Goal: Task Accomplishment & Management: Complete application form

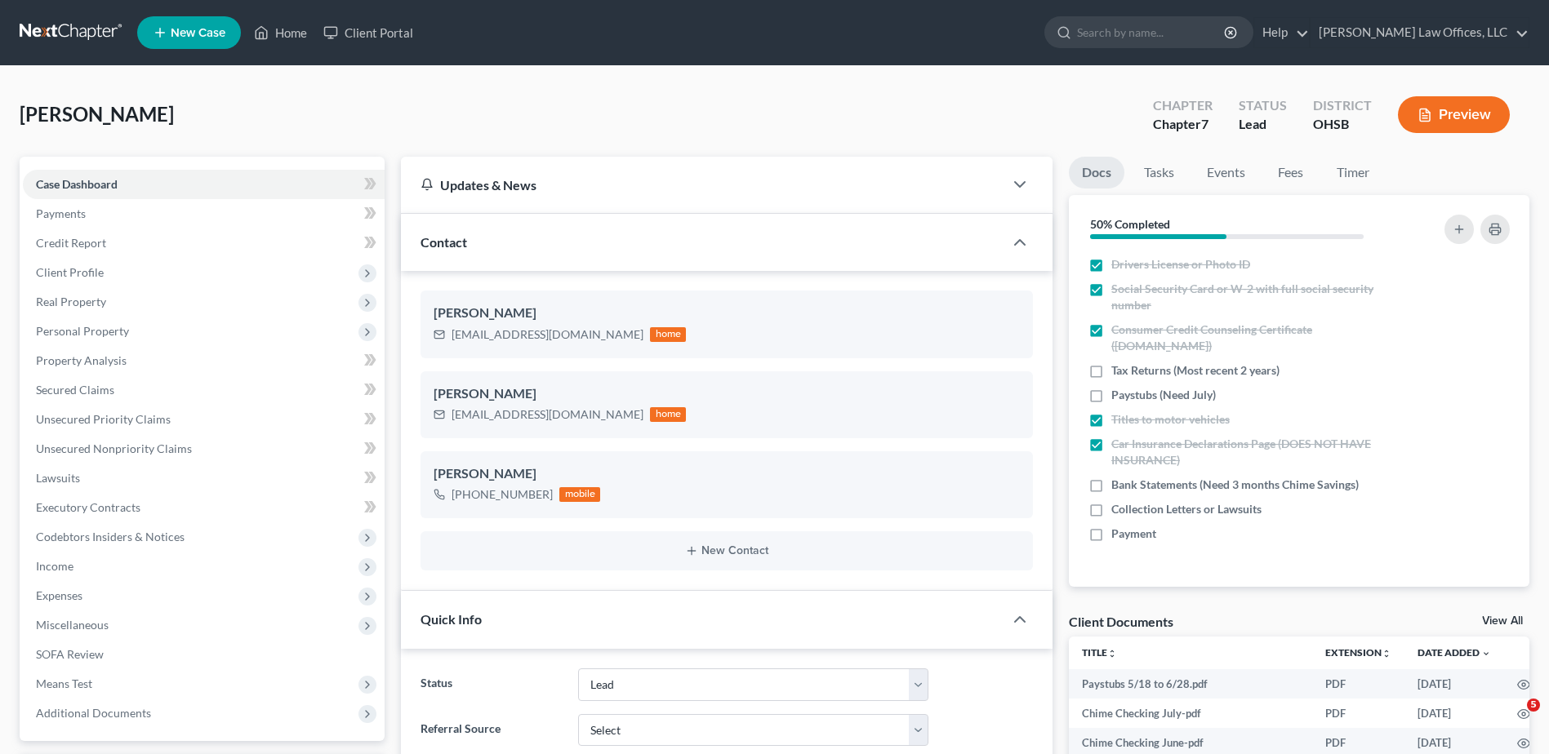
select select "5"
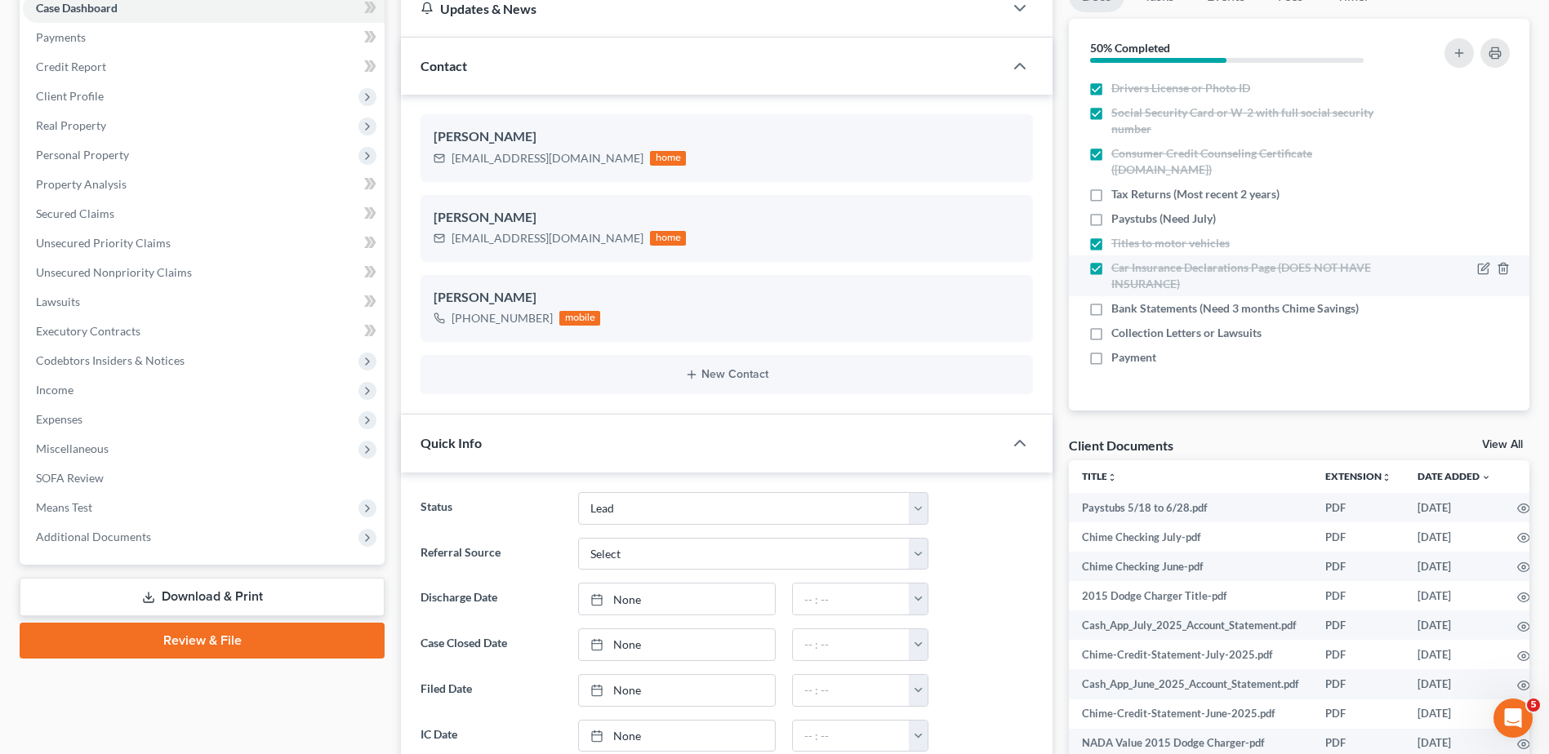
scroll to position [82, 0]
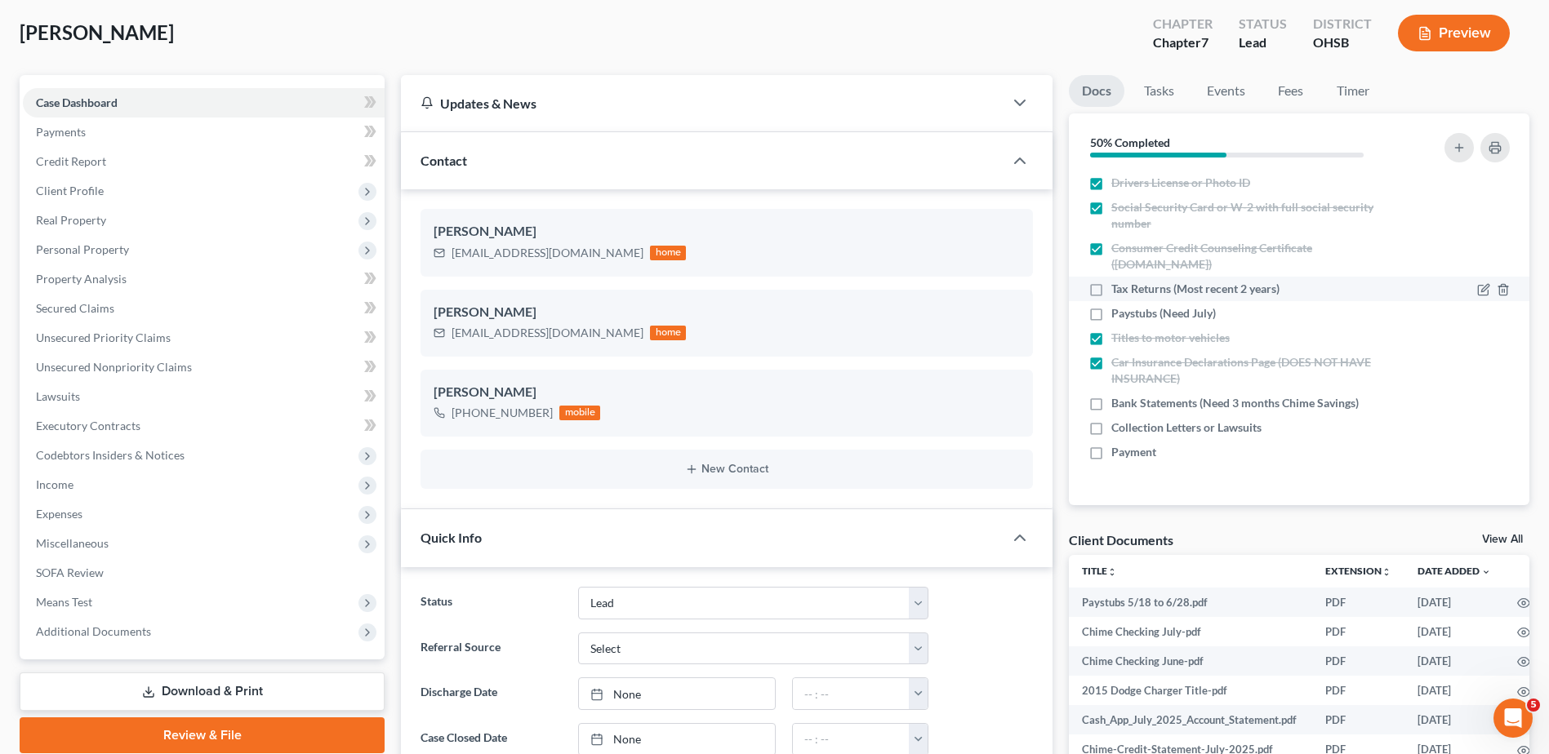
click at [1111, 286] on label "Tax Returns (Most recent 2 years)" at bounding box center [1195, 289] width 168 height 16
click at [1118, 286] on input "Tax Returns (Most recent 2 years)" at bounding box center [1123, 286] width 11 height 11
checkbox input "true"
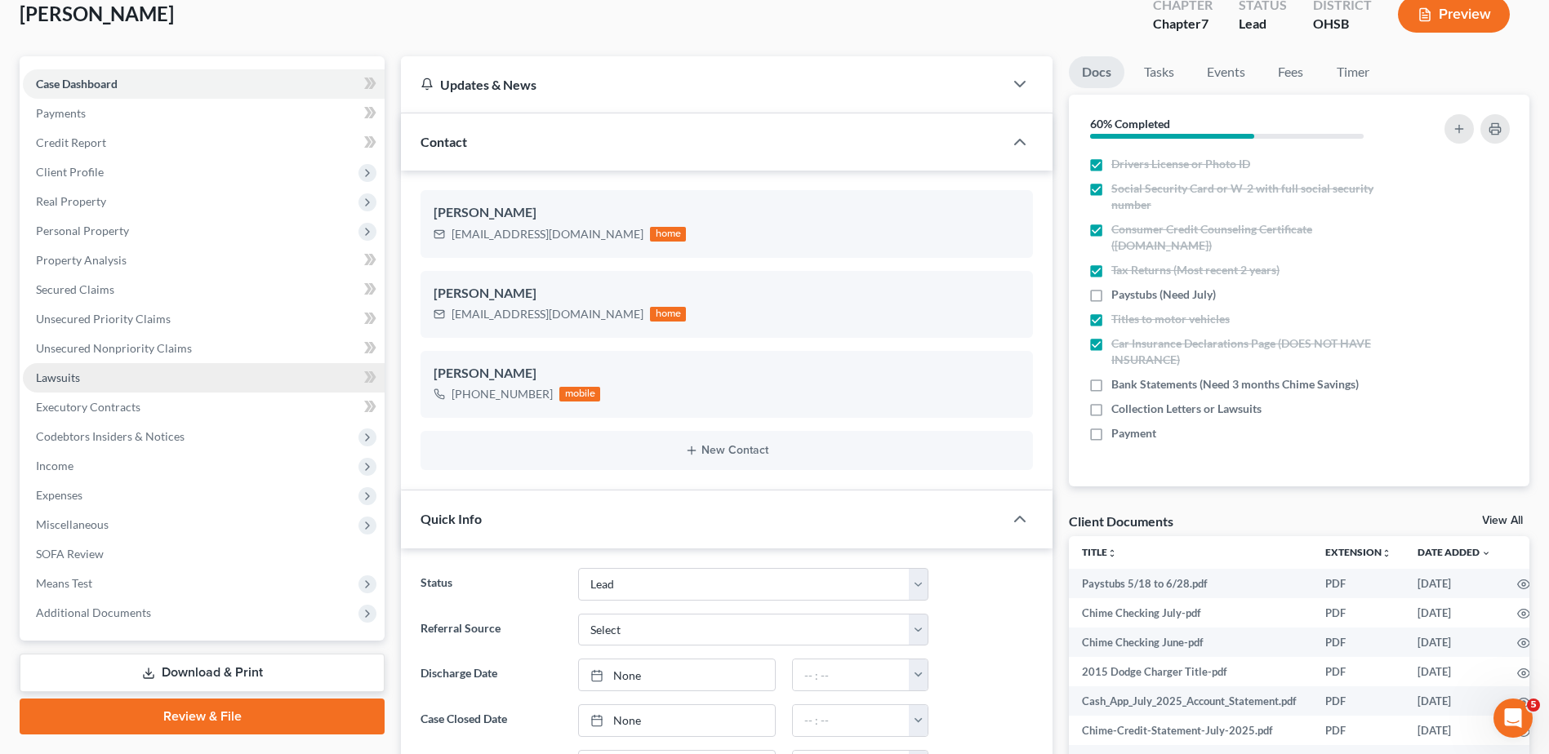
scroll to position [163, 0]
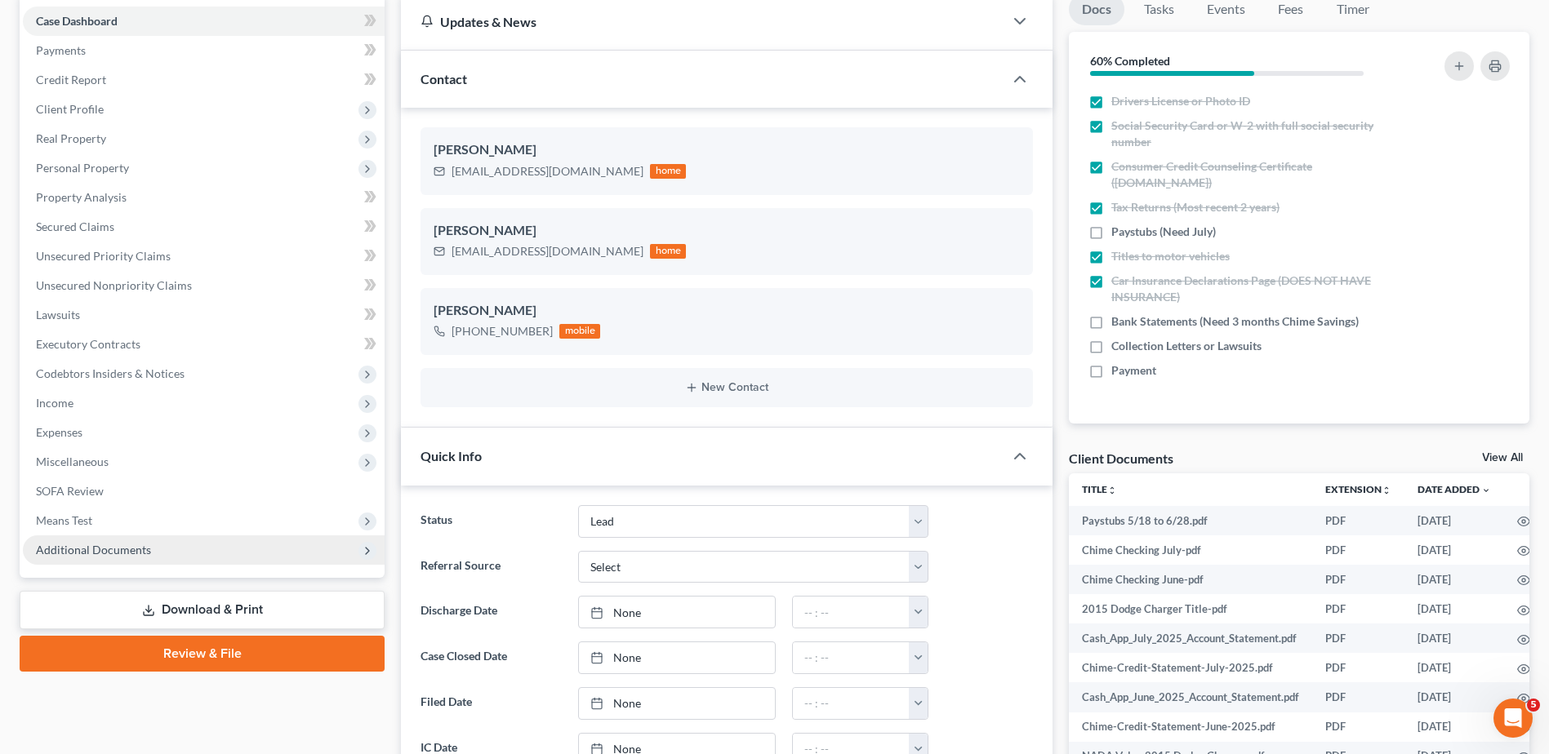
click at [70, 545] on span "Additional Documents" at bounding box center [93, 550] width 115 height 14
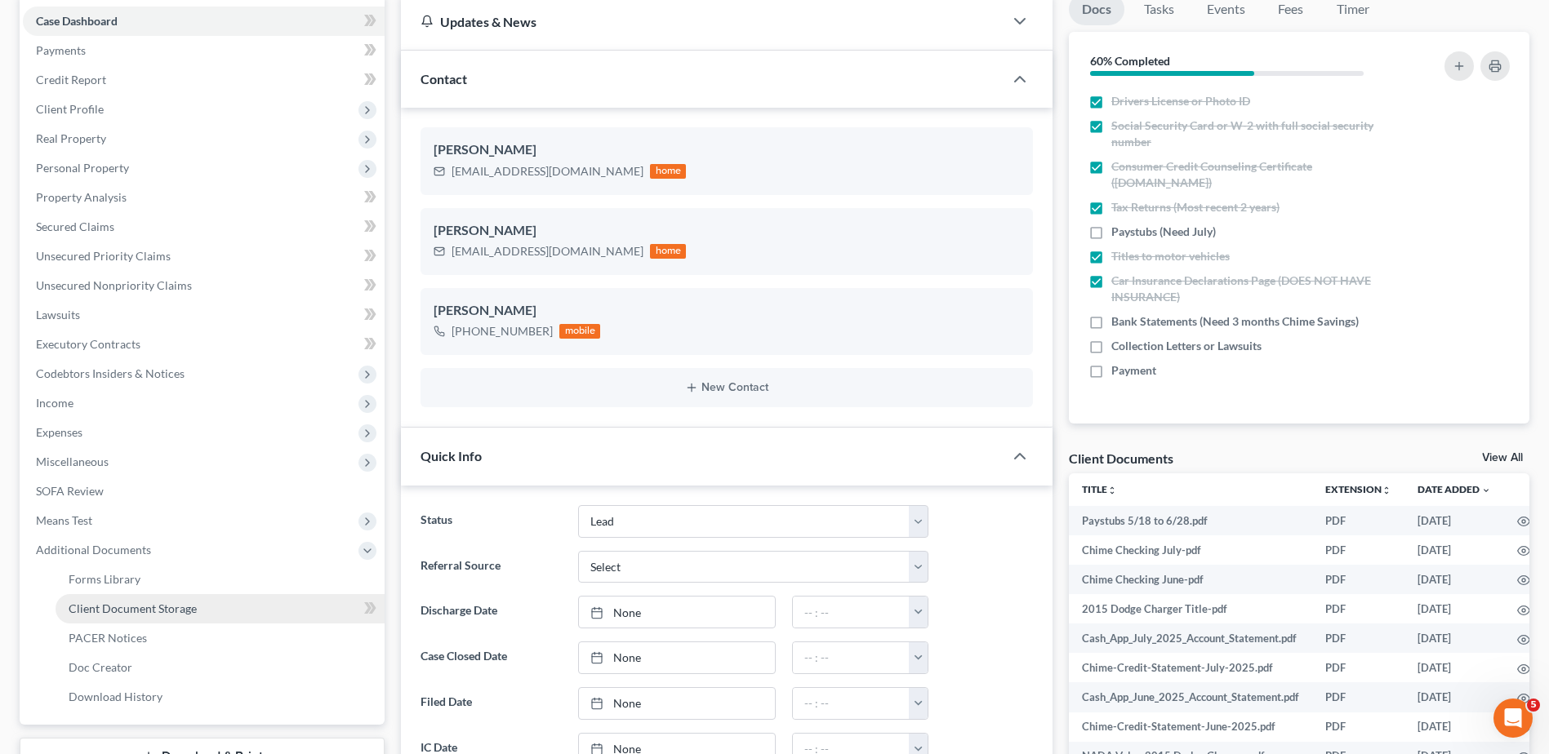
click at [100, 603] on span "Client Document Storage" at bounding box center [133, 609] width 128 height 14
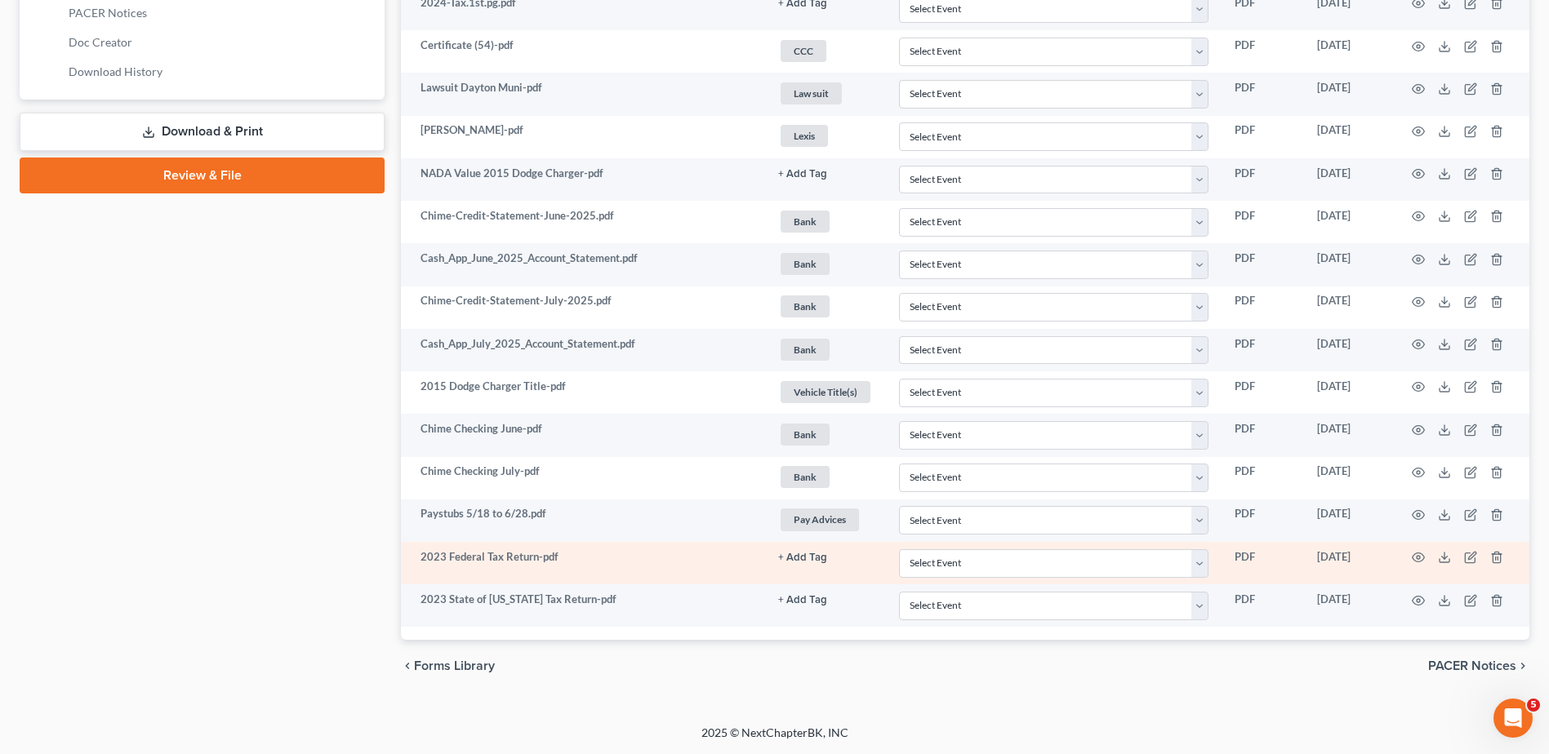
scroll to position [789, 0]
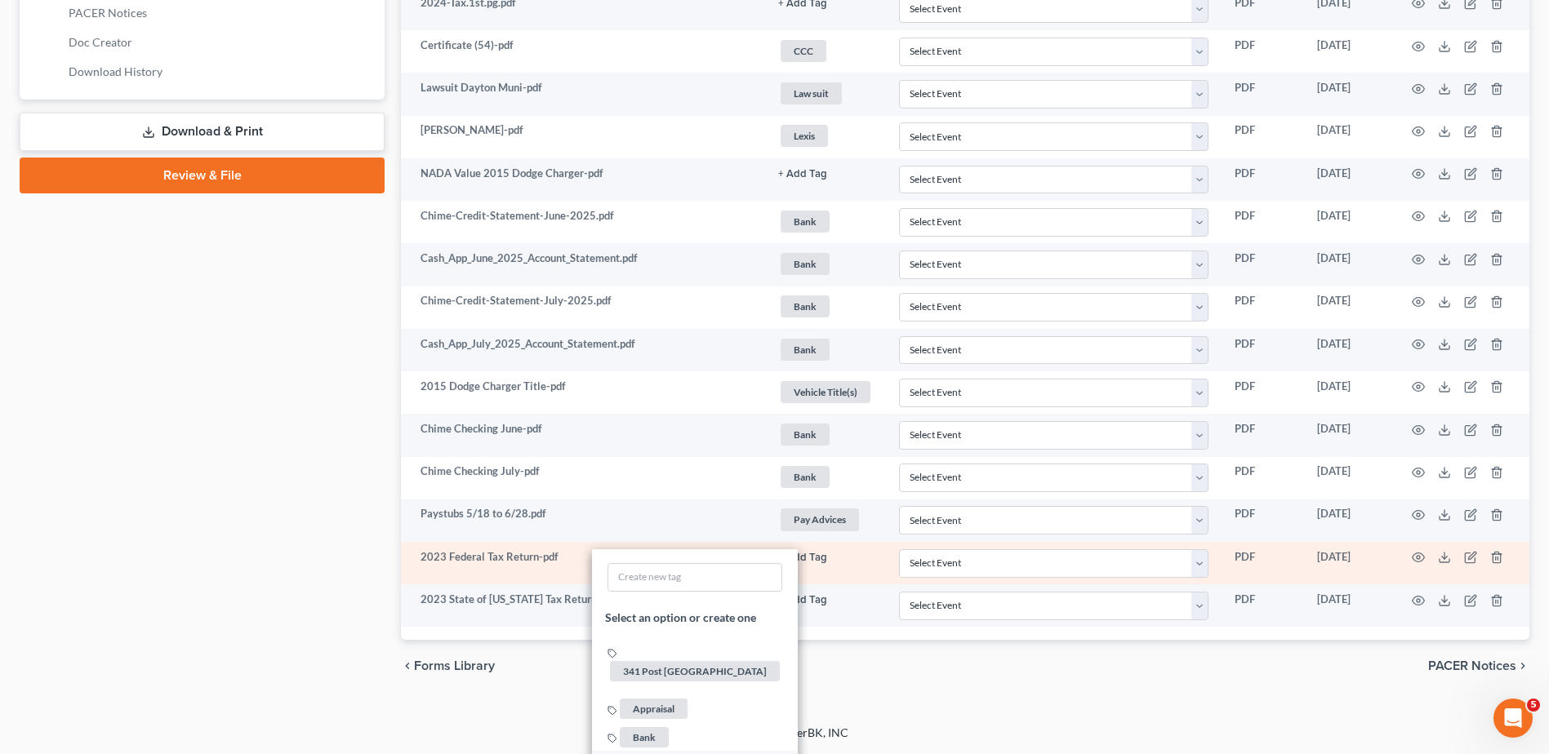
scroll to position [832, 0]
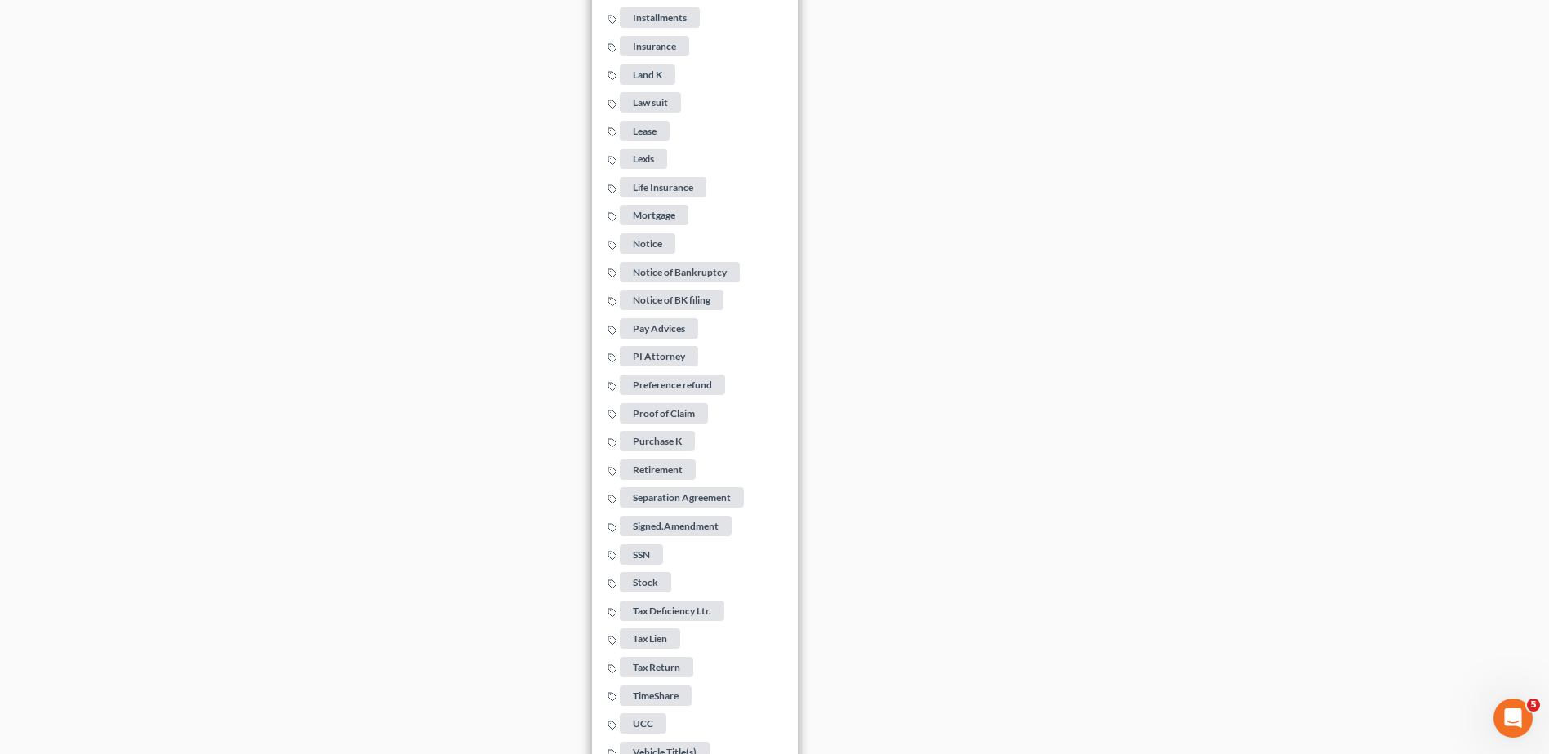
scroll to position [1975, 0]
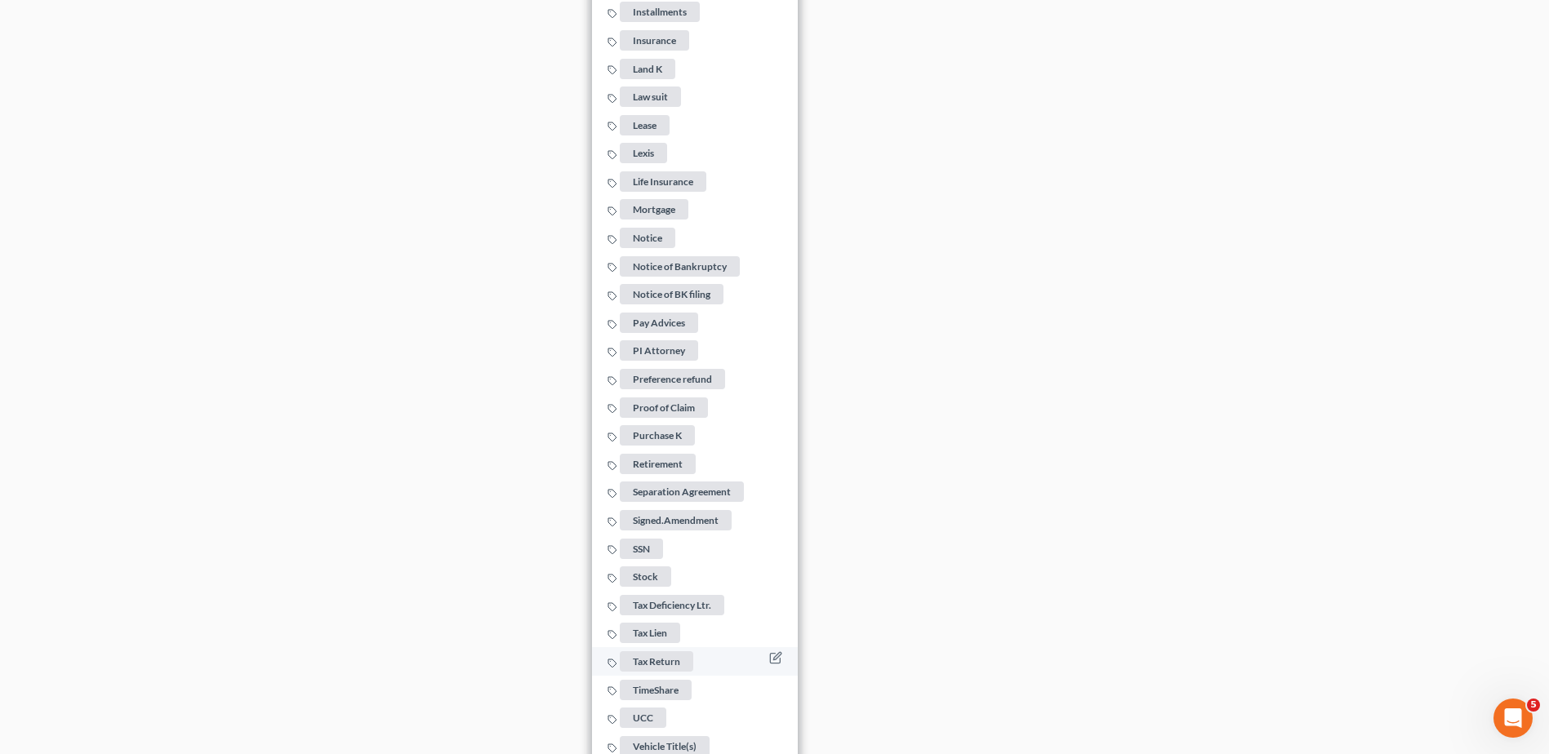
click at [674, 652] on span "Tax Return" at bounding box center [656, 662] width 73 height 20
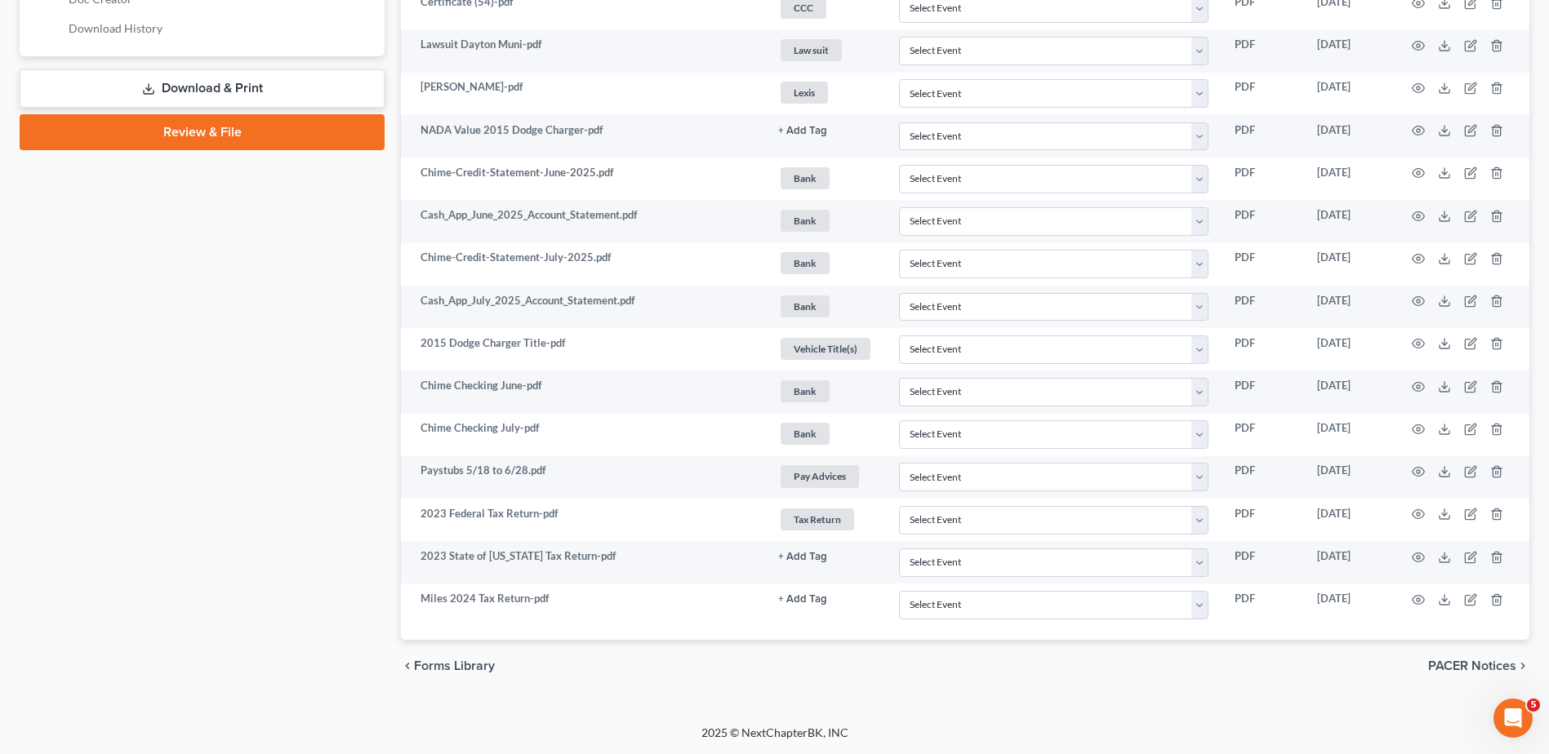
scroll to position [832, 0]
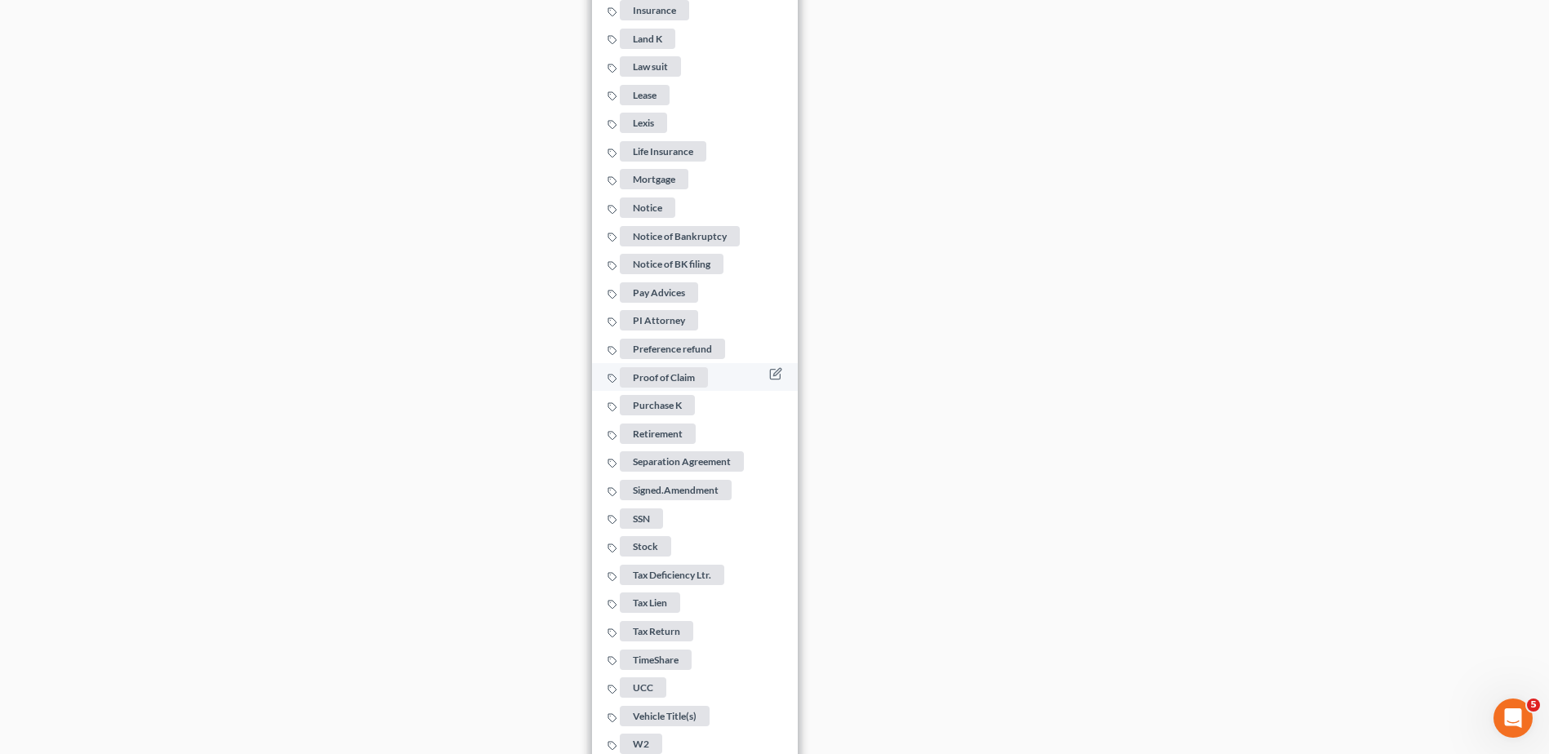
scroll to position [2050, 0]
click at [663, 626] on span "Tax Return" at bounding box center [656, 630] width 73 height 20
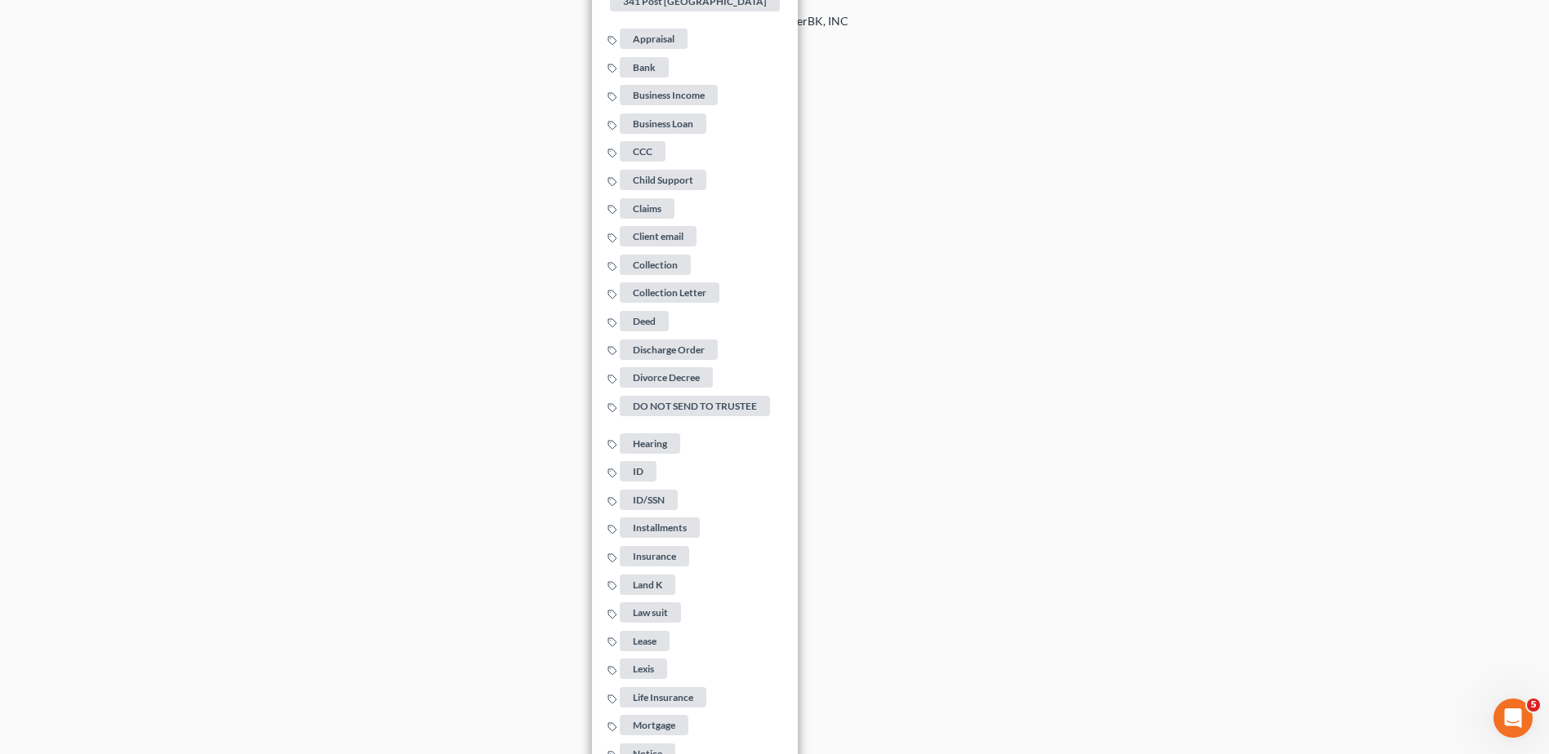
scroll to position [2092, 0]
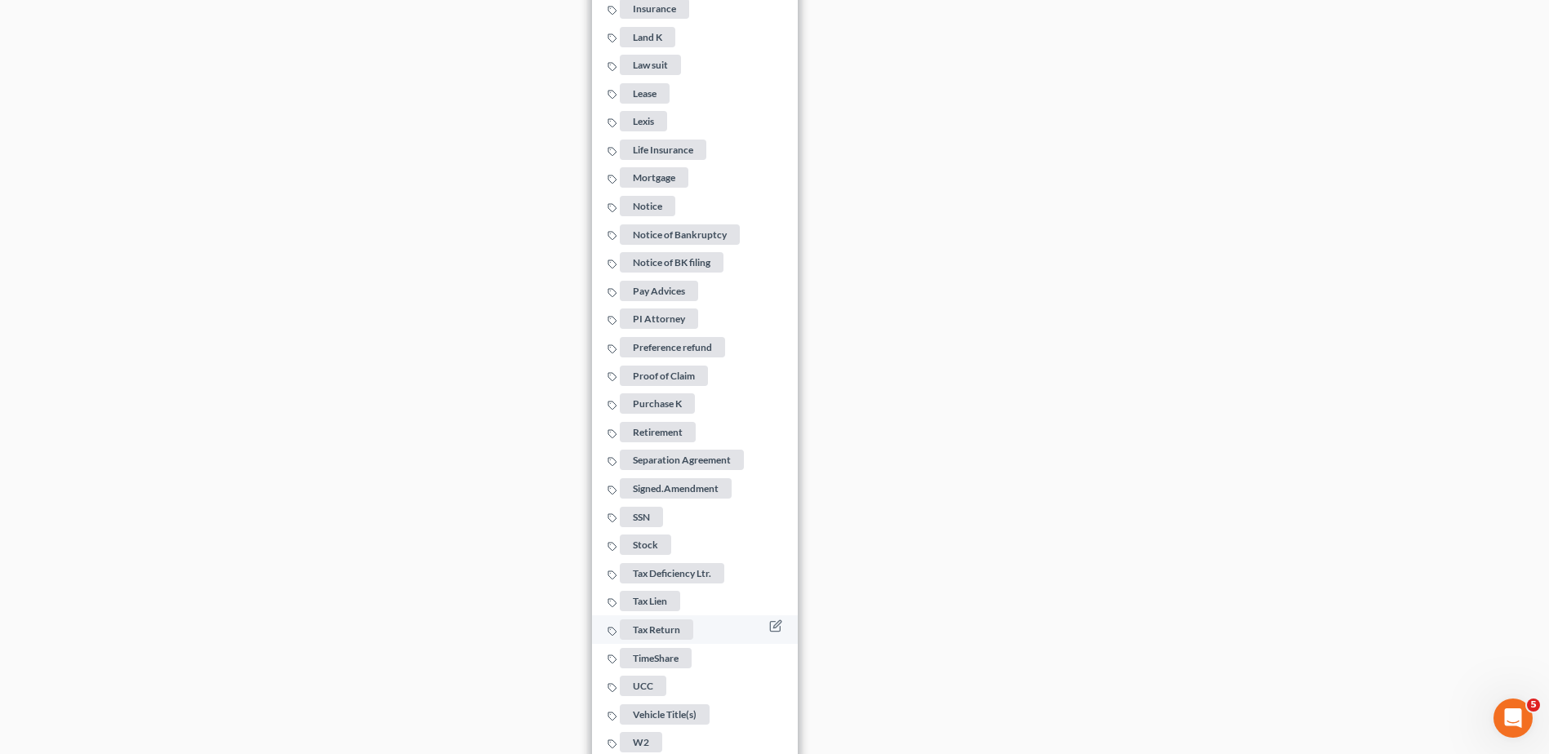
click at [665, 622] on span "Tax Return" at bounding box center [656, 630] width 73 height 20
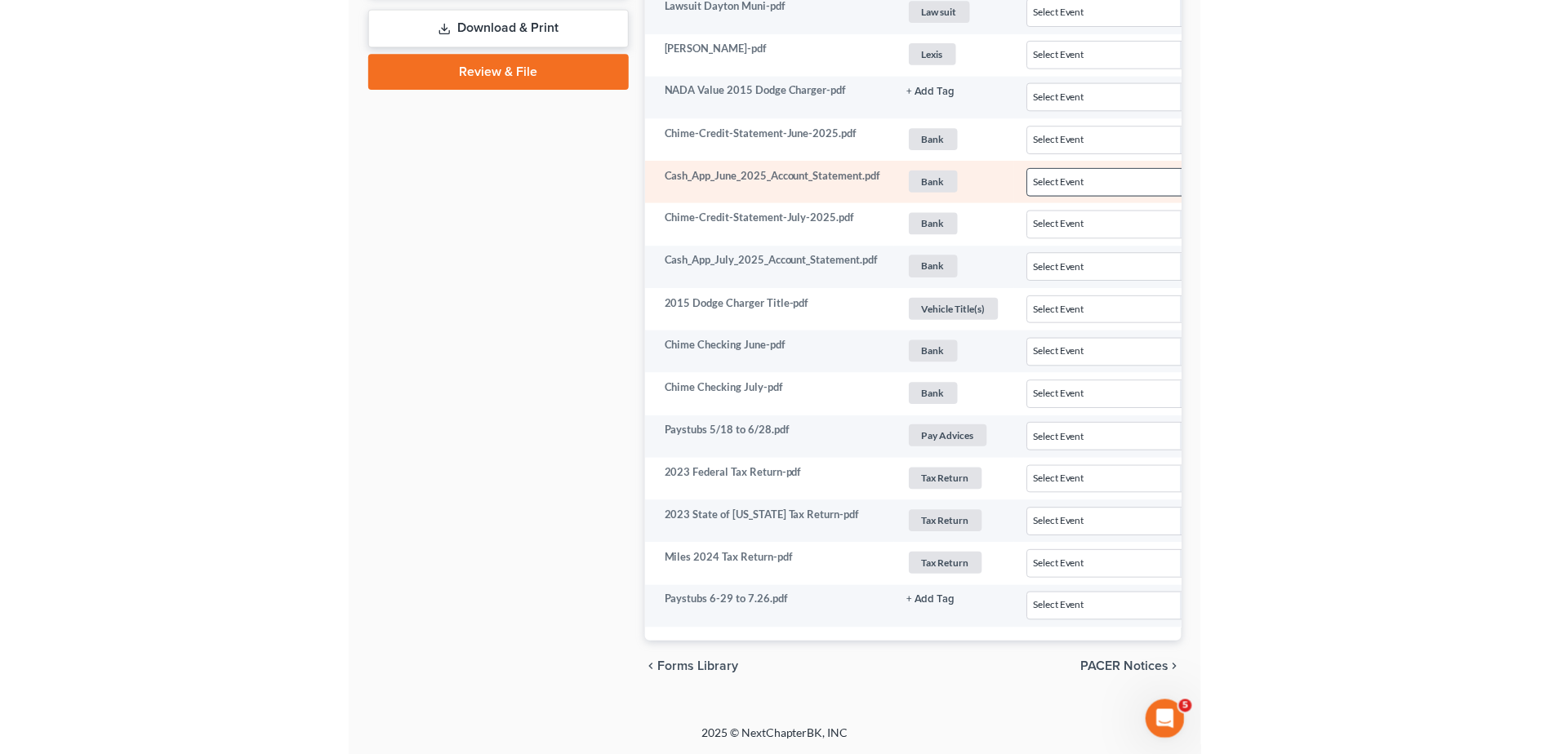
scroll to position [875, 0]
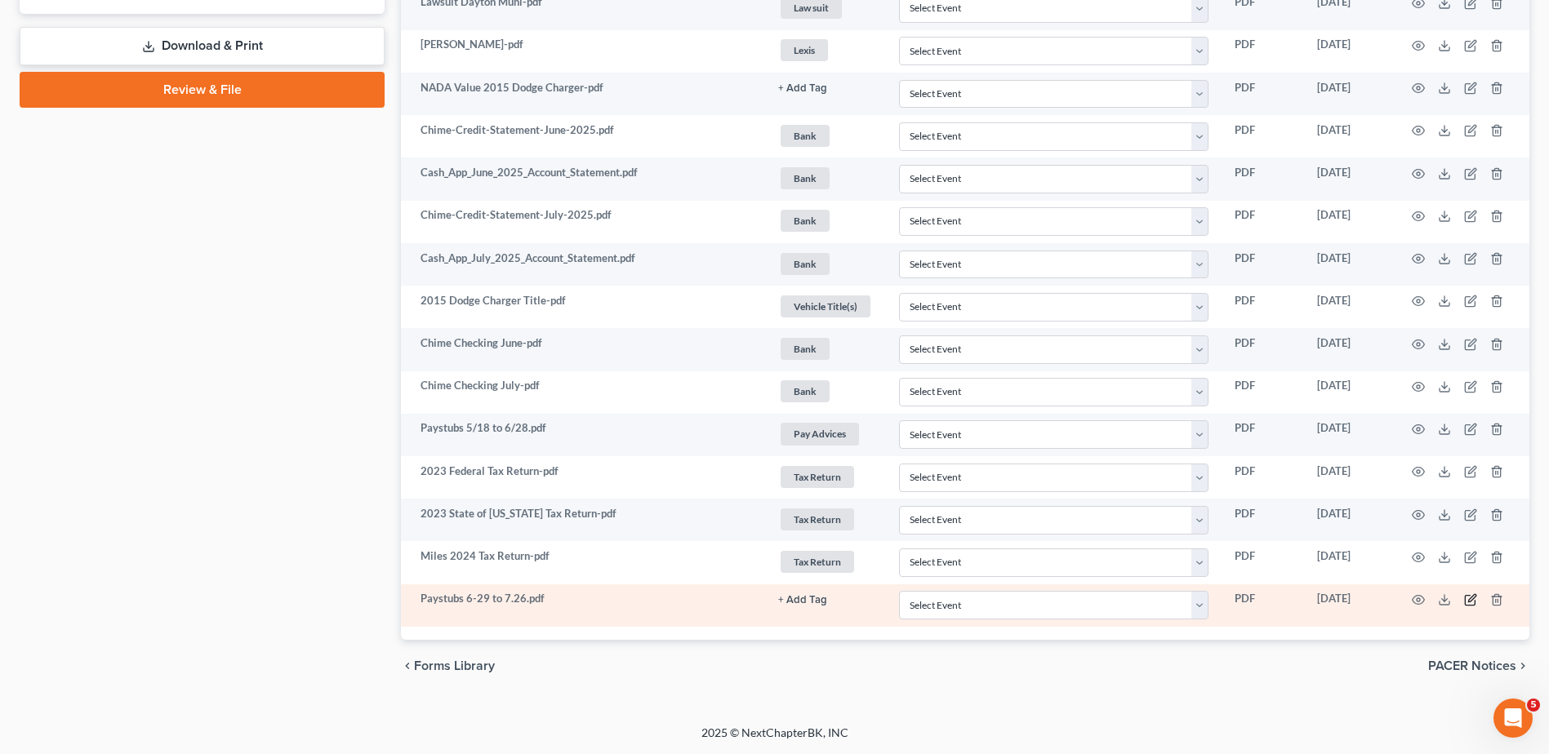
click at [1474, 599] on icon "button" at bounding box center [1471, 597] width 7 height 7
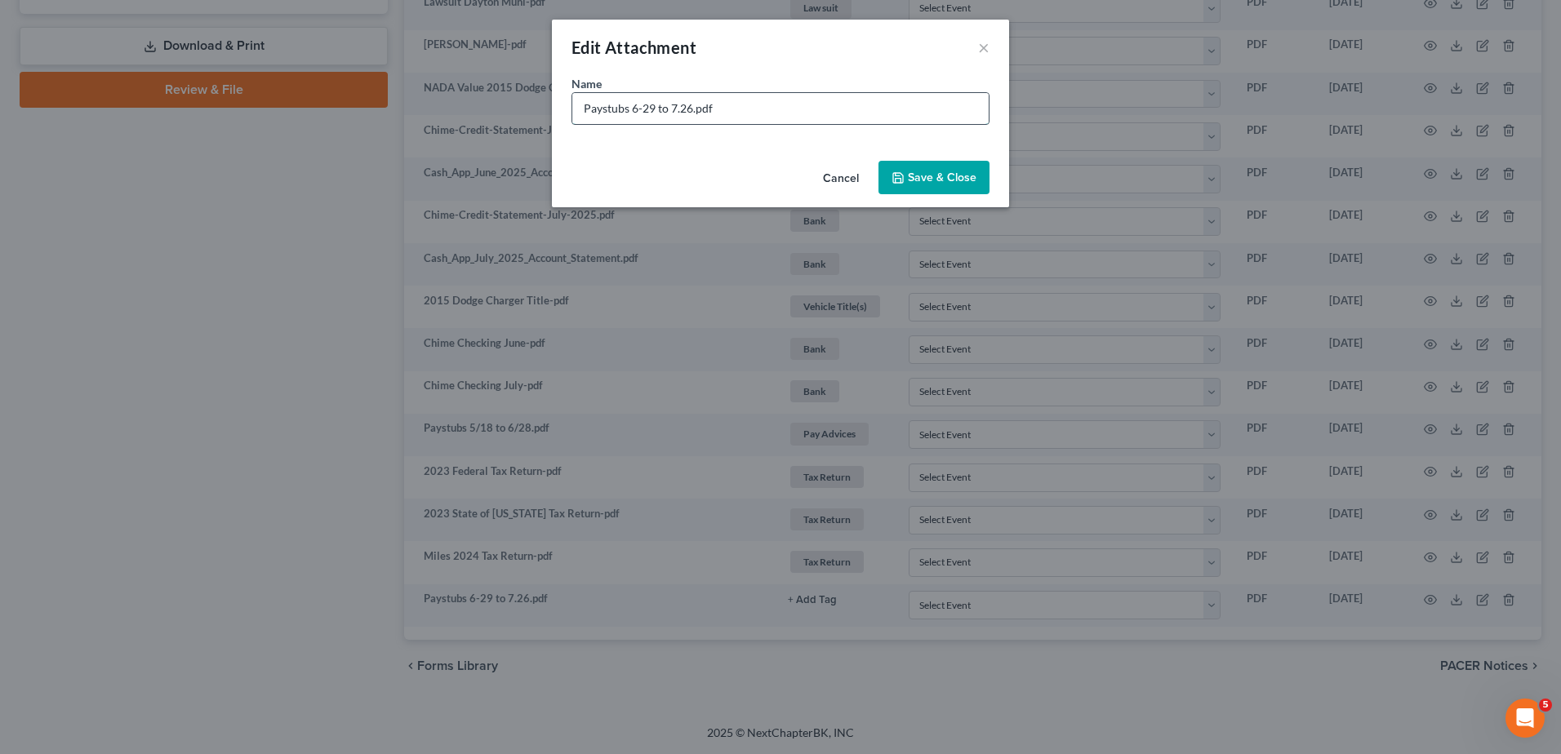
click at [642, 110] on input "Paystubs 6-29 to 7.26.pdf" at bounding box center [780, 108] width 416 height 31
click at [678, 109] on input "Paystubs 6/29 to 7.26.pdf" at bounding box center [780, 108] width 416 height 31
type input "Paystubs 6/29 to 7/26.pdf"
click at [929, 180] on span "Save & Close" at bounding box center [942, 178] width 69 height 14
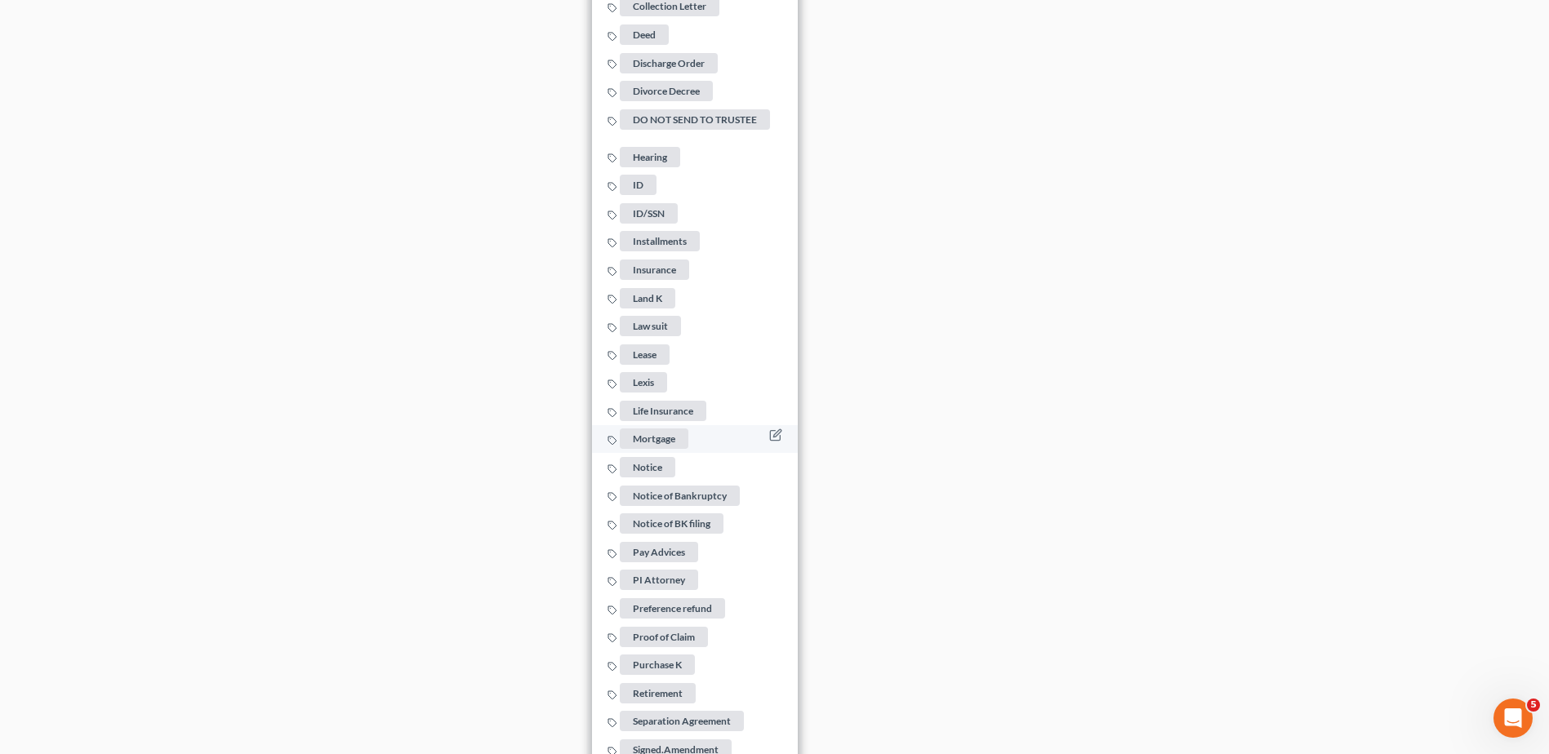
scroll to position [1936, 0]
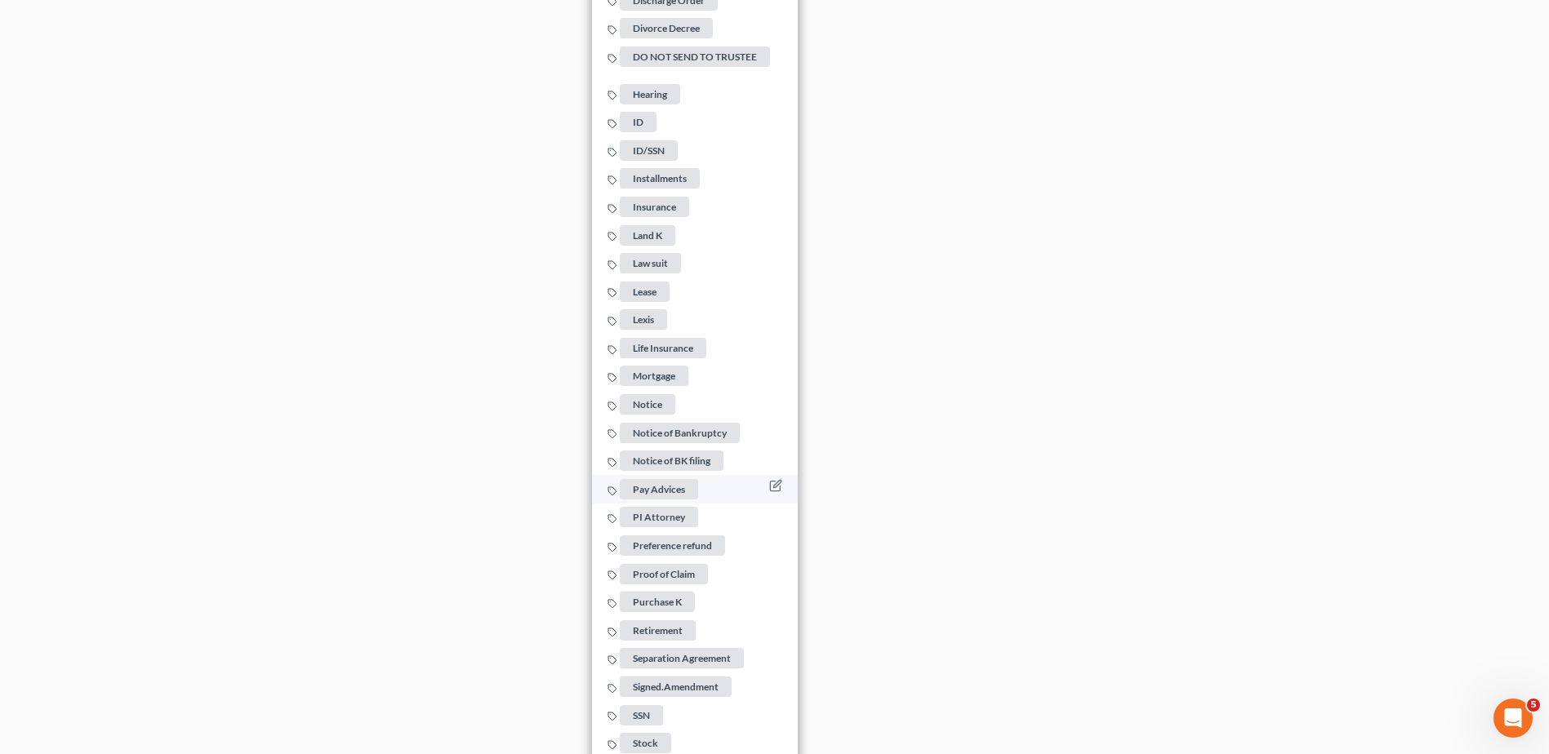
click at [661, 480] on span "Pay Advices" at bounding box center [659, 489] width 78 height 20
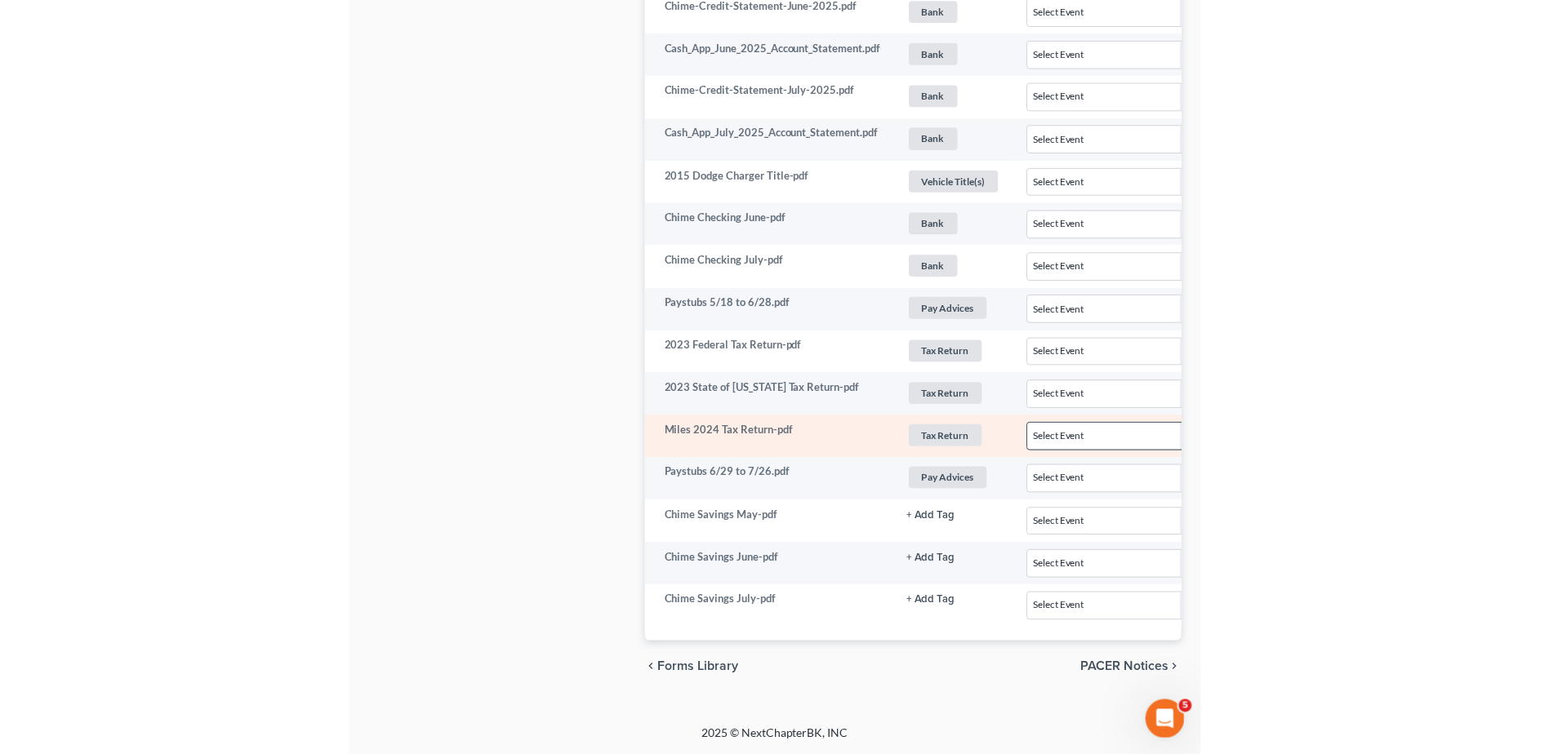
scroll to position [1003, 0]
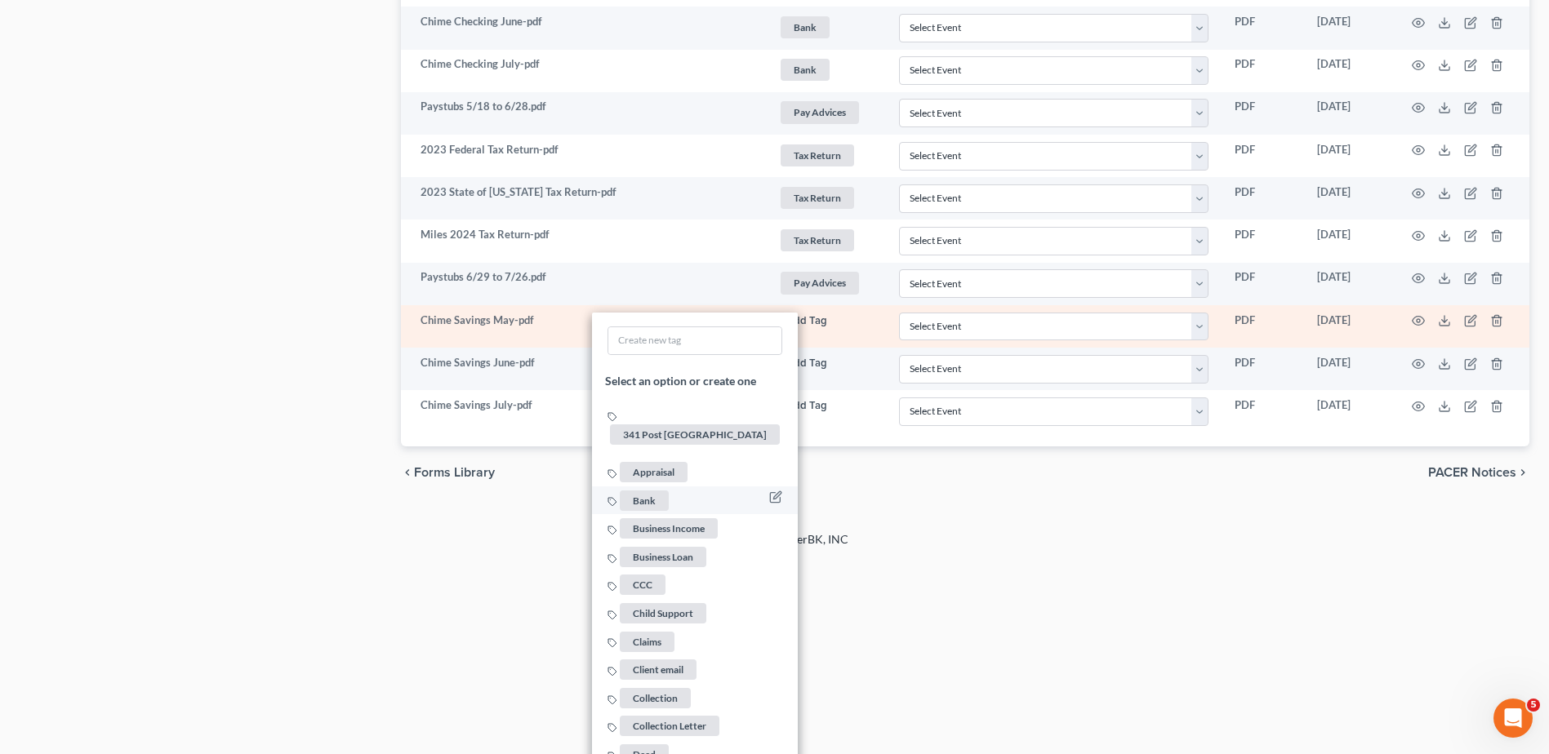
scroll to position [1329, 0]
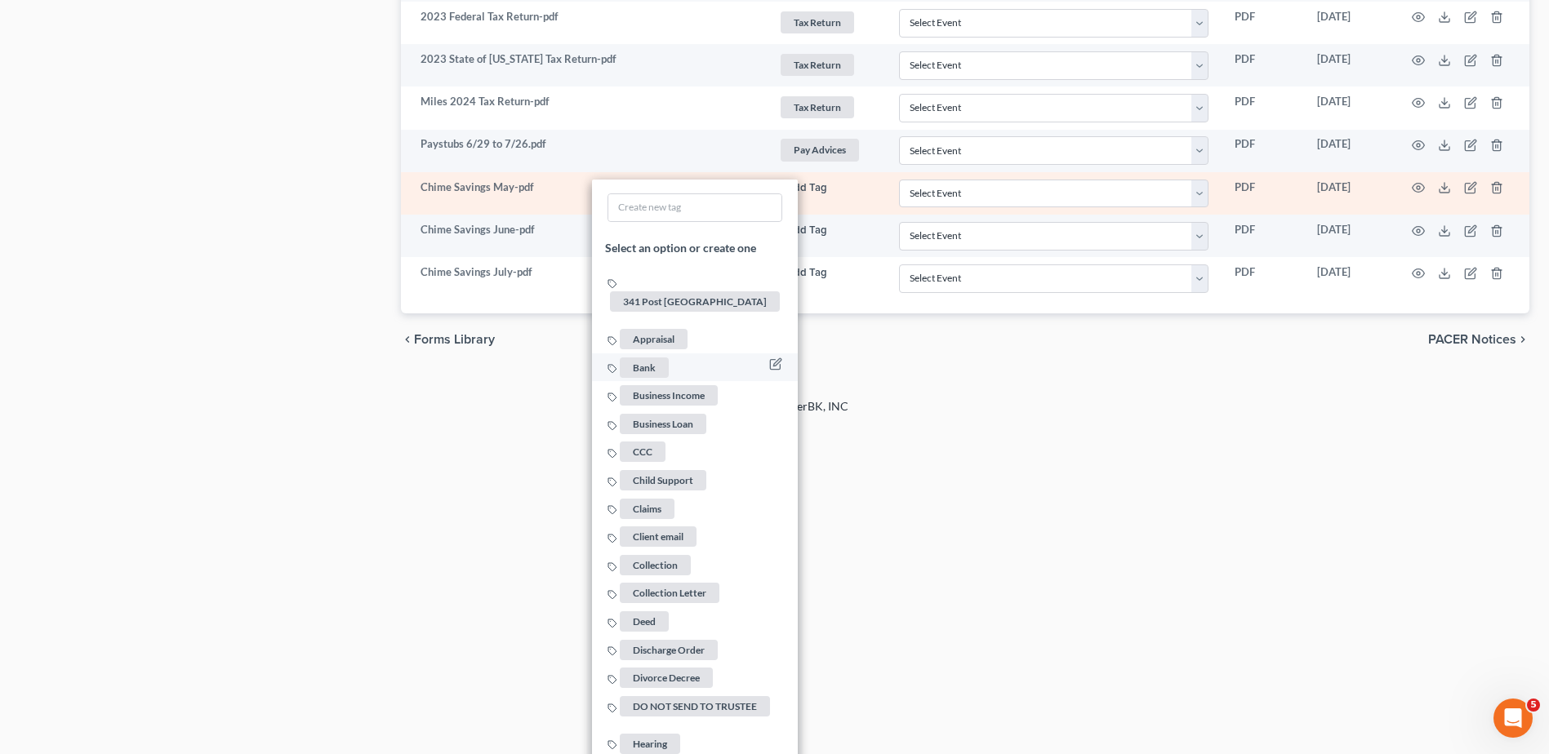
click at [648, 357] on span "Bank" at bounding box center [644, 367] width 49 height 20
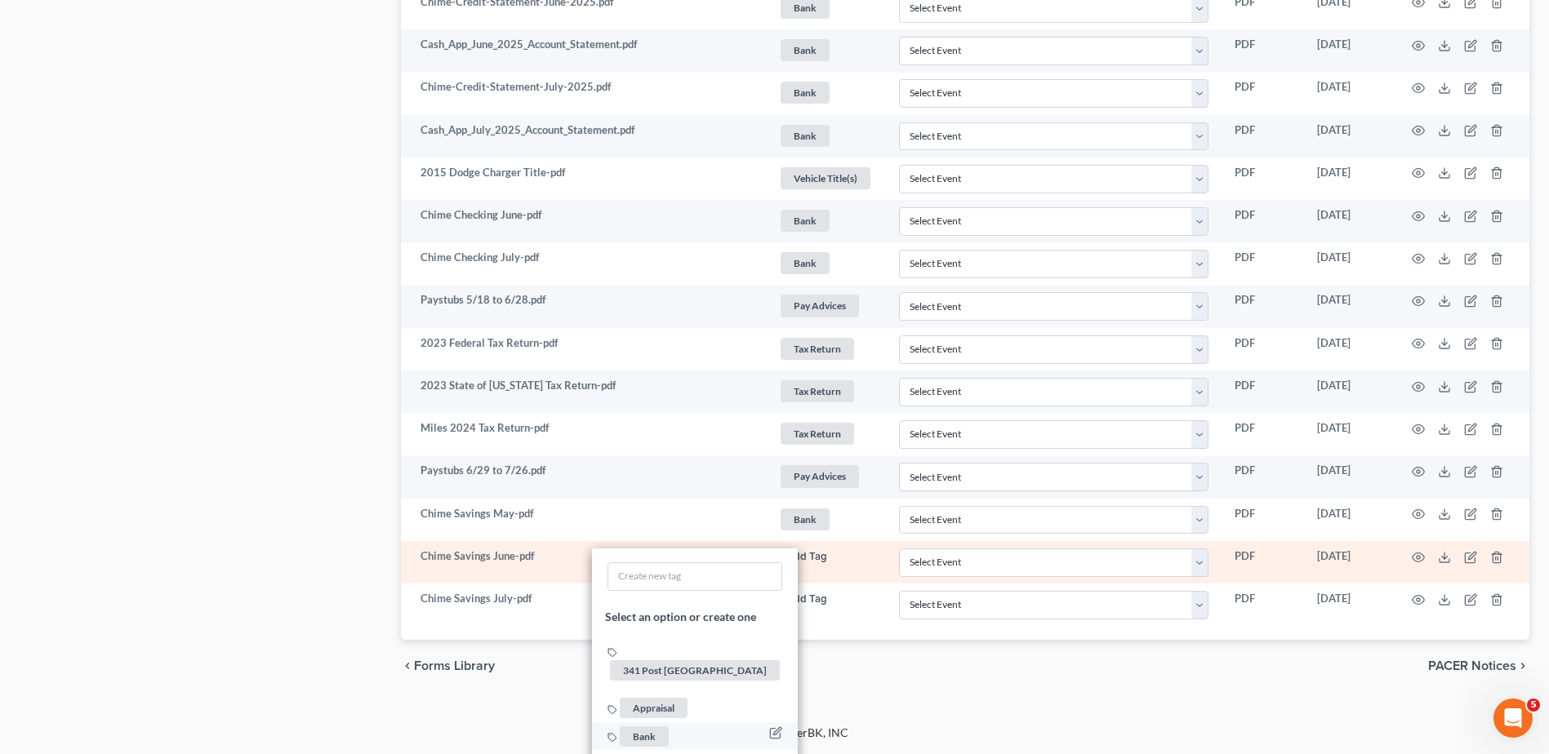
click at [645, 726] on span "Bank" at bounding box center [644, 736] width 49 height 20
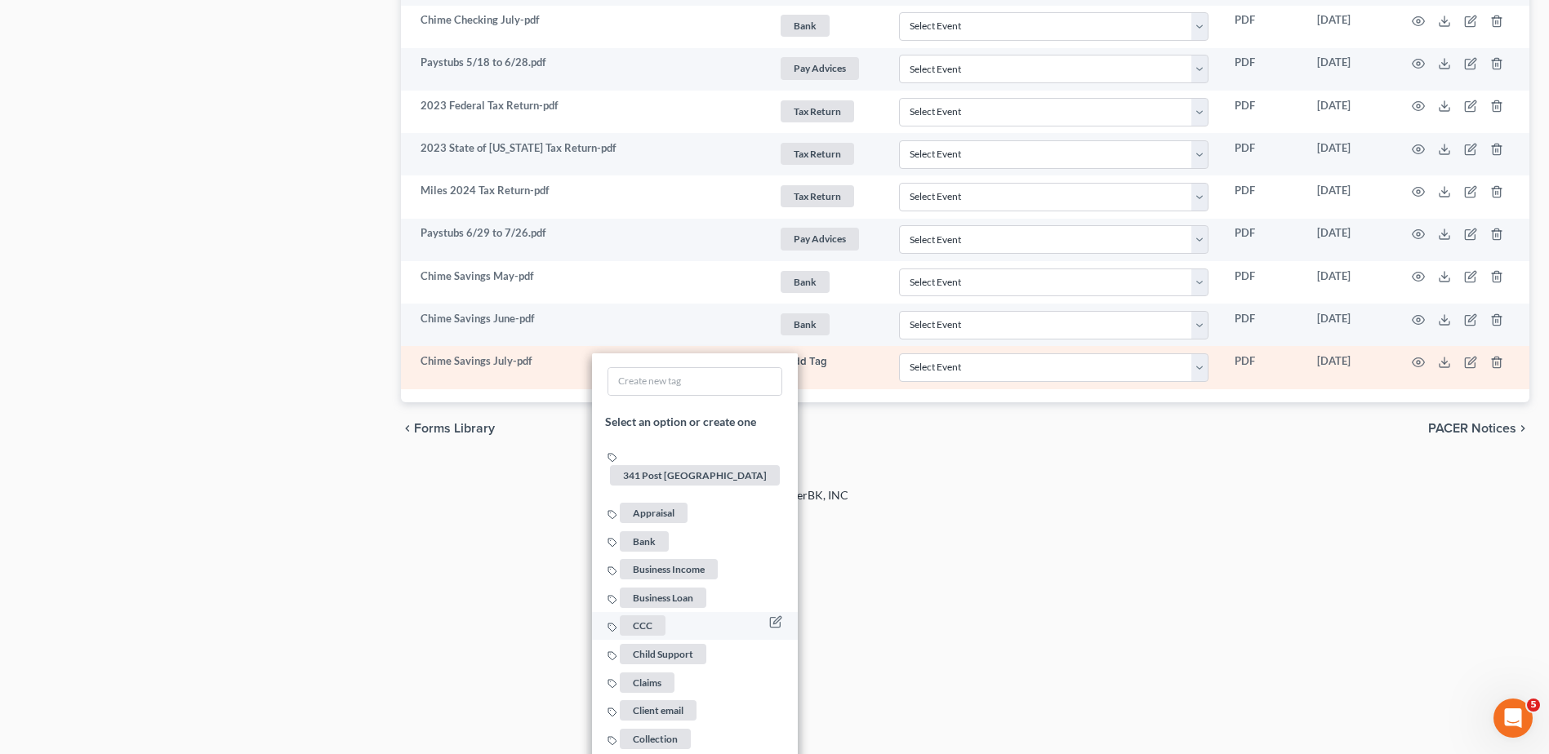
scroll to position [1248, 0]
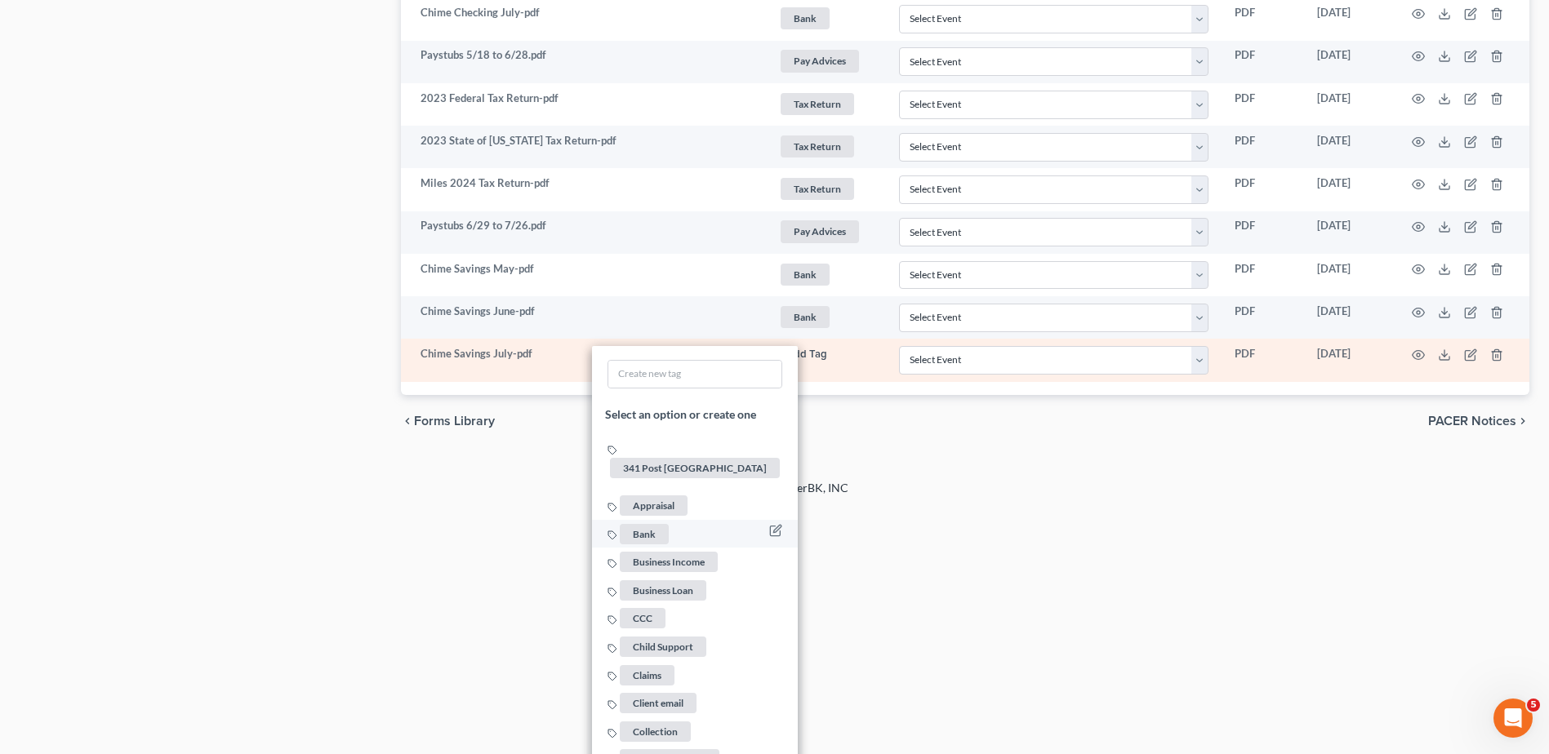
click at [648, 524] on span "Bank" at bounding box center [644, 534] width 49 height 20
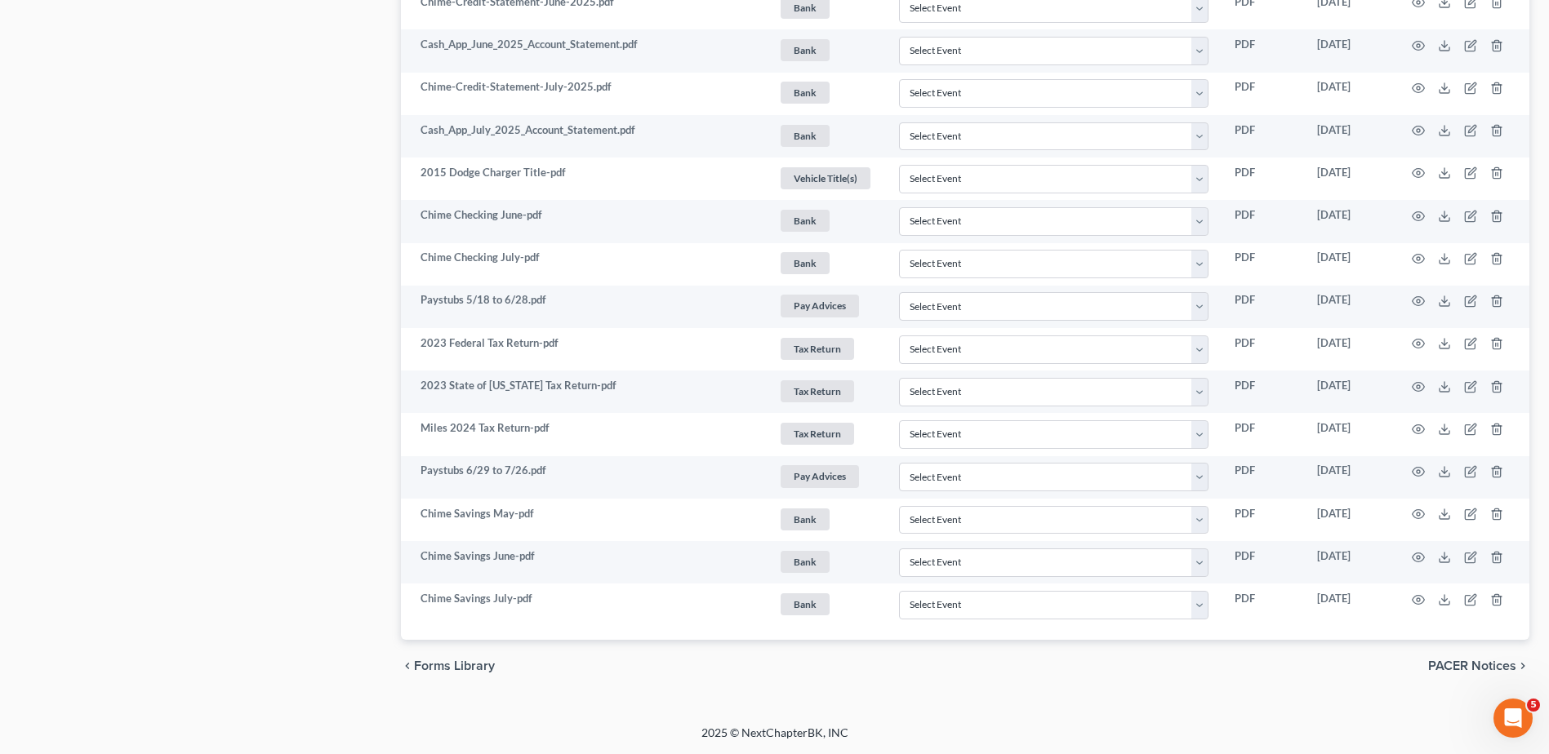
scroll to position [0, 0]
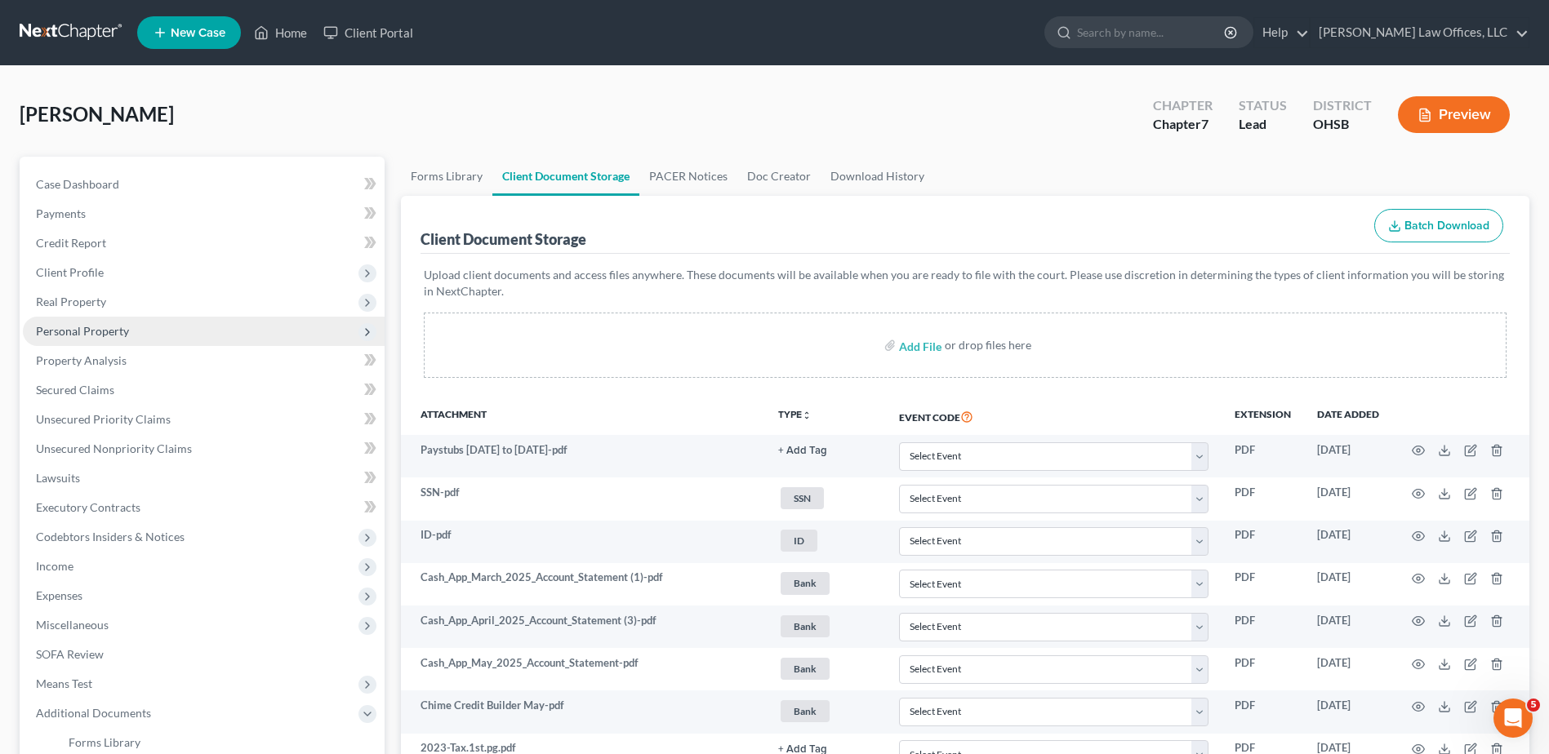
click at [82, 331] on span "Personal Property" at bounding box center [82, 331] width 93 height 14
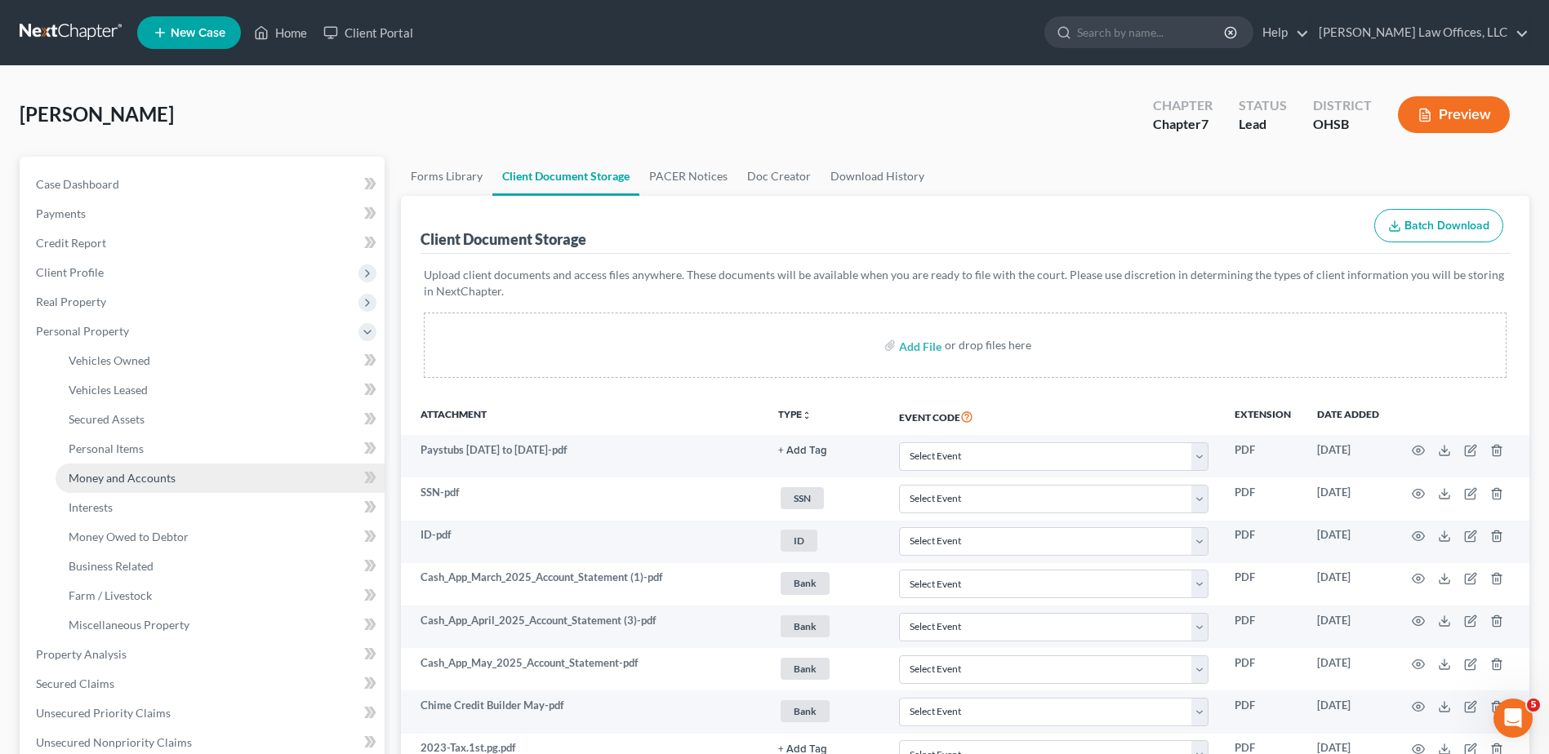
click at [109, 474] on span "Money and Accounts" at bounding box center [122, 478] width 107 height 14
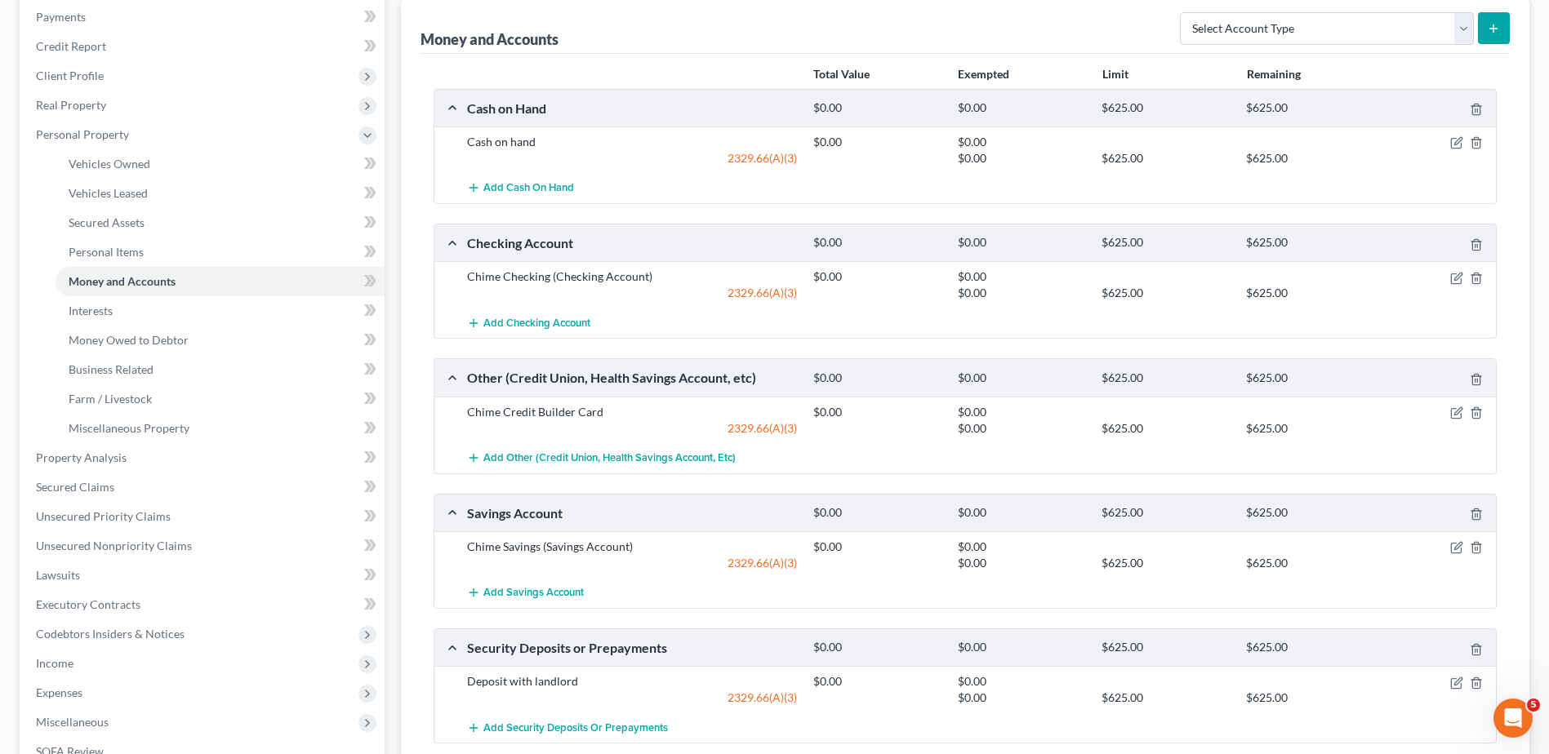
scroll to position [245, 0]
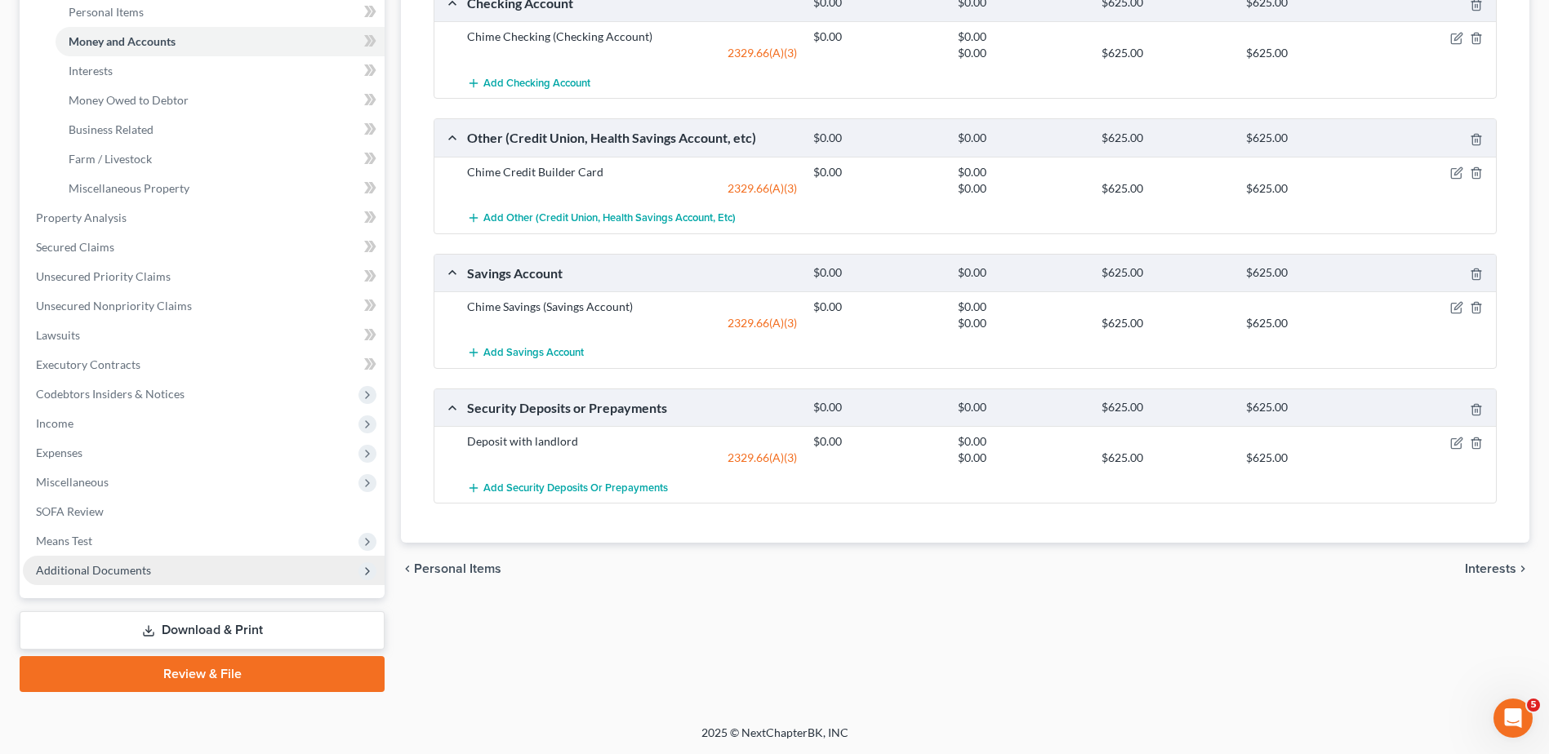
click at [88, 566] on span "Additional Documents" at bounding box center [93, 570] width 115 height 14
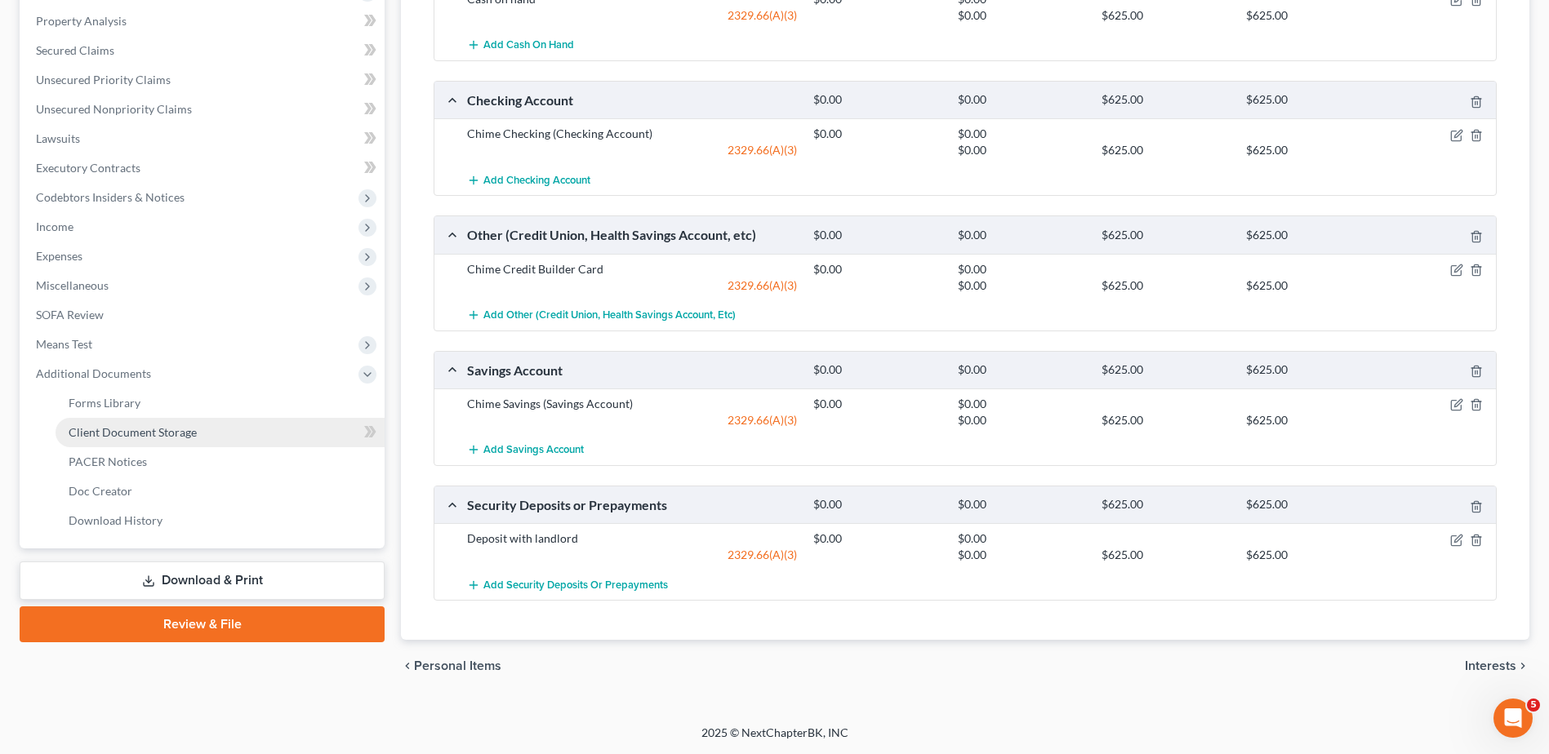
click at [135, 429] on span "Client Document Storage" at bounding box center [133, 432] width 128 height 14
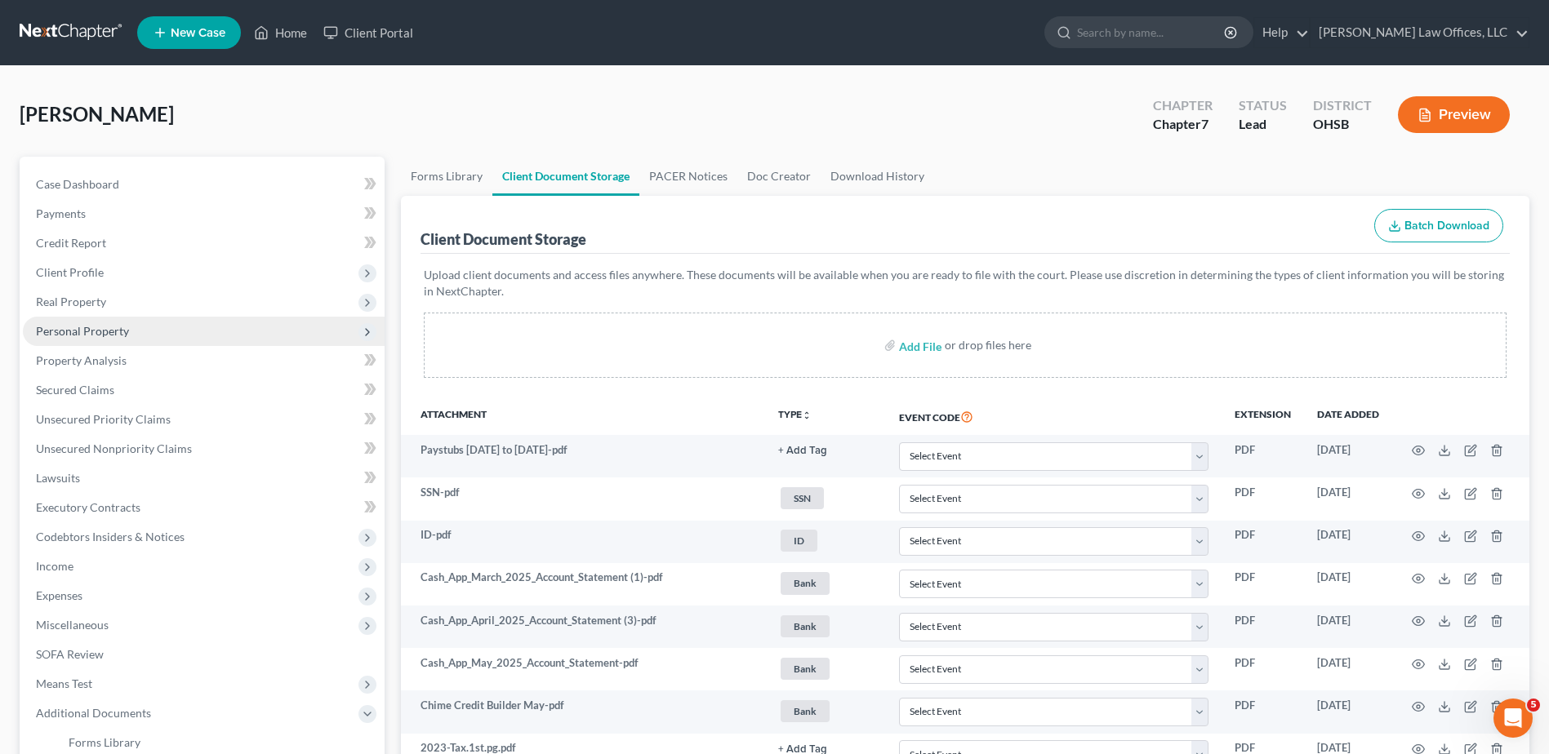
click at [101, 334] on span "Personal Property" at bounding box center [82, 331] width 93 height 14
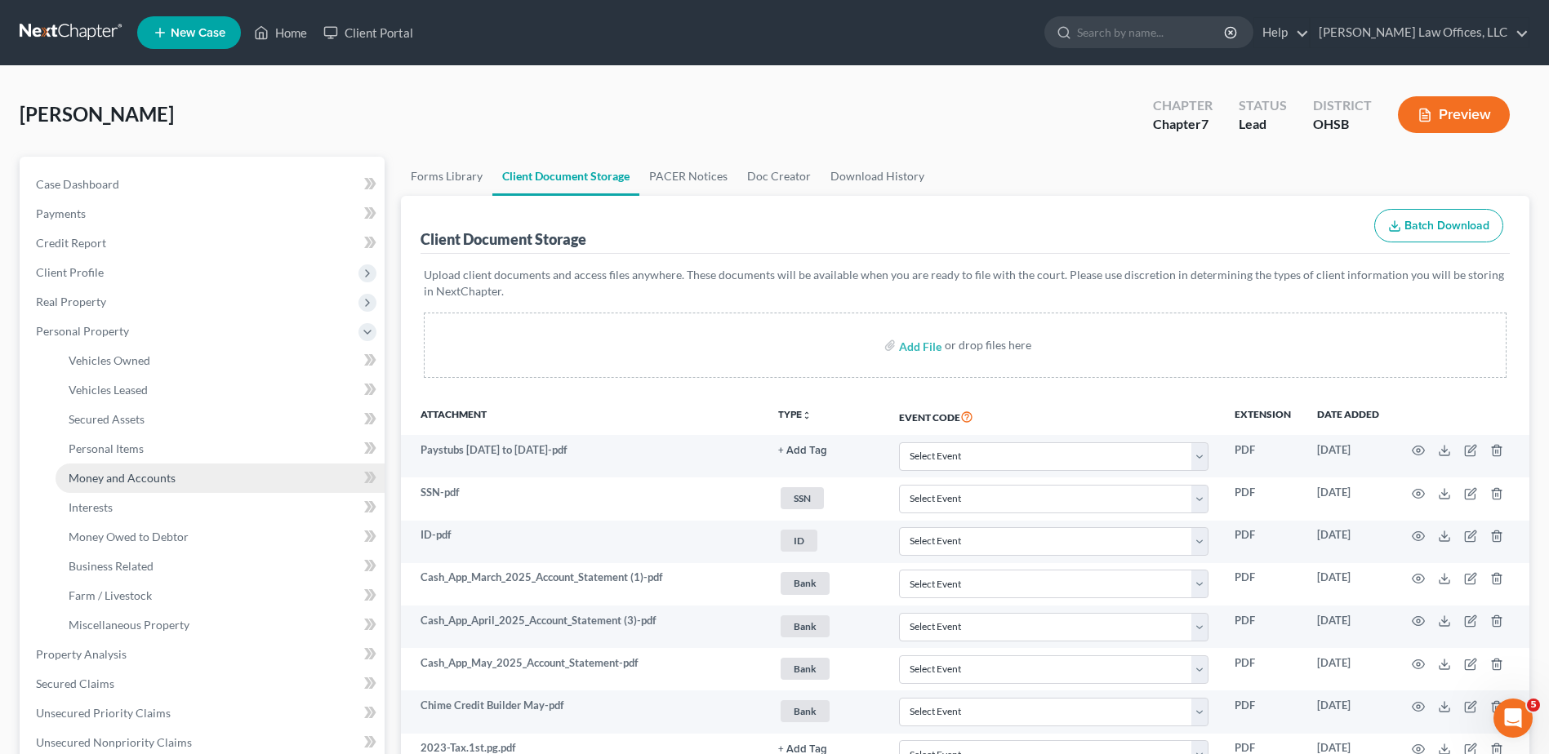
click at [107, 480] on span "Money and Accounts" at bounding box center [122, 478] width 107 height 14
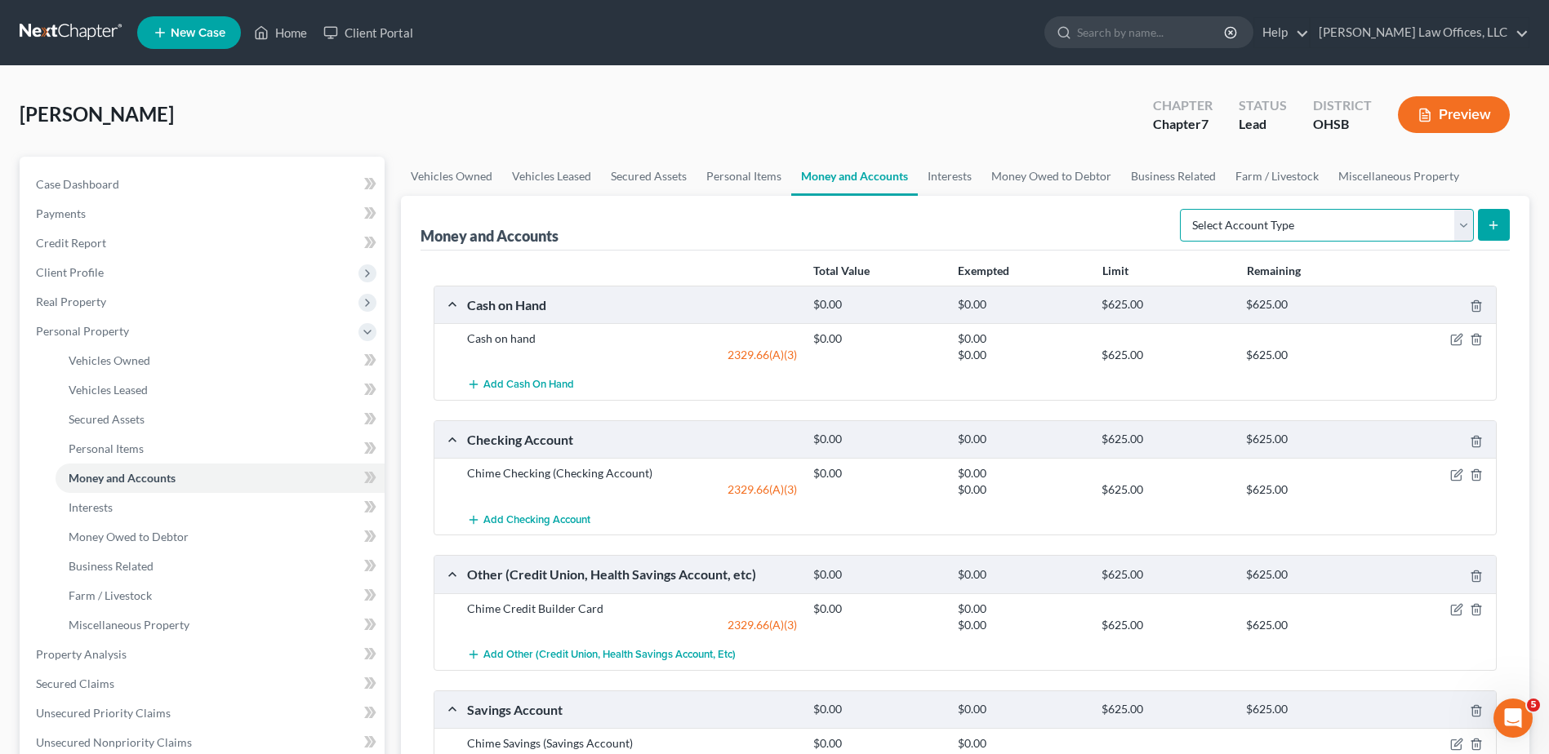
click at [1457, 232] on select "Select Account Type Brokerage Cash on Hand Certificates of Deposit Checking Acc…" at bounding box center [1327, 225] width 294 height 33
select select "other"
click at [1183, 209] on select "Select Account Type Brokerage Cash on Hand Certificates of Deposit Checking Acc…" at bounding box center [1327, 225] width 294 height 33
click at [1493, 224] on line "submit" at bounding box center [1493, 224] width 0 height 7
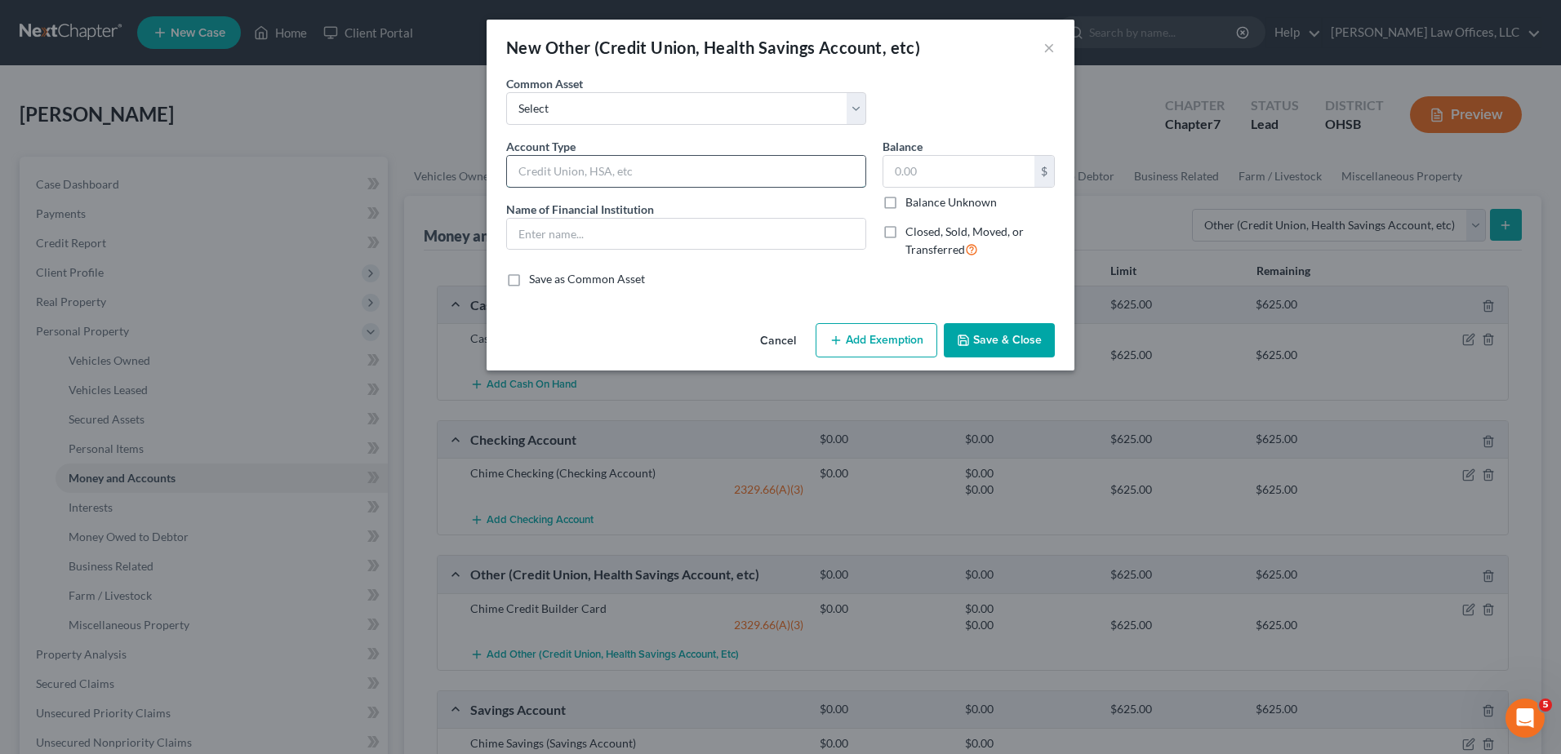
click at [612, 171] on input "text" at bounding box center [686, 171] width 358 height 31
type input "Cash App"
click at [603, 230] on input "text" at bounding box center [686, 234] width 358 height 31
type input "Cash App"
click at [871, 347] on button "Add Exemption" at bounding box center [877, 340] width 122 height 34
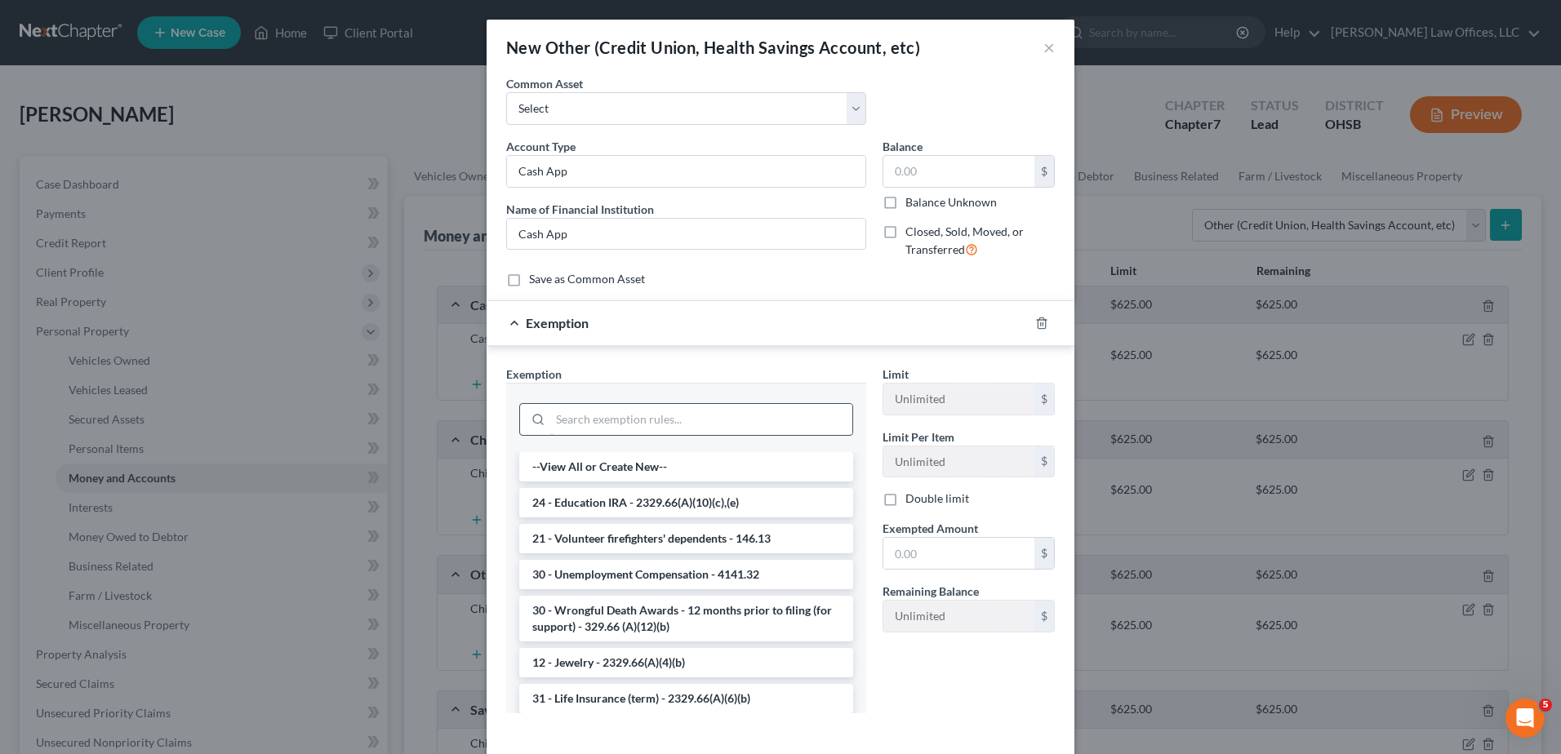
click at [651, 421] on input "search" at bounding box center [701, 419] width 302 height 31
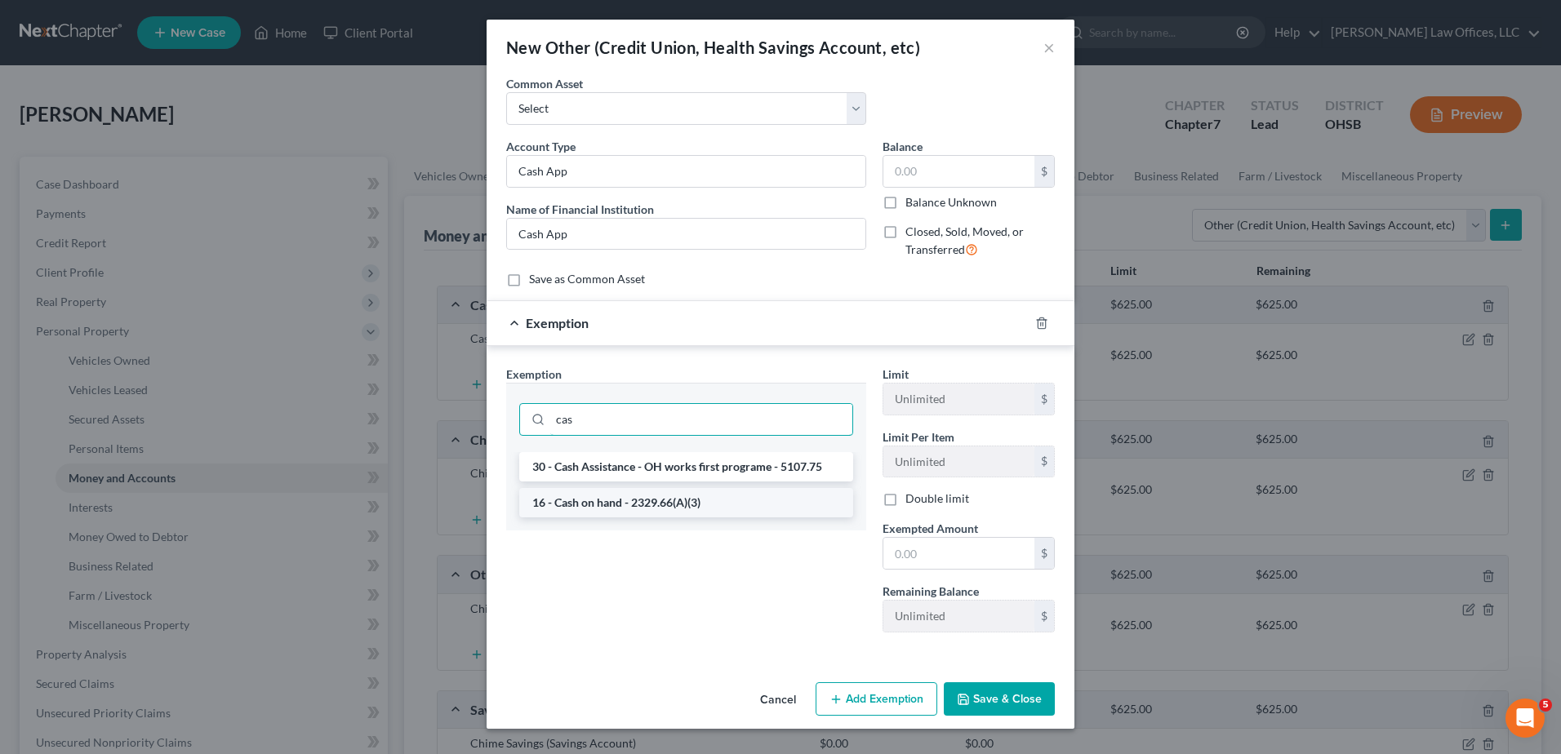
type input "cas"
click at [632, 506] on li "16 - Cash on hand - 2329.66(A)(3)" at bounding box center [686, 502] width 334 height 29
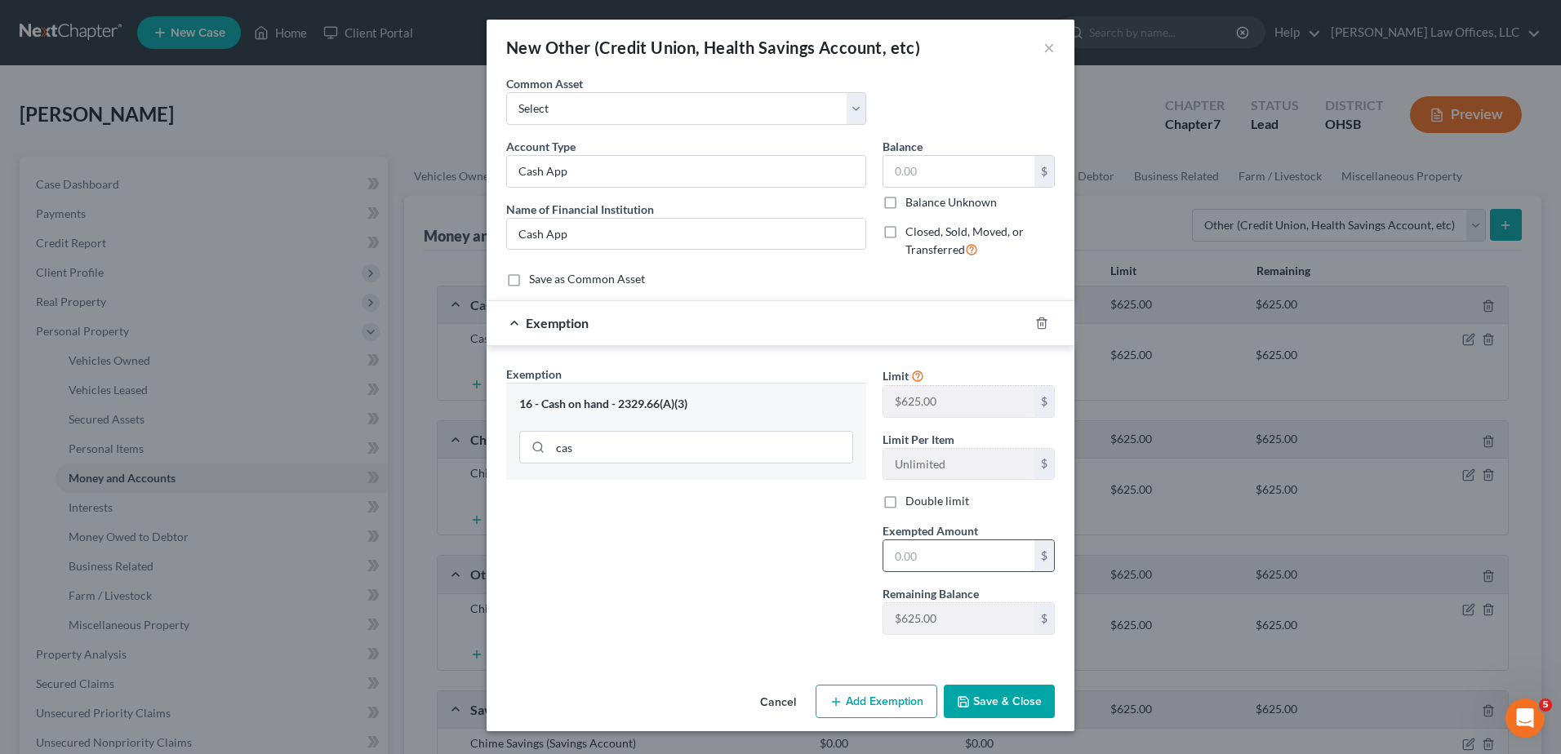
click at [940, 553] on input "text" at bounding box center [958, 556] width 151 height 31
type input "0"
click at [981, 694] on button "Save & Close" at bounding box center [999, 702] width 111 height 34
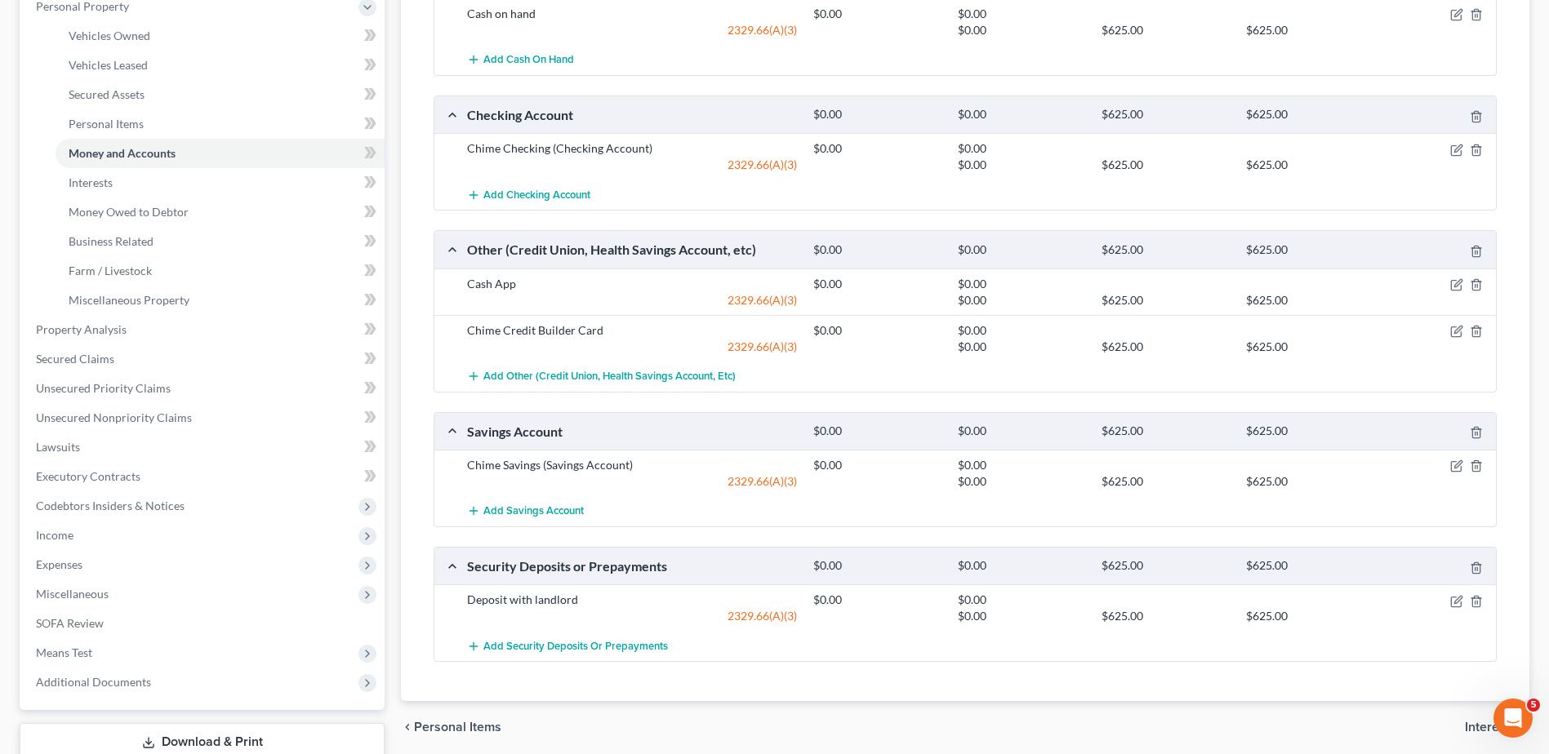
scroll to position [327, 0]
click at [1477, 600] on line "button" at bounding box center [1477, 600] width 0 height 3
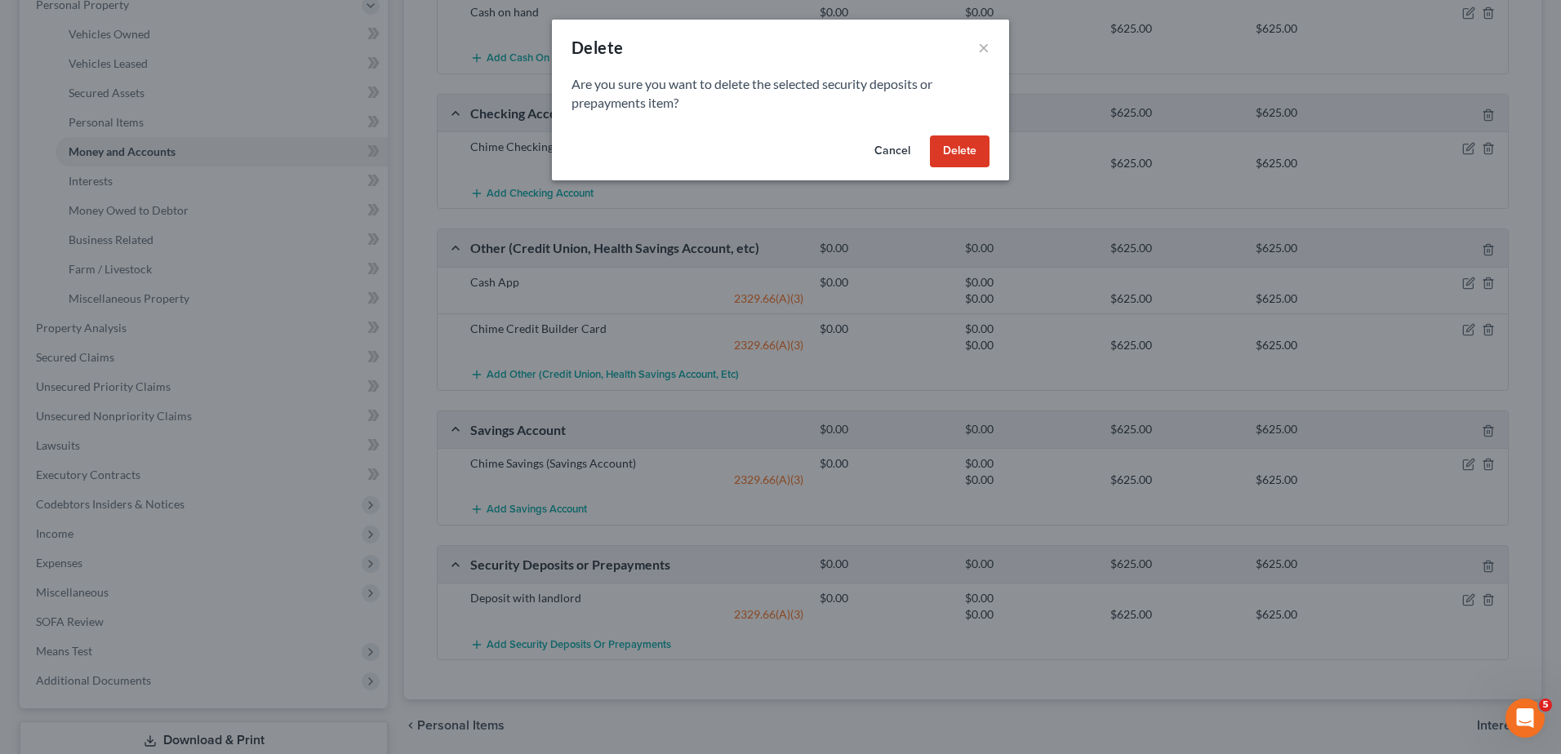
click at [955, 145] on button "Delete" at bounding box center [960, 152] width 60 height 33
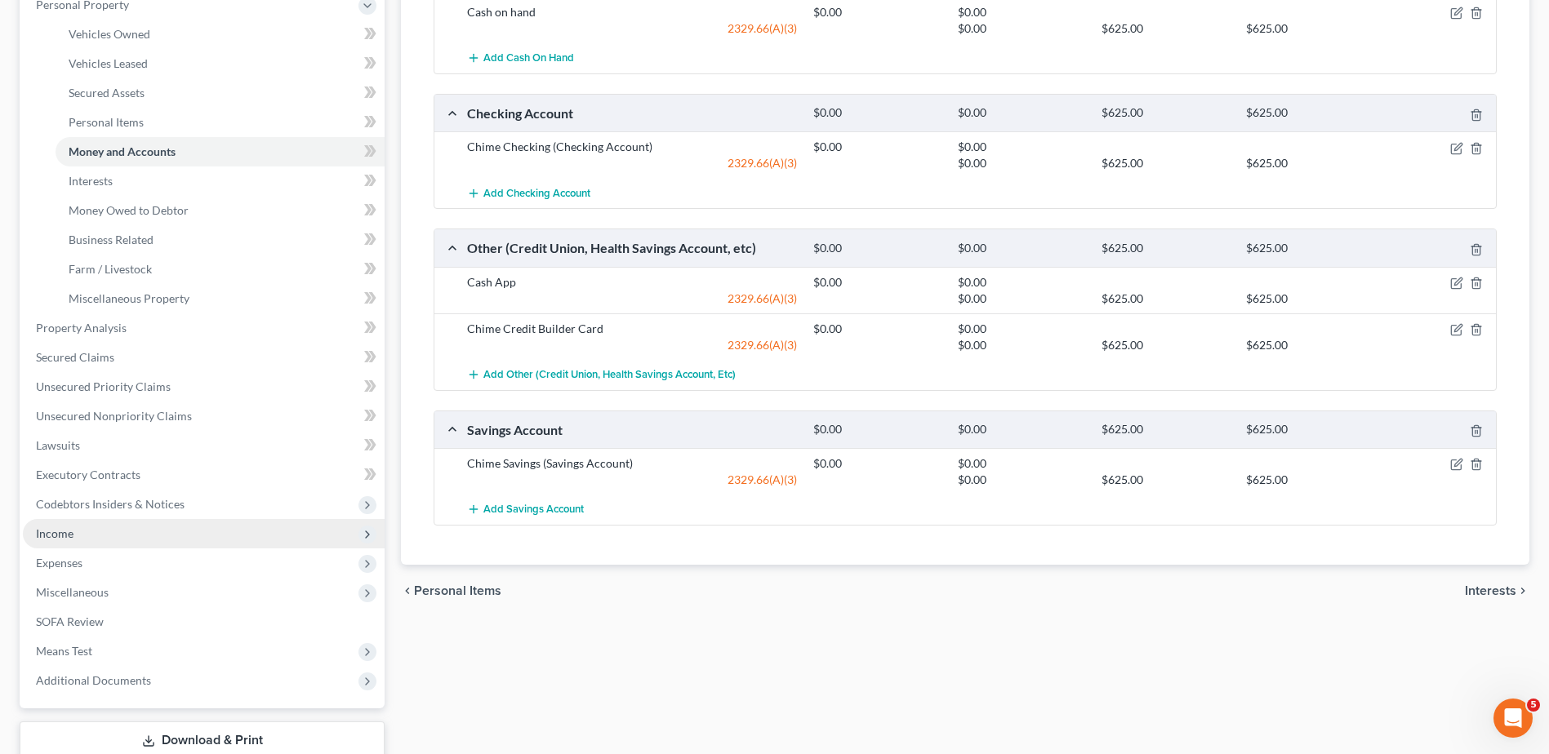
click at [61, 541] on span "Income" at bounding box center [204, 533] width 362 height 29
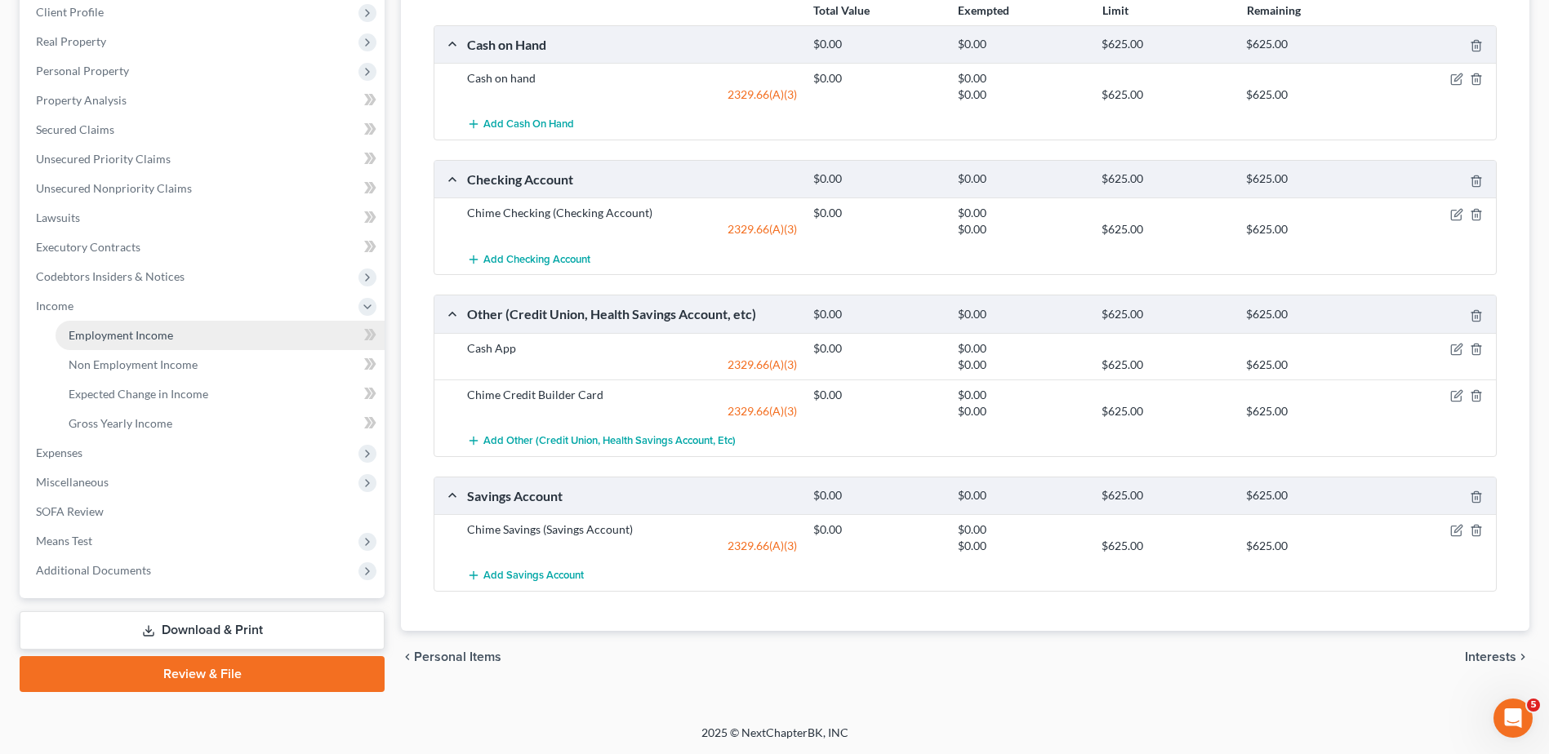
click at [113, 340] on span "Employment Income" at bounding box center [121, 335] width 105 height 14
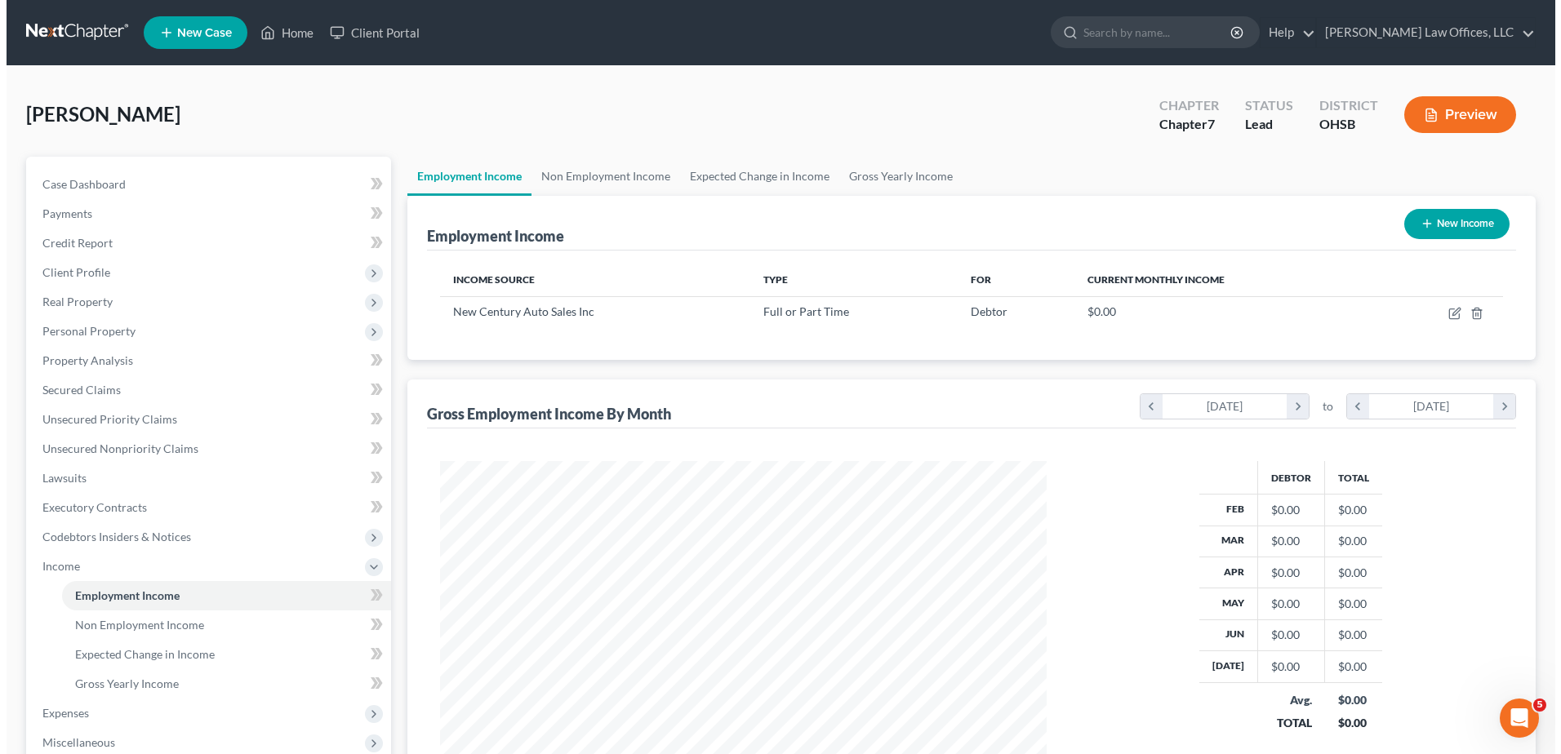
scroll to position [303, 639]
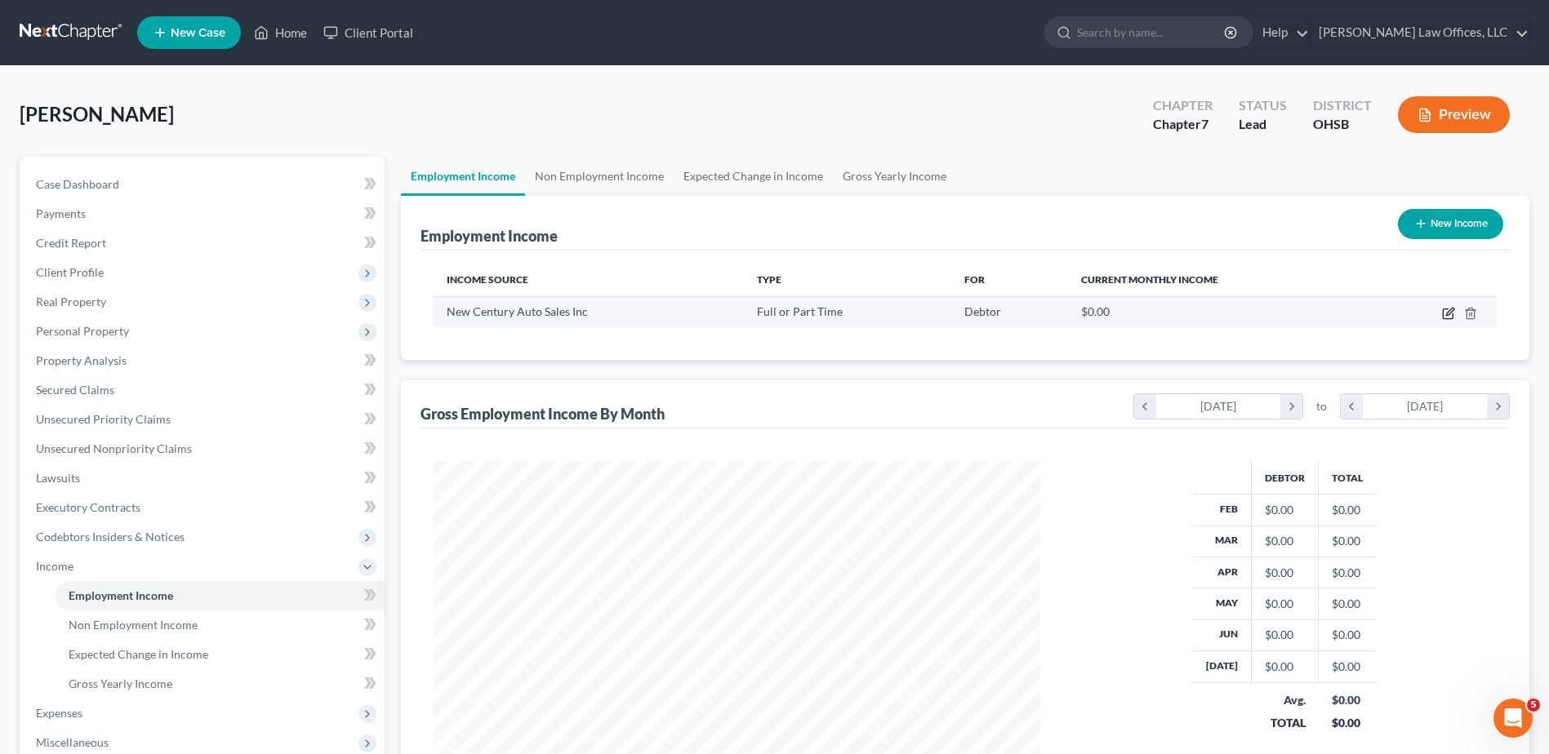
click at [1444, 311] on icon "button" at bounding box center [1448, 313] width 13 height 13
select select "0"
select select "23"
select select "2"
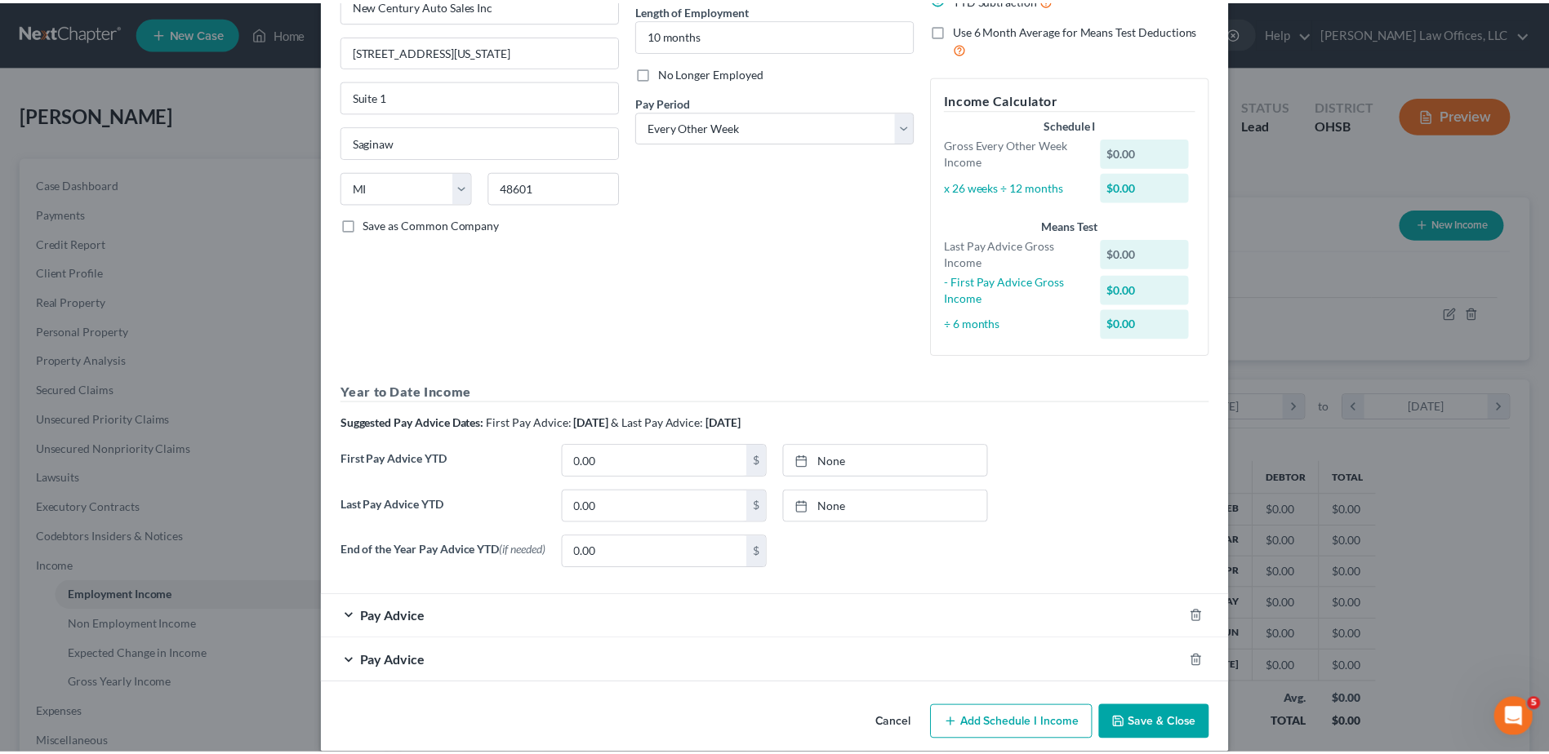
scroll to position [189, 0]
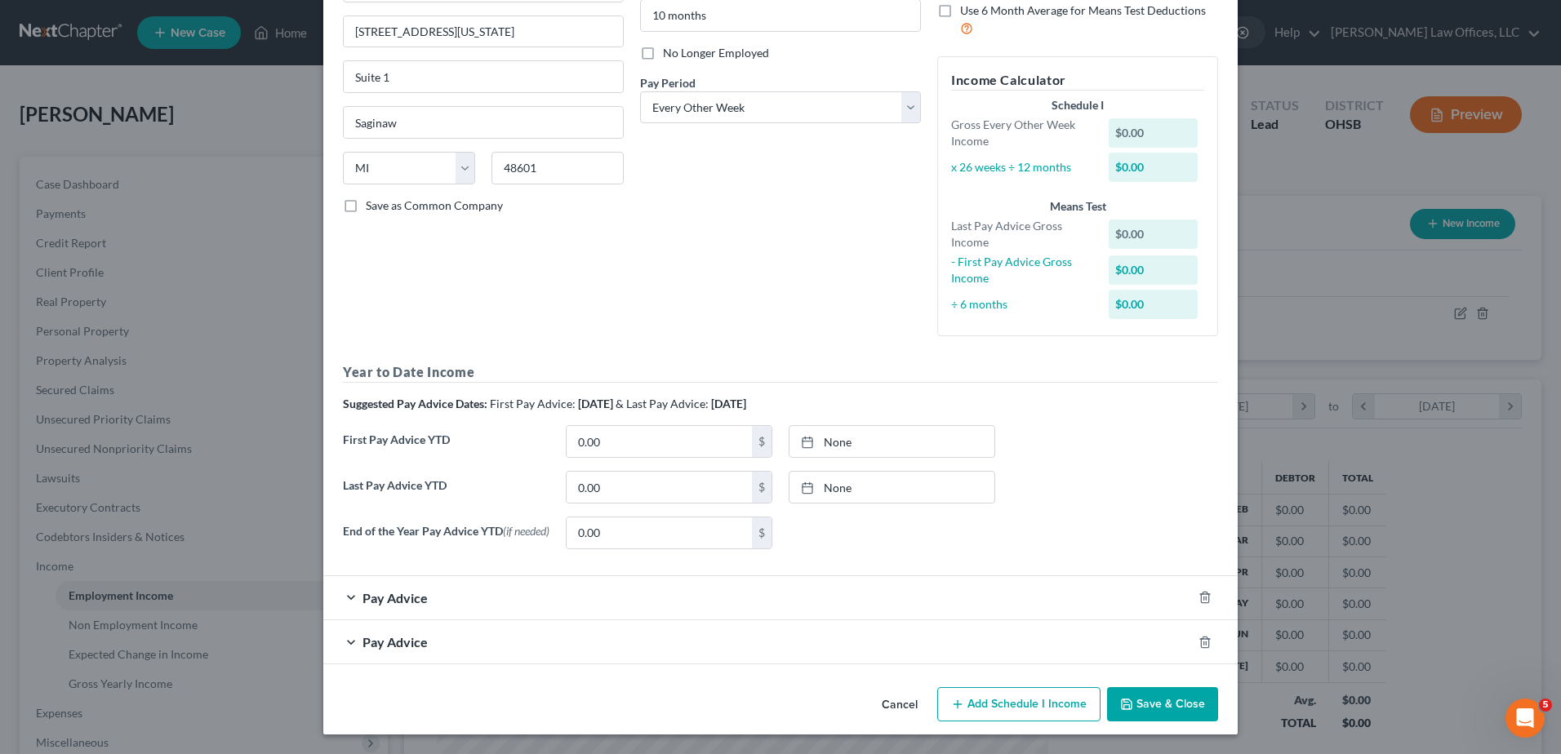
click at [1127, 697] on button "Save & Close" at bounding box center [1162, 705] width 111 height 34
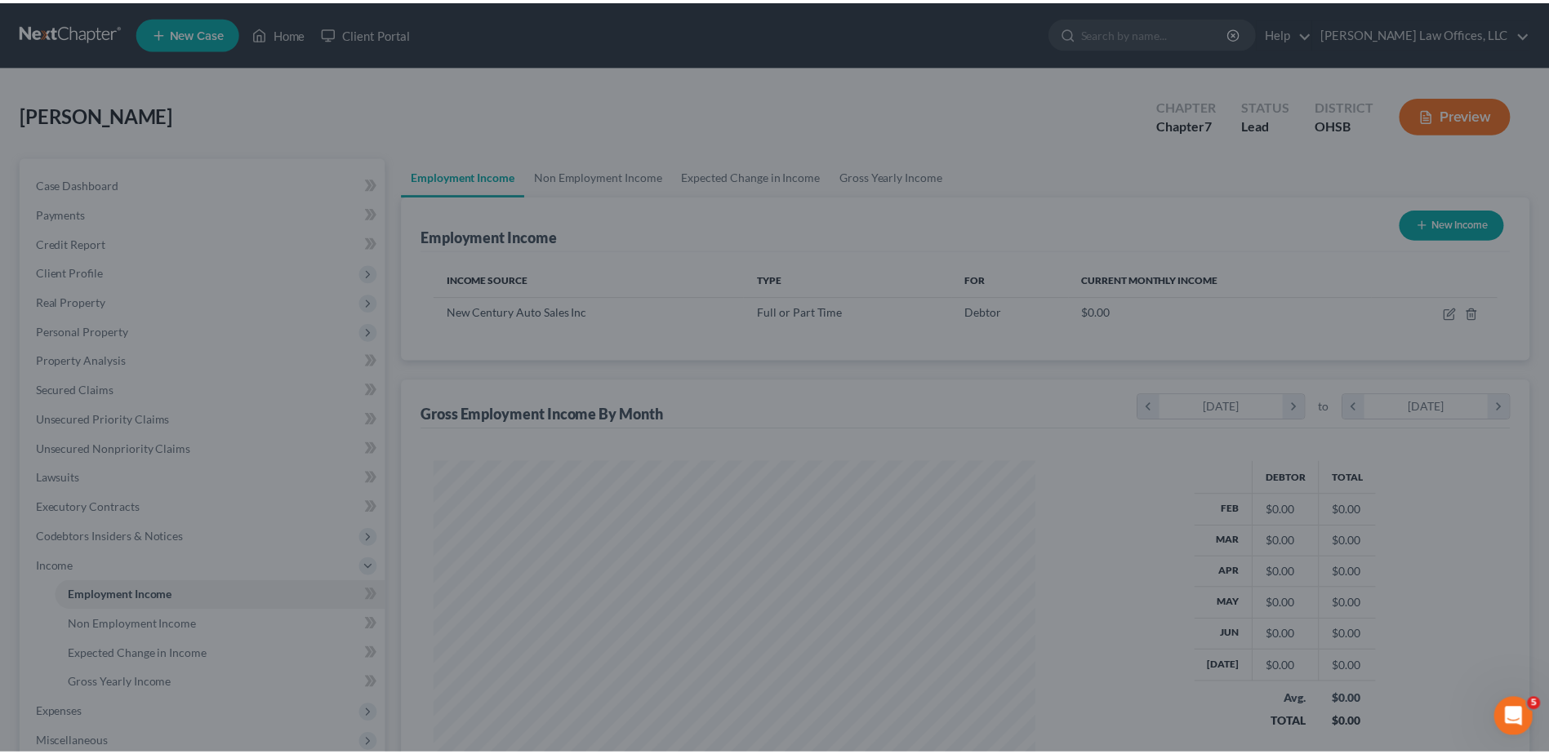
scroll to position [816233, 815896]
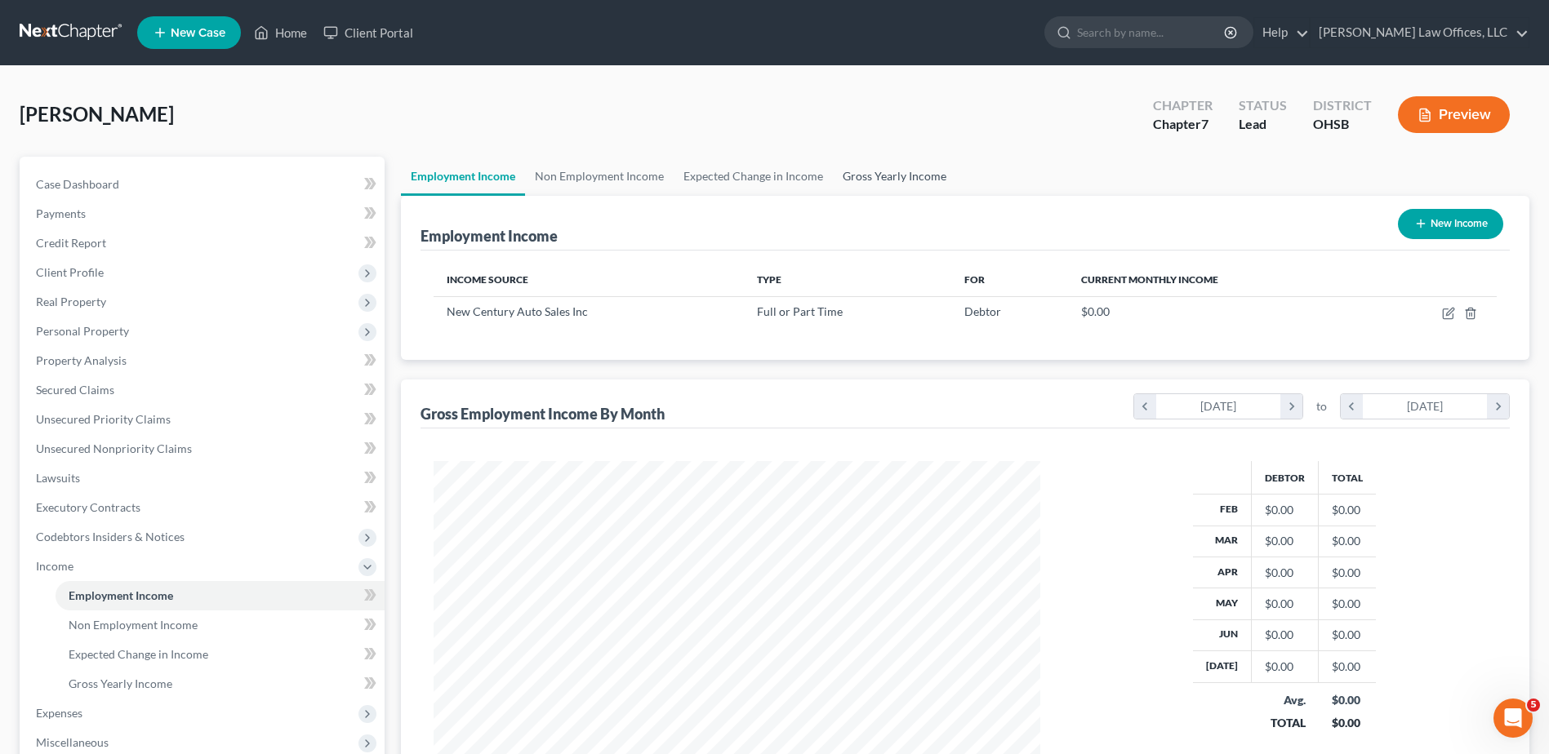
click at [882, 180] on link "Gross Yearly Income" at bounding box center [894, 176] width 123 height 39
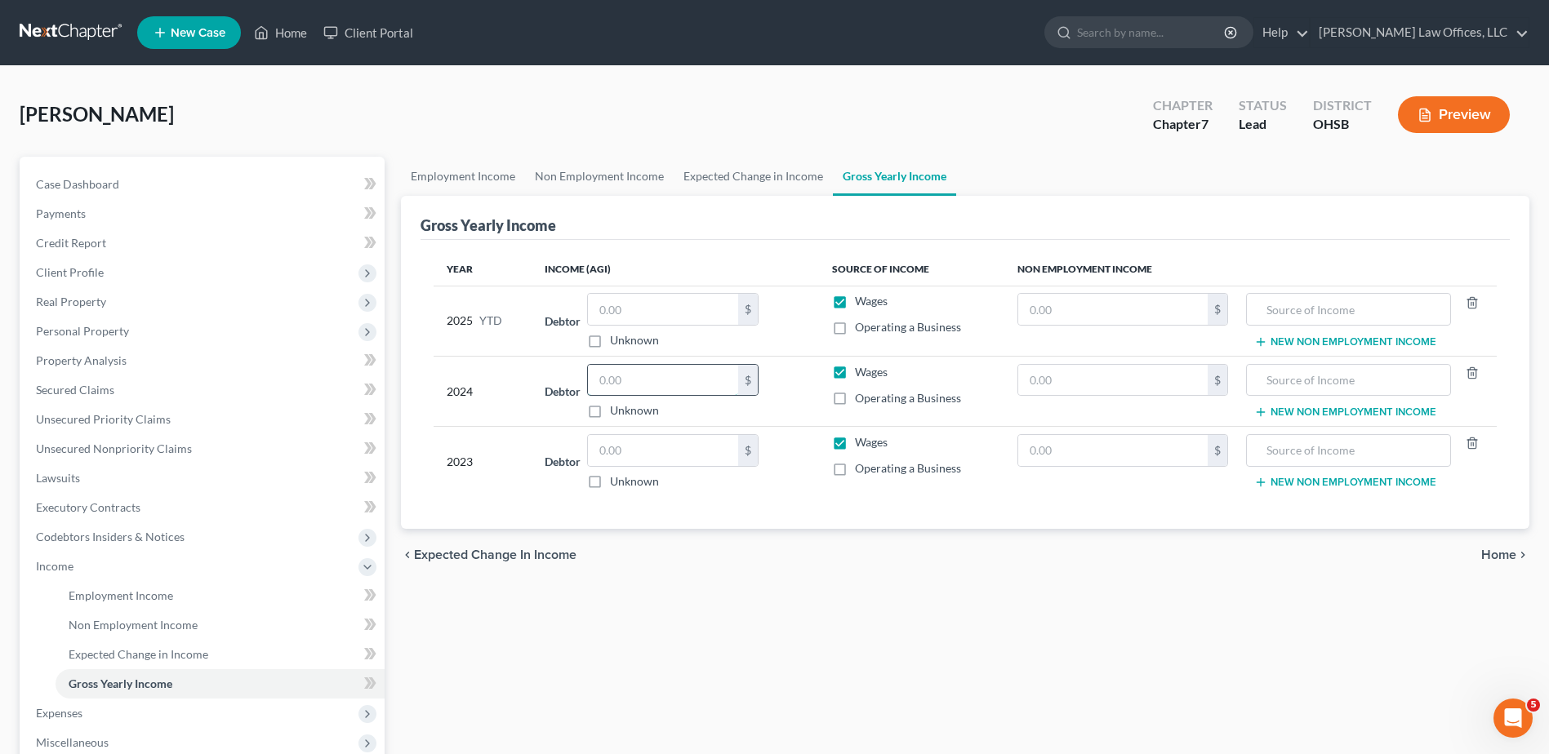
click at [649, 384] on input "text" at bounding box center [663, 380] width 150 height 31
type input "59,212"
click at [674, 456] on input "text" at bounding box center [663, 450] width 150 height 31
type input "68,718"
click at [1491, 553] on span "Home" at bounding box center [1498, 555] width 35 height 13
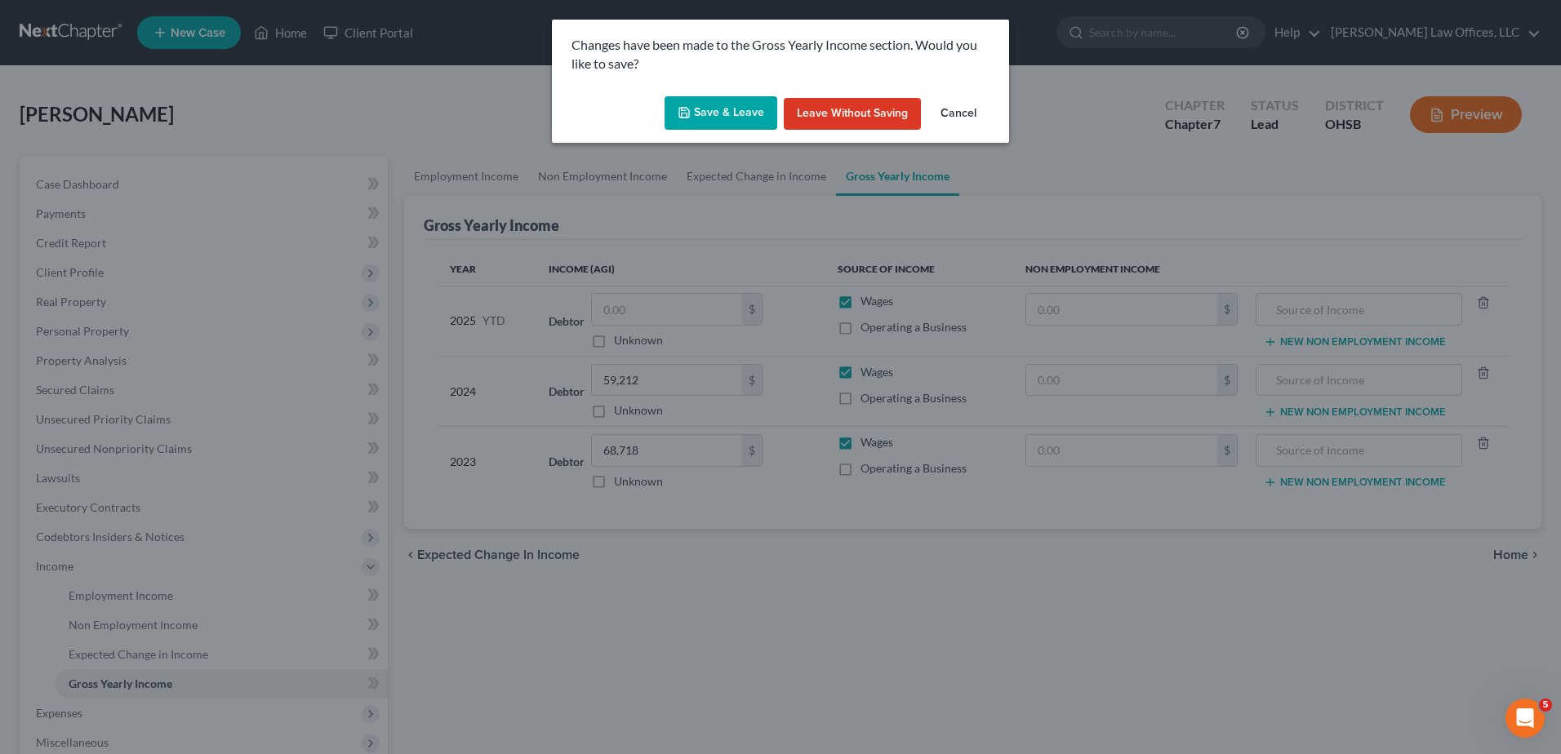
click at [704, 122] on button "Save & Leave" at bounding box center [721, 113] width 113 height 34
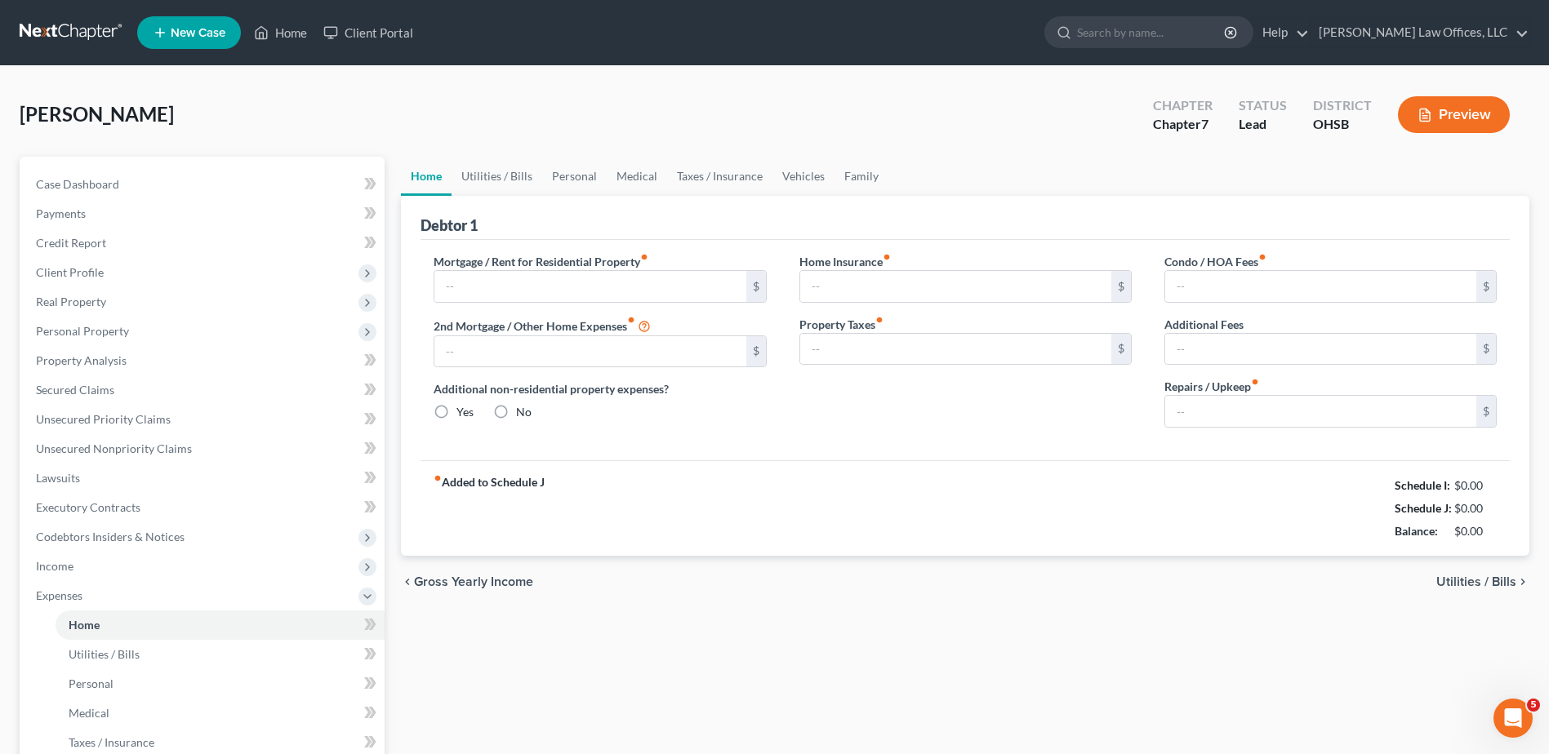
radio input "true"
click at [117, 188] on span "Case Dashboard" at bounding box center [77, 184] width 83 height 14
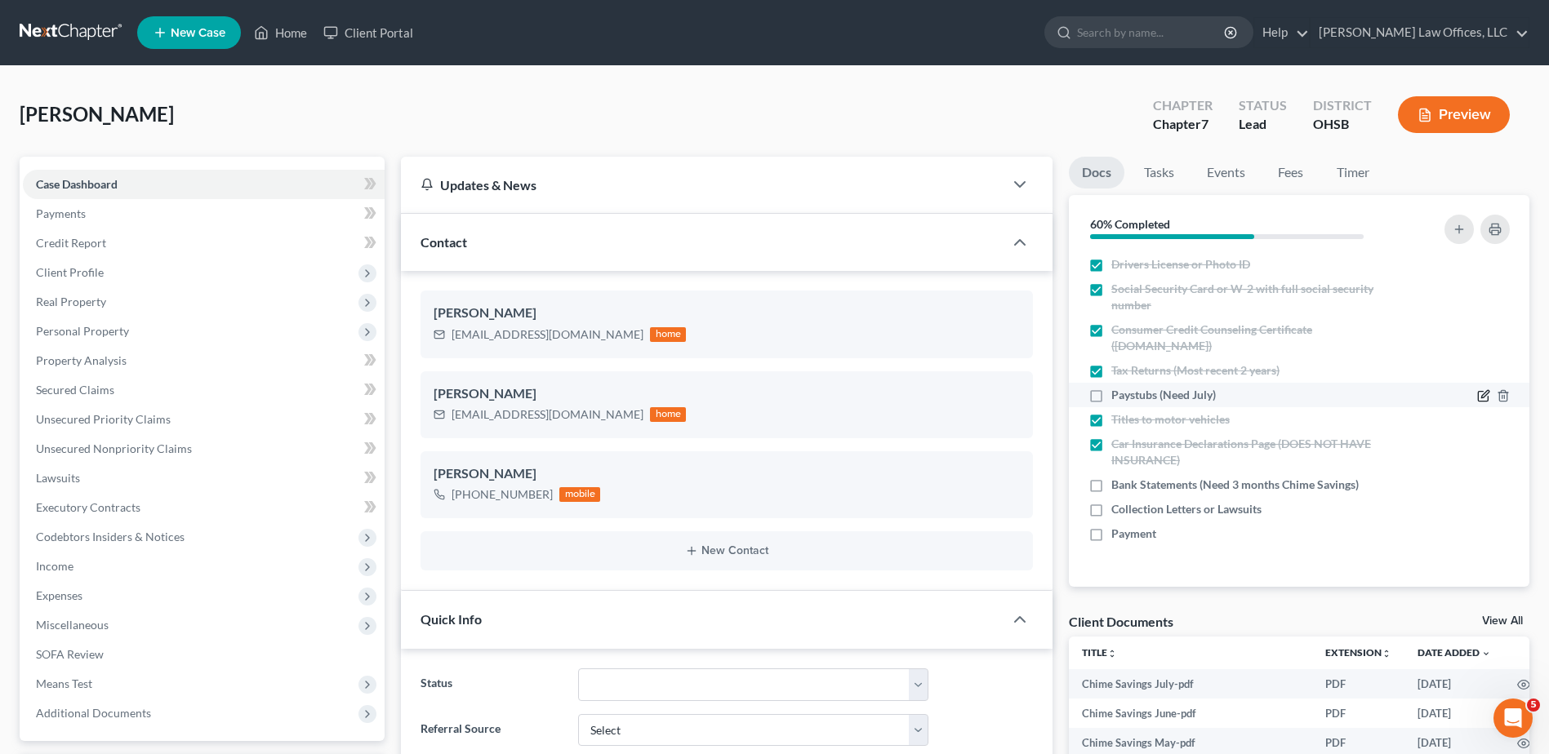
click at [1483, 397] on icon "button" at bounding box center [1483, 395] width 13 height 13
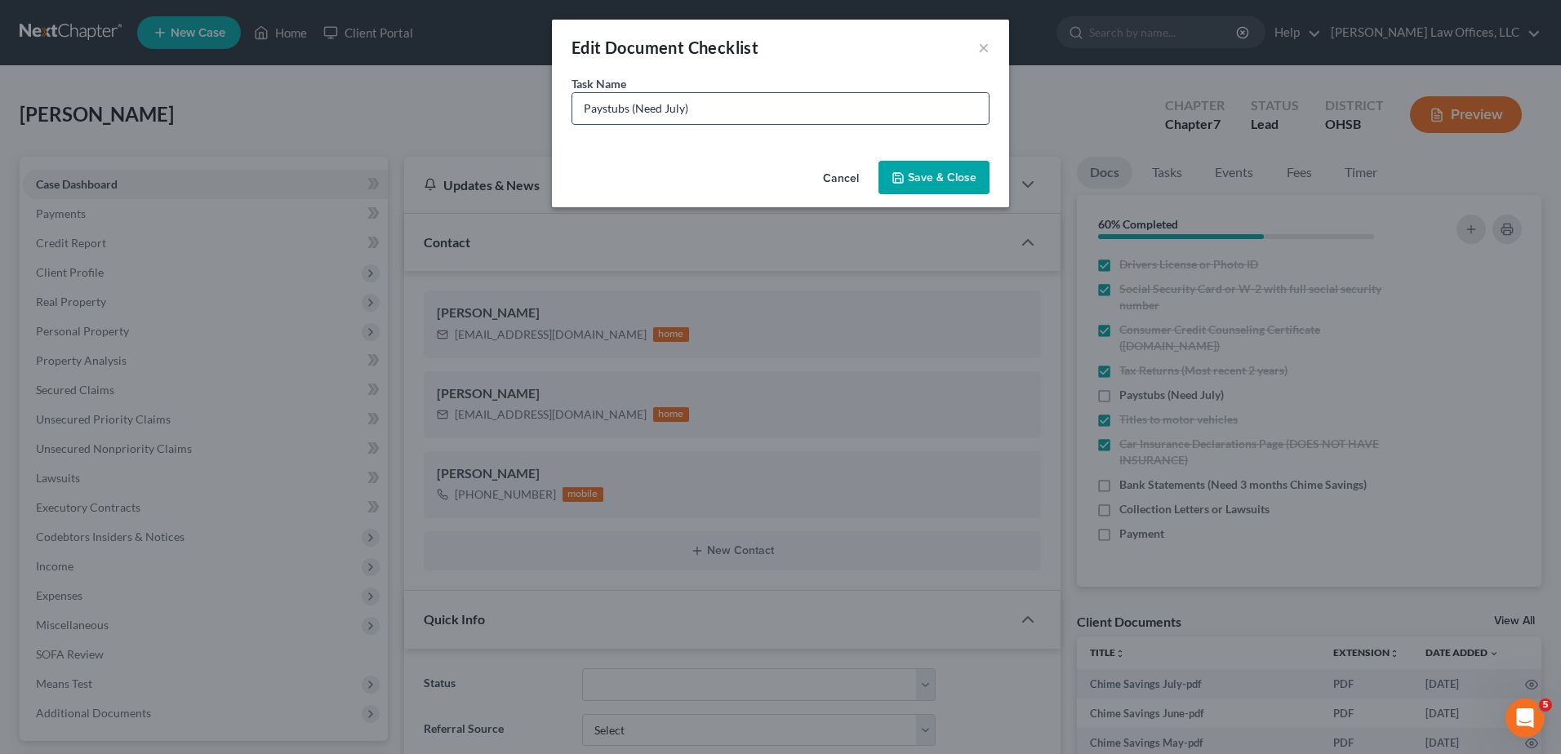
drag, startPoint x: 683, startPoint y: 107, endPoint x: 638, endPoint y: 109, distance: 45.0
click at [638, 109] on input "Paystubs (Need July)" at bounding box center [780, 108] width 416 height 31
type input "Paystubs (just need so far in August)"
click at [947, 164] on button "Save & Close" at bounding box center [934, 178] width 111 height 34
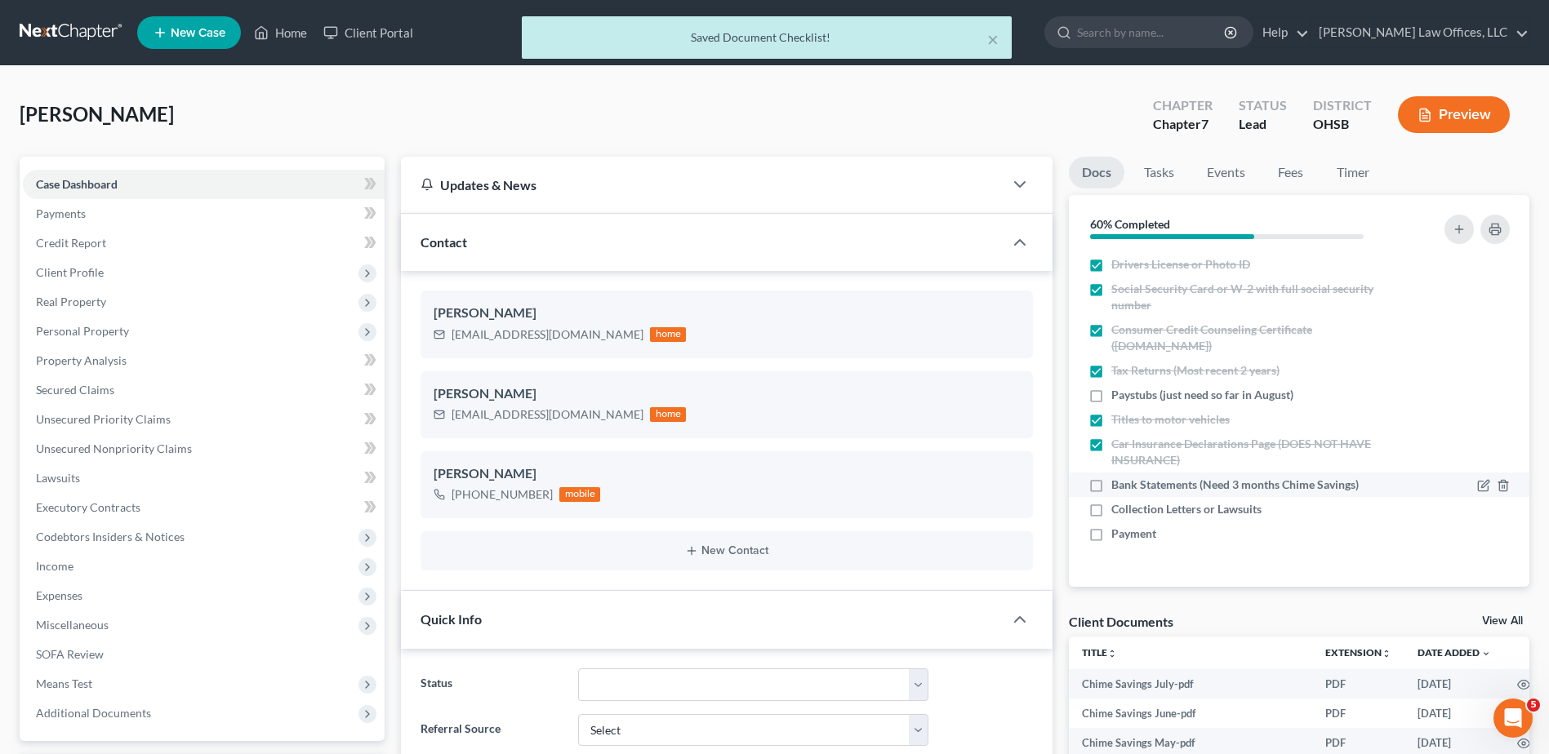
click at [1111, 483] on label "Bank Statements (Need 3 months Chime Savings)" at bounding box center [1234, 485] width 247 height 16
click at [1118, 483] on input "Bank Statements (Need 3 months Chime Savings)" at bounding box center [1123, 482] width 11 height 11
checkbox input "true"
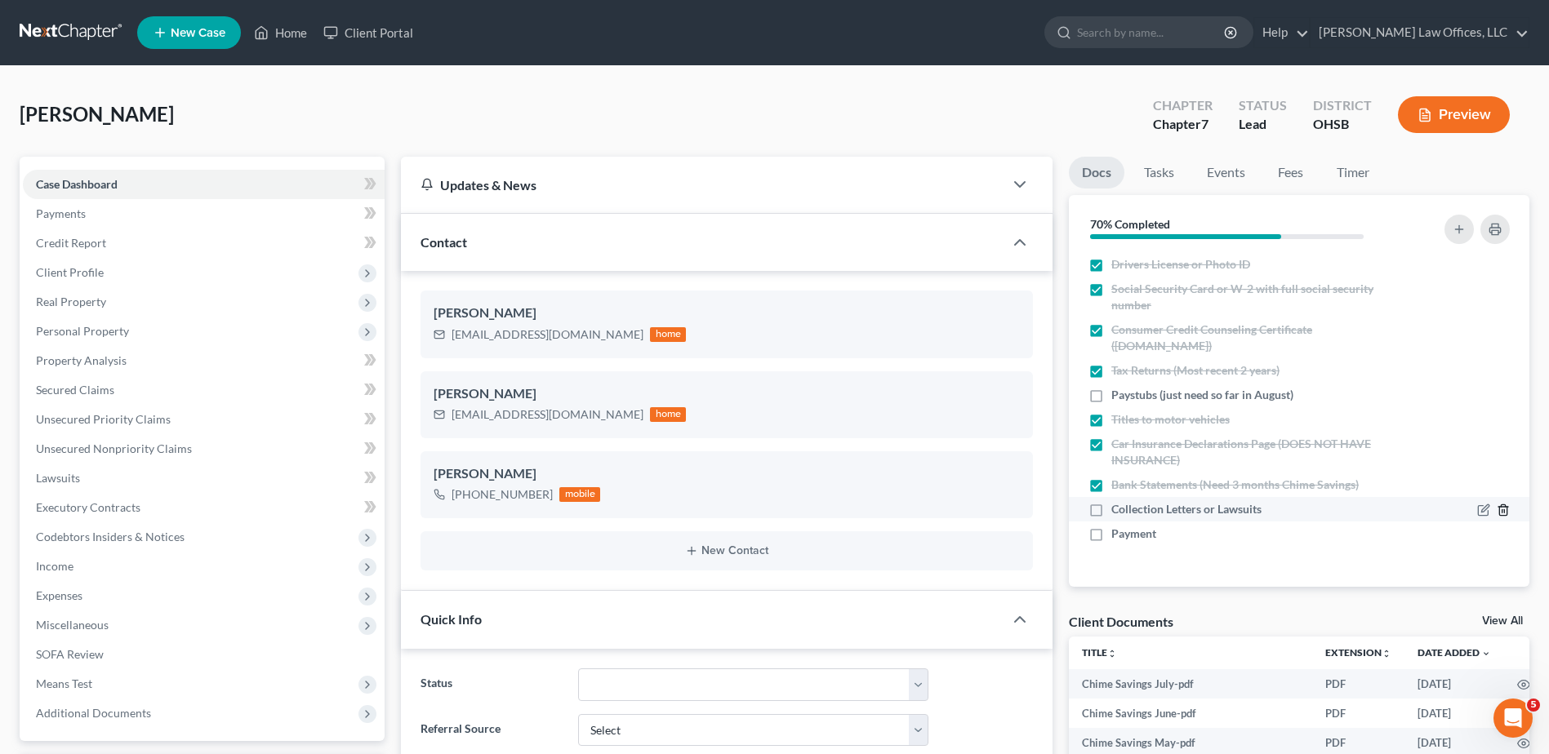
click at [1506, 508] on icon "button" at bounding box center [1502, 510] width 7 height 11
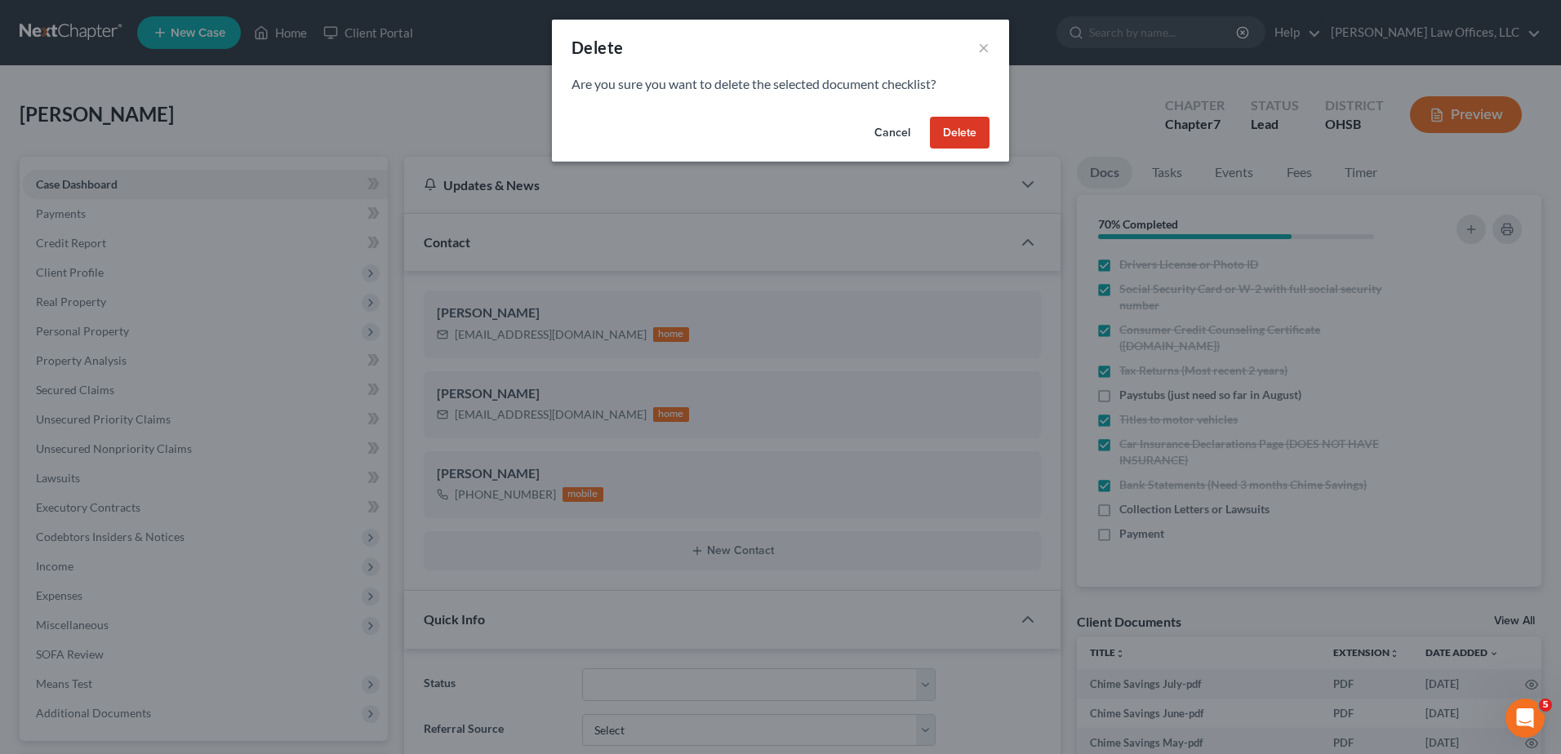
click at [966, 132] on button "Delete" at bounding box center [960, 133] width 60 height 33
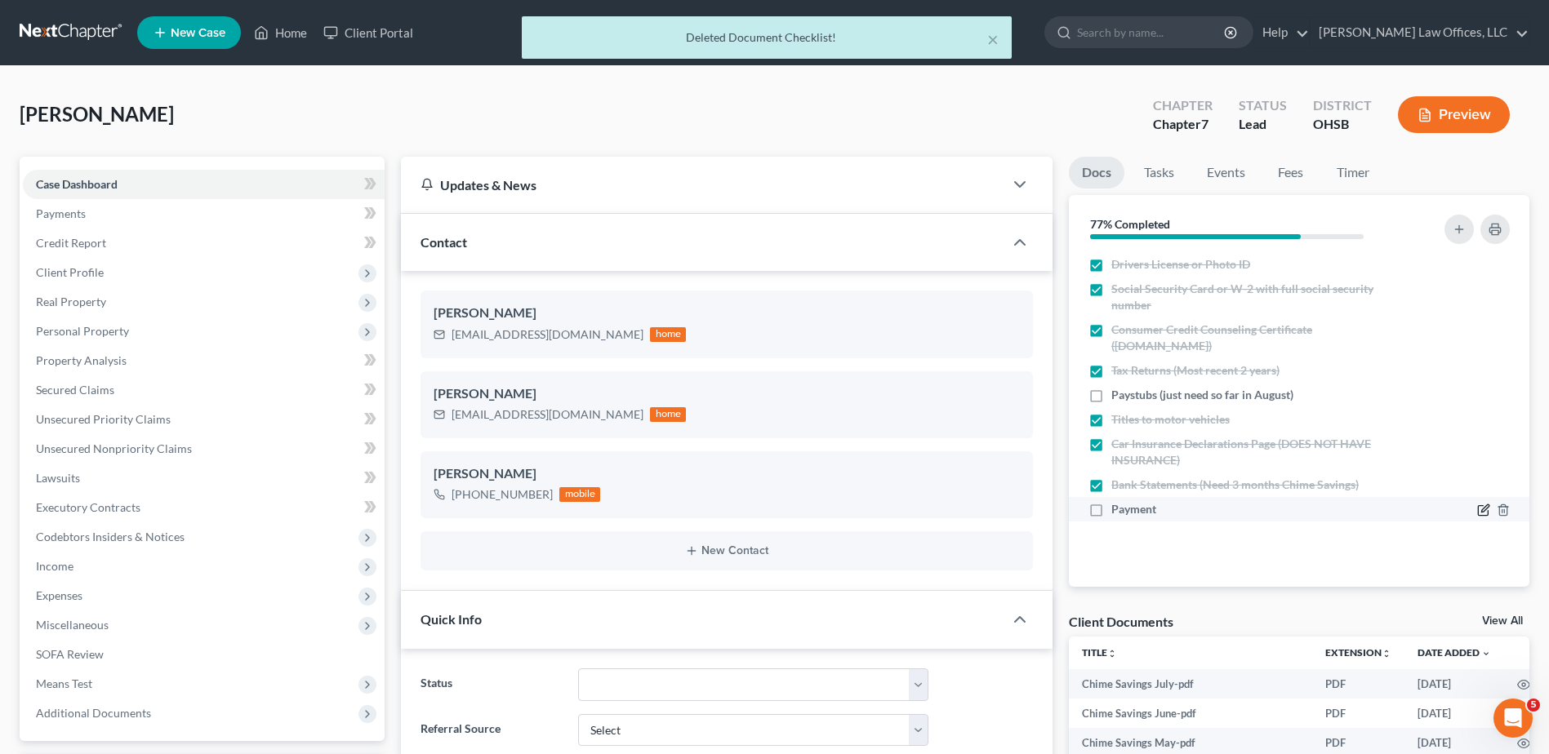
click at [1484, 509] on icon "button" at bounding box center [1484, 508] width 7 height 7
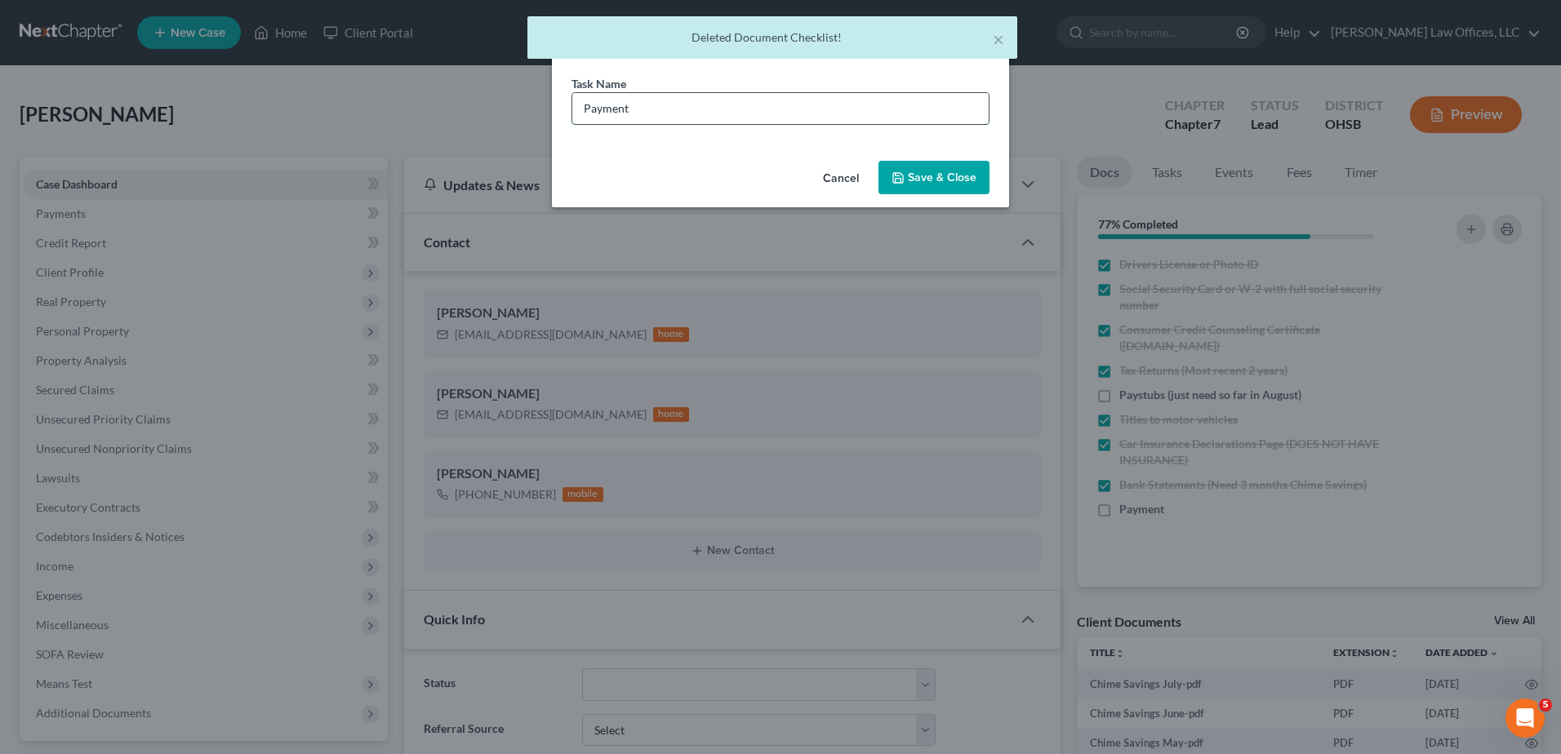
click at [717, 111] on input "Payment" at bounding box center [780, 108] width 416 height 31
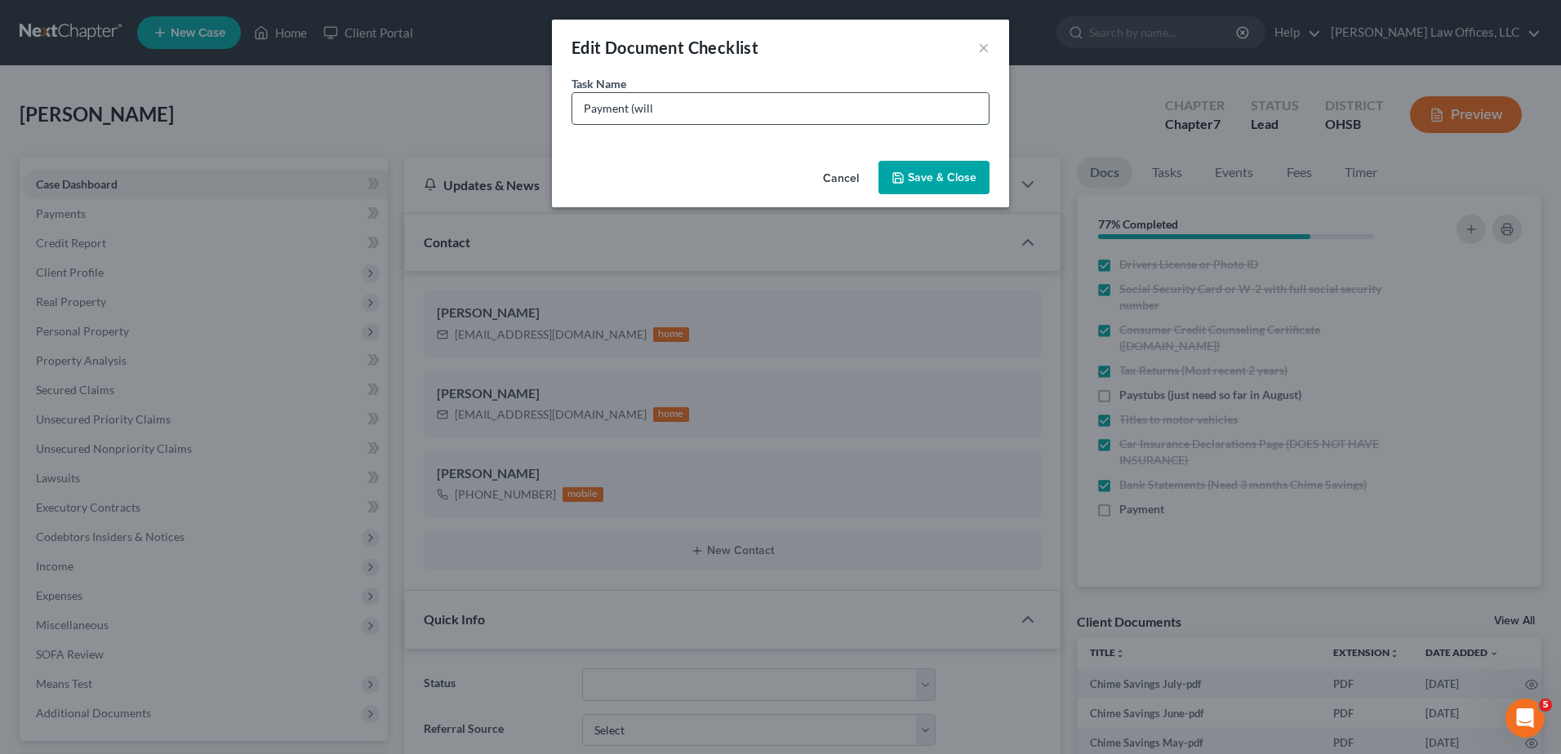
type input "Payment (will bring to signing)"
click at [917, 177] on button "Save & Close" at bounding box center [934, 178] width 111 height 34
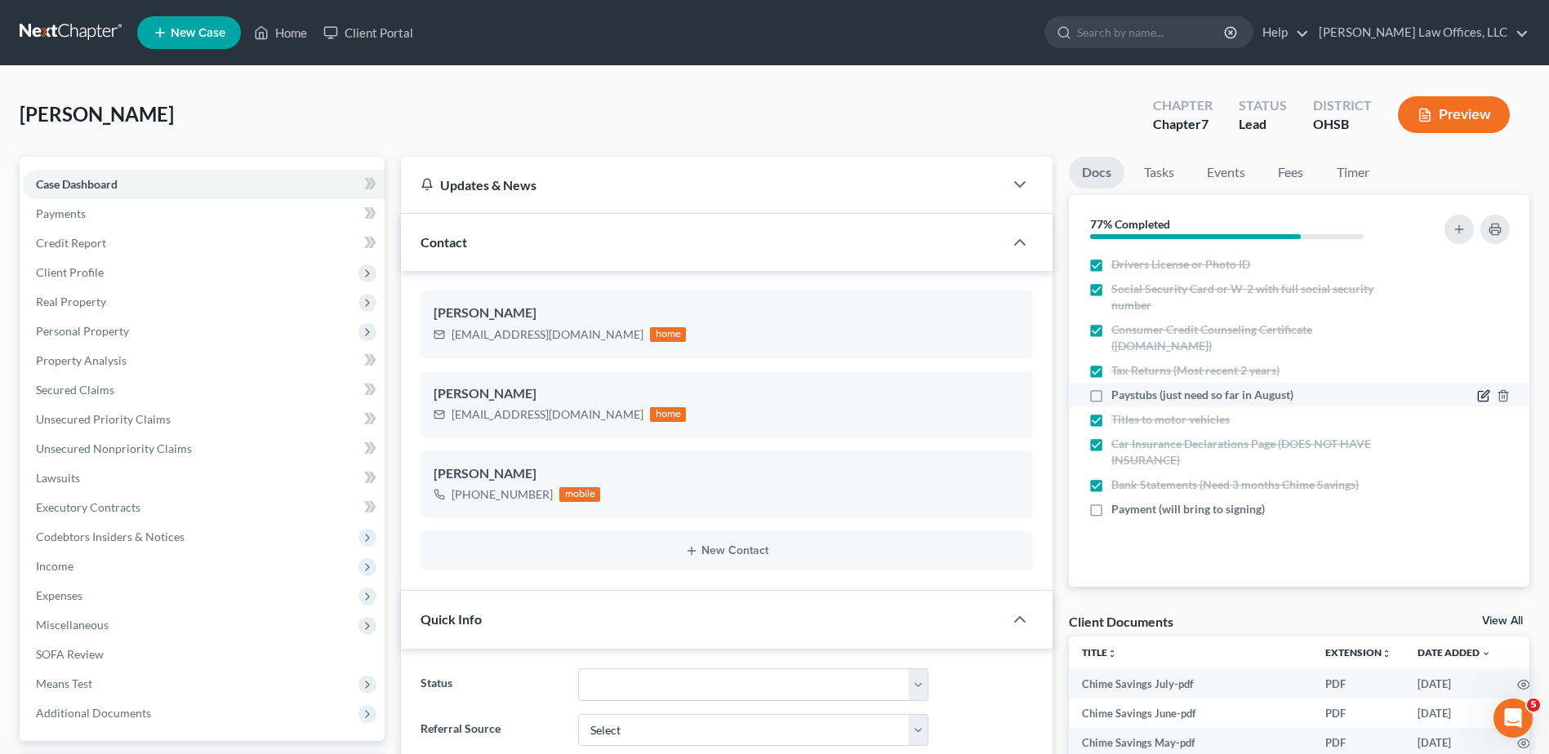
click at [1482, 396] on icon "button" at bounding box center [1484, 394] width 7 height 7
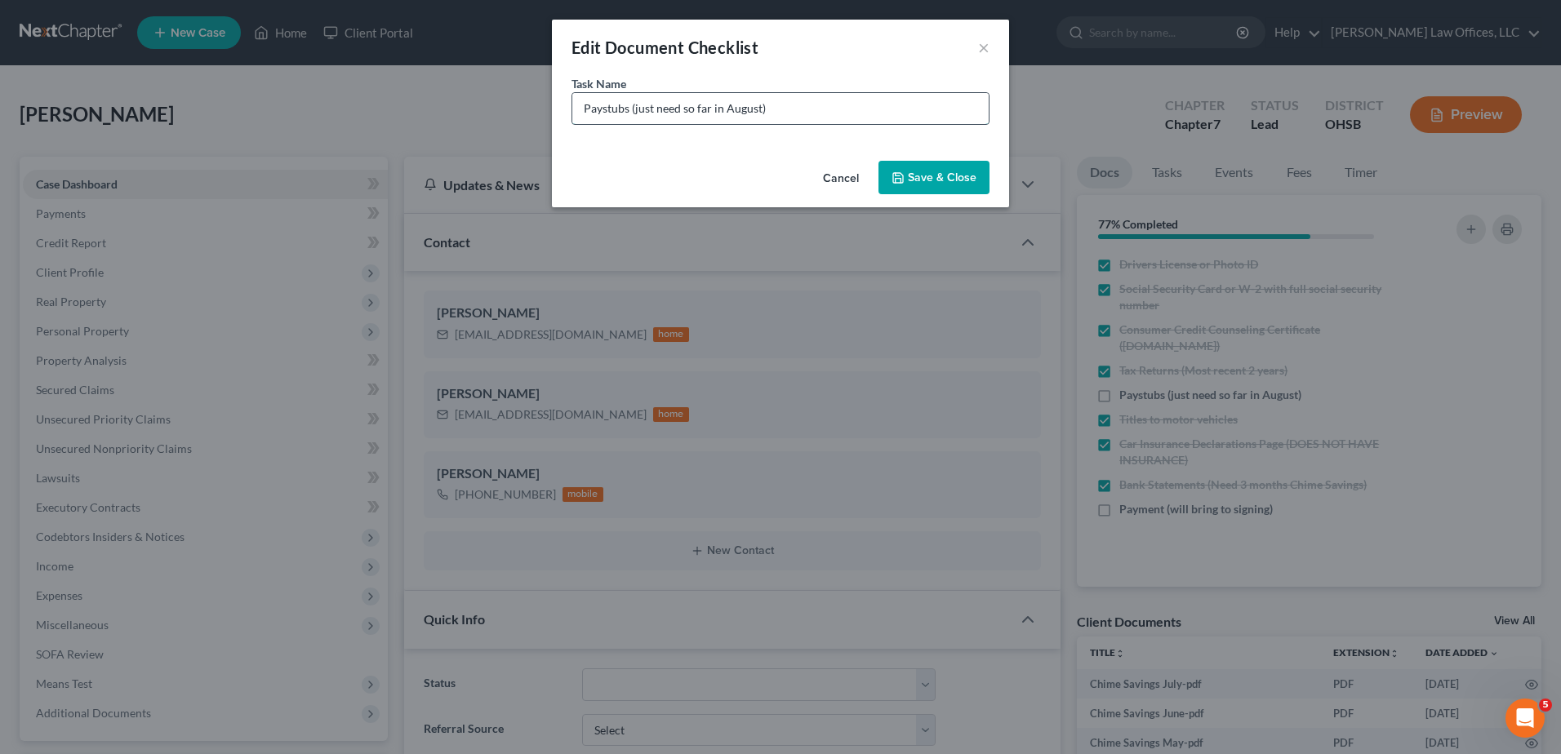
drag, startPoint x: 720, startPoint y: 107, endPoint x: 683, endPoint y: 106, distance: 37.6
click at [683, 106] on input "Paystubs (just need so far in August)" at bounding box center [780, 108] width 416 height 31
type input "Paystubs (just need August)"
click at [947, 174] on button "Save & Close" at bounding box center [934, 178] width 111 height 34
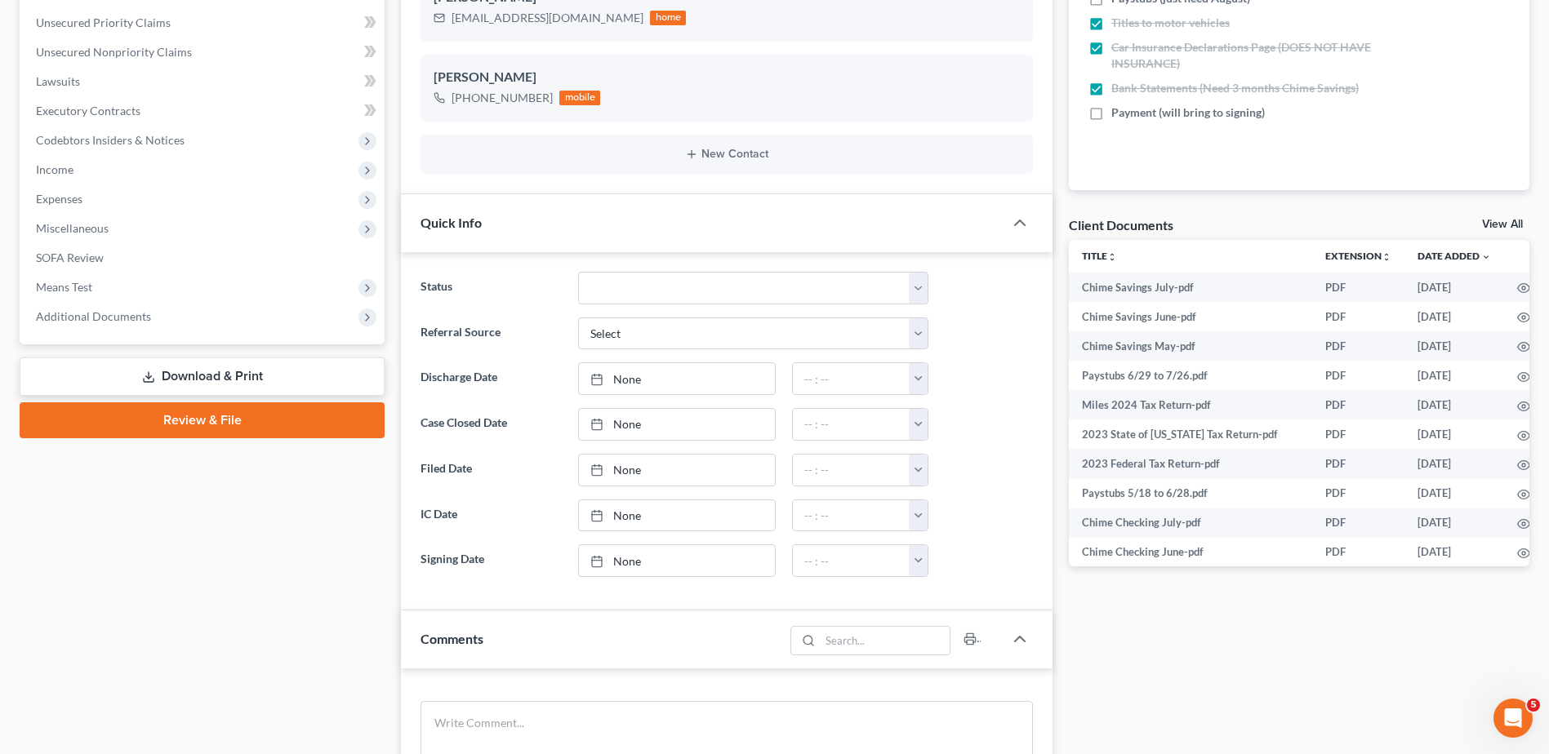
scroll to position [408, 0]
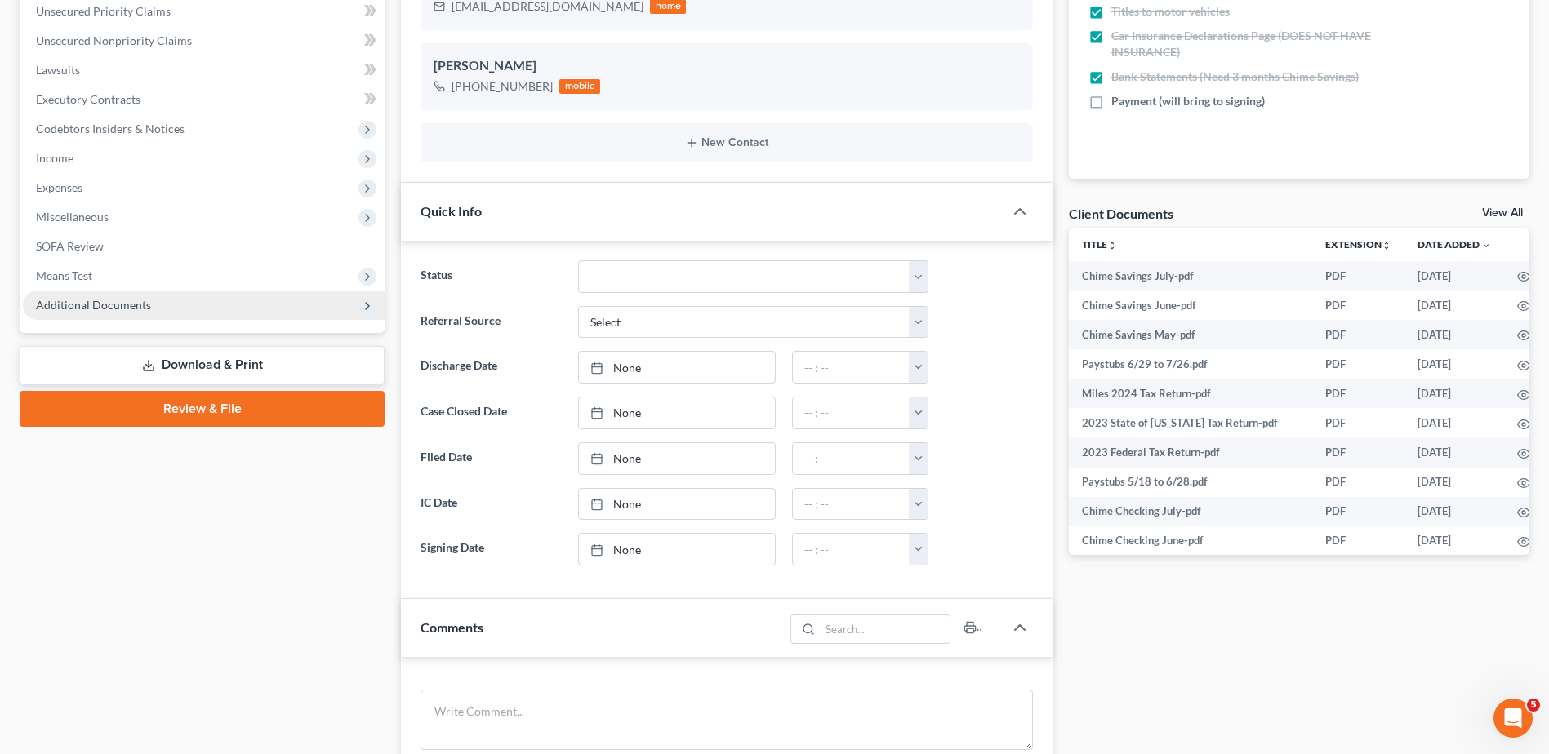
click at [104, 311] on span "Additional Documents" at bounding box center [93, 305] width 115 height 14
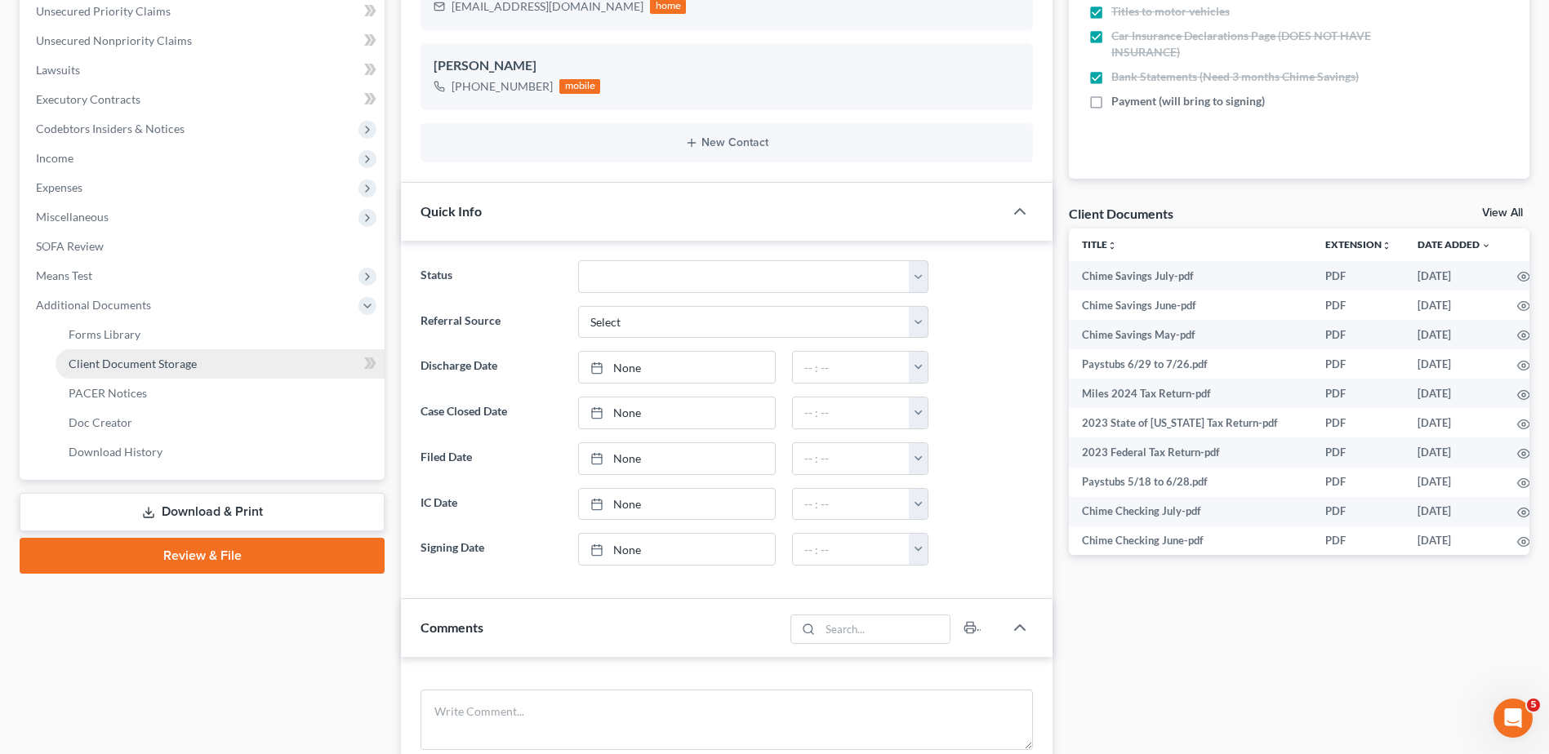
click at [110, 360] on span "Client Document Storage" at bounding box center [133, 364] width 128 height 14
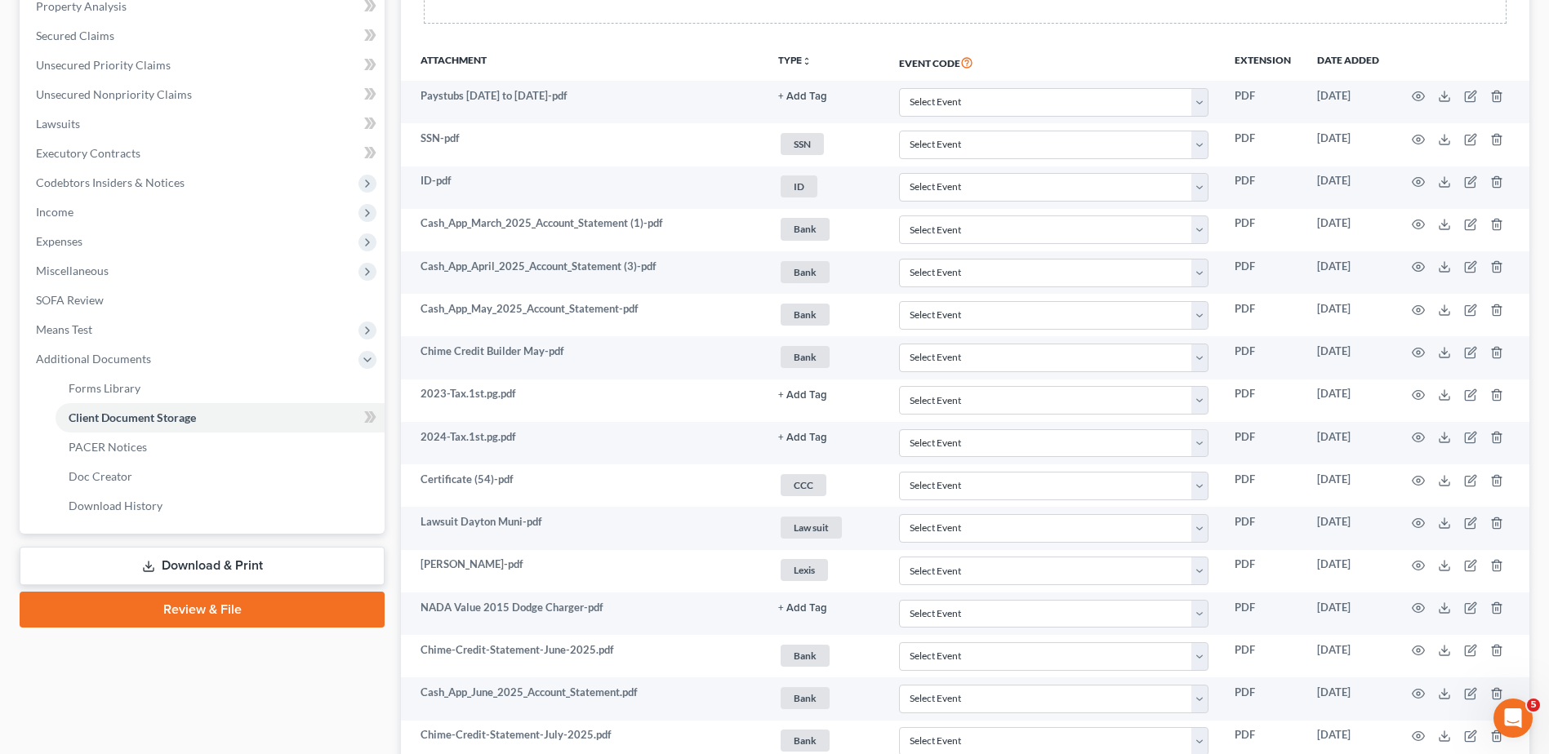
scroll to position [23, 0]
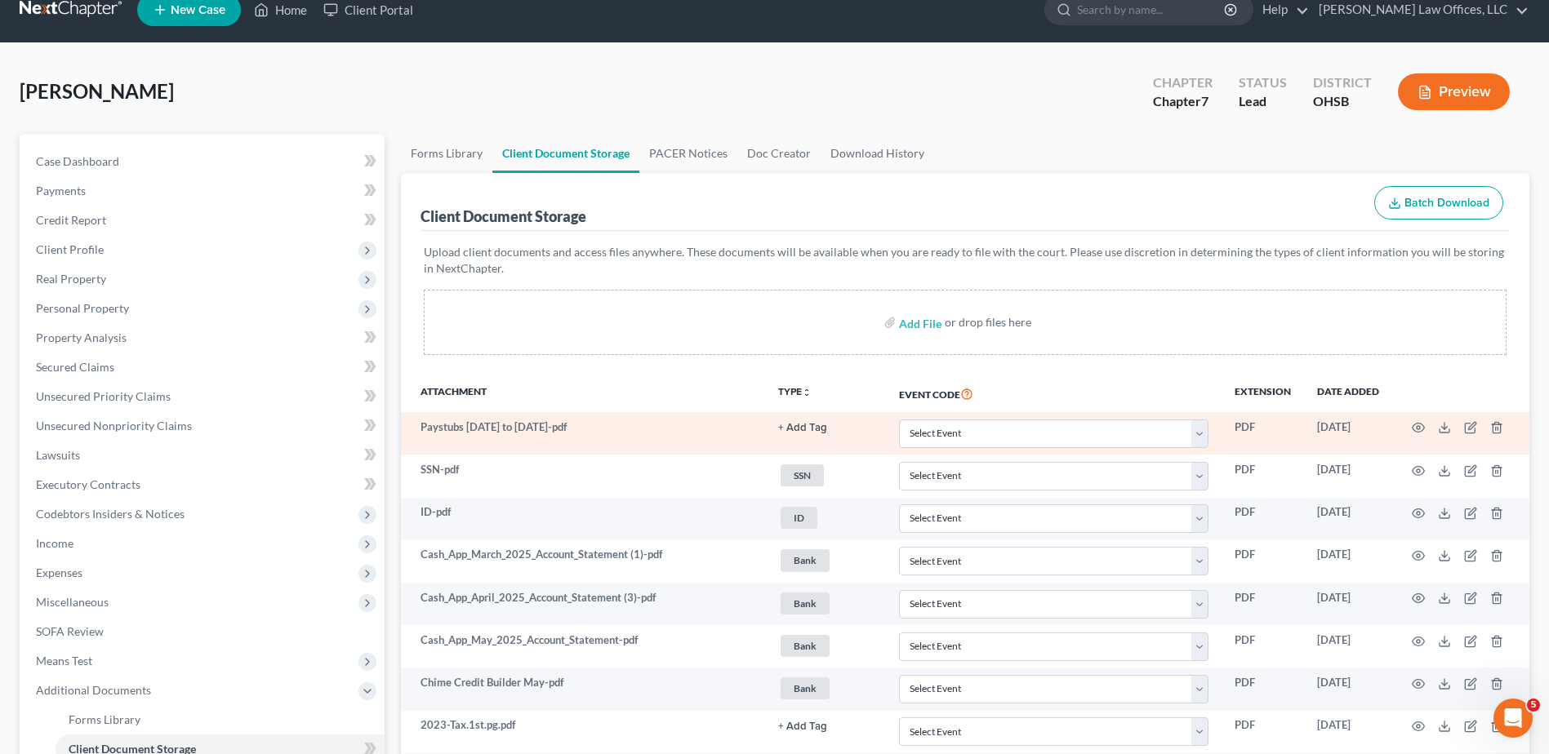
click at [801, 429] on button "+ Add Tag" at bounding box center [802, 428] width 49 height 11
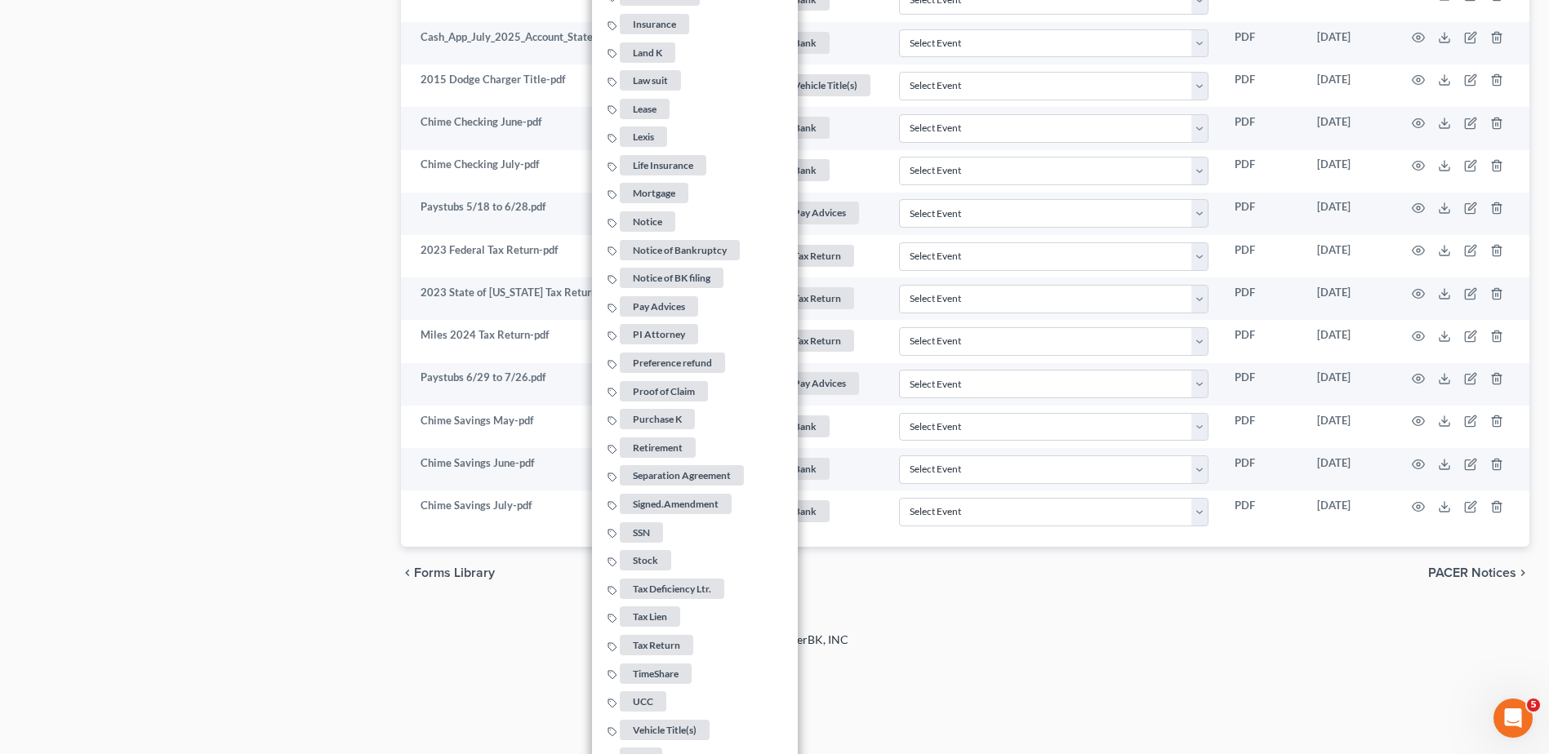
scroll to position [1111, 0]
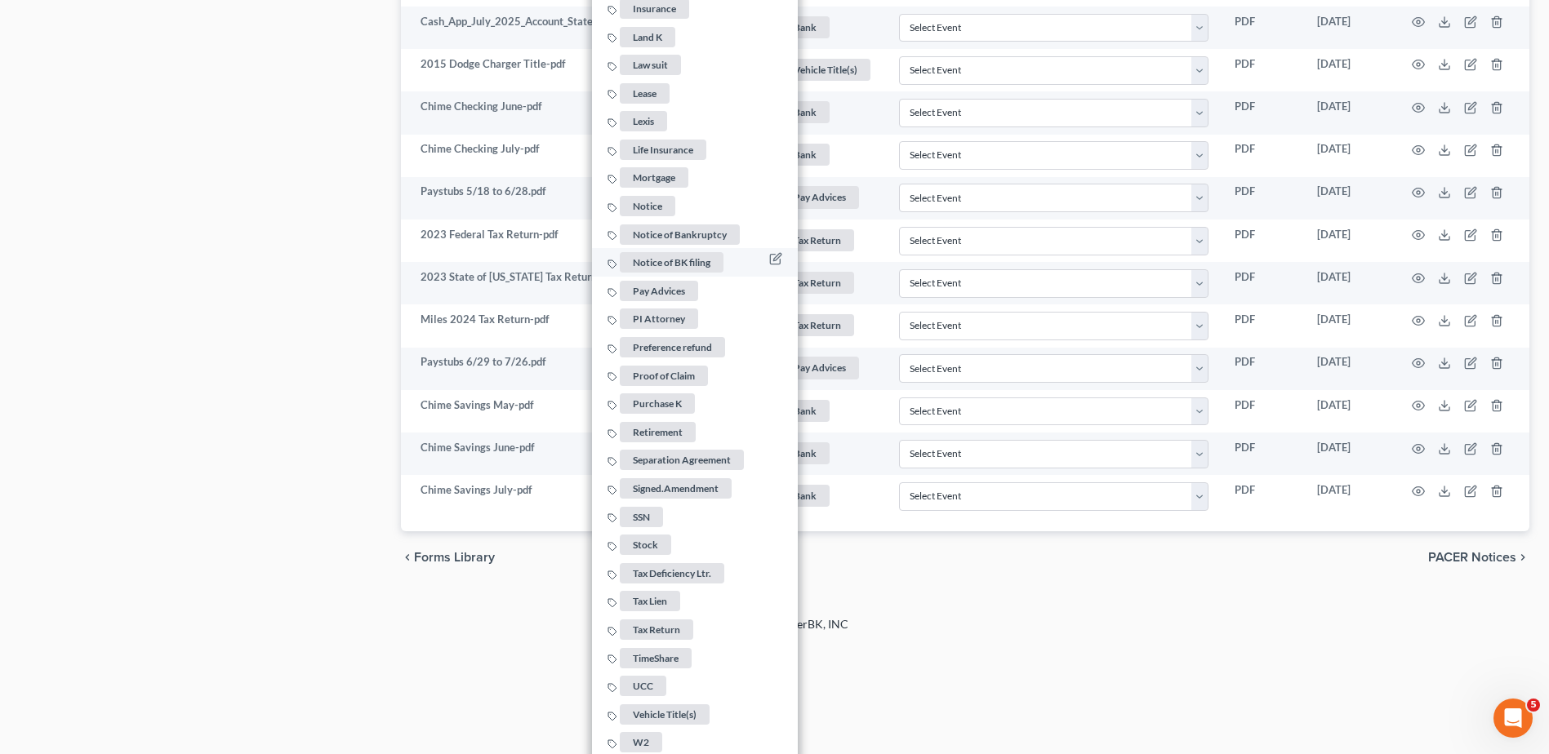
click at [661, 281] on span "Pay Advices" at bounding box center [659, 291] width 78 height 20
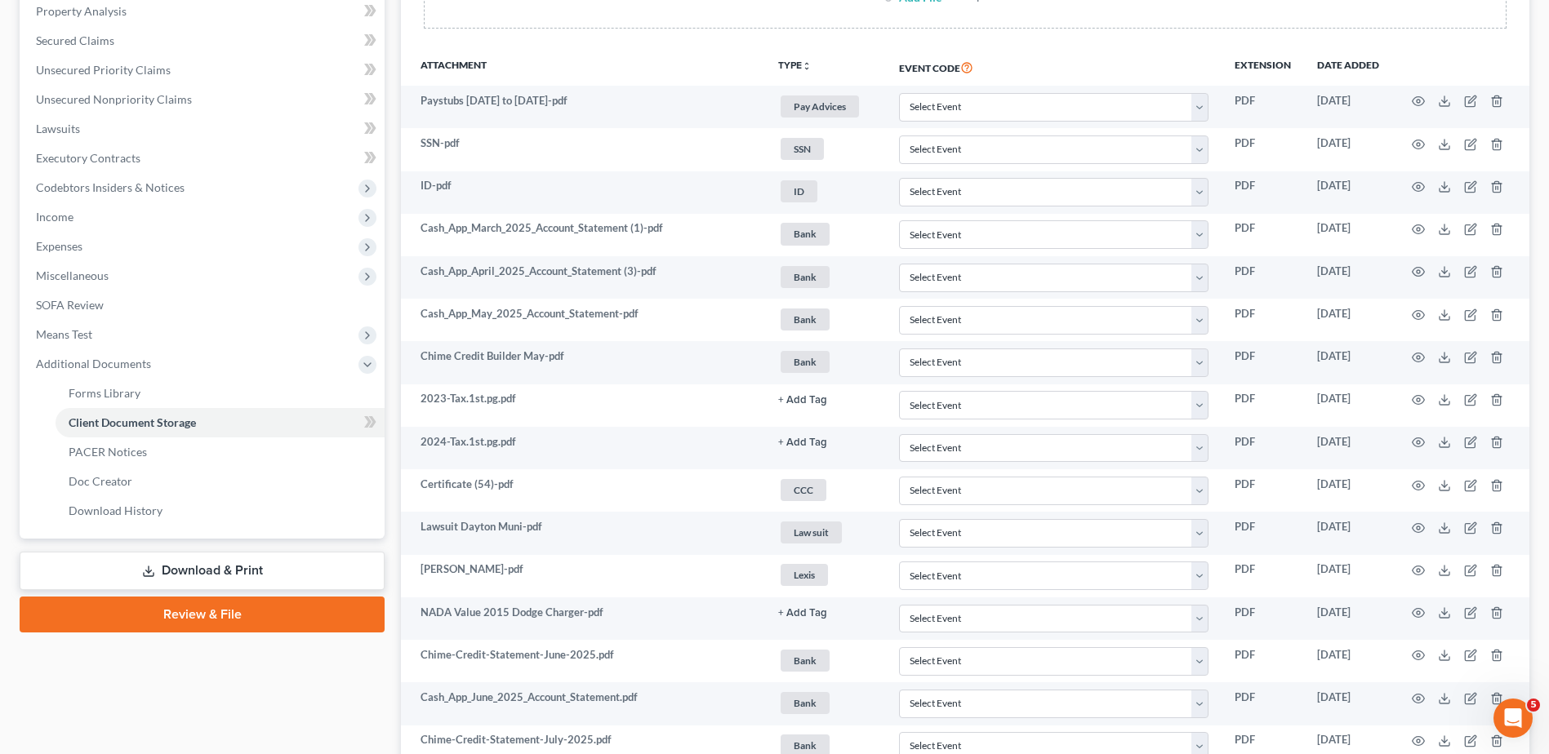
scroll to position [431, 0]
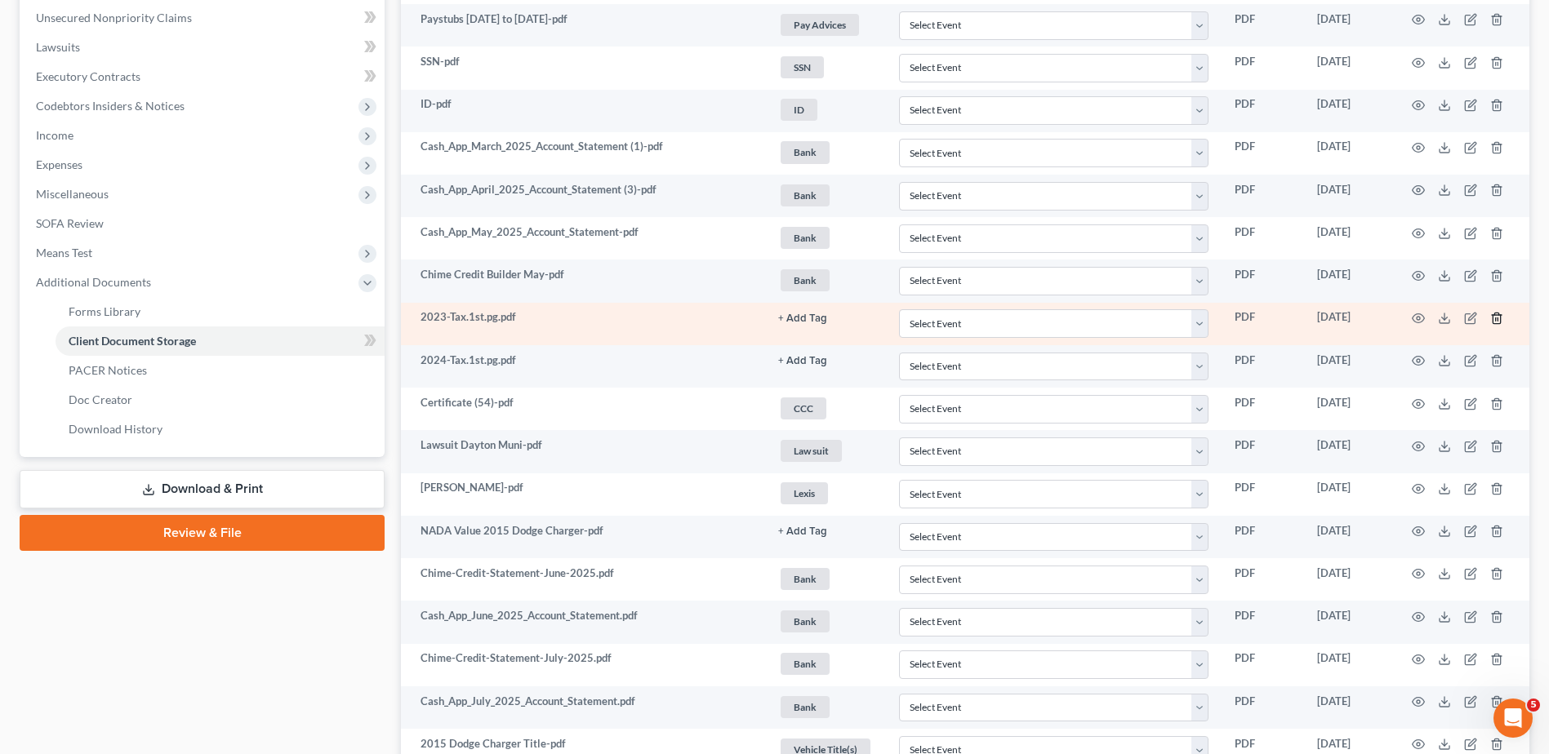
click at [1496, 320] on line "button" at bounding box center [1496, 319] width 0 height 3
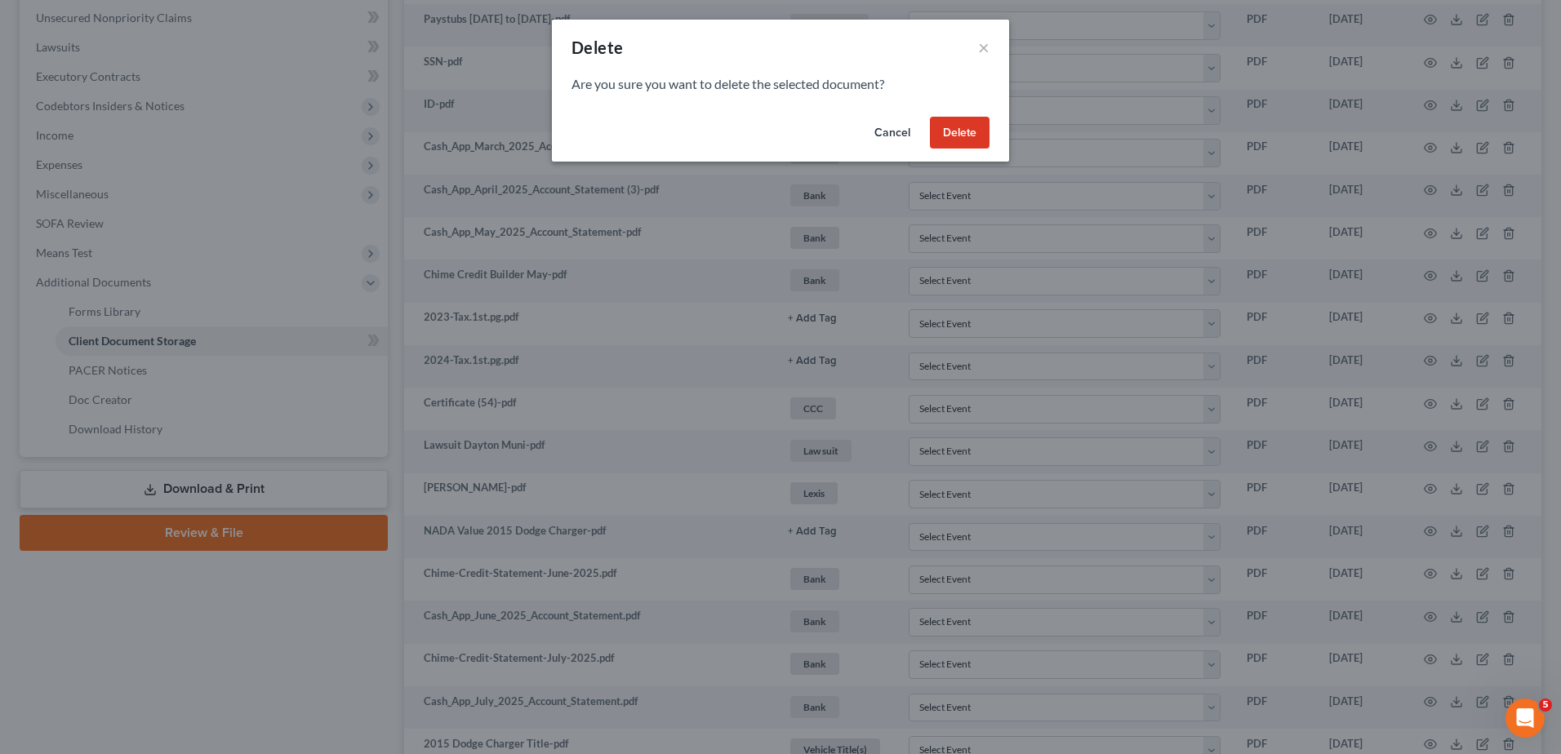
click at [953, 127] on button "Delete" at bounding box center [960, 133] width 60 height 33
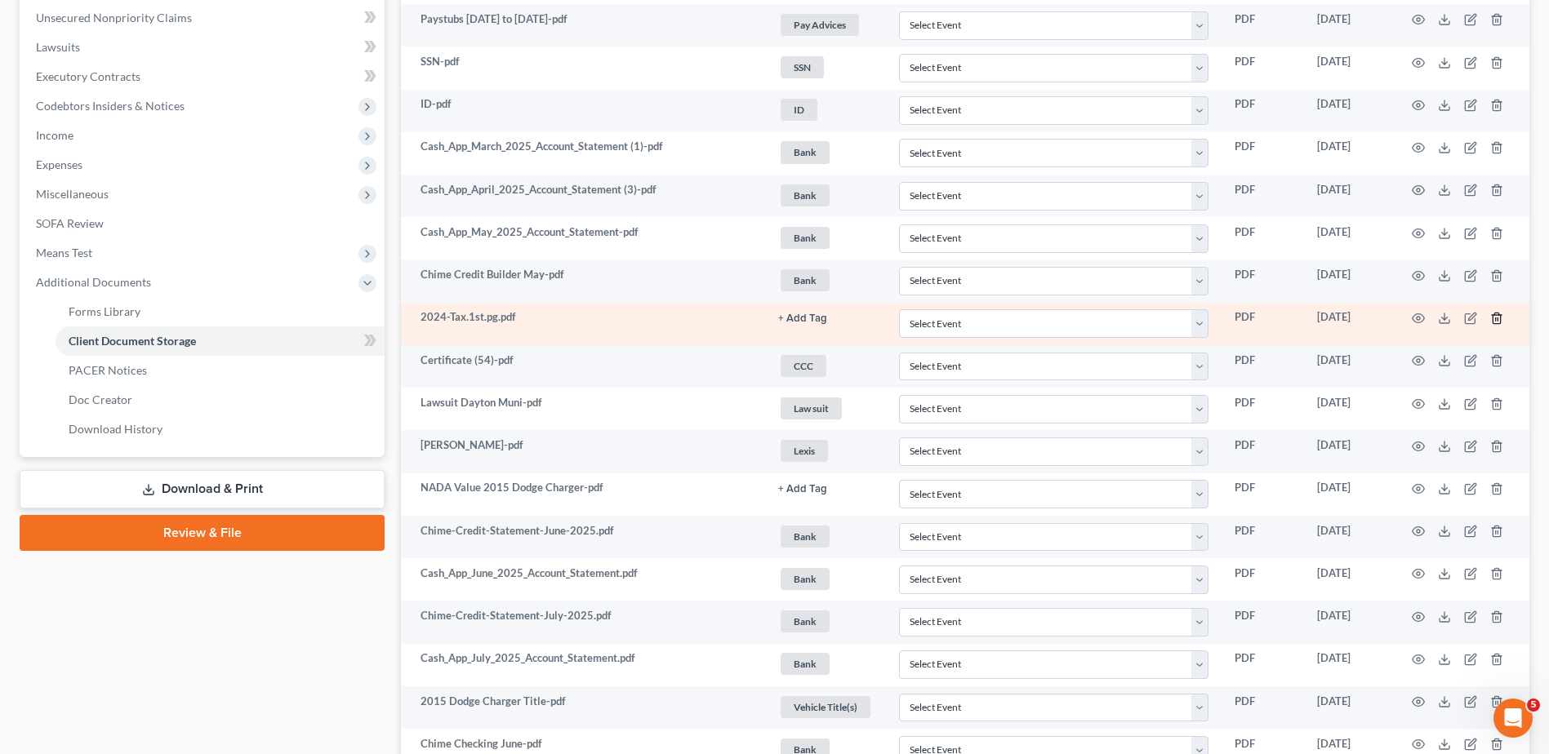
click at [1496, 318] on line "button" at bounding box center [1496, 319] width 0 height 3
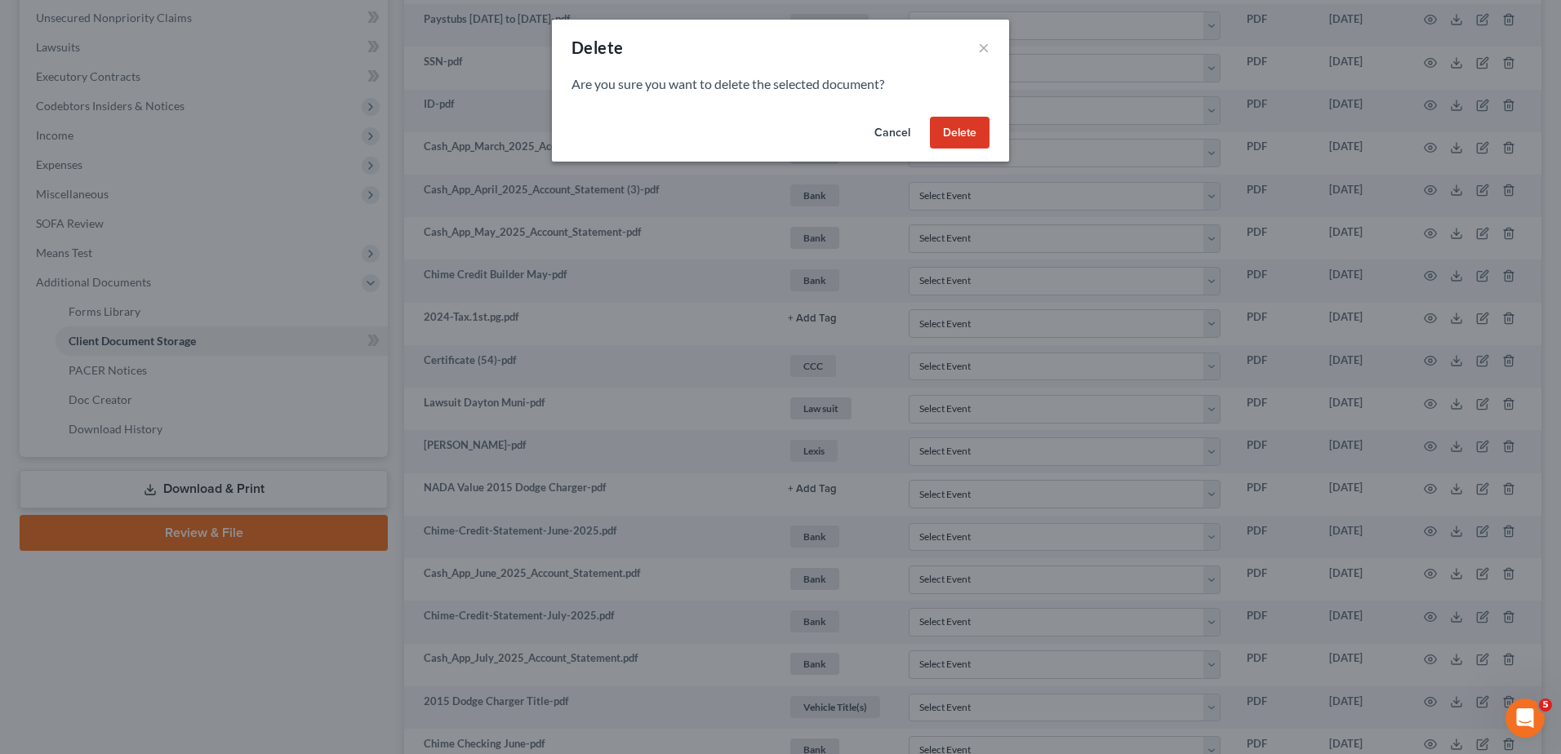
click at [957, 130] on button "Delete" at bounding box center [960, 133] width 60 height 33
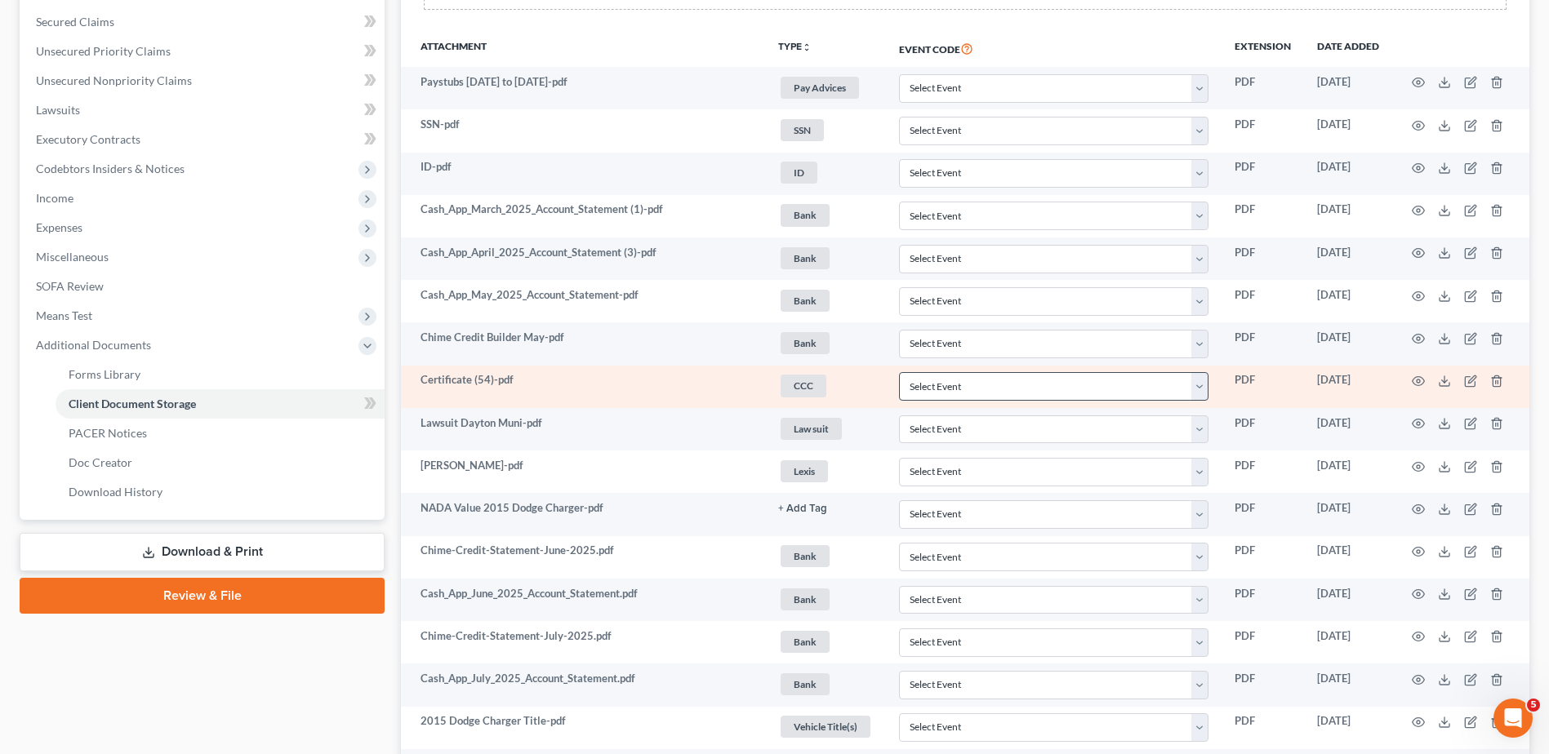
scroll to position [408, 0]
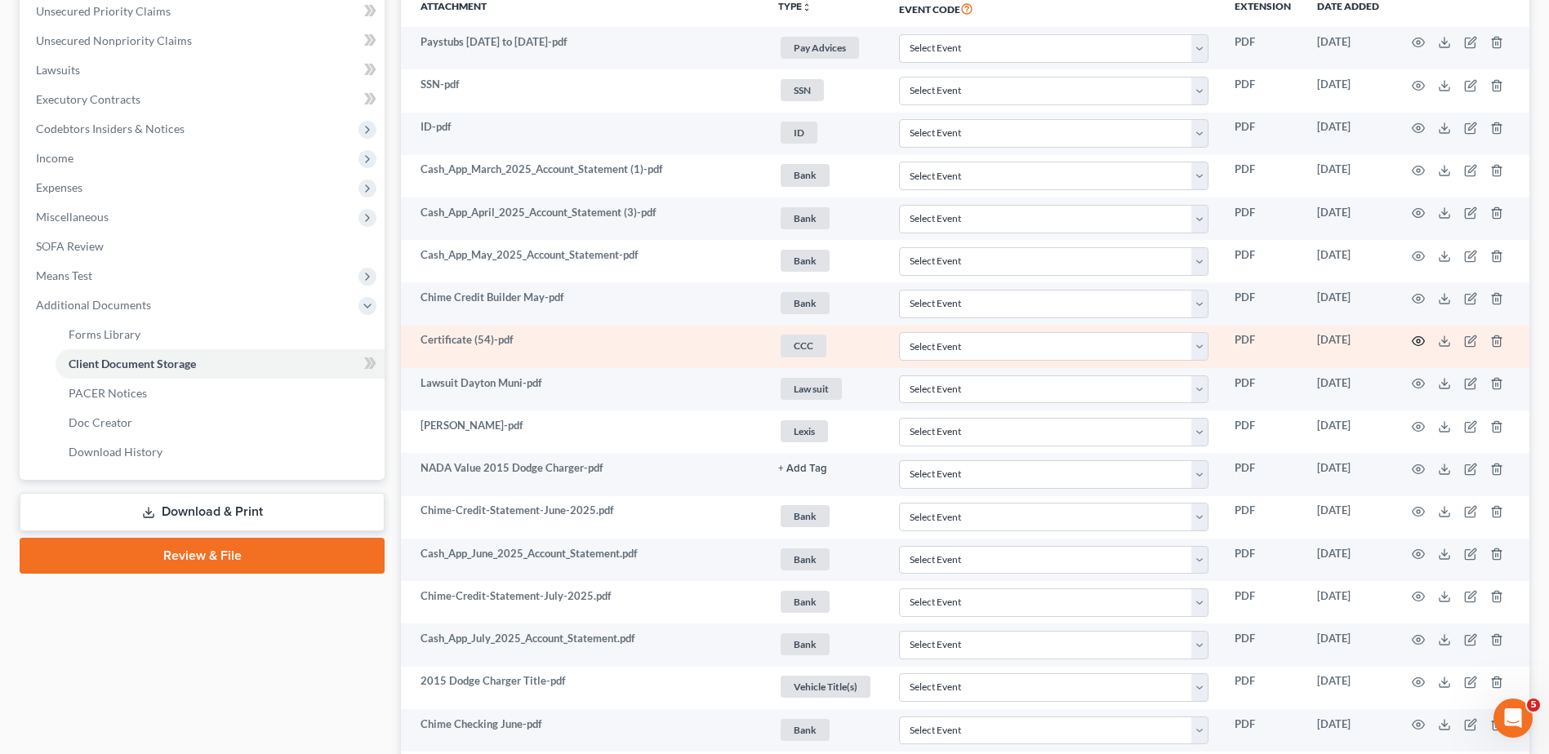
click at [1416, 340] on icon "button" at bounding box center [1418, 341] width 13 height 13
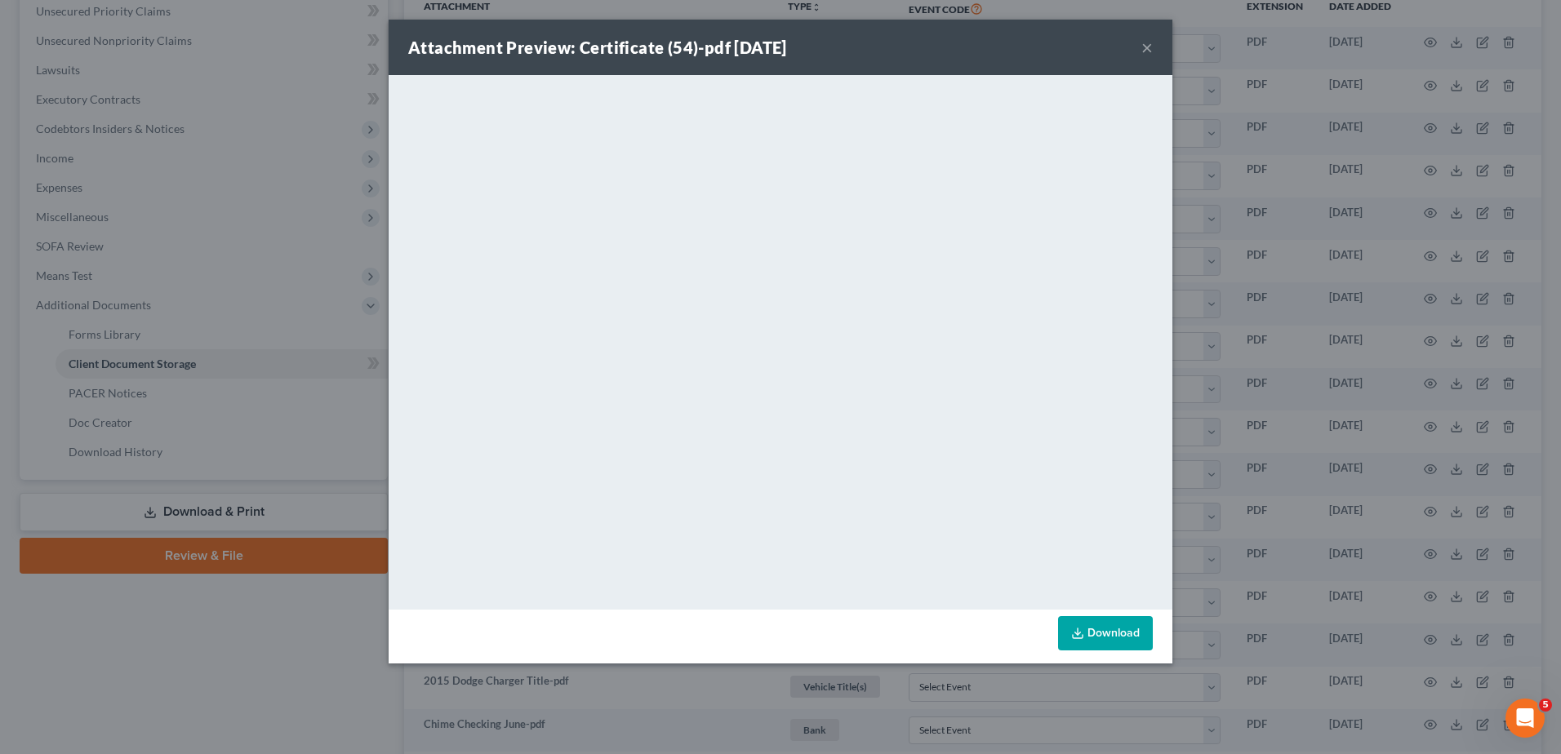
click at [1142, 44] on button "×" at bounding box center [1147, 48] width 11 height 20
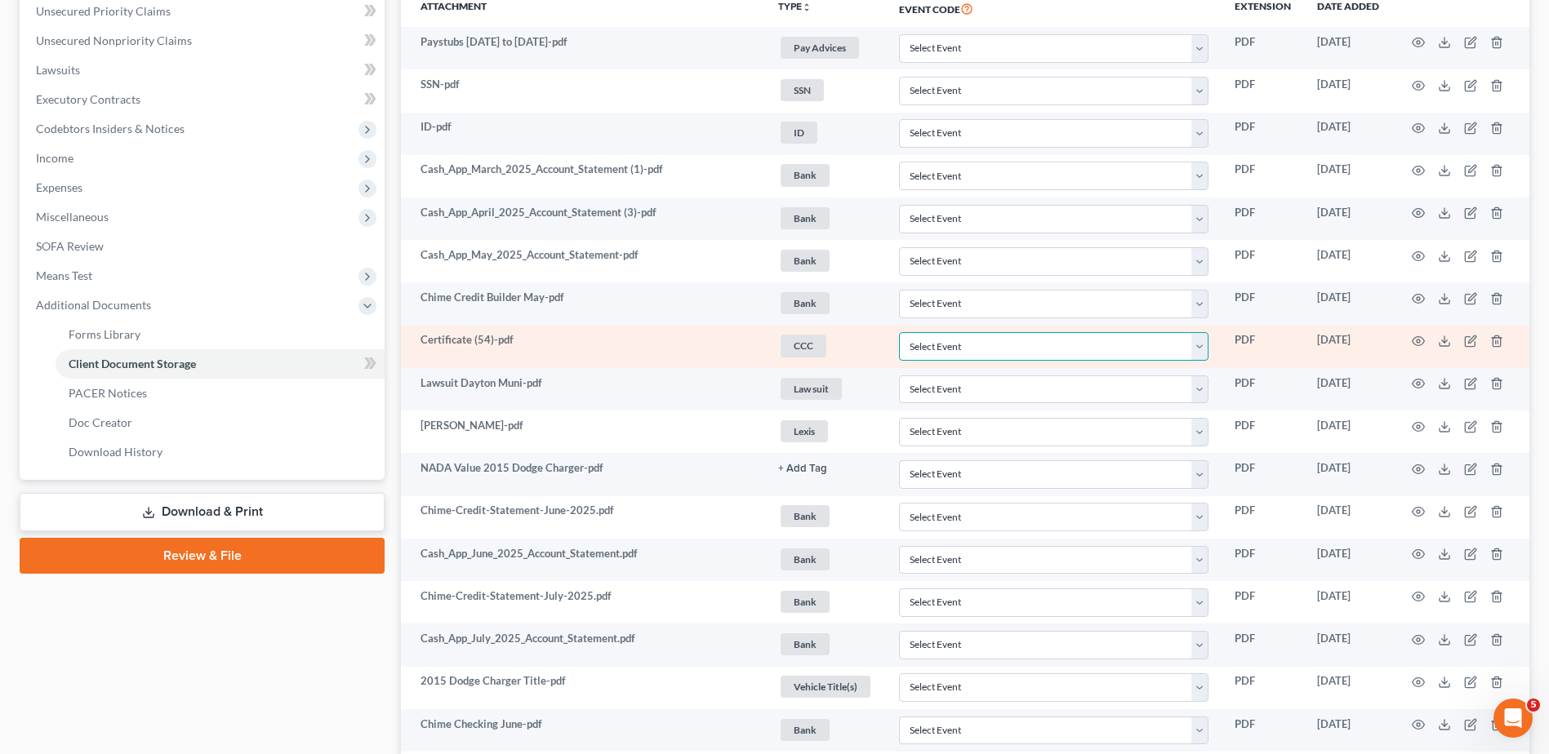
click at [934, 345] on select "Select Event 20 Largest Unsecured Creditors Amended Document Amended List of Cr…" at bounding box center [1053, 346] width 309 height 29
select select "7"
click at [899, 332] on select "Select Event 20 Largest Unsecured Creditors Amended Document Amended List of Cr…" at bounding box center [1053, 346] width 309 height 29
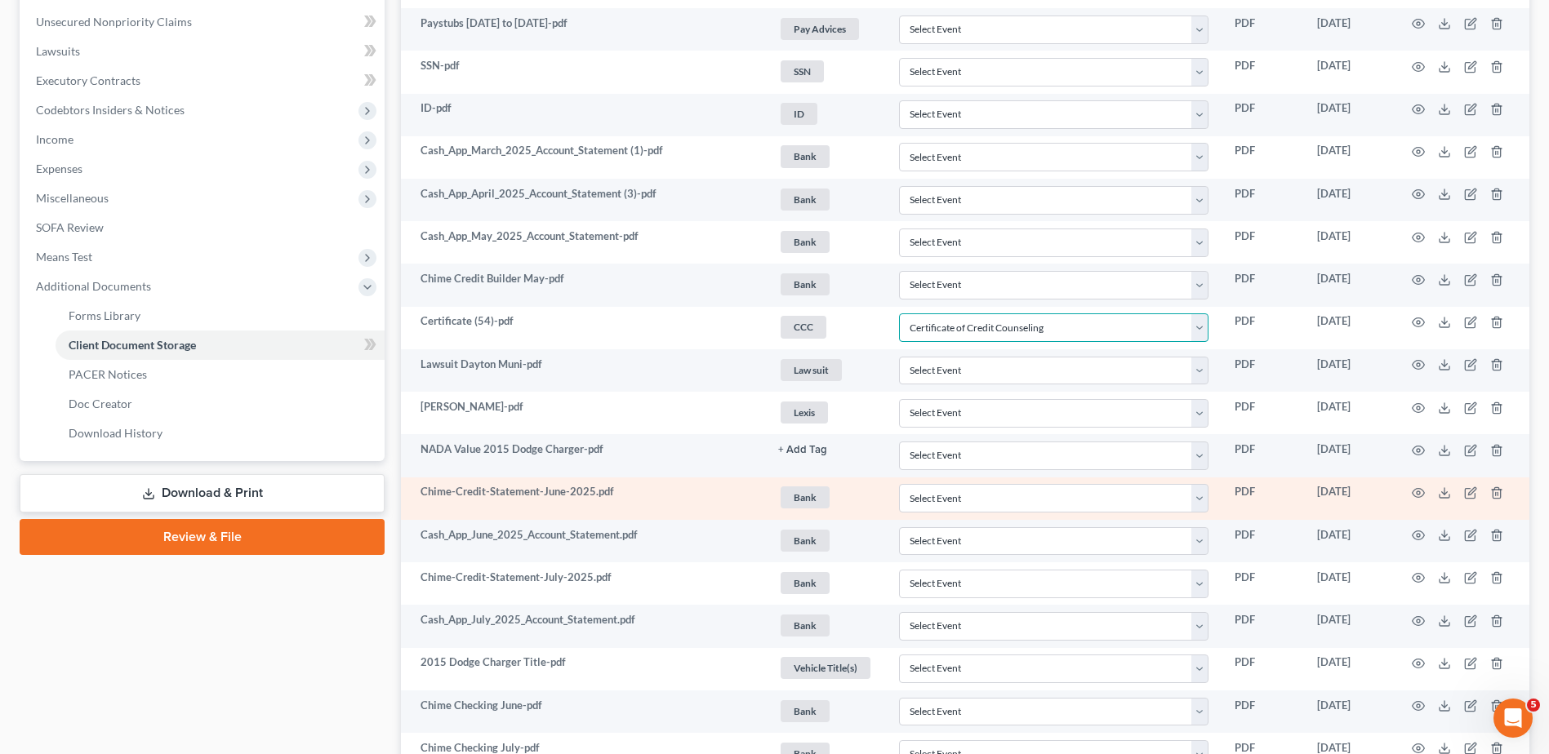
scroll to position [345, 0]
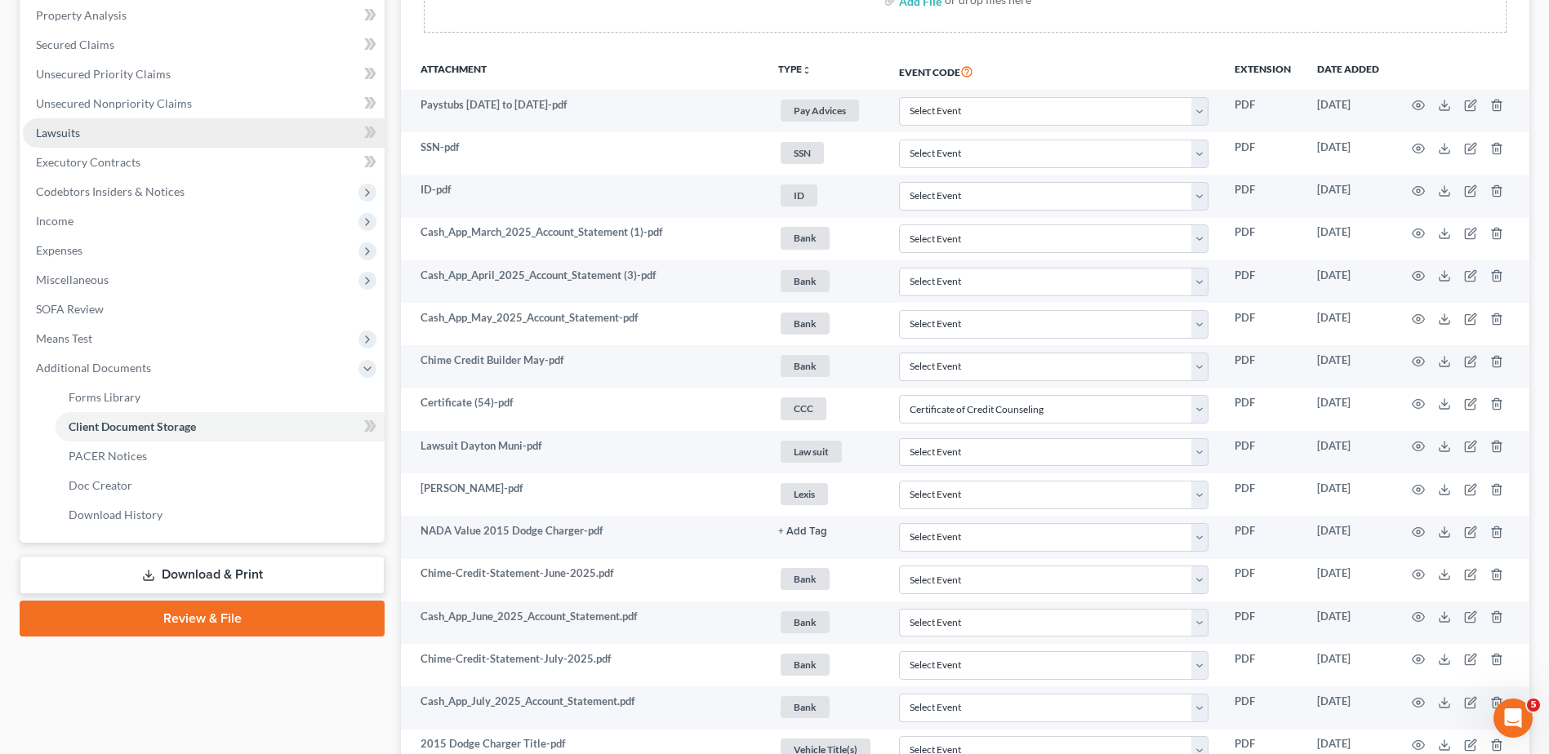
click at [78, 137] on span "Lawsuits" at bounding box center [58, 133] width 44 height 14
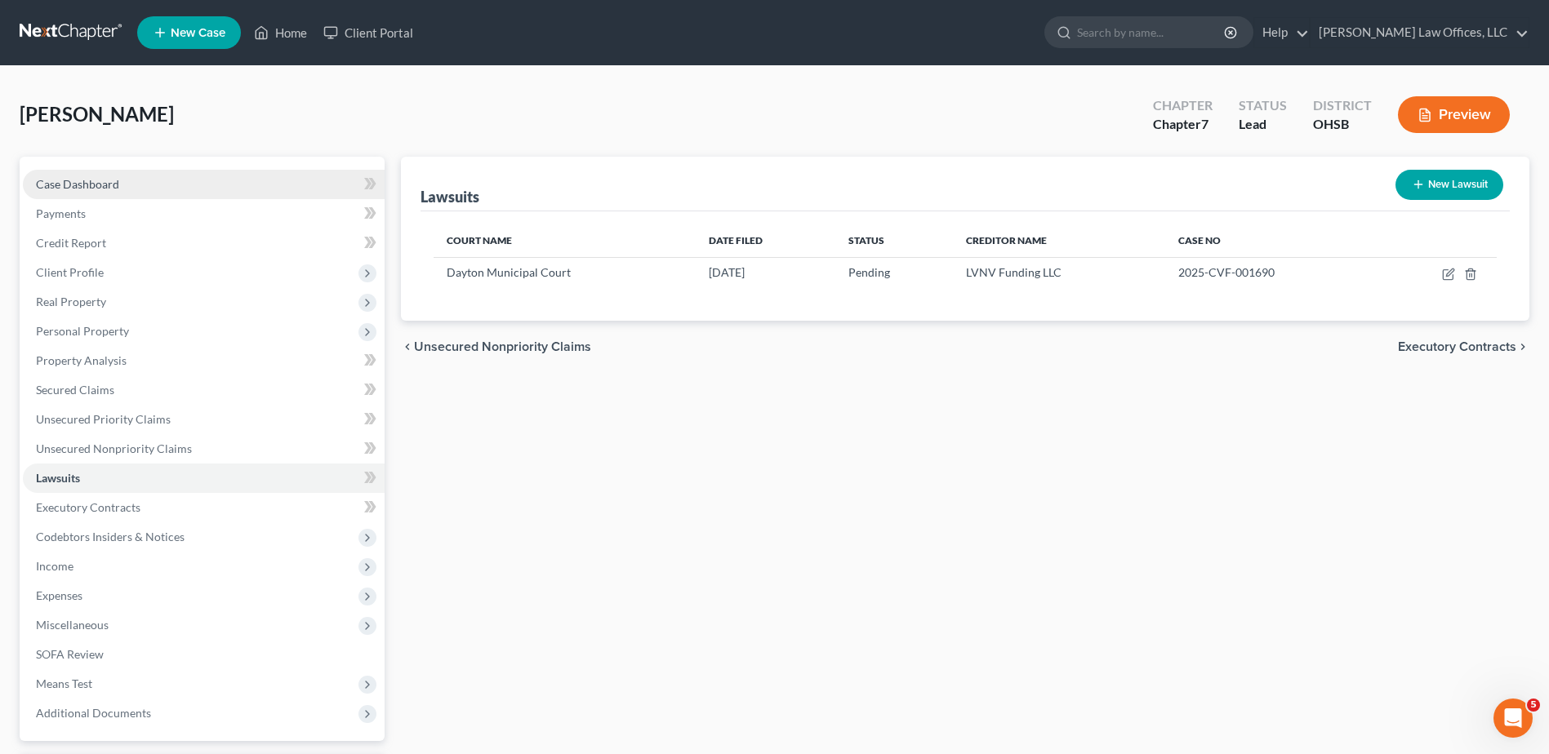
click at [118, 181] on span "Case Dashboard" at bounding box center [77, 184] width 83 height 14
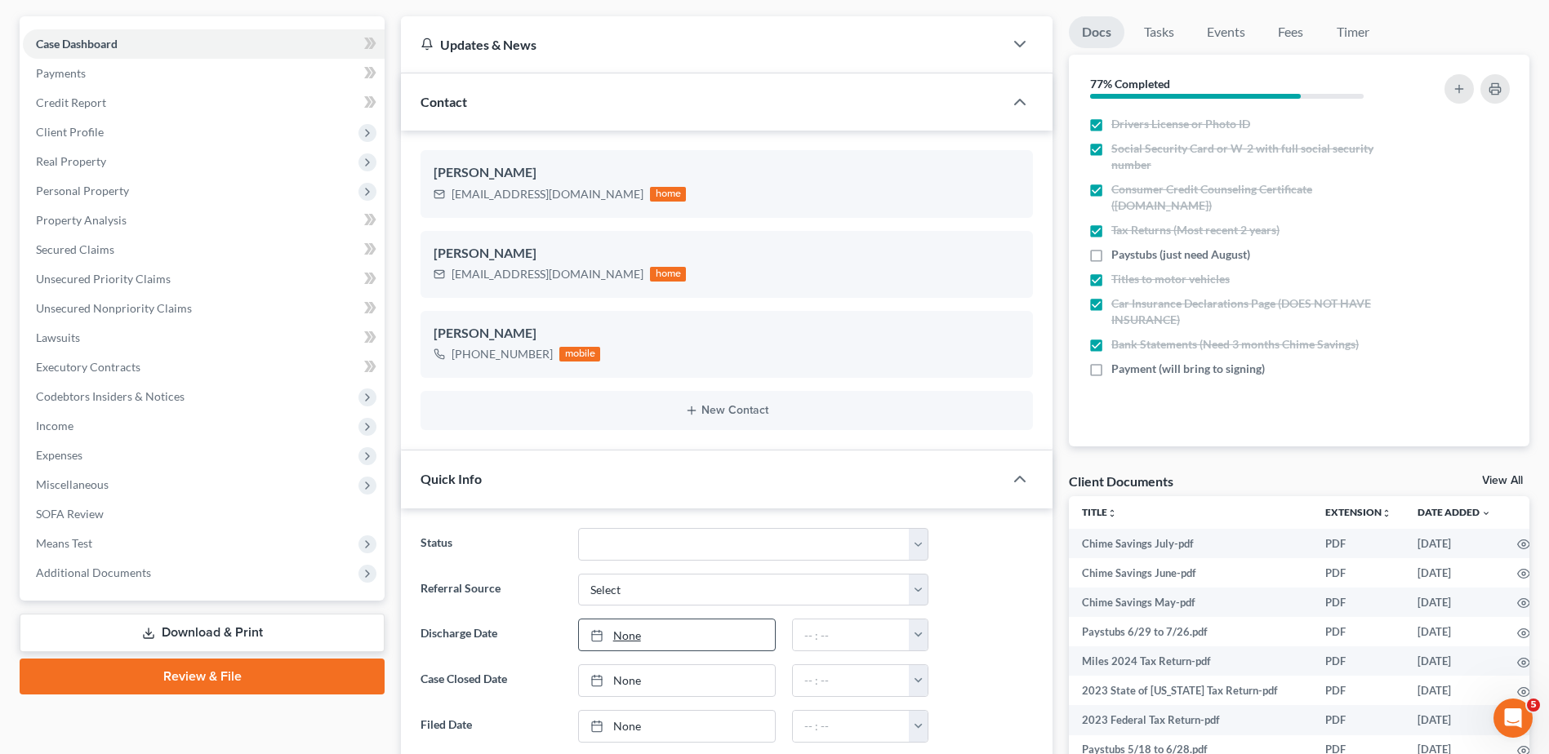
scroll to position [163, 0]
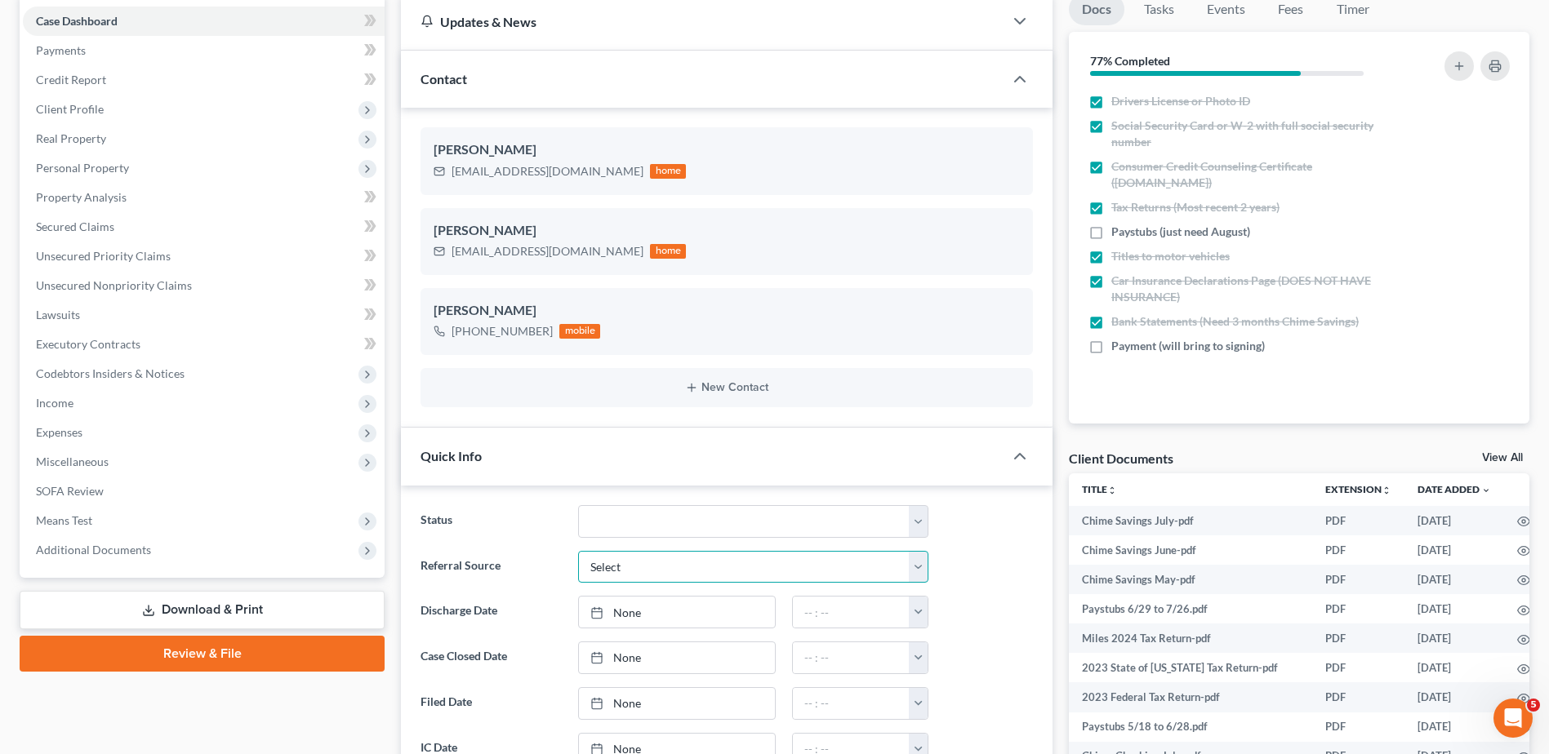
click at [650, 567] on select "Select Word Of Mouth Previous Clients Direct Mail Website Google Search Modern …" at bounding box center [753, 567] width 350 height 33
select select "0"
click at [578, 551] on select "Select Word Of Mouth Previous Clients Direct Mail Website Google Search Modern …" at bounding box center [753, 567] width 350 height 33
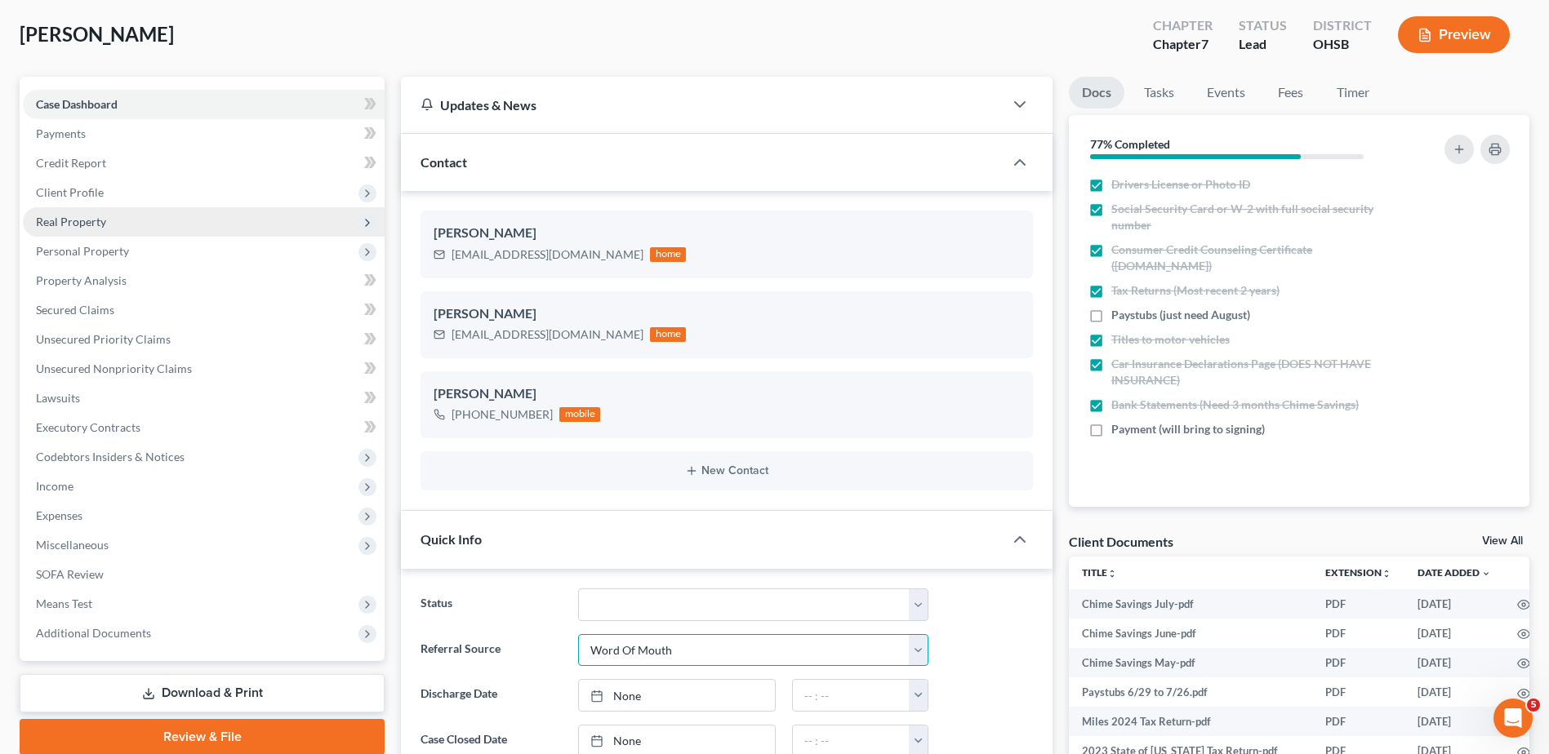
scroll to position [0, 0]
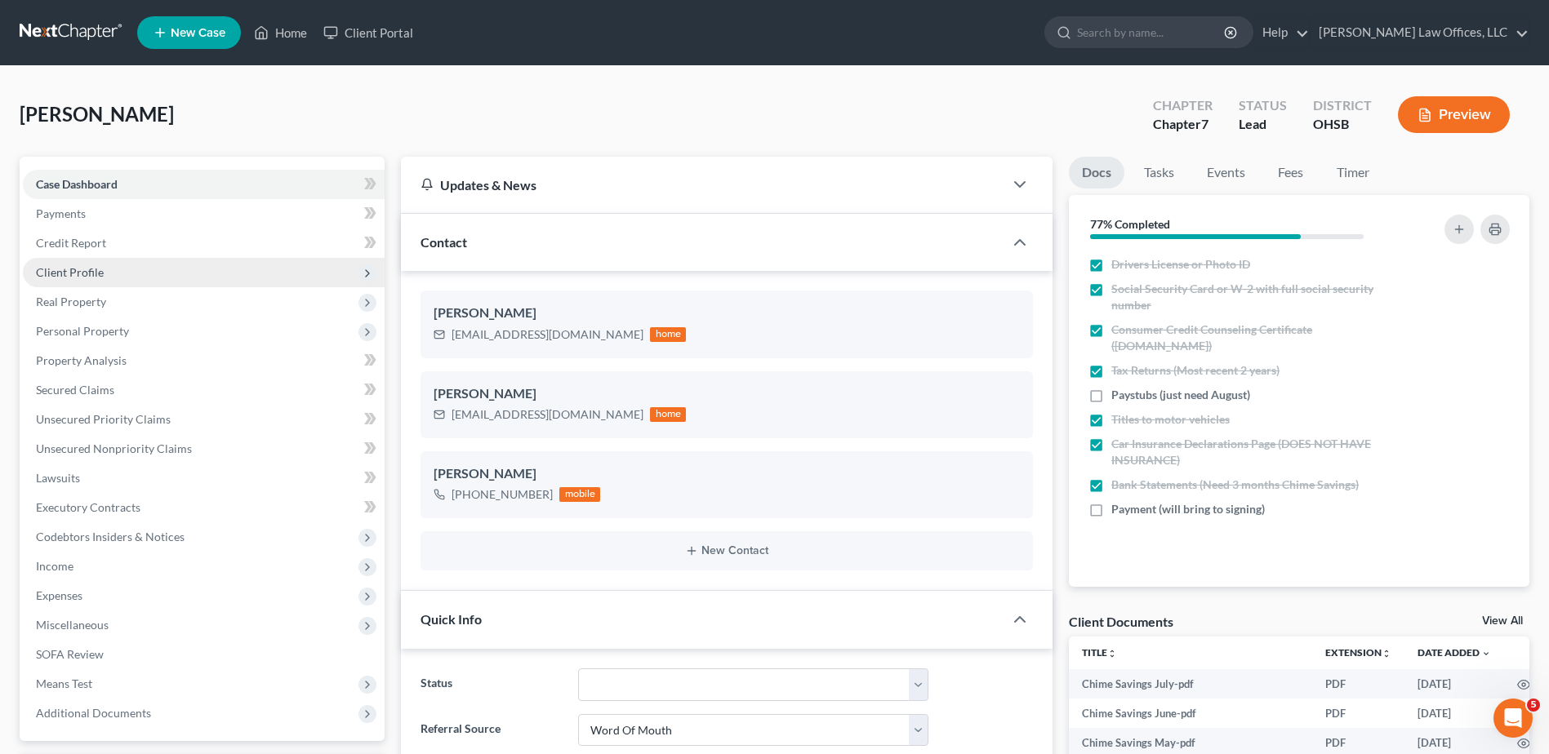
click at [105, 281] on span "Client Profile" at bounding box center [204, 272] width 362 height 29
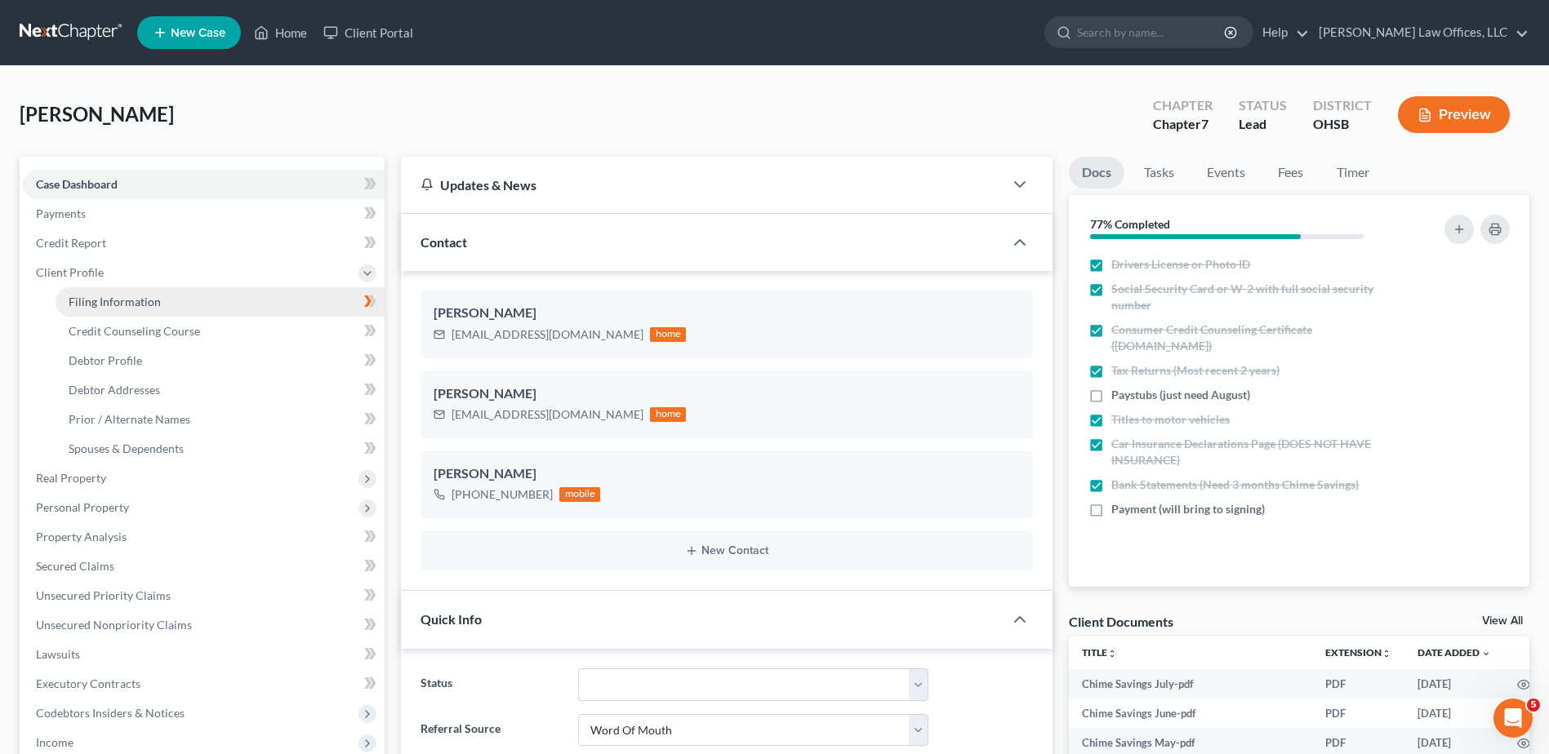
click at [98, 301] on span "Filing Information" at bounding box center [115, 302] width 92 height 14
select select "1"
select select "0"
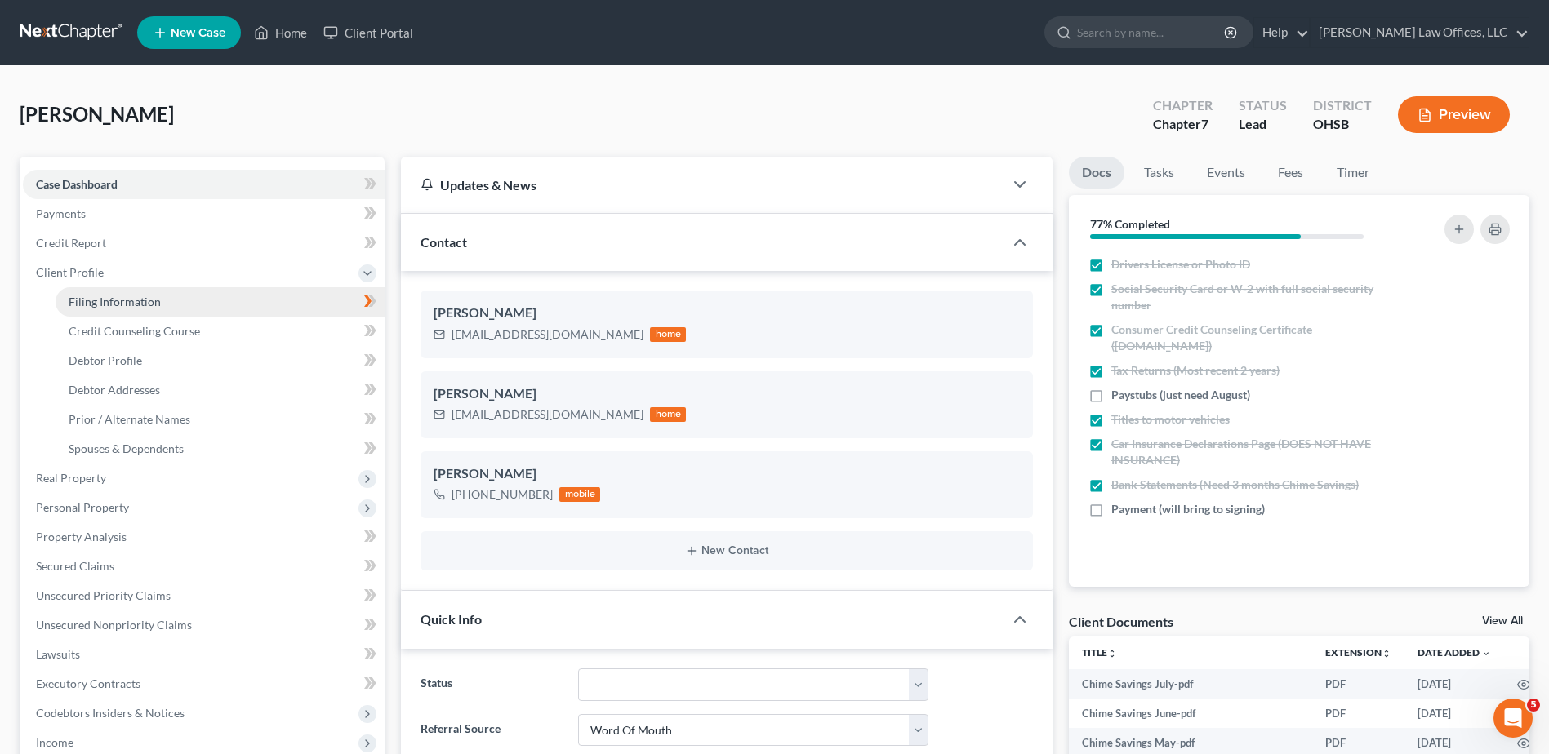
select select "36"
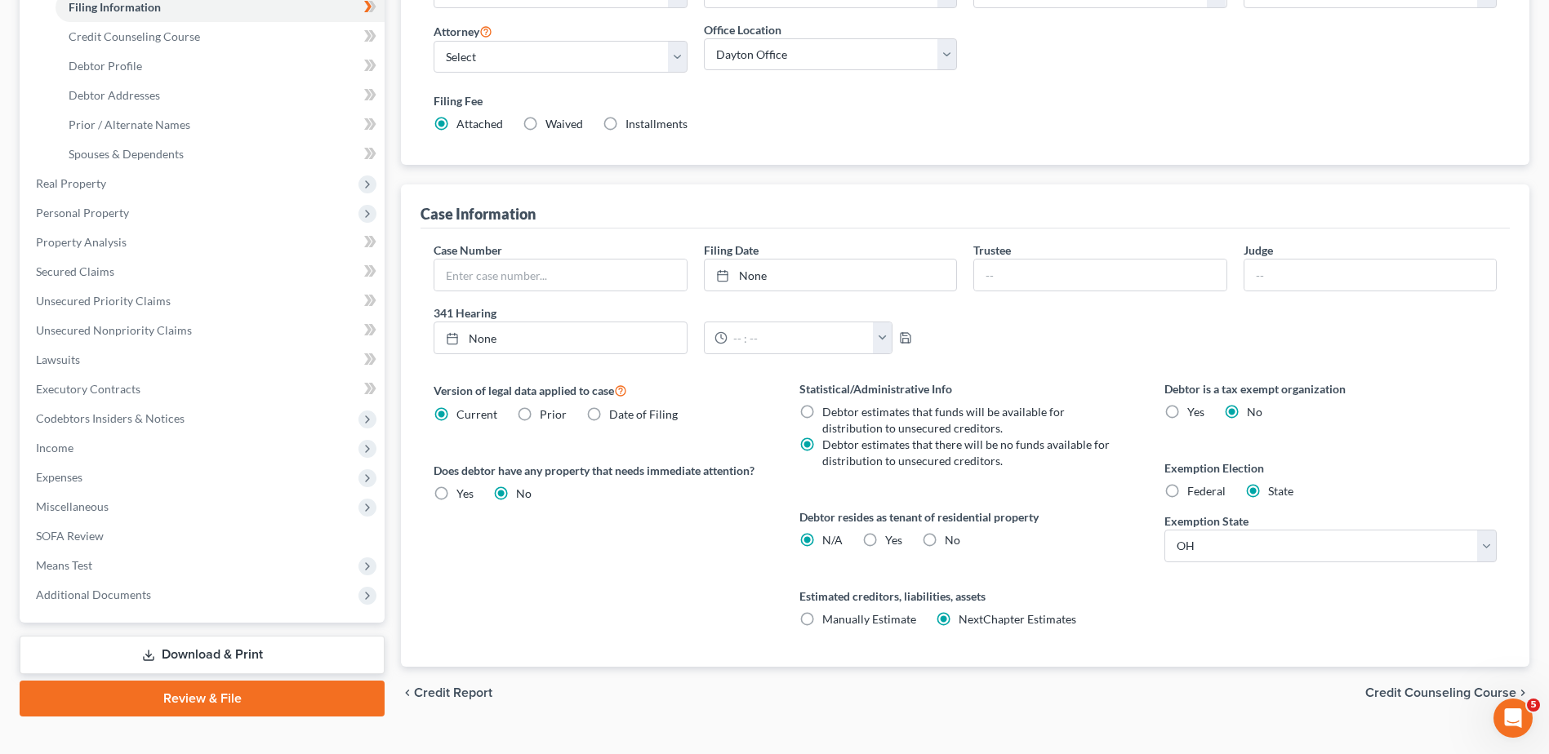
scroll to position [322, 0]
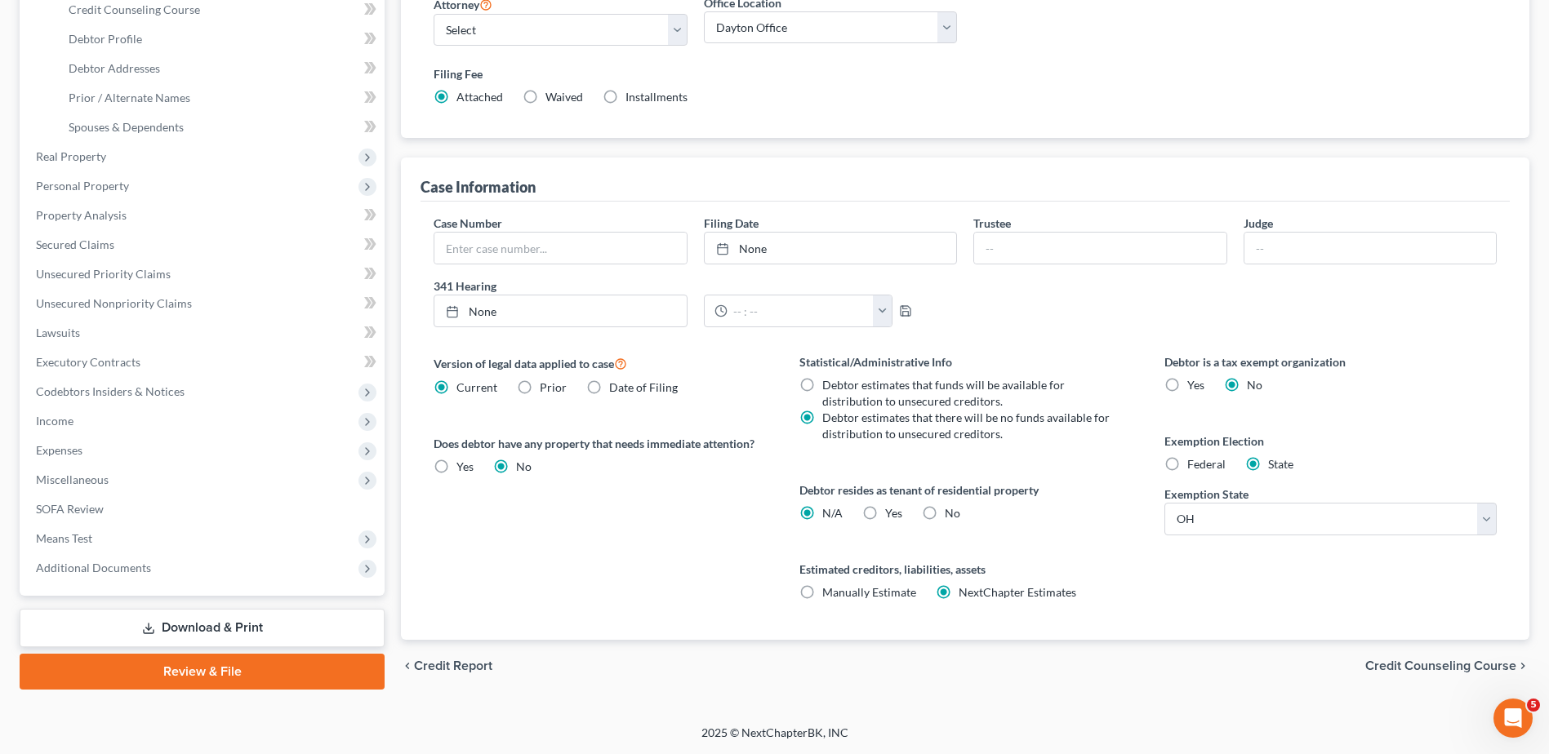
click at [1419, 670] on span "Credit Counseling Course" at bounding box center [1440, 666] width 151 height 13
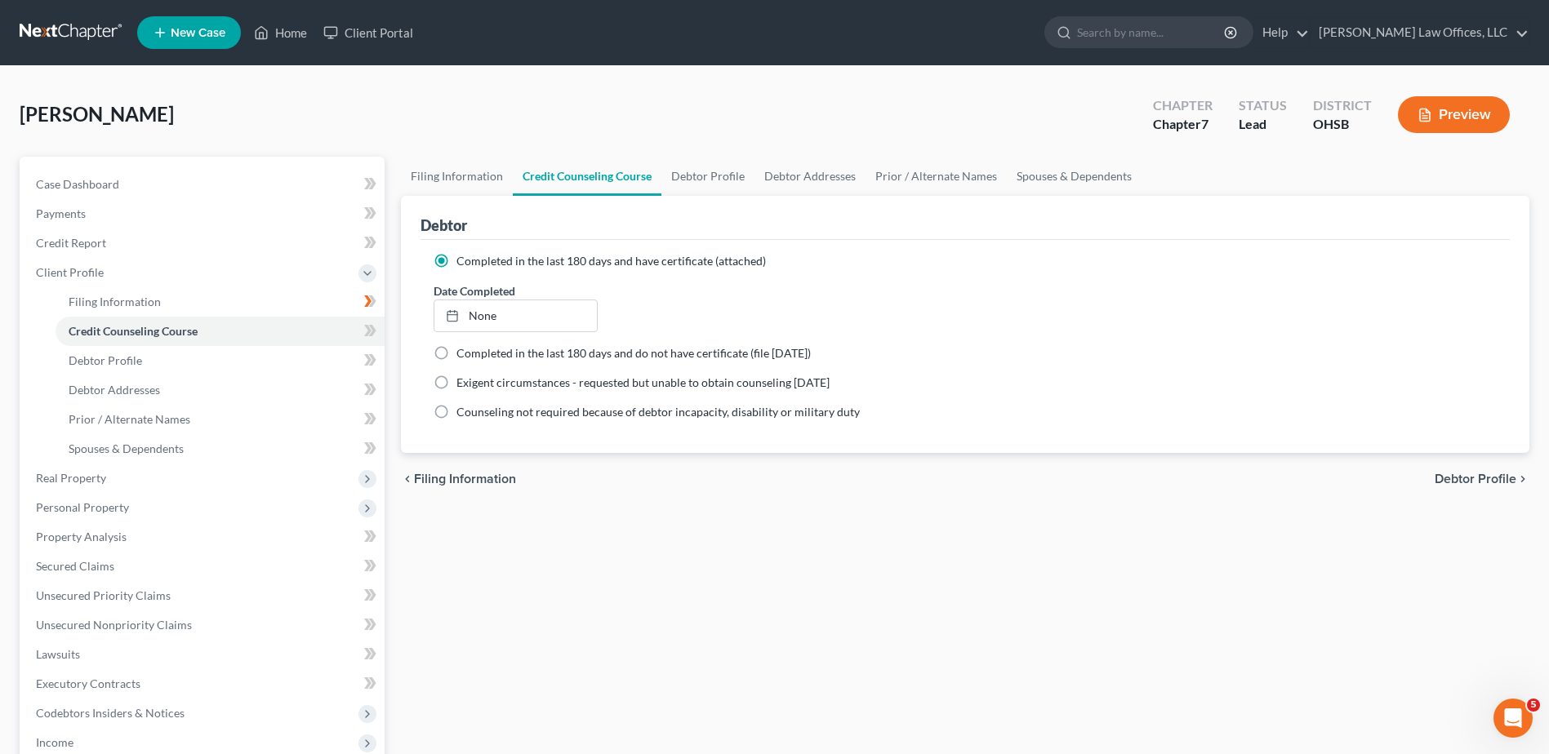
click at [1453, 478] on span "Debtor Profile" at bounding box center [1476, 479] width 82 height 13
select select "0"
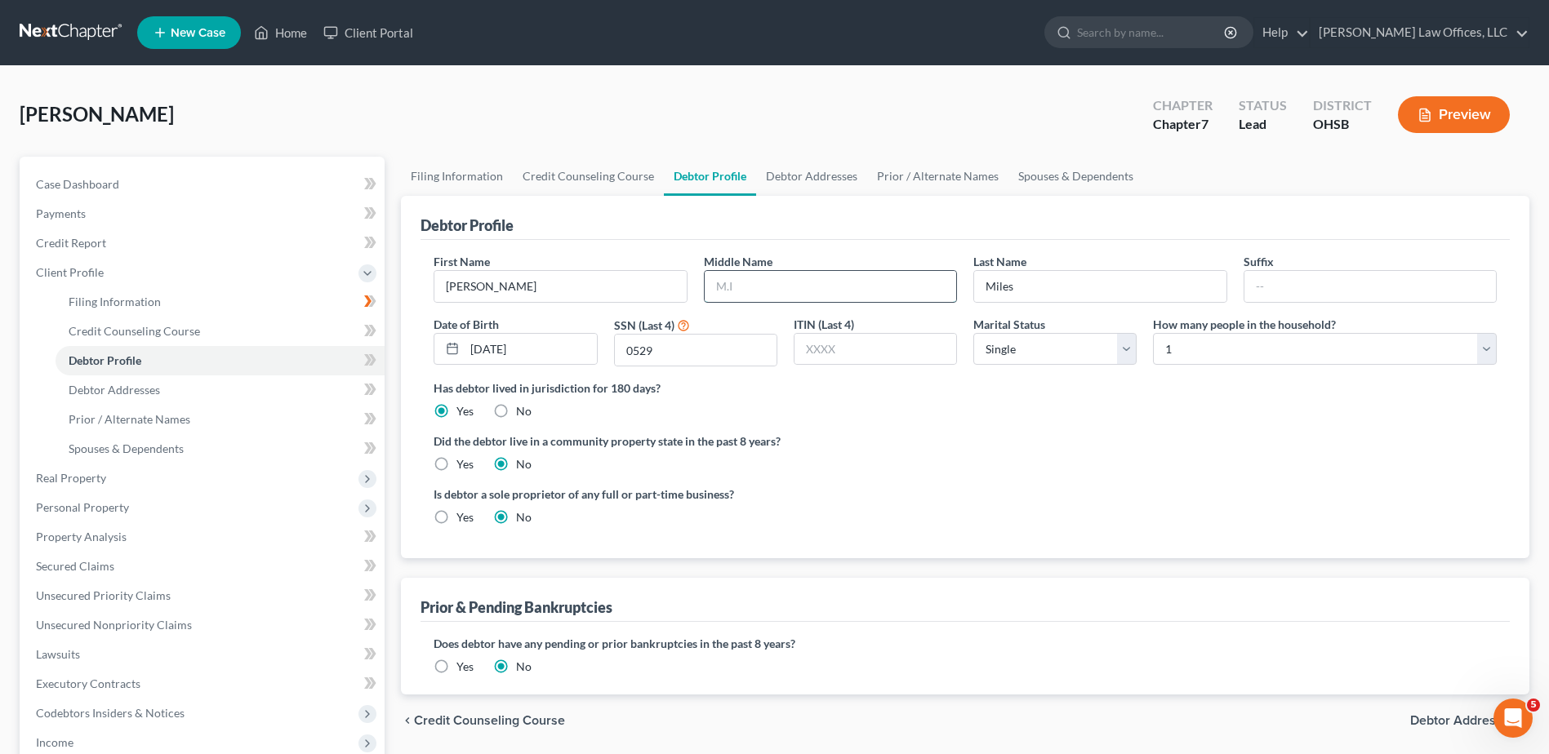
click at [834, 288] on input "text" at bounding box center [830, 286] width 251 height 31
type input "A."
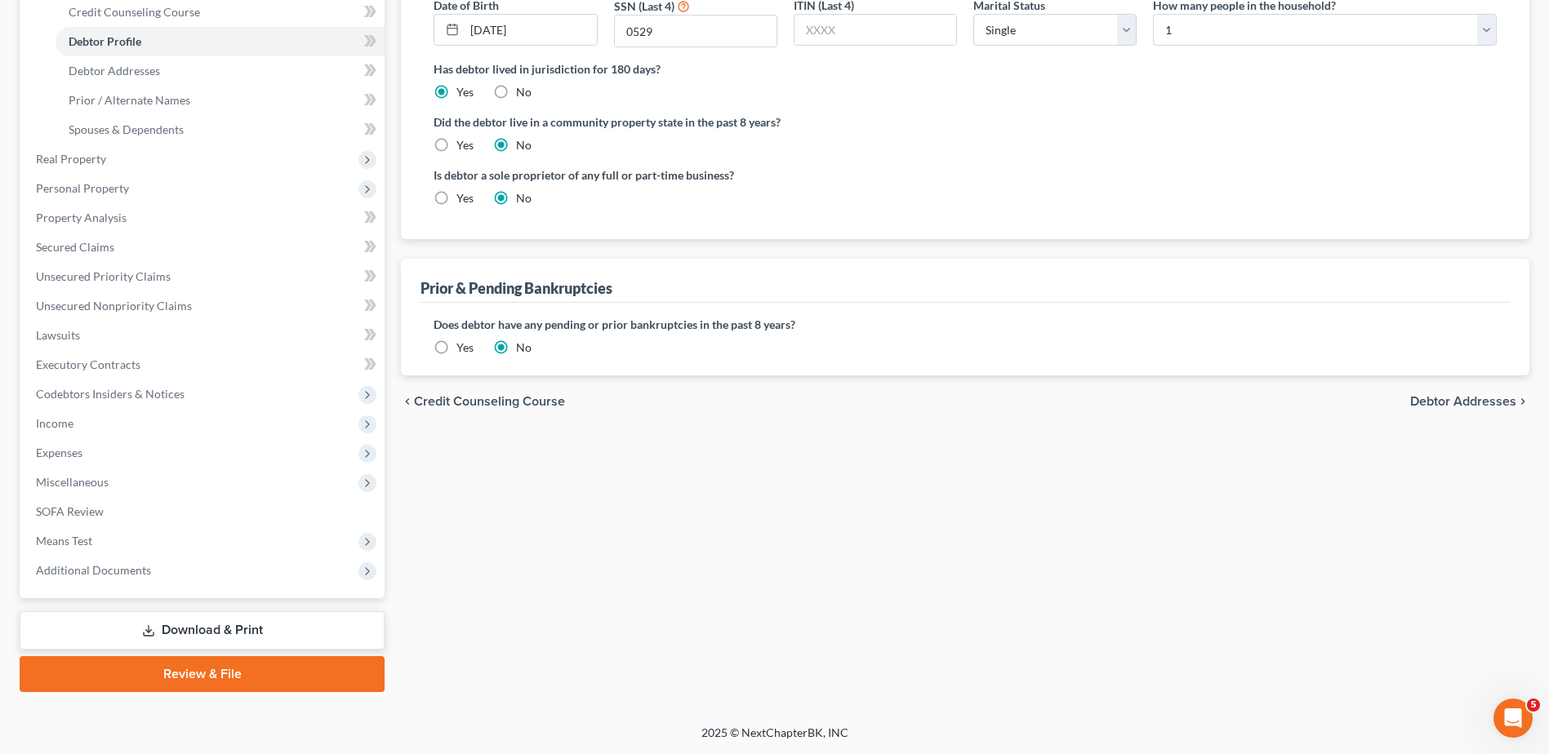
click at [1438, 403] on span "Debtor Addresses" at bounding box center [1463, 401] width 106 height 13
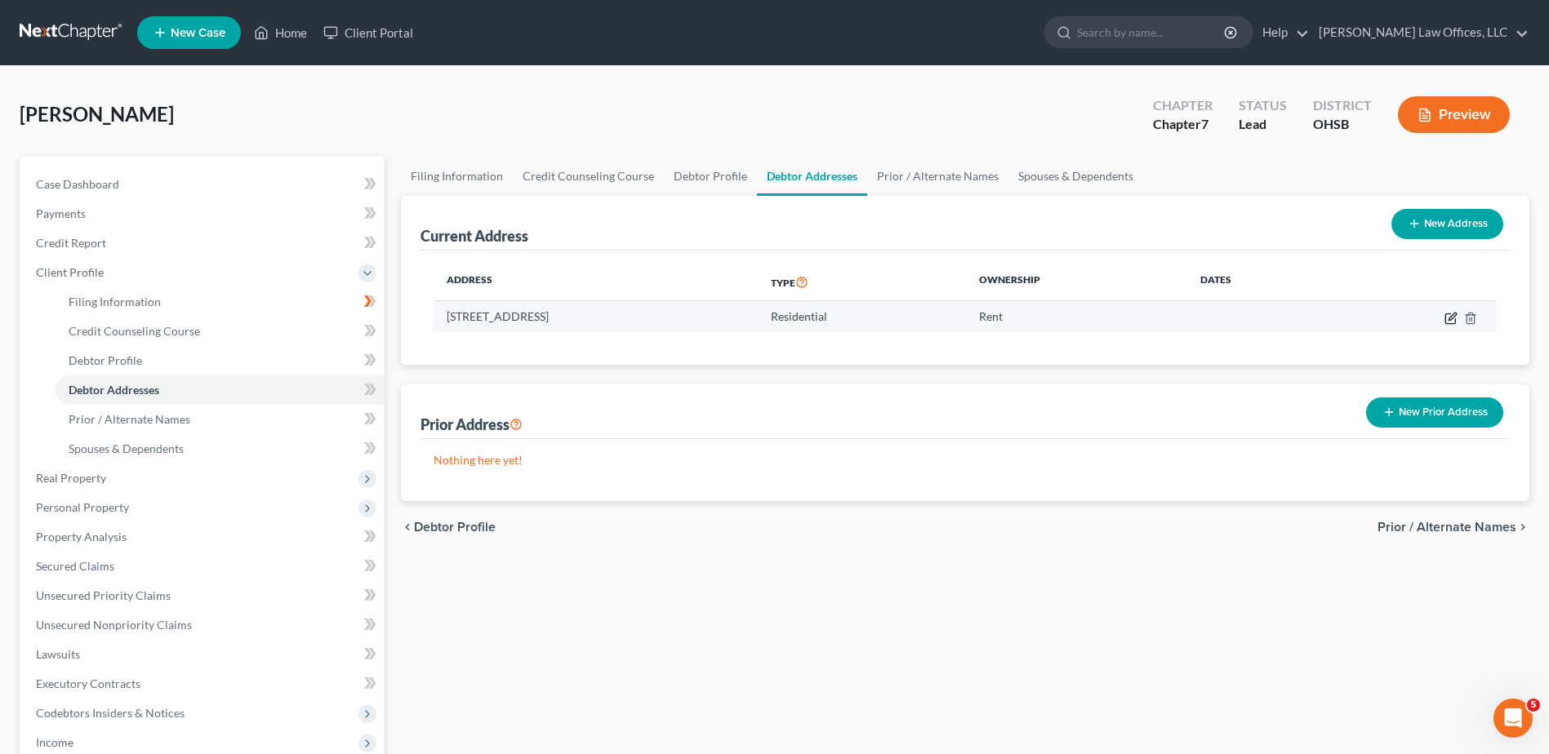
click at [1453, 317] on icon "button" at bounding box center [1450, 318] width 13 height 13
select select "36"
select select "0"
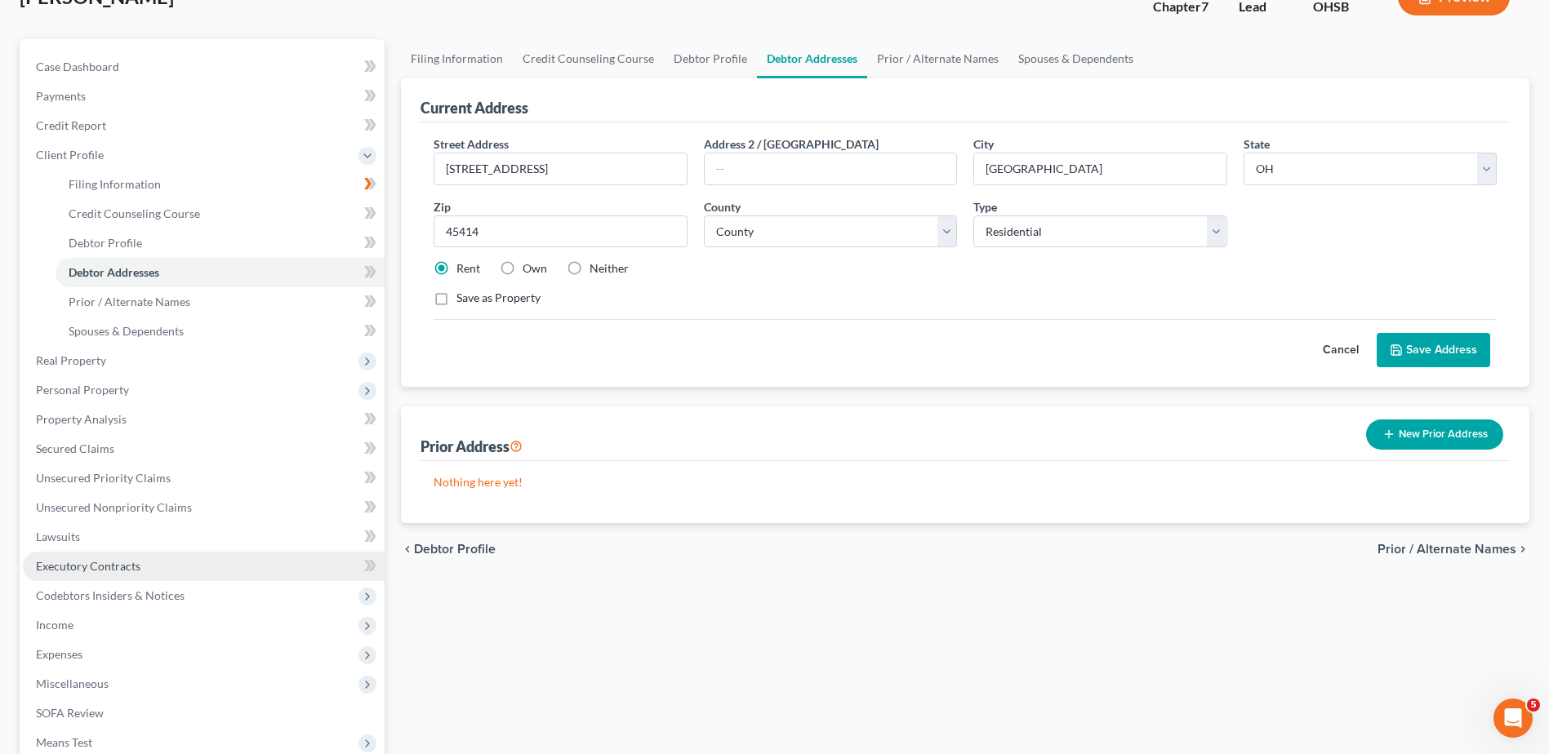
scroll to position [319, 0]
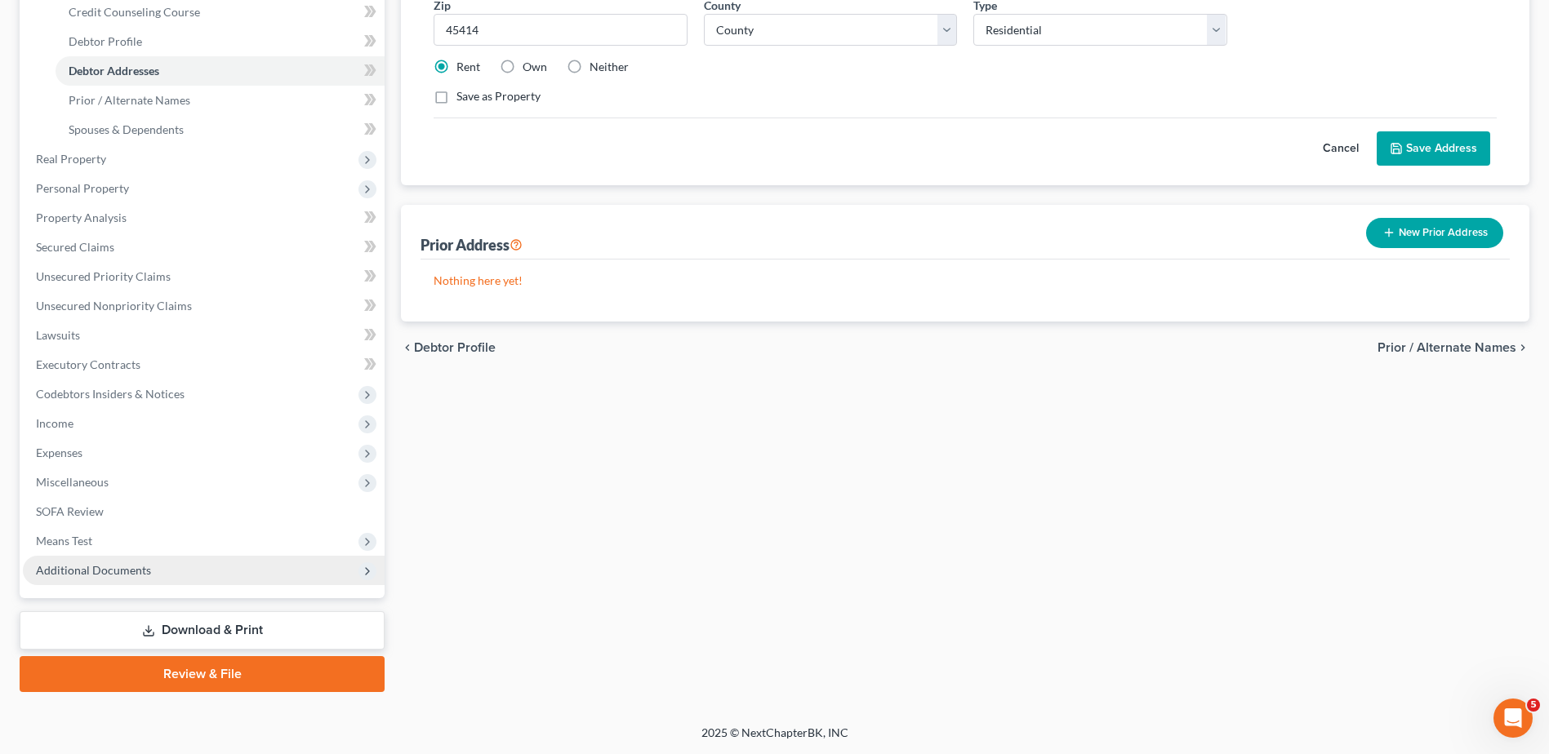
click at [96, 569] on span "Additional Documents" at bounding box center [93, 570] width 115 height 14
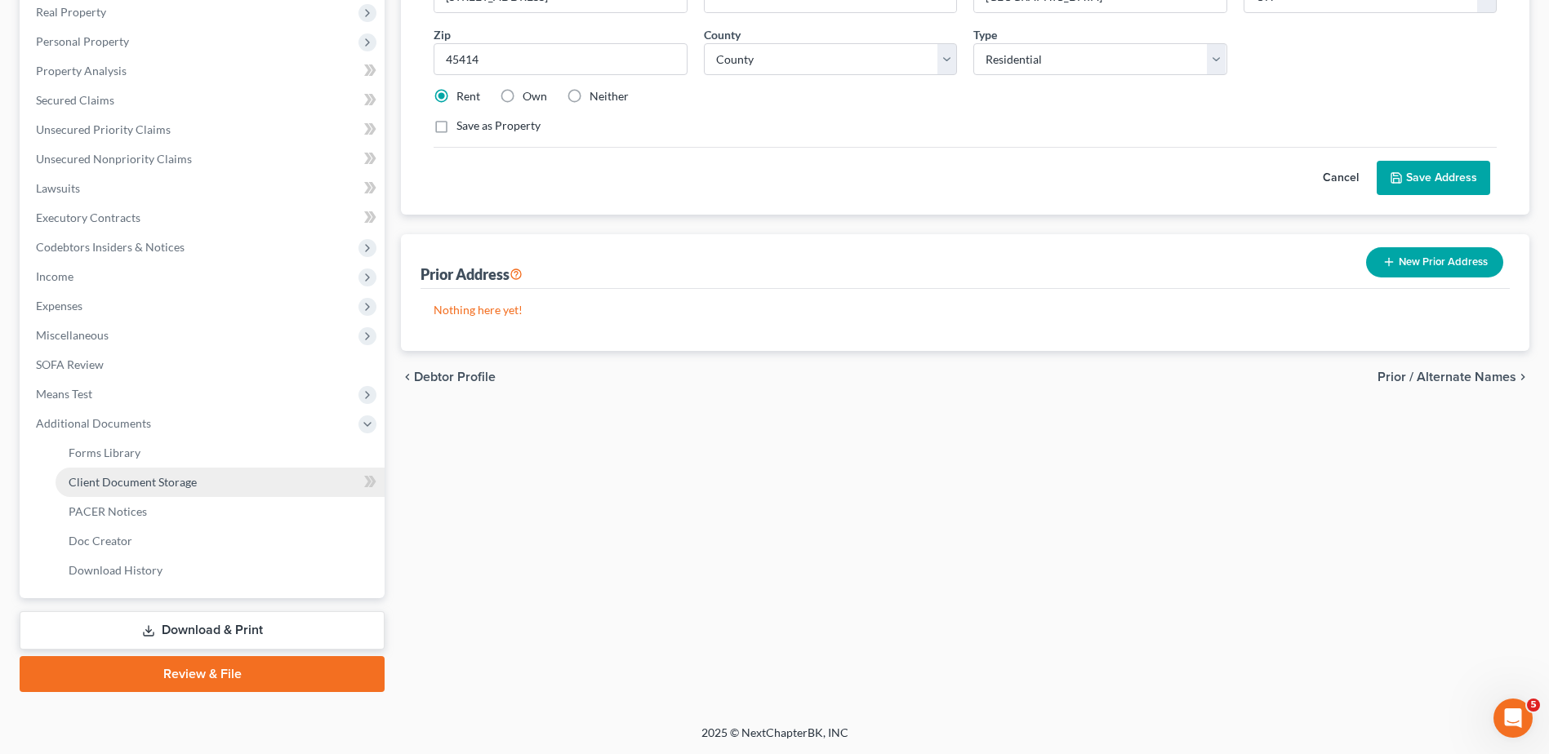
click at [118, 477] on span "Client Document Storage" at bounding box center [133, 482] width 128 height 14
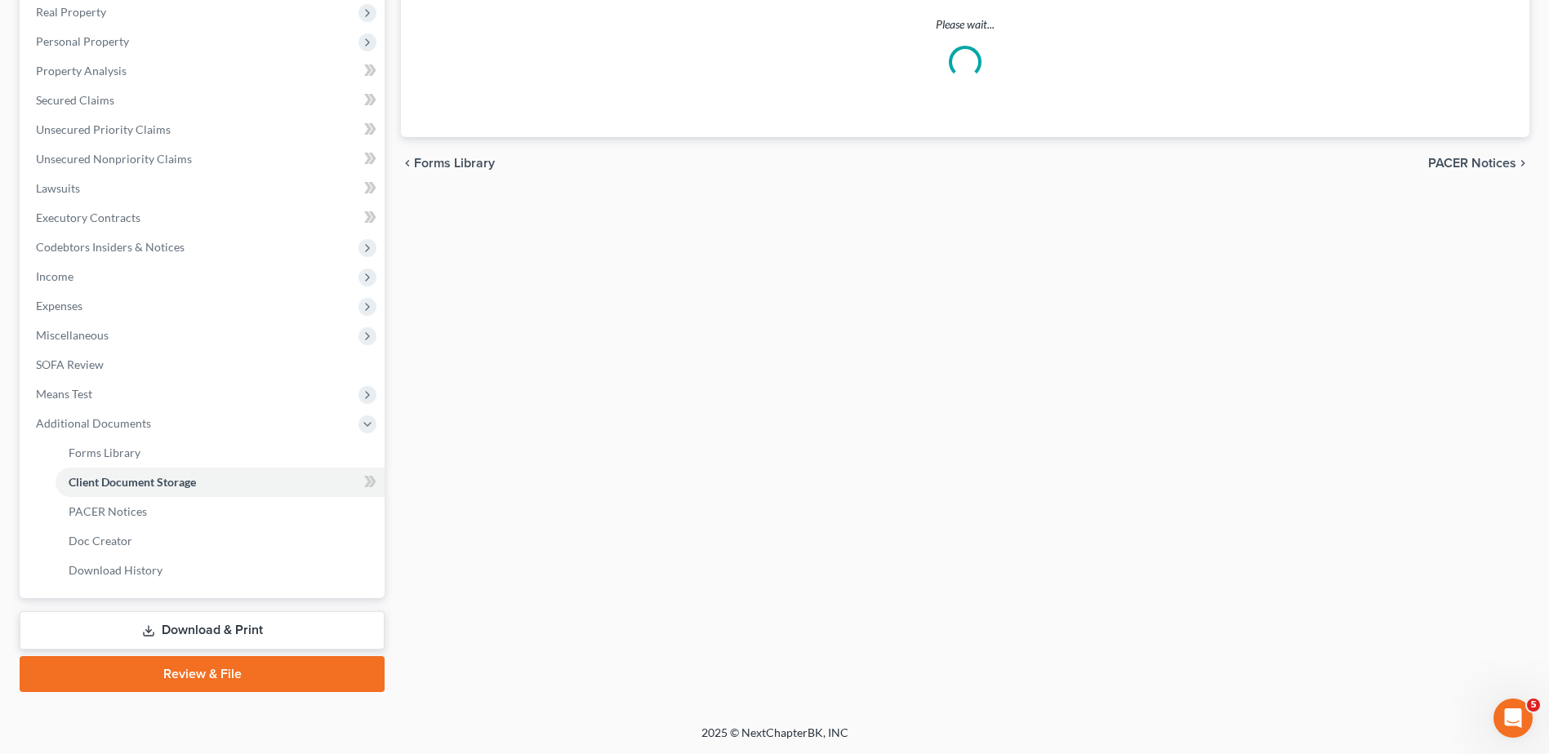
scroll to position [207, 0]
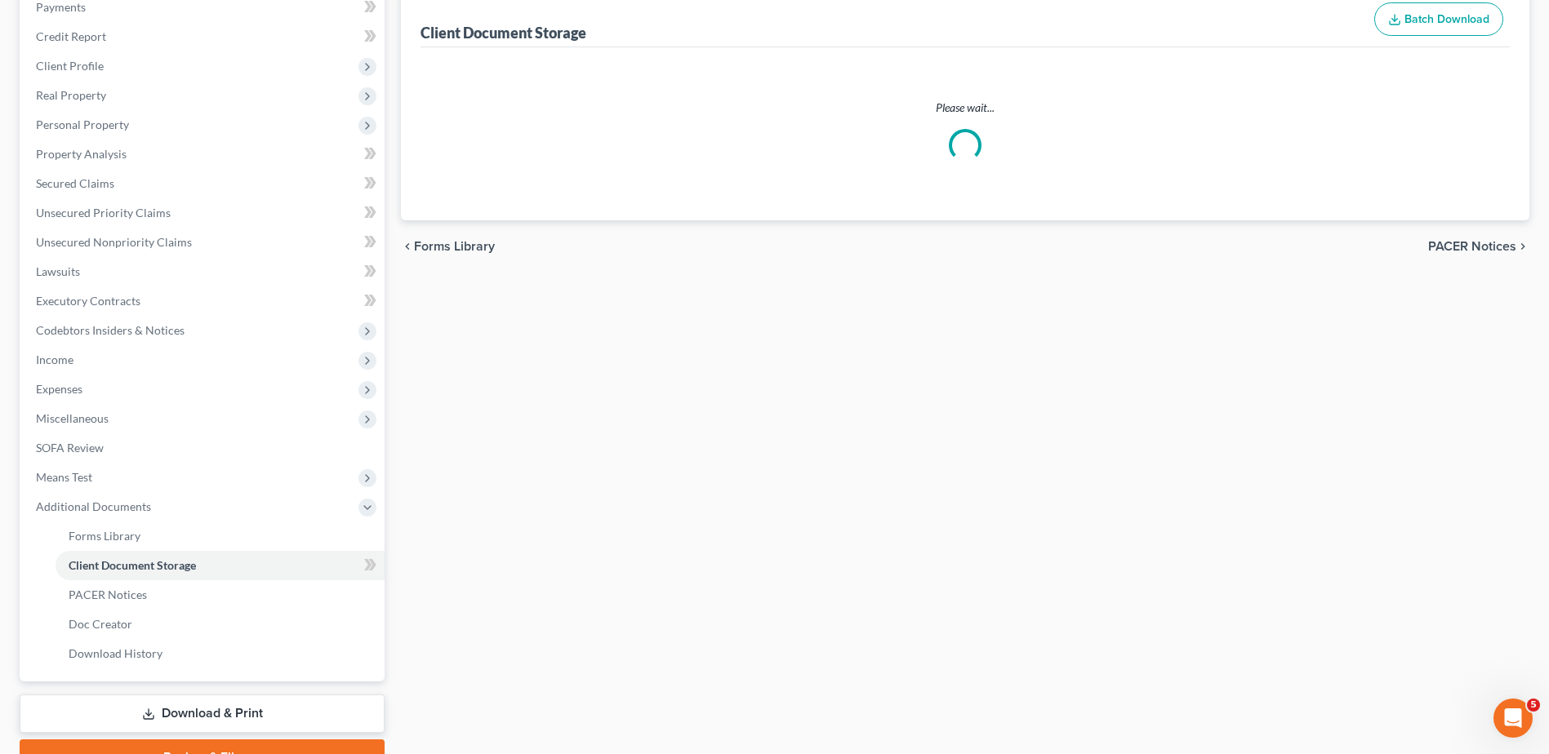
select select "7"
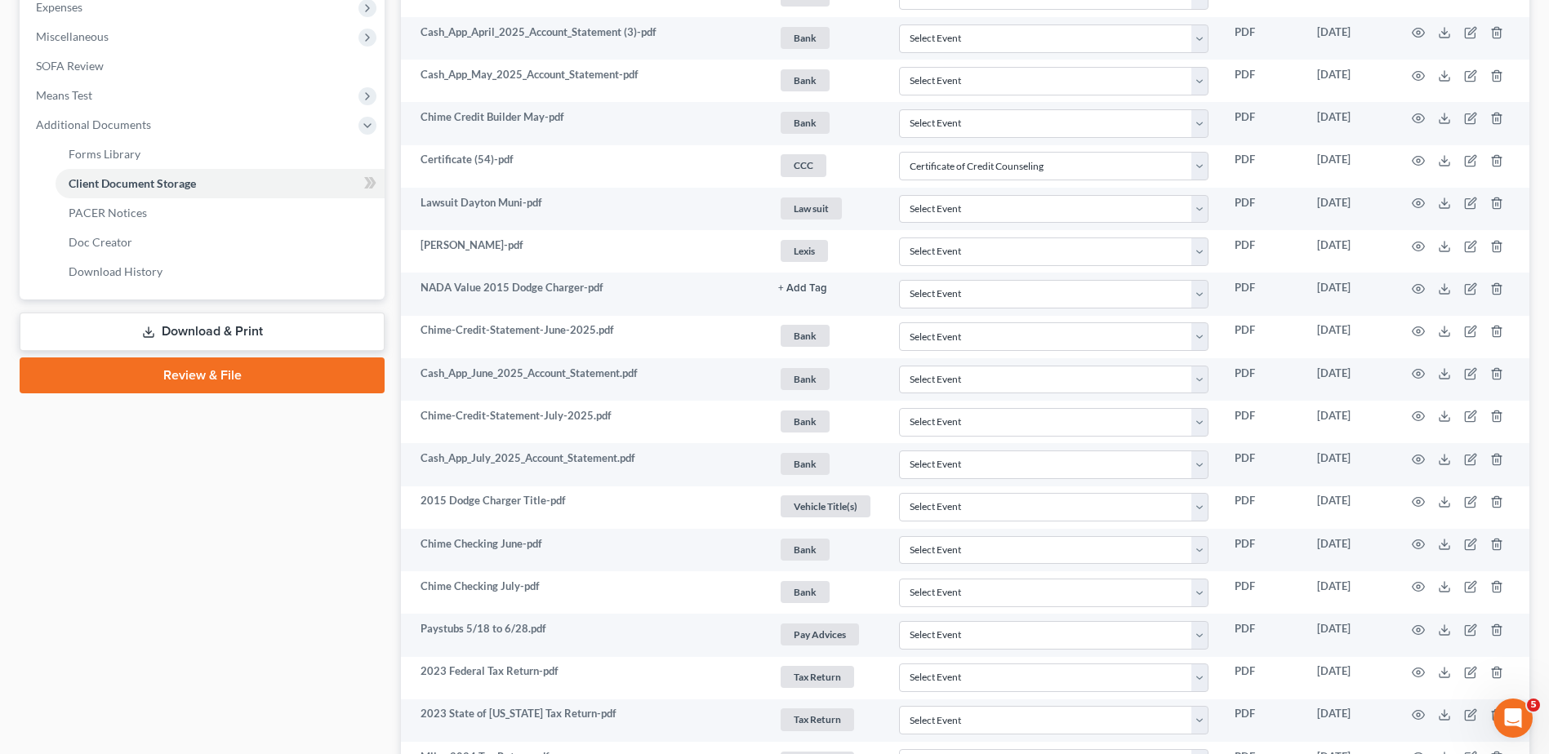
scroll to position [917, 0]
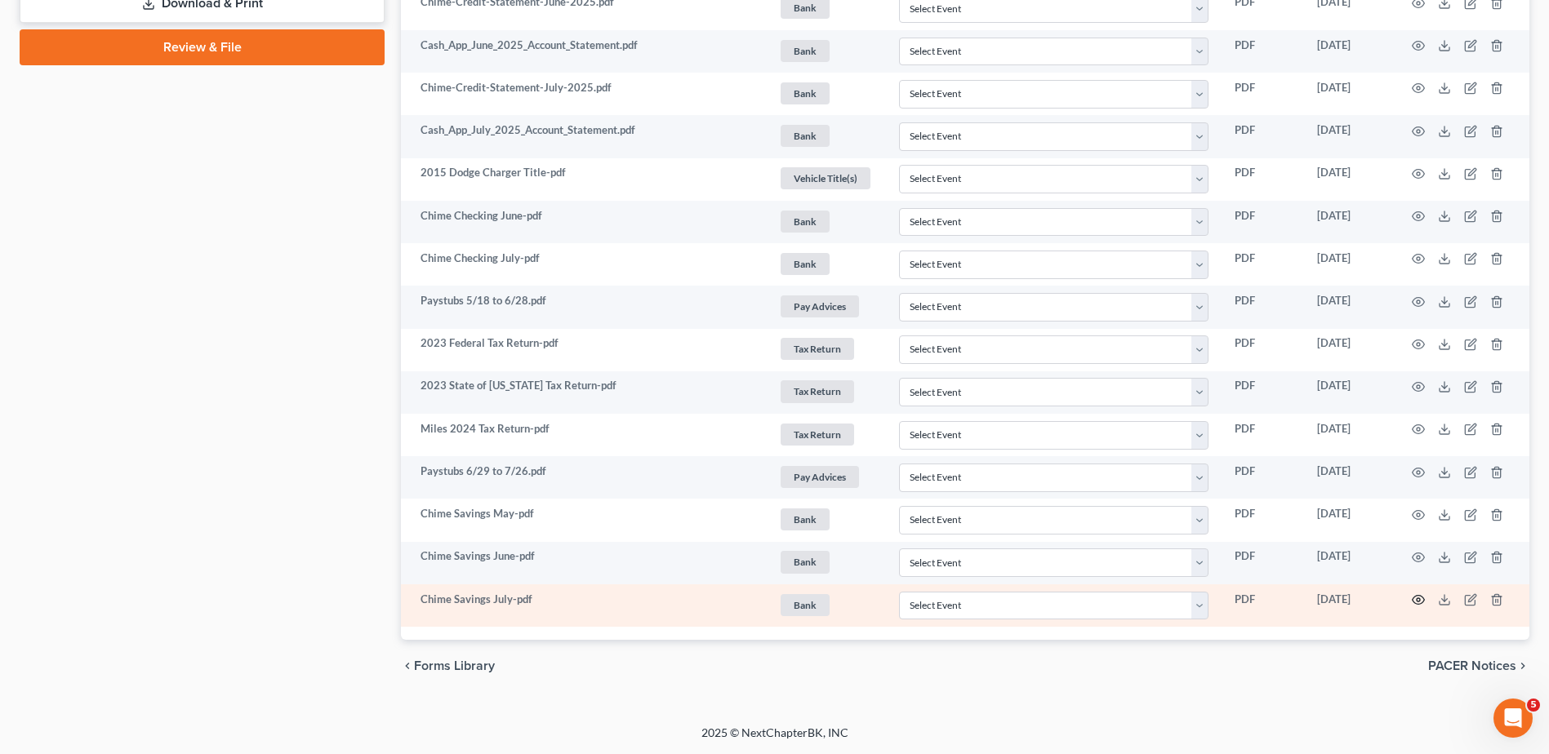
click at [1416, 598] on icon "button" at bounding box center [1418, 600] width 13 height 13
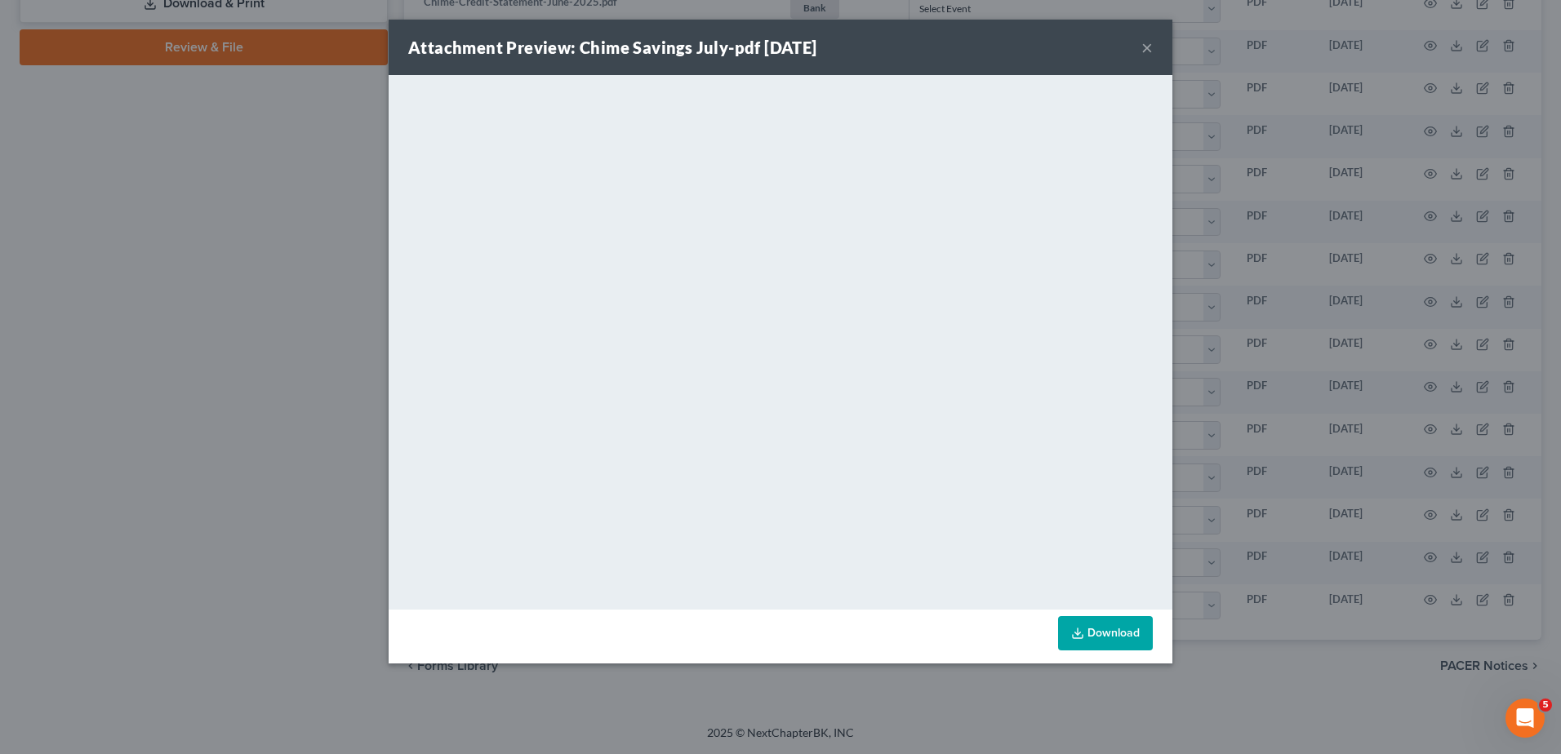
click at [1150, 49] on button "×" at bounding box center [1147, 48] width 11 height 20
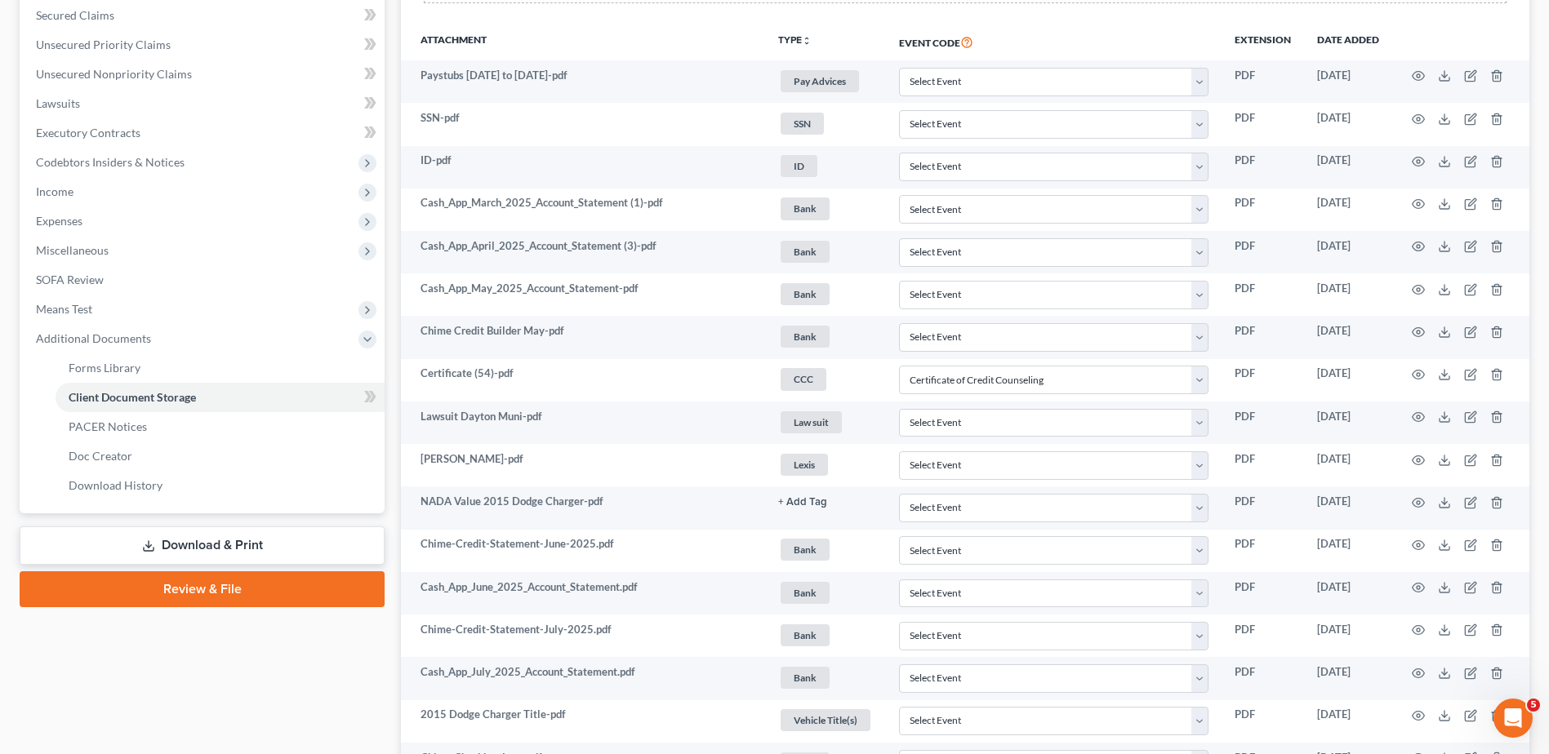
scroll to position [345, 0]
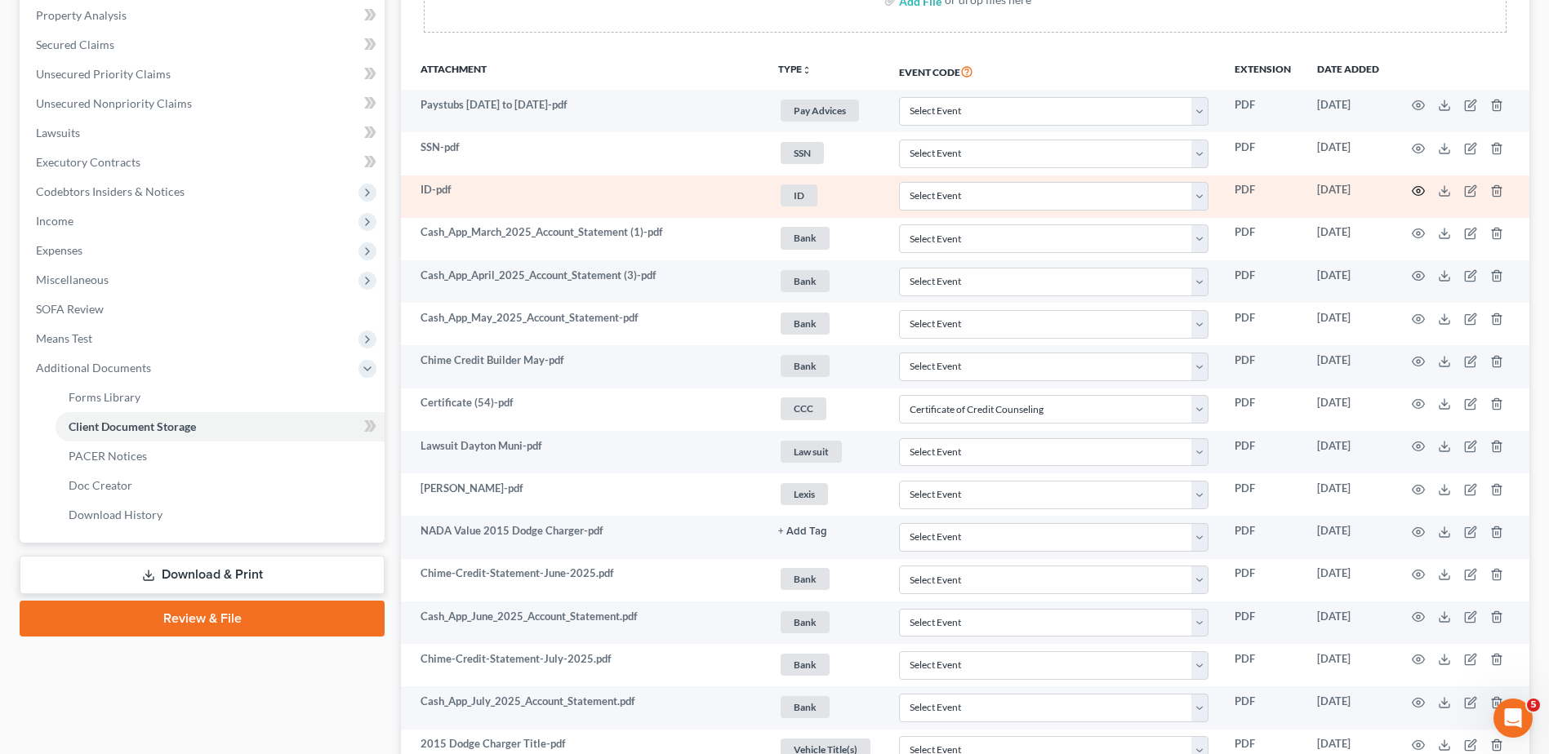
click at [1418, 189] on icon "button" at bounding box center [1418, 191] width 13 height 13
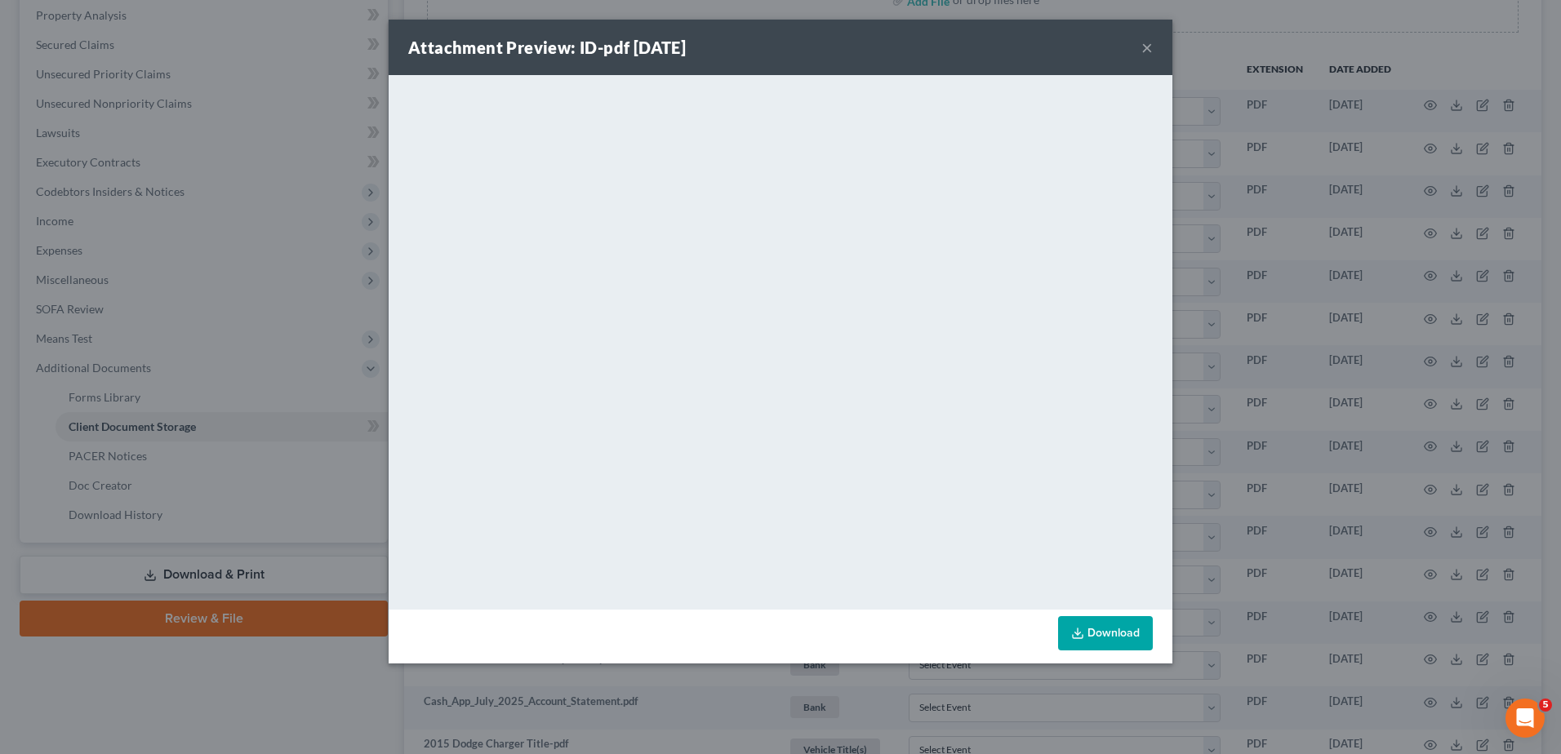
click at [1147, 43] on button "×" at bounding box center [1147, 48] width 11 height 20
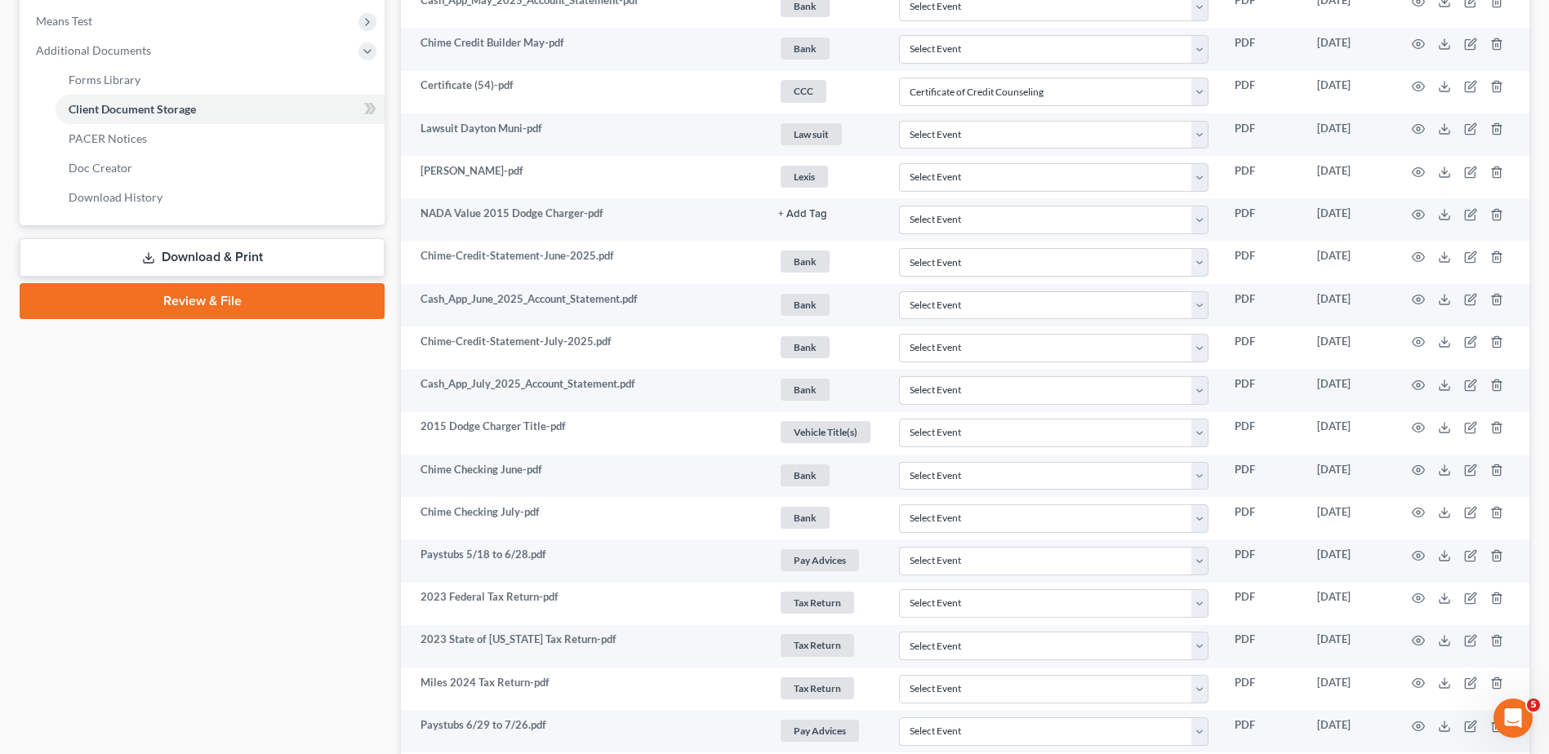
scroll to position [917, 0]
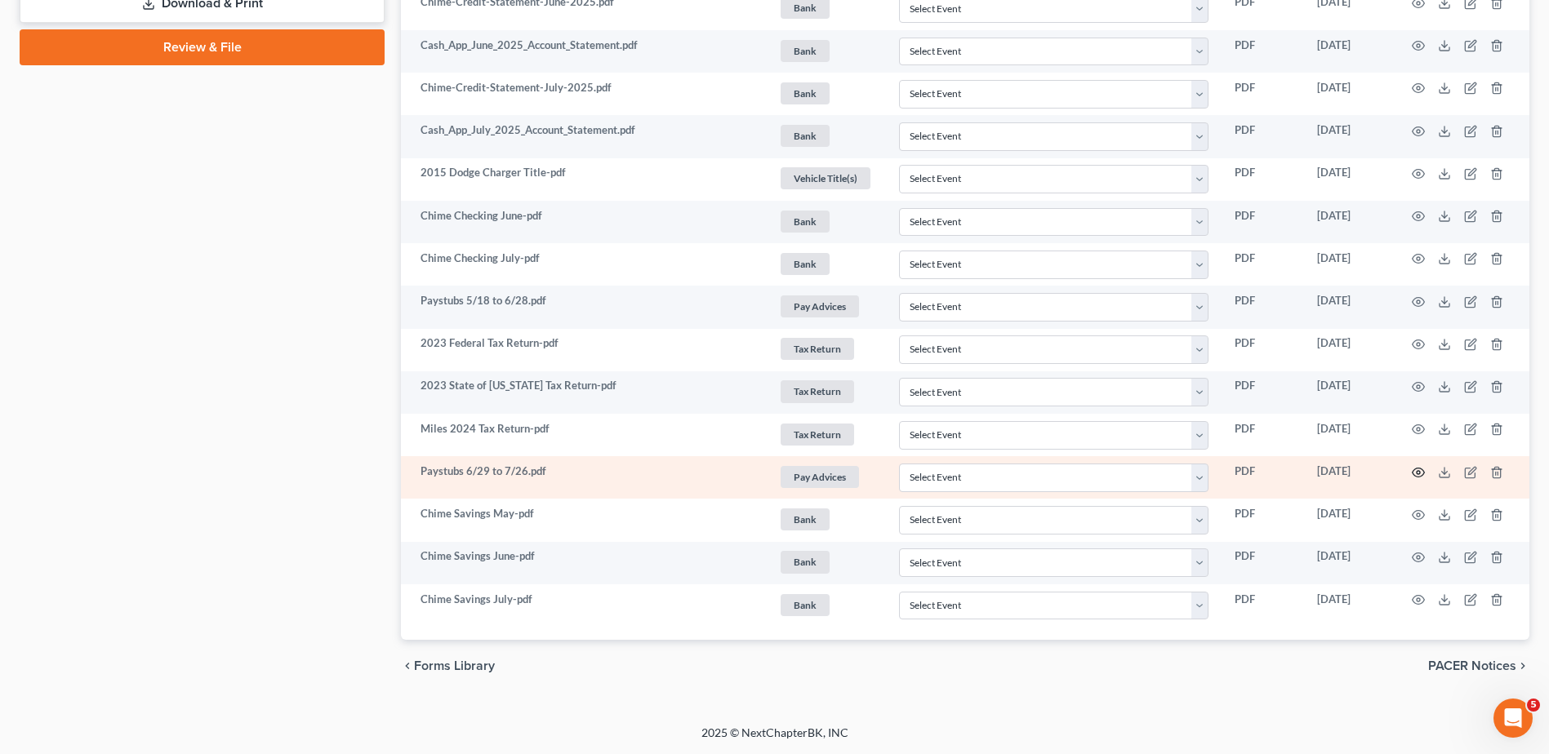
click at [1418, 471] on circle "button" at bounding box center [1418, 472] width 3 height 3
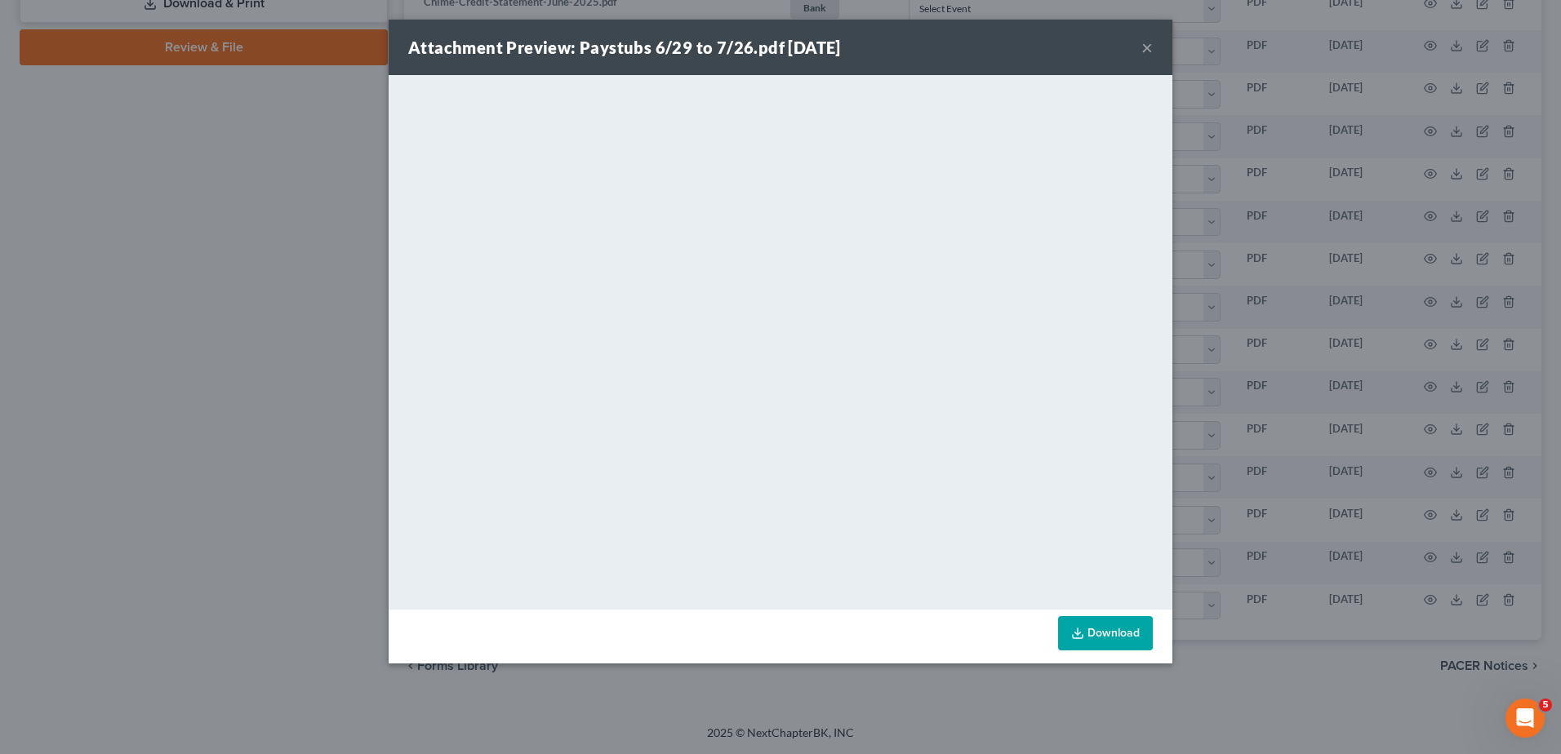
click at [1146, 47] on button "×" at bounding box center [1147, 48] width 11 height 20
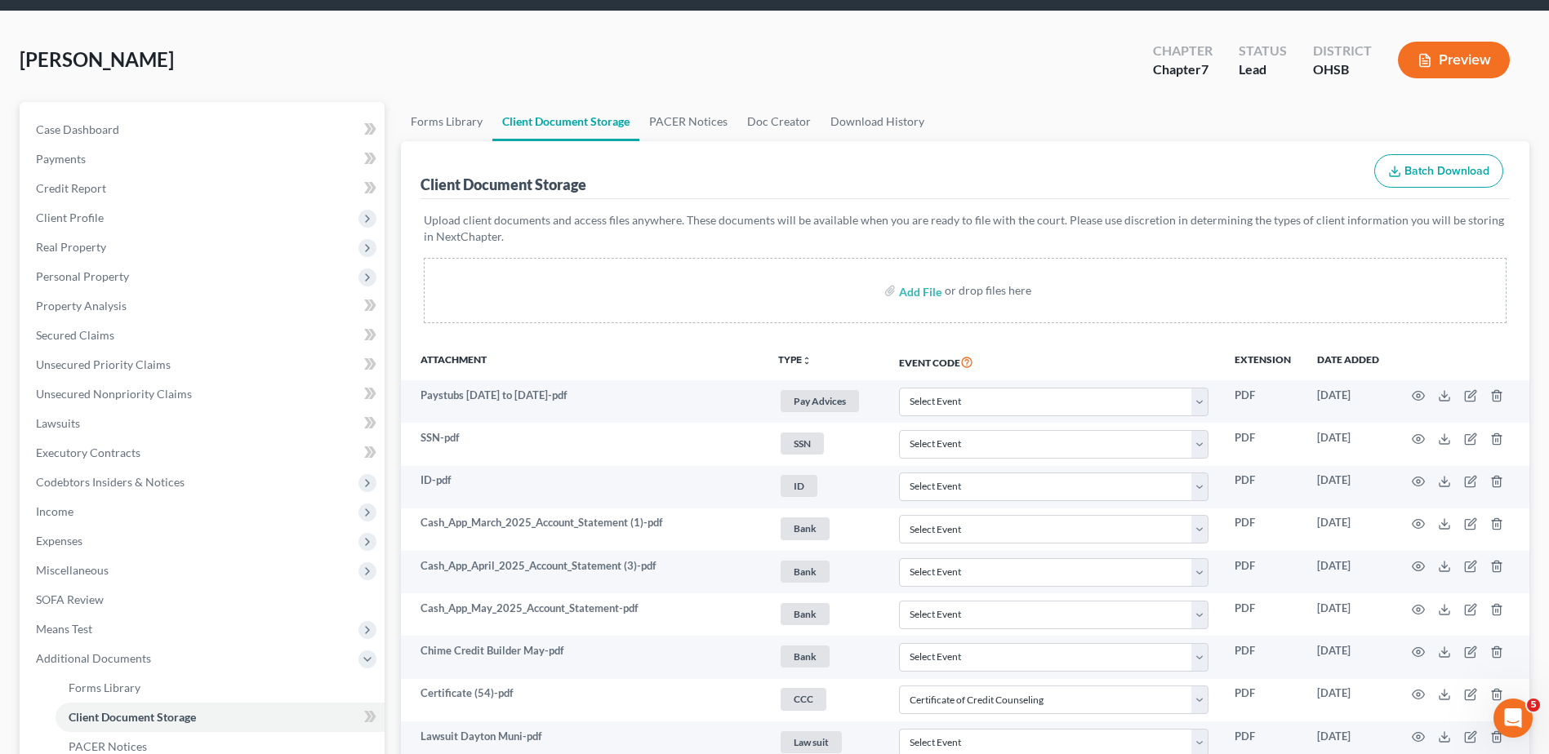
scroll to position [0, 0]
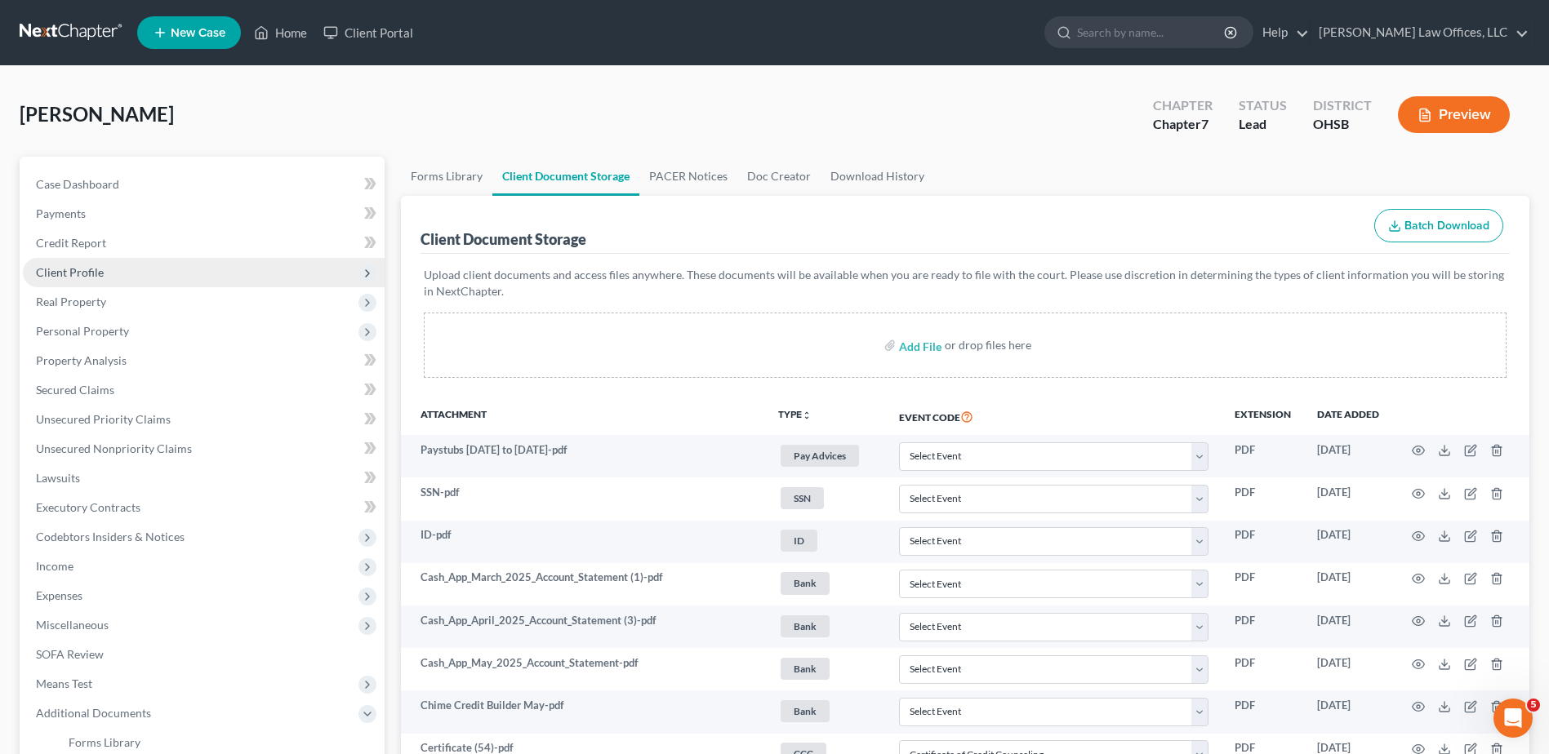
click at [76, 276] on span "Client Profile" at bounding box center [70, 272] width 68 height 14
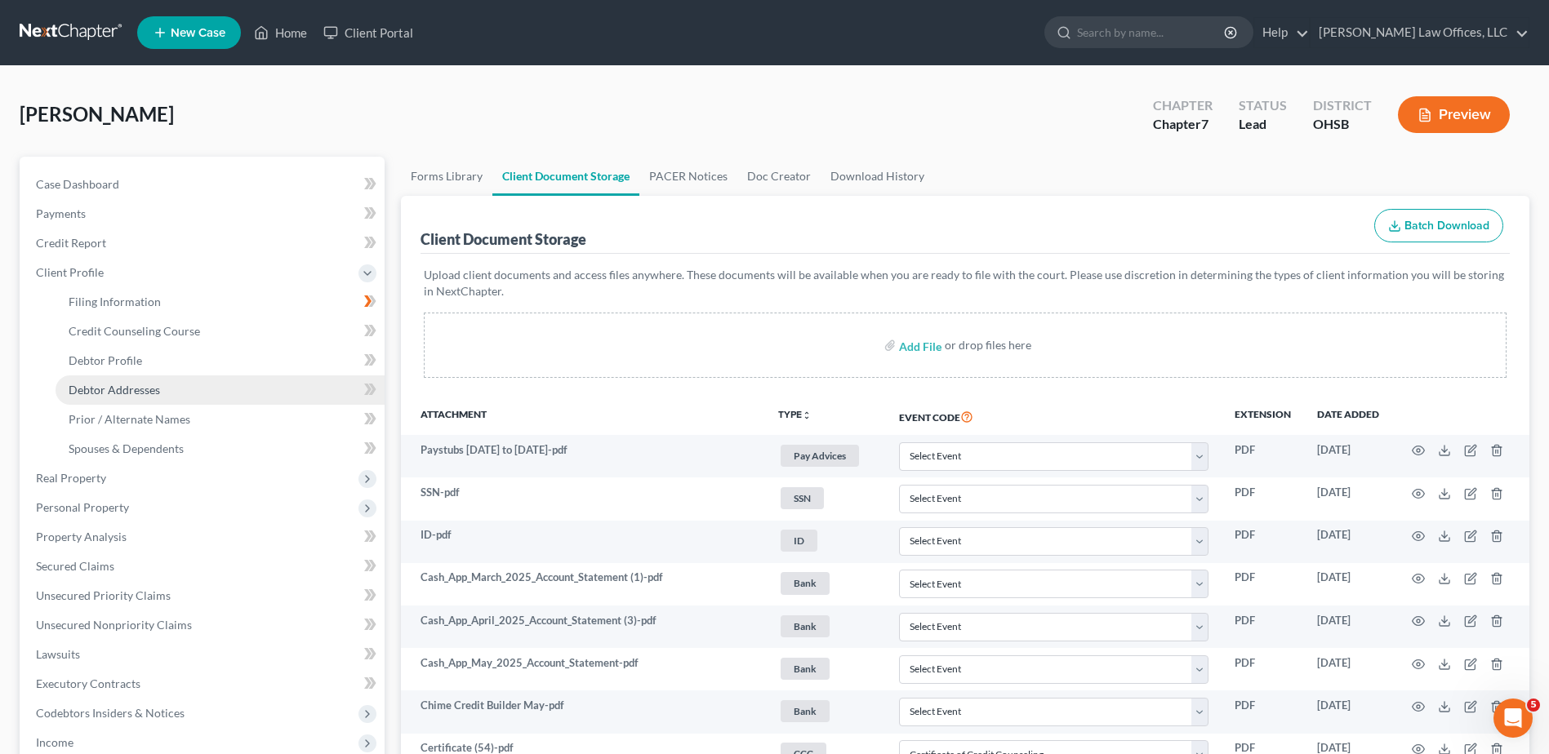
click at [118, 394] on span "Debtor Addresses" at bounding box center [114, 390] width 91 height 14
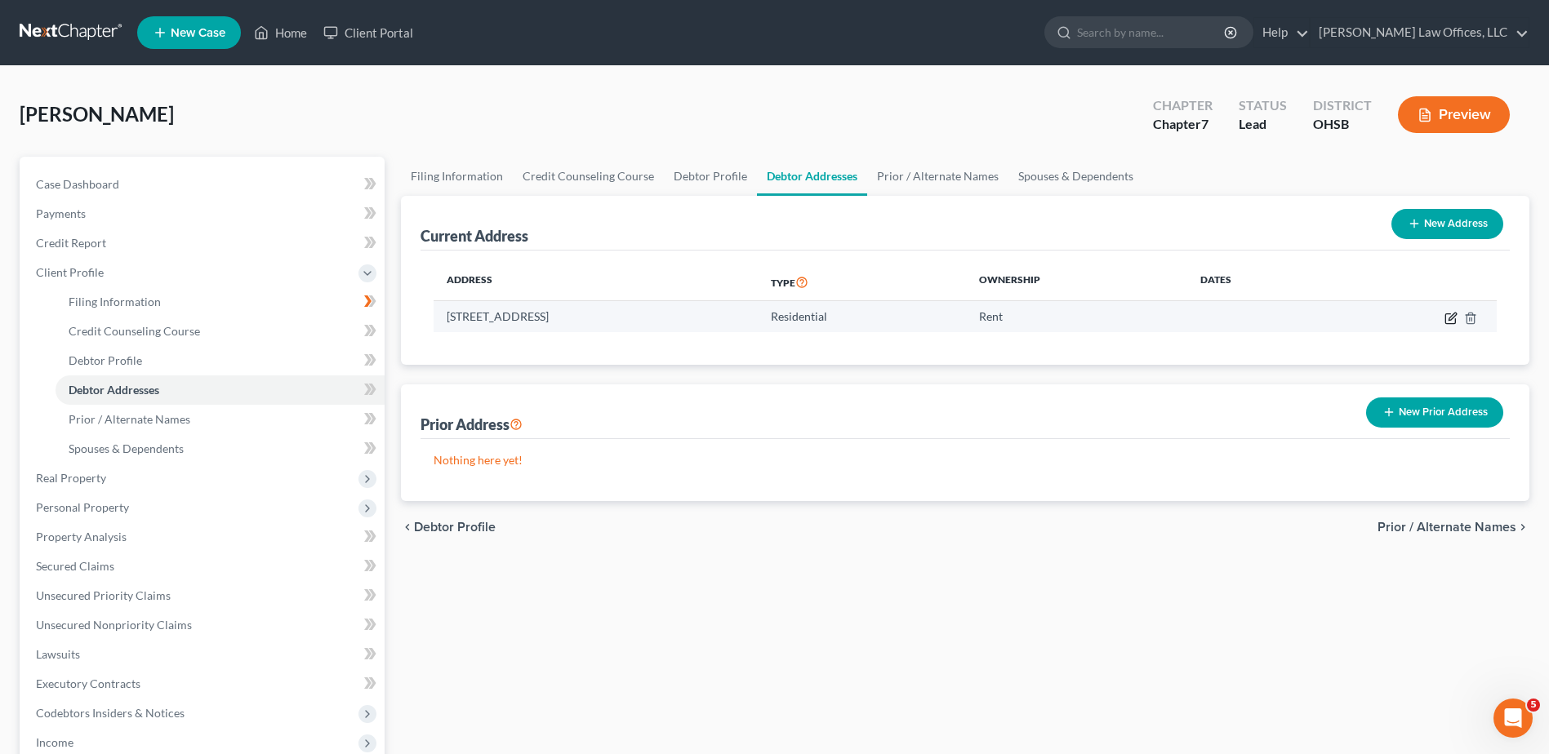
click at [1449, 319] on icon "button" at bounding box center [1452, 316] width 7 height 7
select select "36"
select select "56"
select select "0"
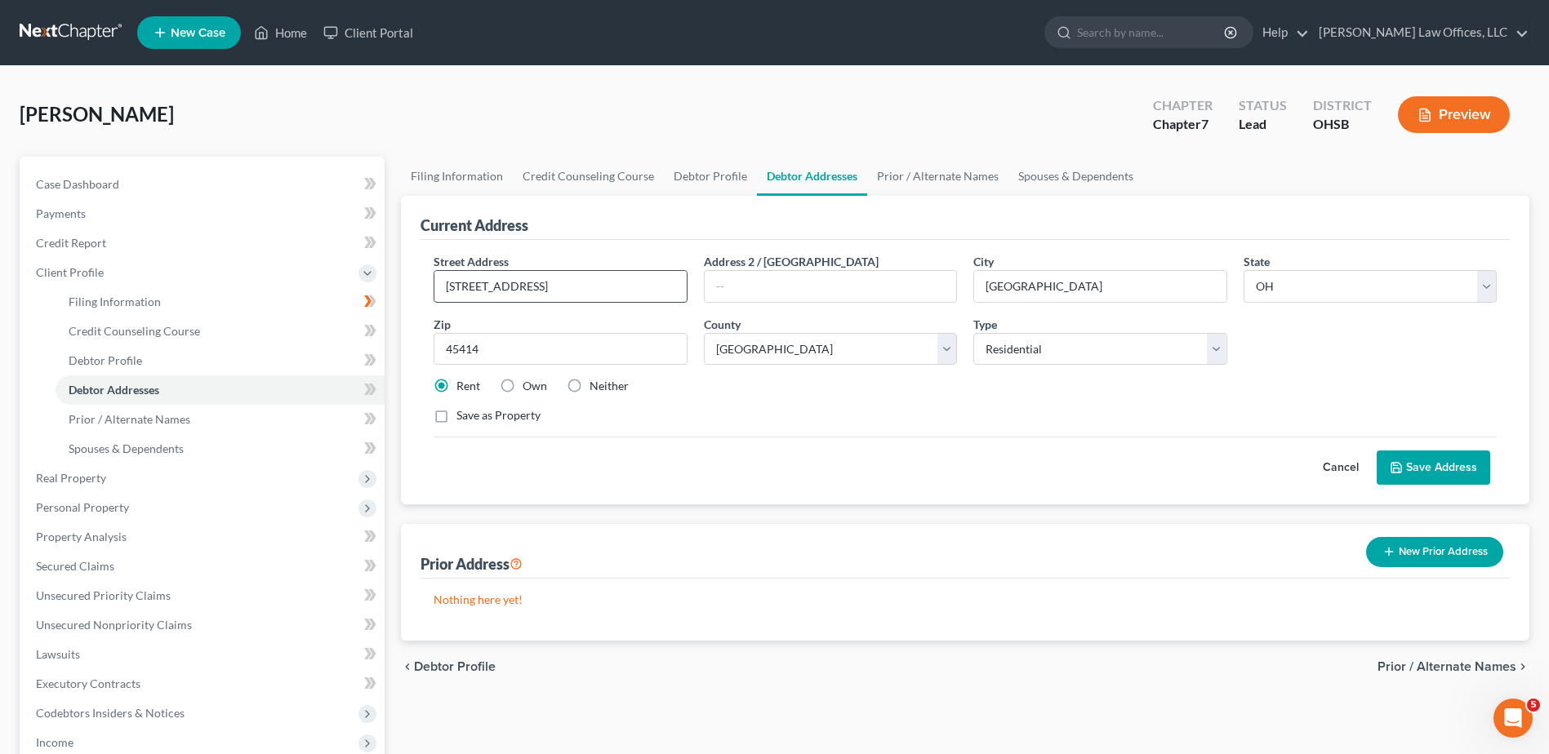
drag, startPoint x: 563, startPoint y: 287, endPoint x: 478, endPoint y: 290, distance: 85.8
click at [478, 290] on input "[STREET_ADDRESS]" at bounding box center [559, 286] width 251 height 31
type input "[STREET_ADDRESS]"
click at [590, 383] on label "Neither" at bounding box center [609, 386] width 39 height 16
click at [596, 383] on input "Neither" at bounding box center [601, 383] width 11 height 11
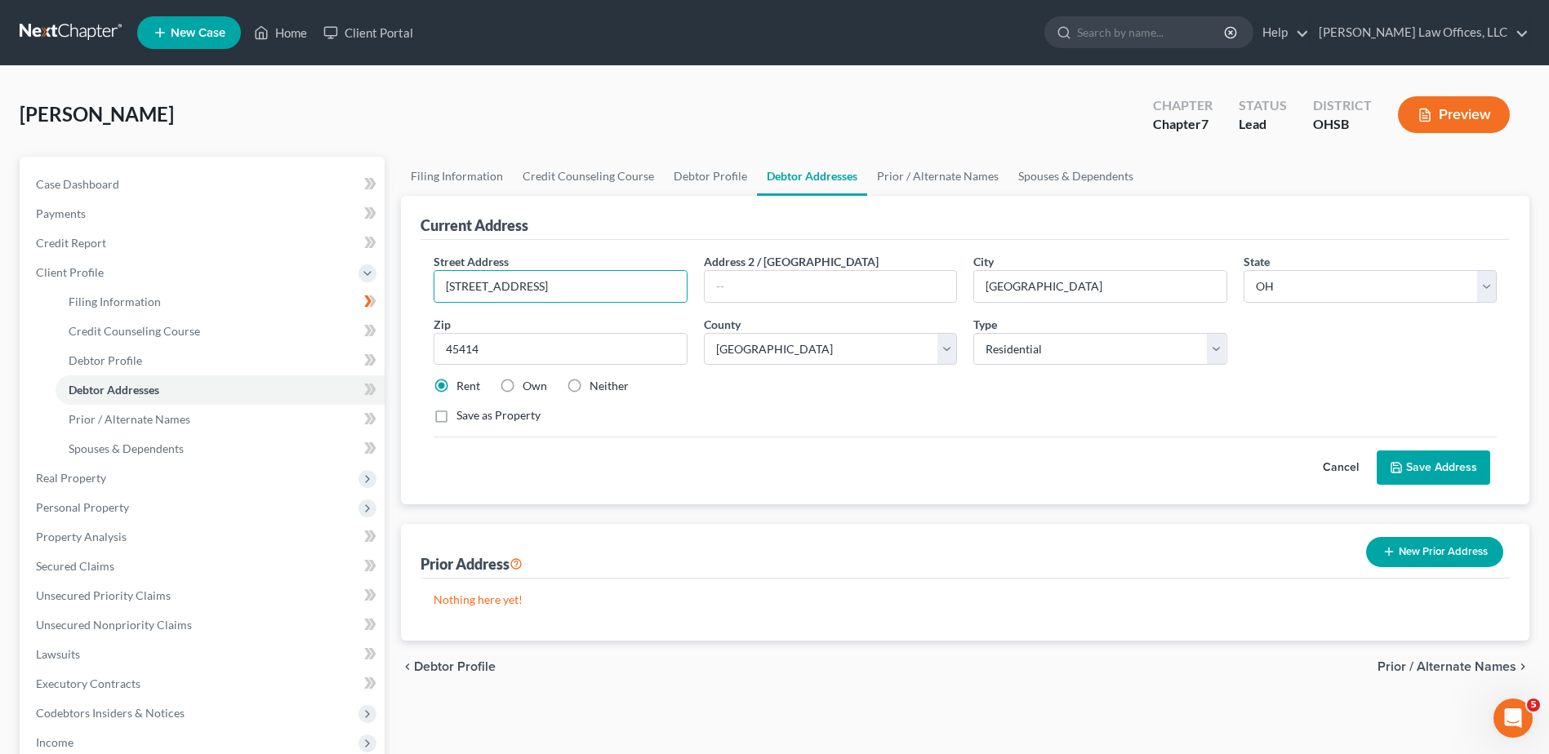
radio input "true"
click at [1429, 461] on button "Save Address" at bounding box center [1433, 468] width 113 height 34
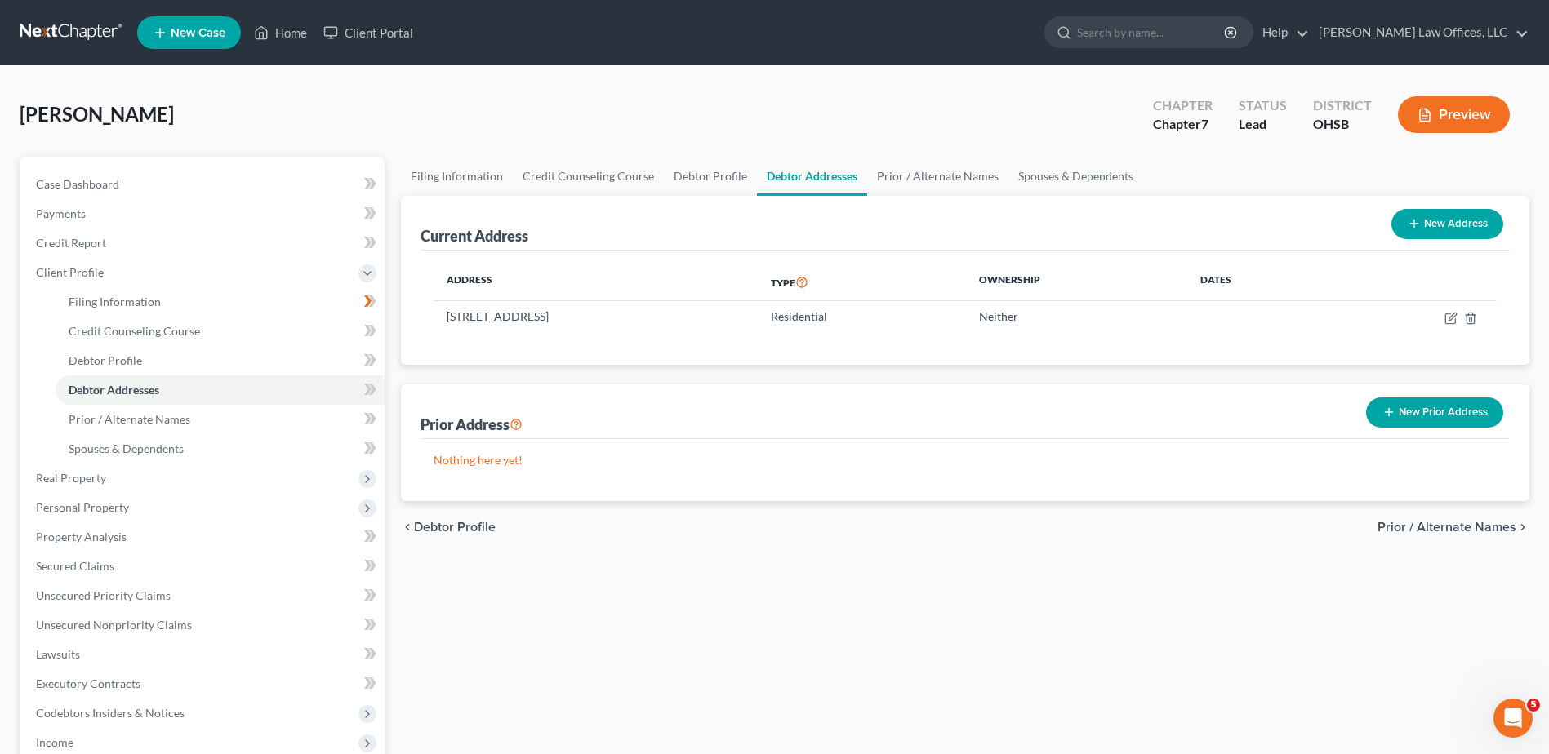
click at [1434, 527] on span "Prior / Alternate Names" at bounding box center [1446, 527] width 139 height 13
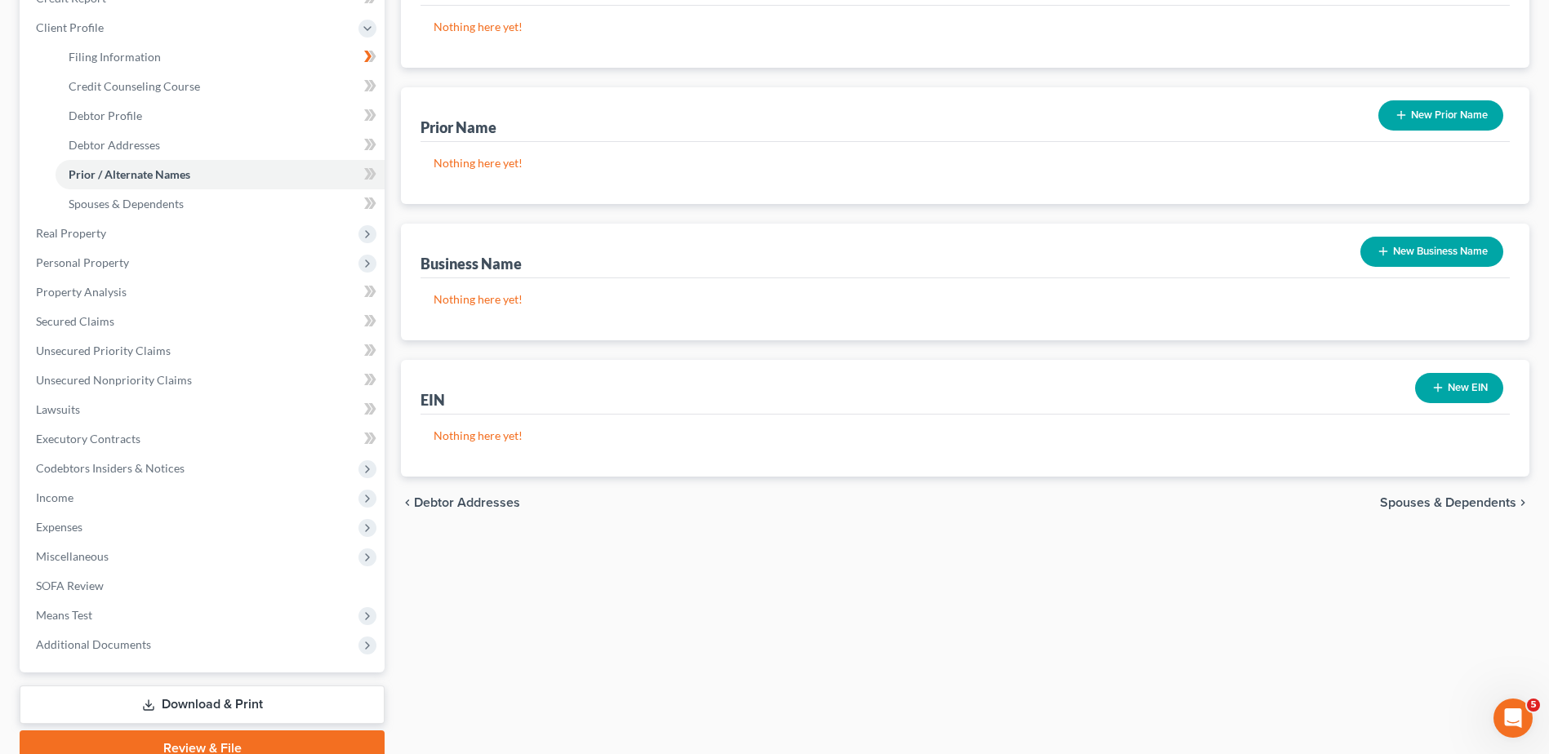
click at [1442, 503] on span "Spouses & Dependents" at bounding box center [1448, 502] width 136 height 13
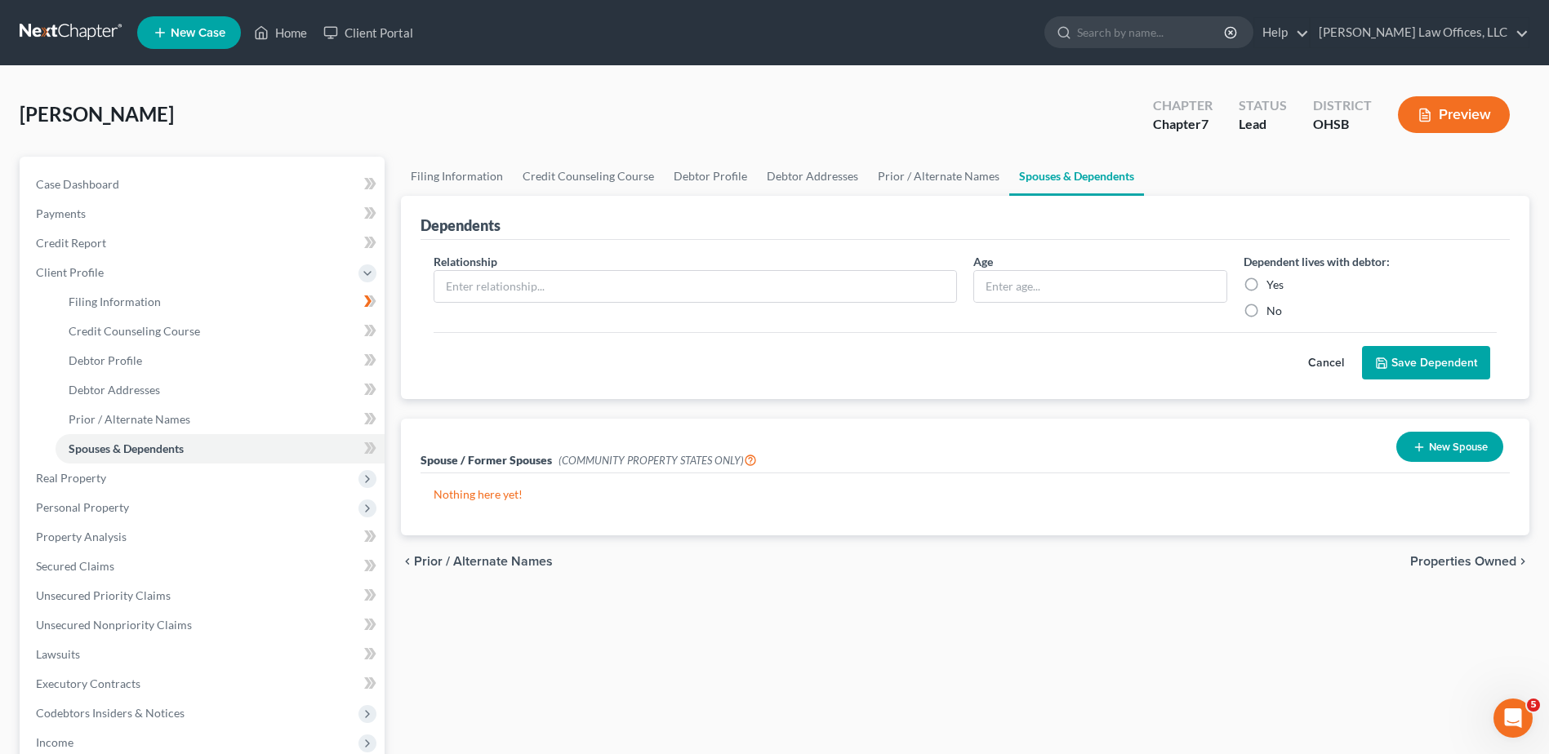
click at [1312, 357] on button "Cancel" at bounding box center [1326, 363] width 72 height 33
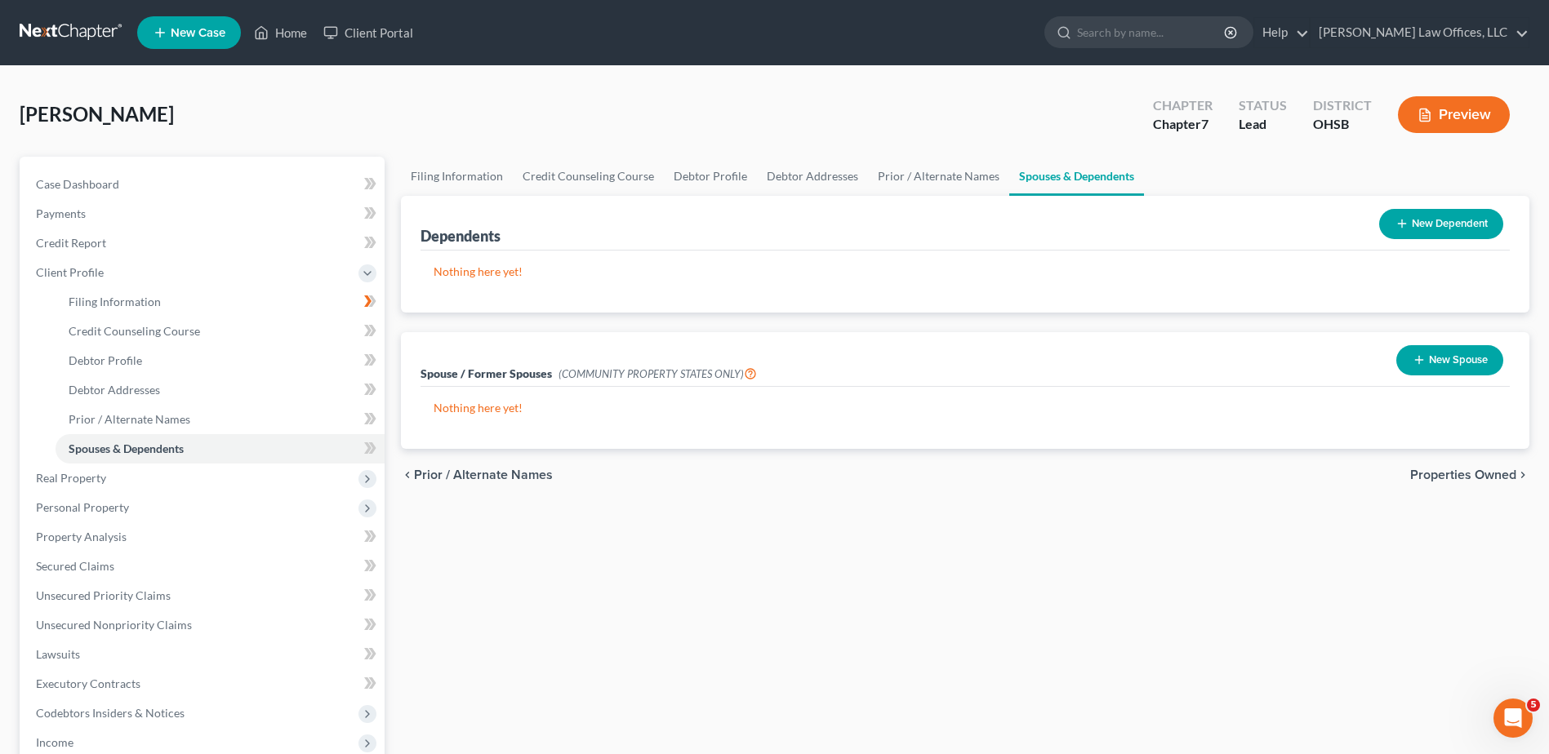
click at [1420, 475] on span "Properties Owned" at bounding box center [1463, 475] width 106 height 13
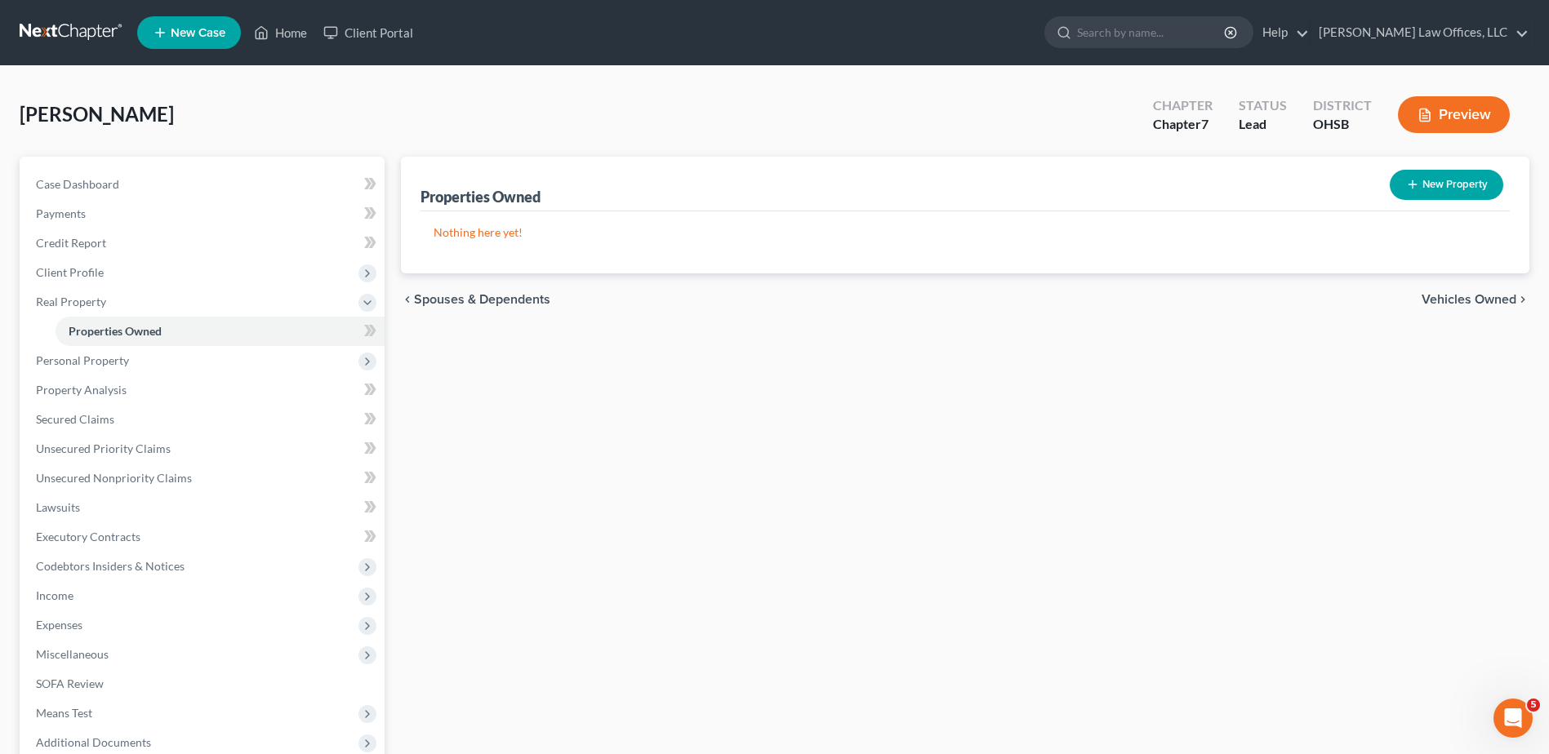
click at [1454, 300] on span "Vehicles Owned" at bounding box center [1469, 299] width 95 height 13
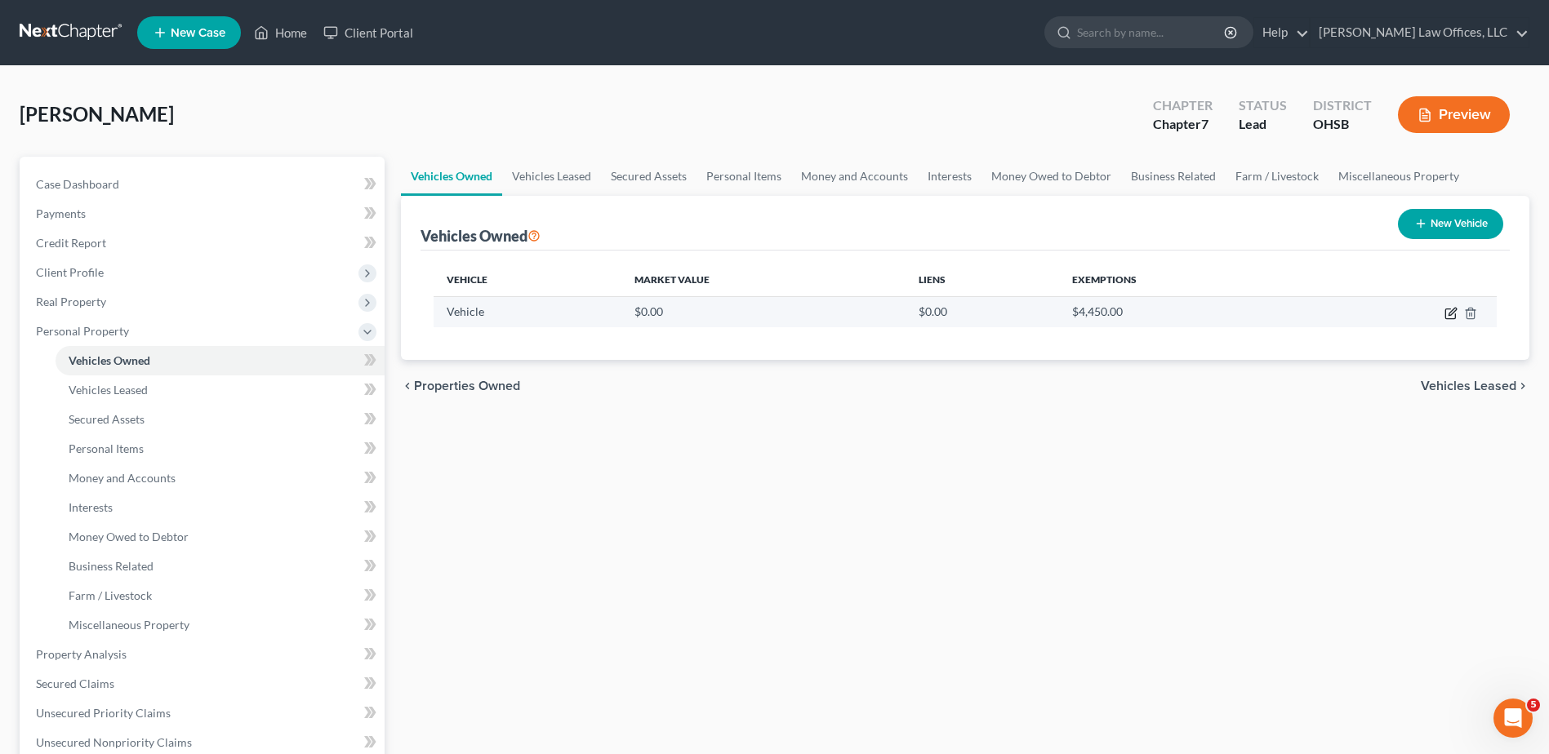
click at [1449, 312] on icon "button" at bounding box center [1450, 313] width 13 height 13
select select "0"
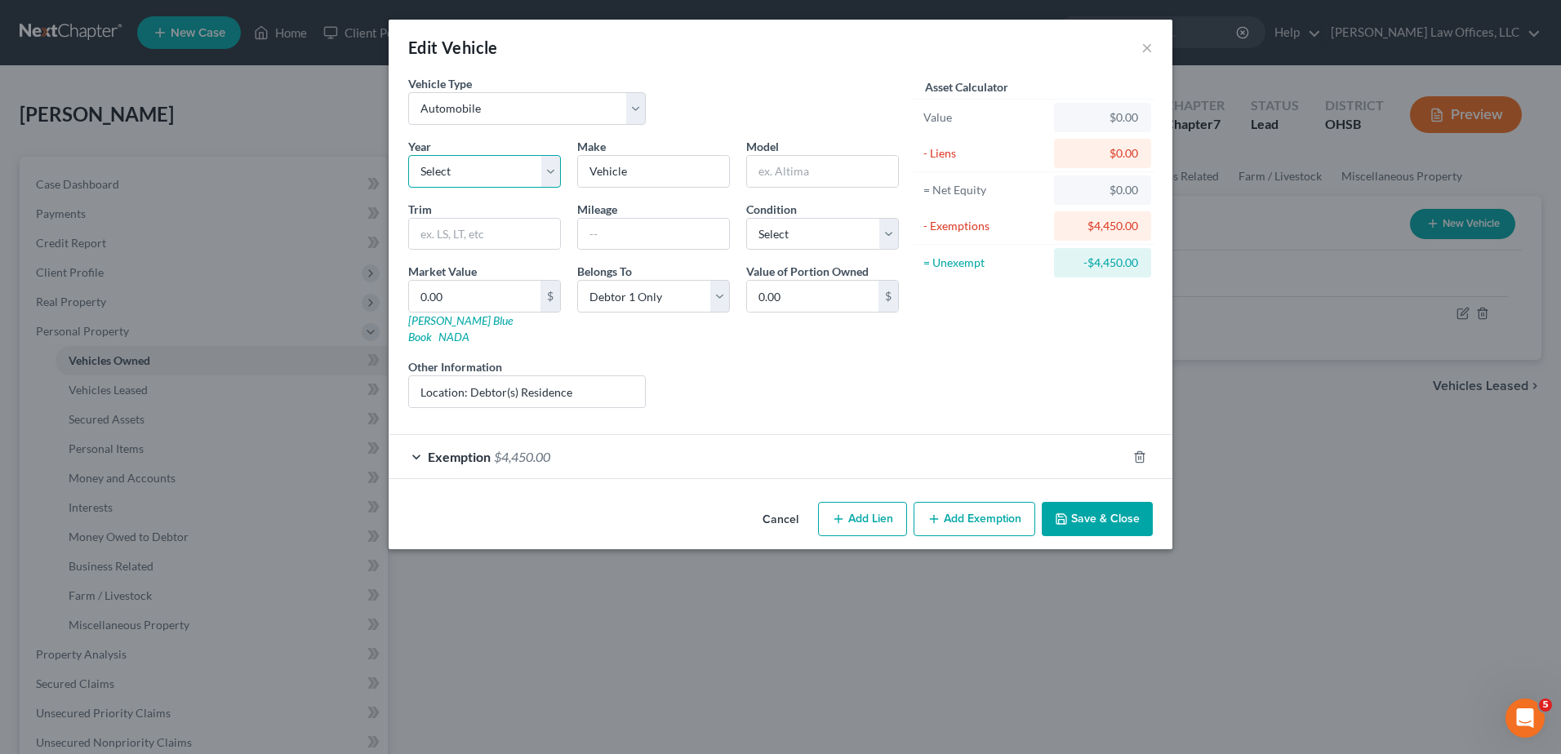
click at [485, 161] on select "Select 2026 2025 2024 2023 2022 2021 2020 2019 2018 2017 2016 2015 2014 2013 20…" at bounding box center [484, 171] width 153 height 33
select select "11"
click at [408, 155] on select "Select 2026 2025 2024 2023 2022 2021 2020 2019 2018 2017 2016 2015 2014 2013 20…" at bounding box center [484, 171] width 153 height 33
drag, startPoint x: 653, startPoint y: 174, endPoint x: 582, endPoint y: 173, distance: 71.0
click at [582, 173] on input "Vehicle" at bounding box center [653, 171] width 151 height 31
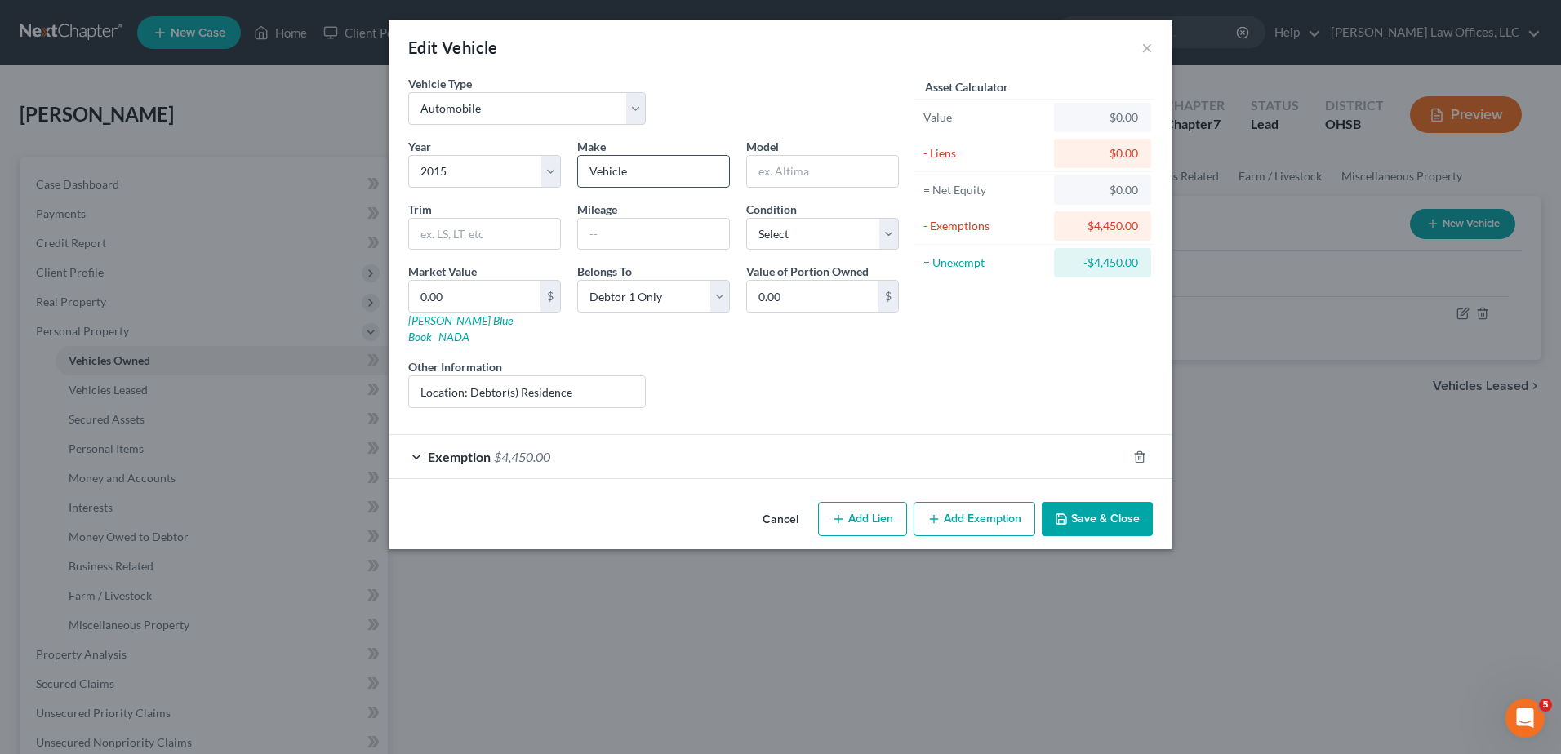
type input "d"
type input "Dodge"
type input "Charger"
click at [598, 237] on input "text" at bounding box center [653, 234] width 151 height 31
type input "130,000"
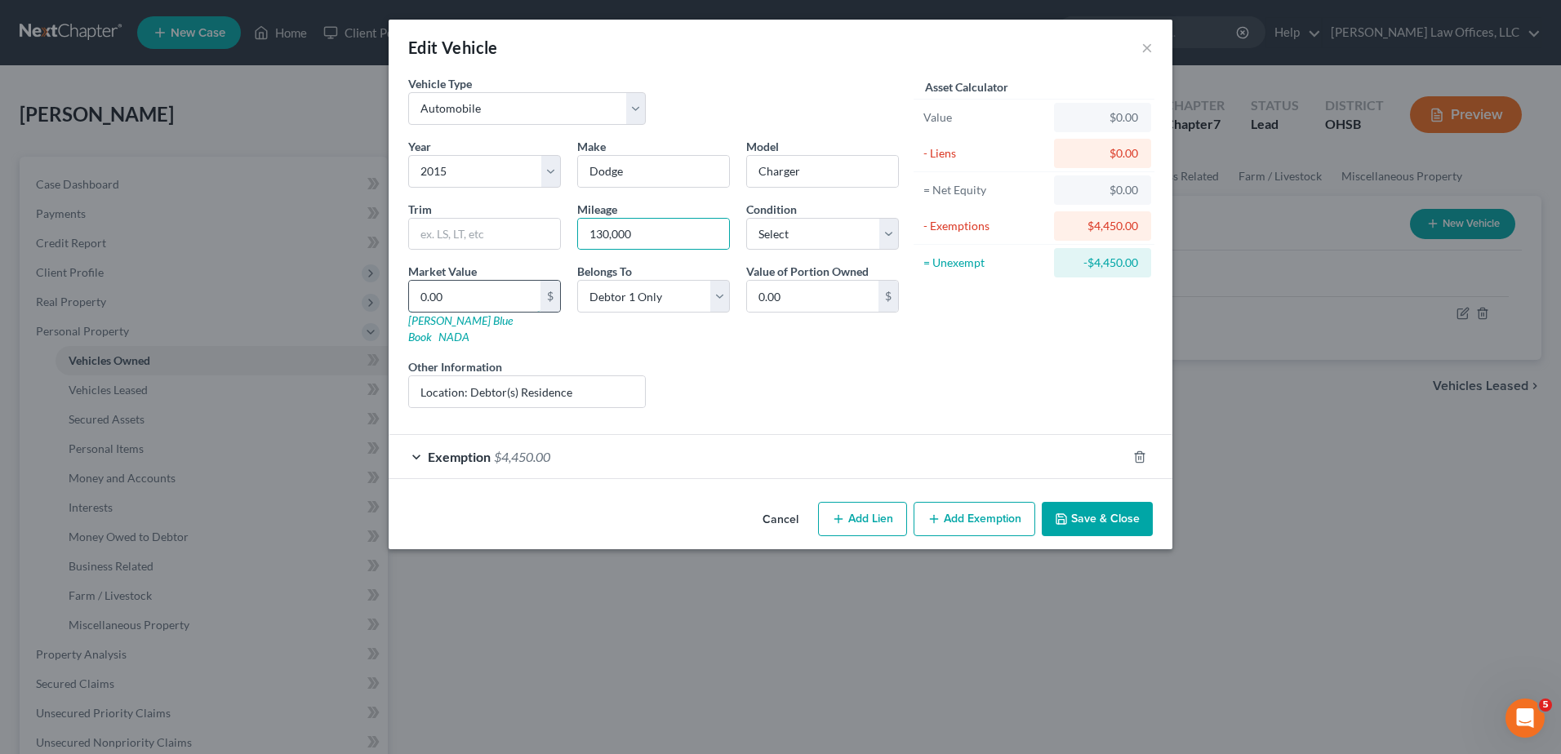
click at [476, 296] on input "0.00" at bounding box center [474, 296] width 131 height 31
click at [826, 171] on input "Charger" at bounding box center [822, 171] width 151 height 31
type input "Charger (Not Running)"
click at [1089, 502] on button "Save & Close" at bounding box center [1097, 519] width 111 height 34
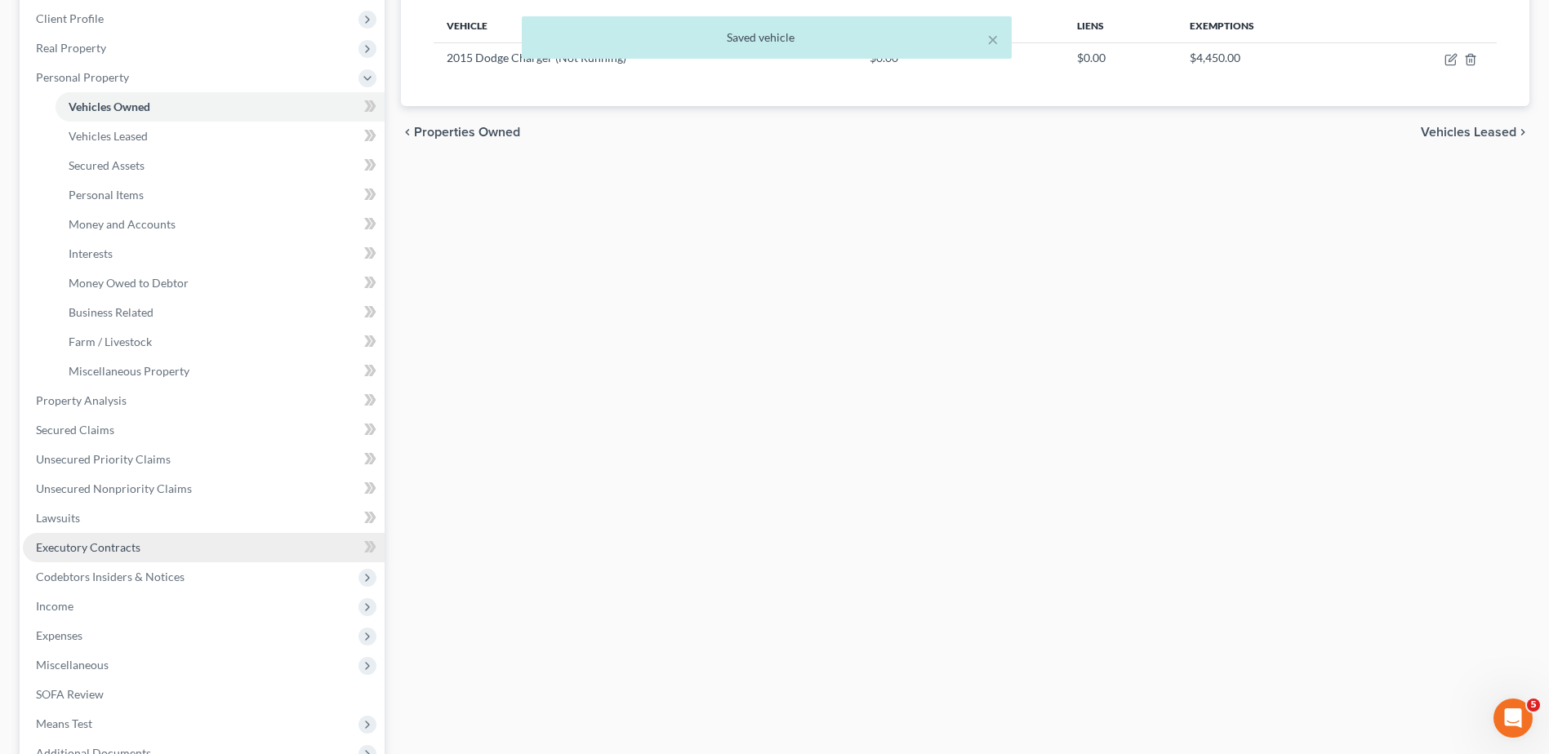
scroll to position [437, 0]
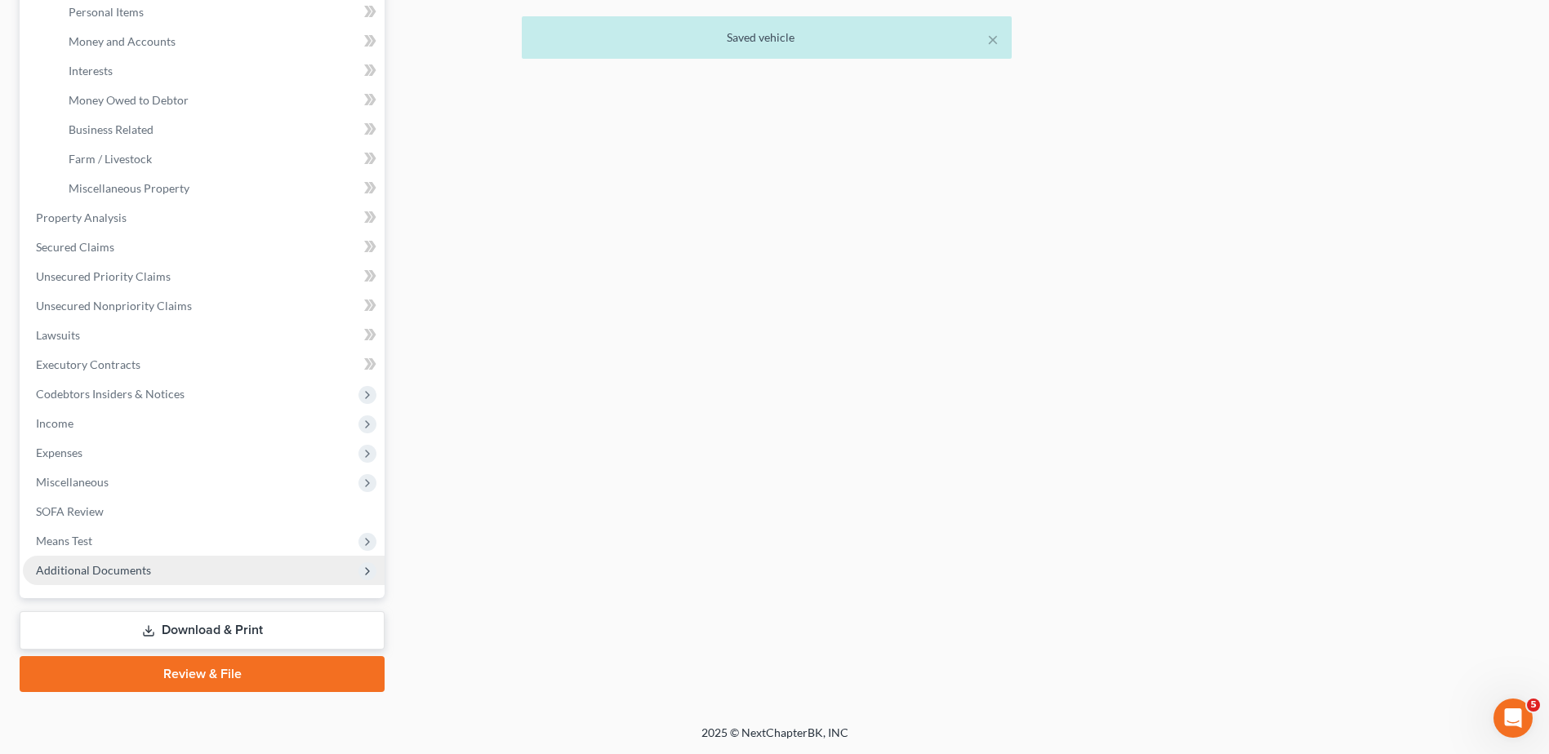
click at [98, 573] on span "Additional Documents" at bounding box center [93, 570] width 115 height 14
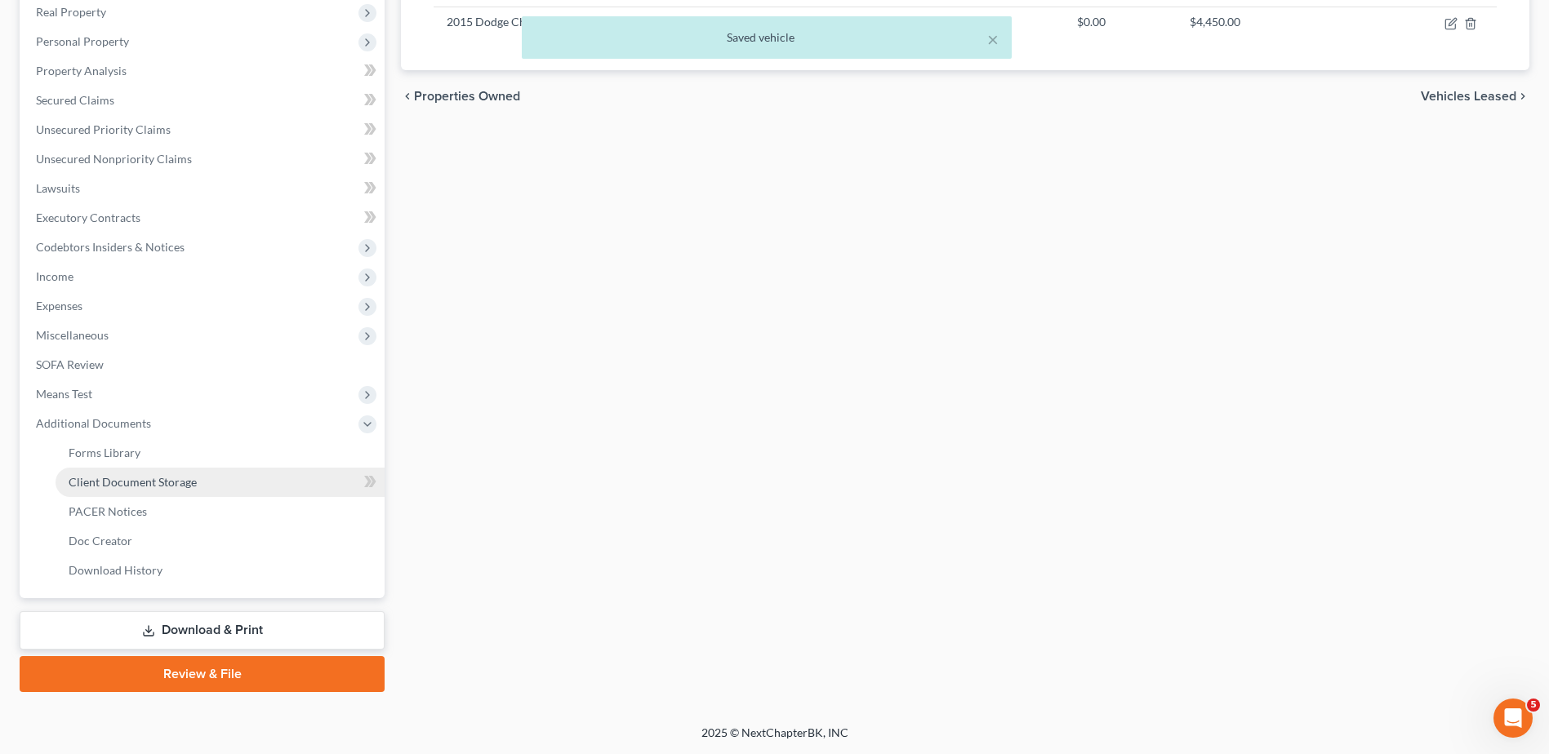
click at [122, 479] on span "Client Document Storage" at bounding box center [133, 482] width 128 height 14
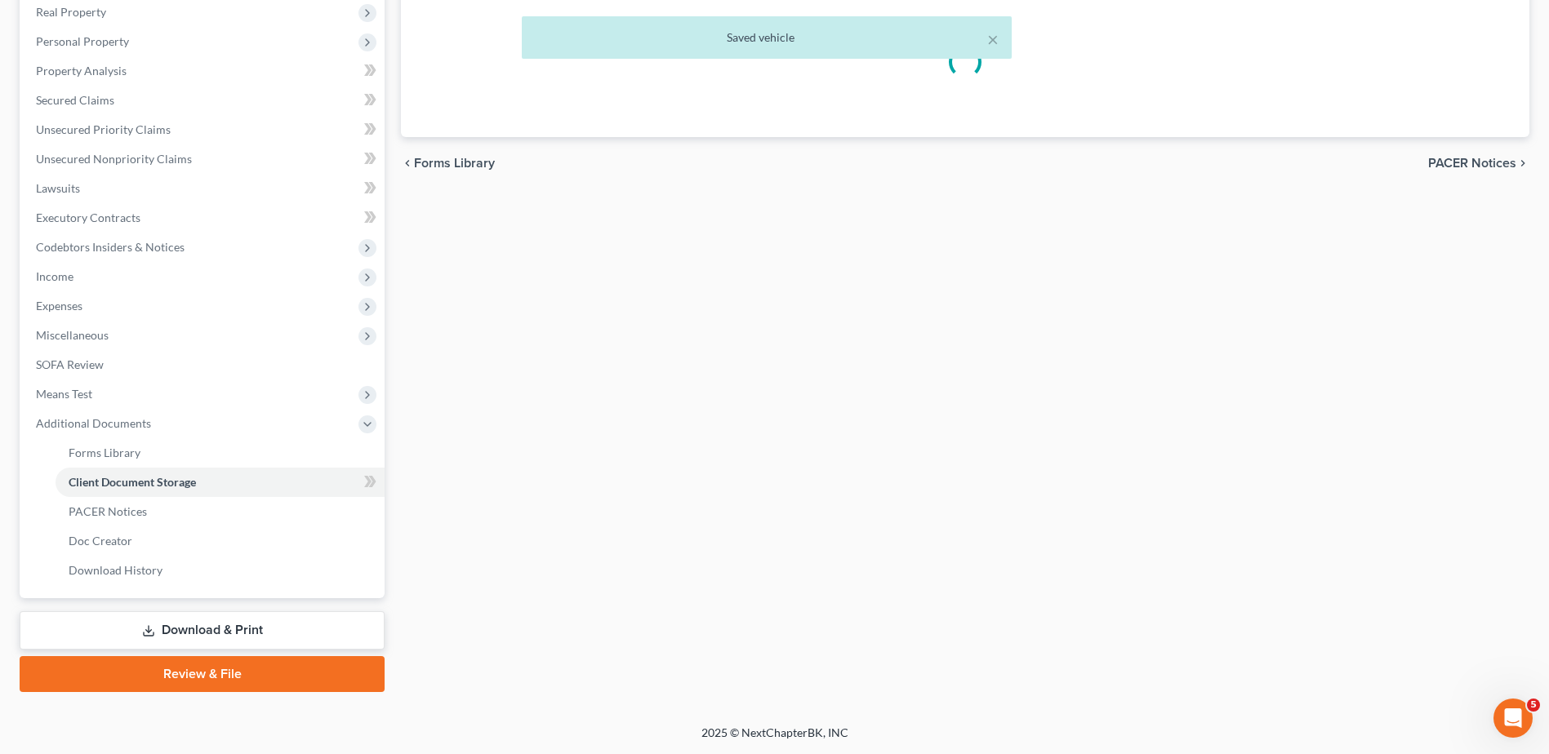
scroll to position [229, 0]
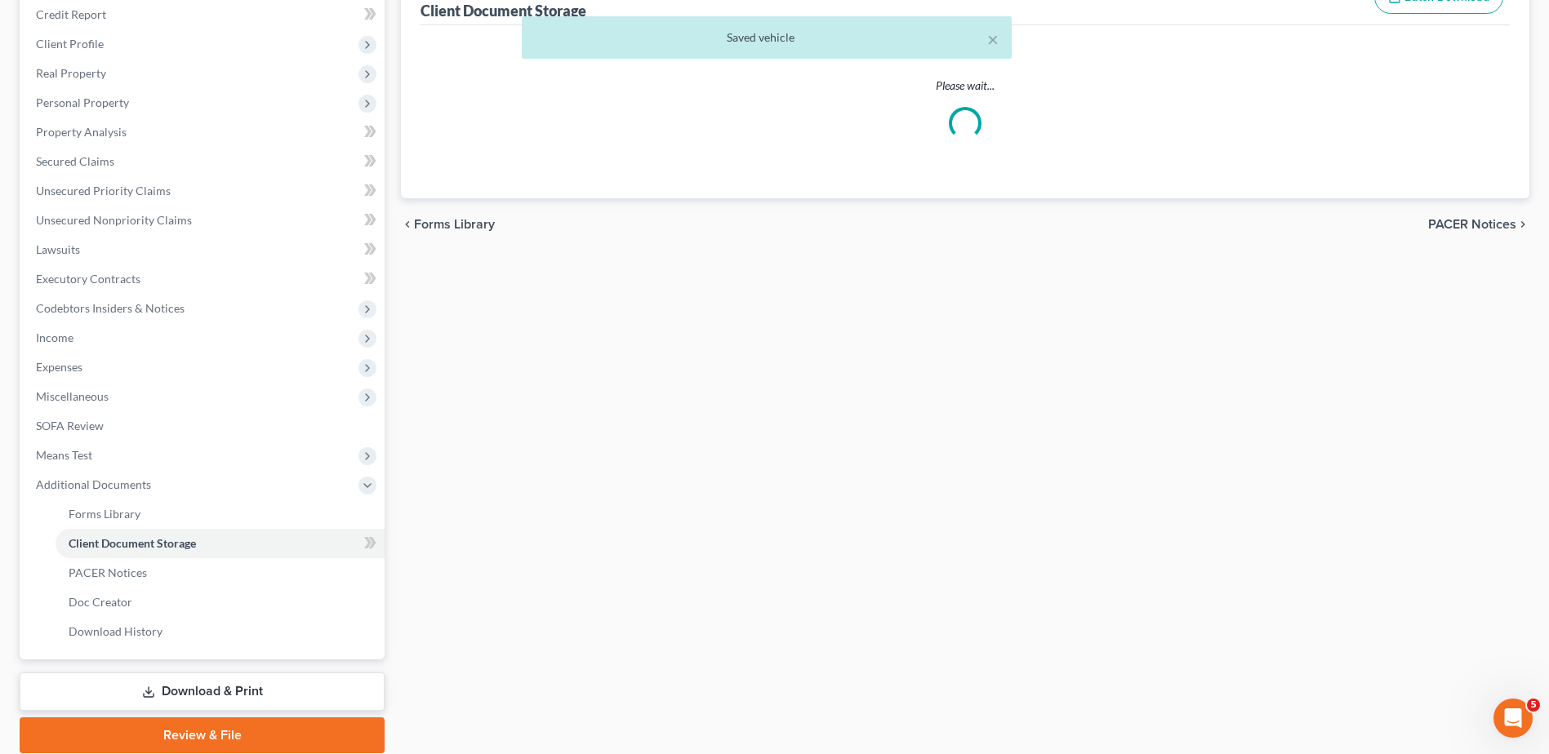
select select "7"
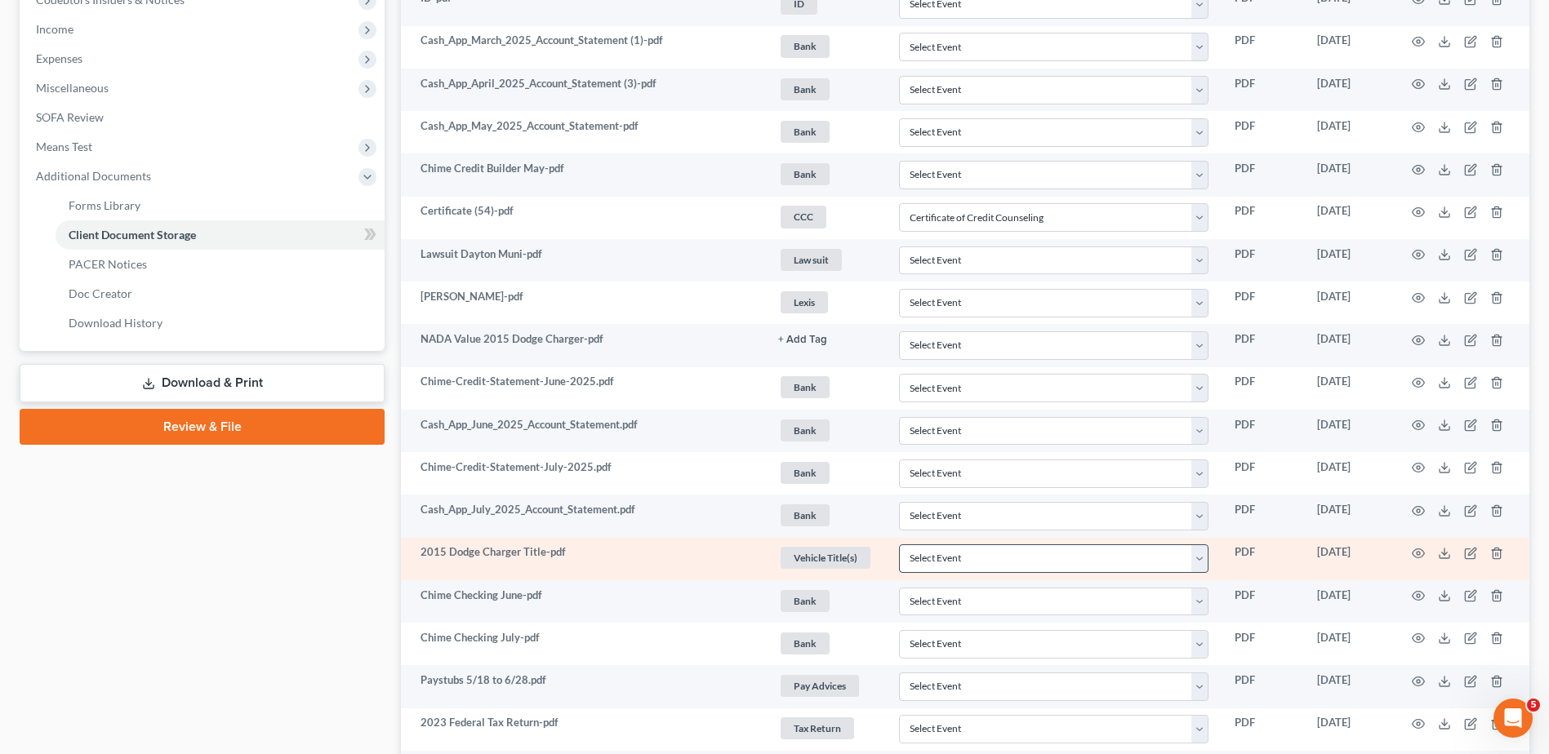
scroll to position [509, 0]
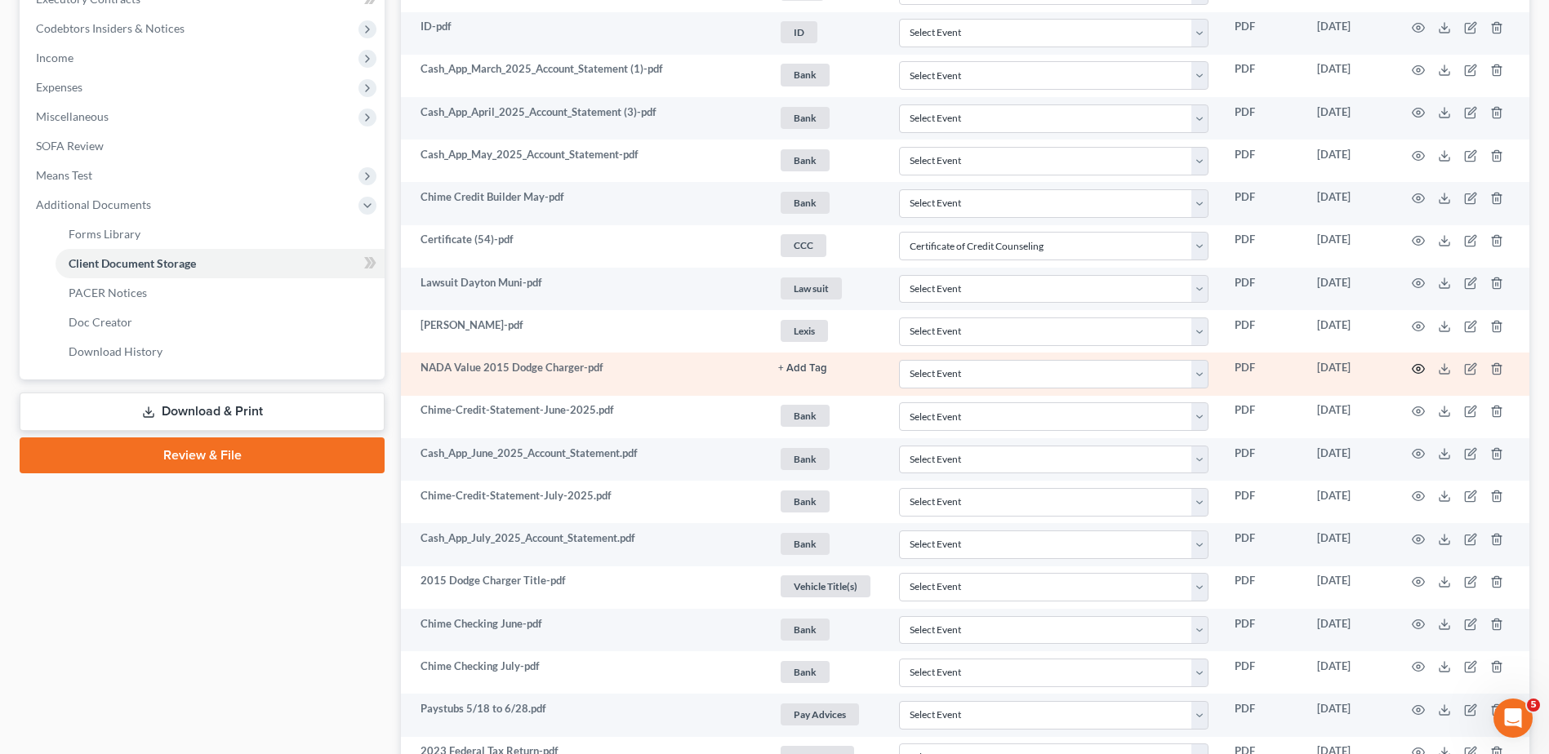
click at [1418, 366] on icon "button" at bounding box center [1418, 369] width 13 height 13
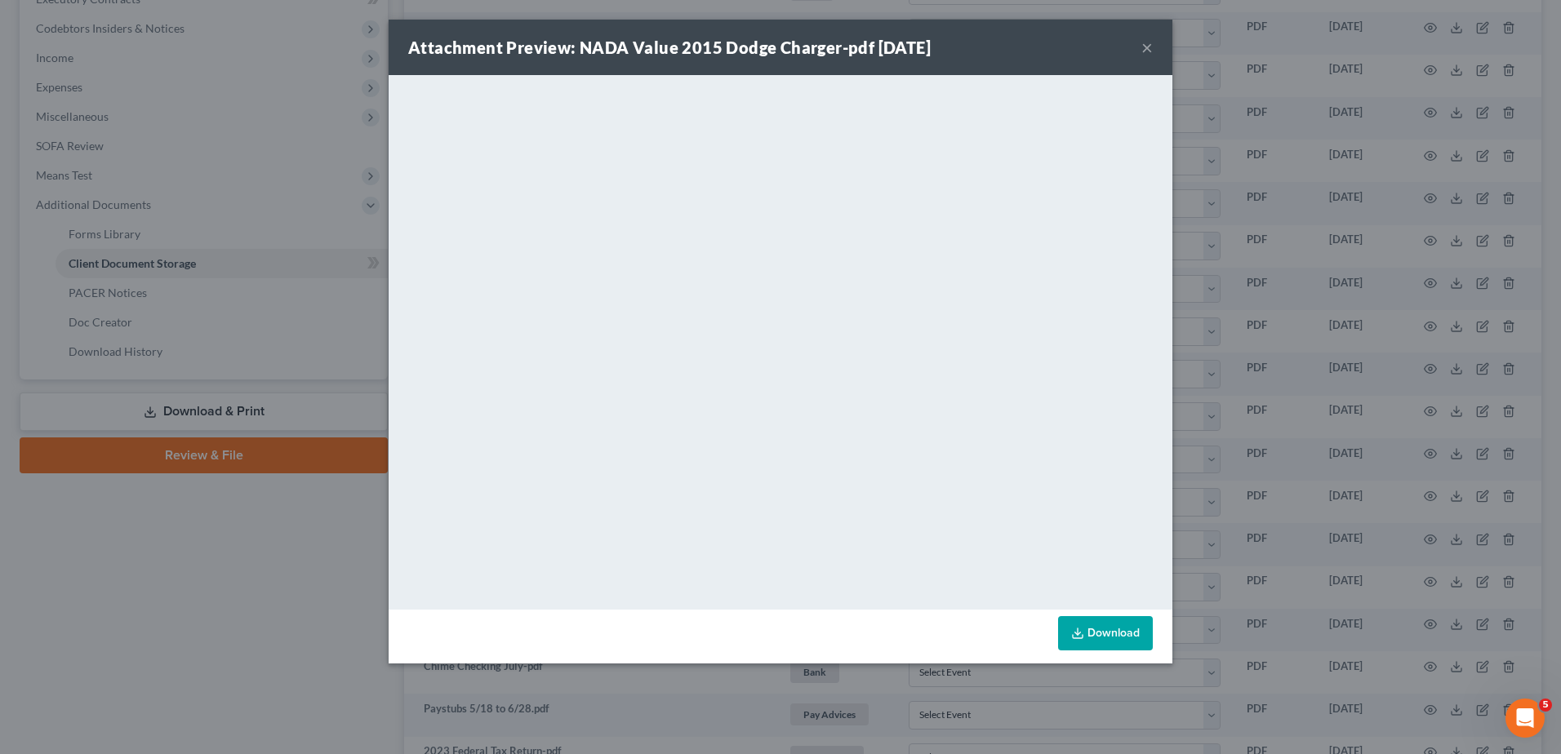
click at [1146, 48] on button "×" at bounding box center [1147, 48] width 11 height 20
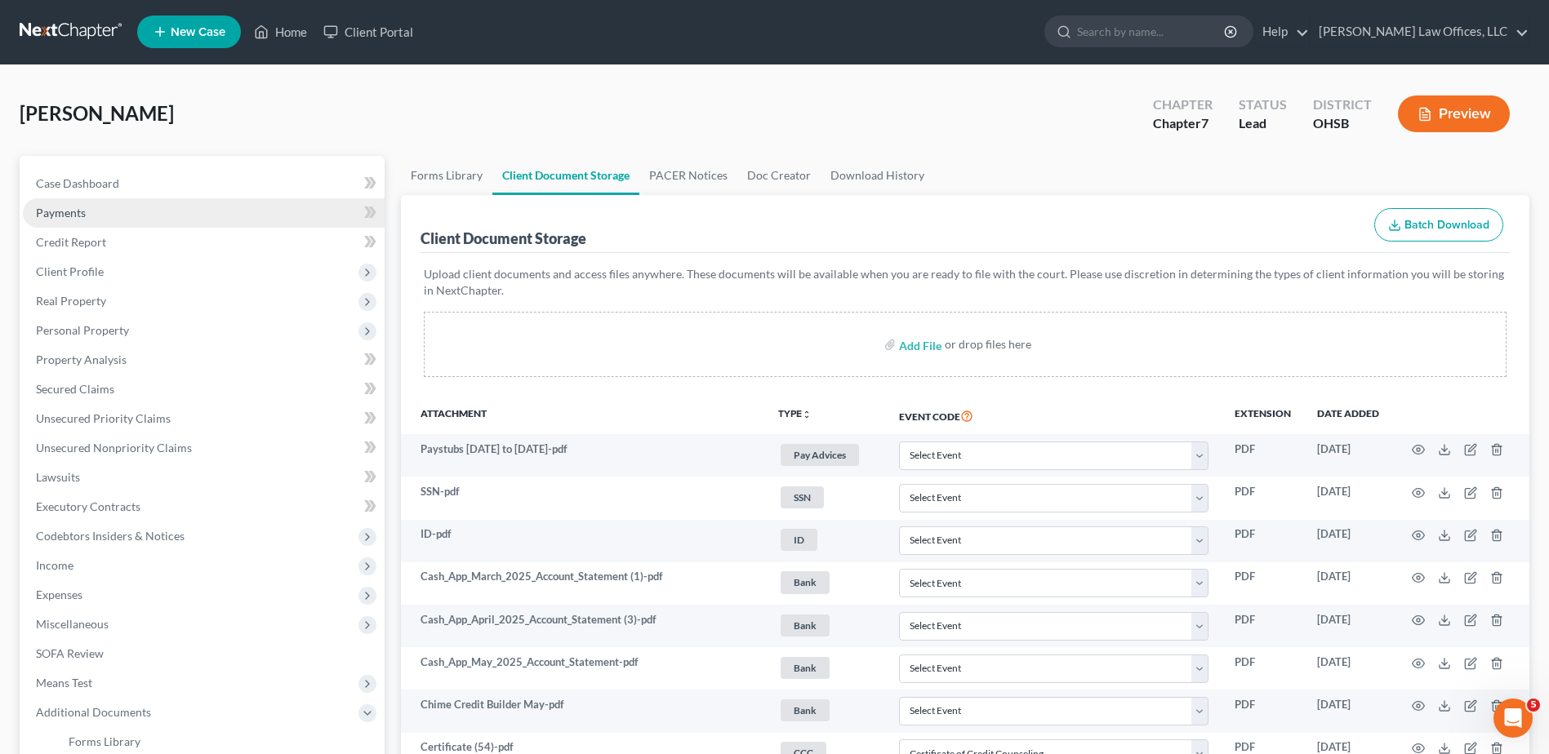
scroll to position [0, 0]
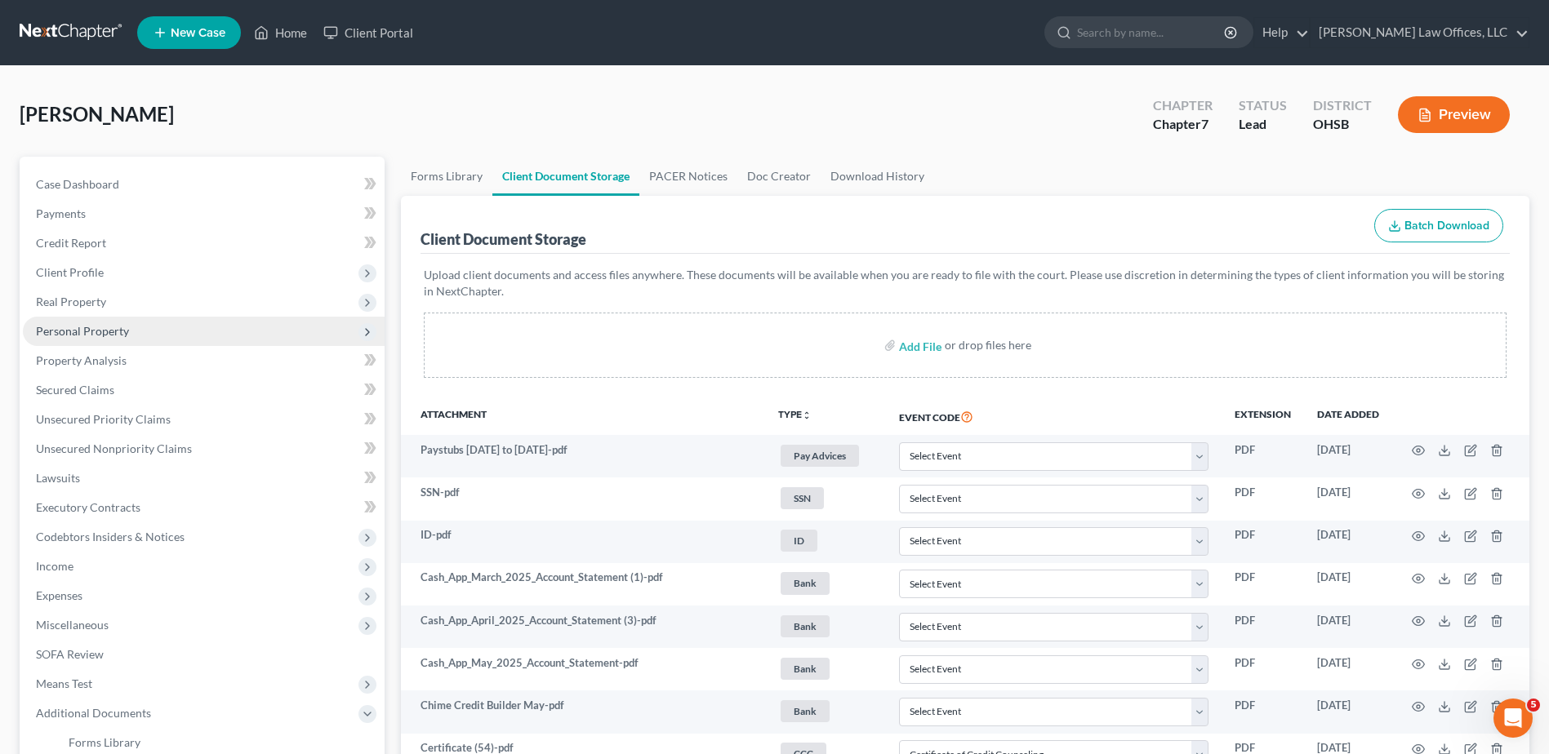
click at [120, 332] on span "Personal Property" at bounding box center [82, 331] width 93 height 14
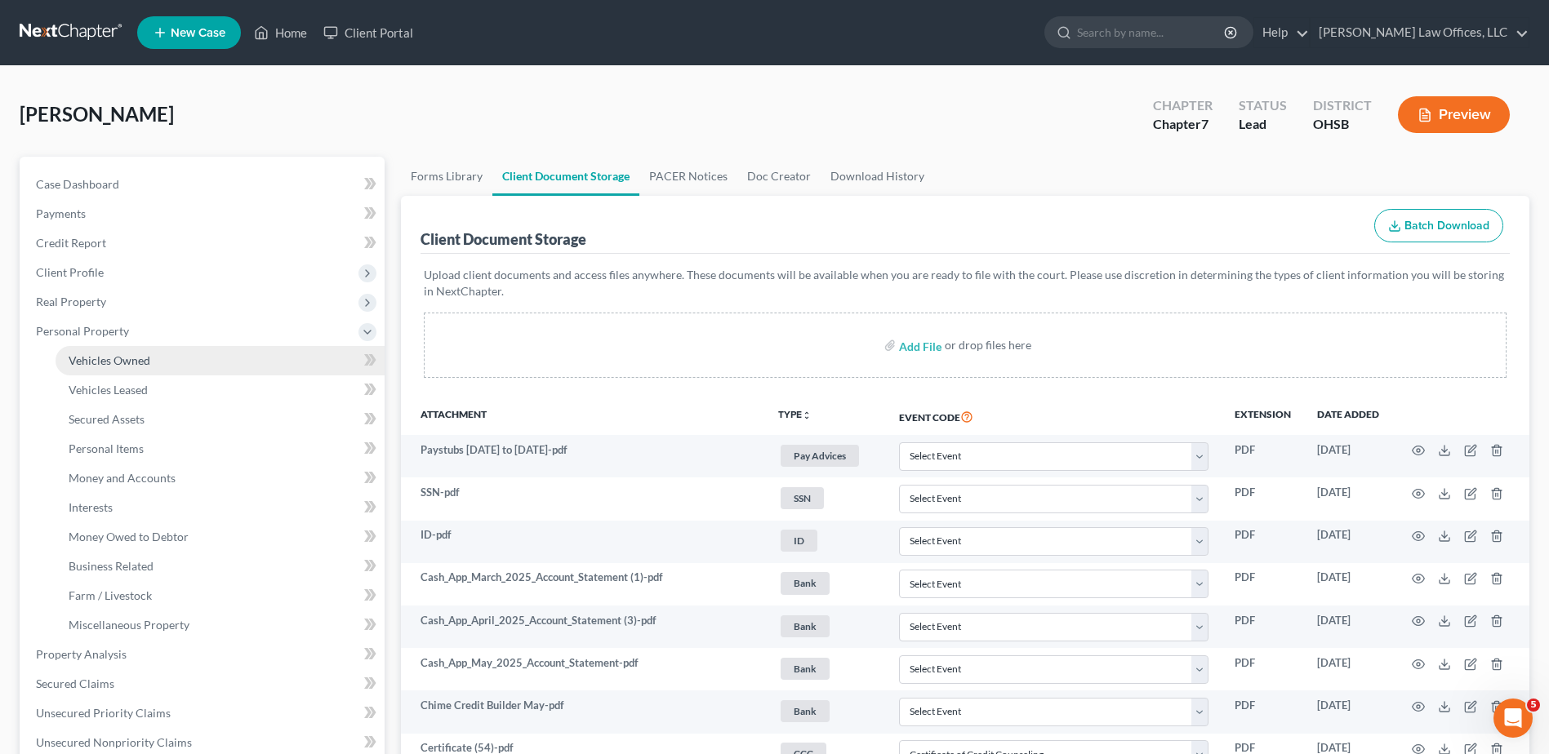
click at [116, 358] on span "Vehicles Owned" at bounding box center [110, 361] width 82 height 14
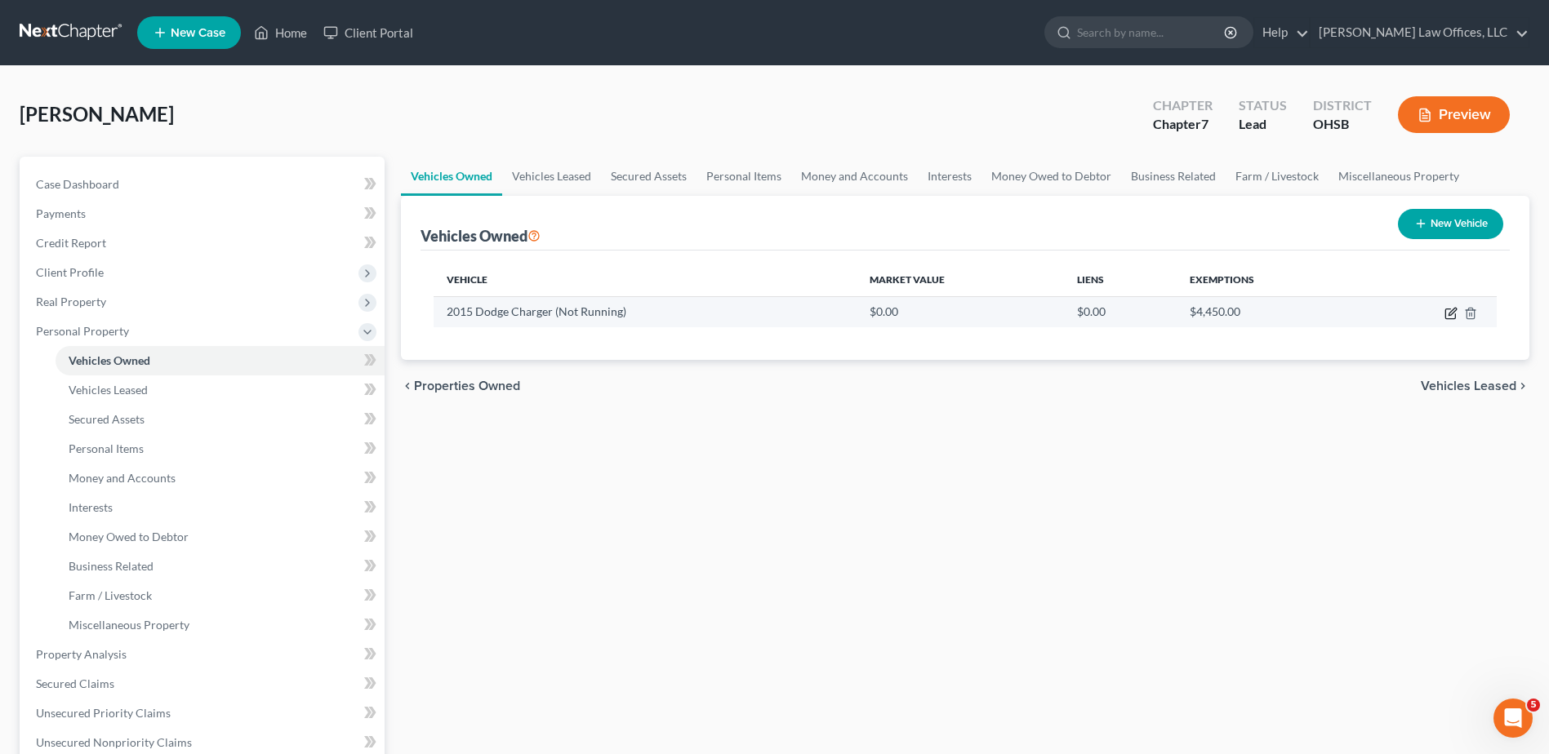
click at [1447, 312] on icon "button" at bounding box center [1450, 313] width 13 height 13
select select "0"
select select "11"
select select "0"
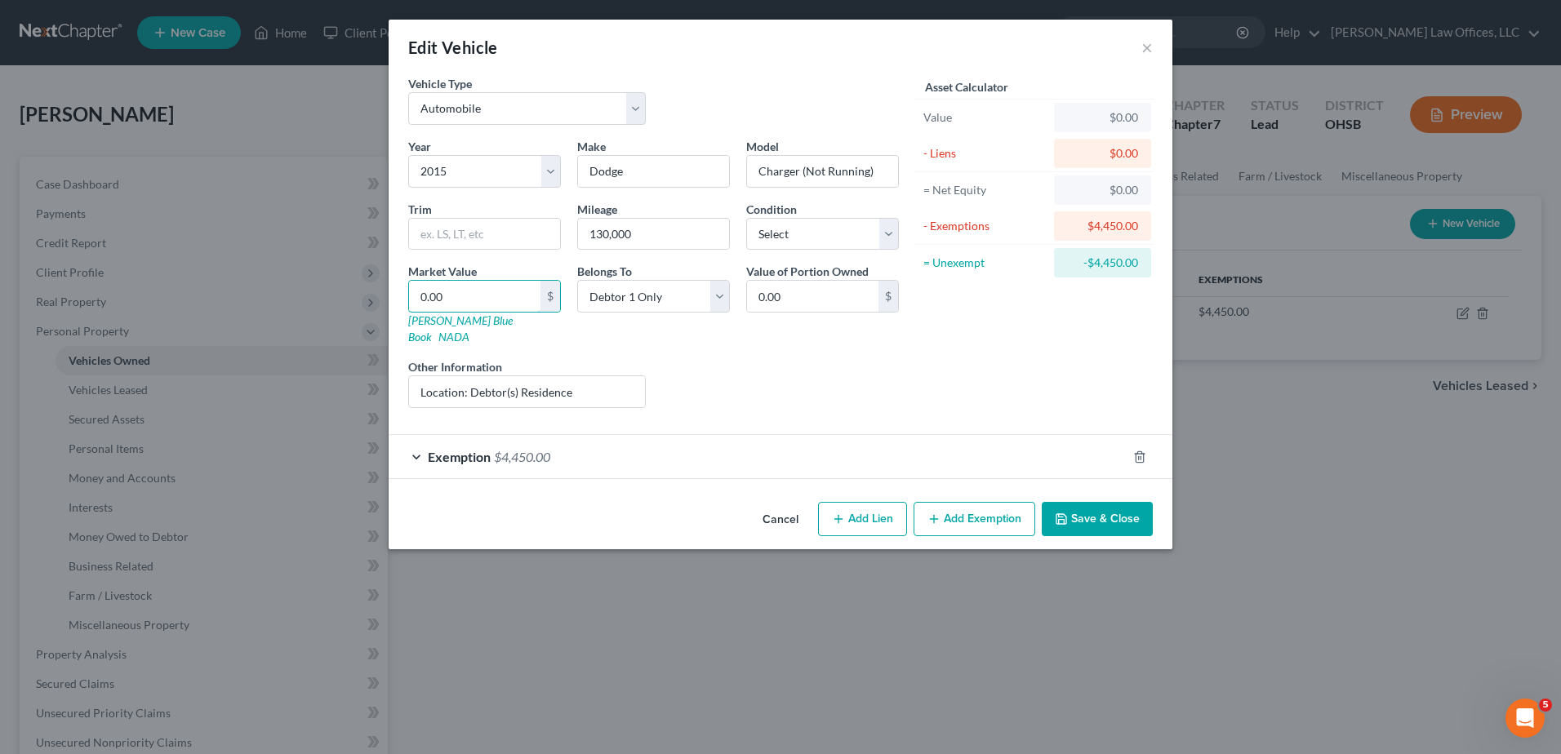
type input "5"
type input "5.00"
type input "53"
type input "53.00"
type input "530"
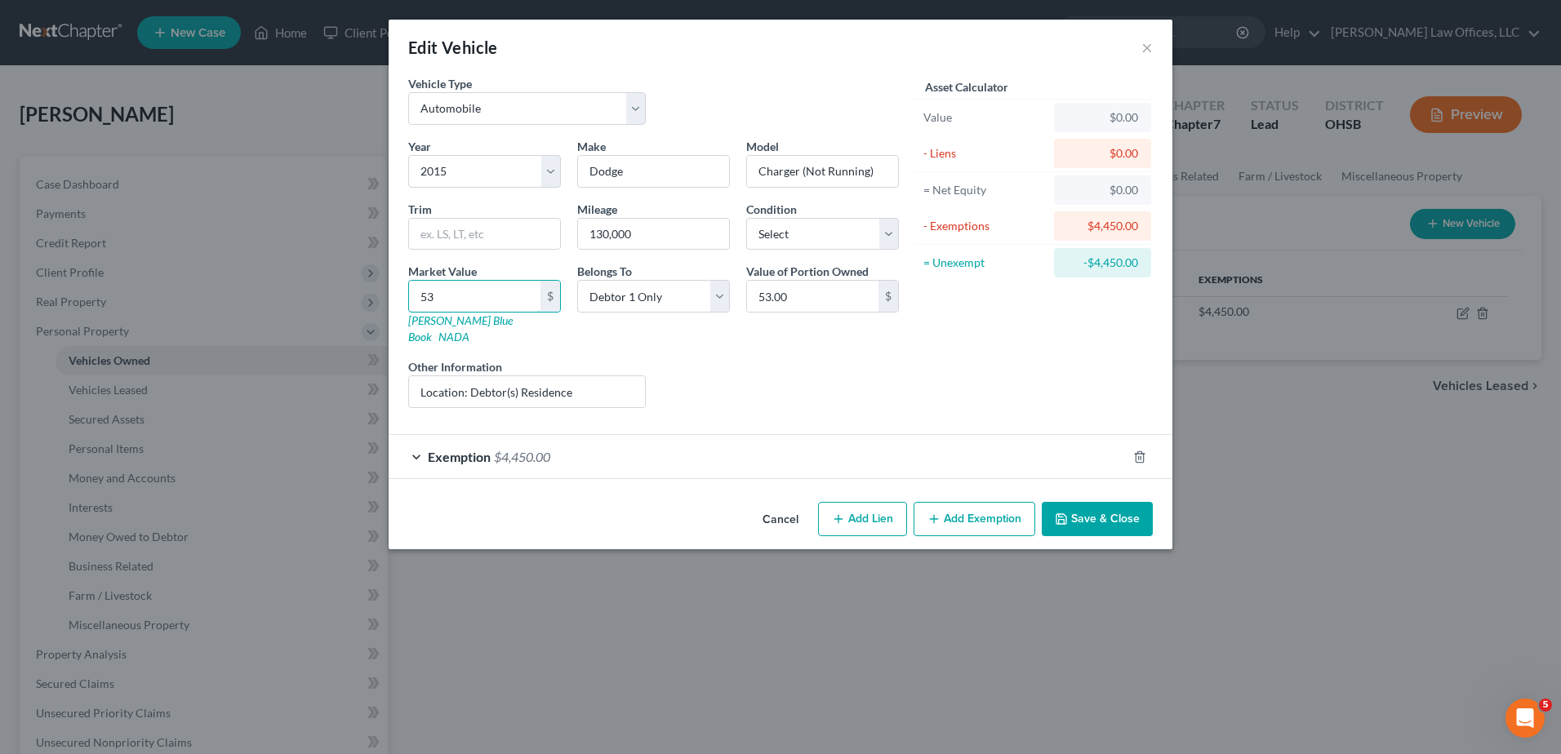
type input "530.00"
type input "5300"
type input "5,300.00"
type input "5,300"
click at [1088, 502] on button "Save & Close" at bounding box center [1097, 519] width 111 height 34
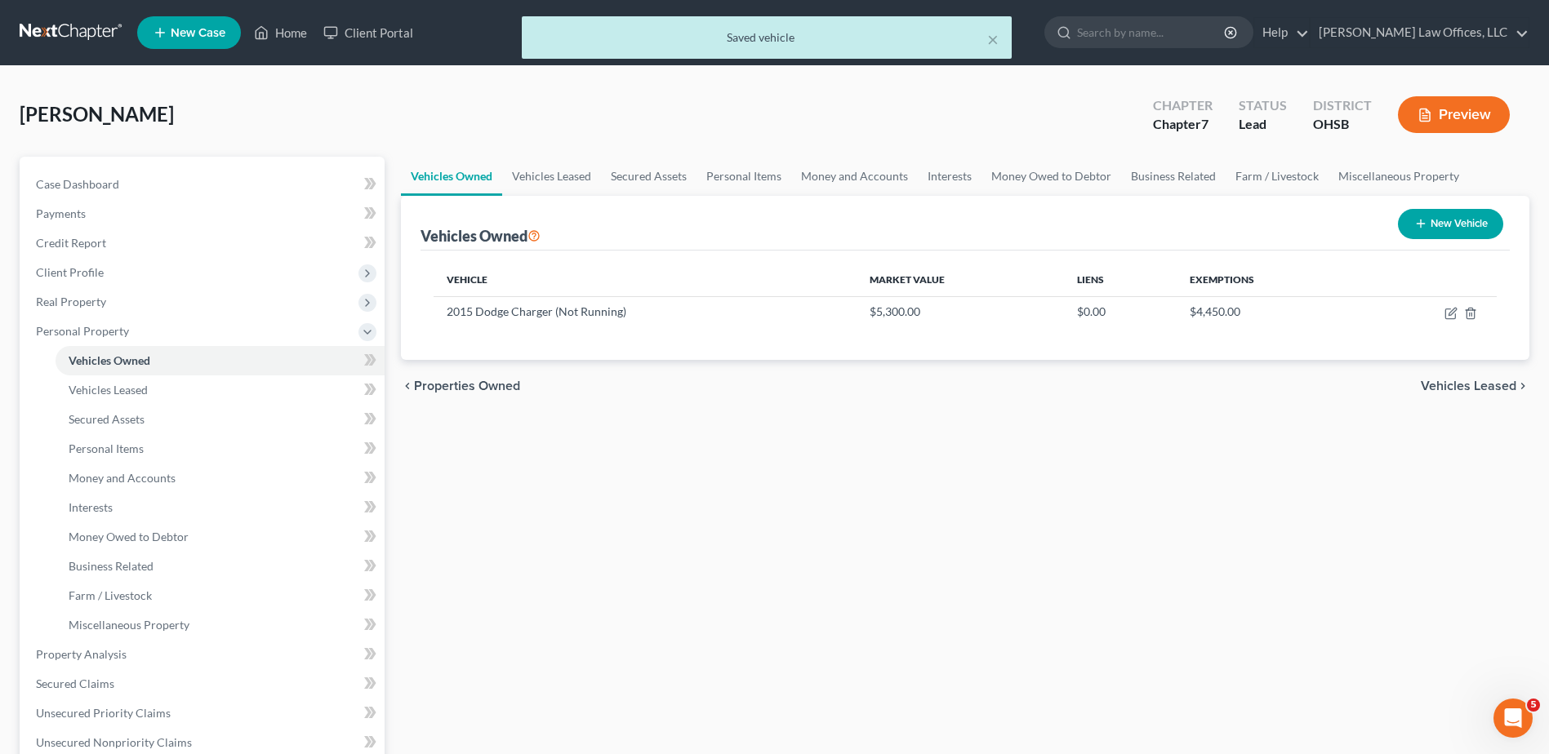
click at [1447, 381] on span "Vehicles Leased" at bounding box center [1469, 386] width 96 height 13
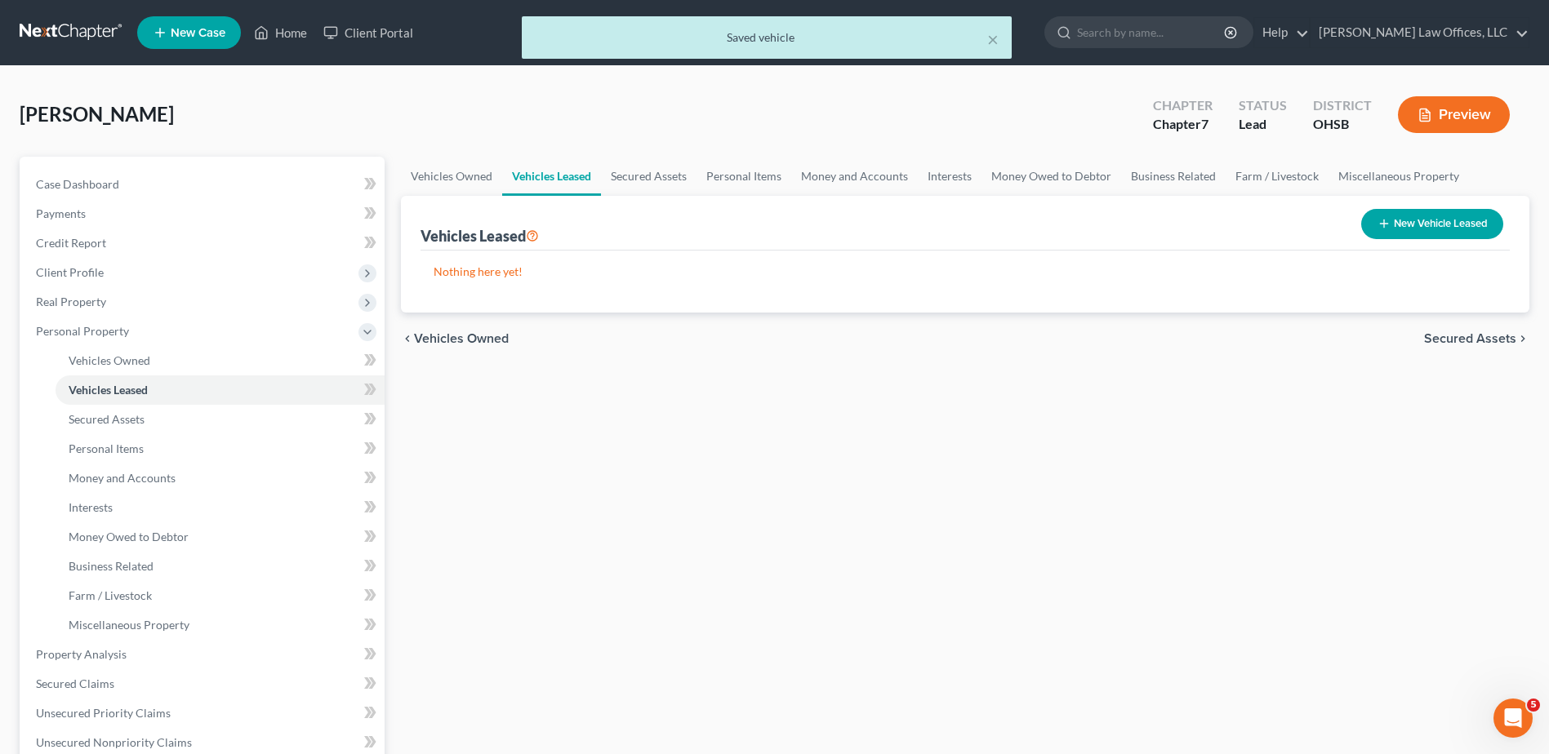
click at [1450, 342] on span "Secured Assets" at bounding box center [1470, 338] width 92 height 13
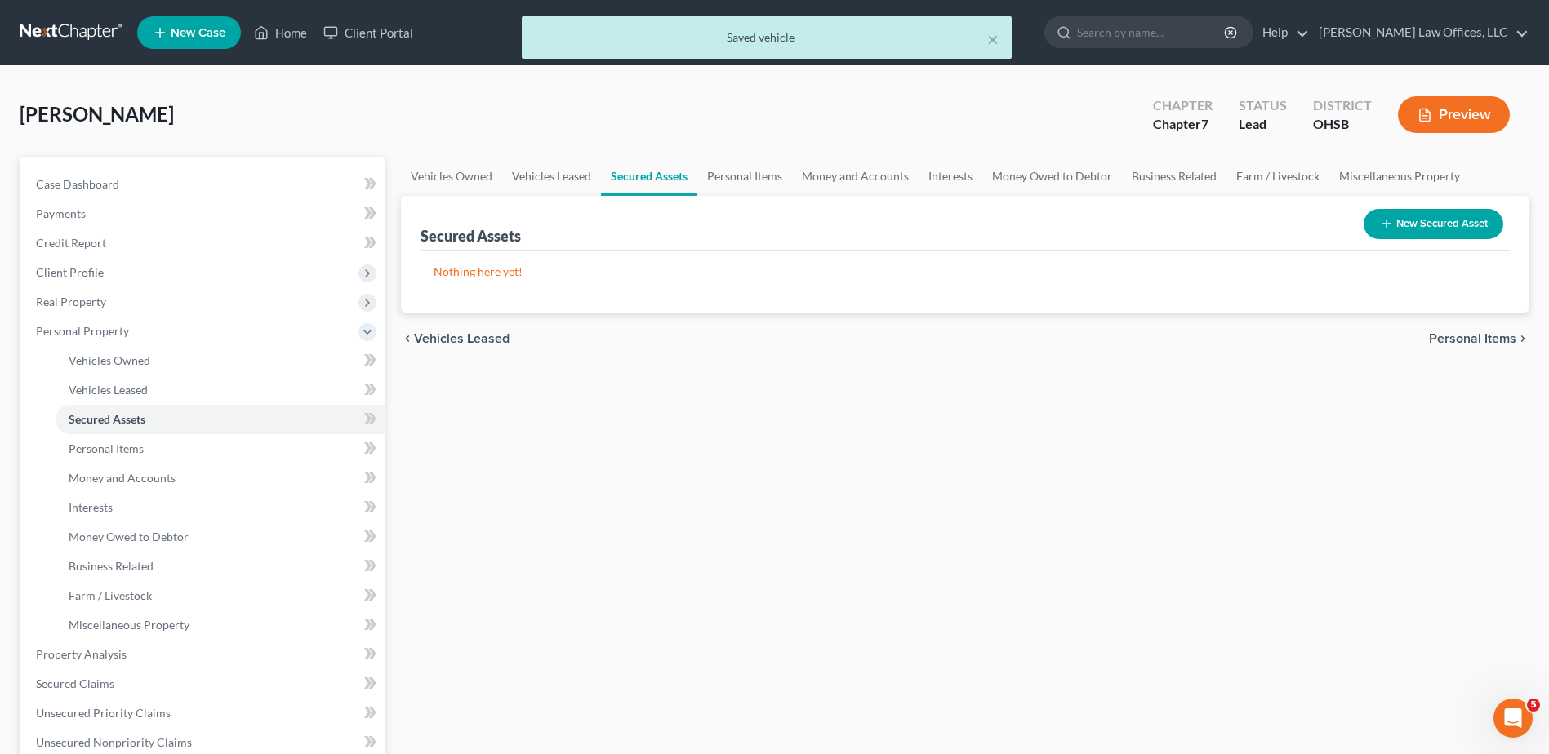
click at [1450, 342] on span "Personal Items" at bounding box center [1472, 338] width 87 height 13
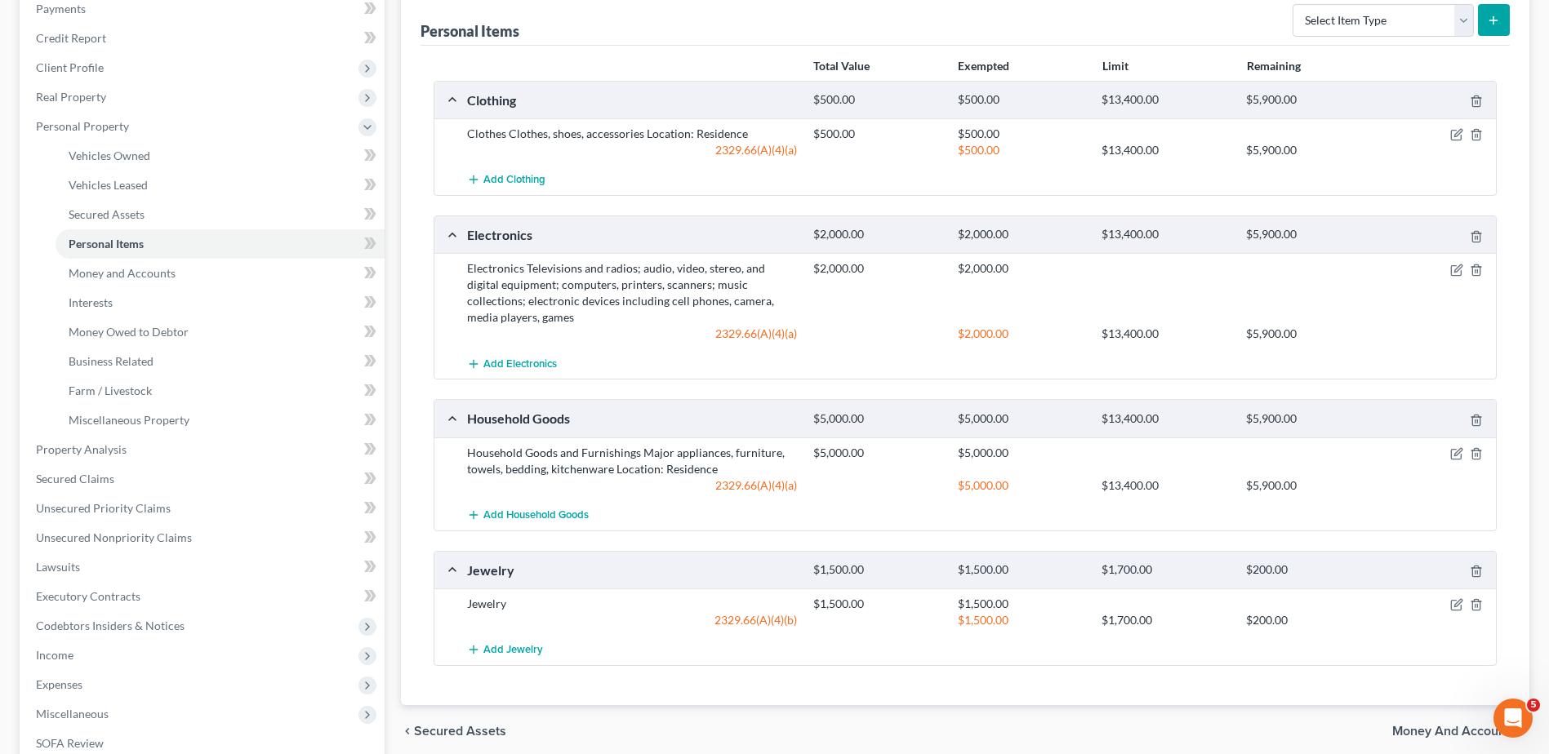
scroll to position [245, 0]
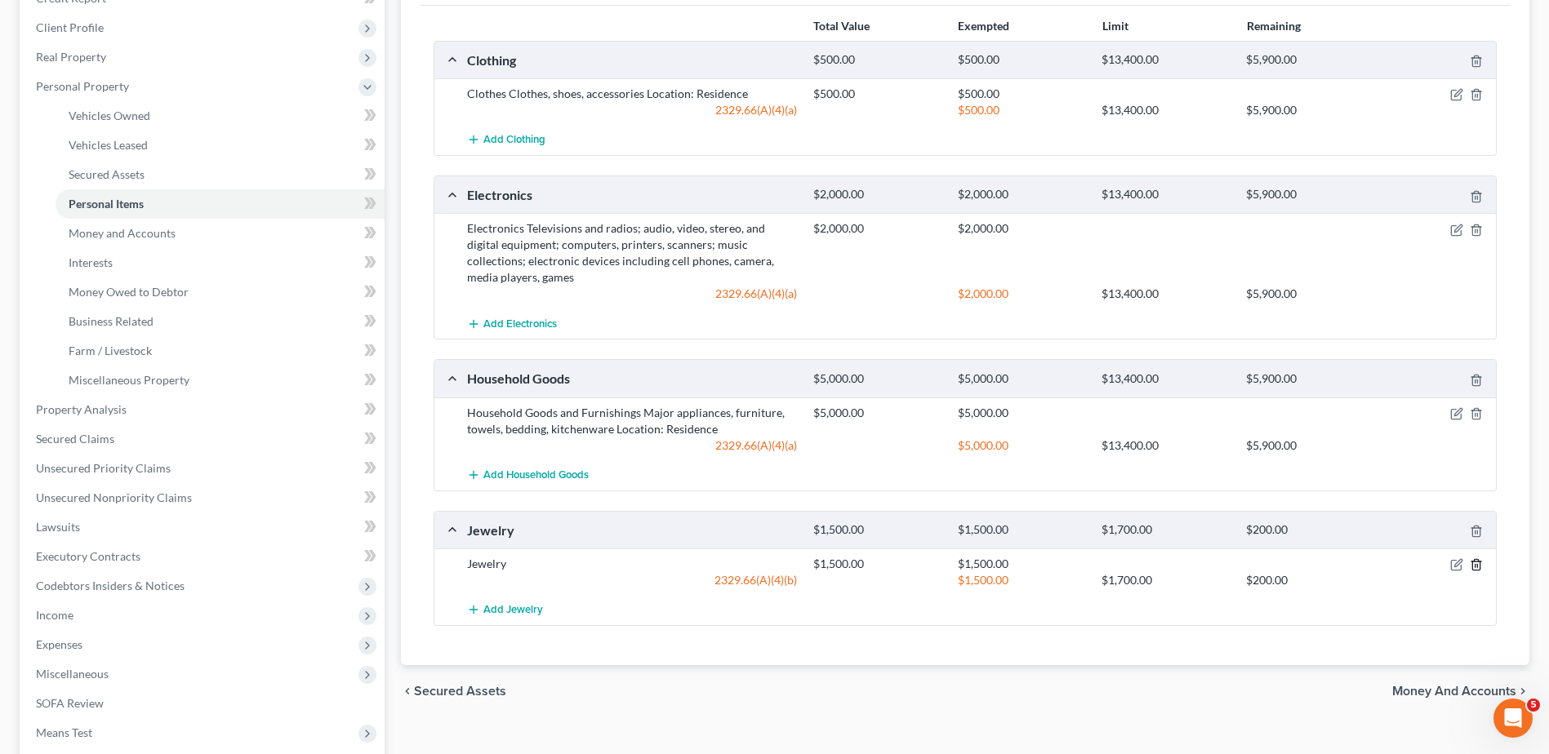
click at [1478, 566] on icon "button" at bounding box center [1476, 565] width 13 height 13
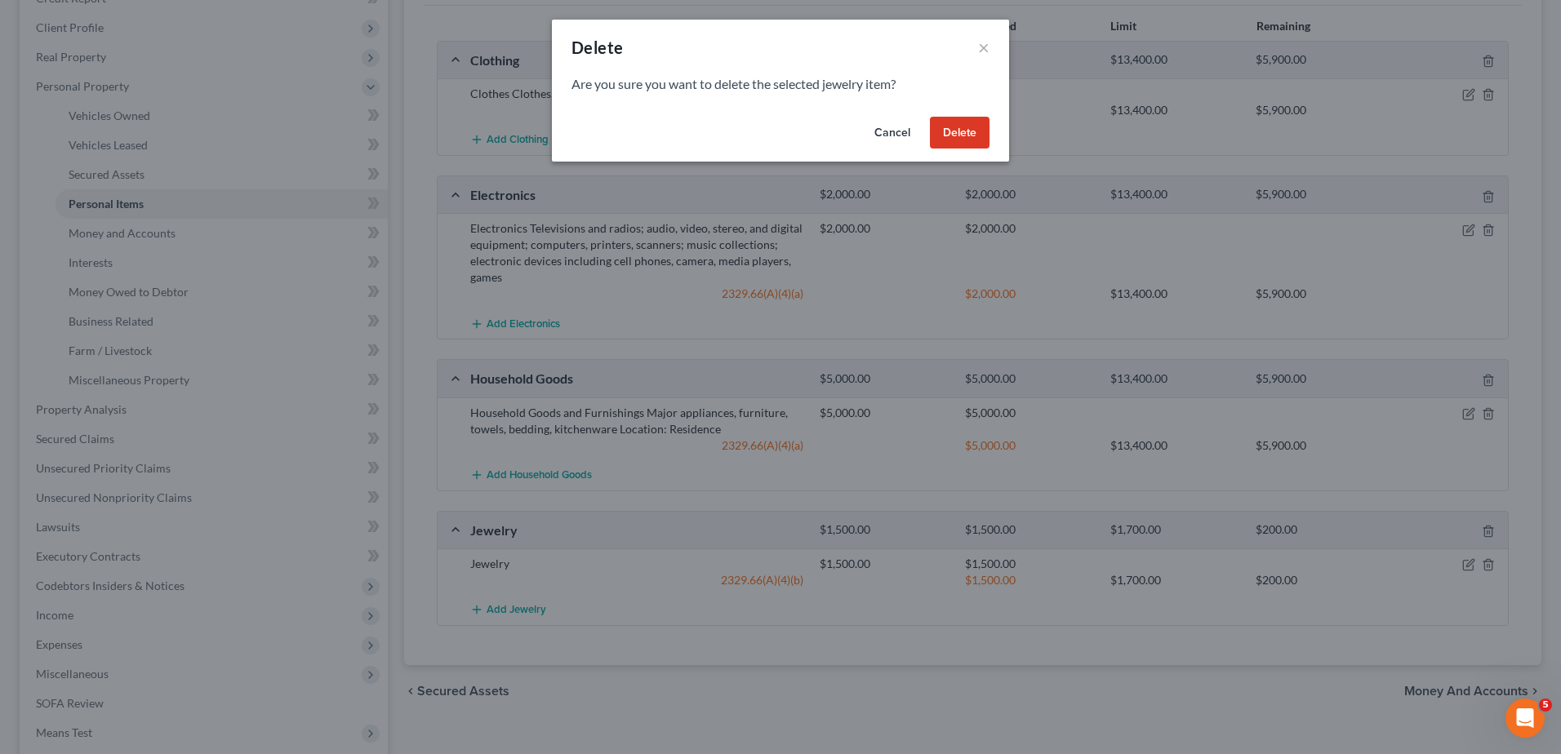
click at [977, 140] on button "Delete" at bounding box center [960, 133] width 60 height 33
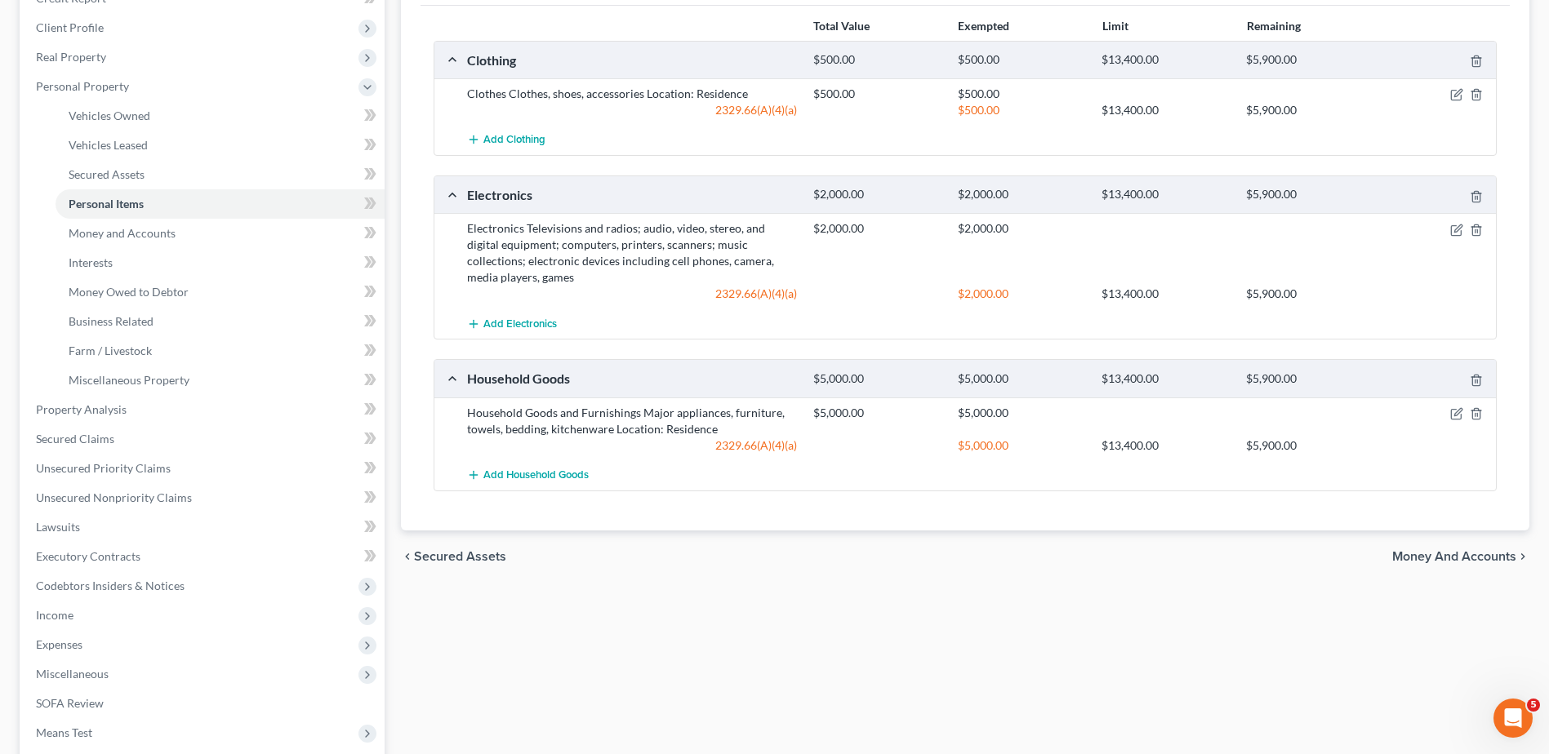
click at [1412, 559] on span "Money and Accounts" at bounding box center [1454, 556] width 124 height 13
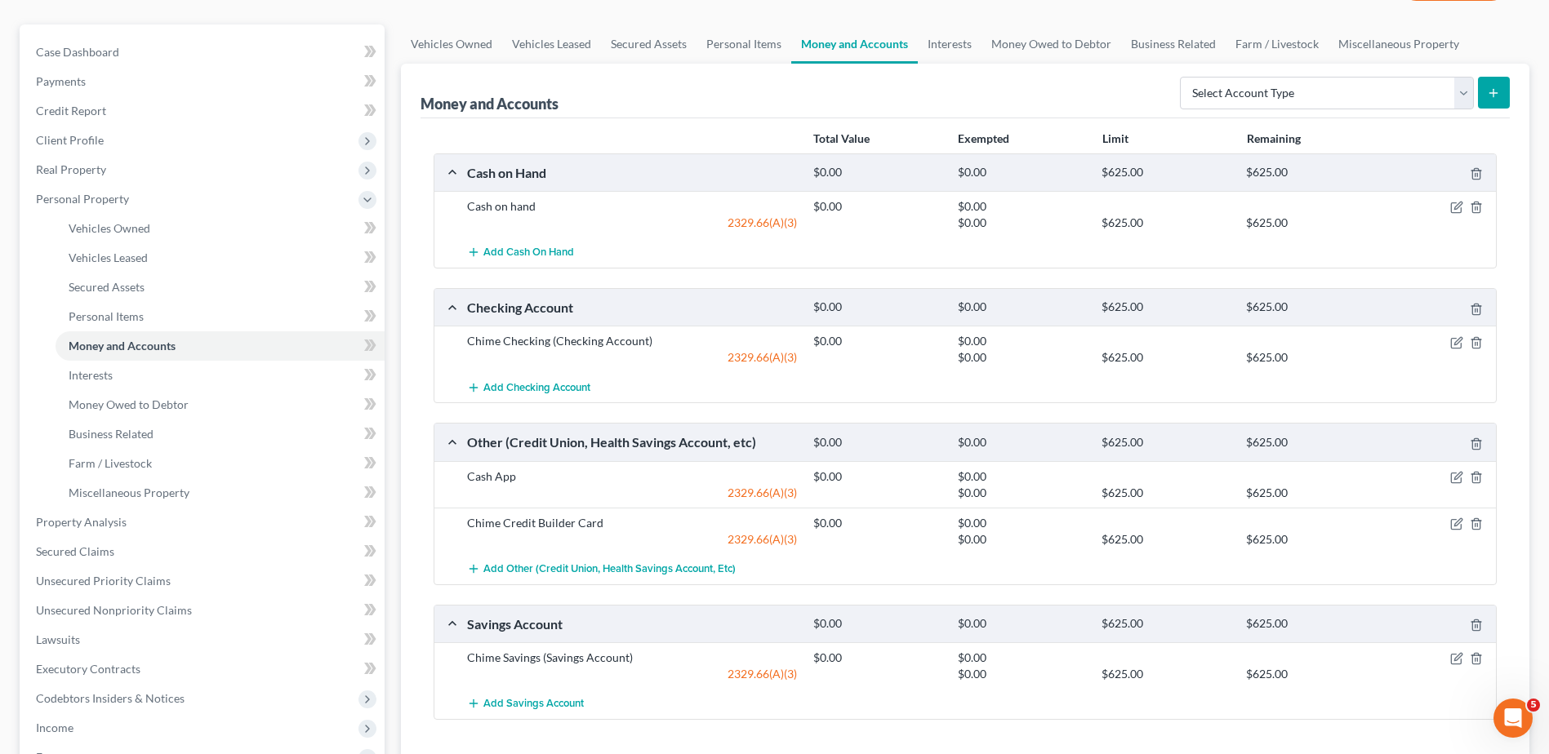
scroll to position [245, 0]
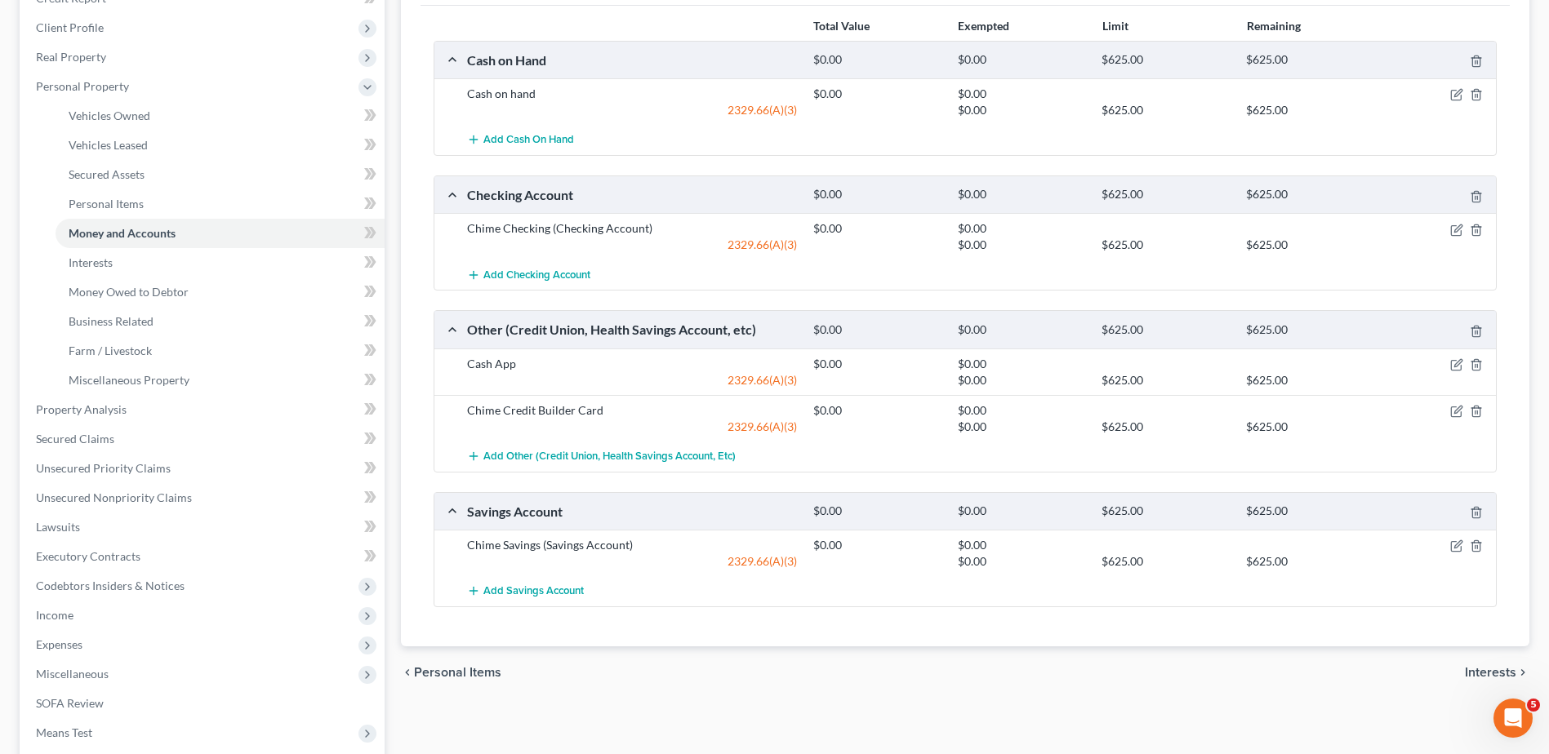
click at [1483, 674] on span "Interests" at bounding box center [1490, 672] width 51 height 13
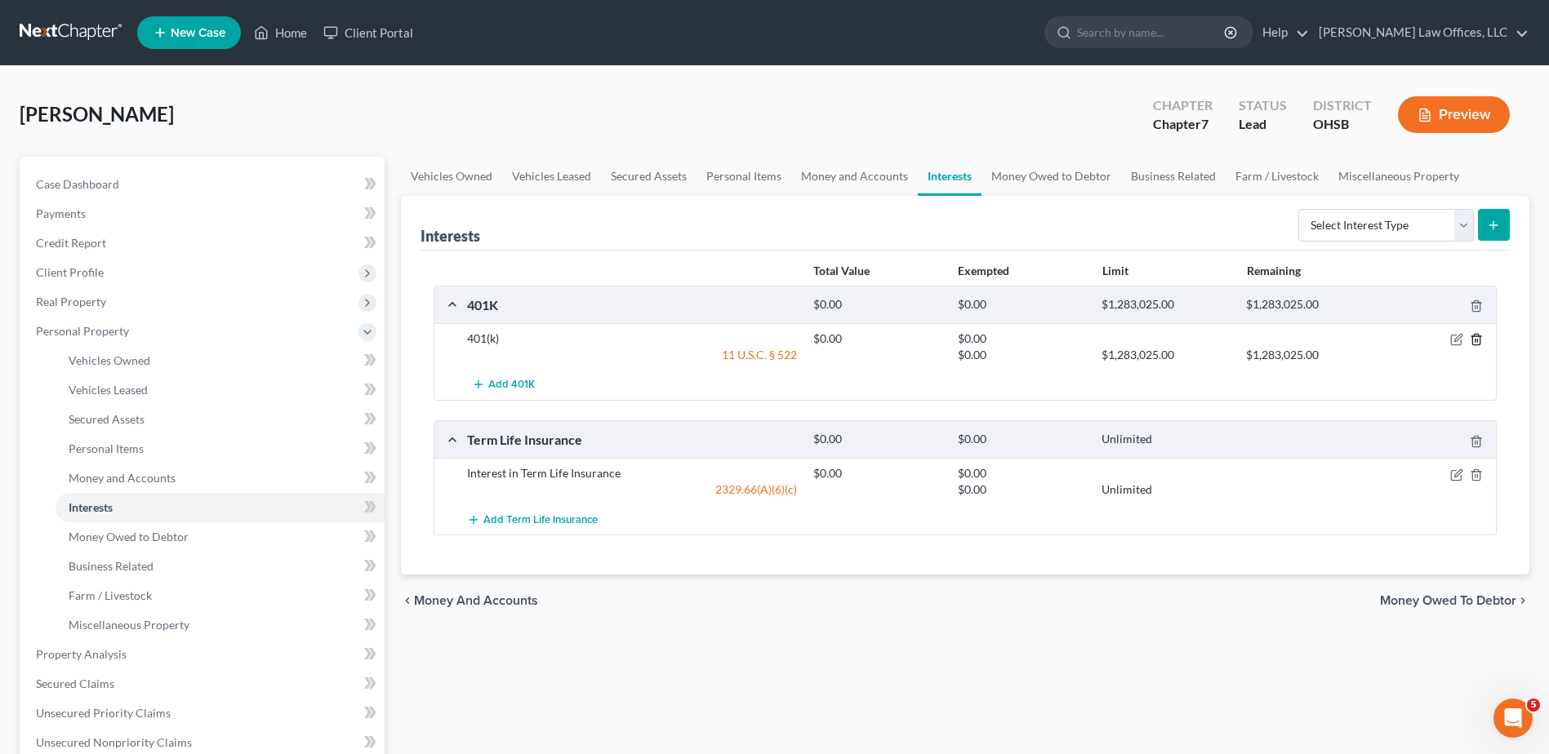
click at [1474, 338] on icon "button" at bounding box center [1476, 339] width 13 height 13
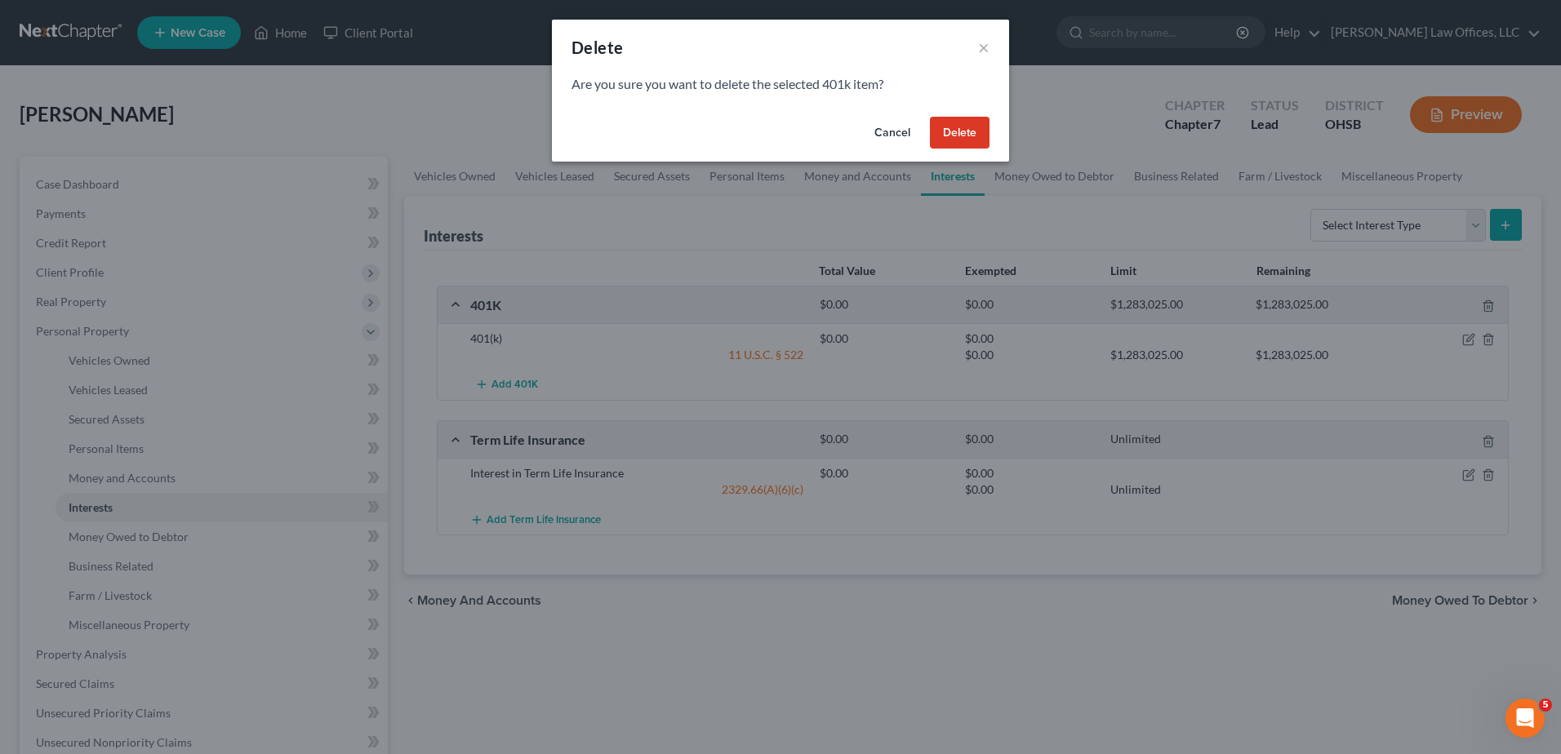
click at [954, 134] on button "Delete" at bounding box center [960, 133] width 60 height 33
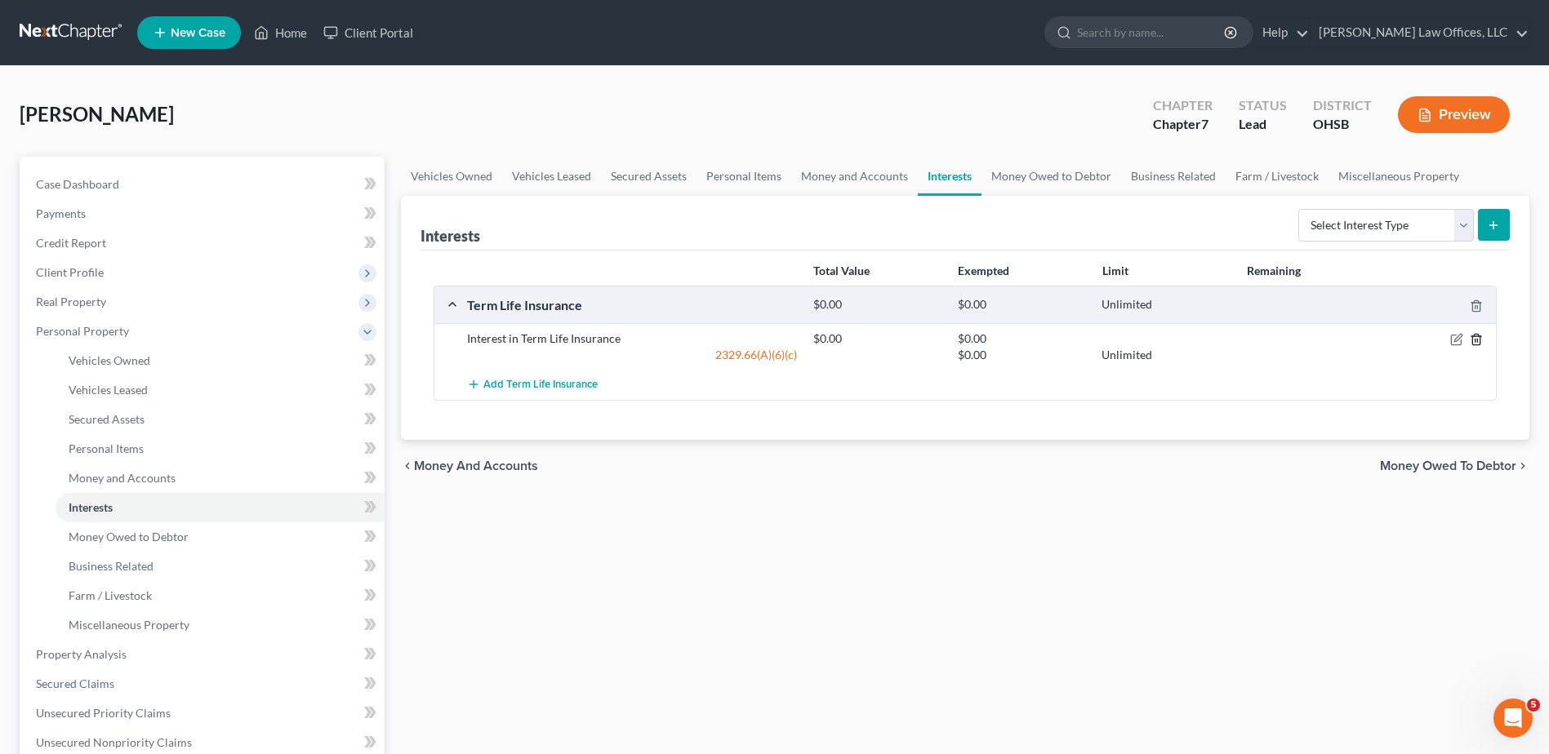
click at [1478, 340] on icon "button" at bounding box center [1476, 339] width 13 height 13
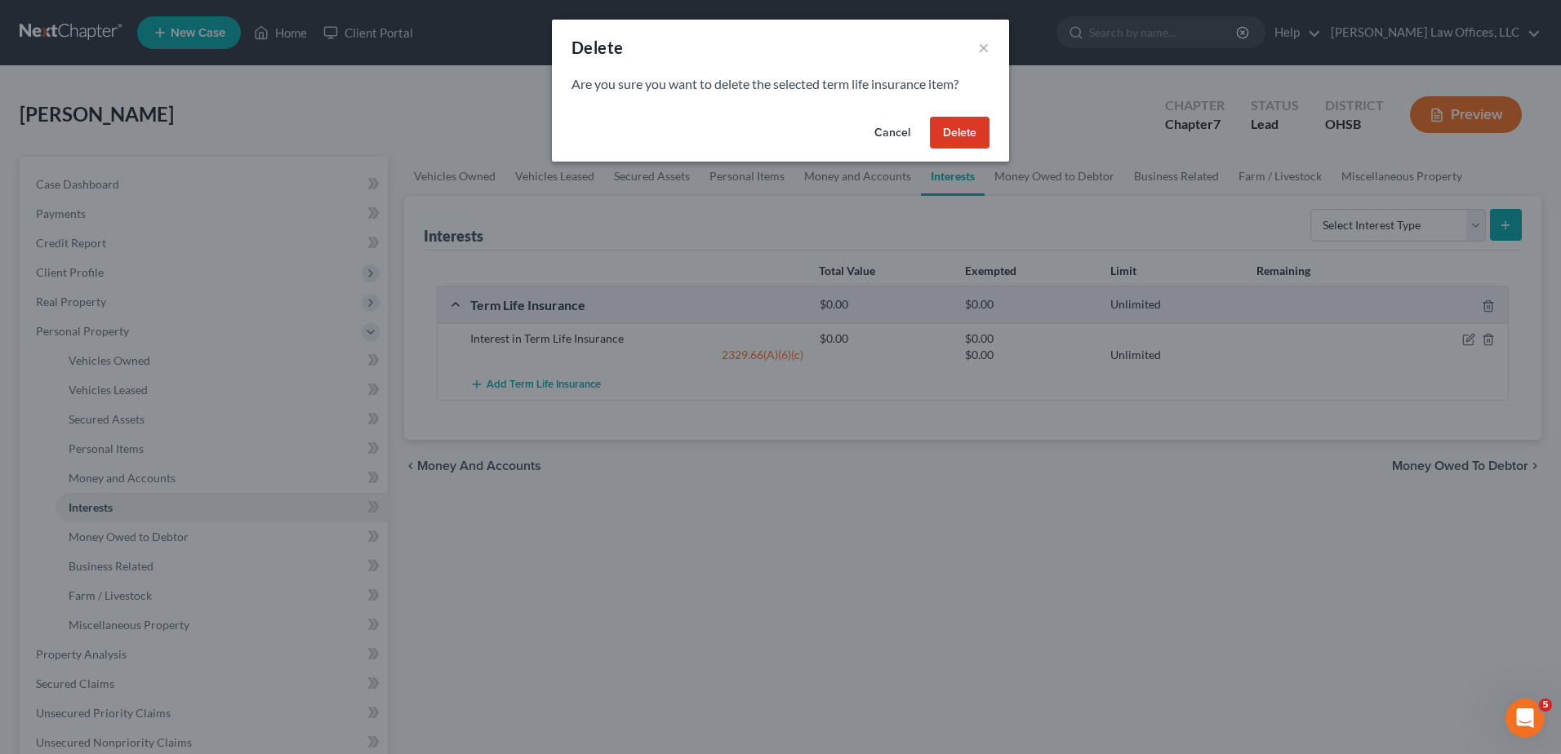
click at [955, 127] on button "Delete" at bounding box center [960, 133] width 60 height 33
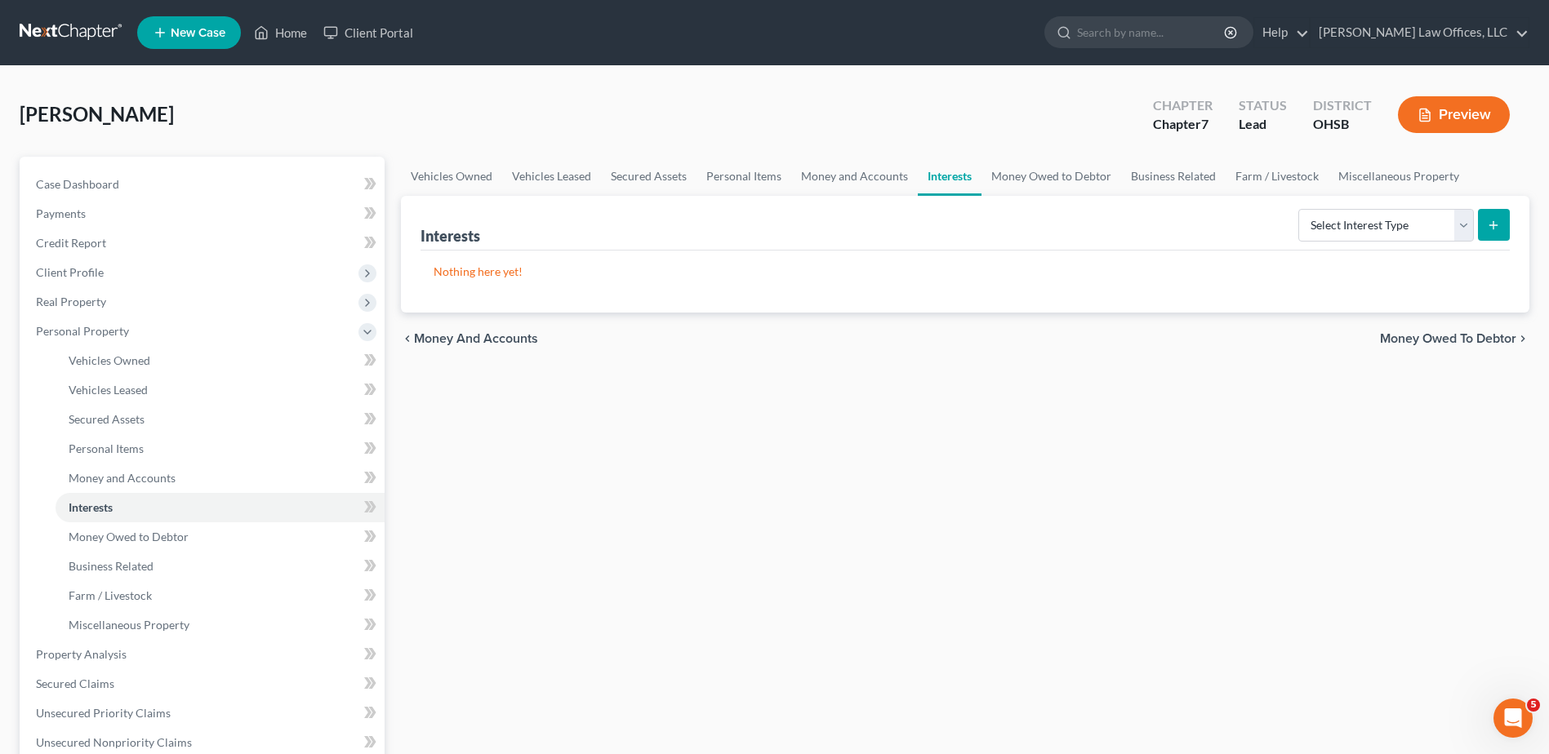
click at [1447, 338] on span "Money Owed to Debtor" at bounding box center [1448, 338] width 136 height 13
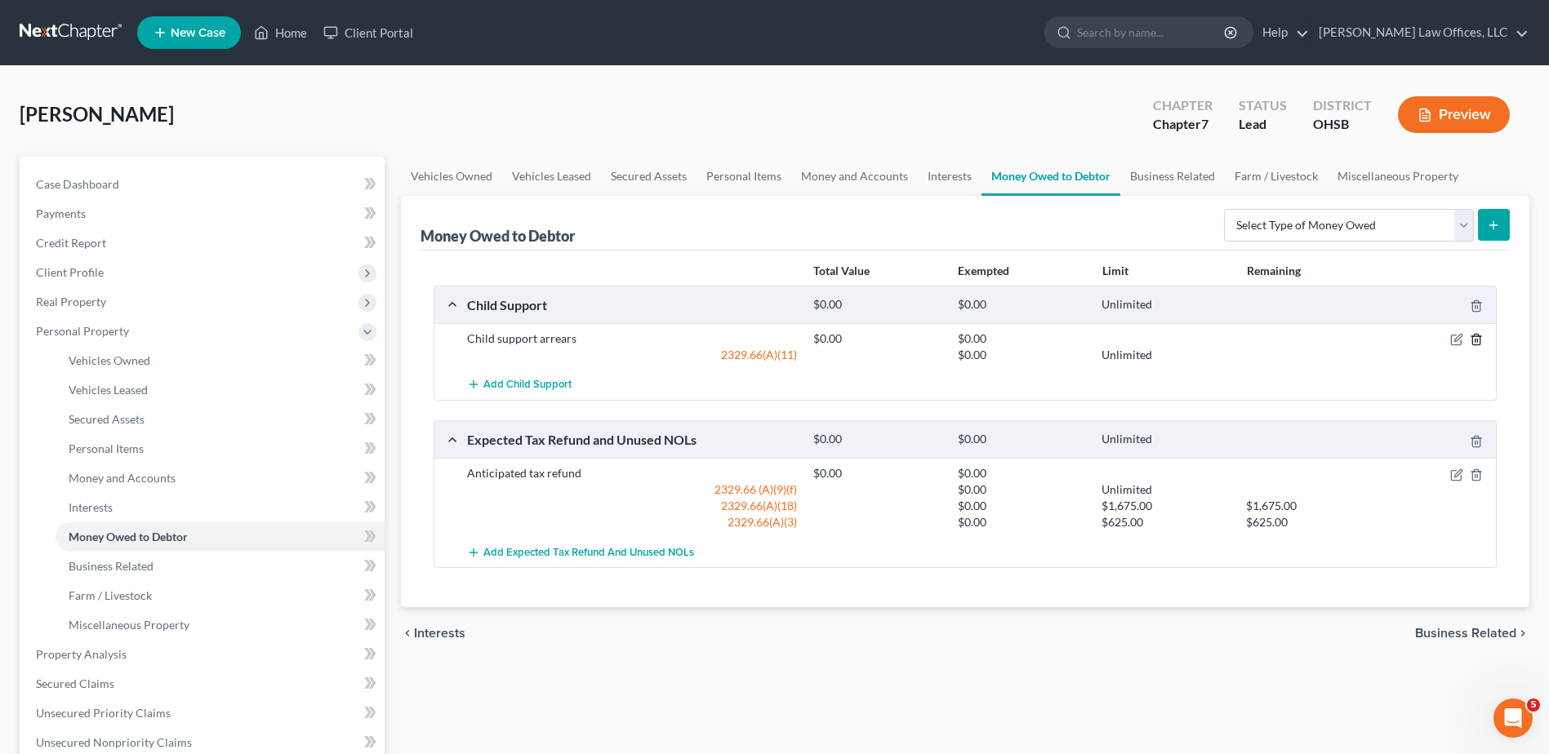
click at [1475, 336] on icon "button" at bounding box center [1476, 339] width 13 height 13
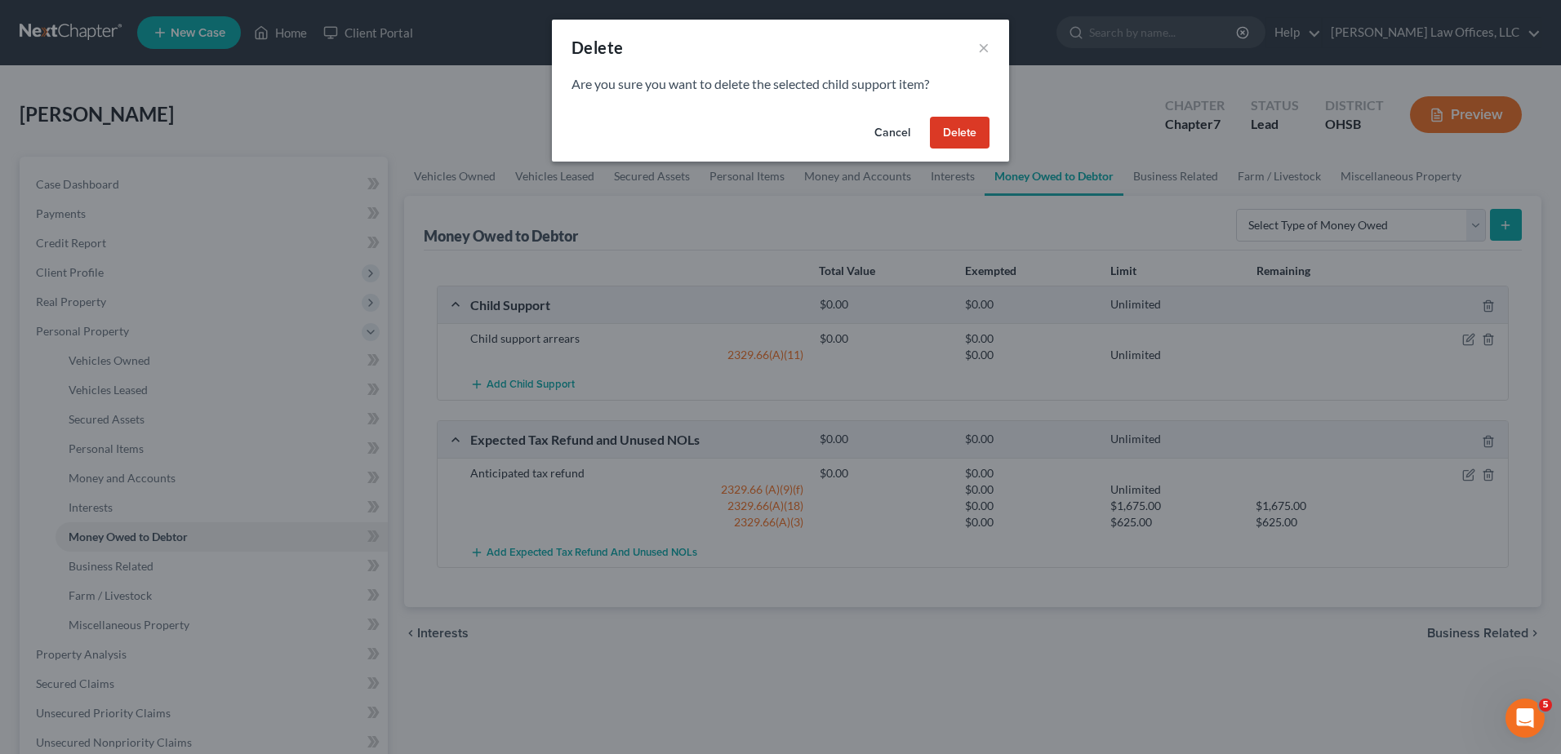
click at [951, 145] on button "Delete" at bounding box center [960, 133] width 60 height 33
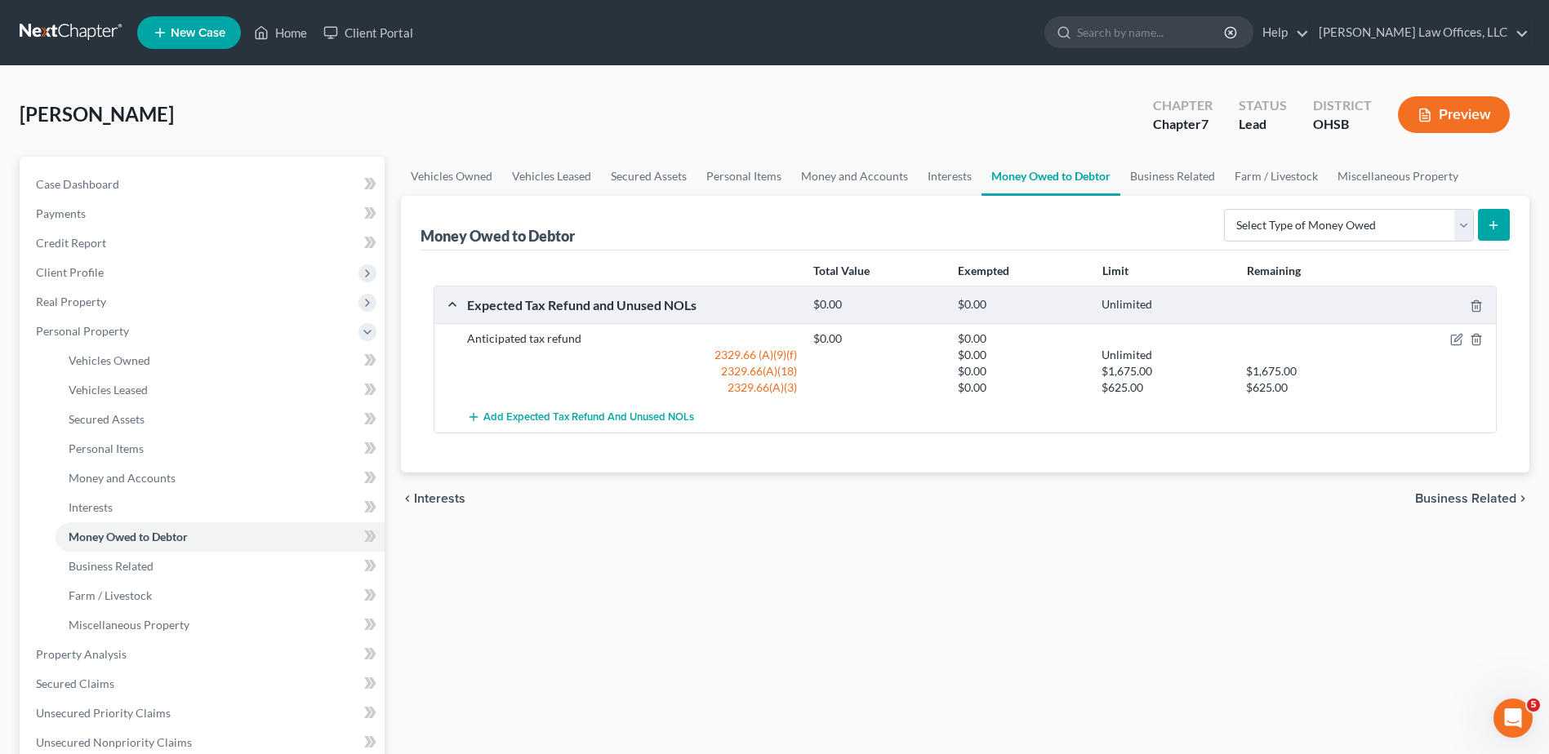
click at [1438, 500] on span "Business Related" at bounding box center [1465, 498] width 101 height 13
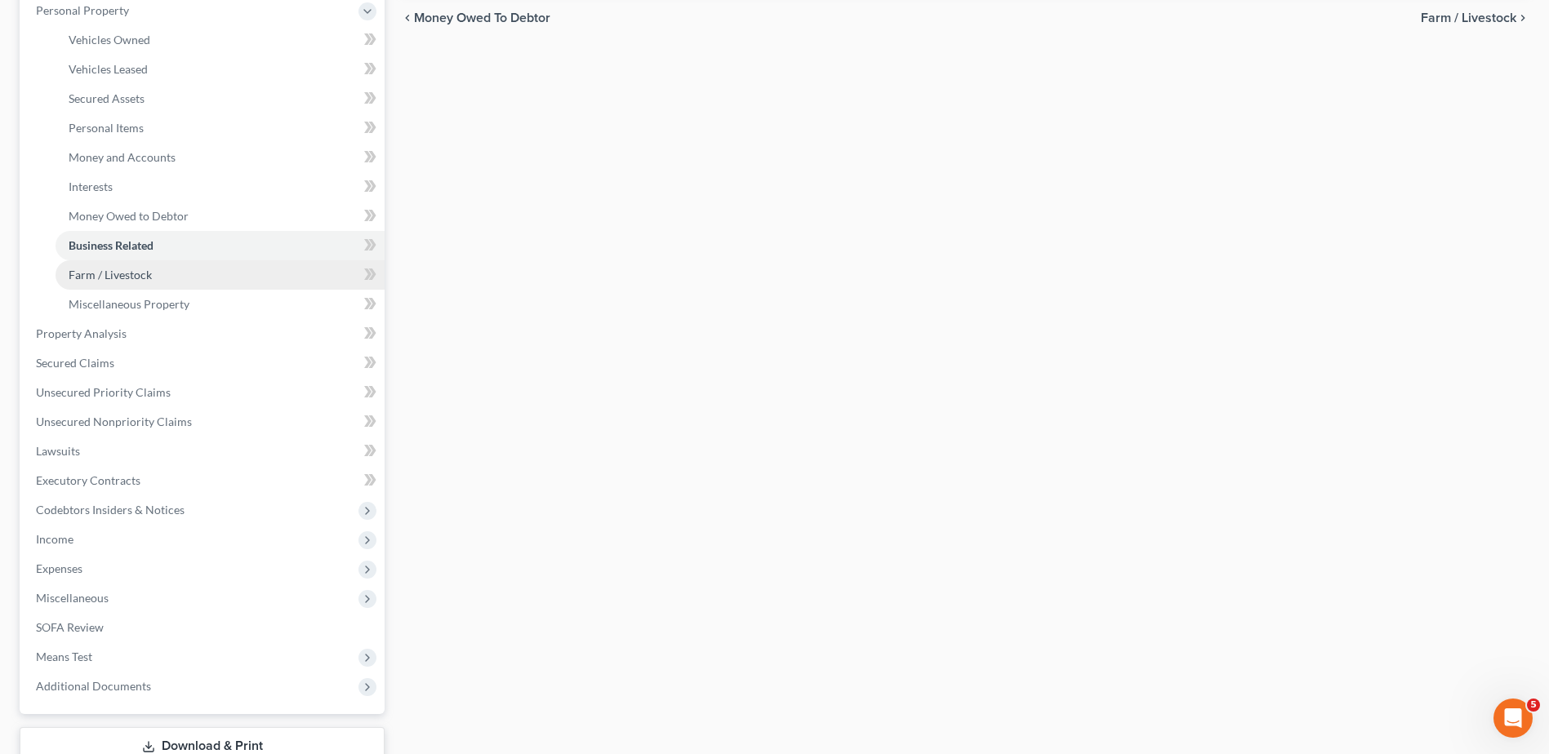
scroll to position [327, 0]
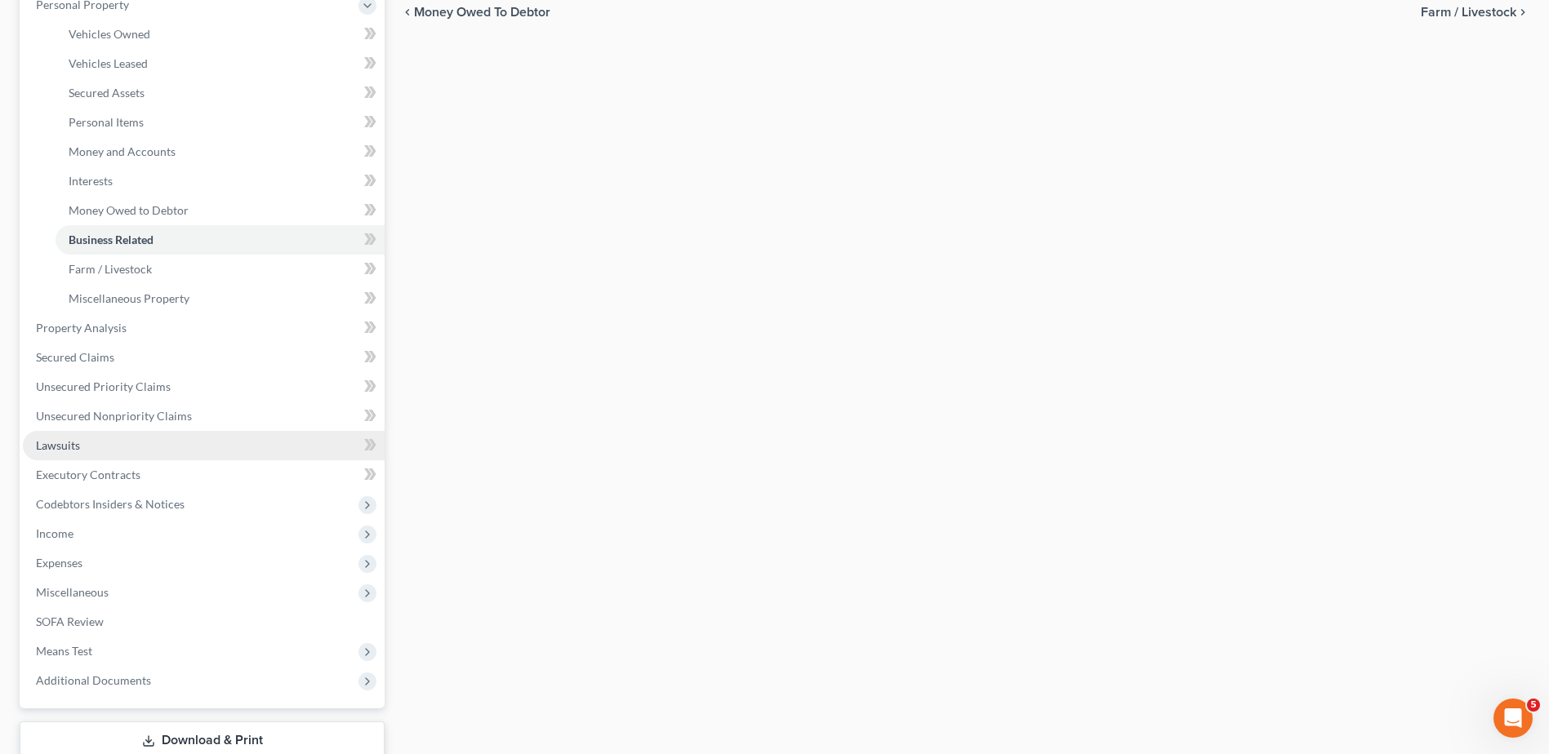
click at [81, 440] on link "Lawsuits" at bounding box center [204, 445] width 362 height 29
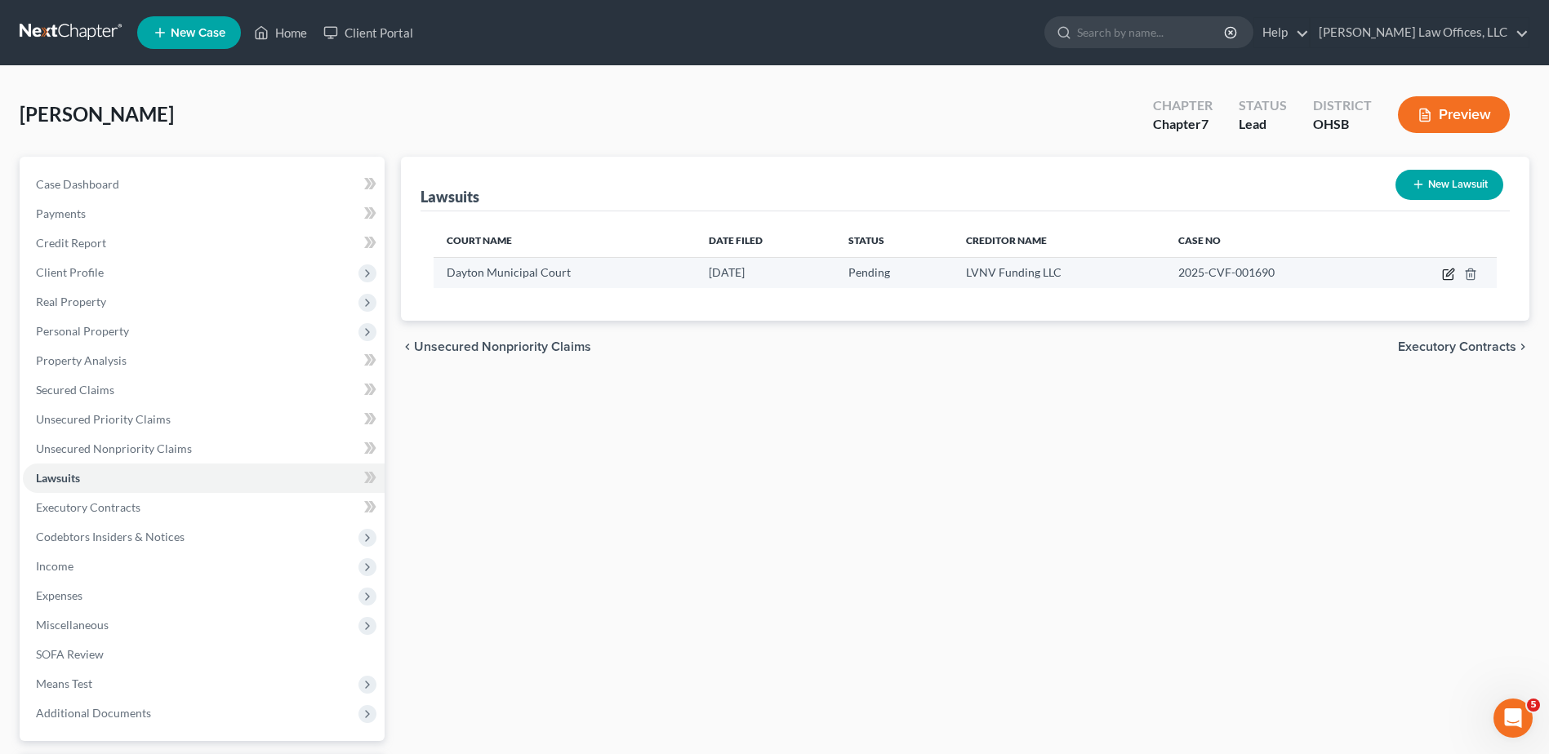
click at [1444, 274] on icon "button" at bounding box center [1448, 274] width 13 height 13
select select "36"
select select "0"
select select "4"
select select "42"
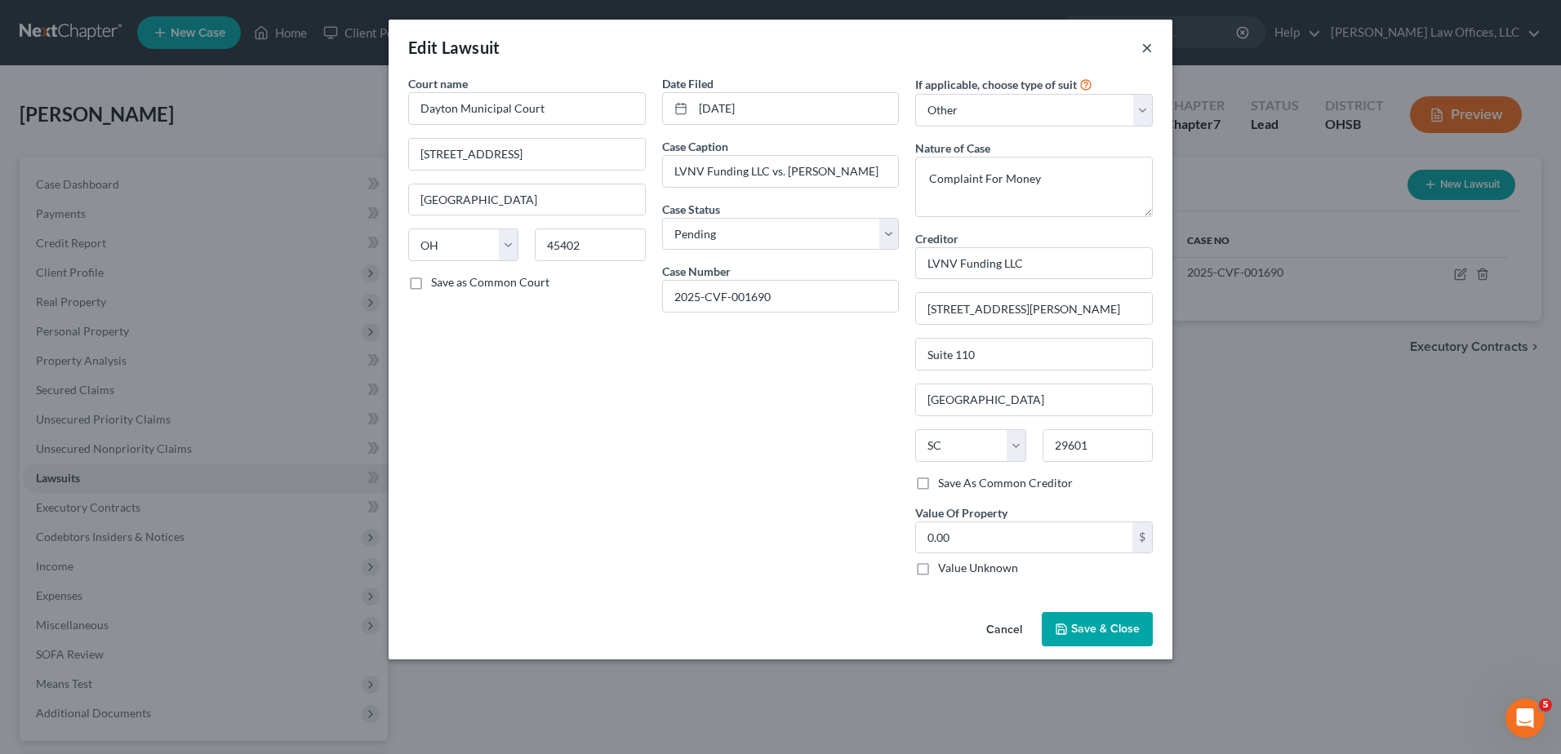
click at [1151, 50] on button "×" at bounding box center [1147, 48] width 11 height 20
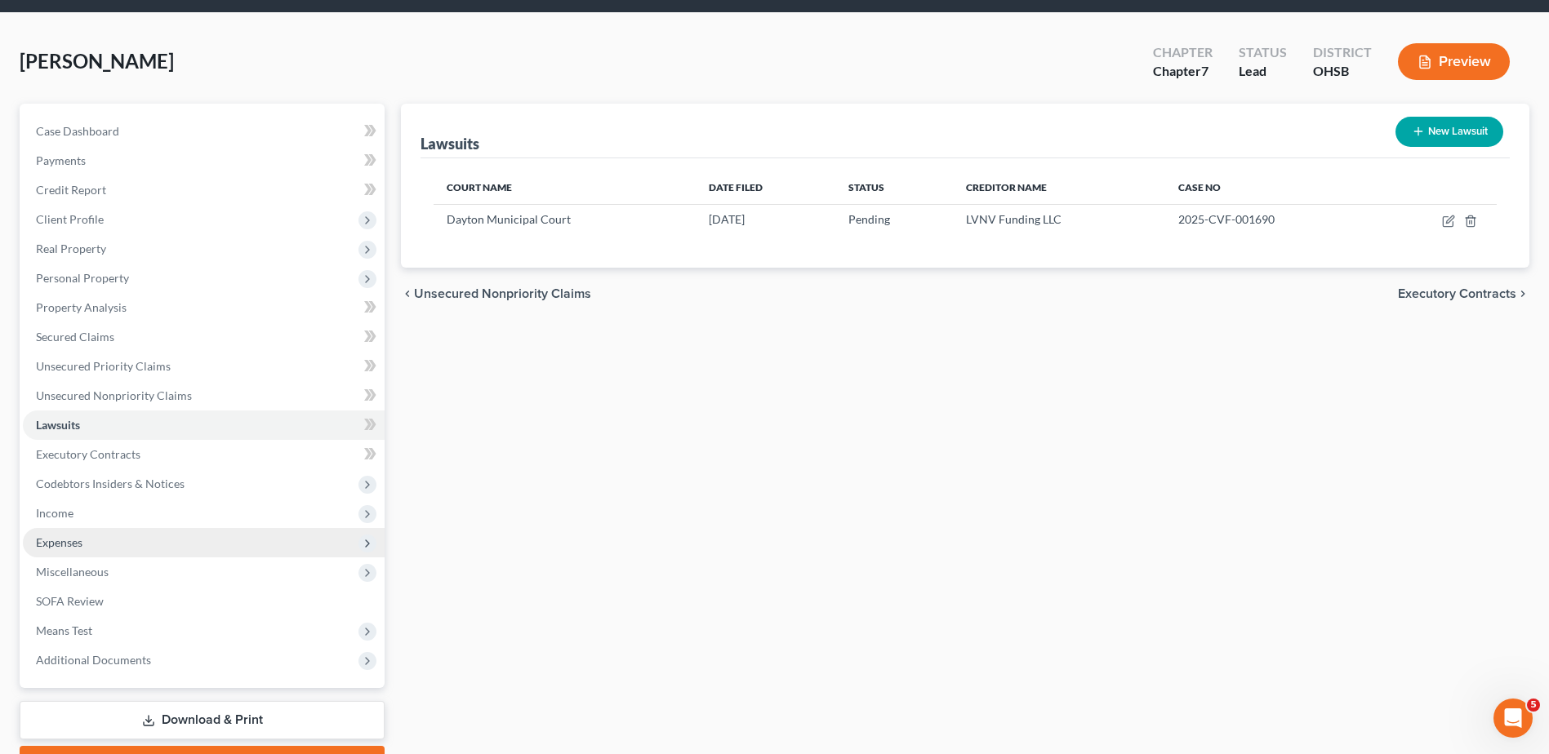
scroll to position [82, 0]
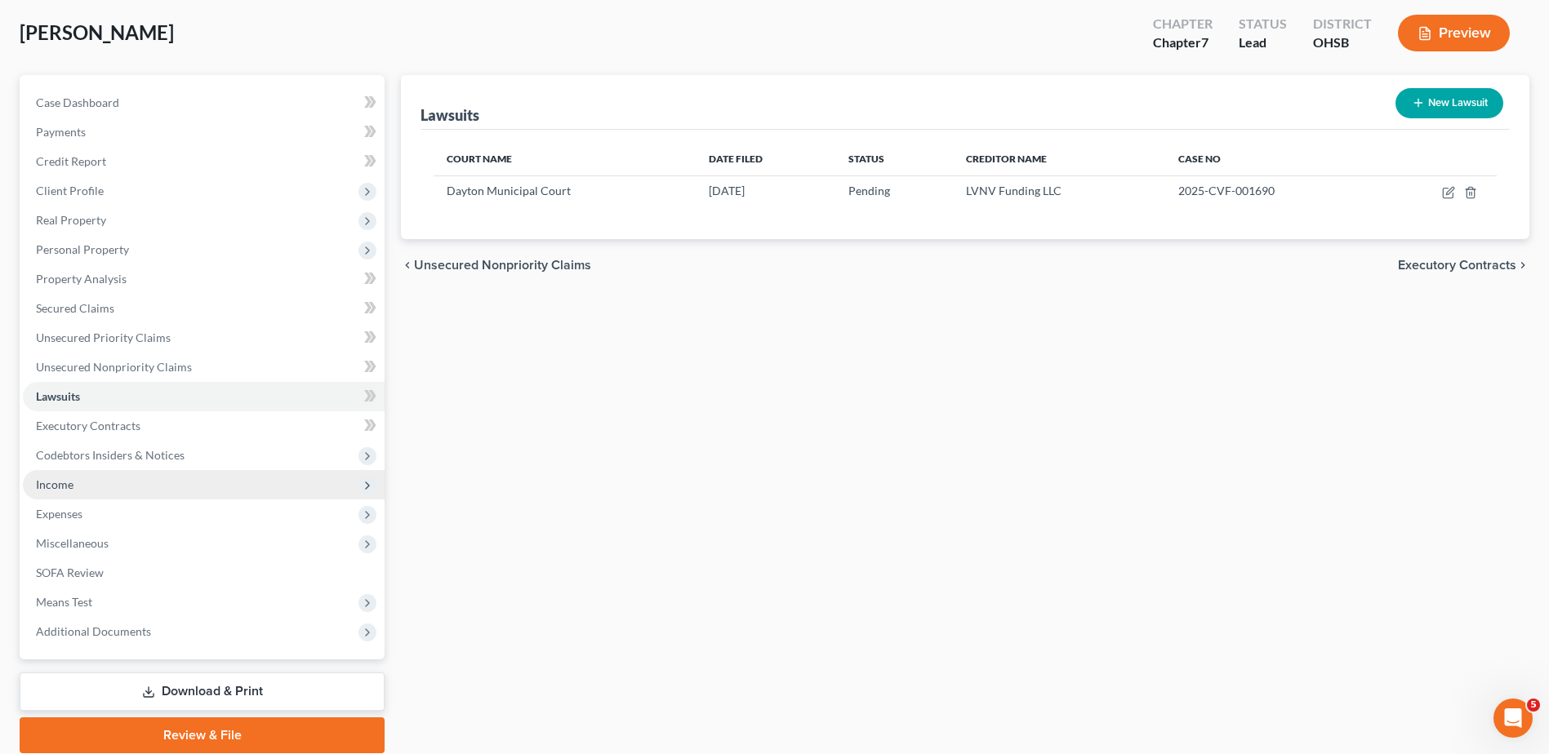
click at [61, 486] on span "Income" at bounding box center [55, 485] width 38 height 14
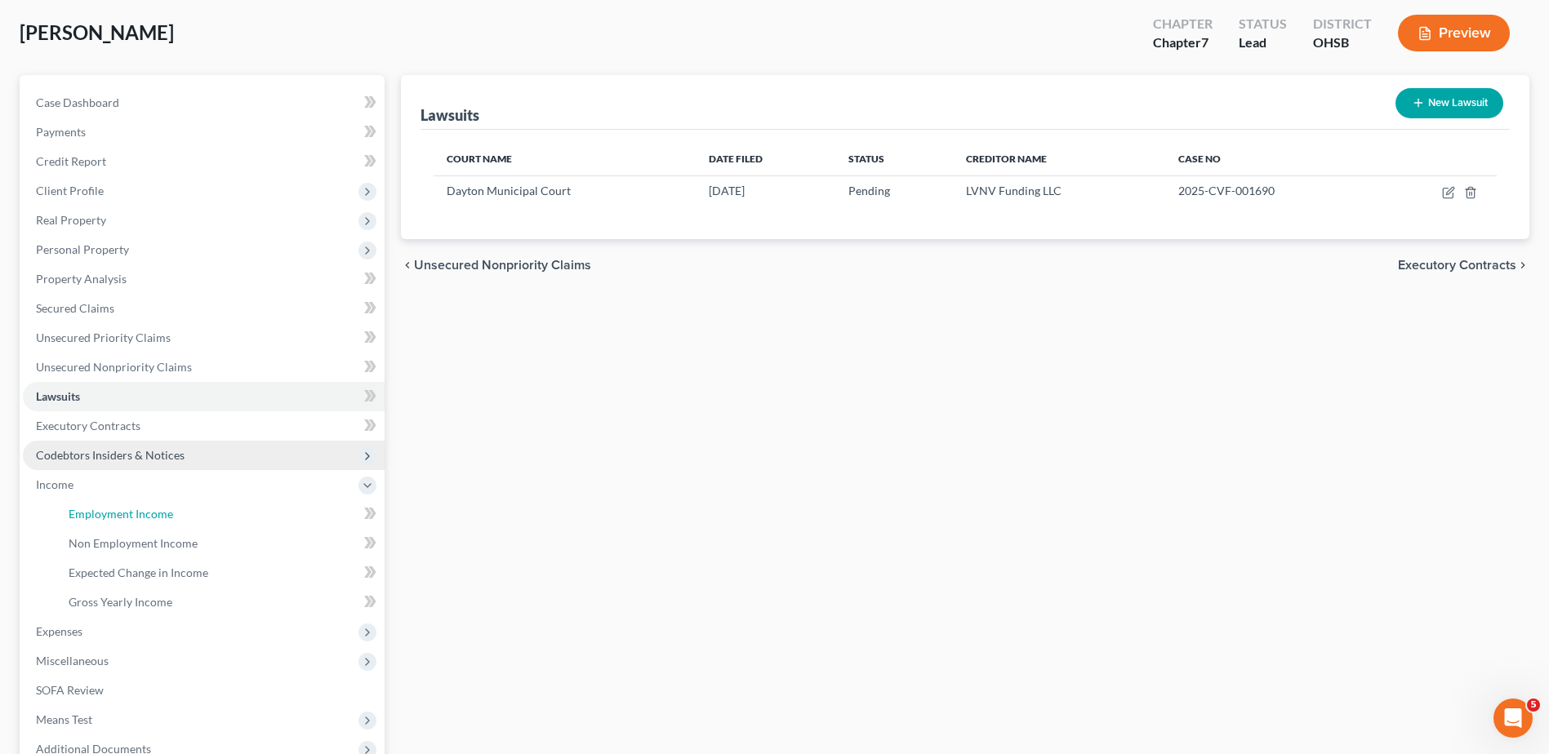
click at [87, 509] on span "Employment Income" at bounding box center [121, 514] width 105 height 14
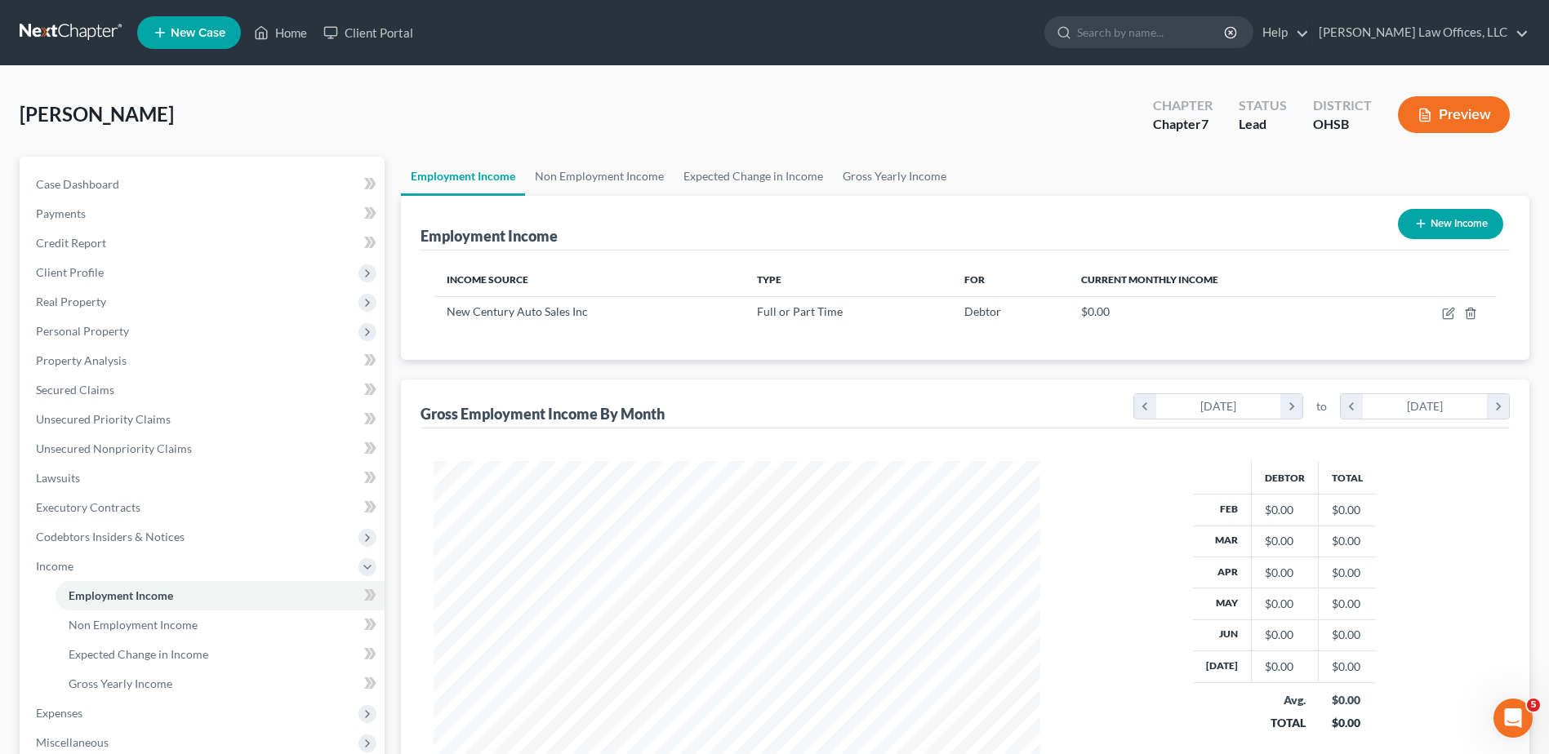
scroll to position [303, 639]
click at [886, 167] on link "Gross Yearly Income" at bounding box center [894, 176] width 123 height 39
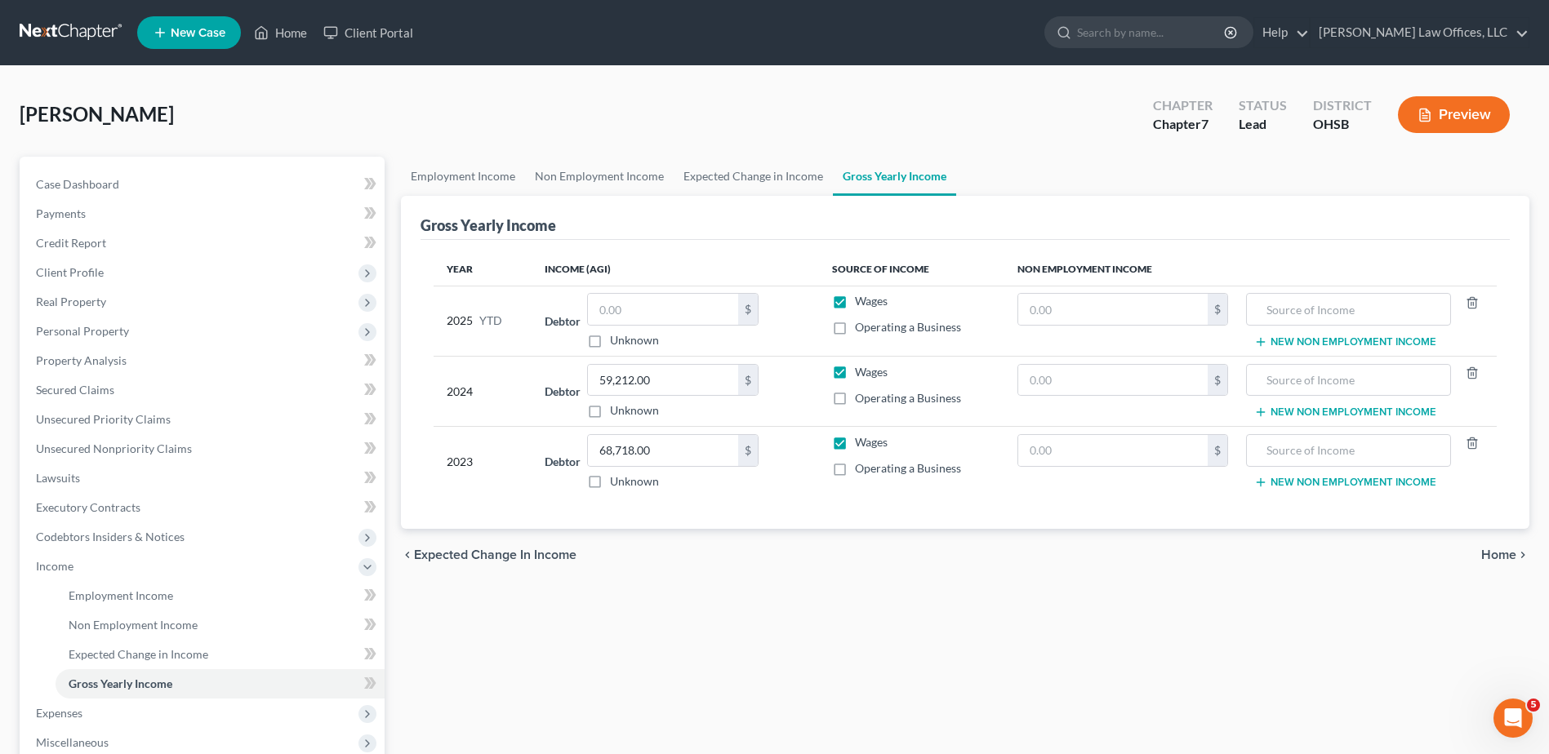
click at [1502, 557] on span "Home" at bounding box center [1498, 555] width 35 height 13
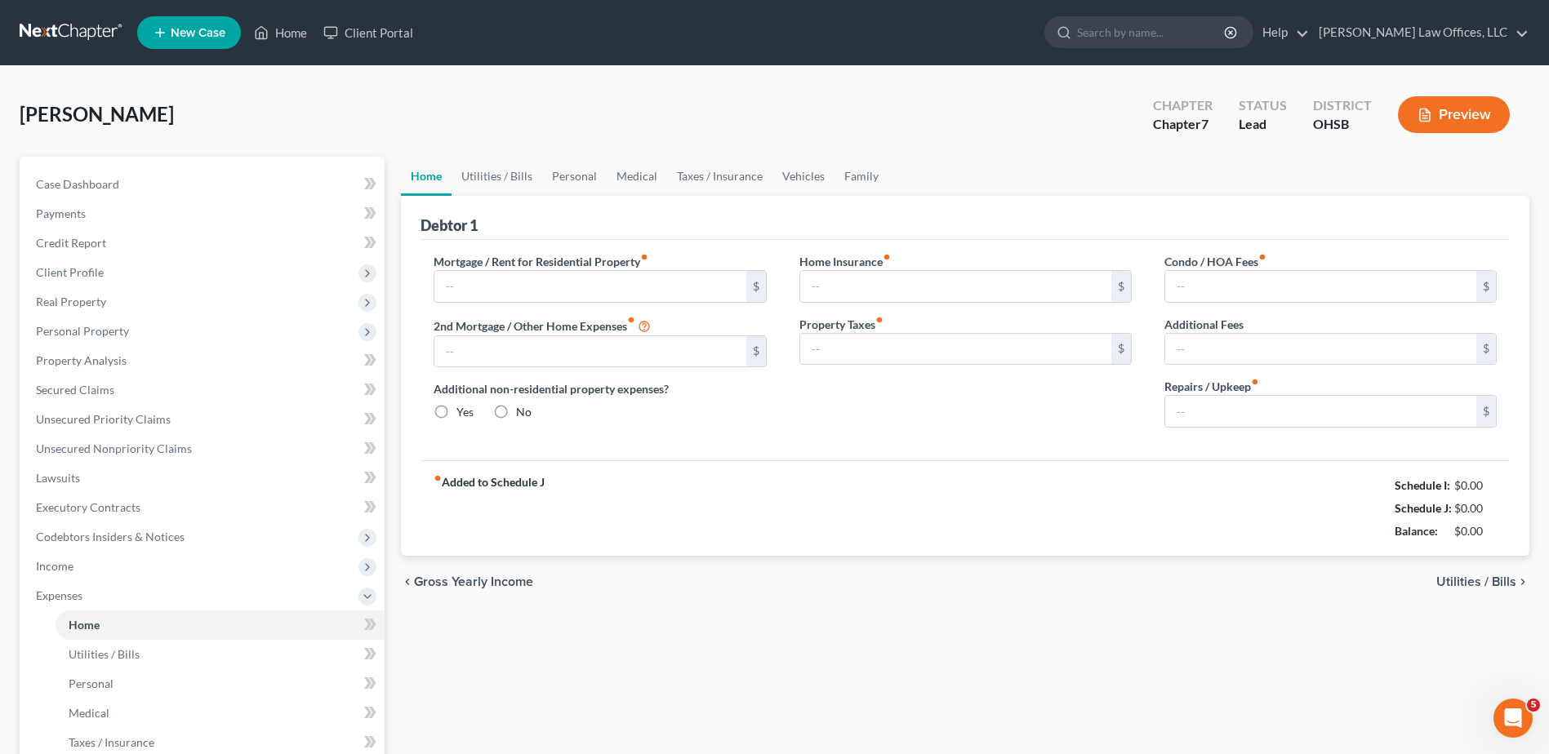
radio input "true"
click at [536, 291] on input "text" at bounding box center [589, 286] width 311 height 31
type input "1,200"
type input "15"
click at [721, 643] on div "Home Utilities / Bills Personal Medical Taxes / Insurance Vehicles Family Debto…" at bounding box center [965, 599] width 1145 height 884
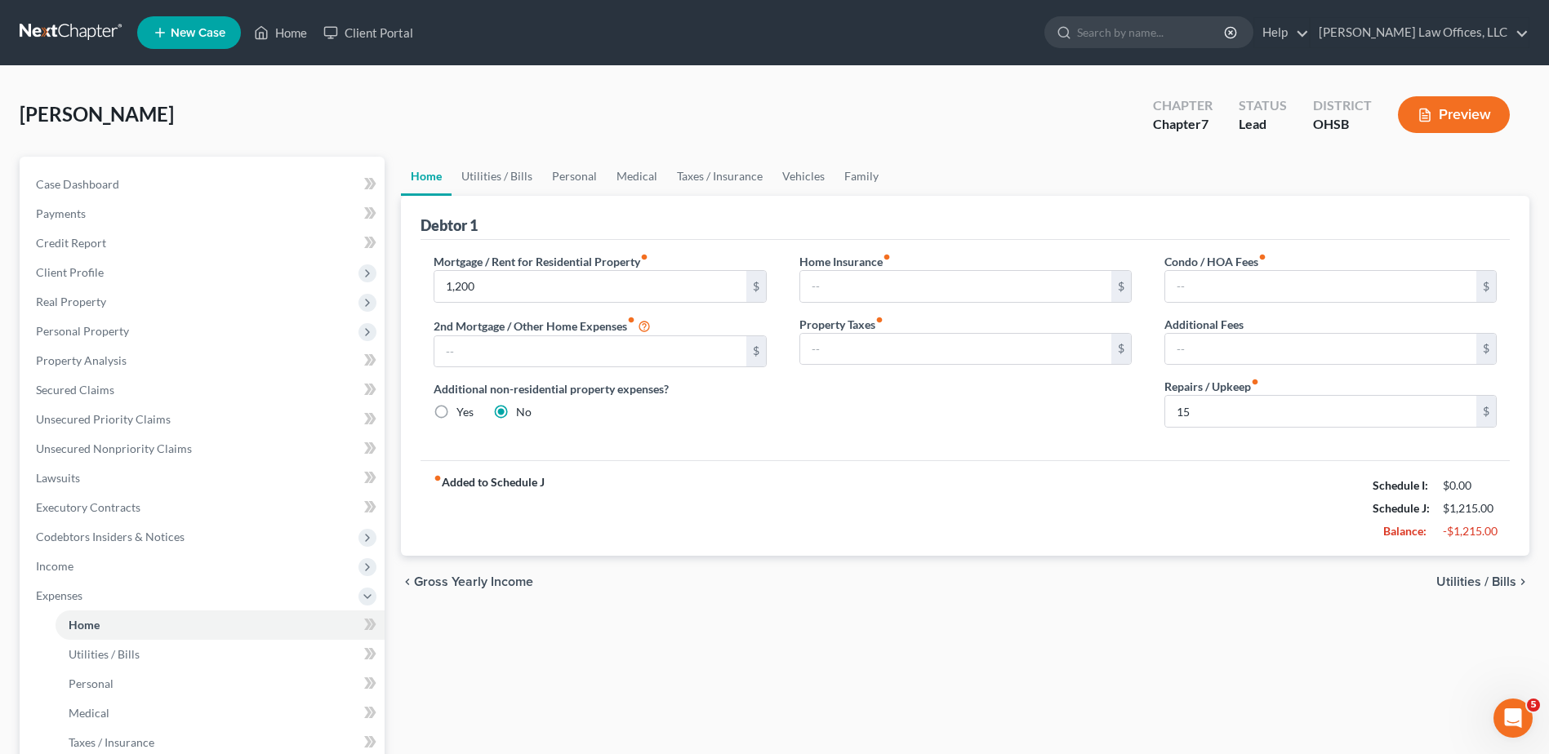
click at [1478, 585] on span "Utilities / Bills" at bounding box center [1476, 582] width 80 height 13
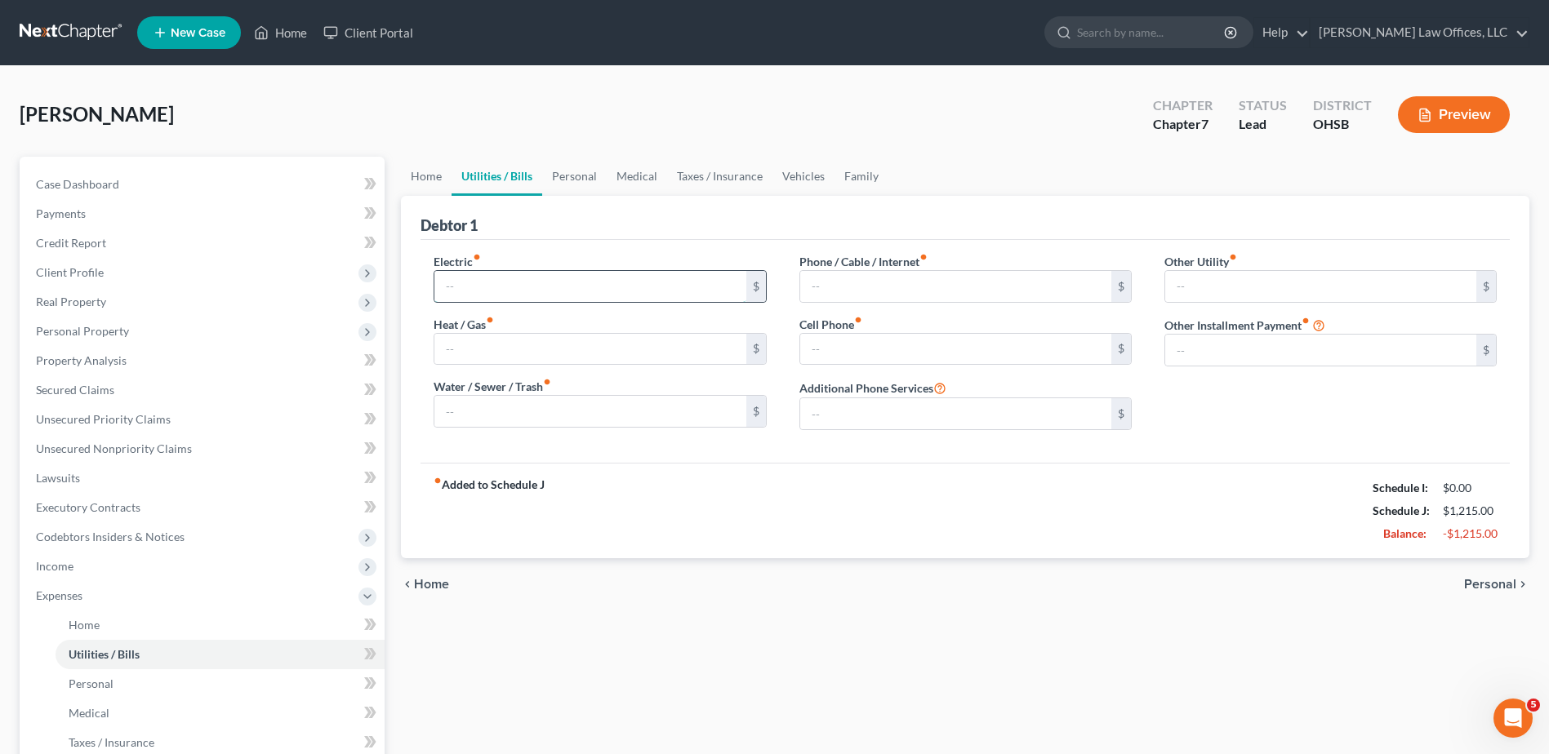
click at [598, 287] on input "text" at bounding box center [589, 286] width 311 height 31
type input "75"
type input "60.00"
type input "30"
type input "100"
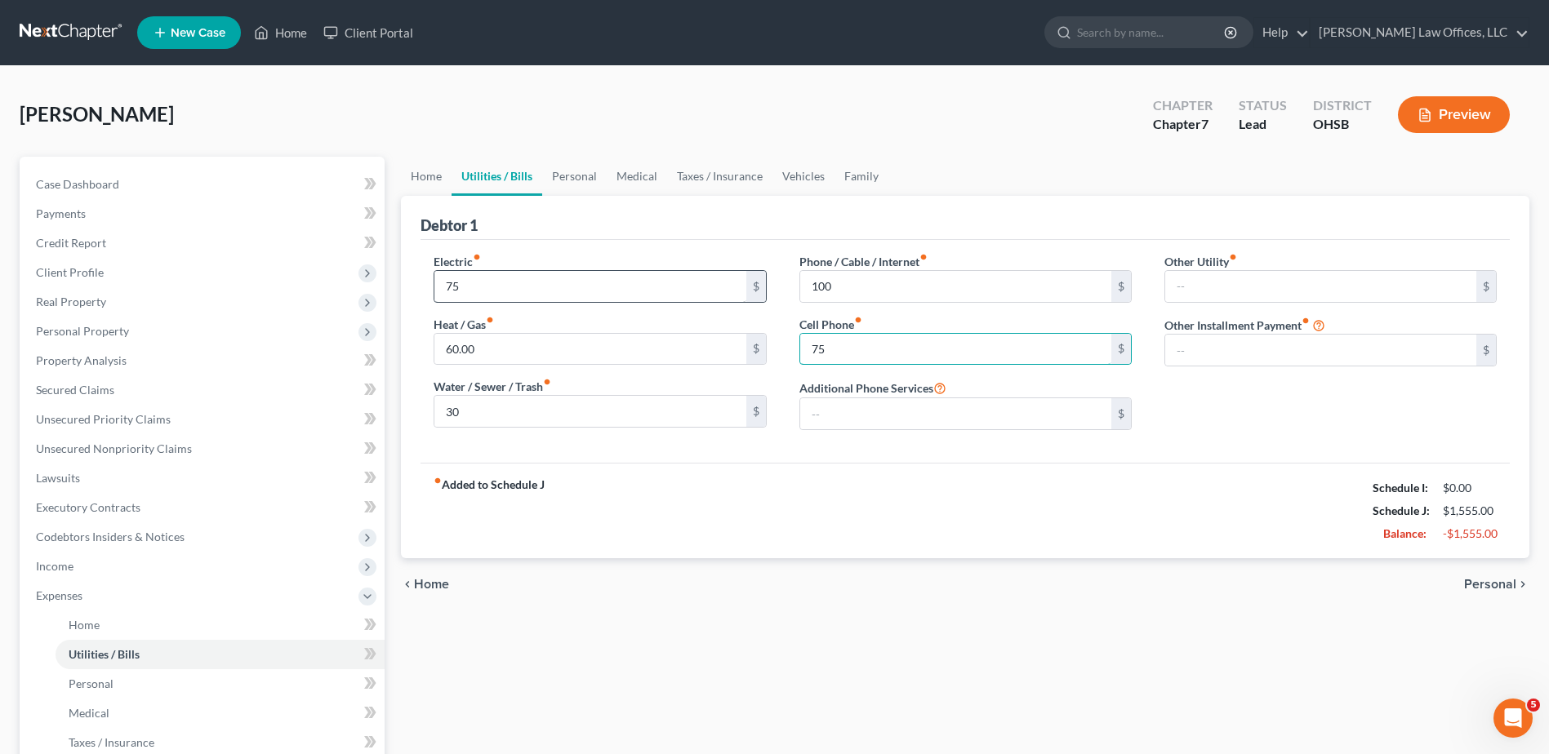
type input "75"
click at [1470, 585] on span "Personal" at bounding box center [1490, 584] width 52 height 13
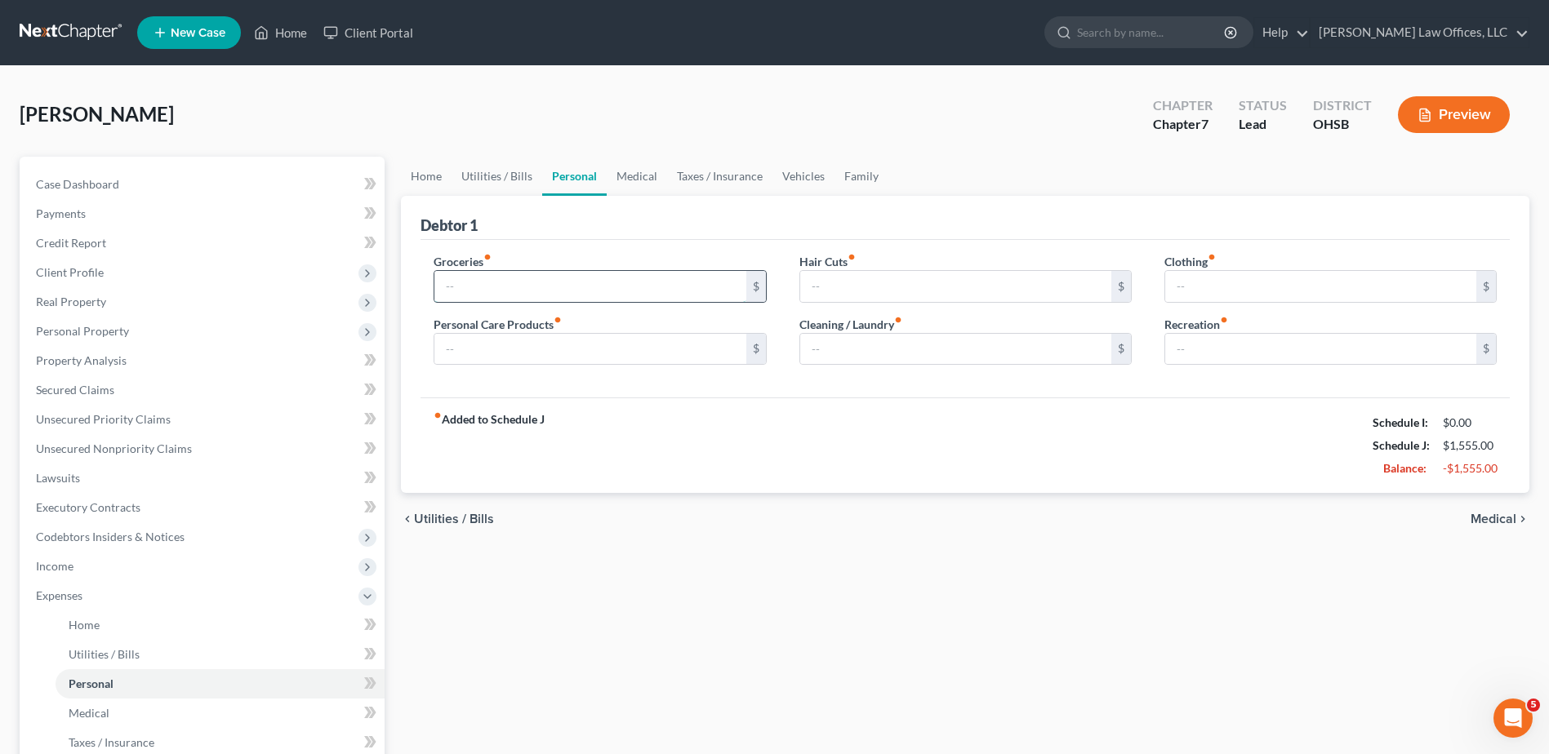
click at [492, 291] on input "text" at bounding box center [589, 286] width 311 height 31
type input "500"
type input "50"
type input "20"
type input "15"
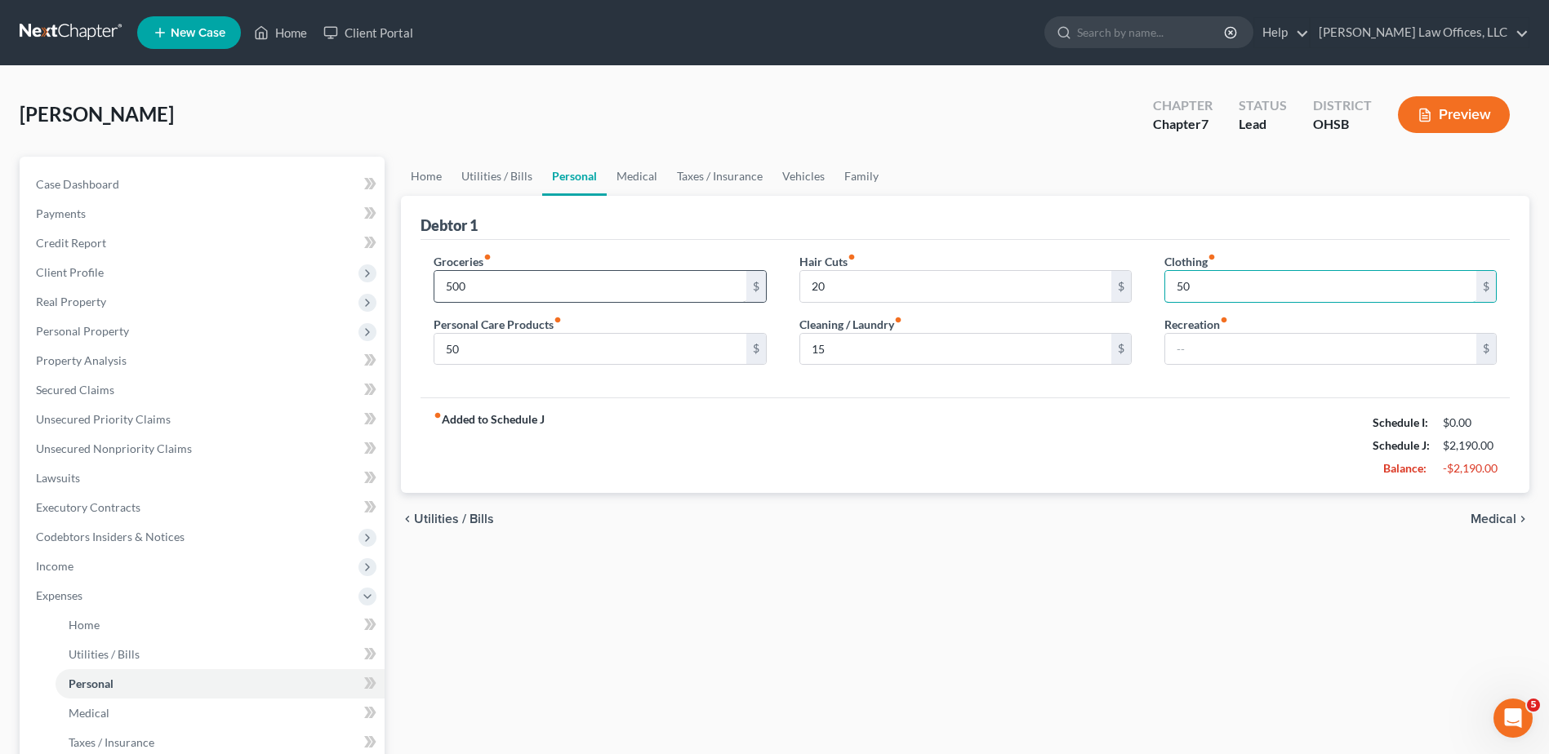
type input "50"
click at [1502, 522] on span "Medical" at bounding box center [1494, 519] width 46 height 13
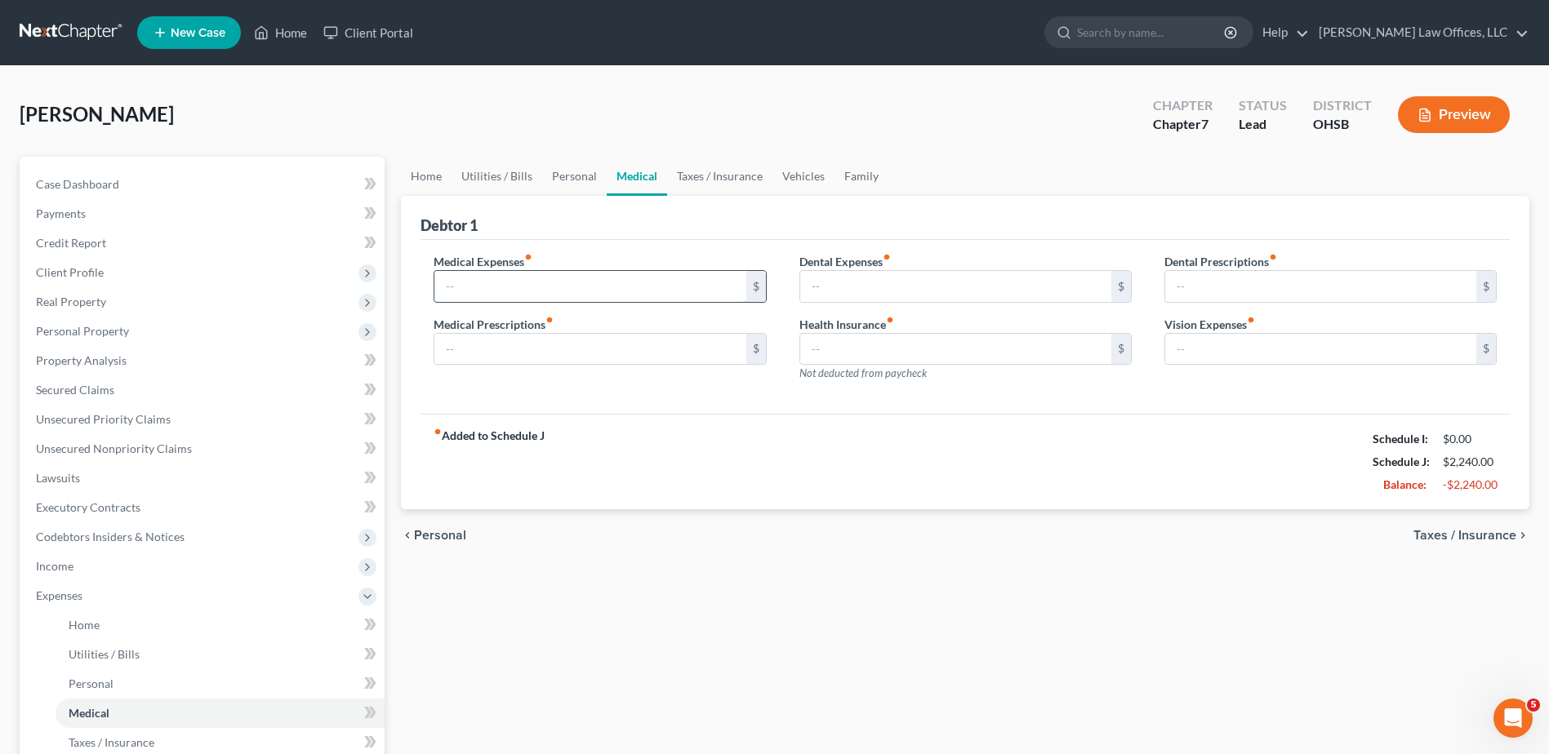
click at [567, 287] on input "text" at bounding box center [589, 286] width 311 height 31
type input "50"
type input "20"
click at [1436, 537] on span "Taxes / Insurance" at bounding box center [1464, 535] width 103 height 13
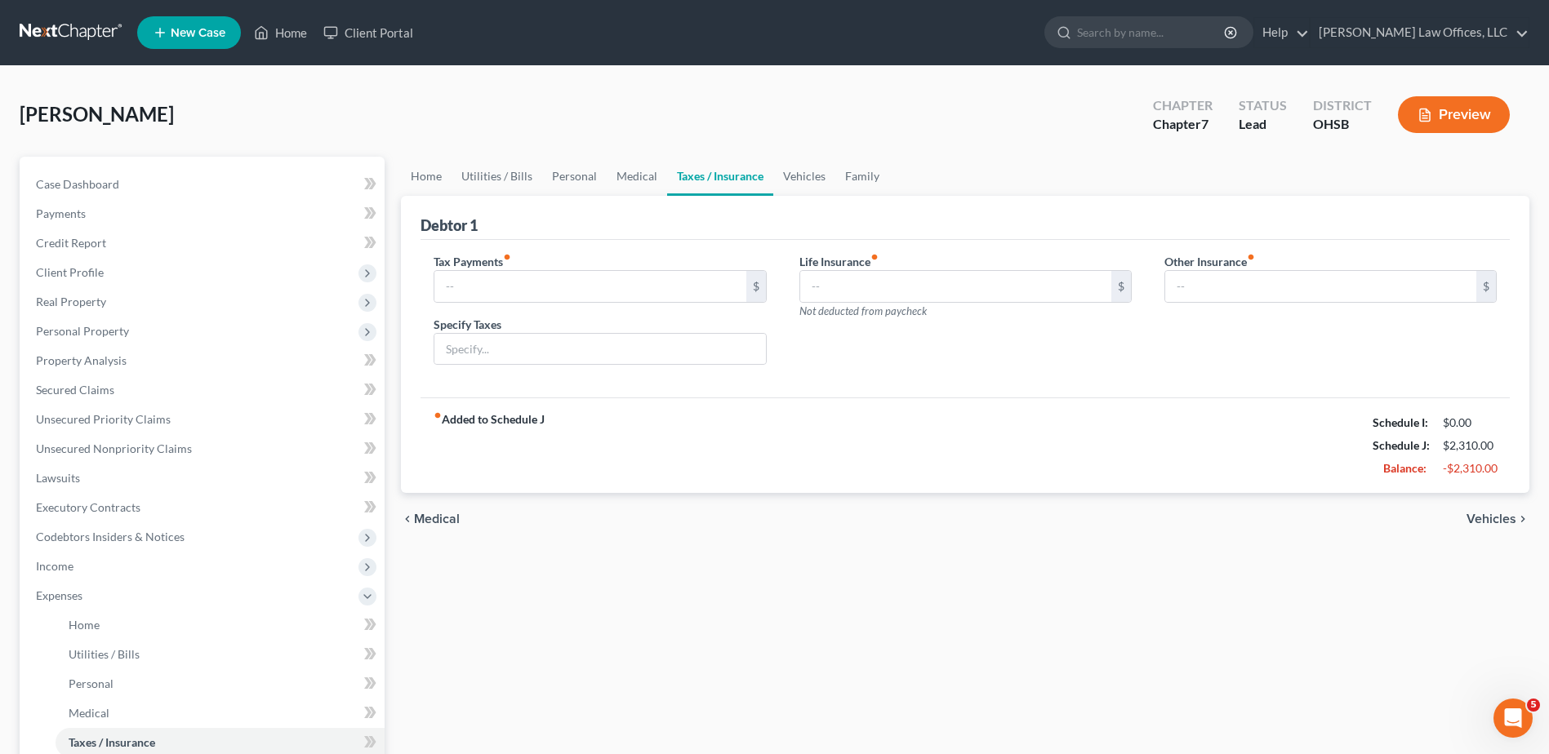
click at [1485, 515] on span "Vehicles" at bounding box center [1491, 519] width 50 height 13
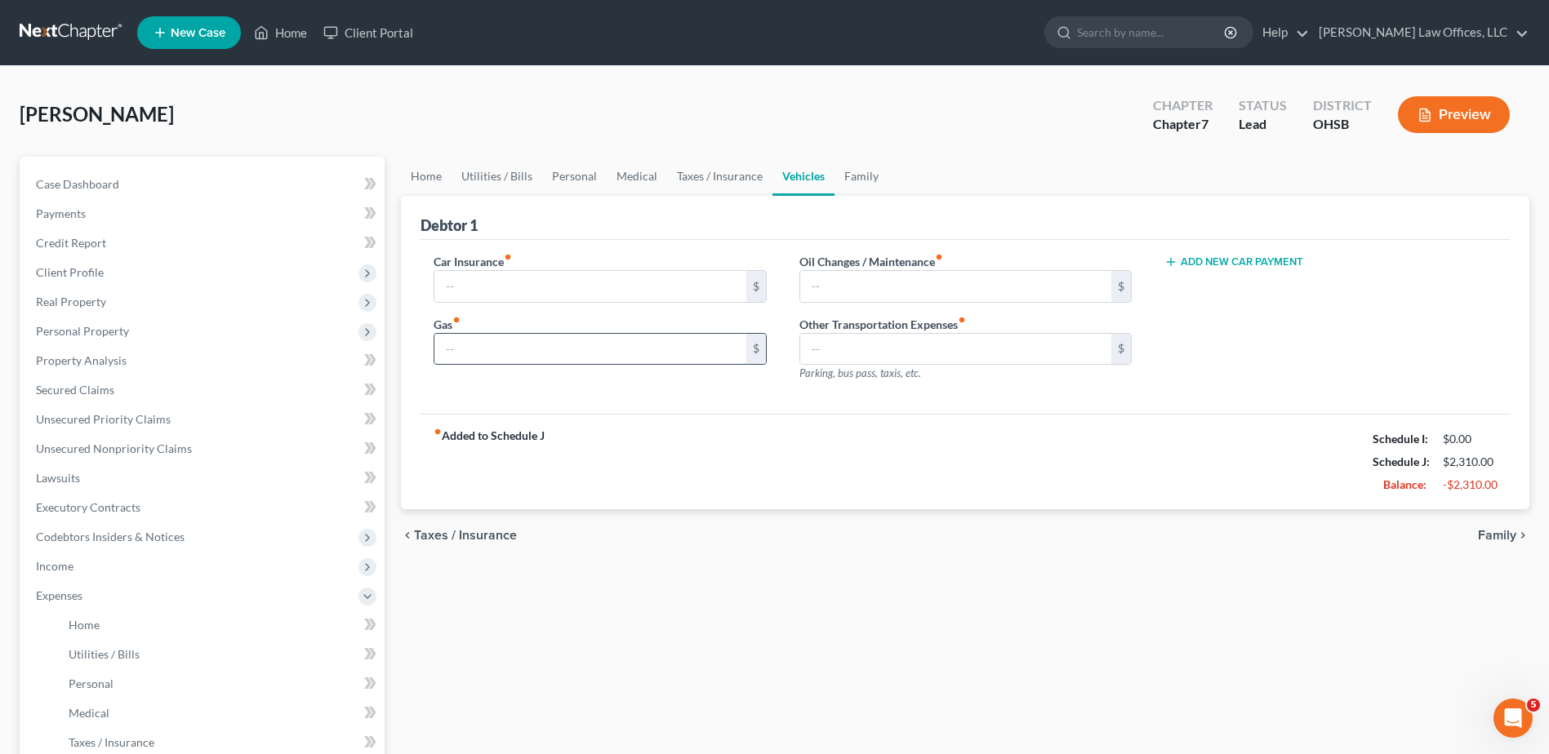
click at [474, 352] on input "text" at bounding box center [589, 349] width 311 height 31
type input "150"
click at [1491, 534] on span "Family" at bounding box center [1497, 535] width 38 height 13
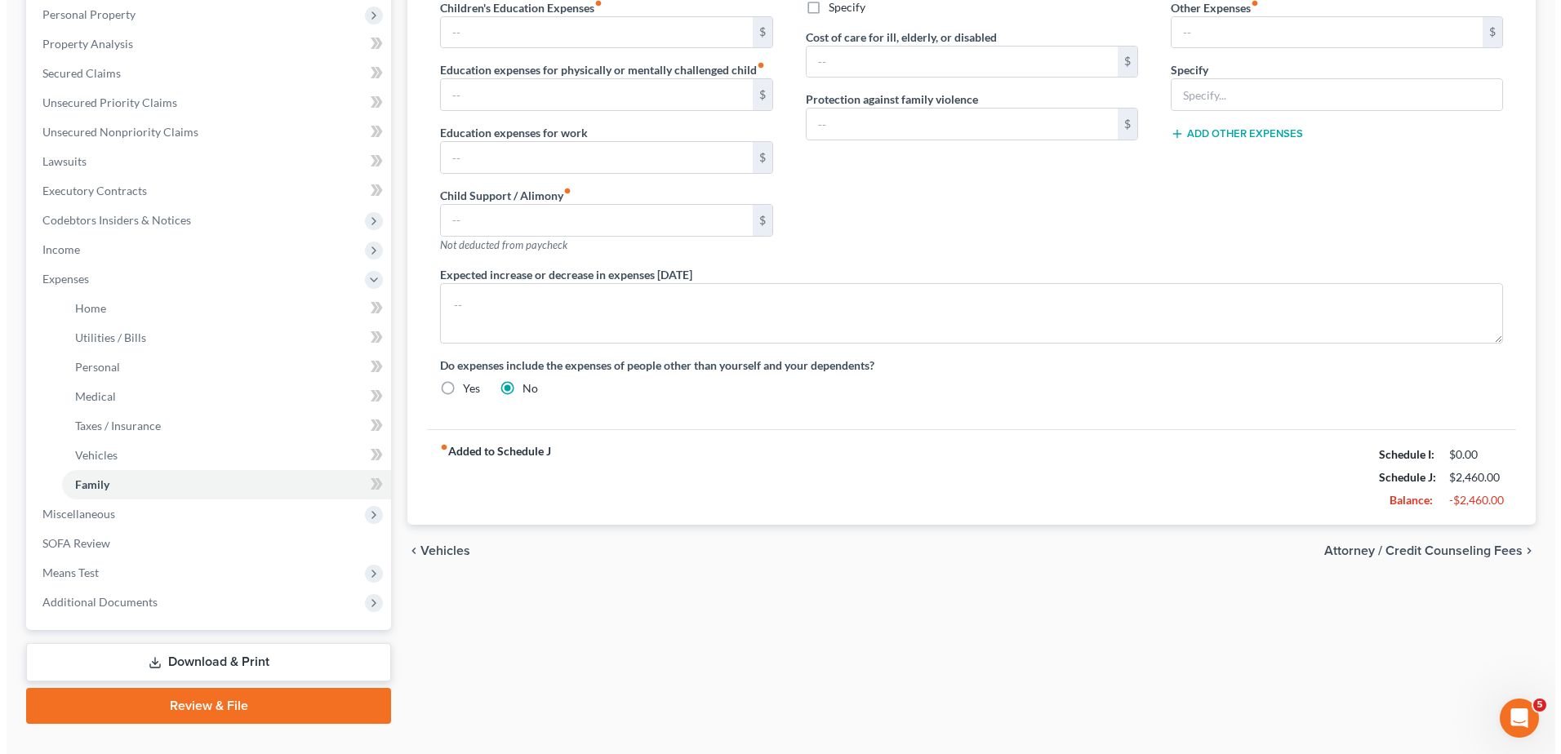
scroll to position [327, 0]
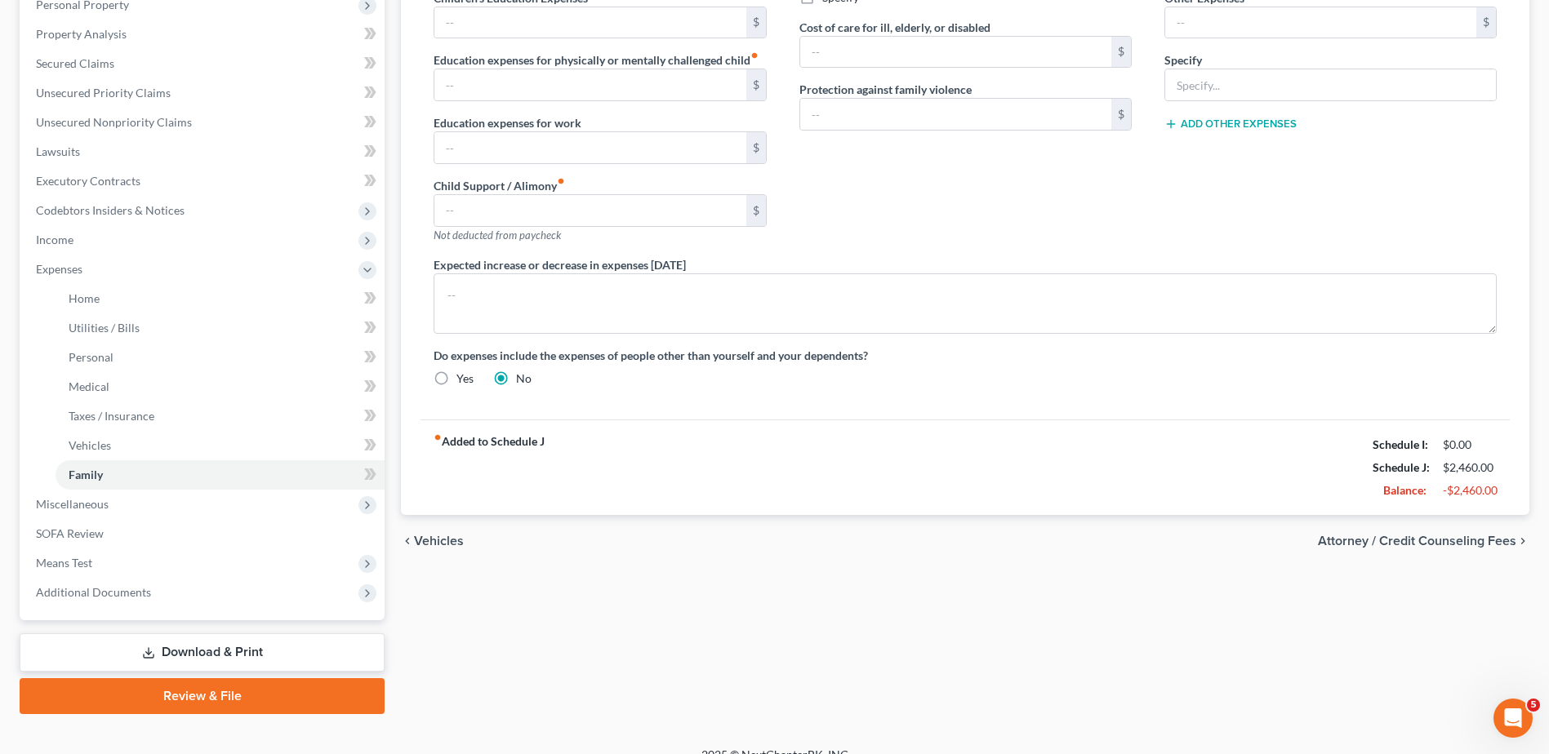
click at [1456, 540] on span "Attorney / Credit Counseling Fees" at bounding box center [1417, 541] width 198 height 13
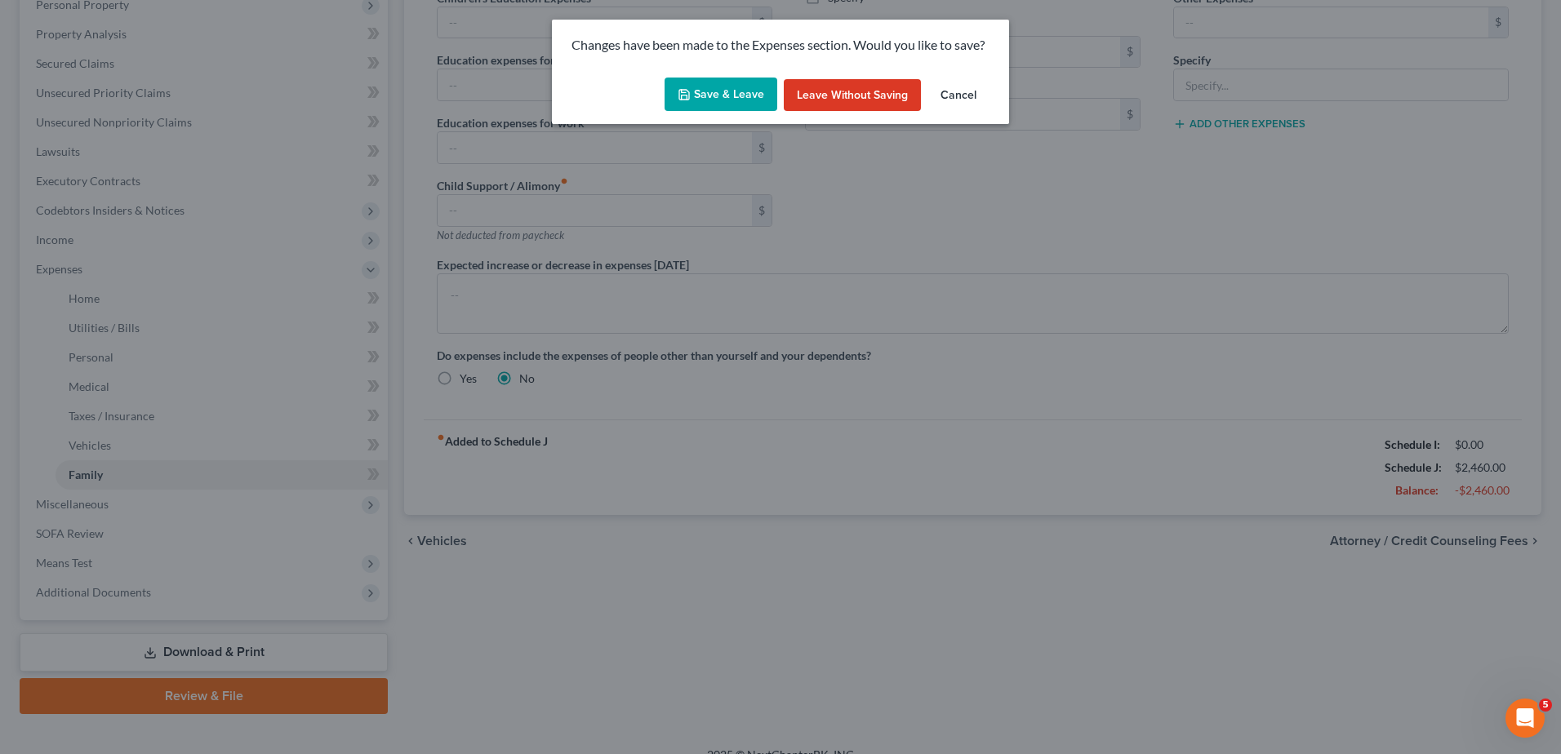
click at [745, 98] on button "Save & Leave" at bounding box center [721, 95] width 113 height 34
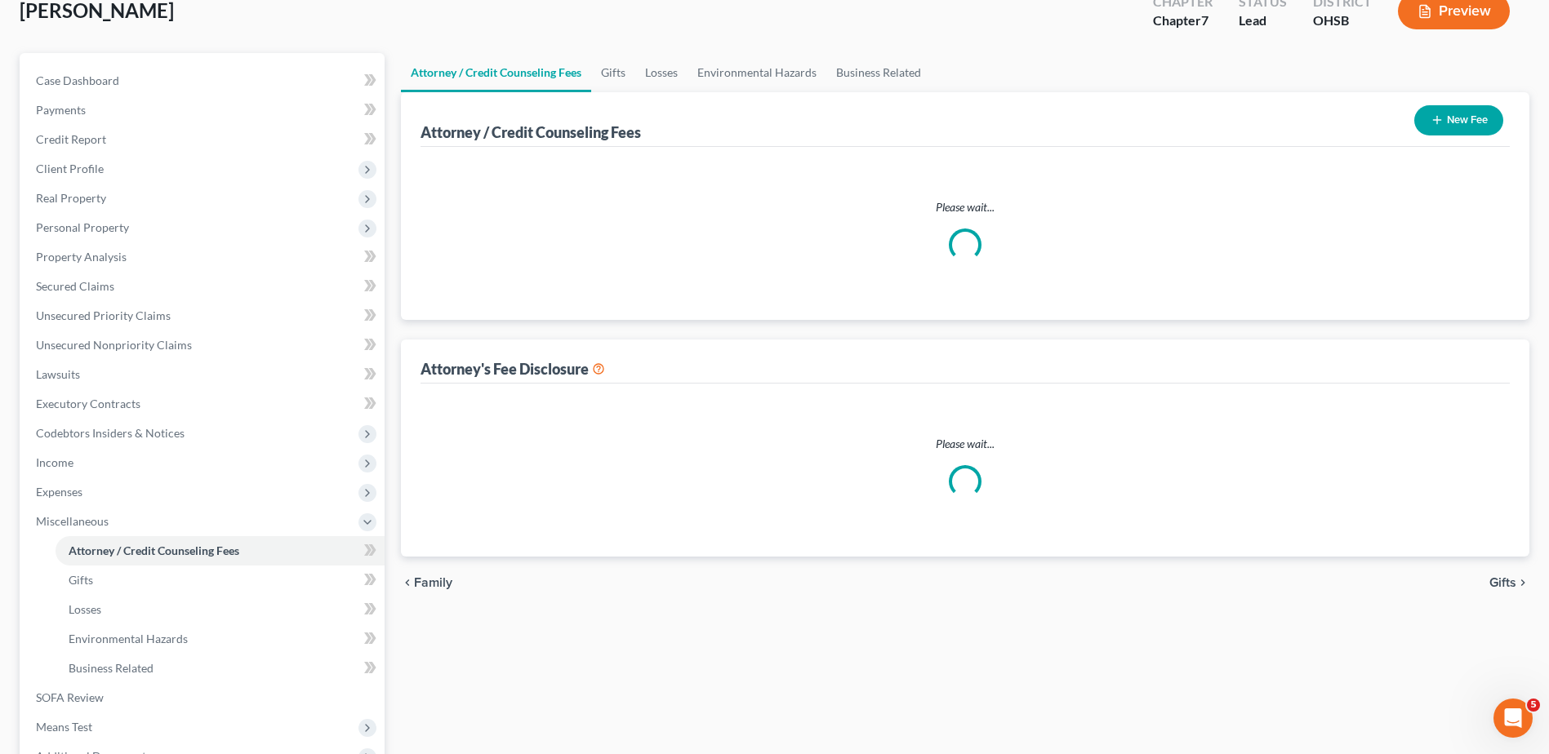
select select "1"
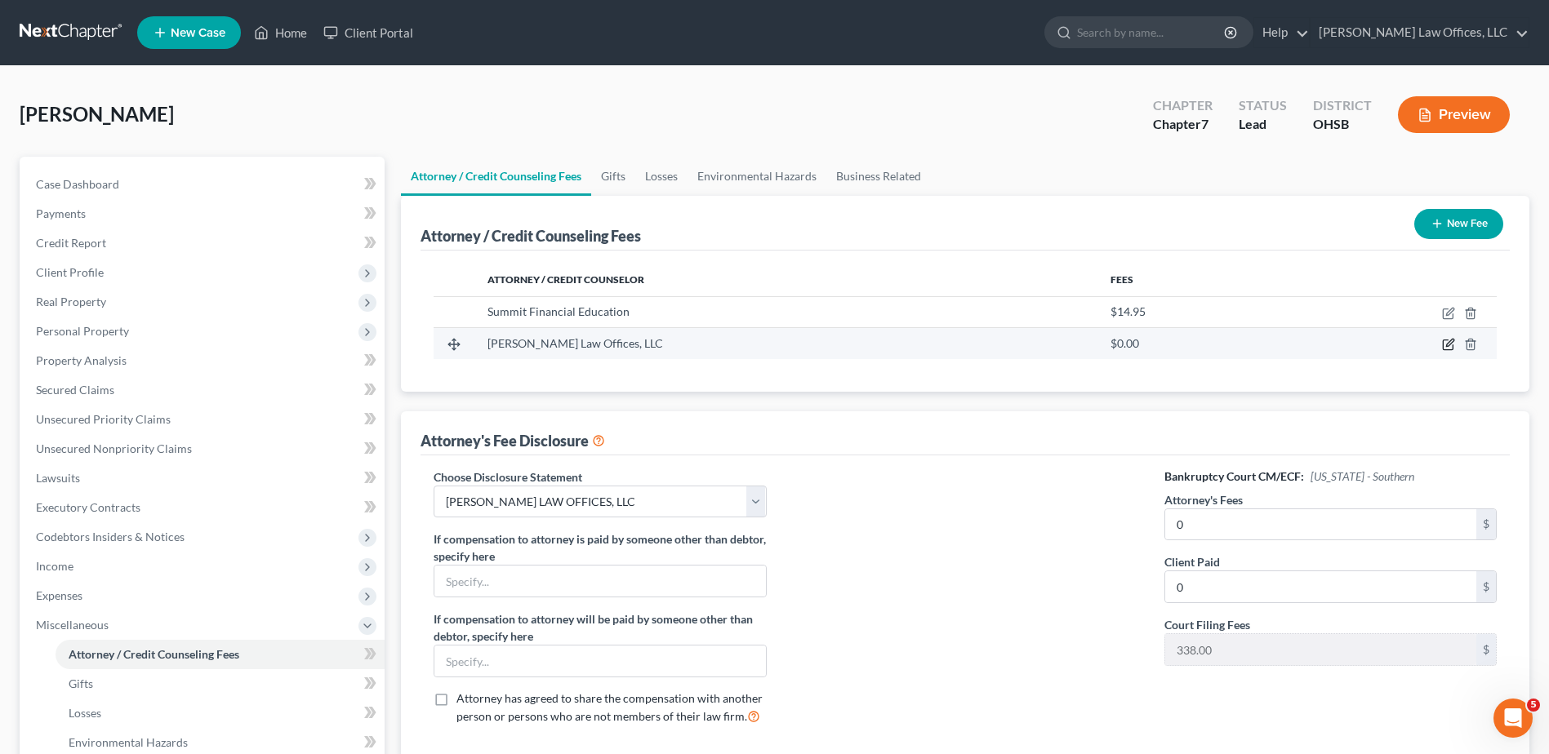
click at [1448, 341] on icon "button" at bounding box center [1448, 344] width 13 height 13
select select "36"
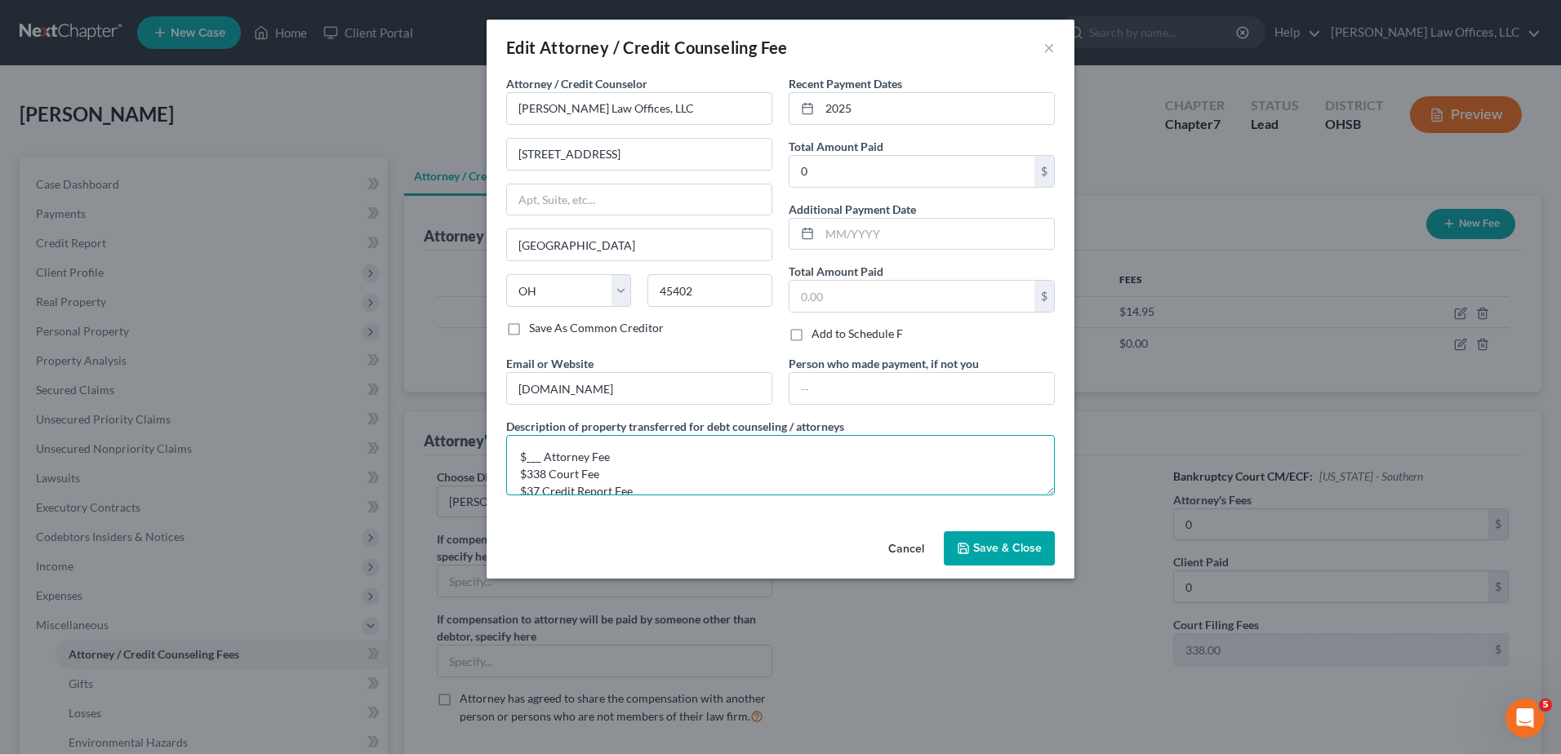
click at [538, 460] on textarea "$___ Attorney Fee $338 Court Fee $37 Credit Report Fee" at bounding box center [780, 465] width 549 height 60
type textarea "$850 Attorney Fee $338 Court Fee $37 Credit Report Fee"
type input "1,225"
click at [996, 556] on button "Save & Close" at bounding box center [999, 549] width 111 height 34
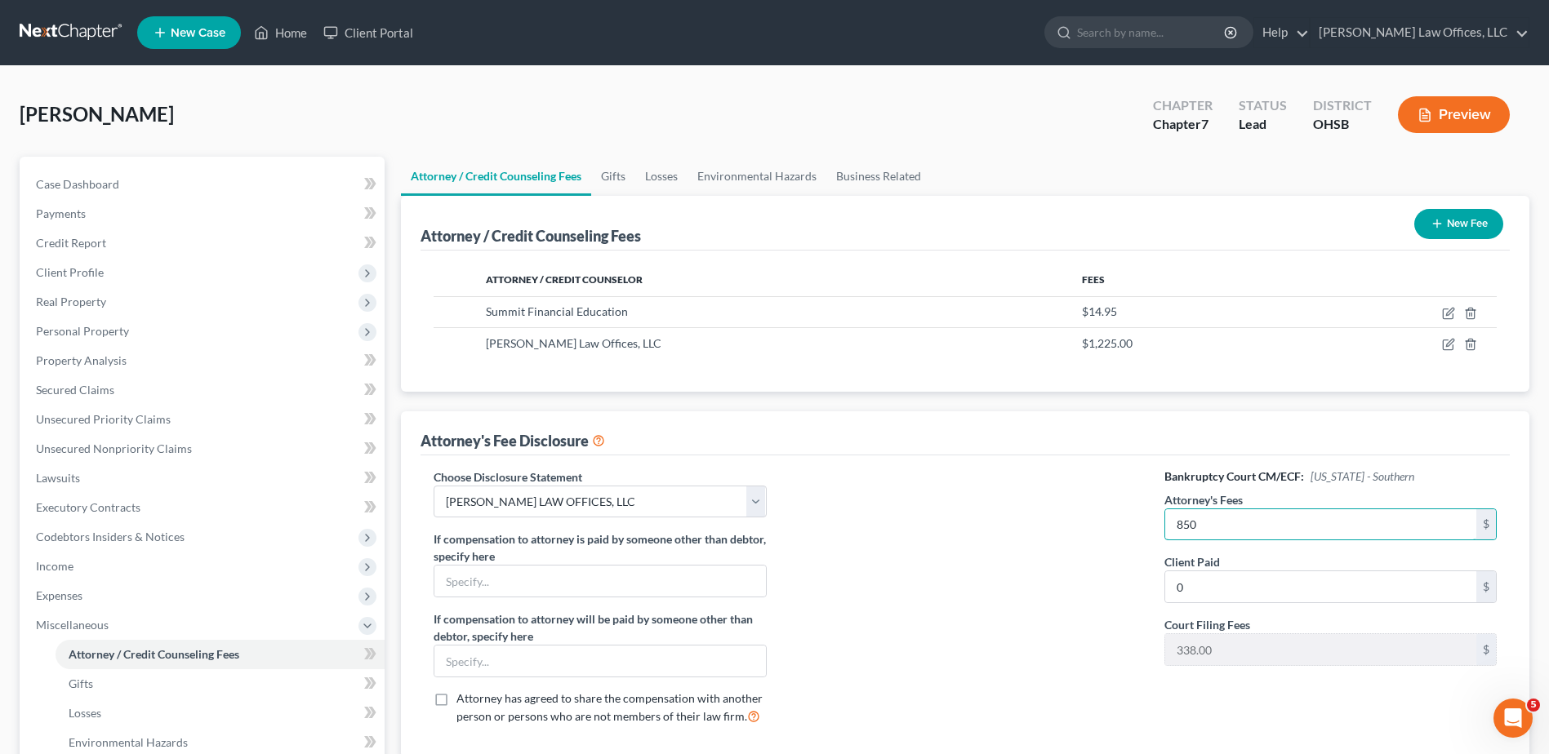
type input "850"
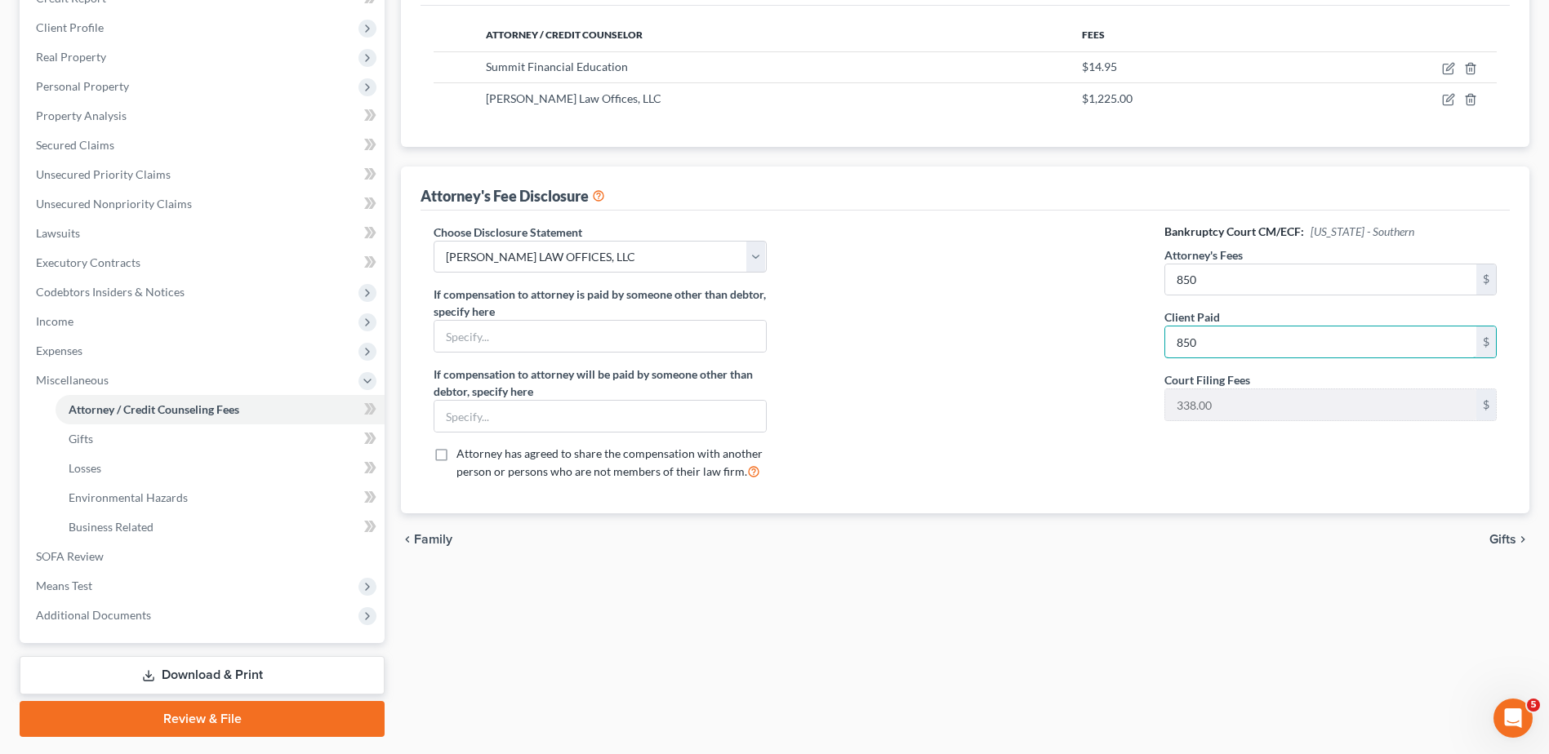
type input "850"
click at [1496, 537] on span "Gifts" at bounding box center [1502, 539] width 27 height 13
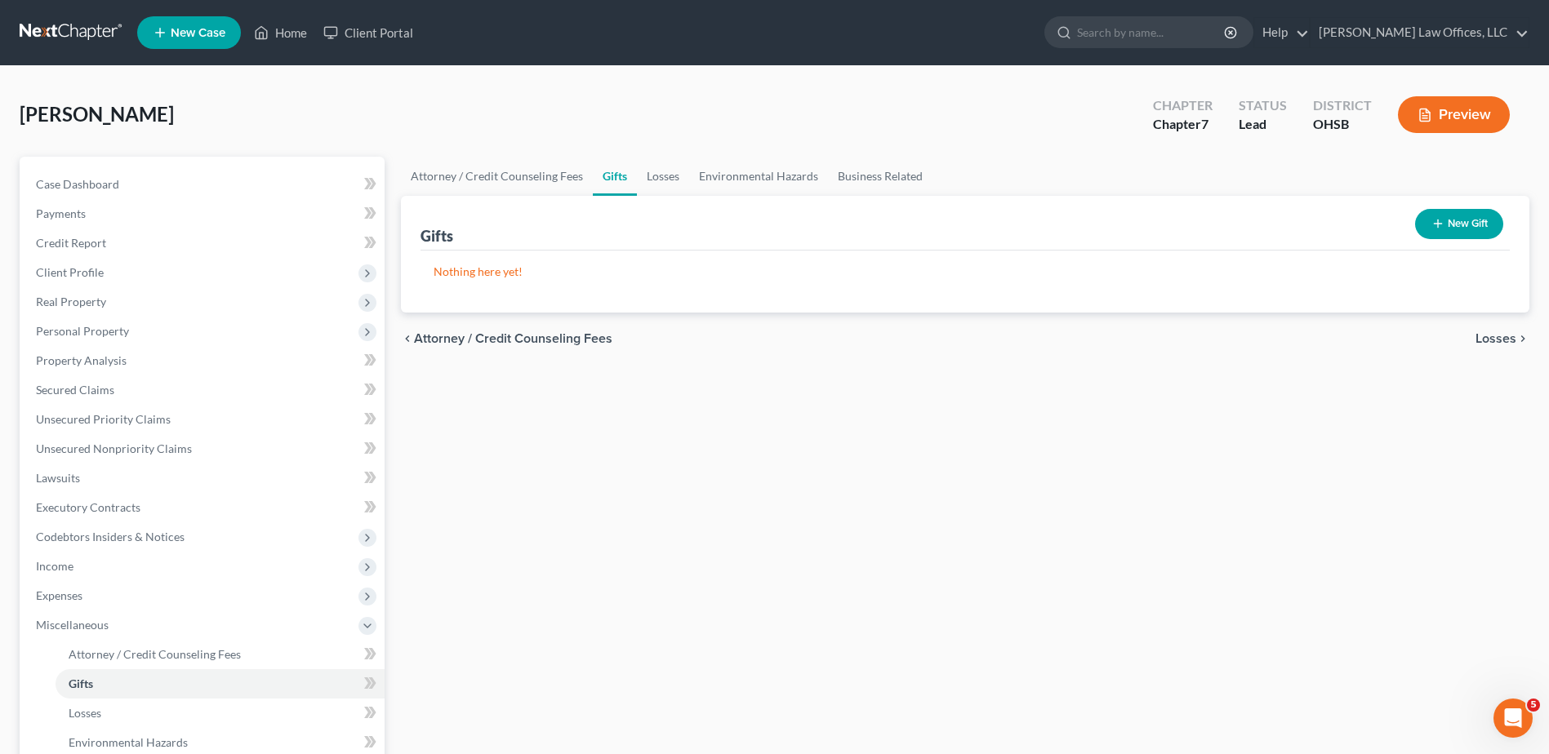
click at [1485, 334] on span "Losses" at bounding box center [1495, 338] width 41 height 13
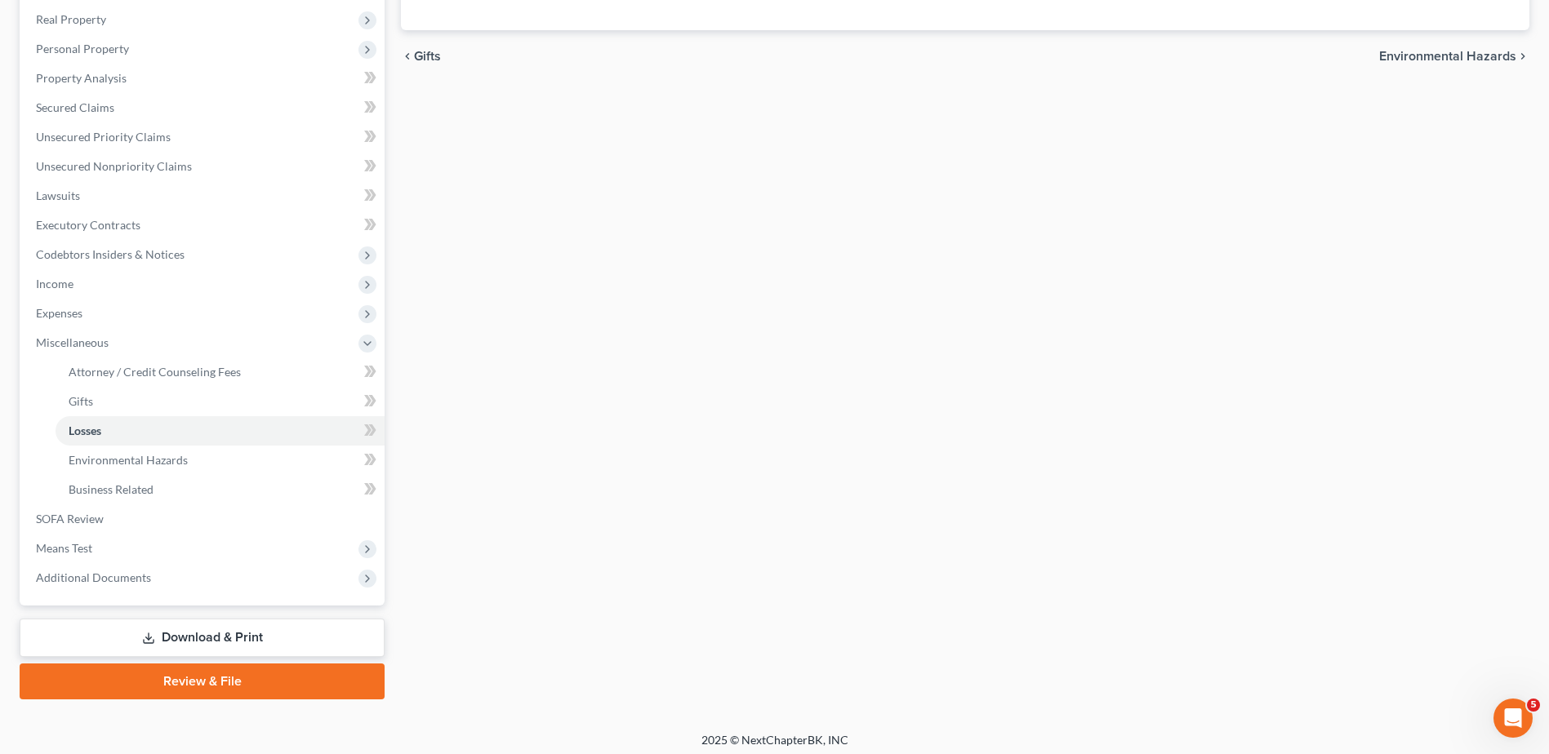
scroll to position [290, 0]
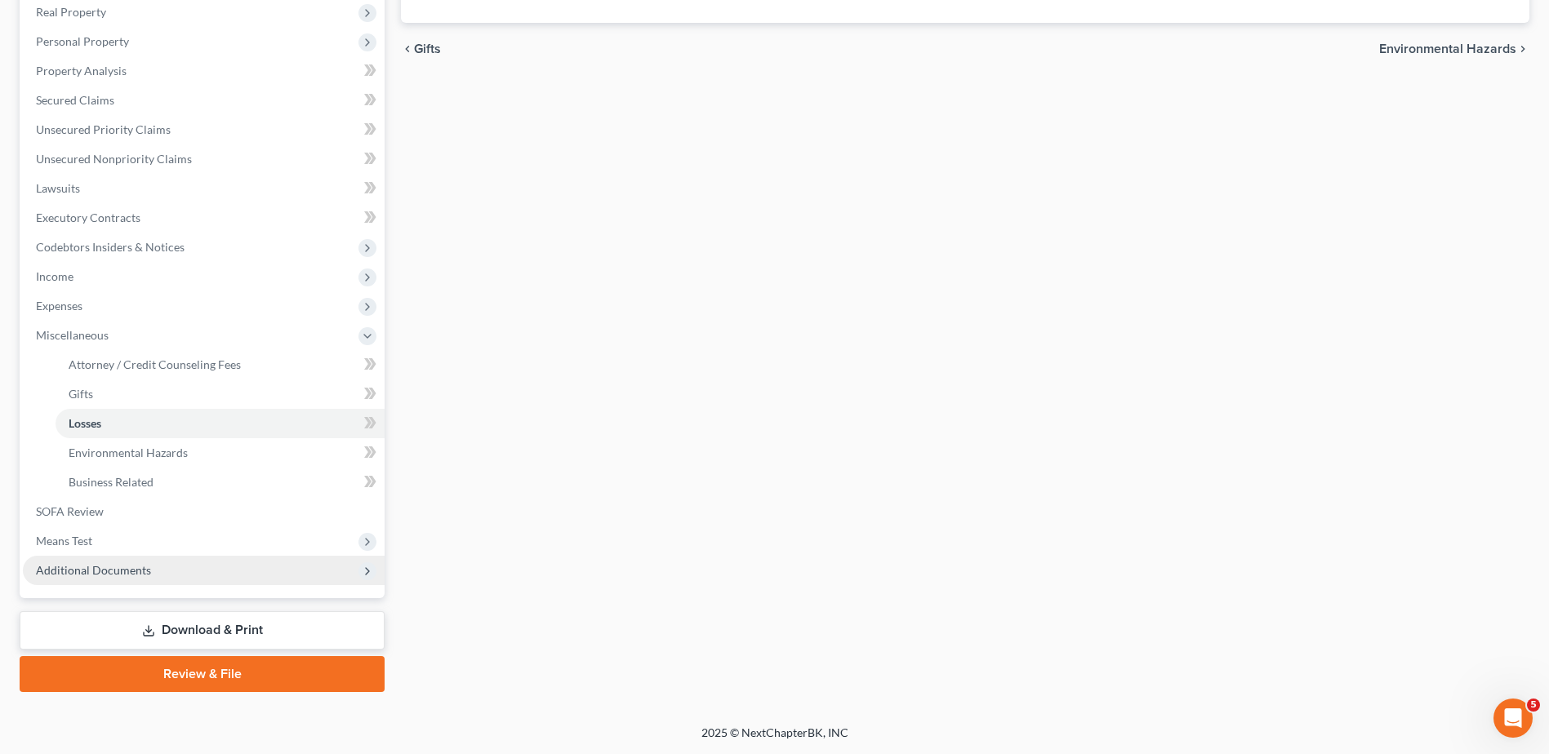
click at [136, 576] on span "Additional Documents" at bounding box center [93, 570] width 115 height 14
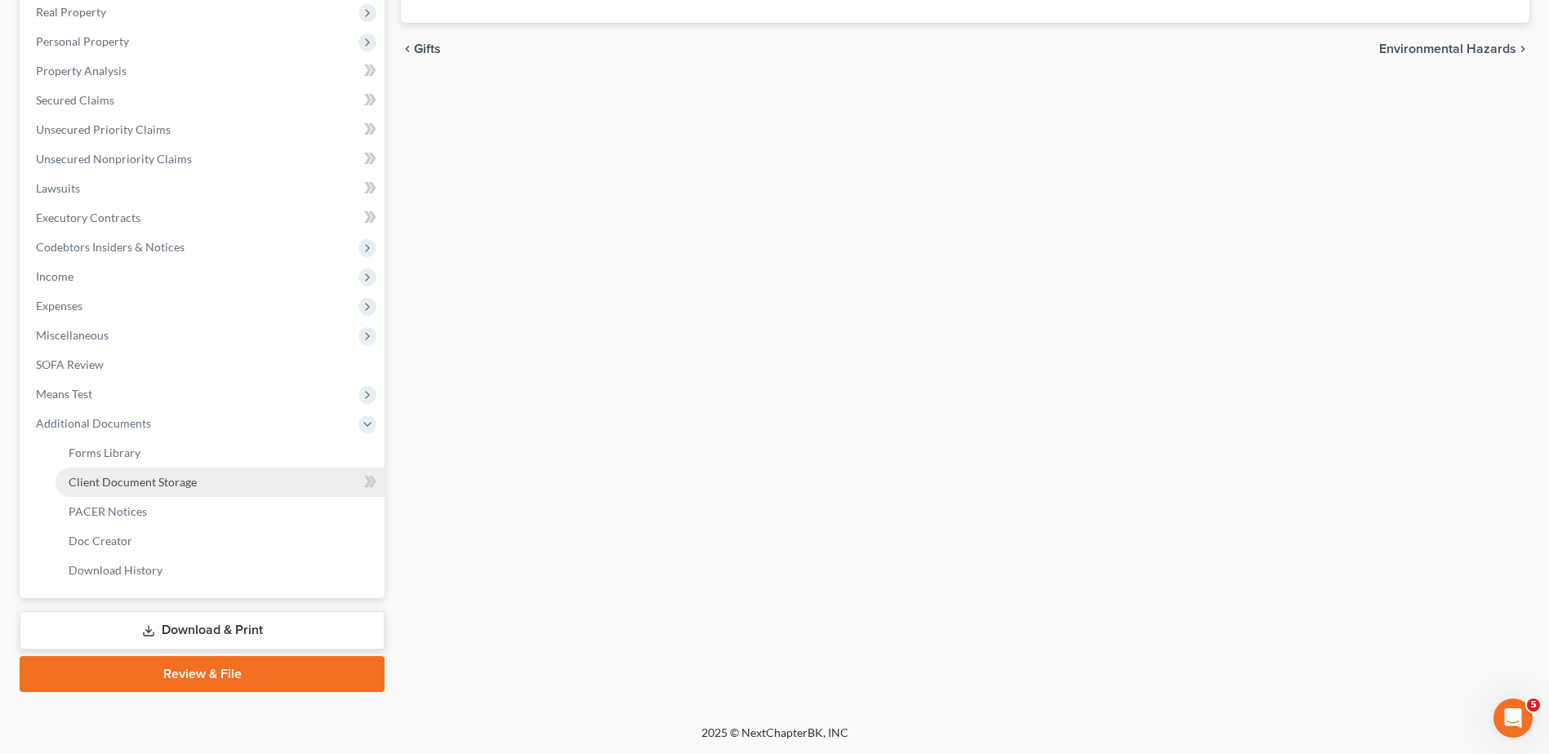
click at [171, 476] on span "Client Document Storage" at bounding box center [133, 482] width 128 height 14
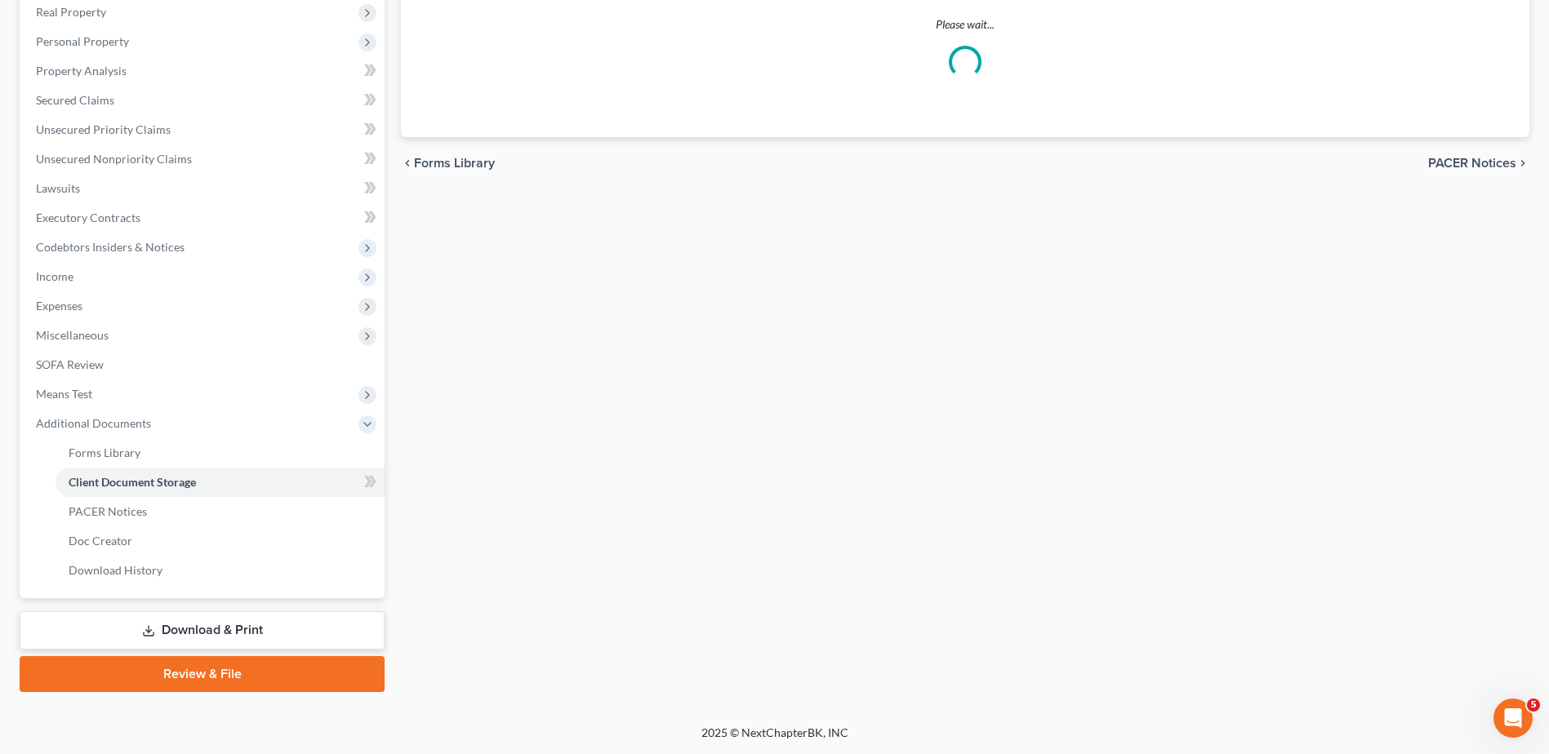
scroll to position [207, 0]
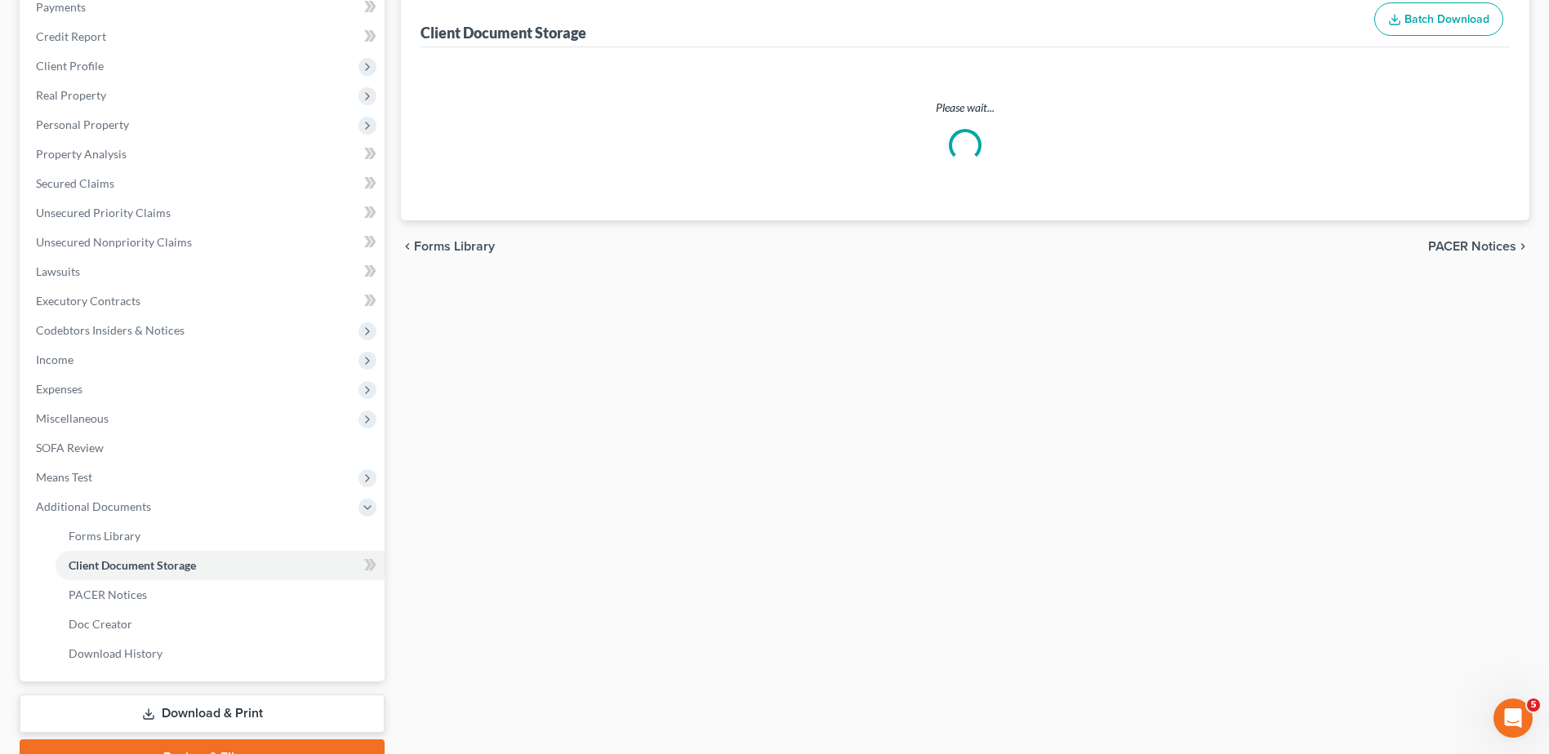
select select "7"
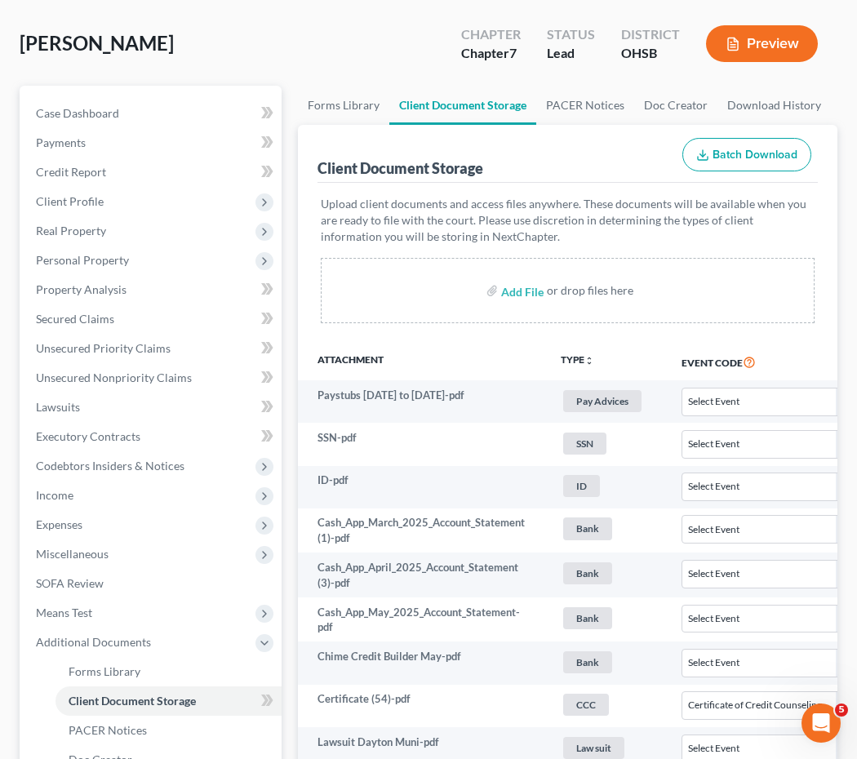
scroll to position [0, 0]
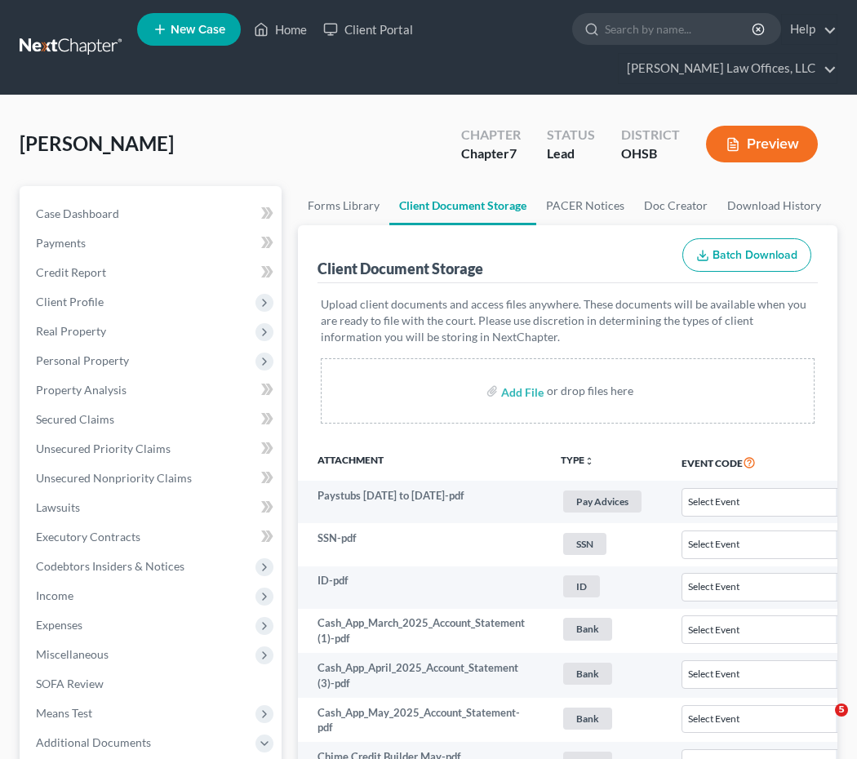
select select "7"
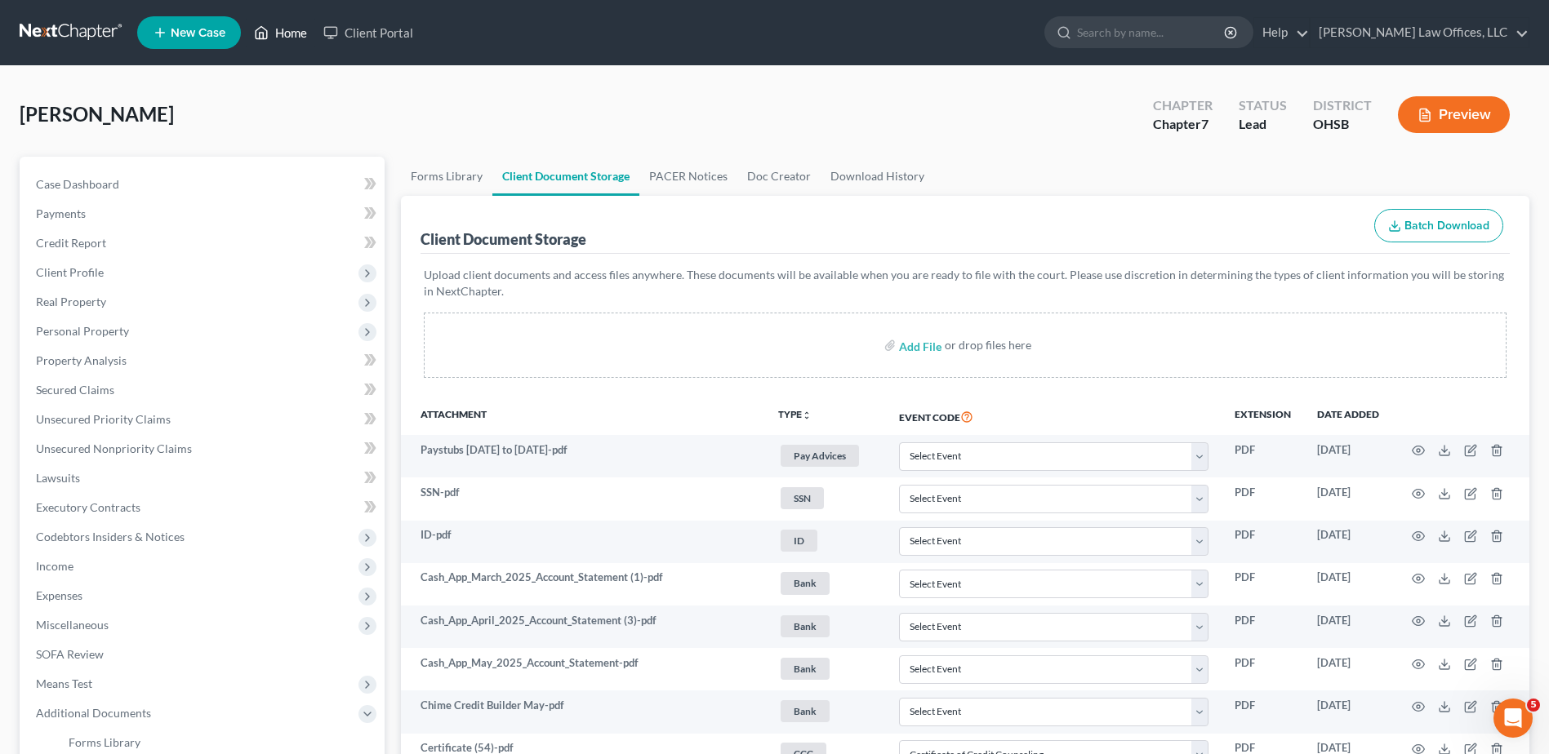
drag, startPoint x: 288, startPoint y: 38, endPoint x: 806, endPoint y: 137, distance: 527.0
click at [288, 38] on link "Home" at bounding box center [280, 32] width 69 height 29
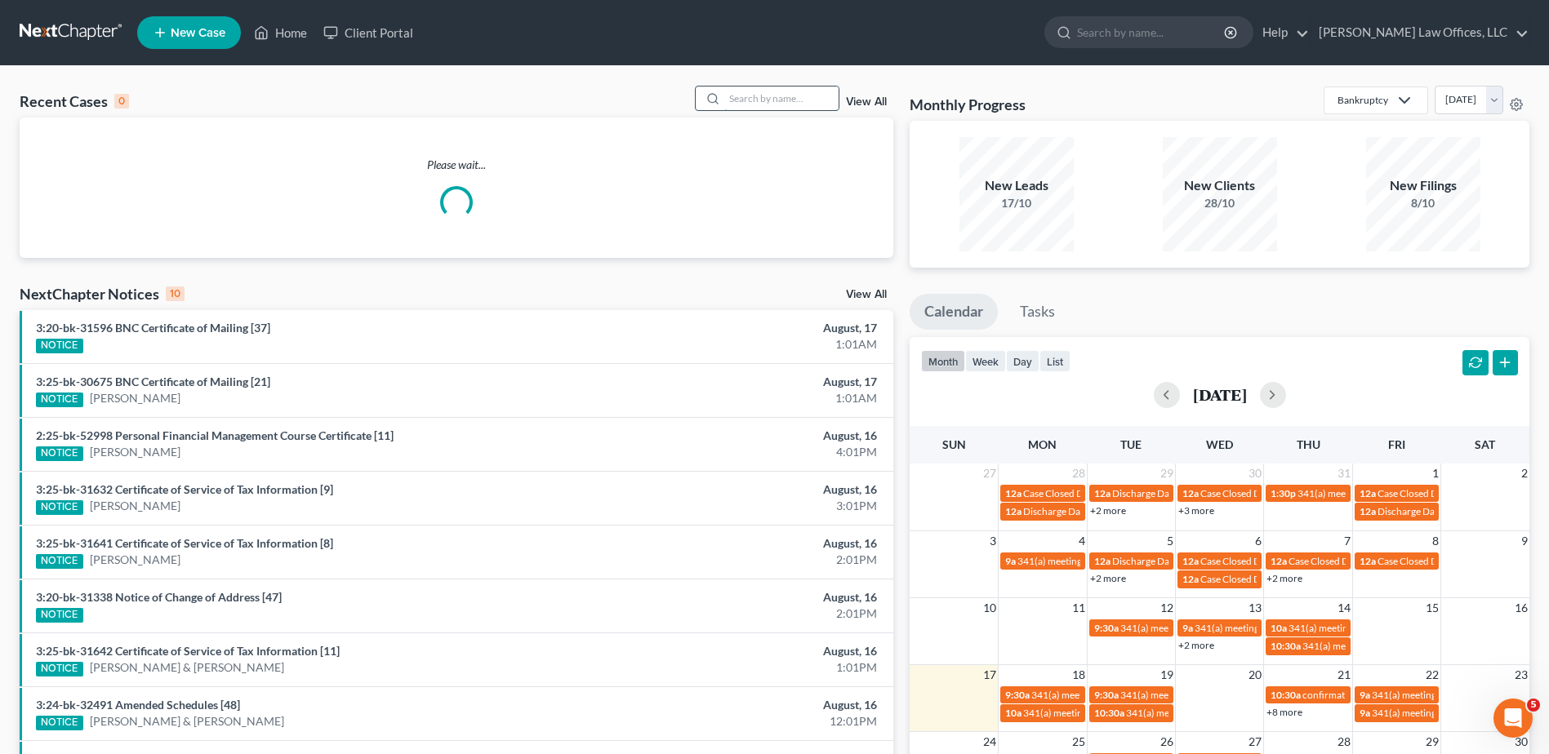
click at [803, 95] on input "search" at bounding box center [781, 99] width 114 height 24
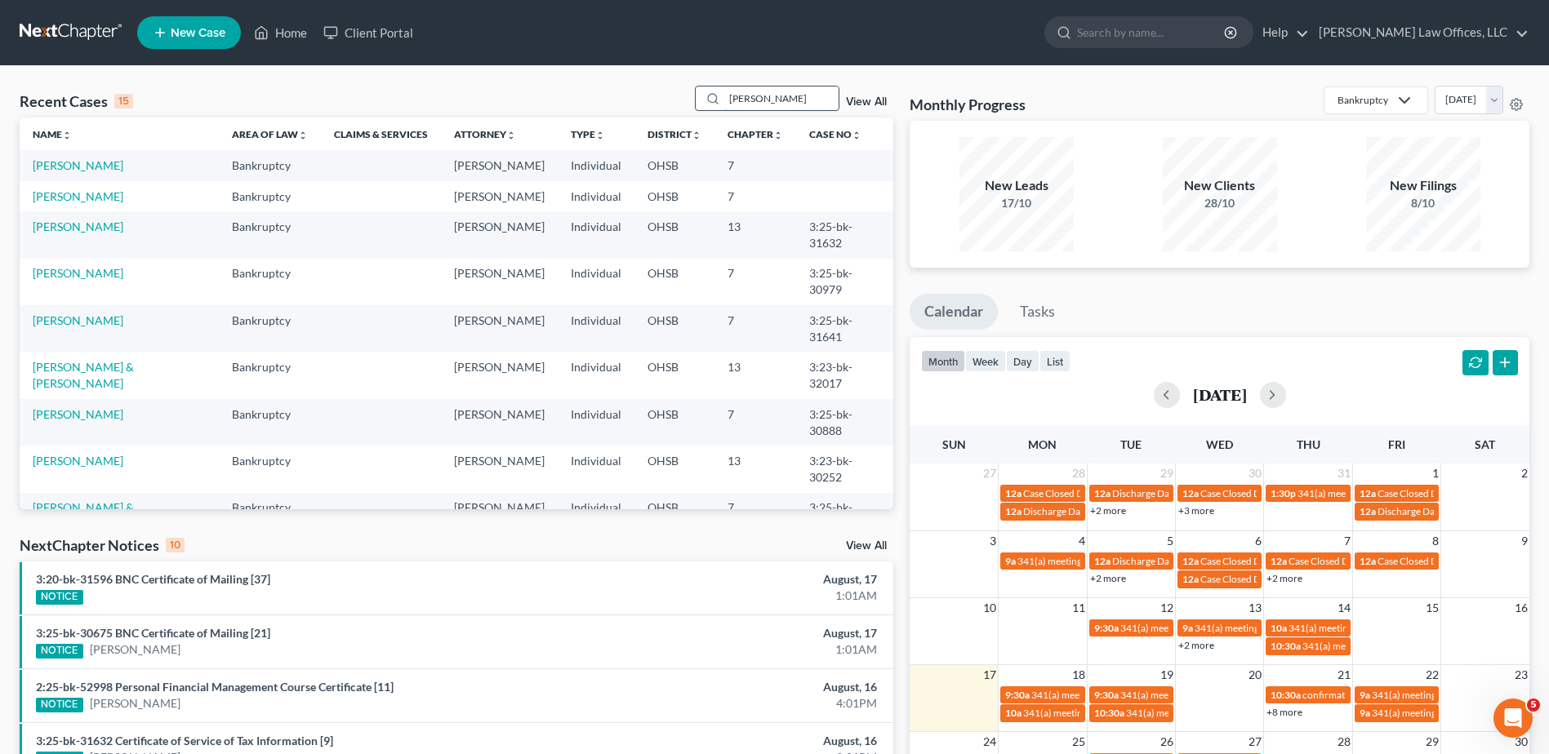
type input "eggleston"
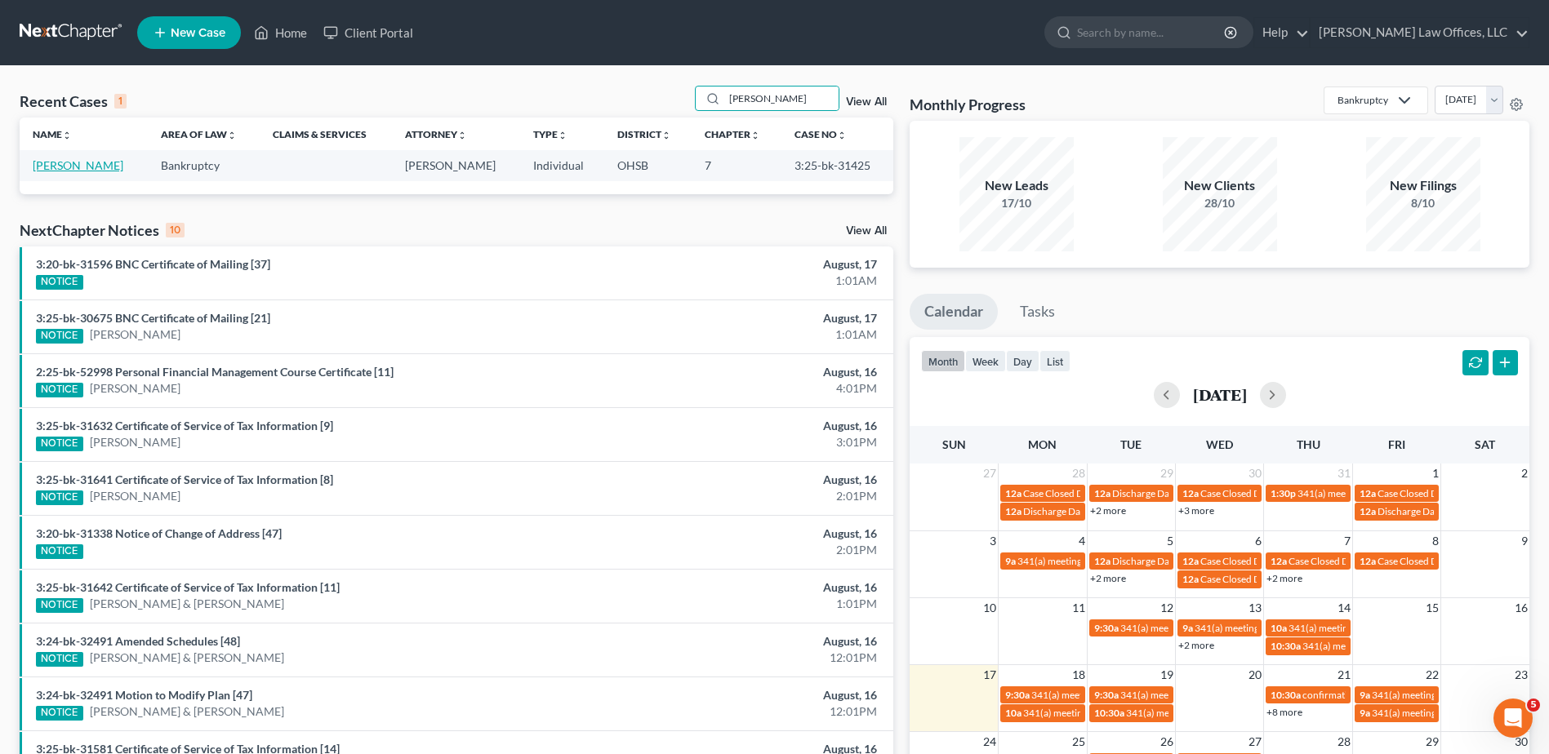
click at [59, 166] on link "Eggleston, Emily" at bounding box center [78, 165] width 91 height 14
select select "3"
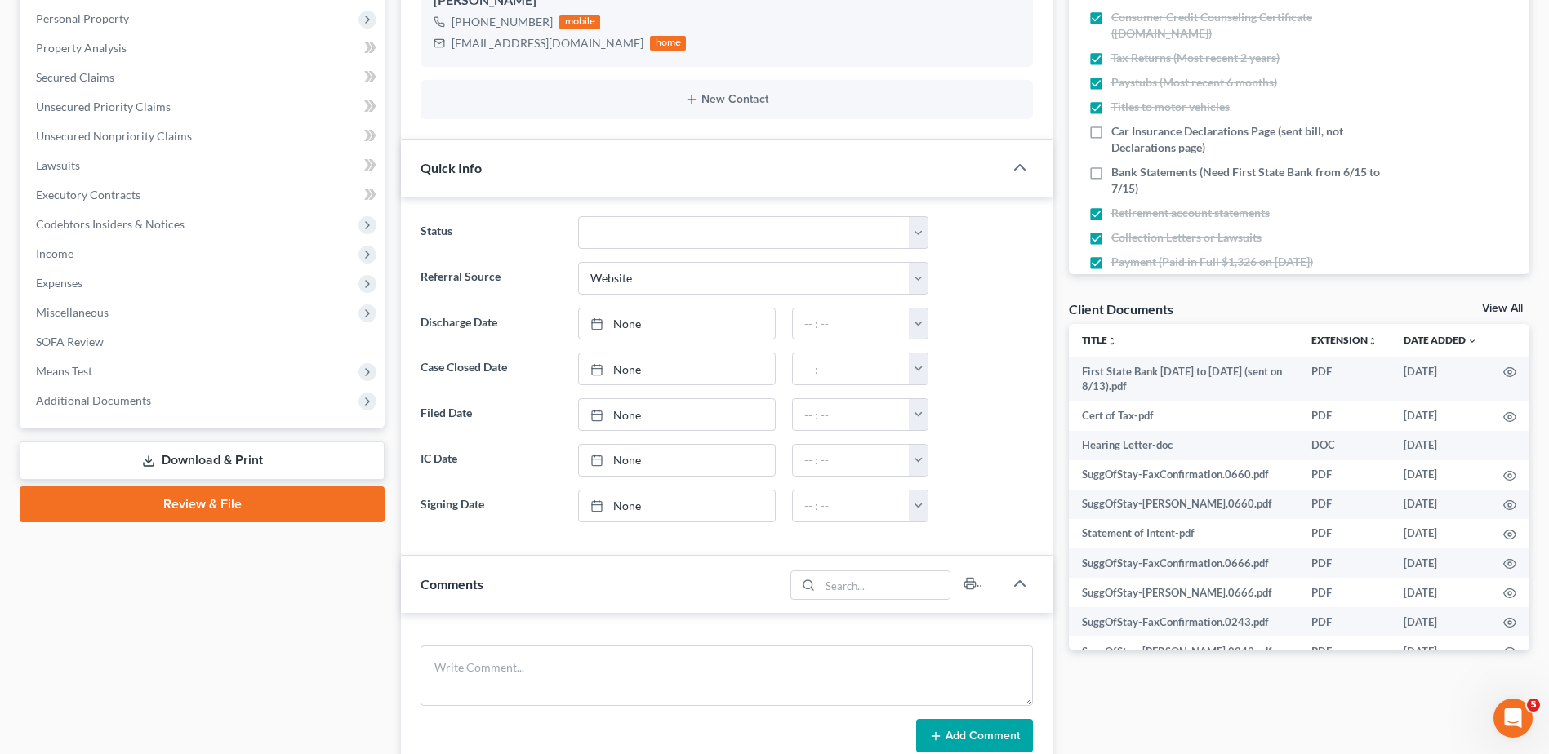
scroll to position [327, 0]
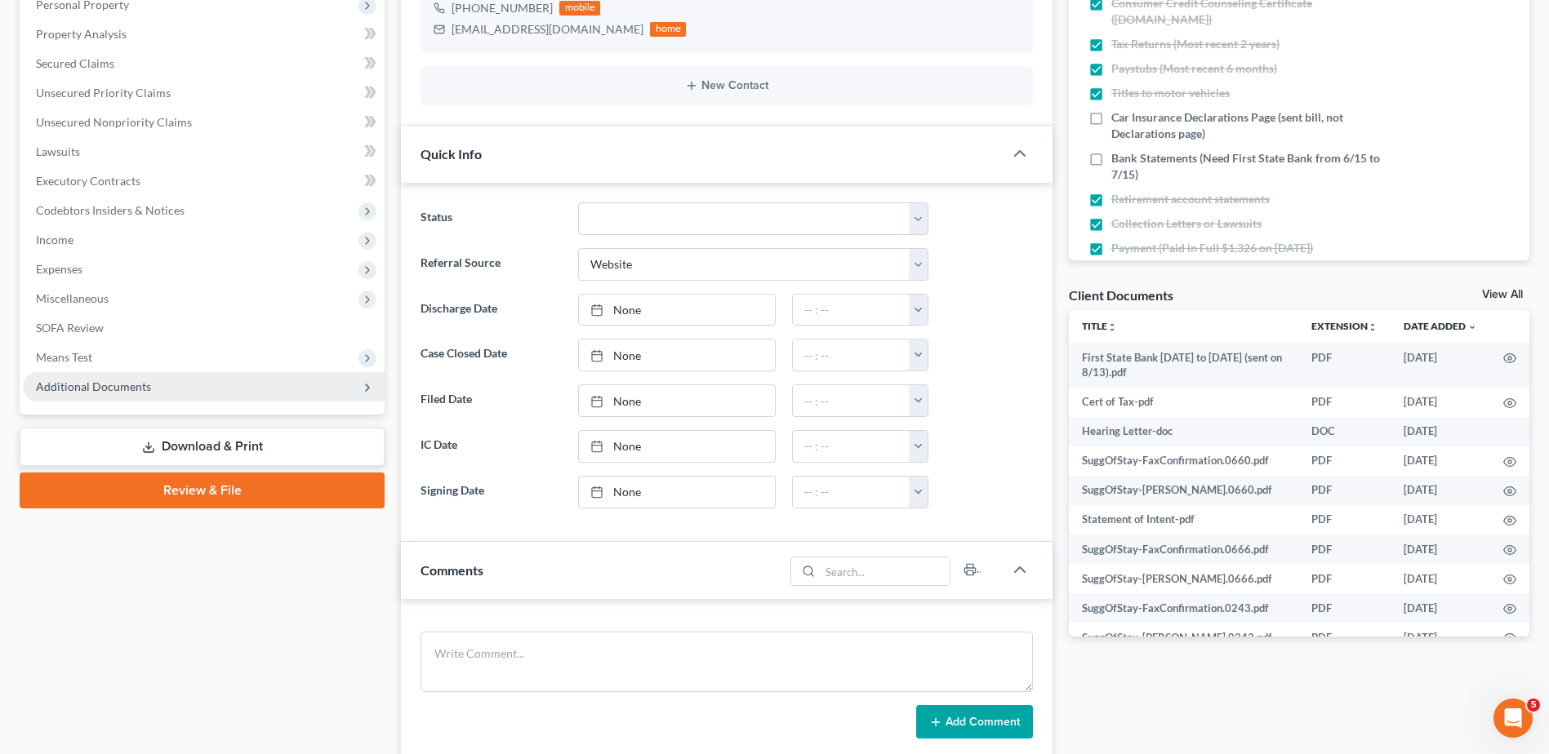
click at [107, 389] on span "Additional Documents" at bounding box center [93, 387] width 115 height 14
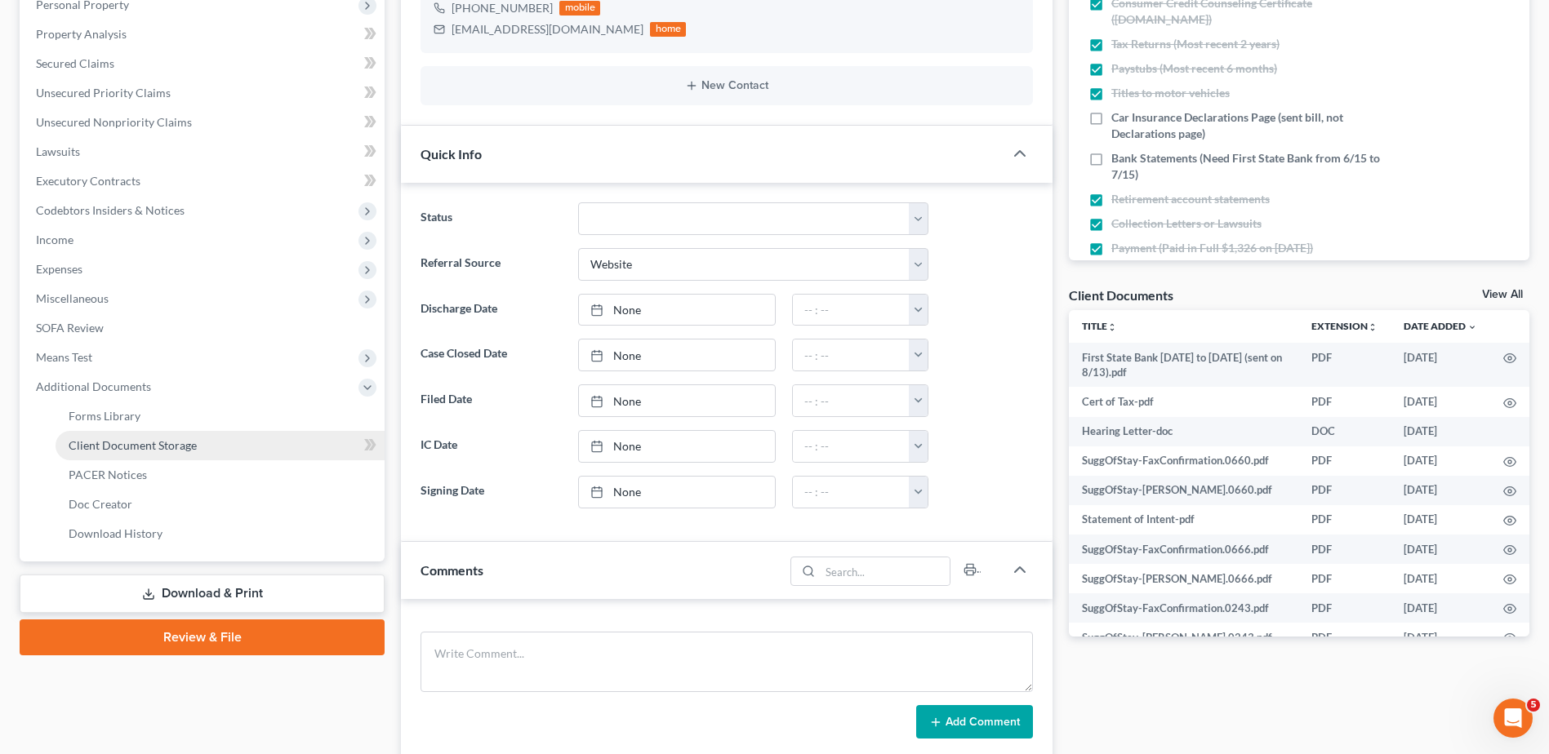
click at [129, 438] on span "Client Document Storage" at bounding box center [133, 445] width 128 height 14
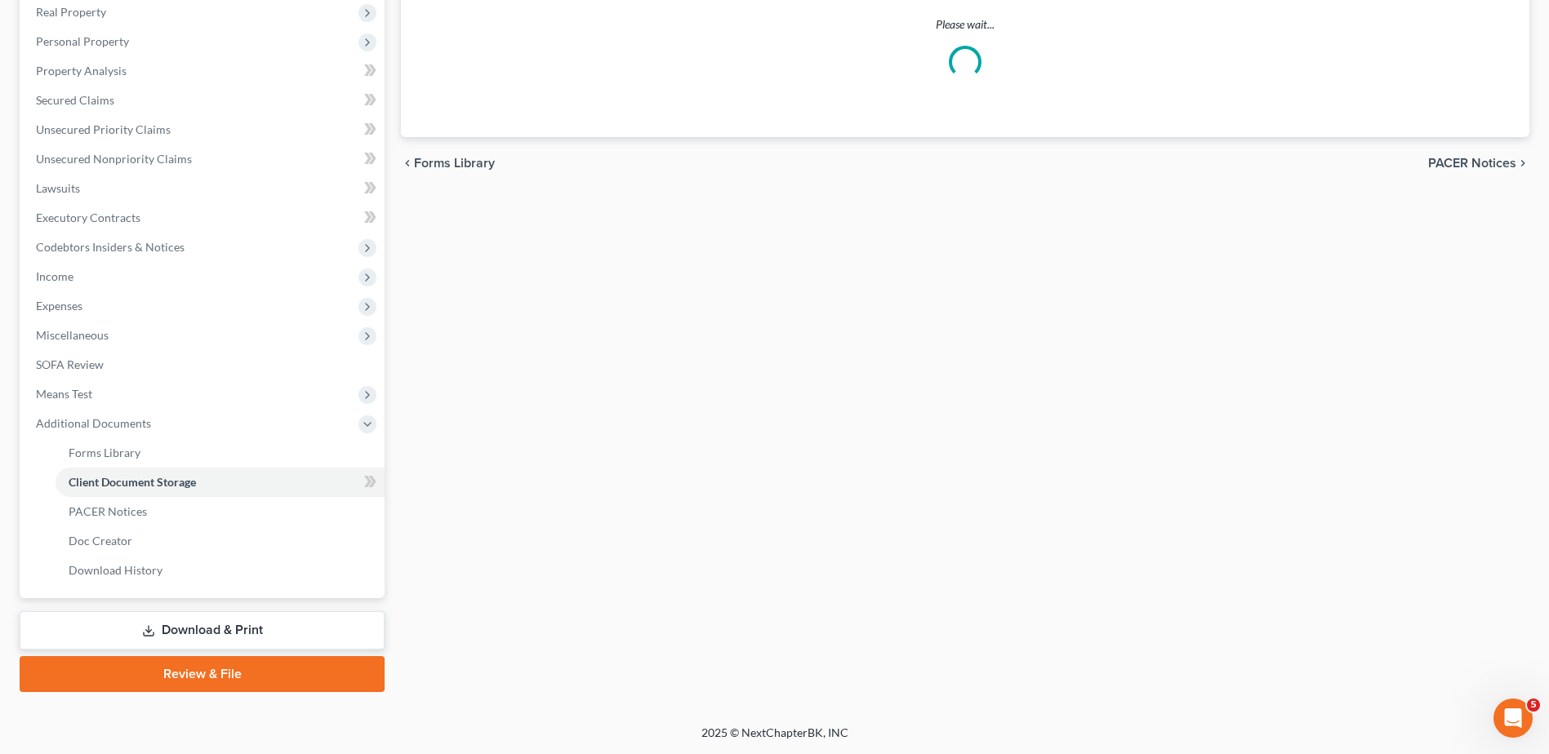
select select "7"
select select "52"
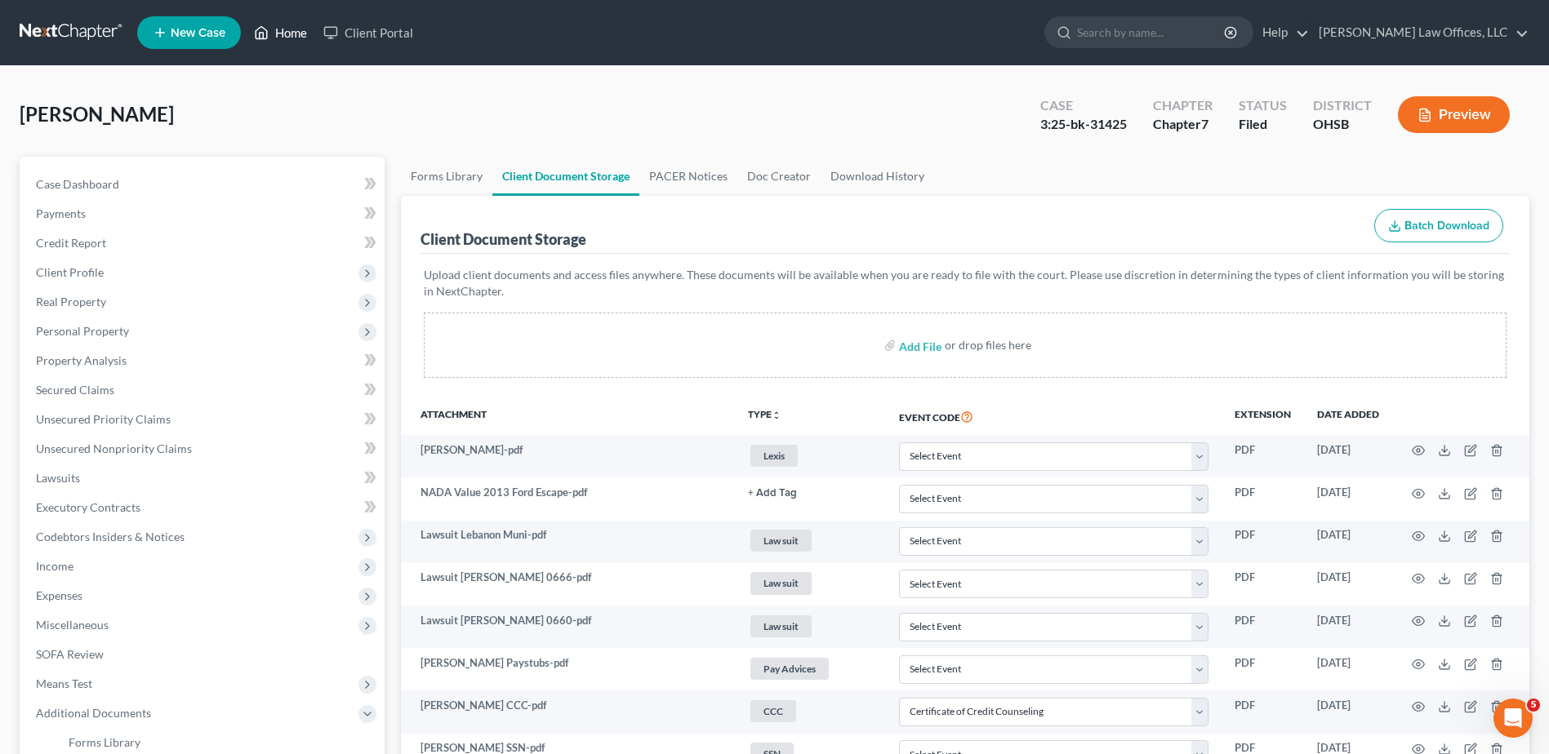
drag, startPoint x: 294, startPoint y: 30, endPoint x: 576, endPoint y: 147, distance: 305.7
click at [294, 30] on link "Home" at bounding box center [280, 32] width 69 height 29
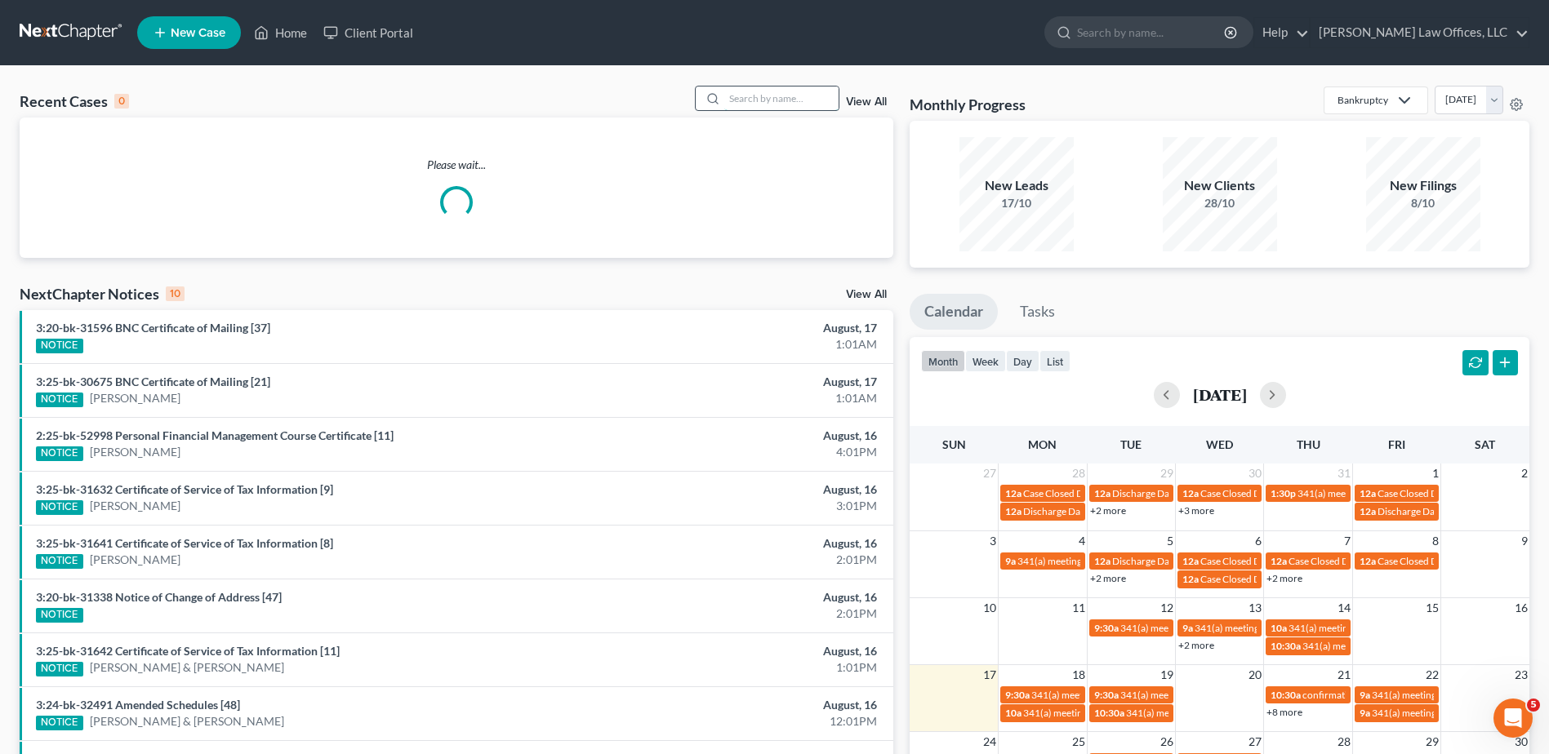
click at [741, 97] on input "search" at bounding box center [781, 99] width 114 height 24
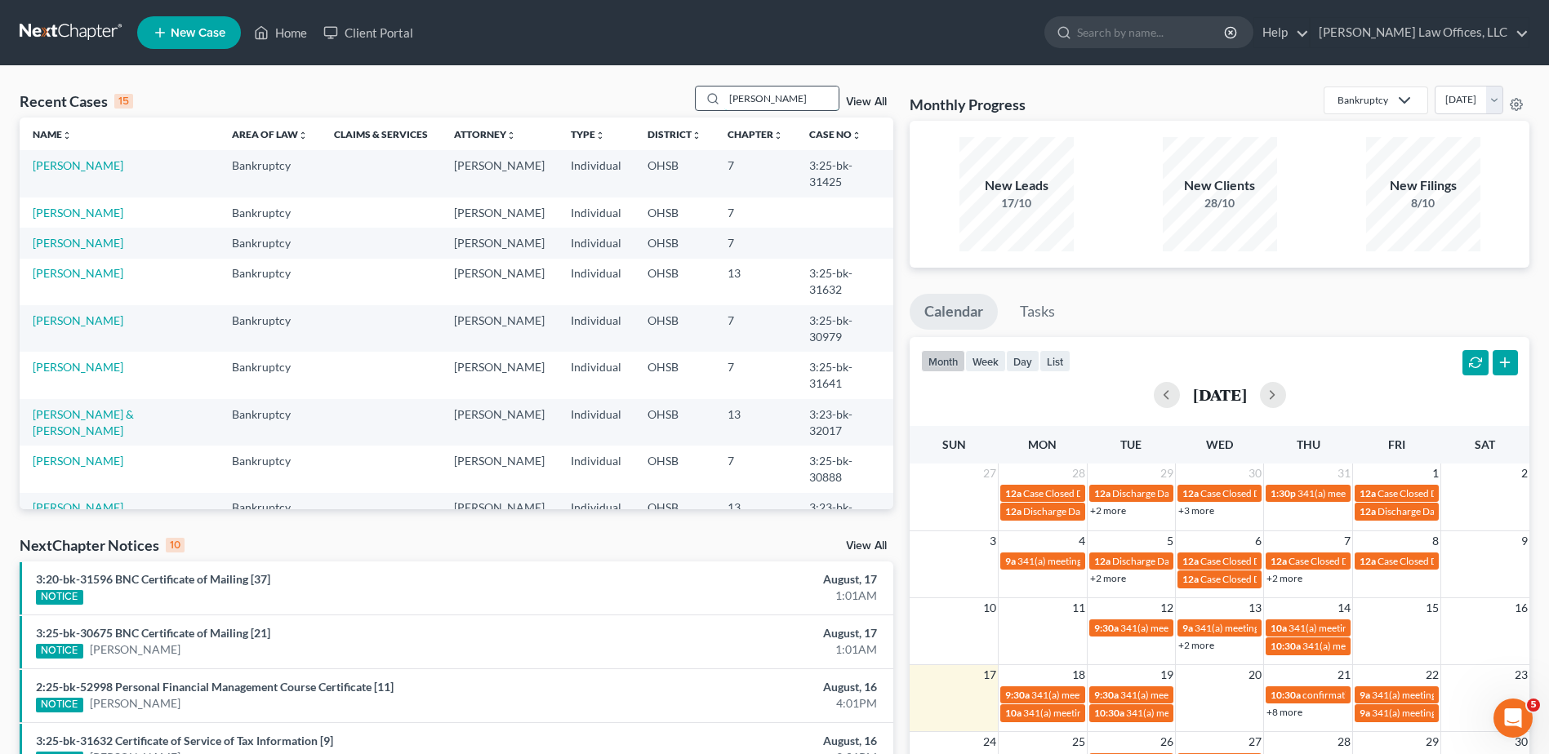
type input "earley"
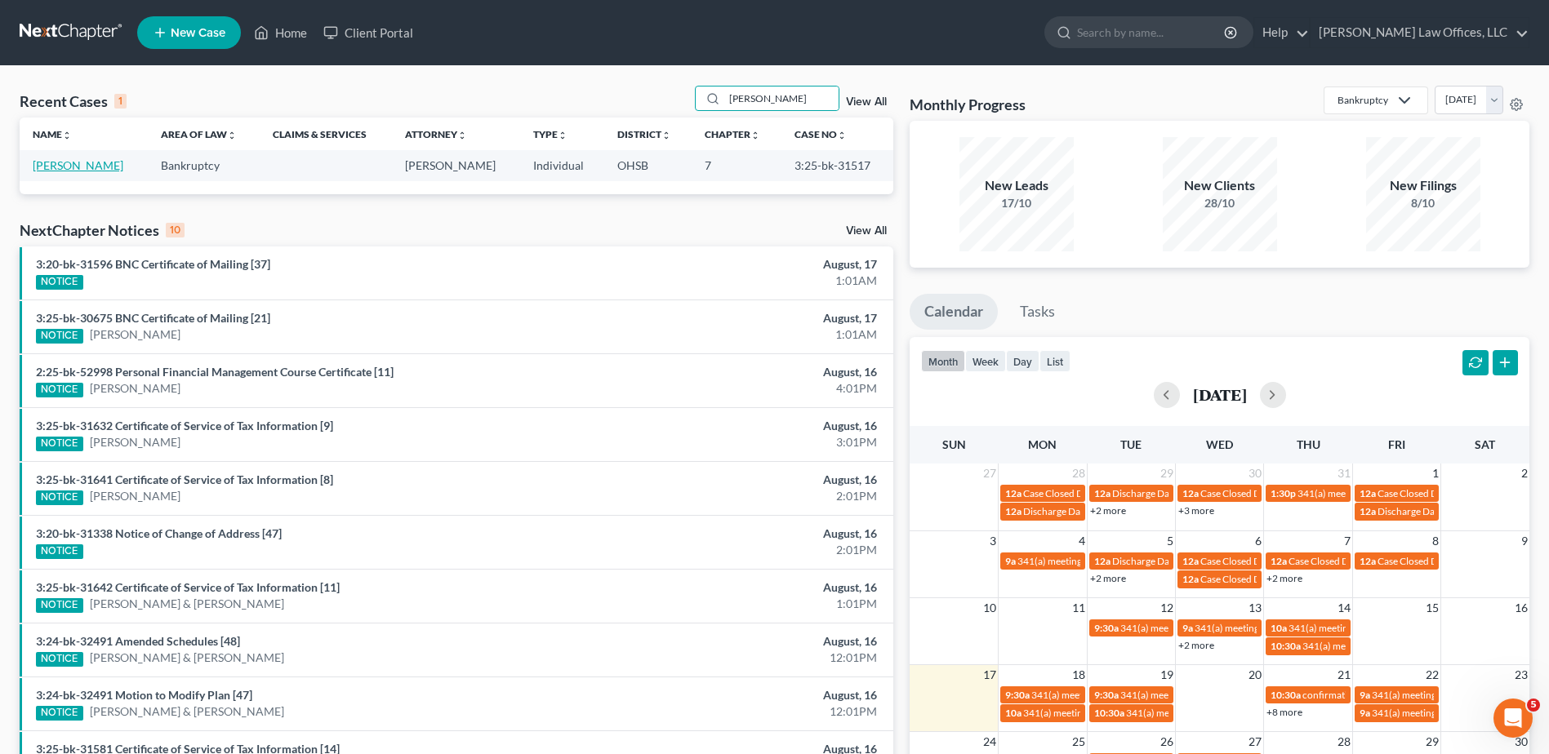
click at [64, 164] on link "Earley, Jaelyn" at bounding box center [78, 165] width 91 height 14
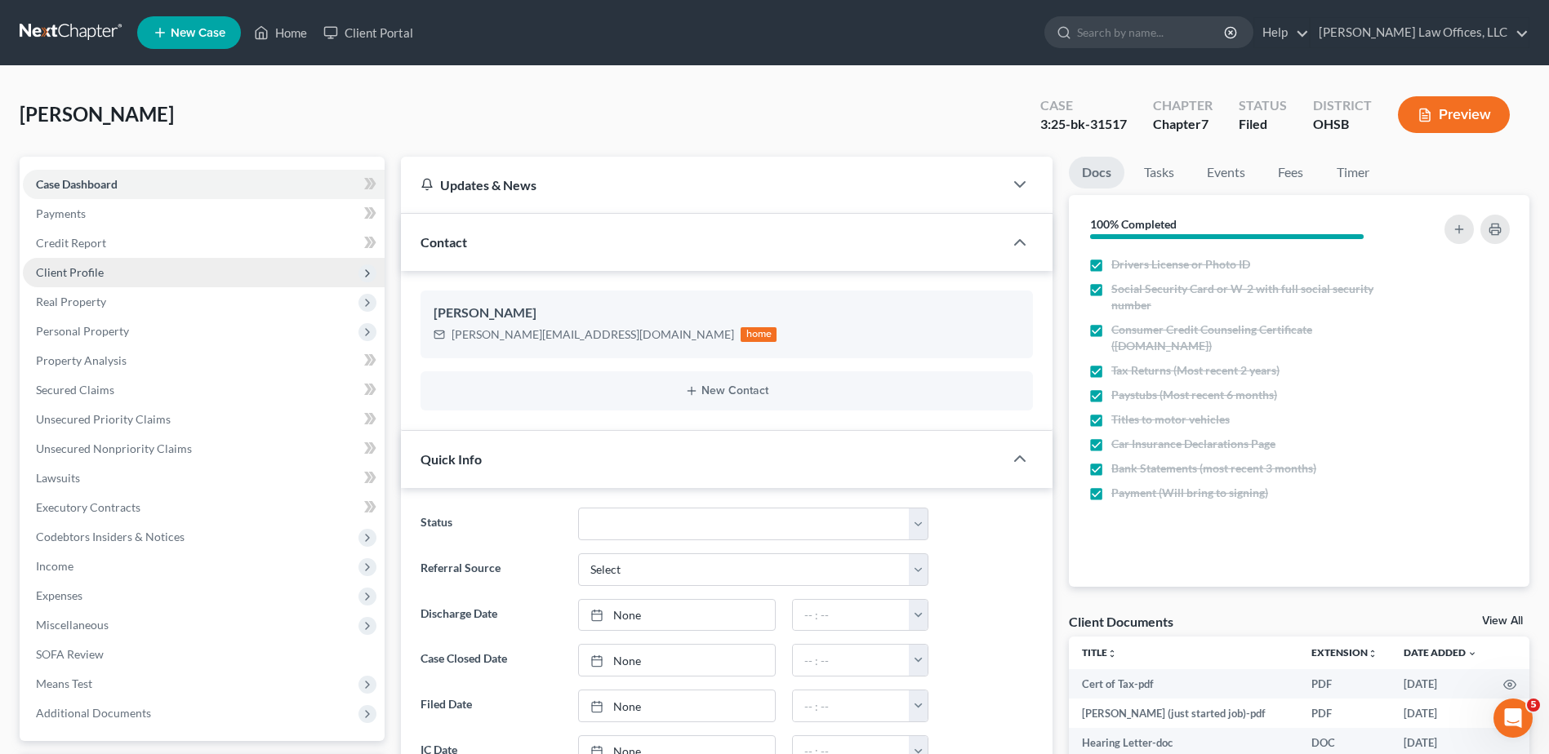
click at [79, 278] on span "Client Profile" at bounding box center [204, 272] width 362 height 29
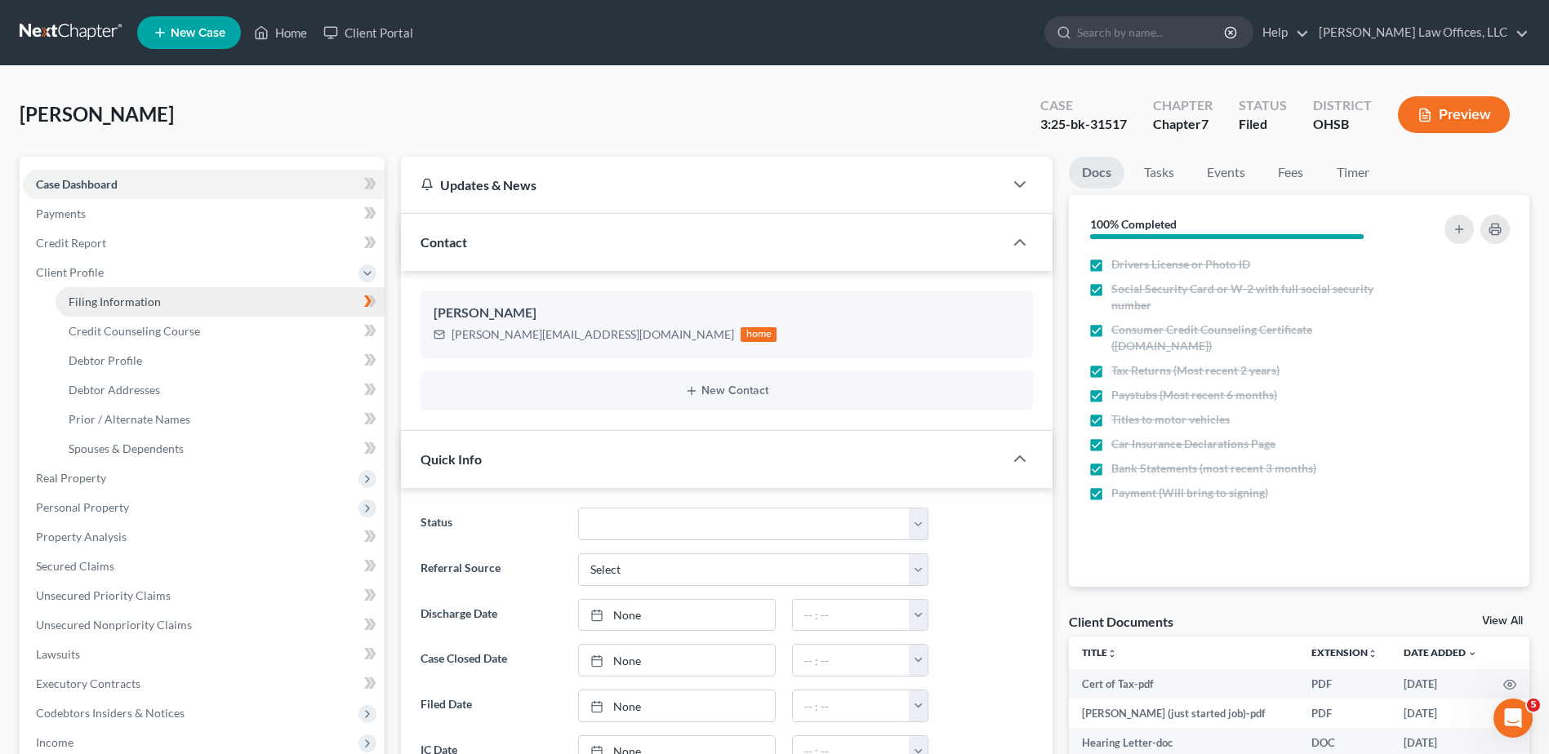
click at [81, 297] on span "Filing Information" at bounding box center [115, 302] width 92 height 14
select select "1"
select select "0"
select select "62"
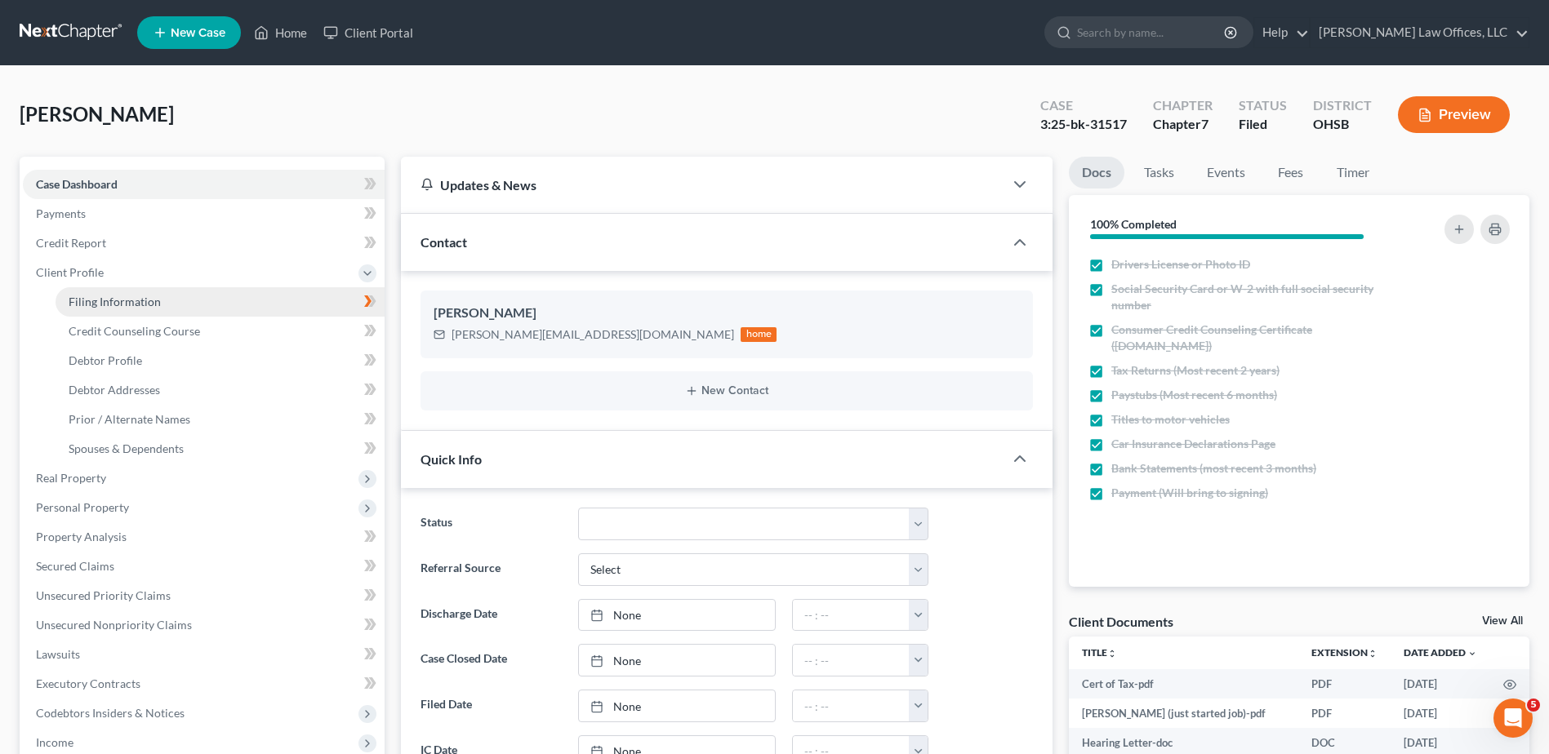
select select "0"
select select "36"
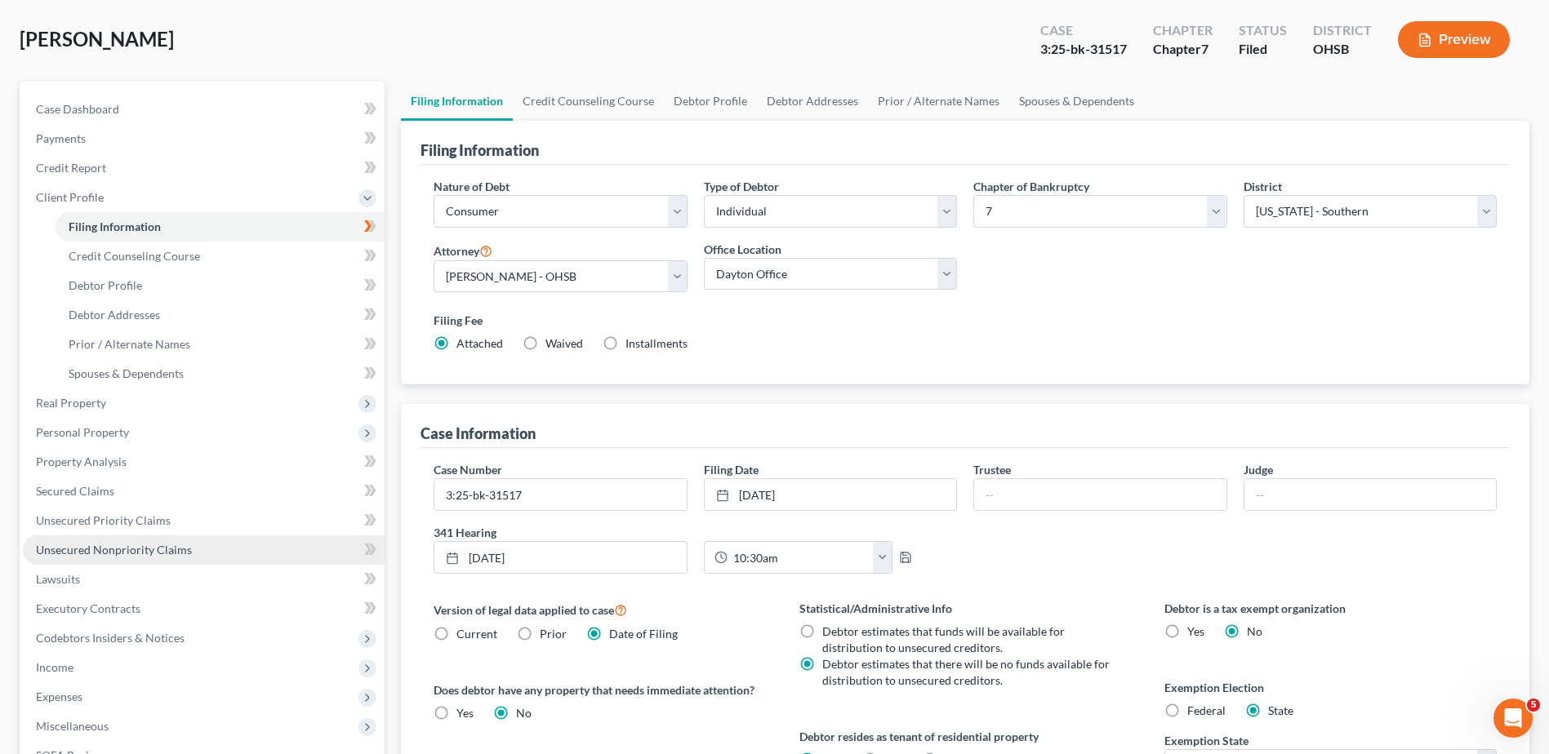
scroll to position [163, 0]
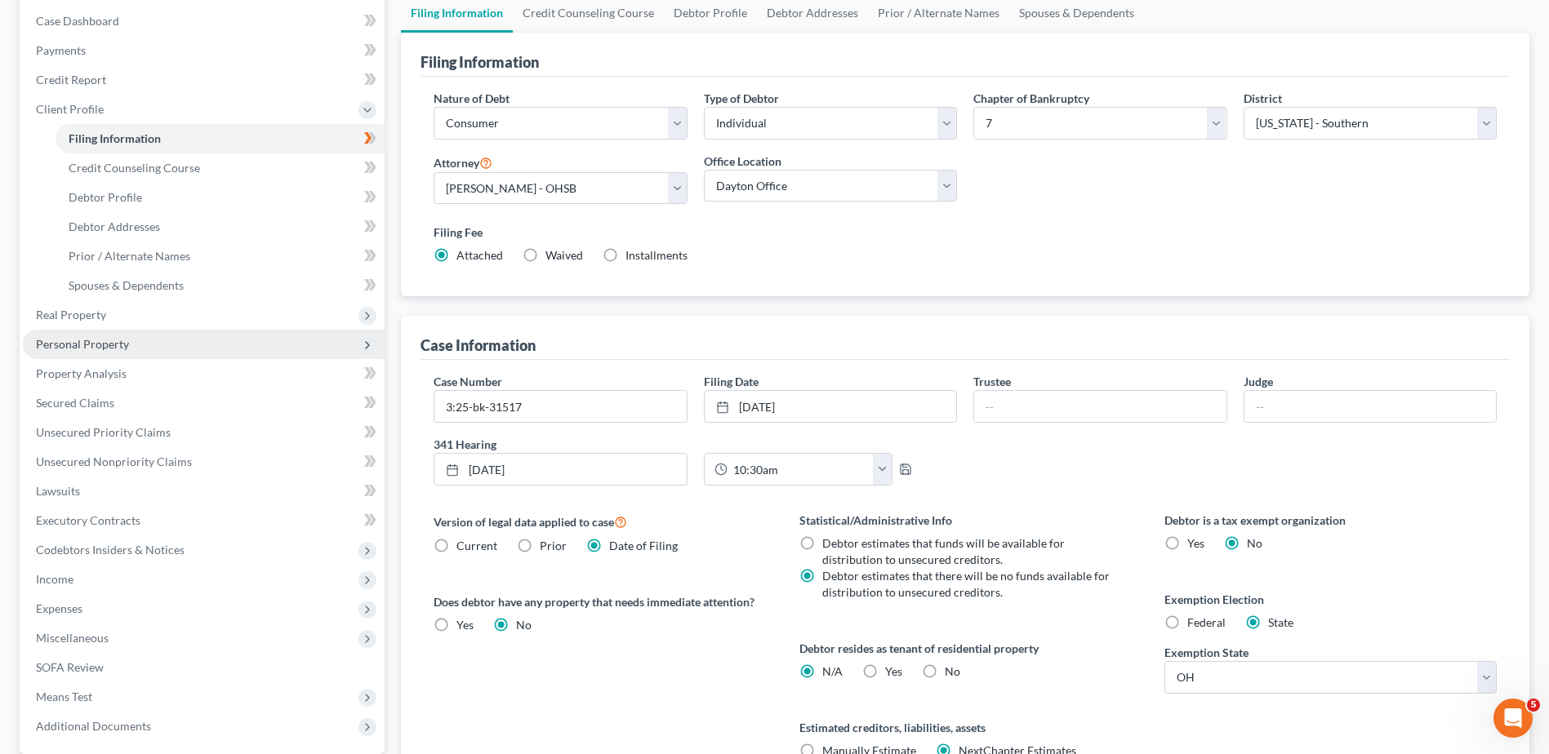
click at [116, 349] on span "Personal Property" at bounding box center [82, 344] width 93 height 14
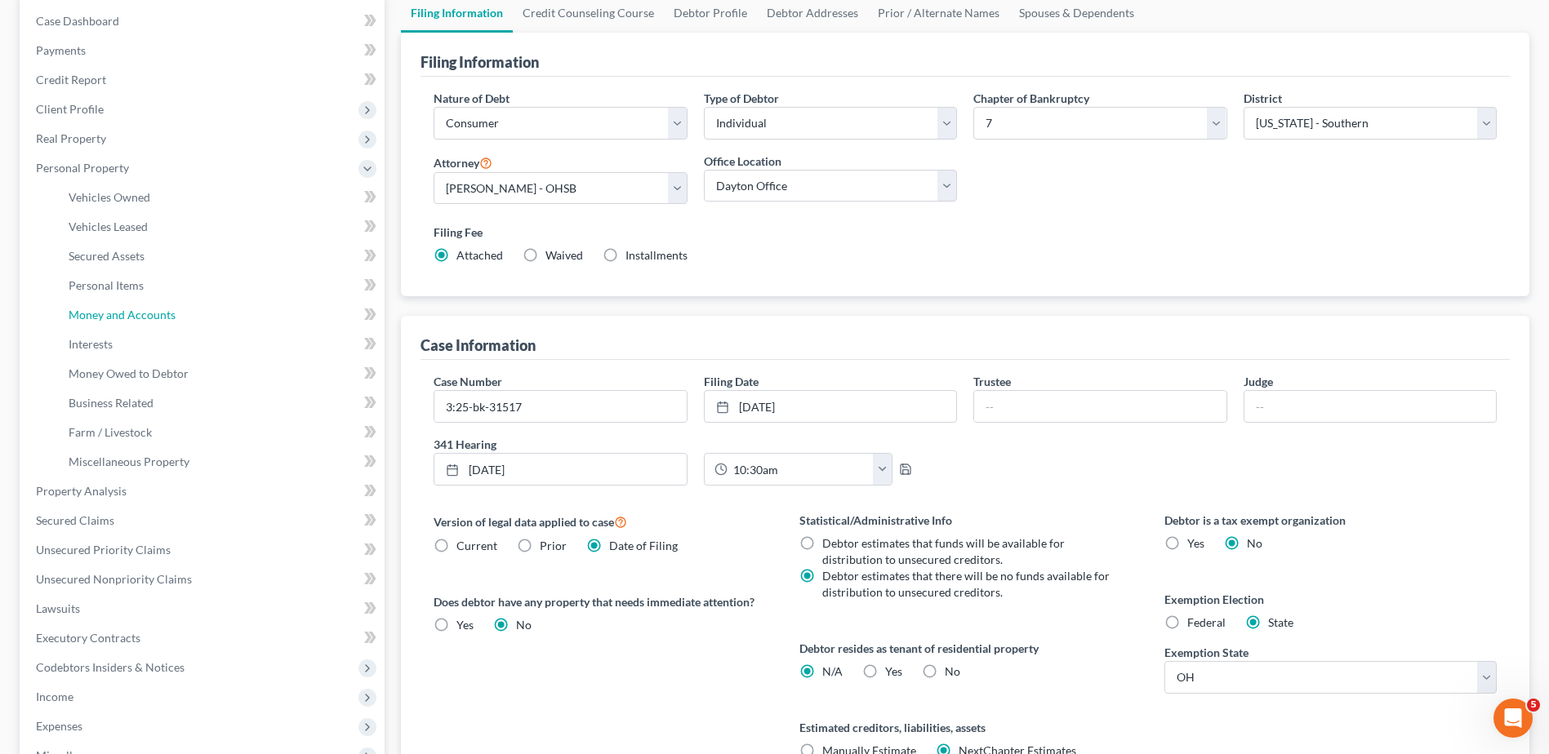
click at [145, 316] on span "Money and Accounts" at bounding box center [122, 315] width 107 height 14
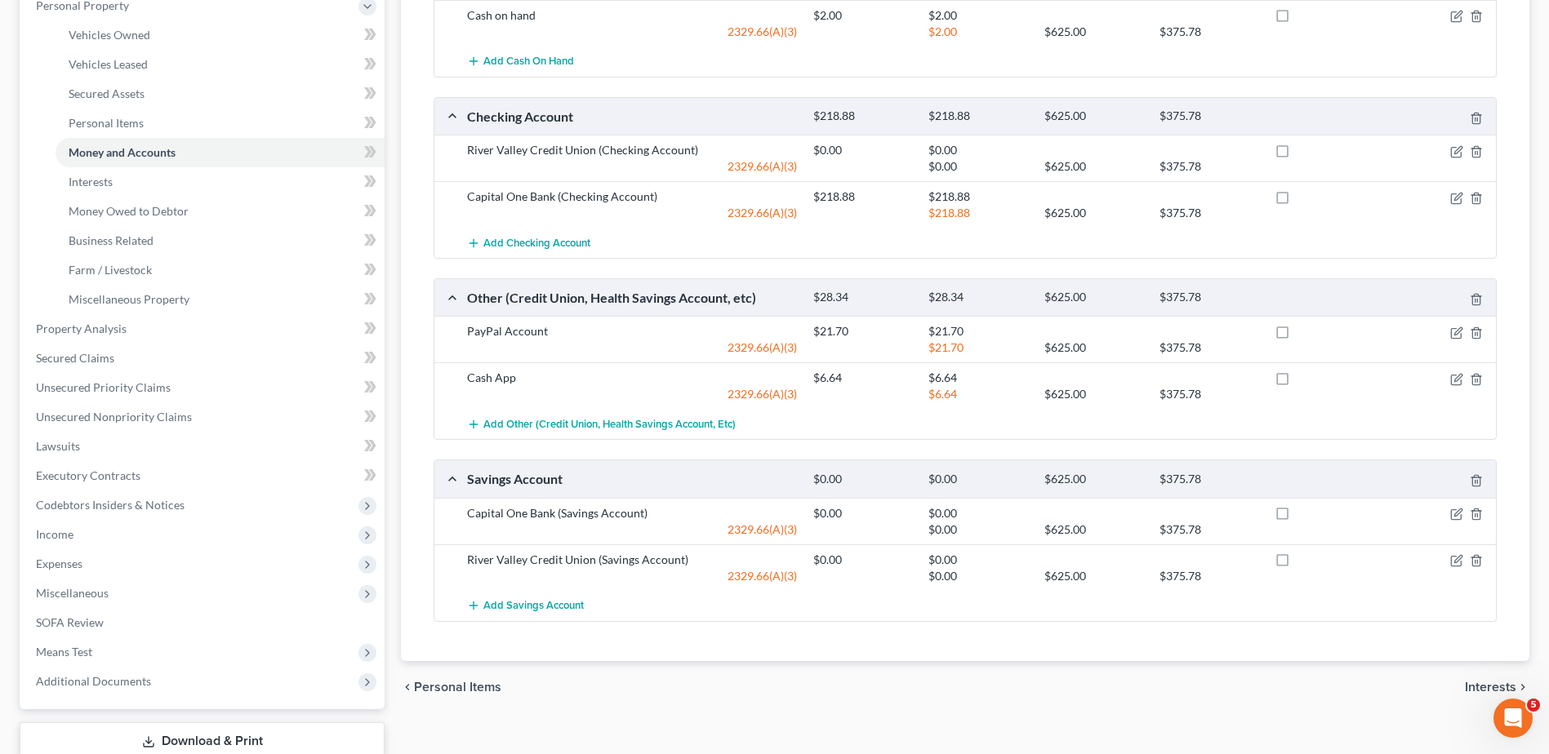
scroll to position [327, 0]
click at [857, 154] on icon "button" at bounding box center [1456, 151] width 13 height 13
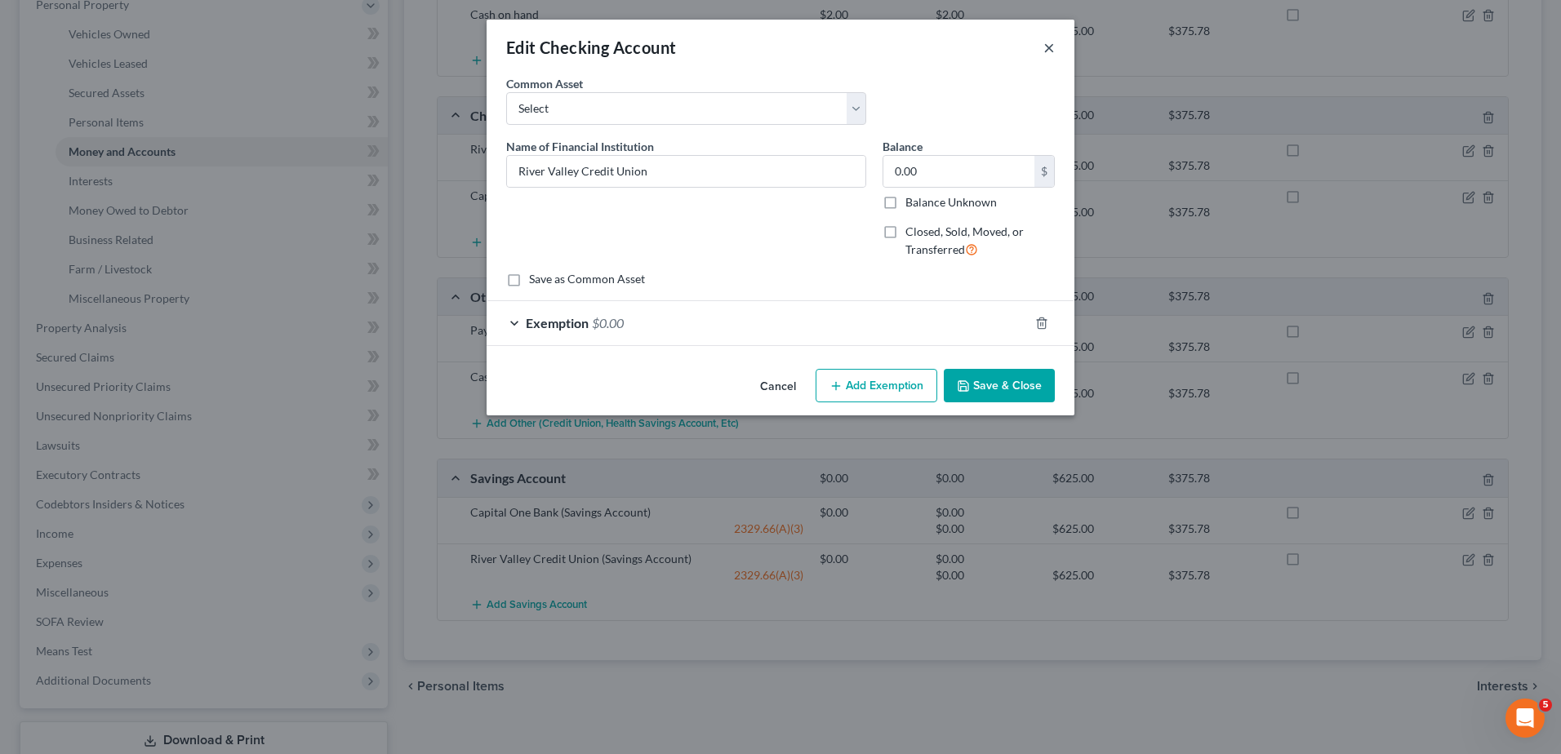
click at [857, 46] on button "×" at bounding box center [1049, 48] width 11 height 20
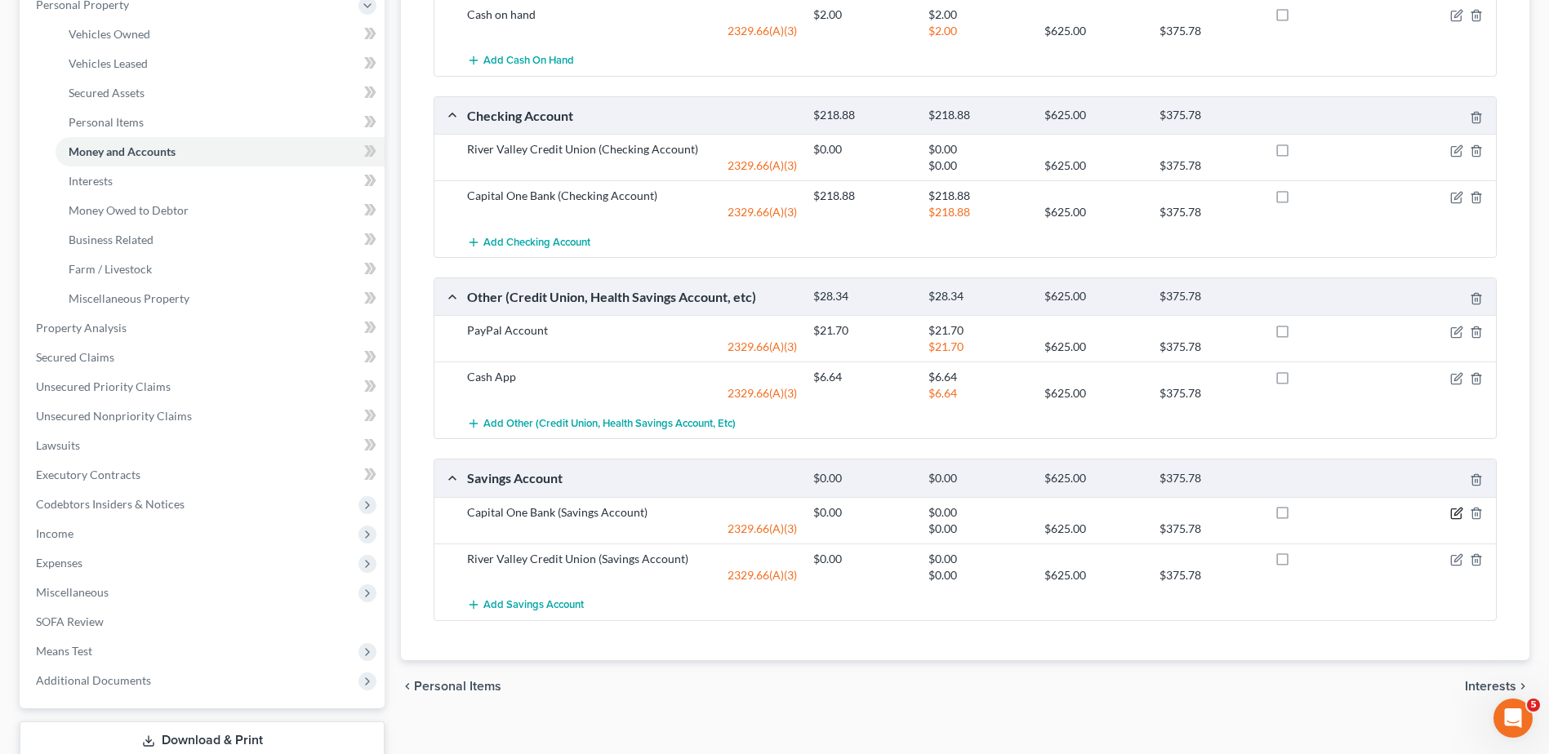
click at [857, 512] on icon "button" at bounding box center [1456, 513] width 13 height 13
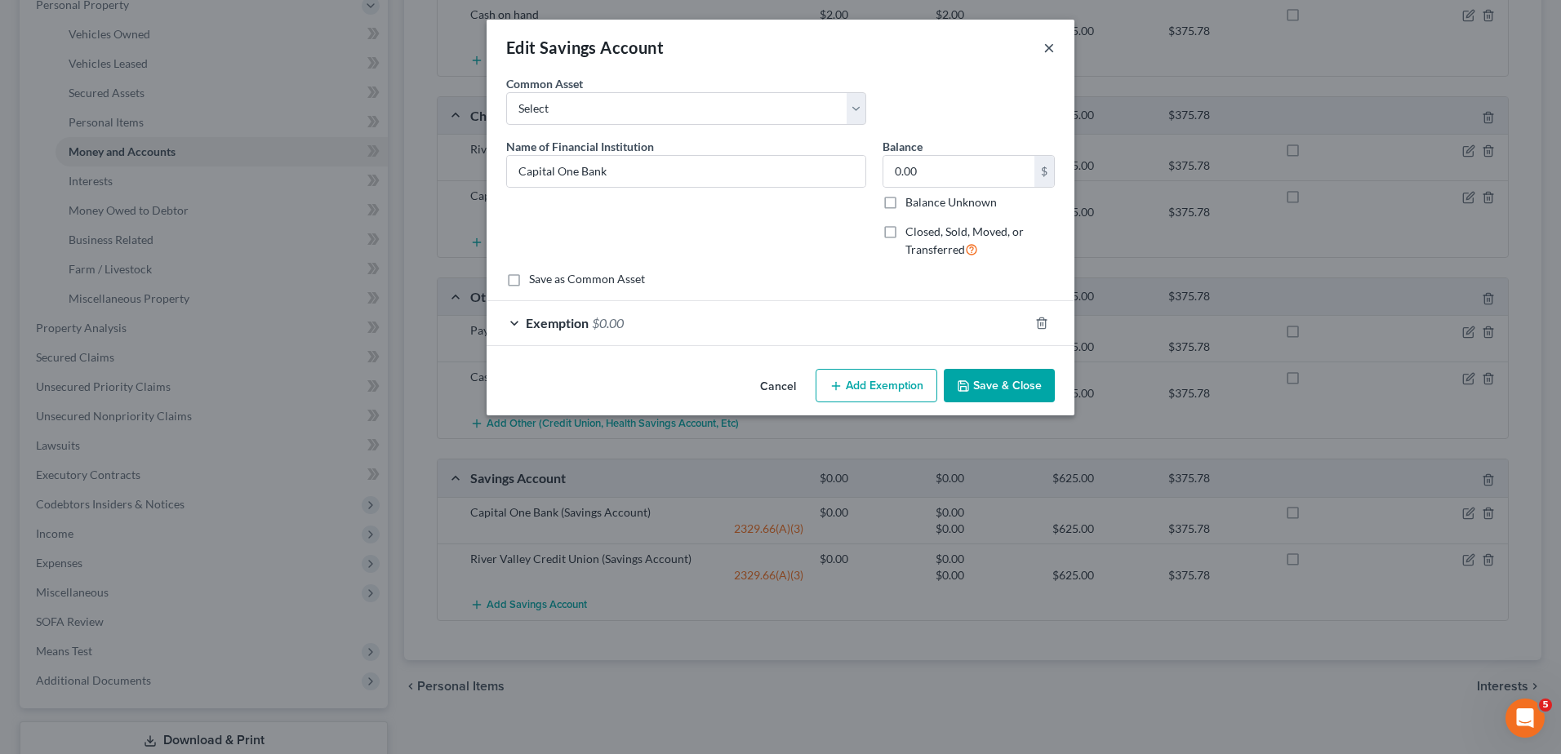
click at [857, 47] on button "×" at bounding box center [1049, 48] width 11 height 20
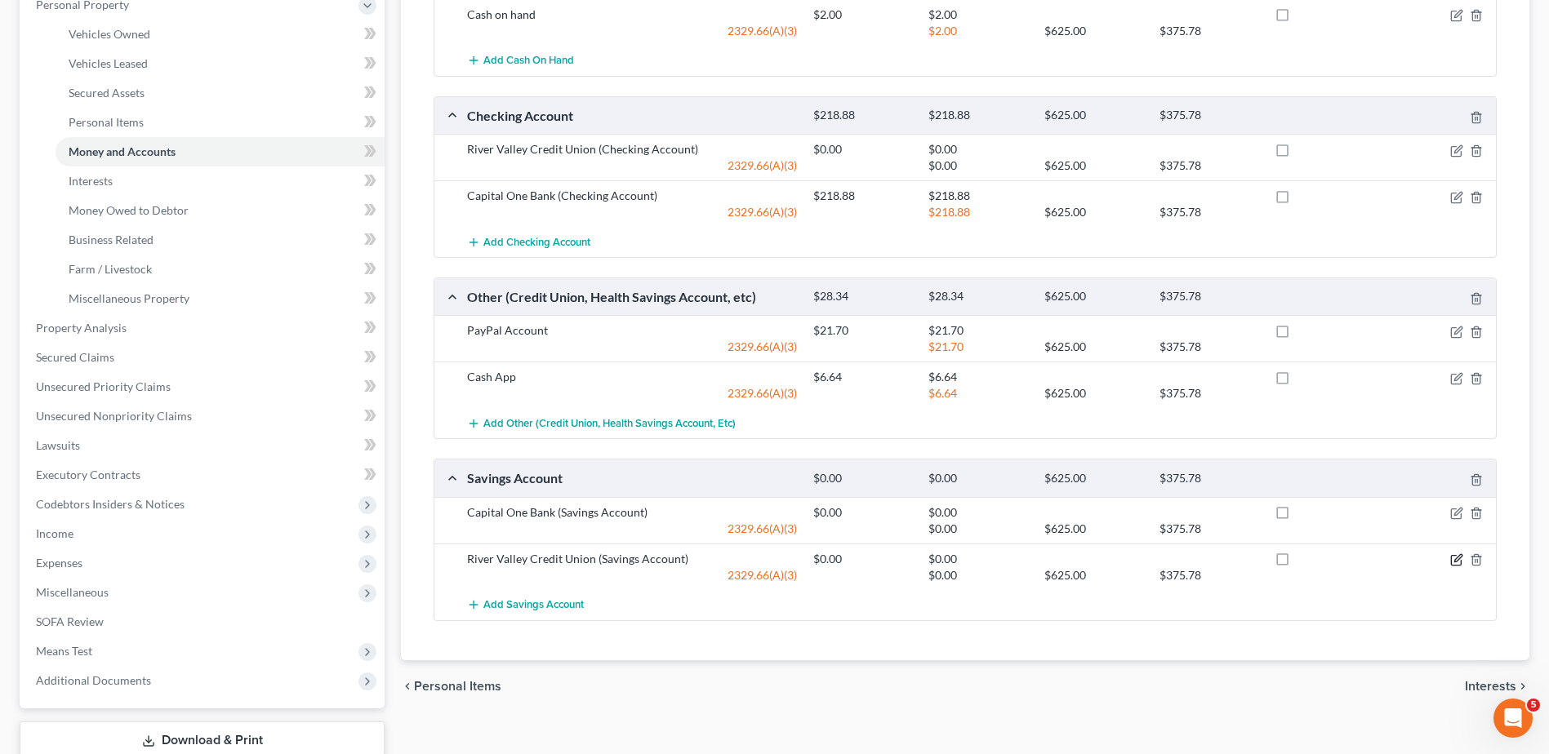
click at [857, 562] on icon "button" at bounding box center [1457, 557] width 7 height 7
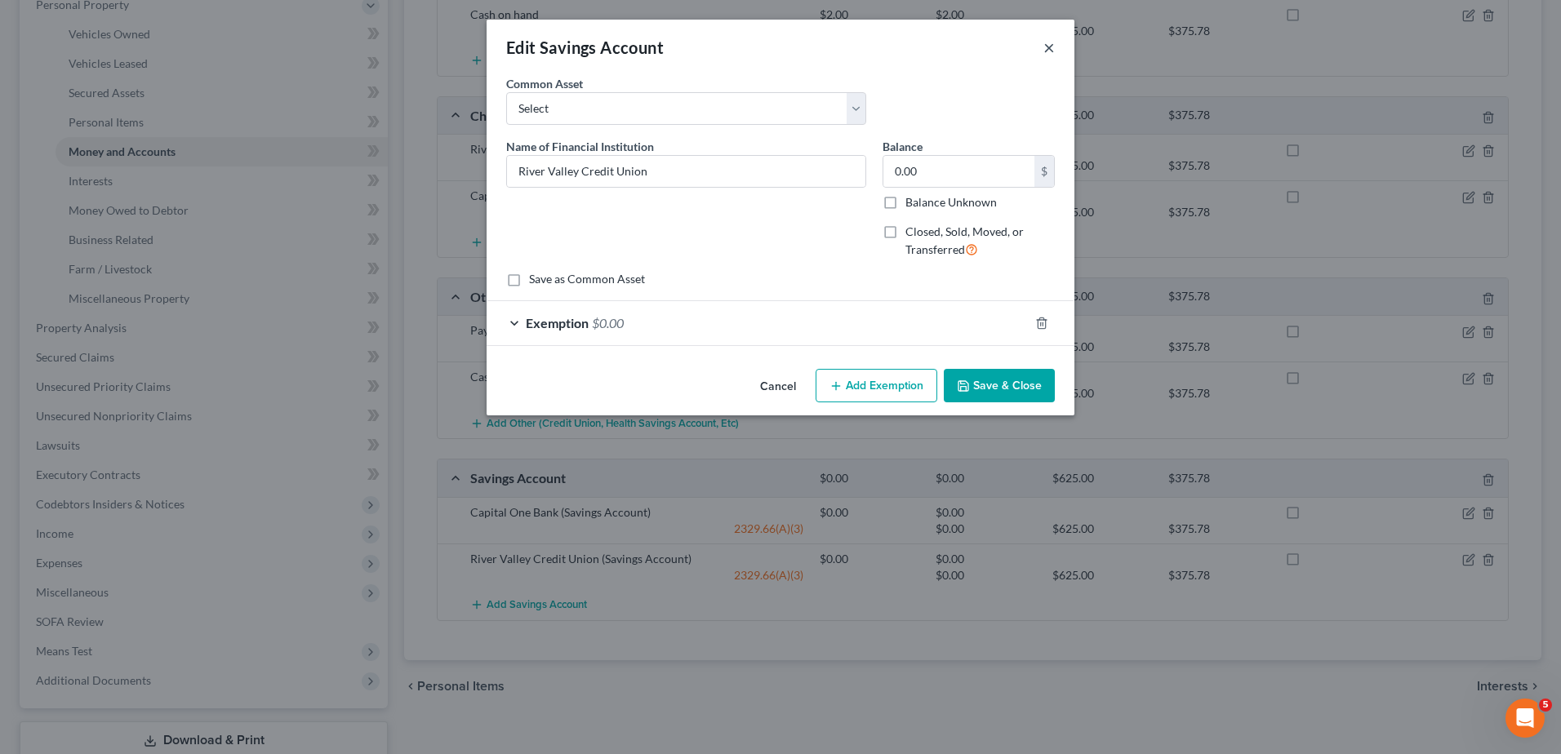
click at [857, 47] on button "×" at bounding box center [1049, 48] width 11 height 20
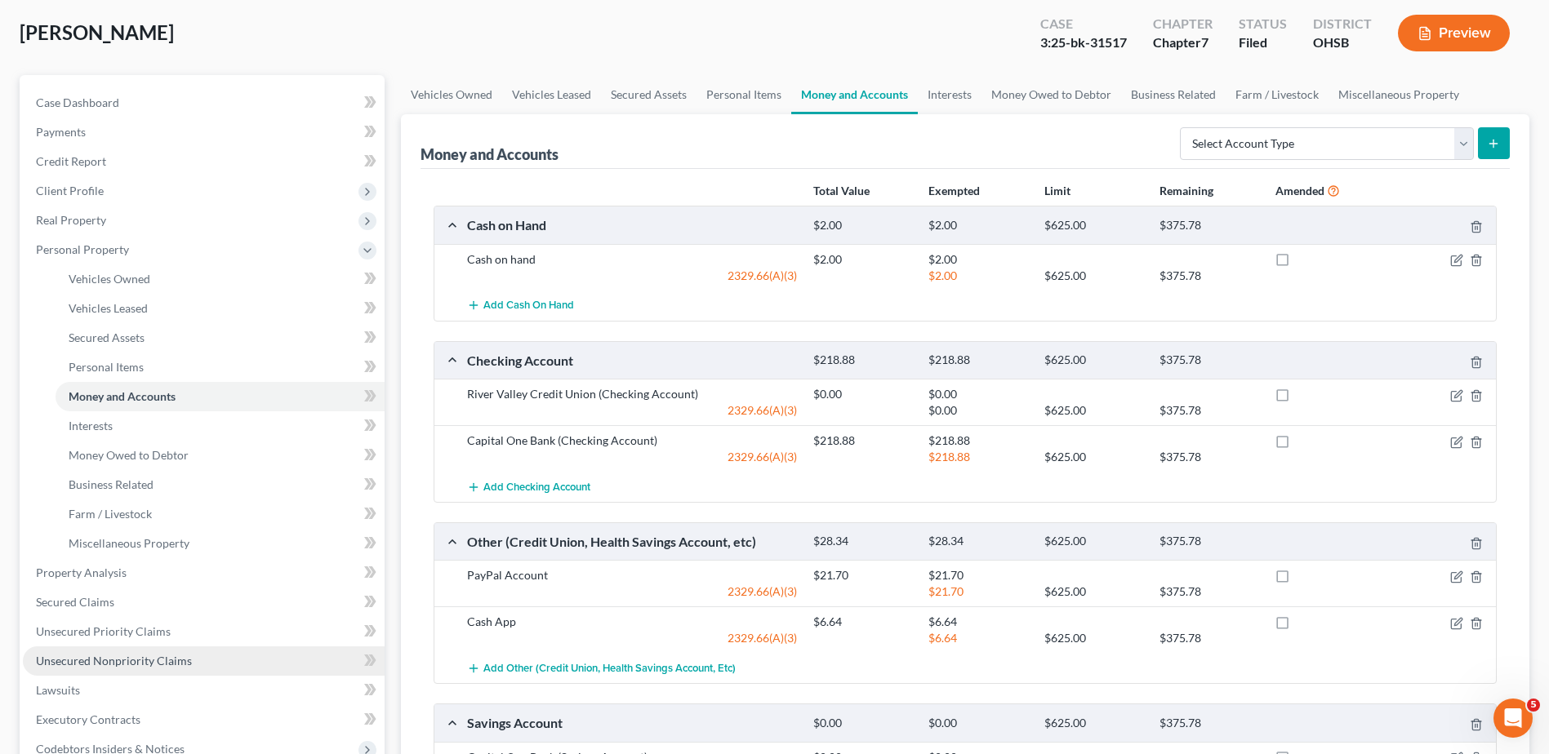
scroll to position [0, 0]
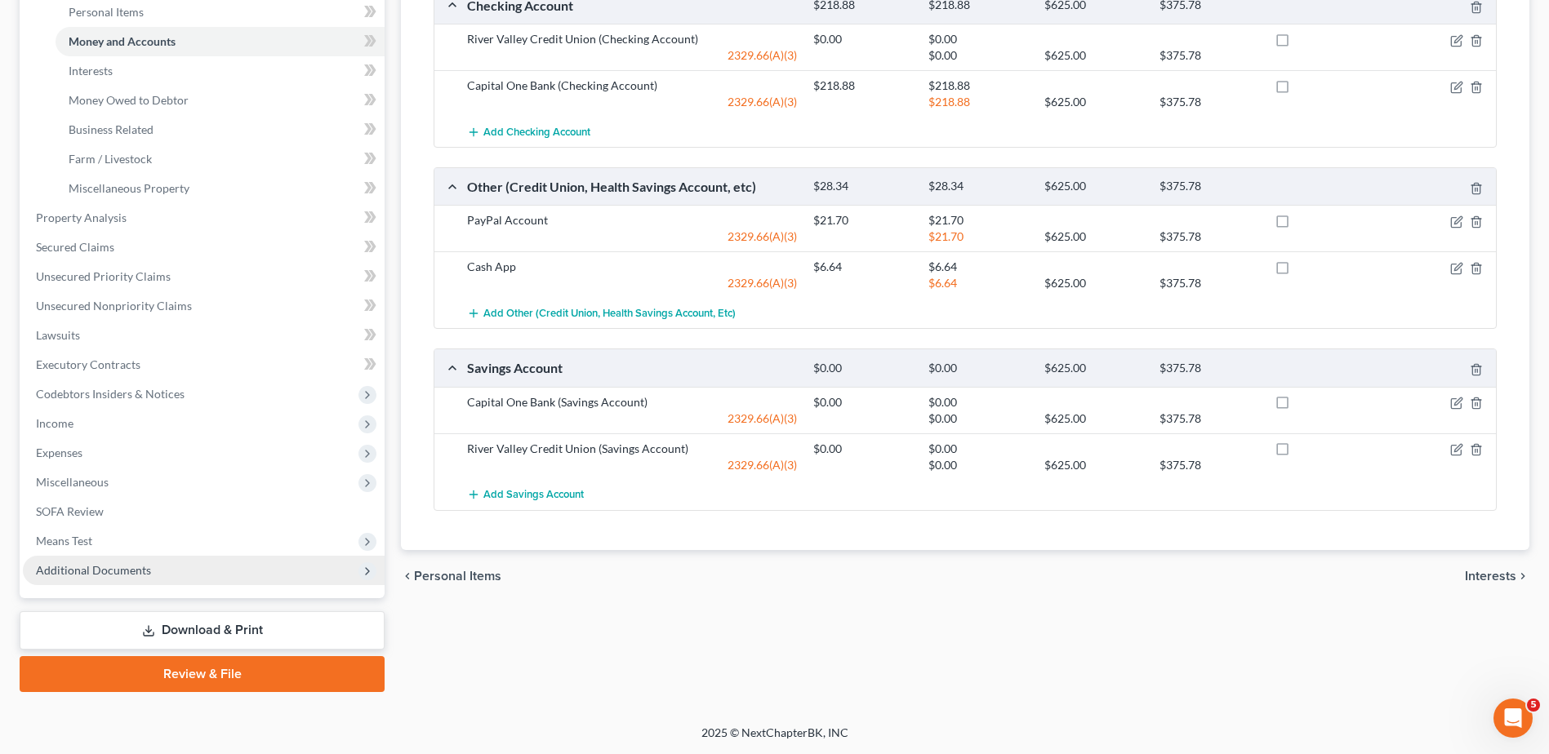
click at [105, 568] on span "Additional Documents" at bounding box center [93, 570] width 115 height 14
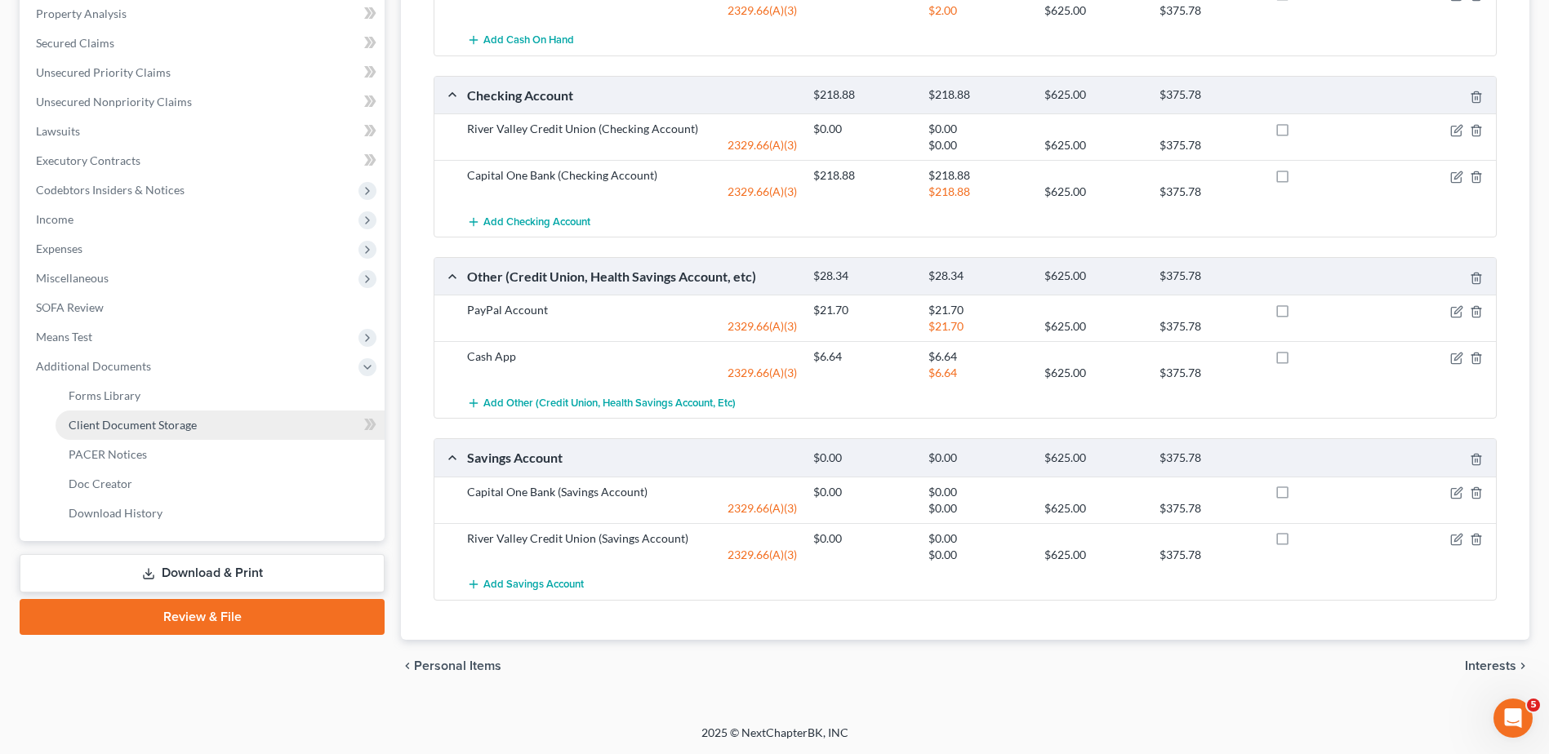
click at [136, 418] on span "Client Document Storage" at bounding box center [133, 425] width 128 height 14
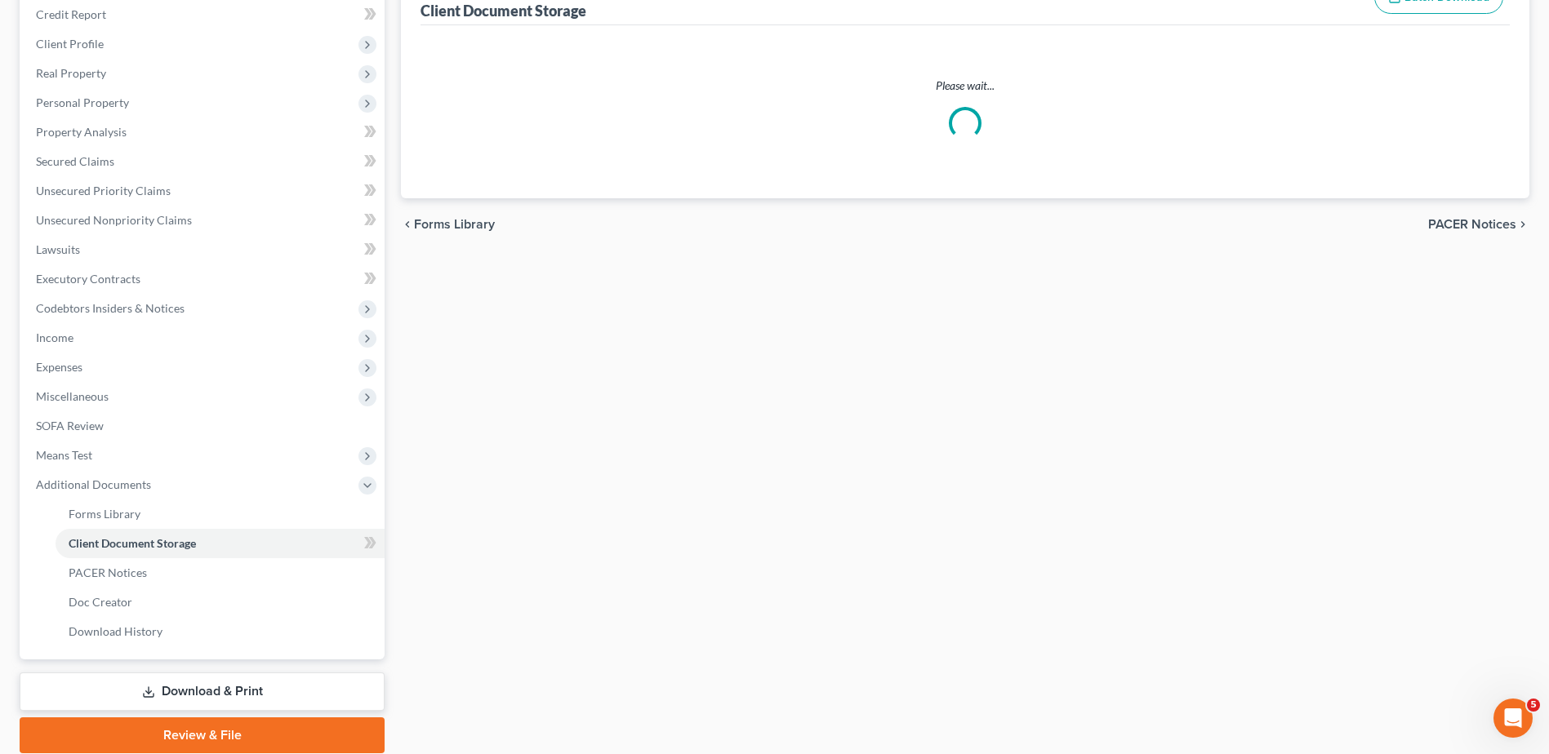
scroll to position [58, 0]
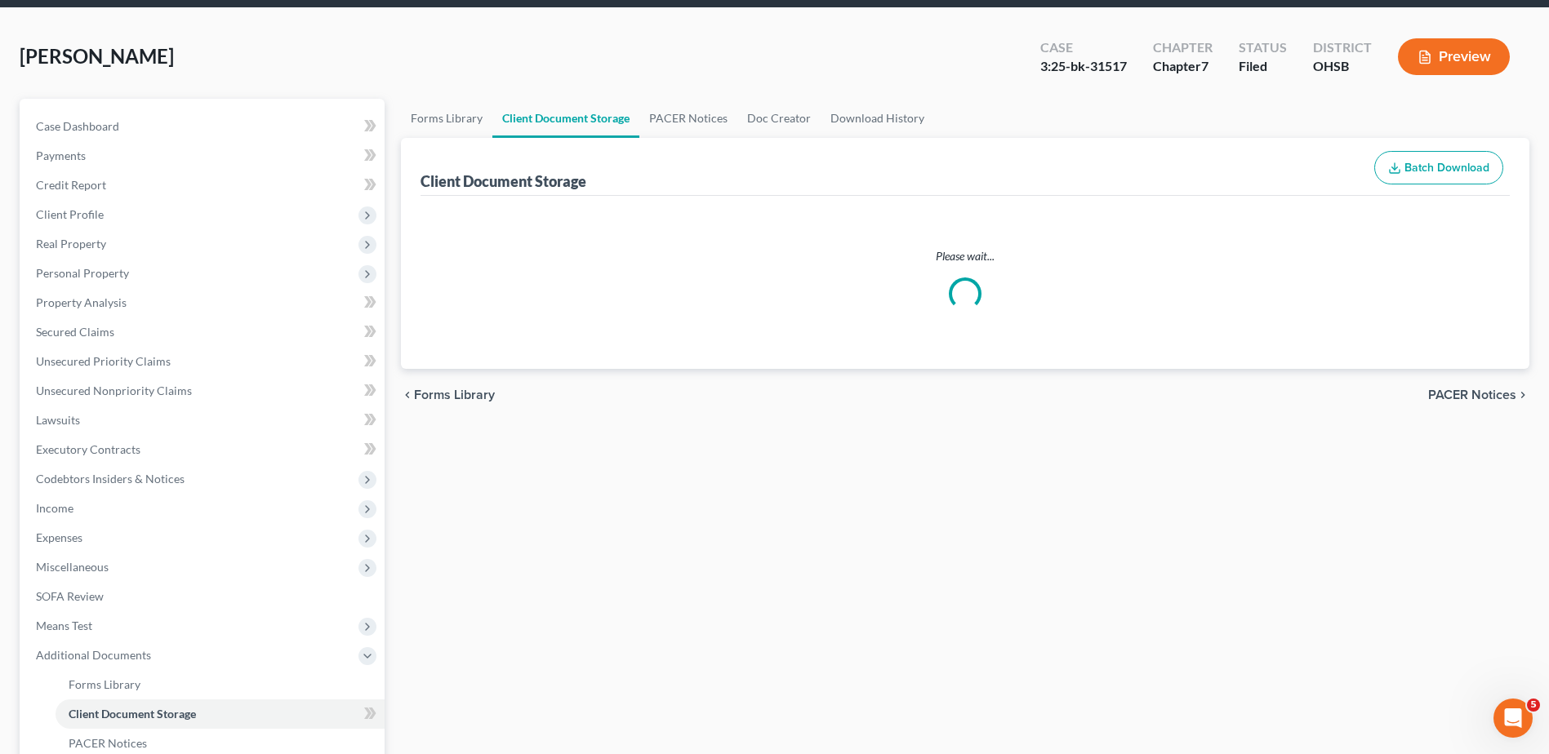
select select "7"
select select "52"
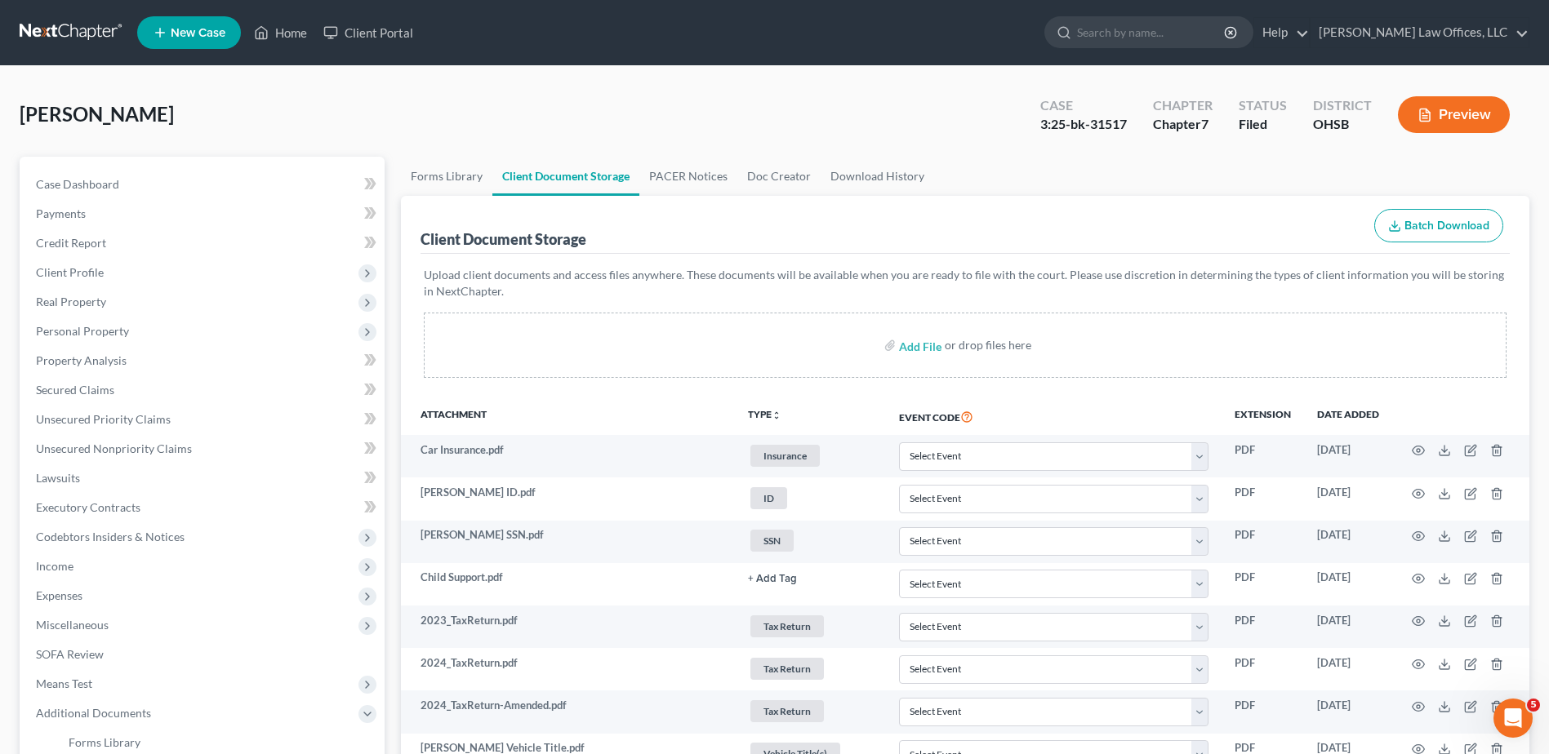
scroll to position [1216, 0]
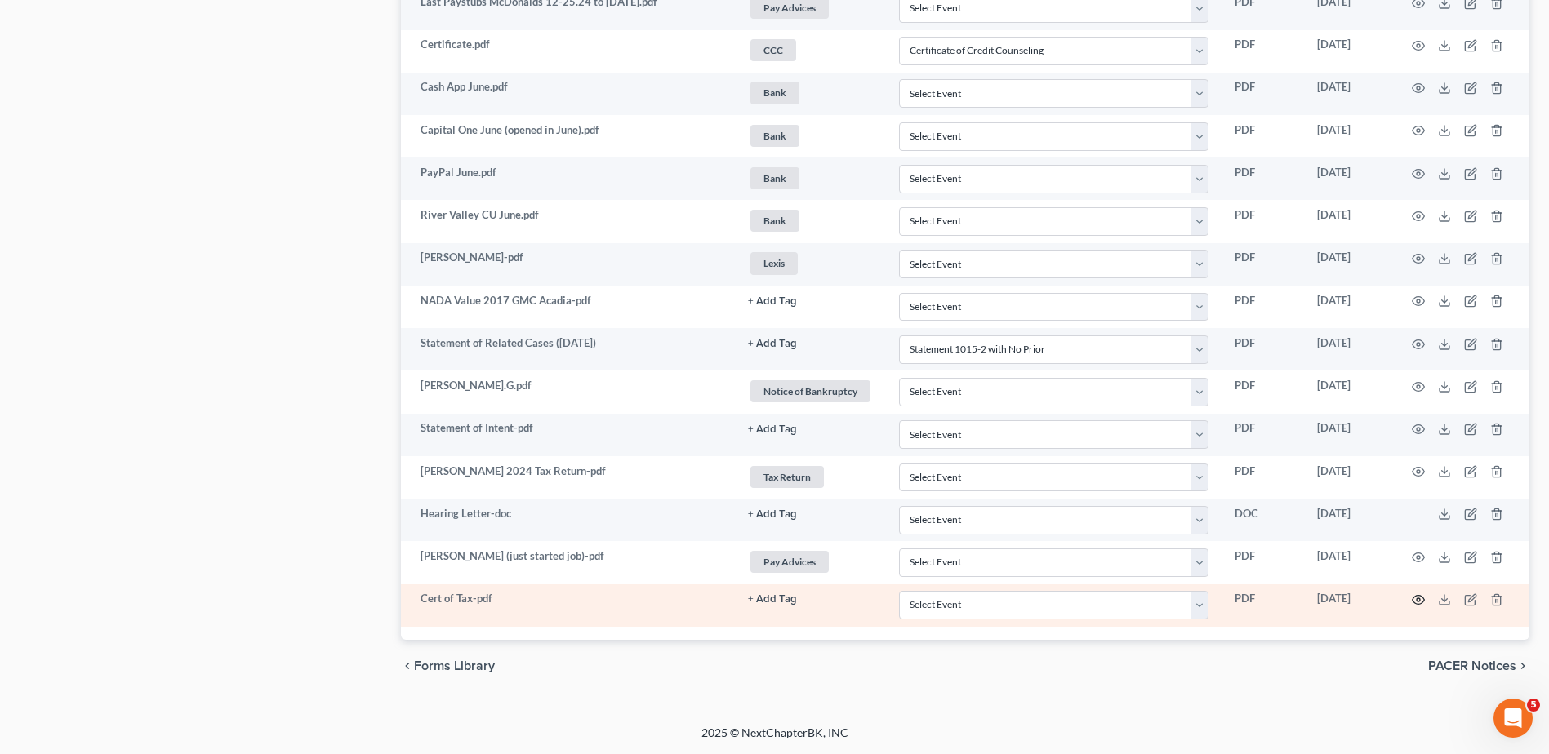
click at [857, 601] on circle "button" at bounding box center [1418, 600] width 3 height 3
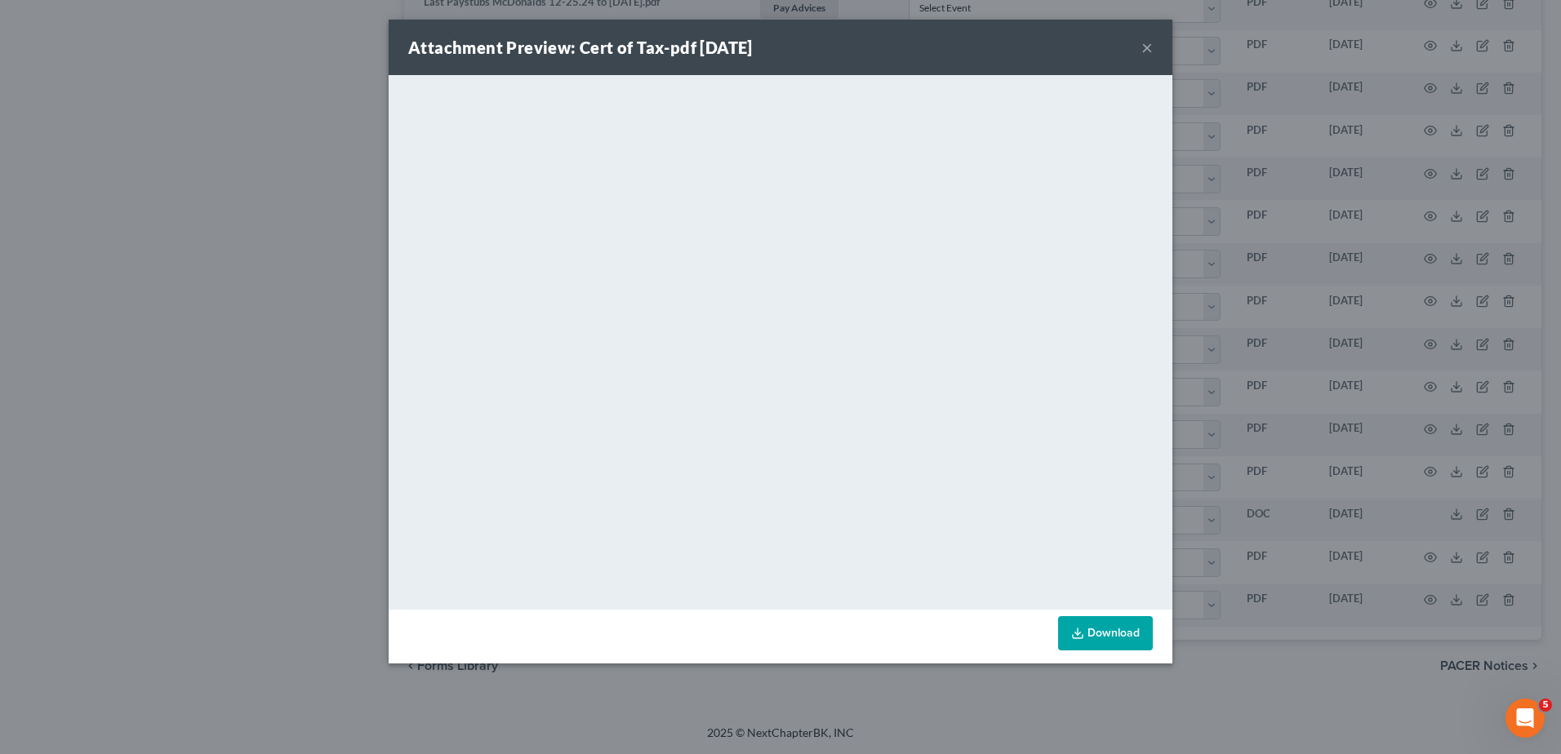
click at [857, 47] on button "×" at bounding box center [1147, 48] width 11 height 20
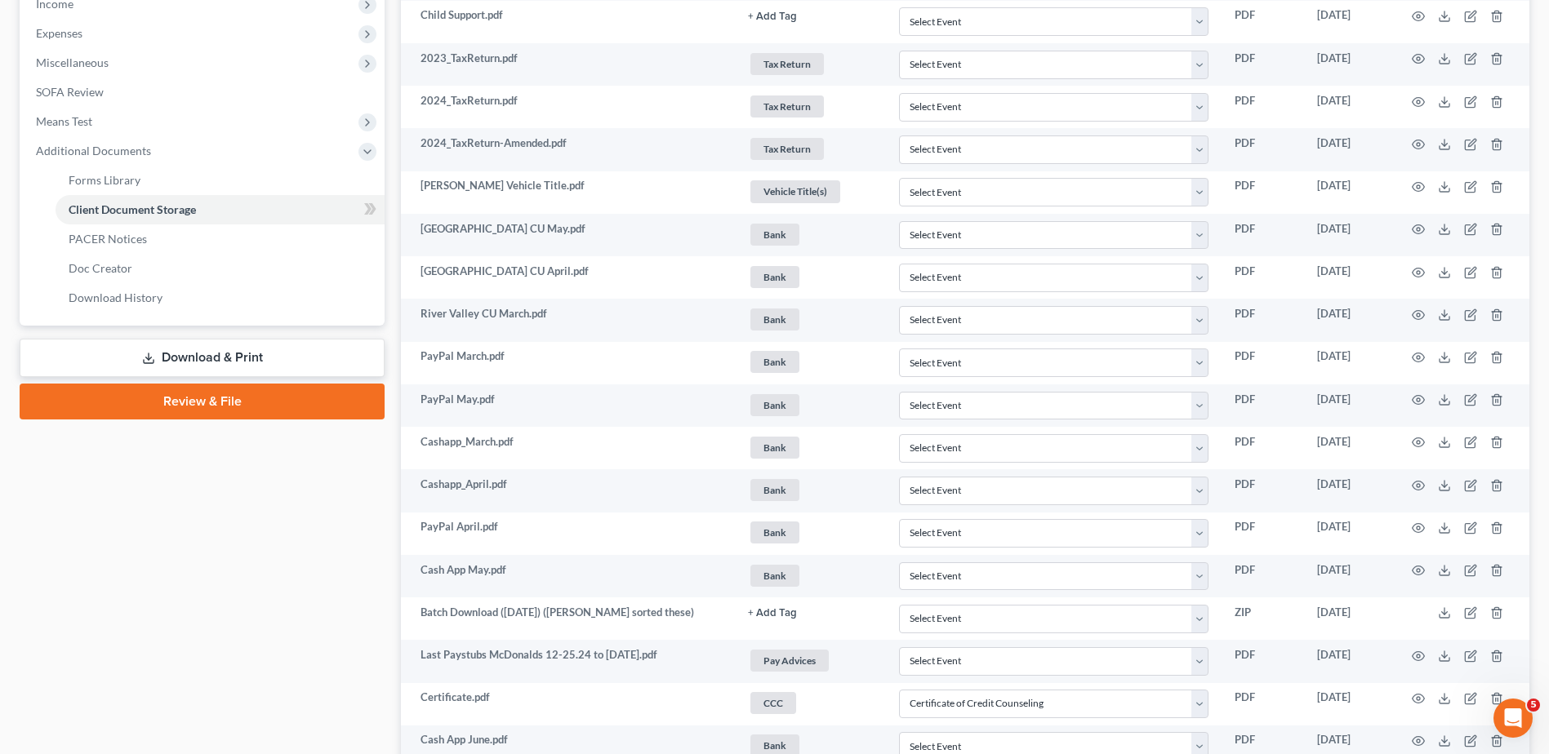
scroll to position [0, 0]
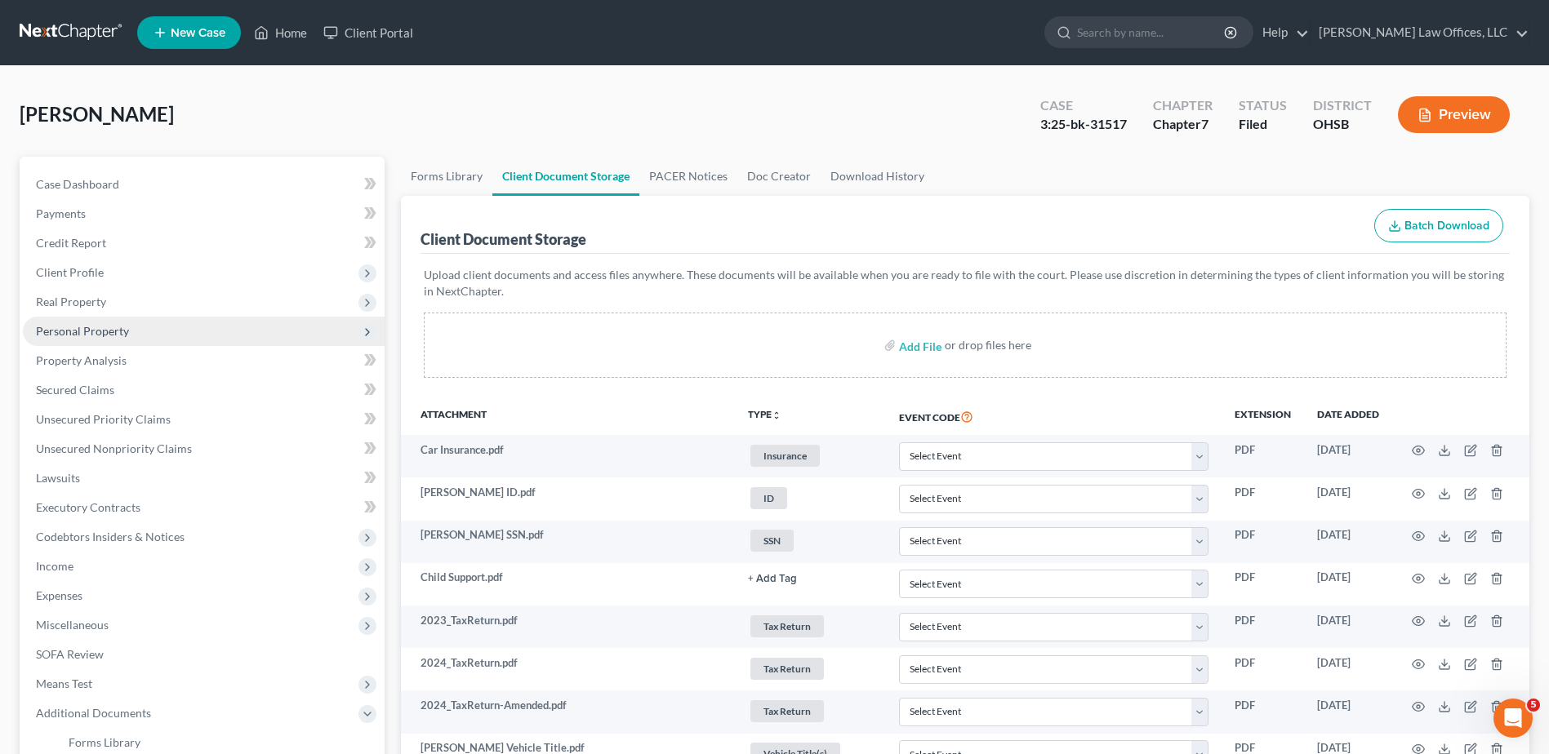
click at [81, 329] on span "Personal Property" at bounding box center [82, 331] width 93 height 14
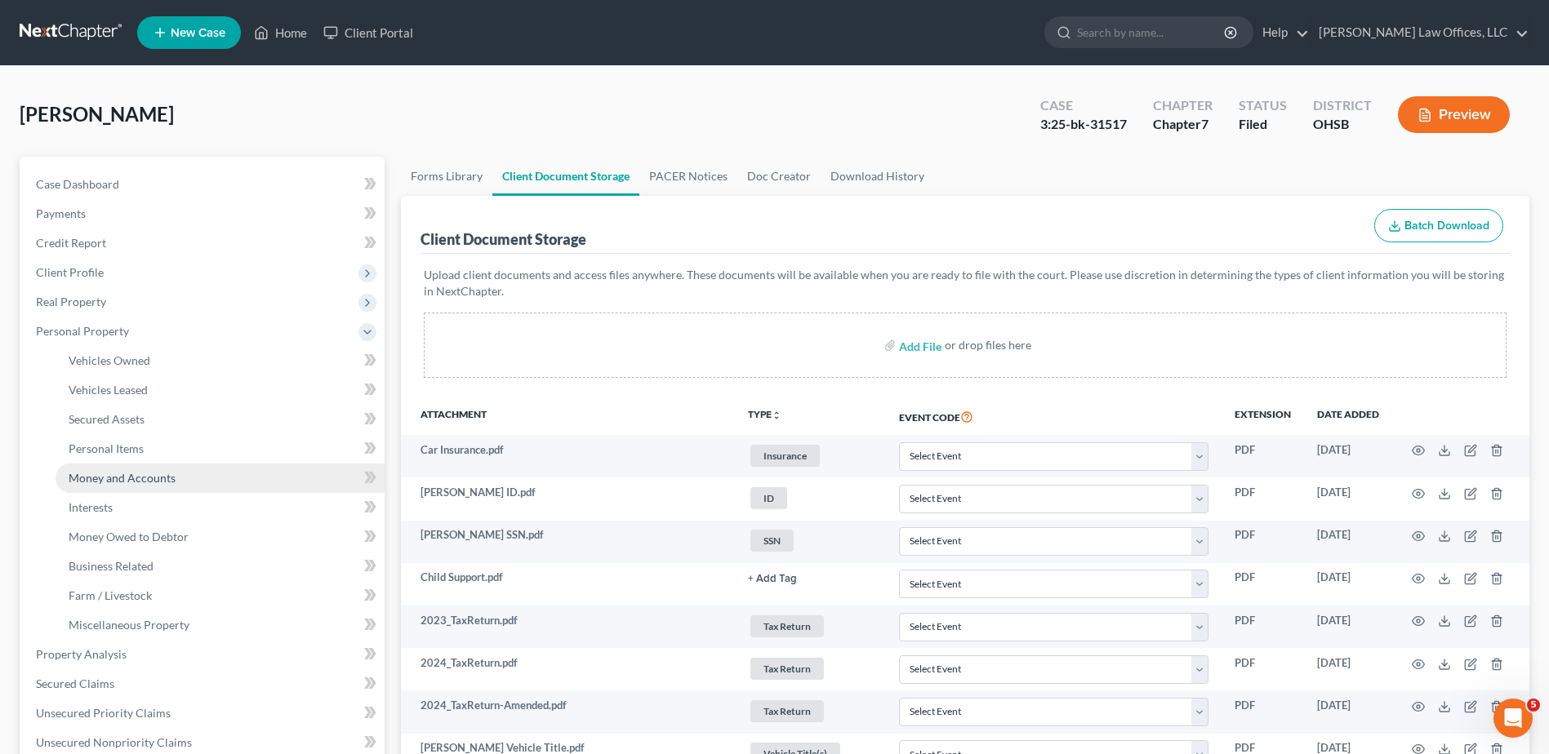
click at [118, 483] on span "Money and Accounts" at bounding box center [122, 478] width 107 height 14
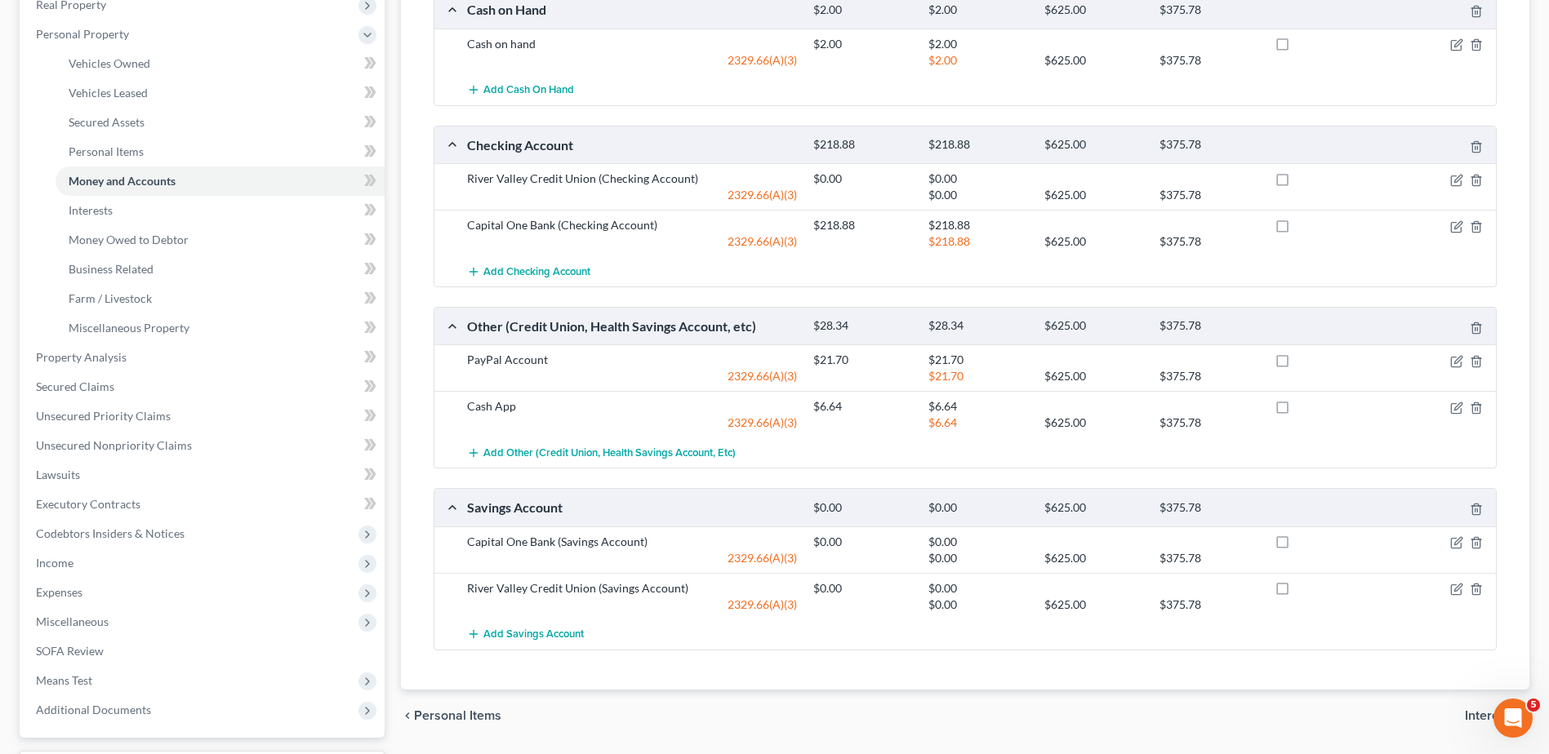
scroll to position [327, 0]
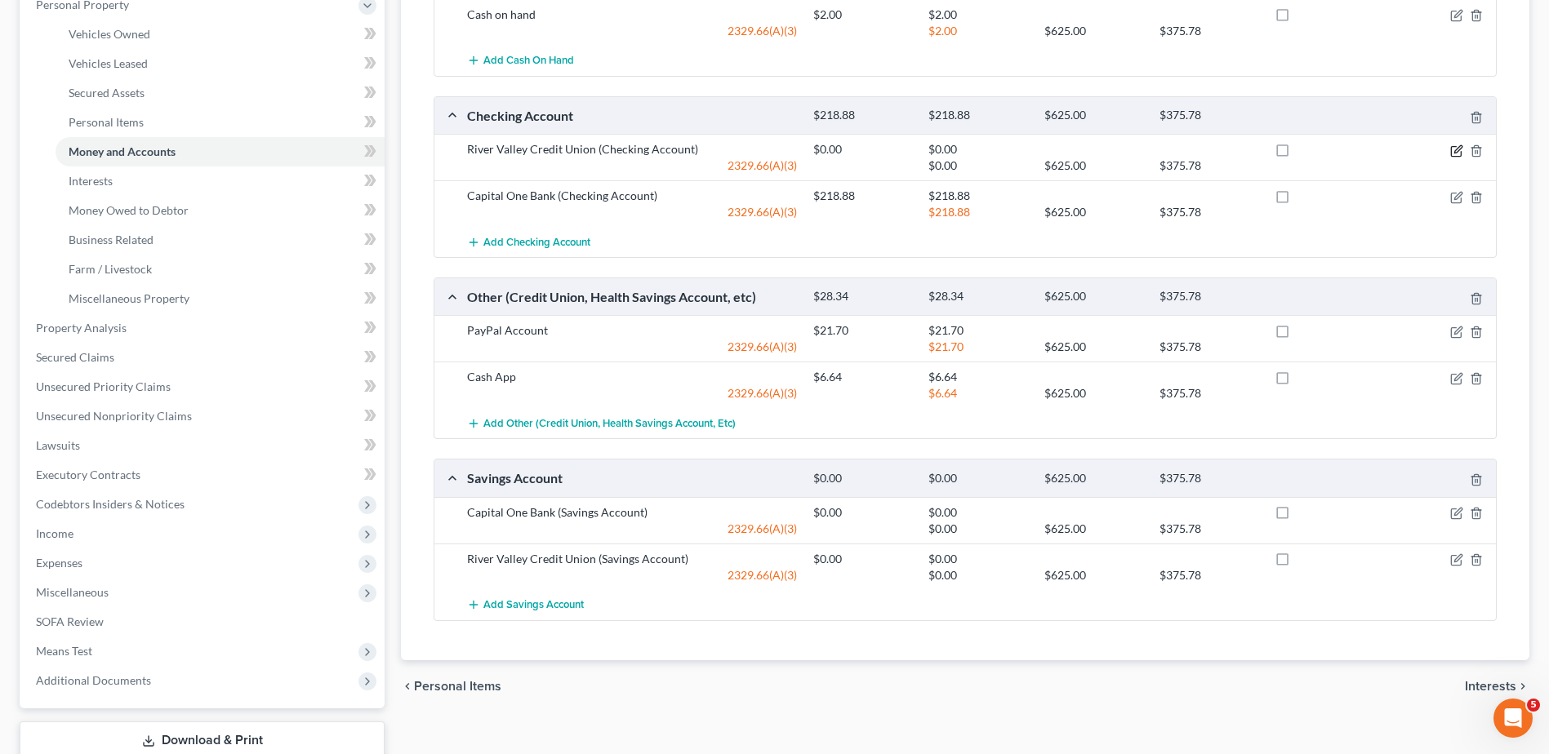
click at [857, 153] on icon "button" at bounding box center [1456, 151] width 13 height 13
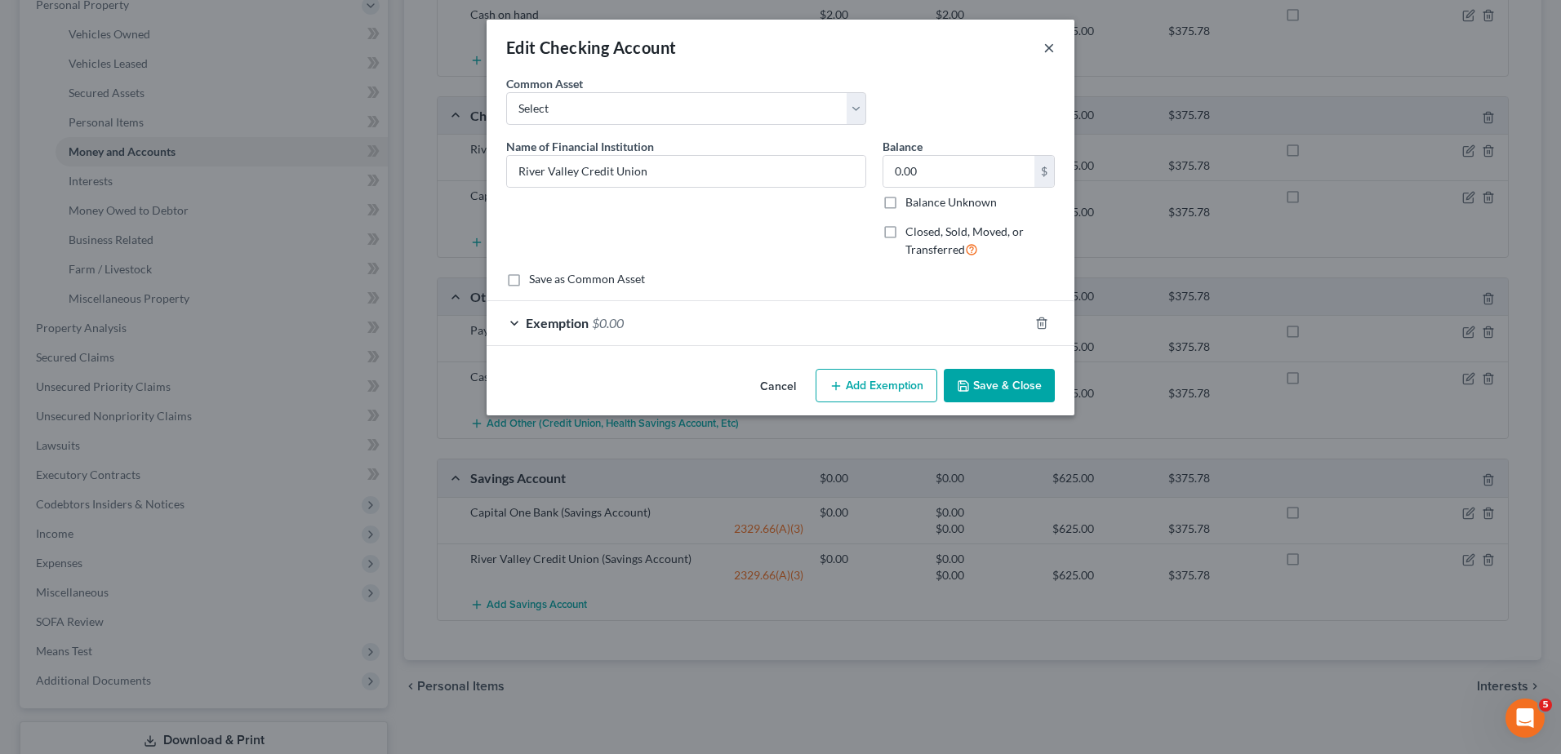
click at [857, 46] on button "×" at bounding box center [1049, 48] width 11 height 20
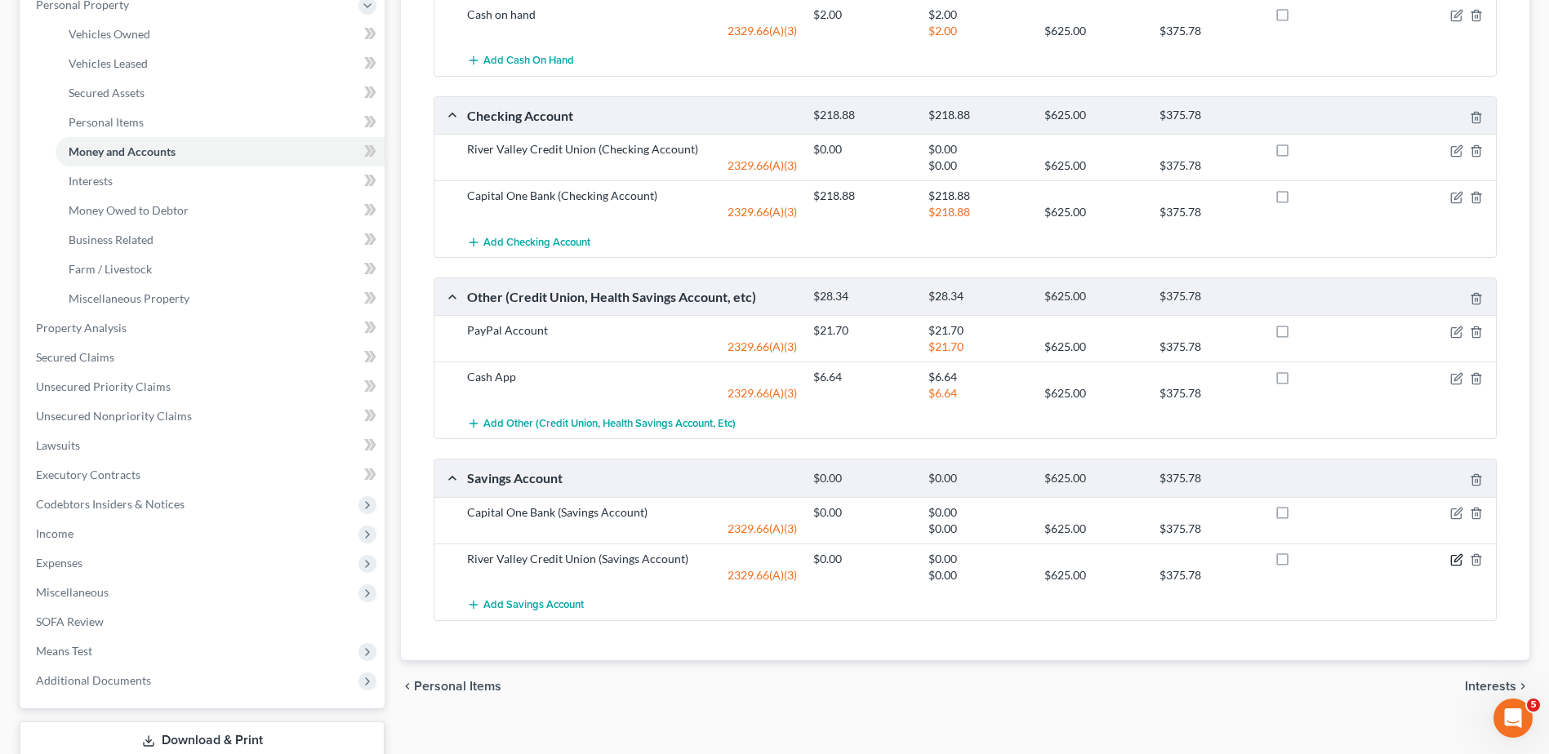
click at [857, 561] on icon "button" at bounding box center [1456, 560] width 13 height 13
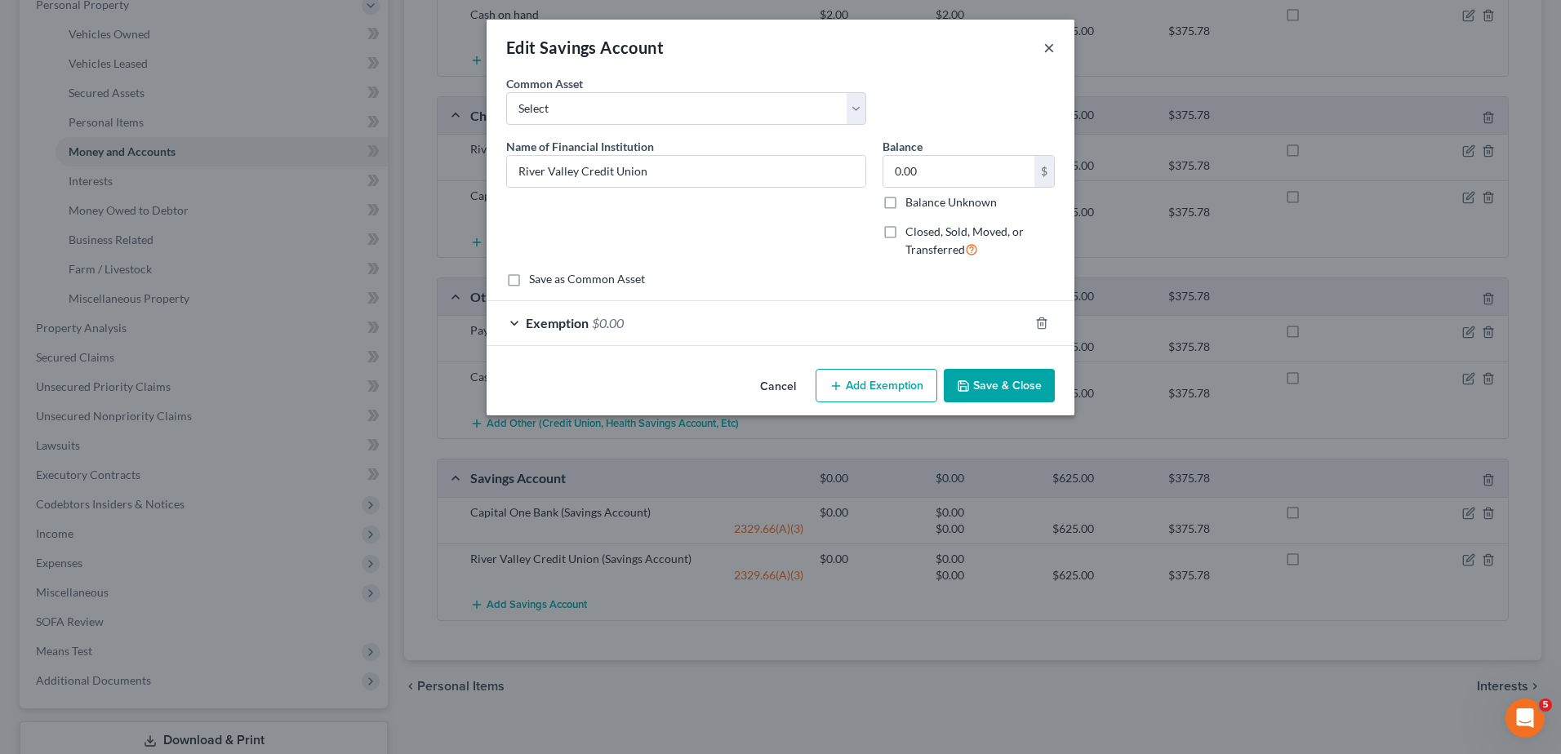
click at [857, 47] on button "×" at bounding box center [1049, 48] width 11 height 20
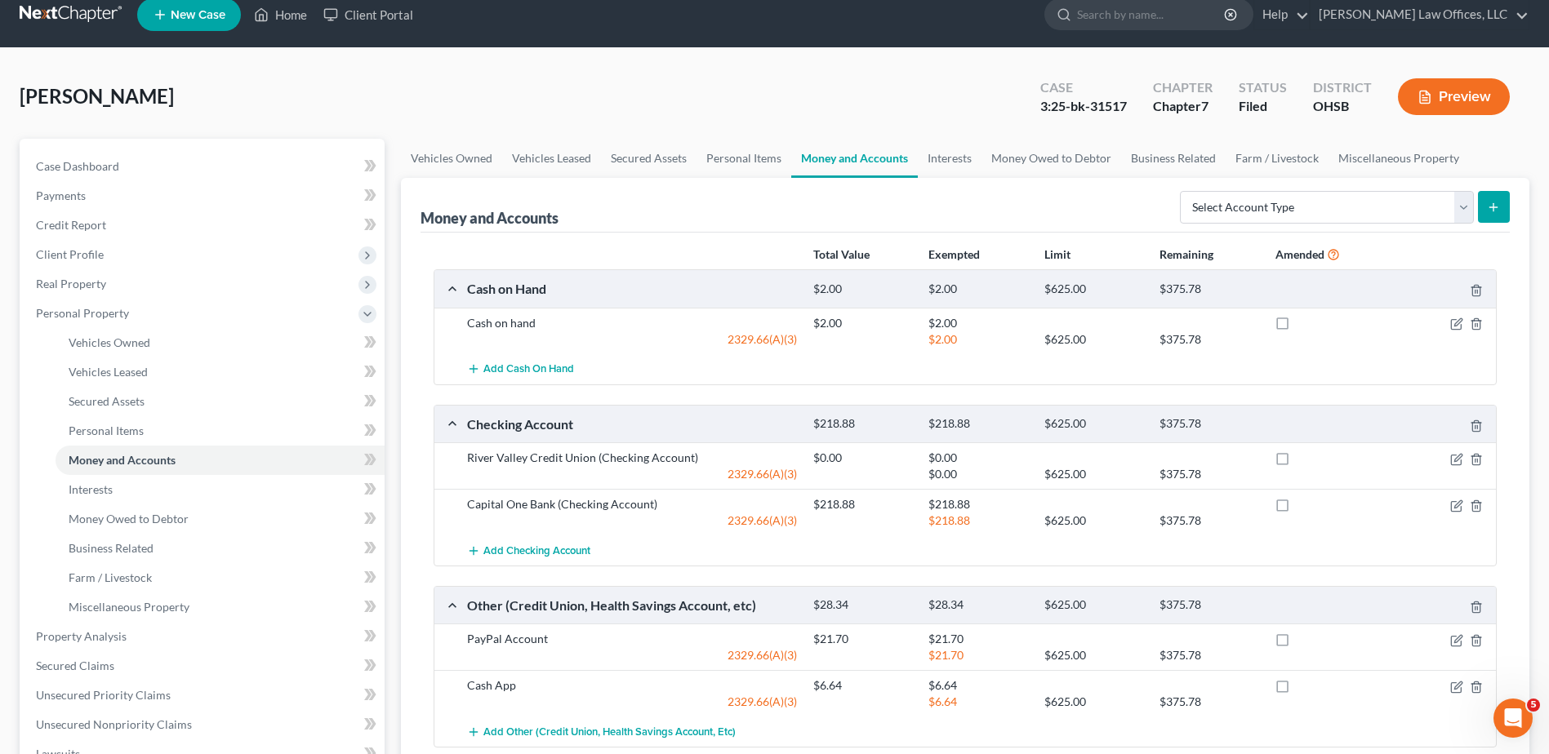
scroll to position [0, 0]
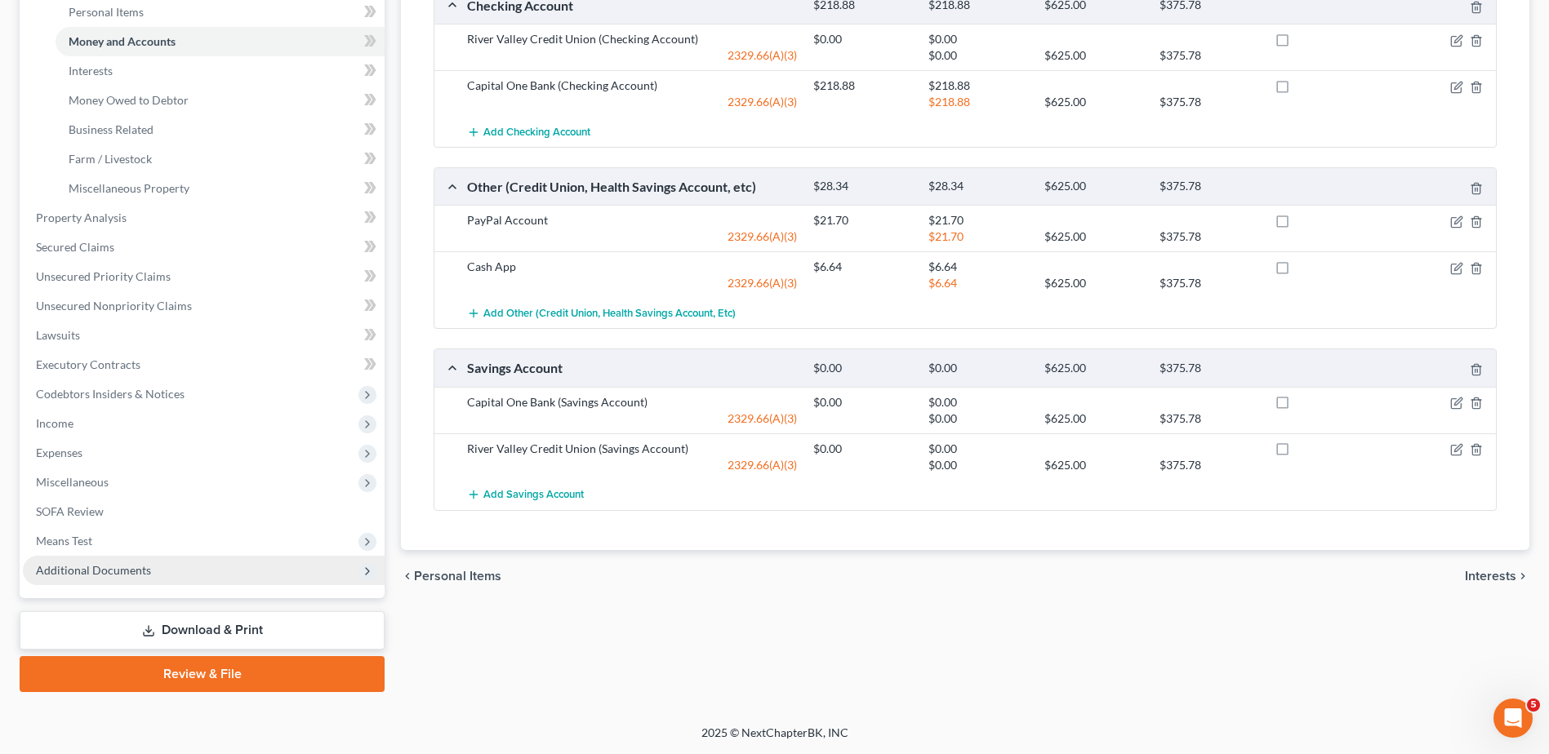
click at [136, 570] on span "Additional Documents" at bounding box center [93, 570] width 115 height 14
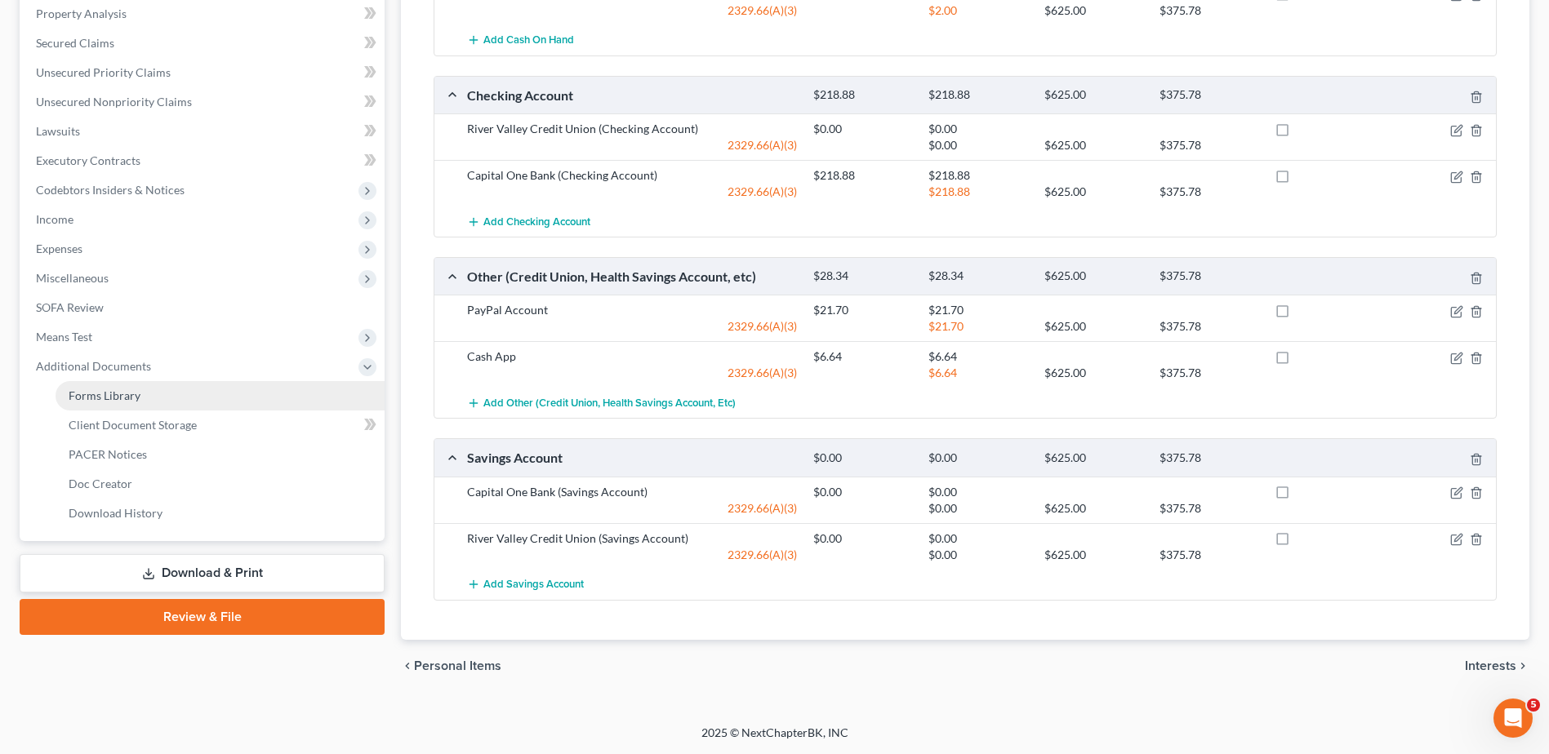
scroll to position [347, 0]
click at [157, 422] on span "Client Document Storage" at bounding box center [133, 425] width 128 height 14
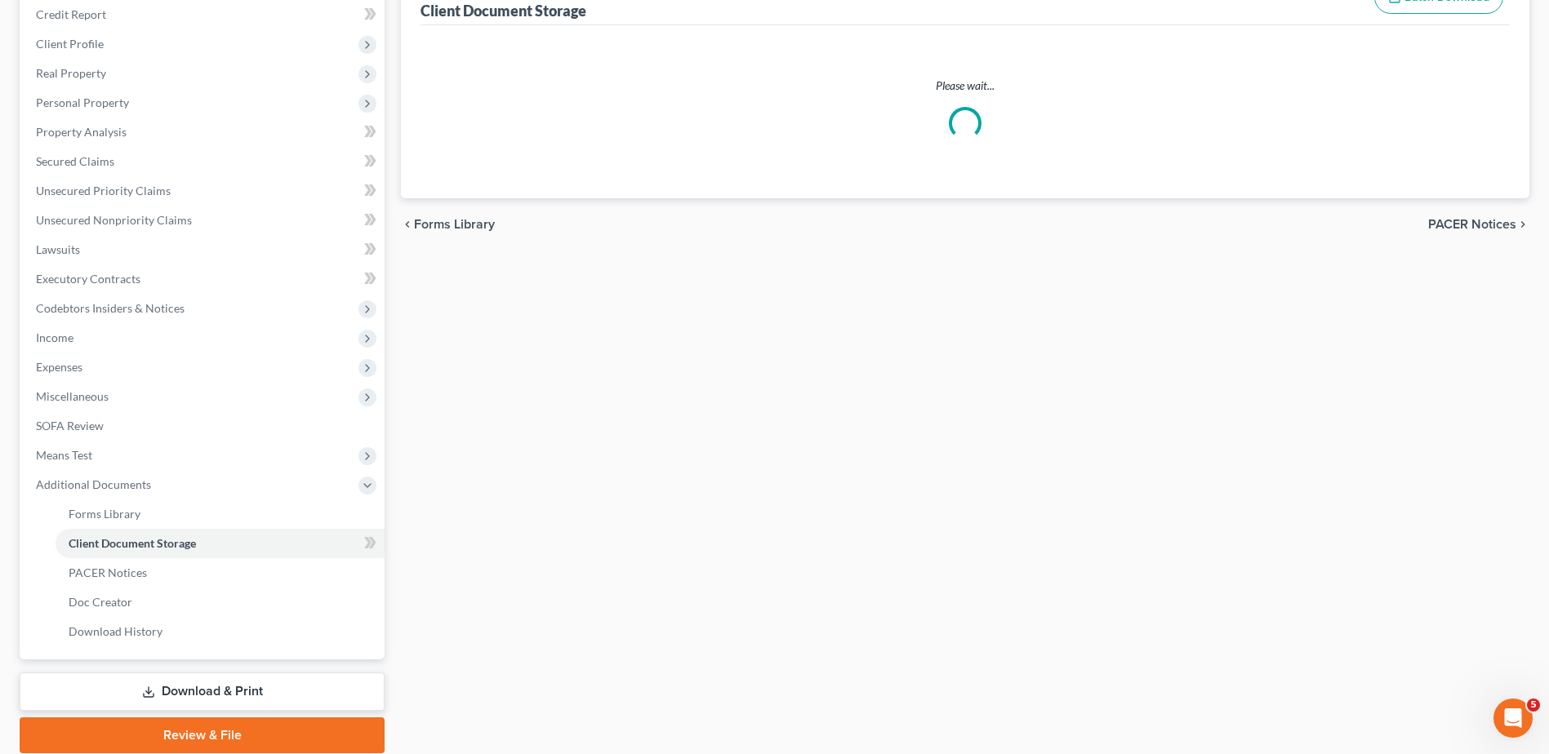
scroll to position [58, 0]
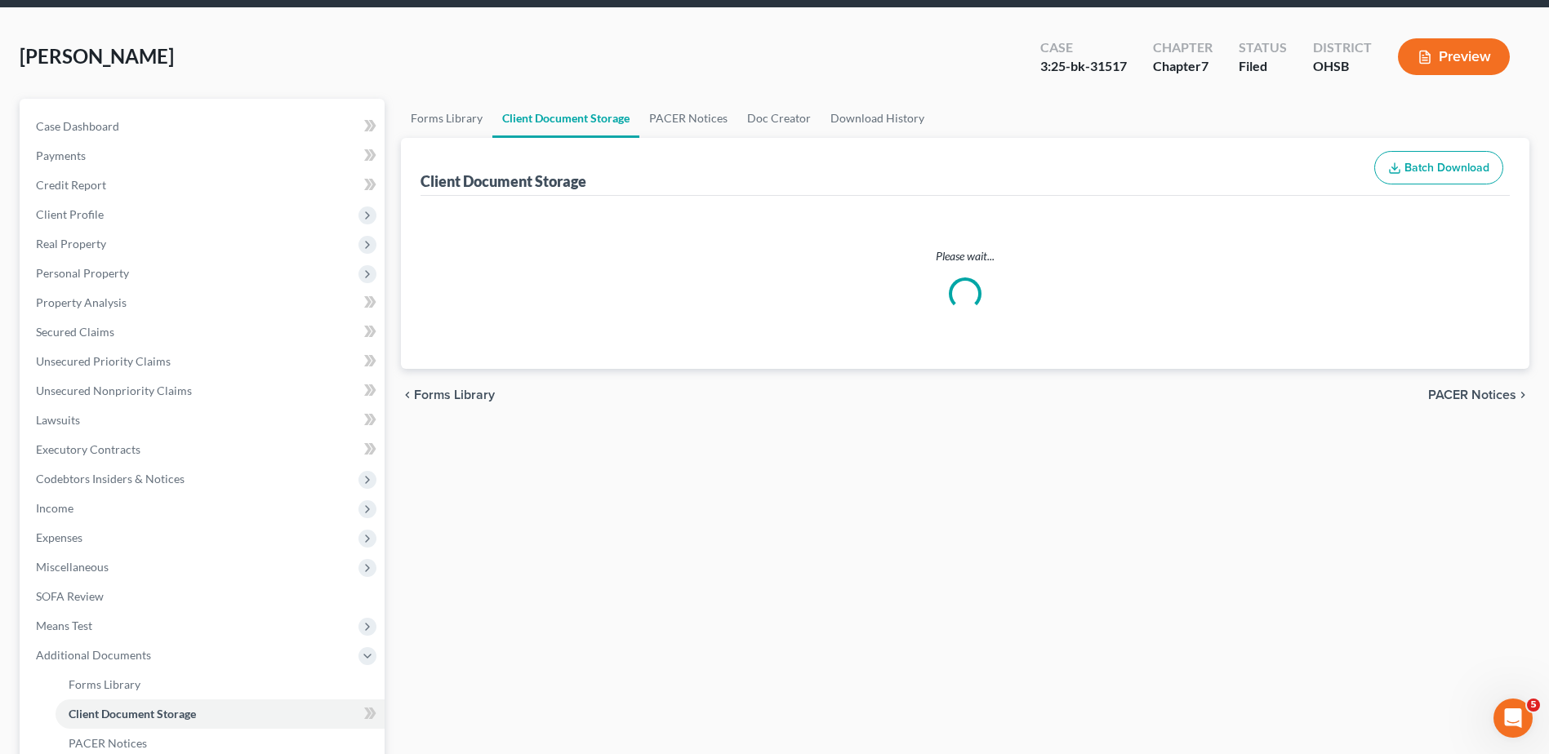
select select "7"
select select "52"
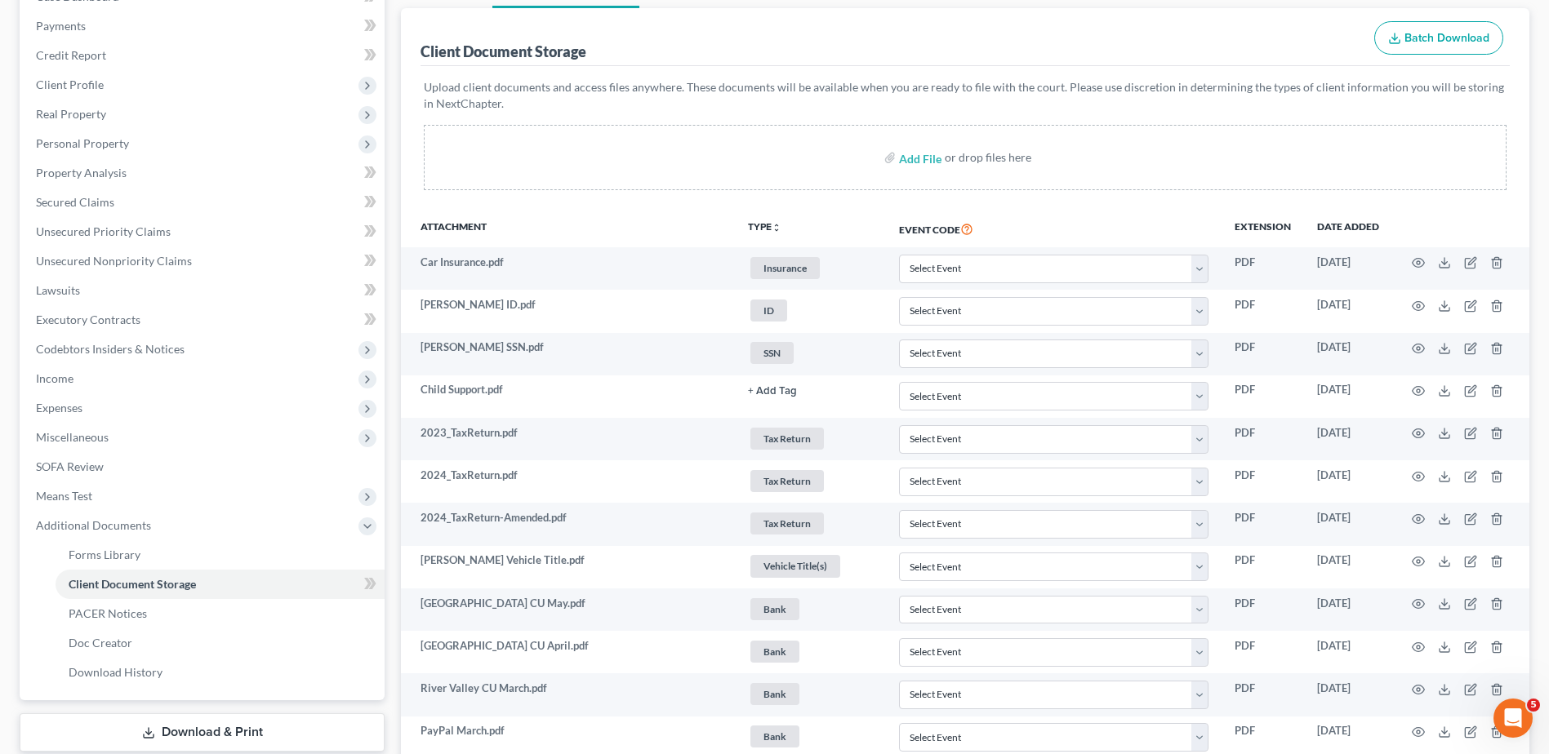
scroll to position [1143, 0]
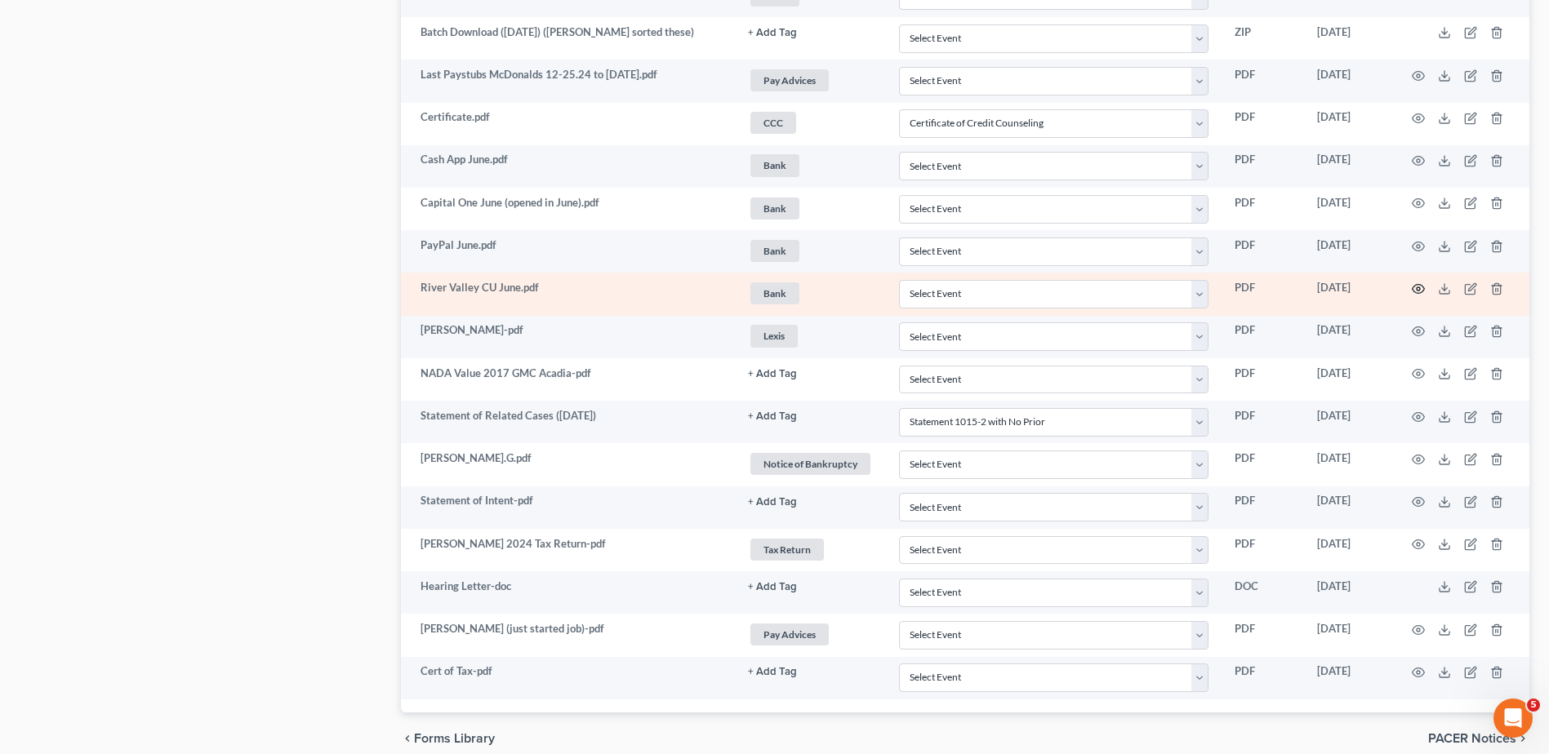
click at [857, 287] on icon "button" at bounding box center [1418, 289] width 13 height 13
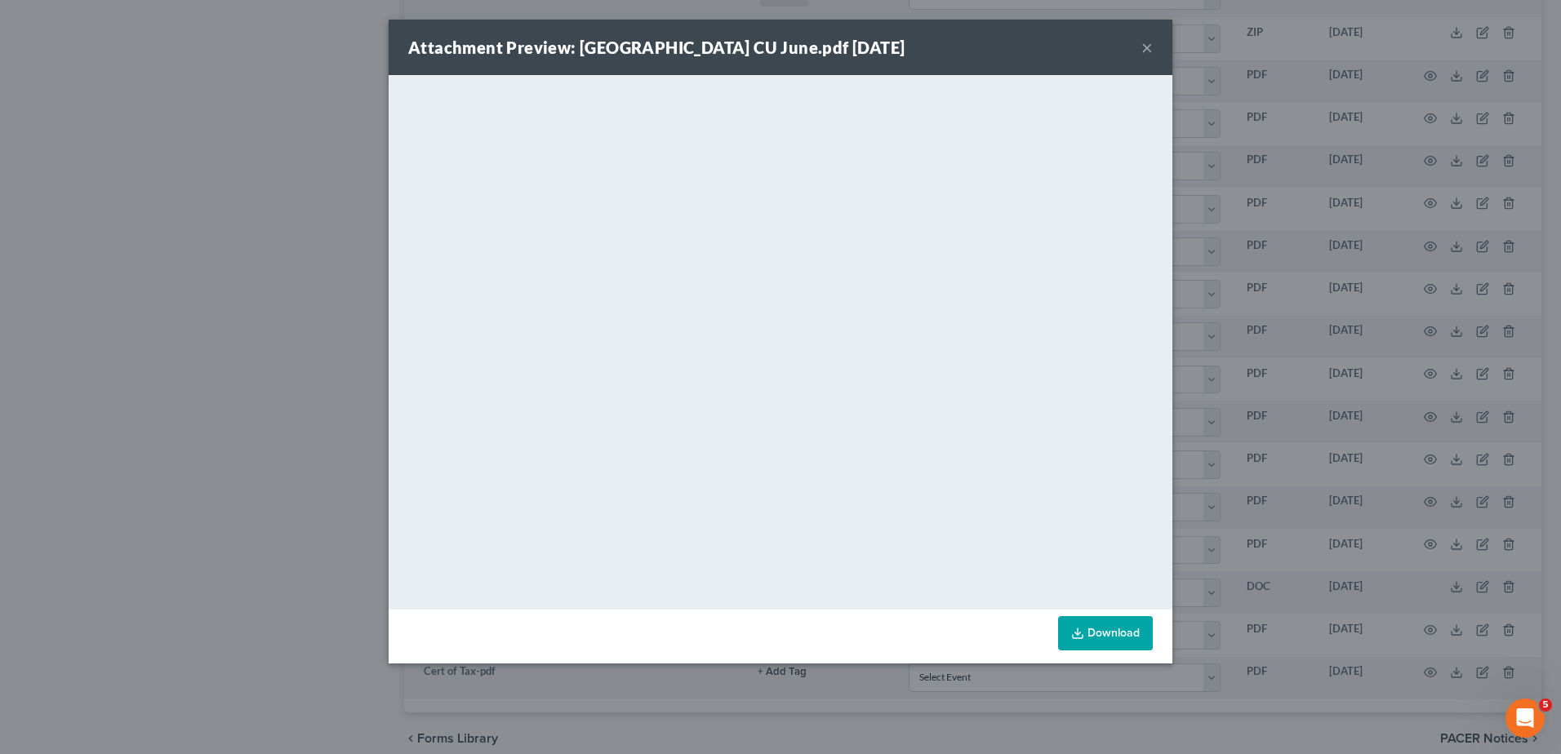
click at [857, 46] on button "×" at bounding box center [1147, 48] width 11 height 20
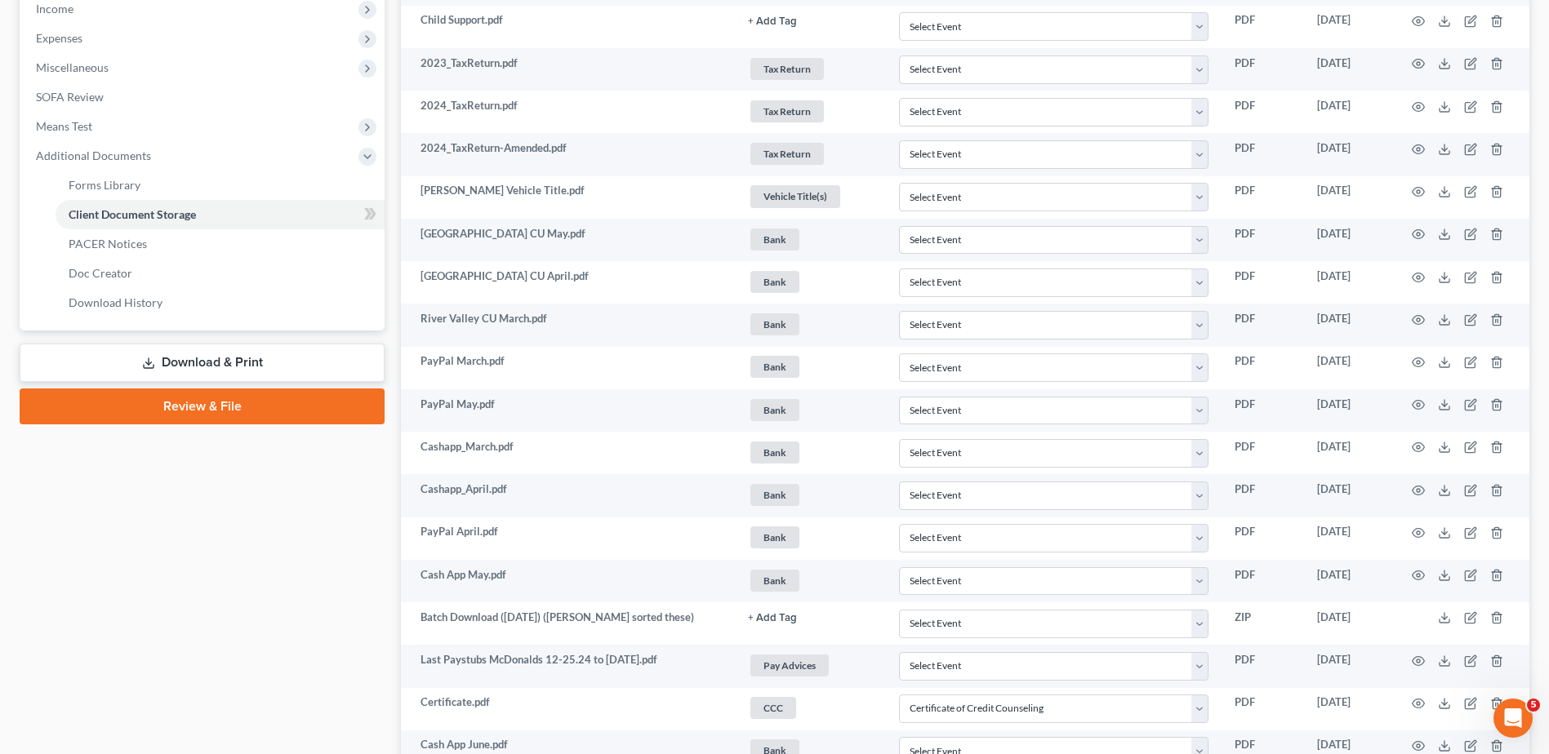
scroll to position [0, 0]
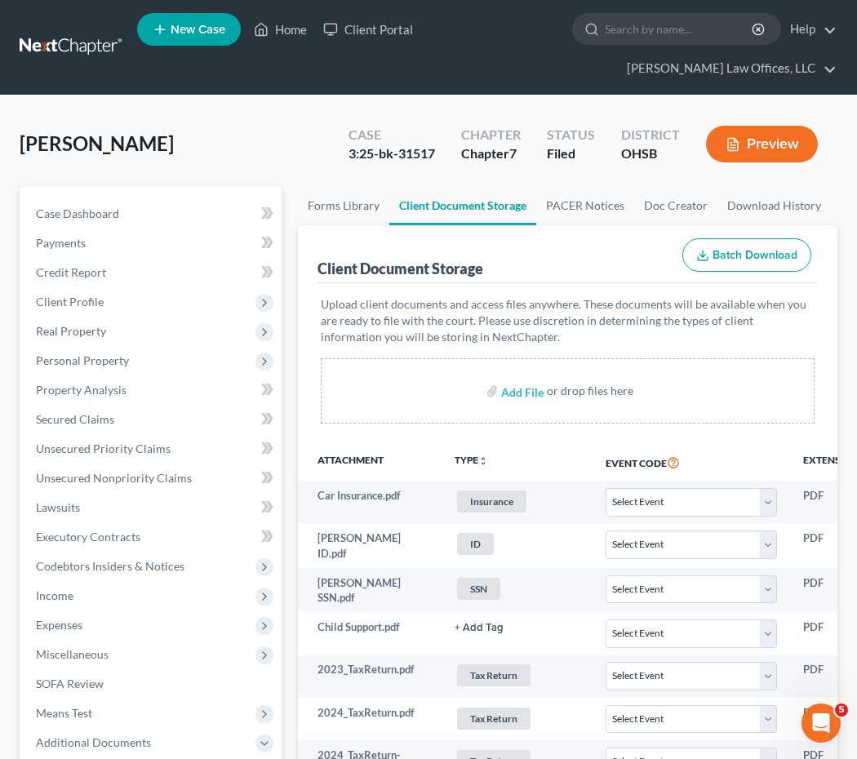
select select "7"
select select "52"
select select "7"
select select "52"
select select "7"
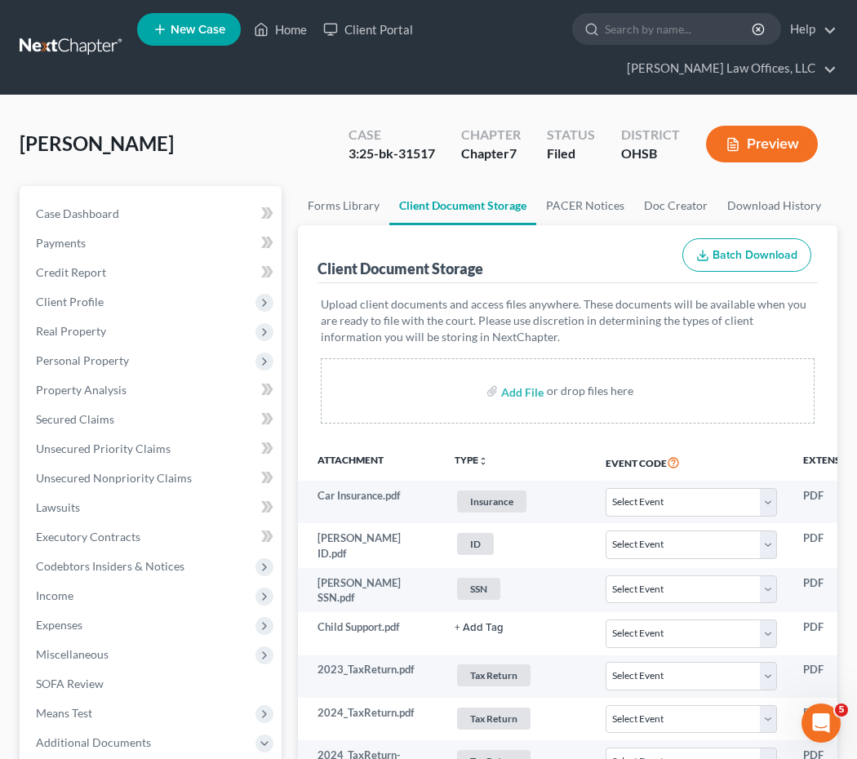
select select "52"
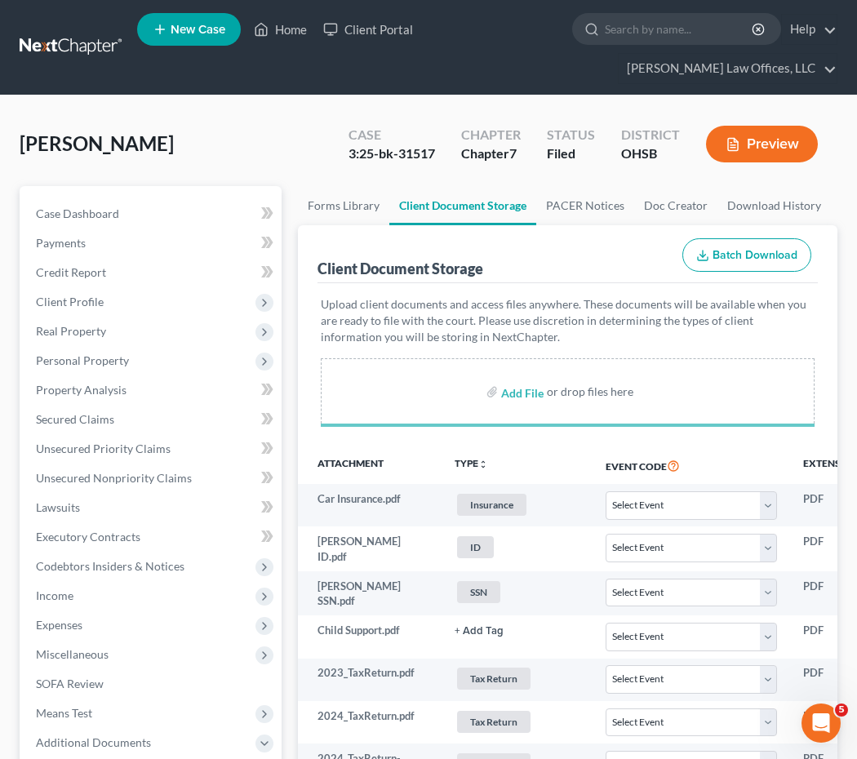
select select "7"
select select "52"
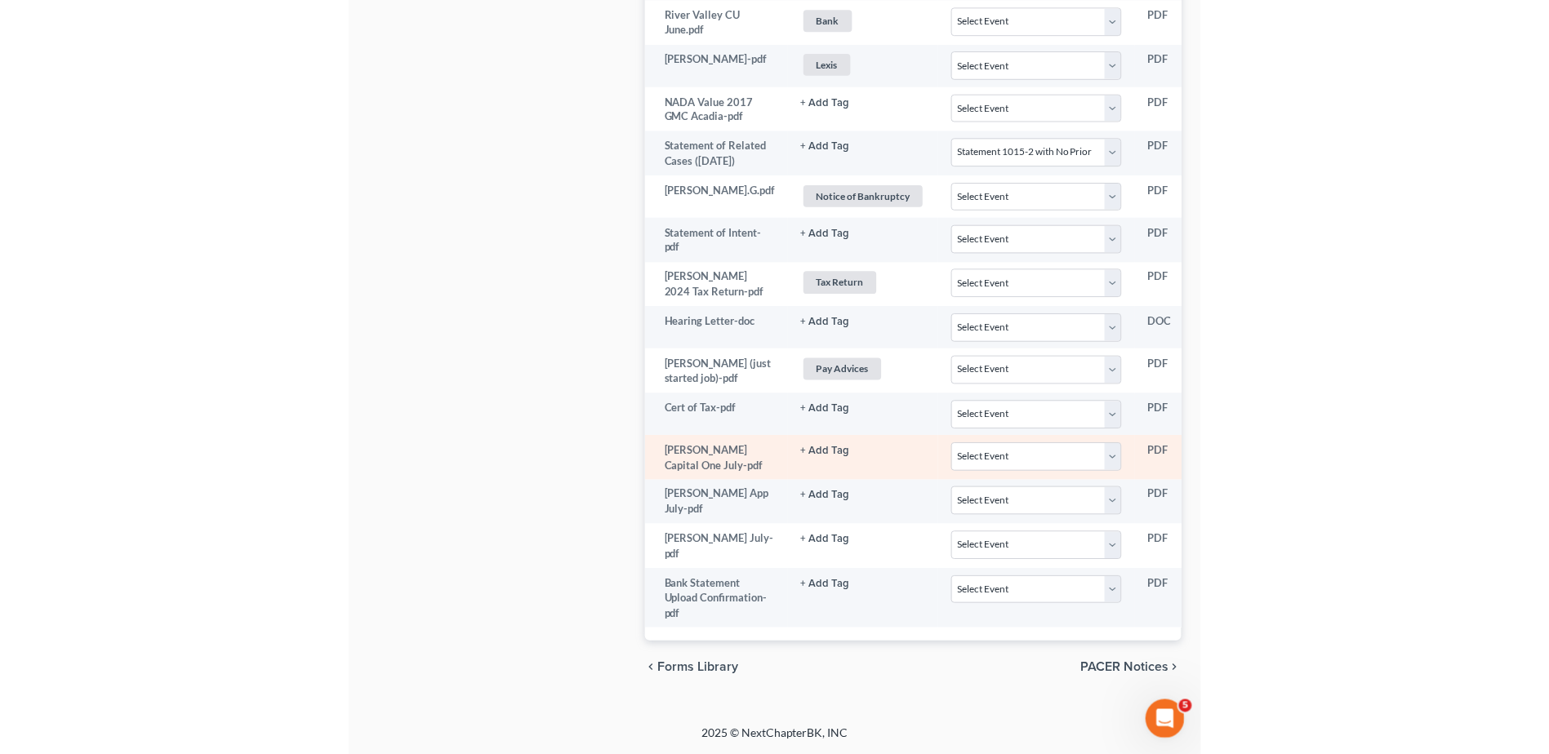
scroll to position [1386, 0]
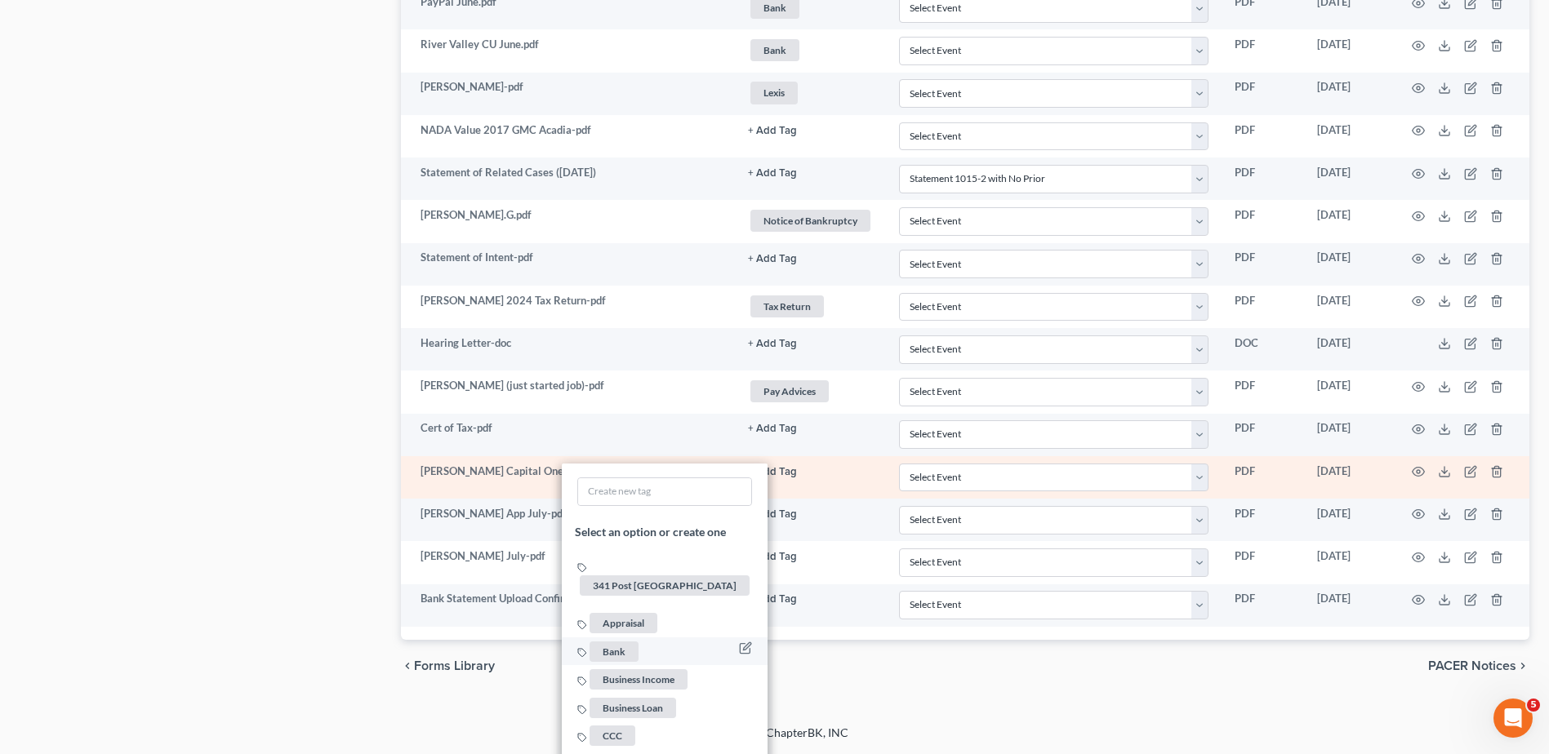
click at [615, 641] on span "Bank" at bounding box center [614, 651] width 49 height 20
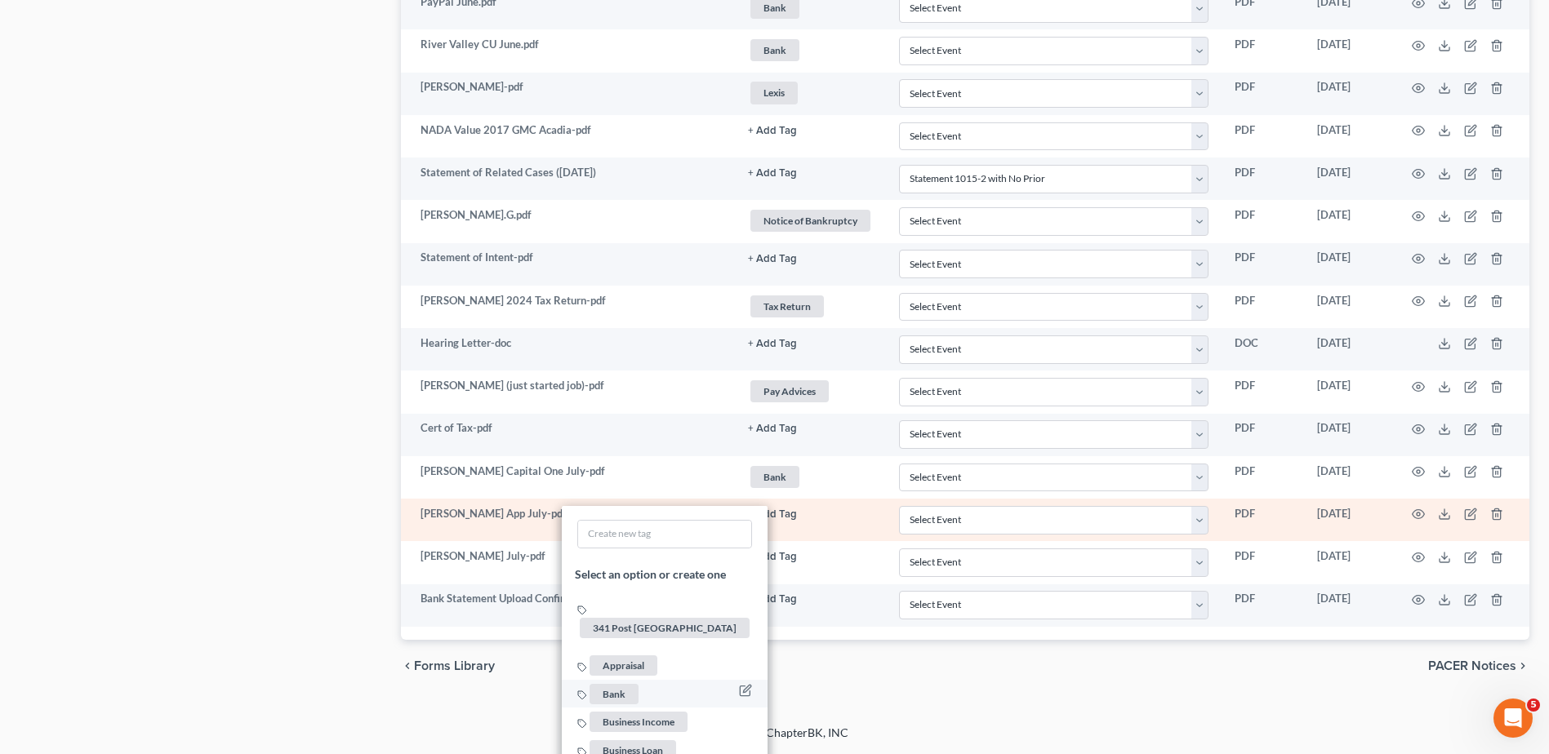
click at [609, 683] on span "Bank" at bounding box center [614, 693] width 49 height 20
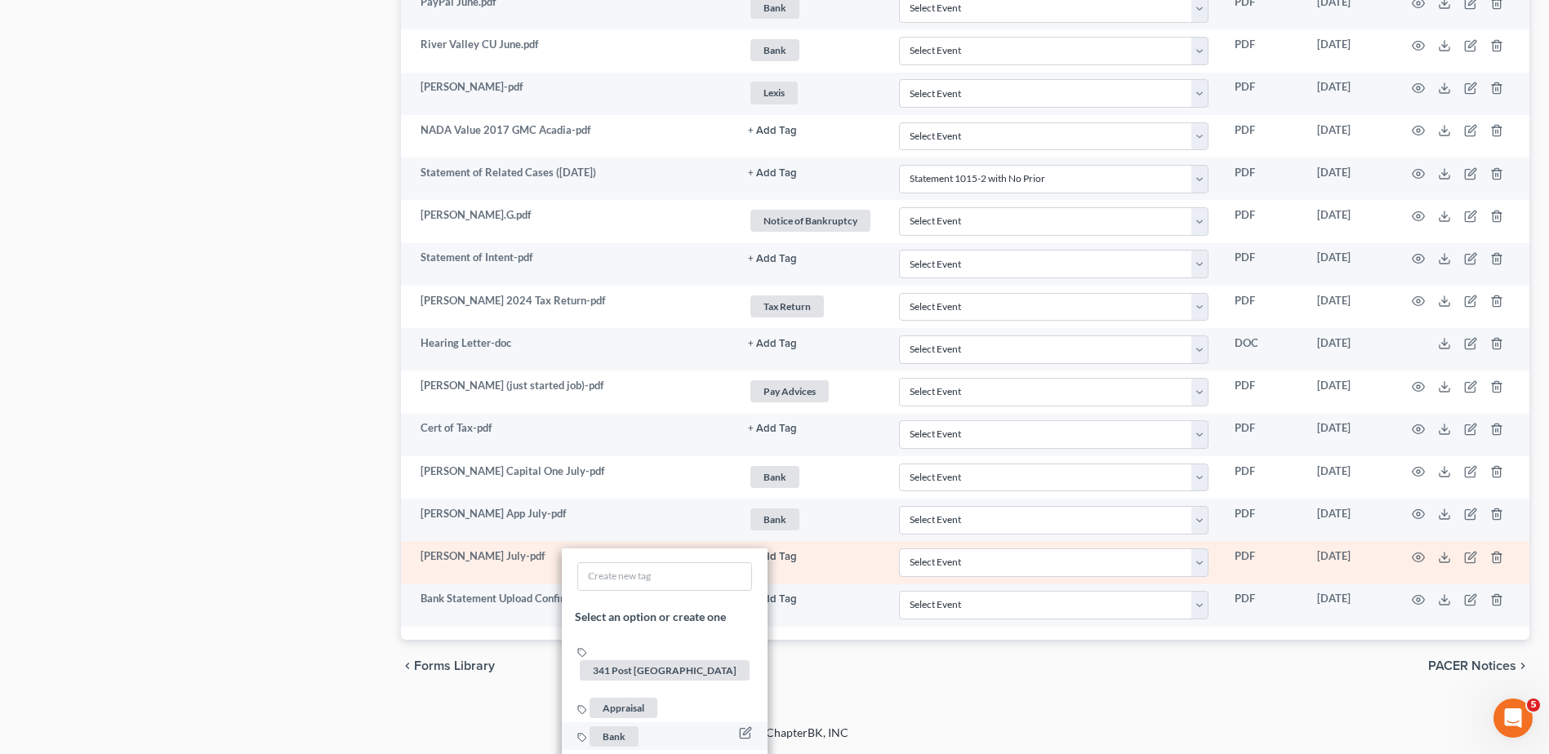
click at [616, 727] on span "Bank" at bounding box center [614, 737] width 49 height 20
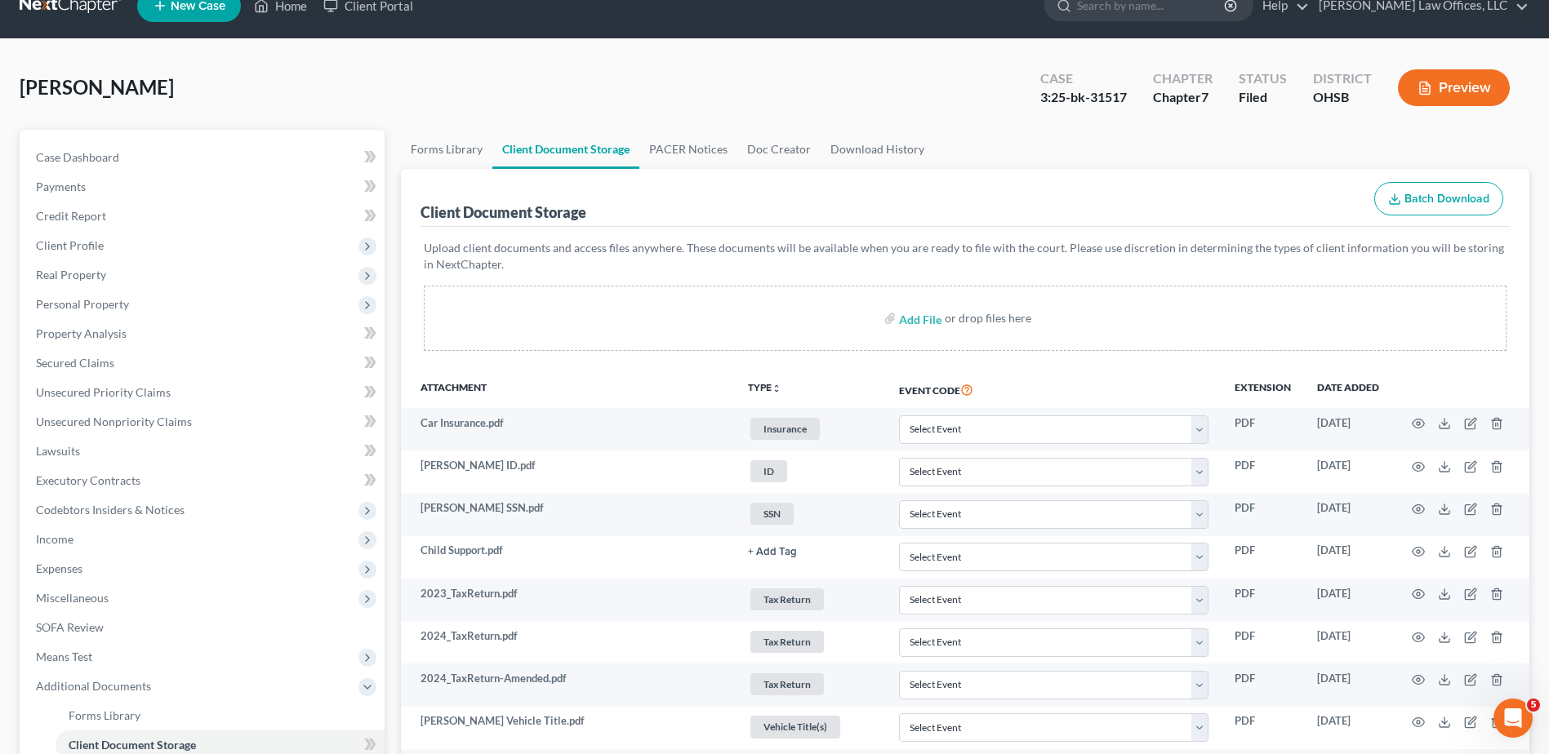
scroll to position [0, 0]
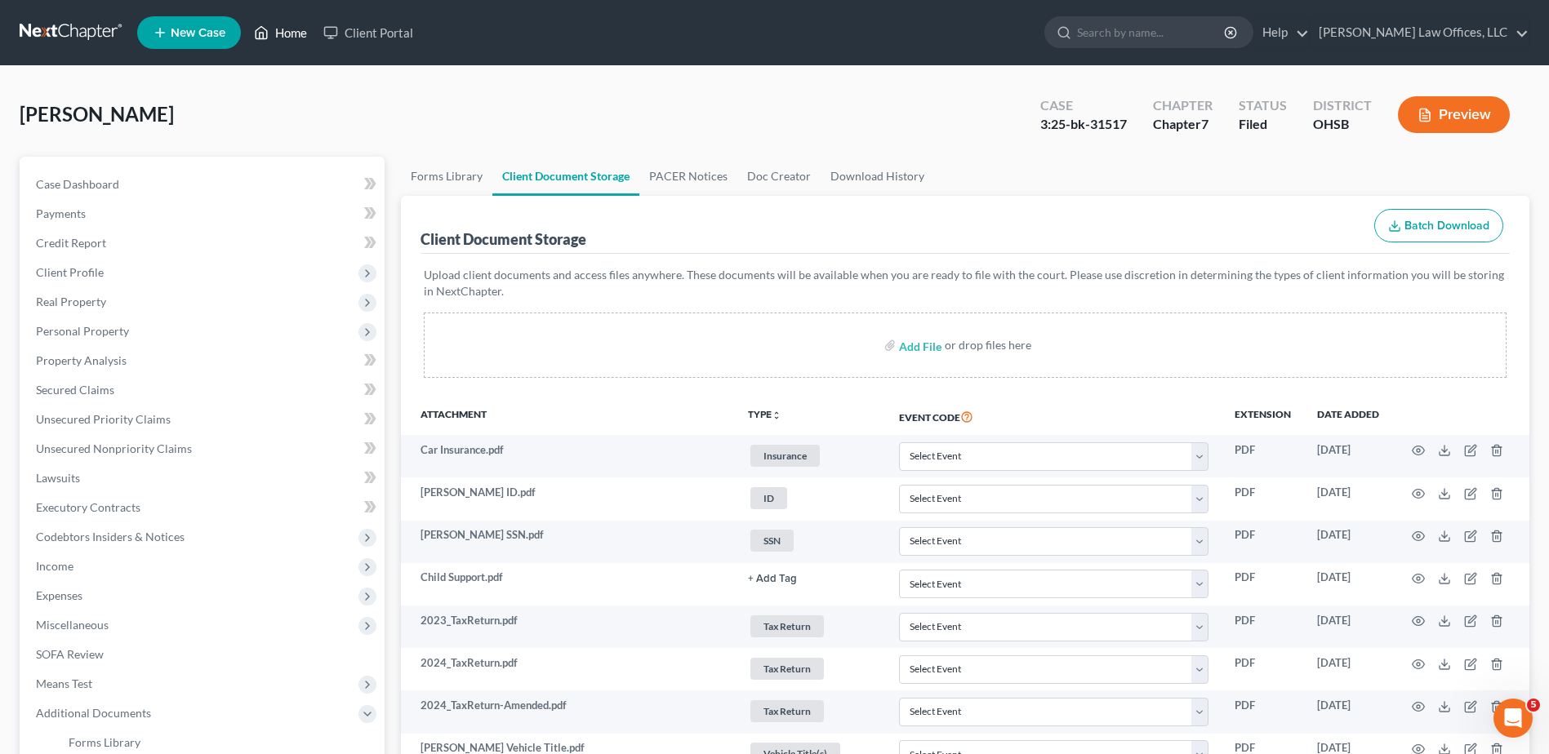
click at [280, 29] on link "Home" at bounding box center [280, 32] width 69 height 29
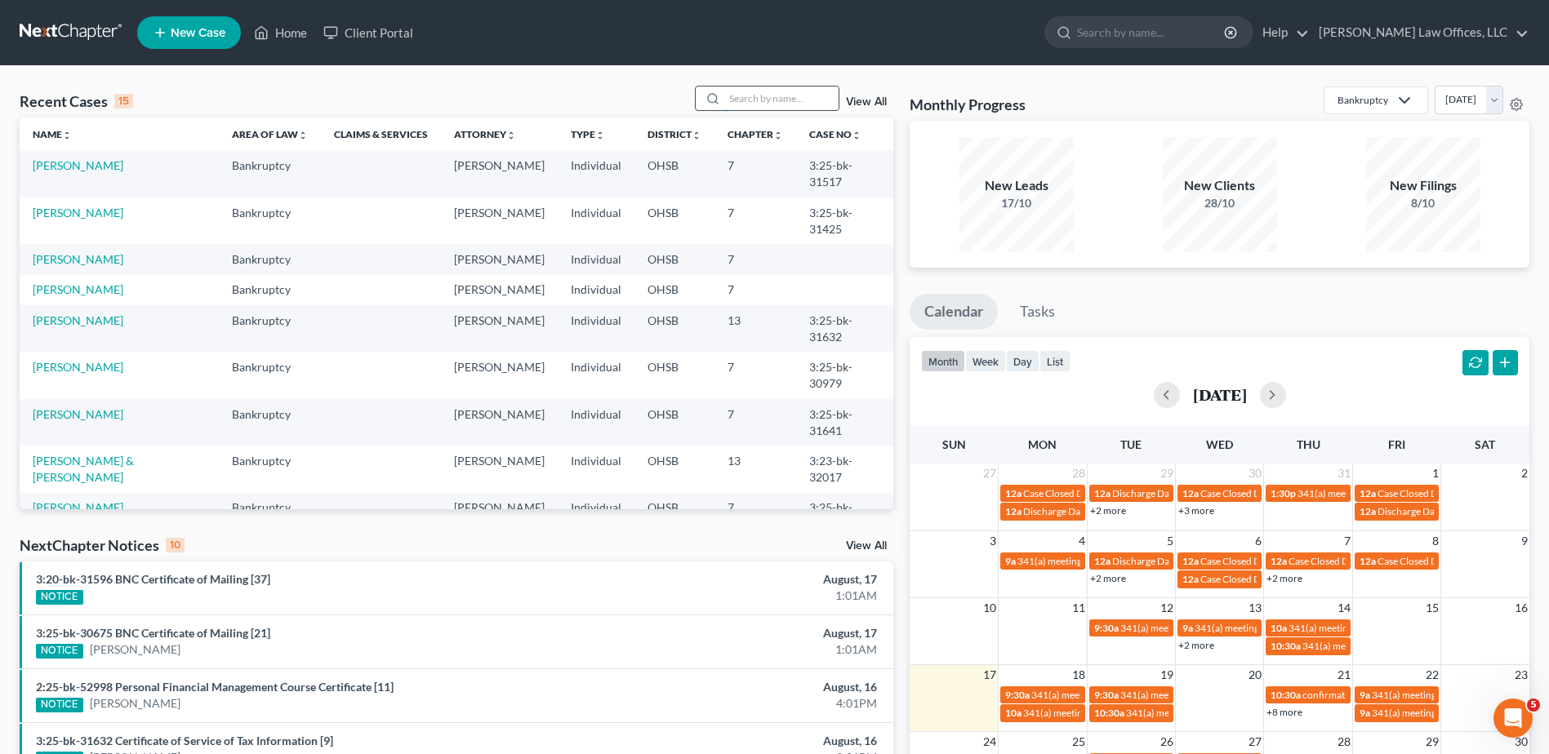
click at [791, 96] on input "search" at bounding box center [781, 99] width 114 height 24
type input "koep"
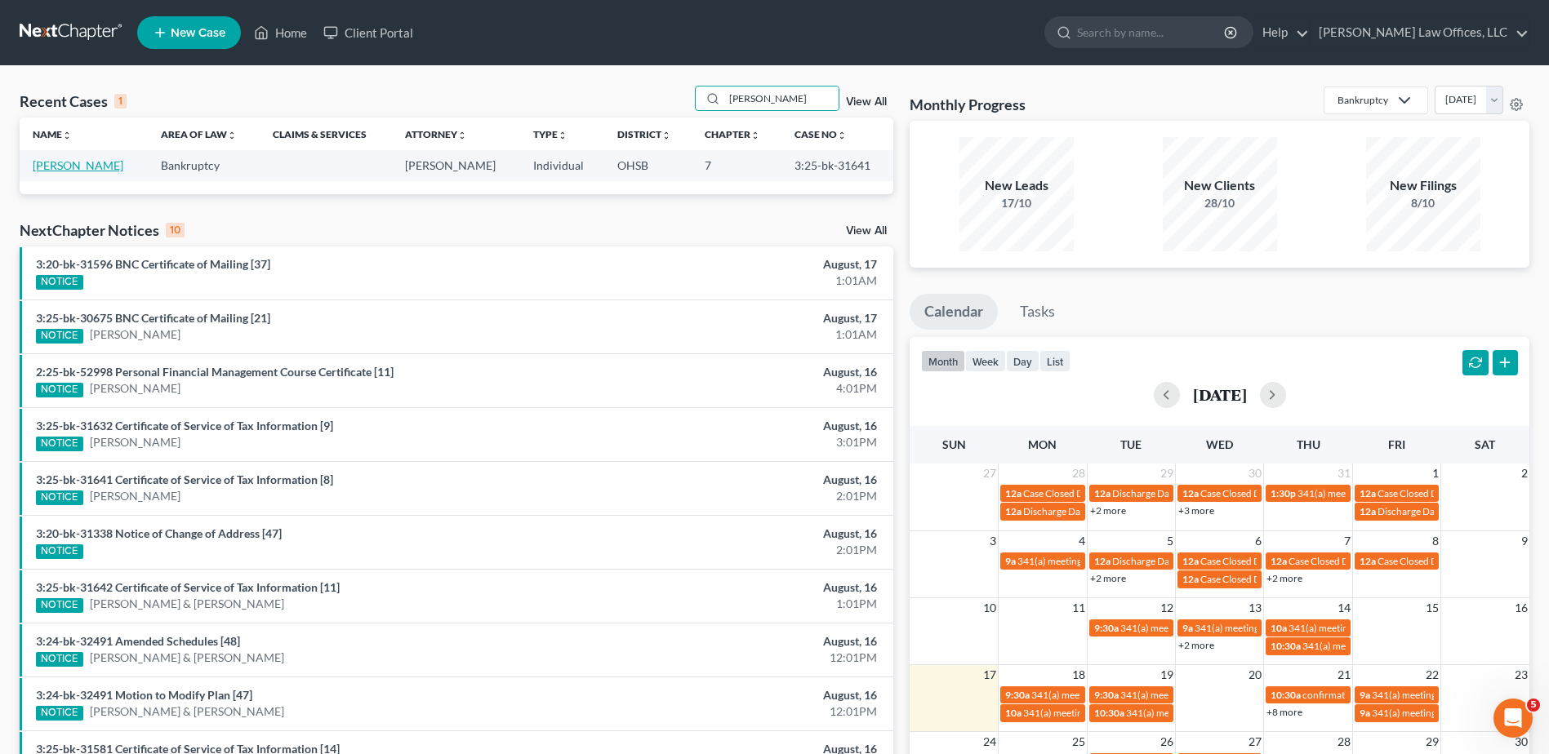
click at [82, 164] on link "Koepnick, Deborah" at bounding box center [78, 165] width 91 height 14
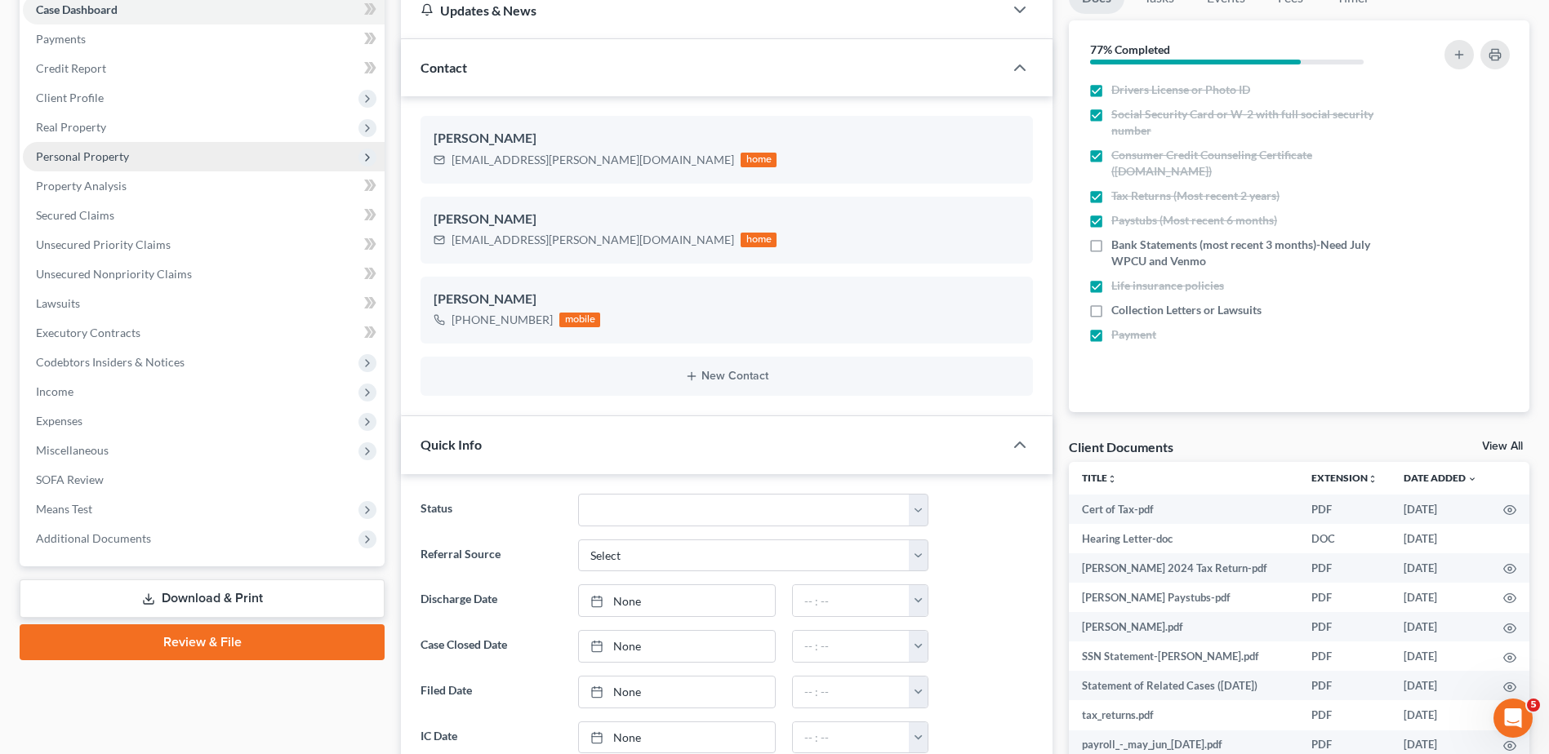
scroll to position [327, 0]
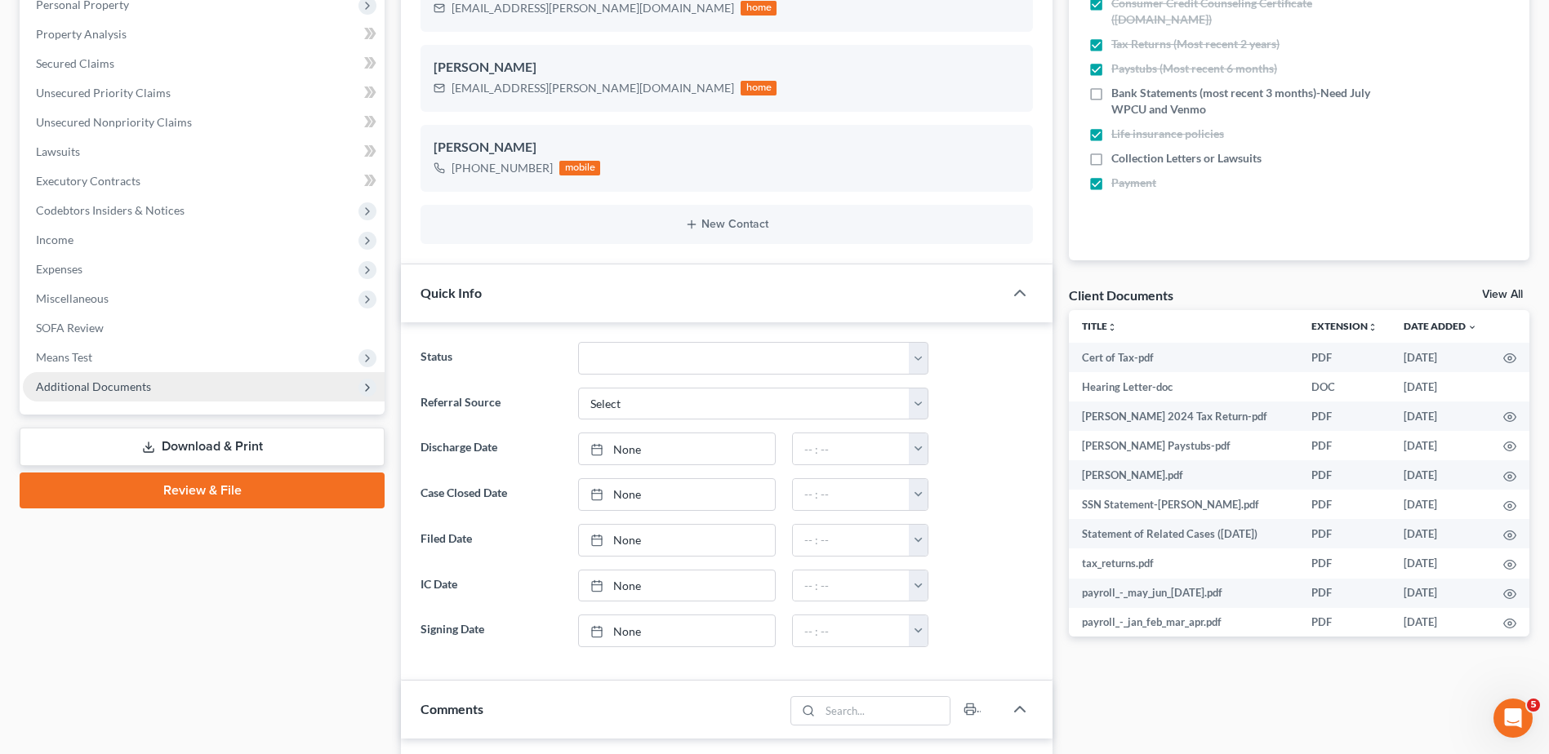
click at [91, 382] on span "Additional Documents" at bounding box center [93, 387] width 115 height 14
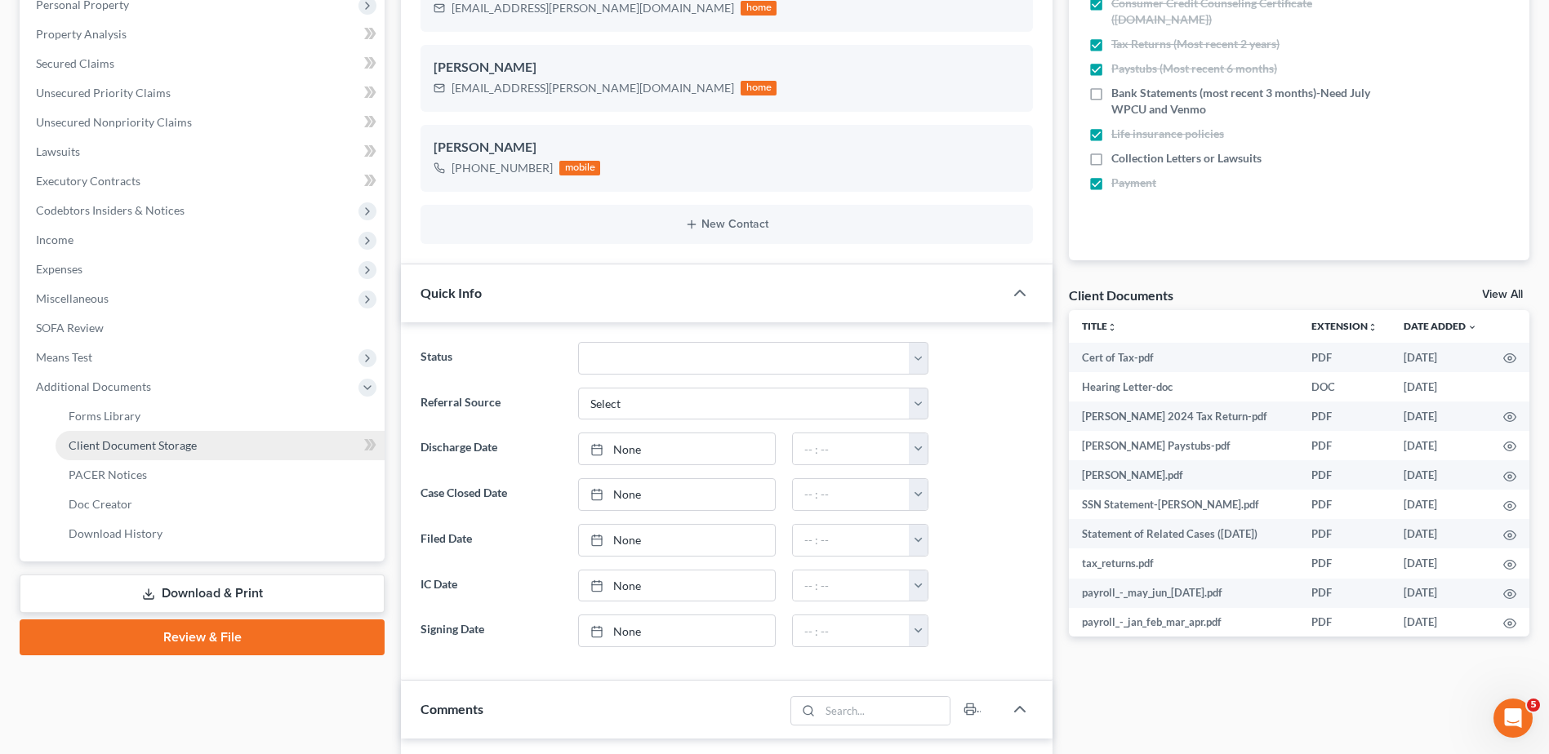
click at [117, 438] on span "Client Document Storage" at bounding box center [133, 445] width 128 height 14
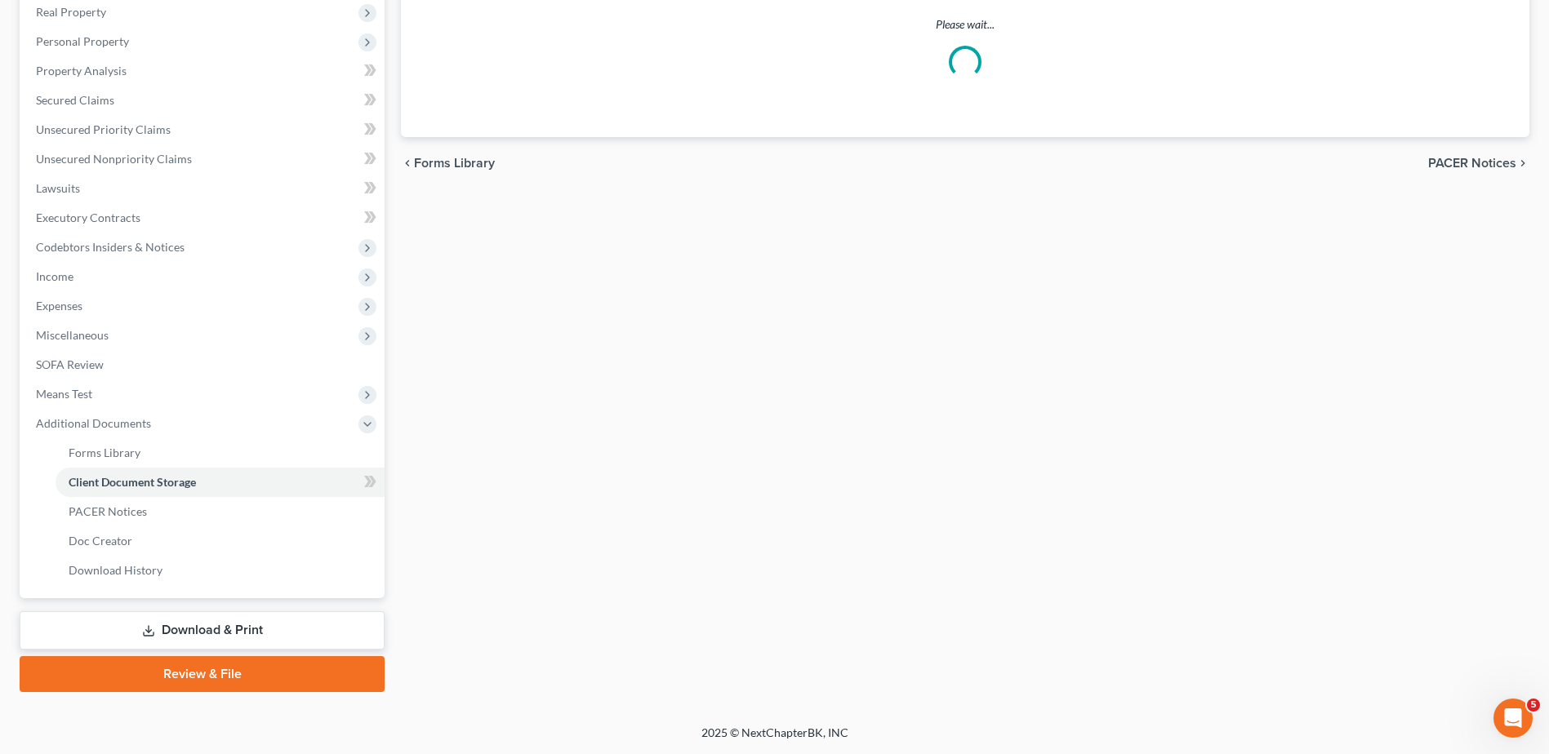
scroll to position [290, 0]
select select "7"
select select "52"
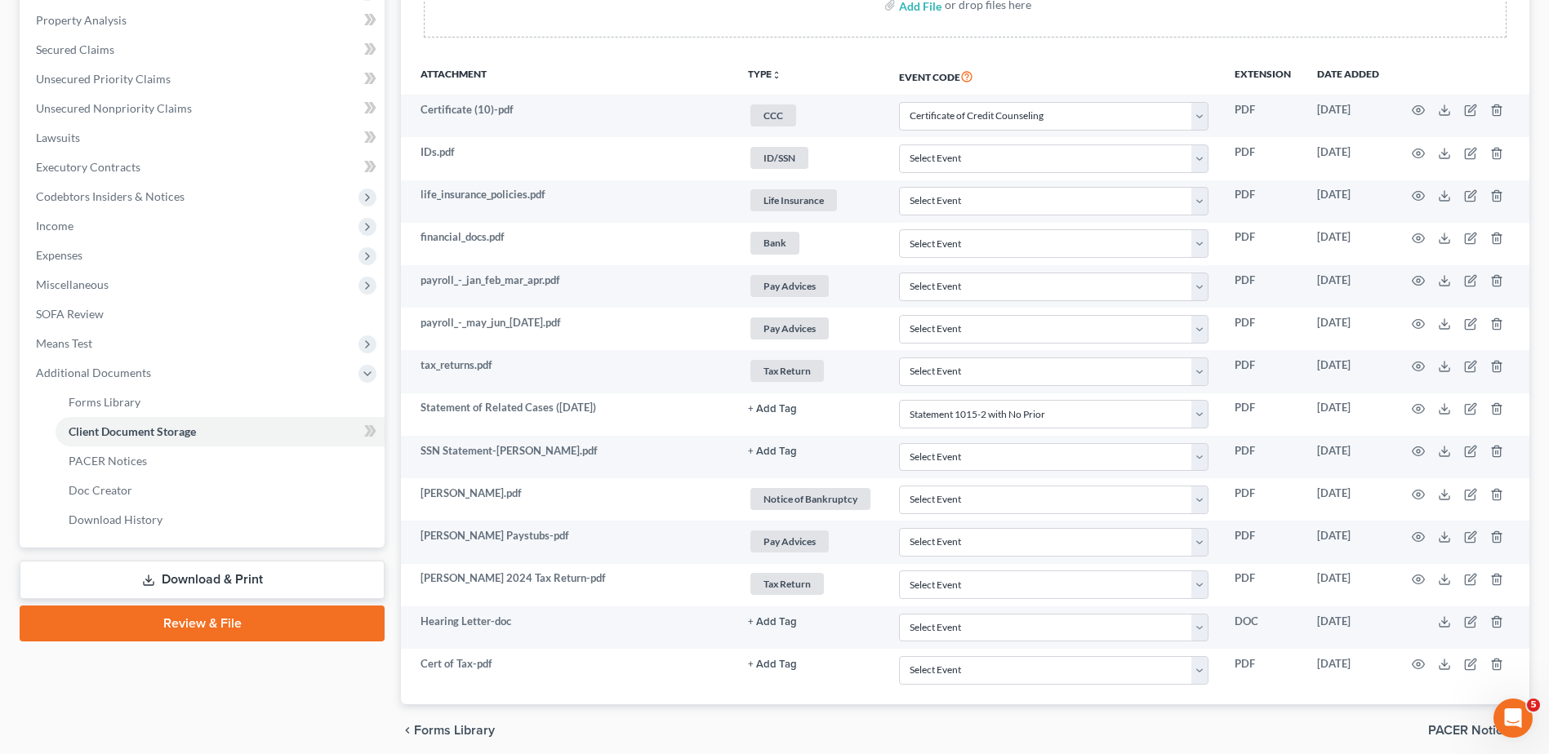
scroll to position [405, 0]
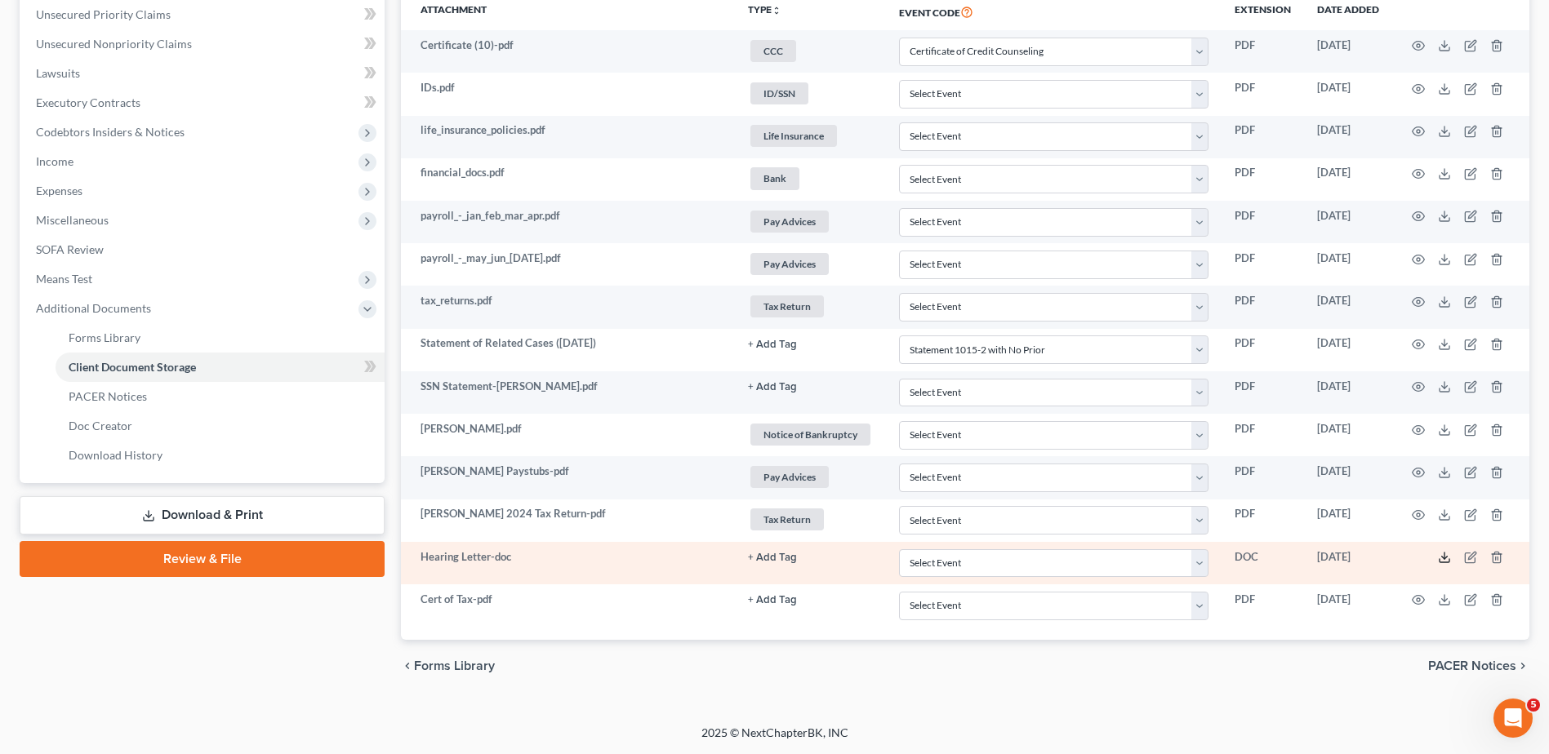
click at [857, 559] on polyline at bounding box center [1445, 558] width 6 height 2
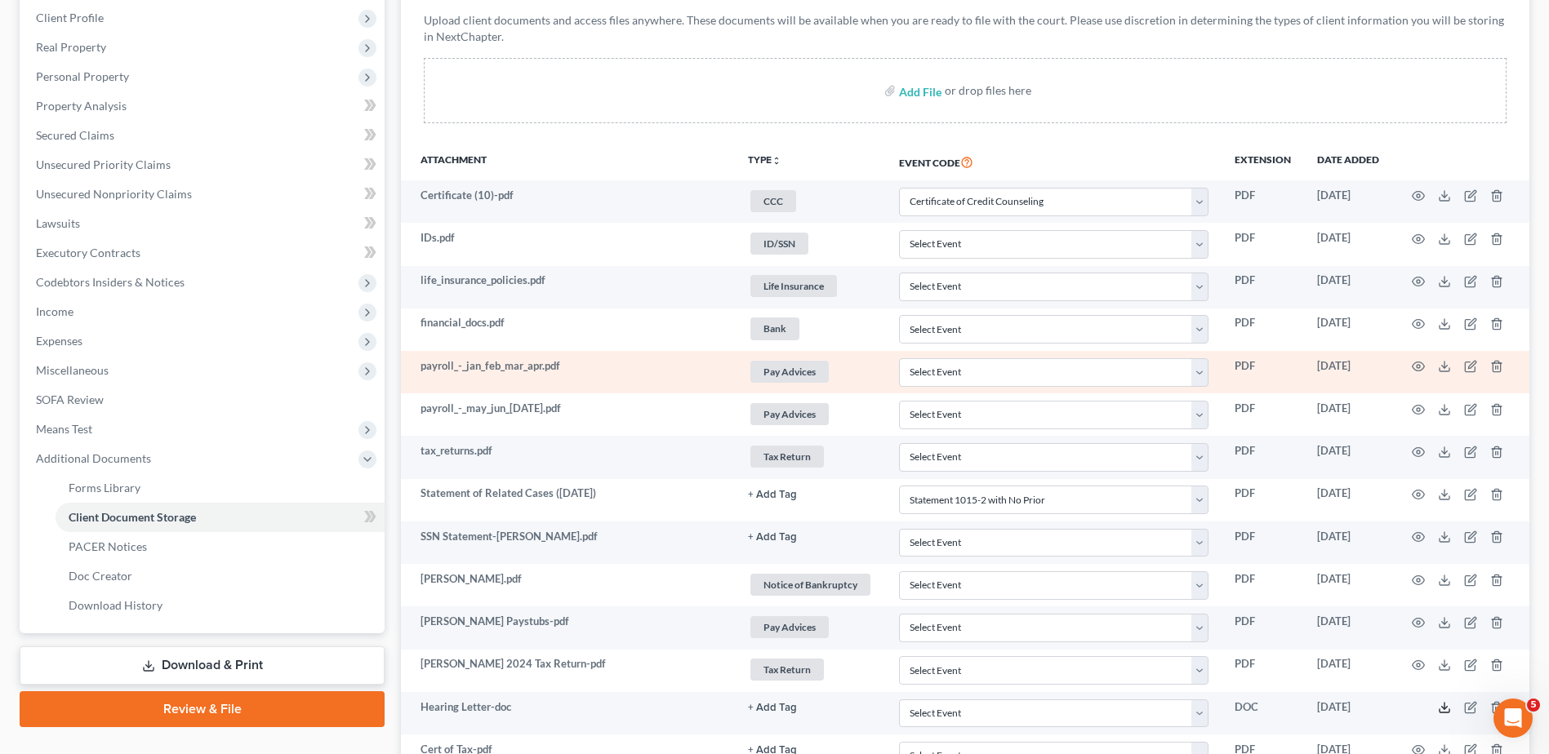
scroll to position [0, 0]
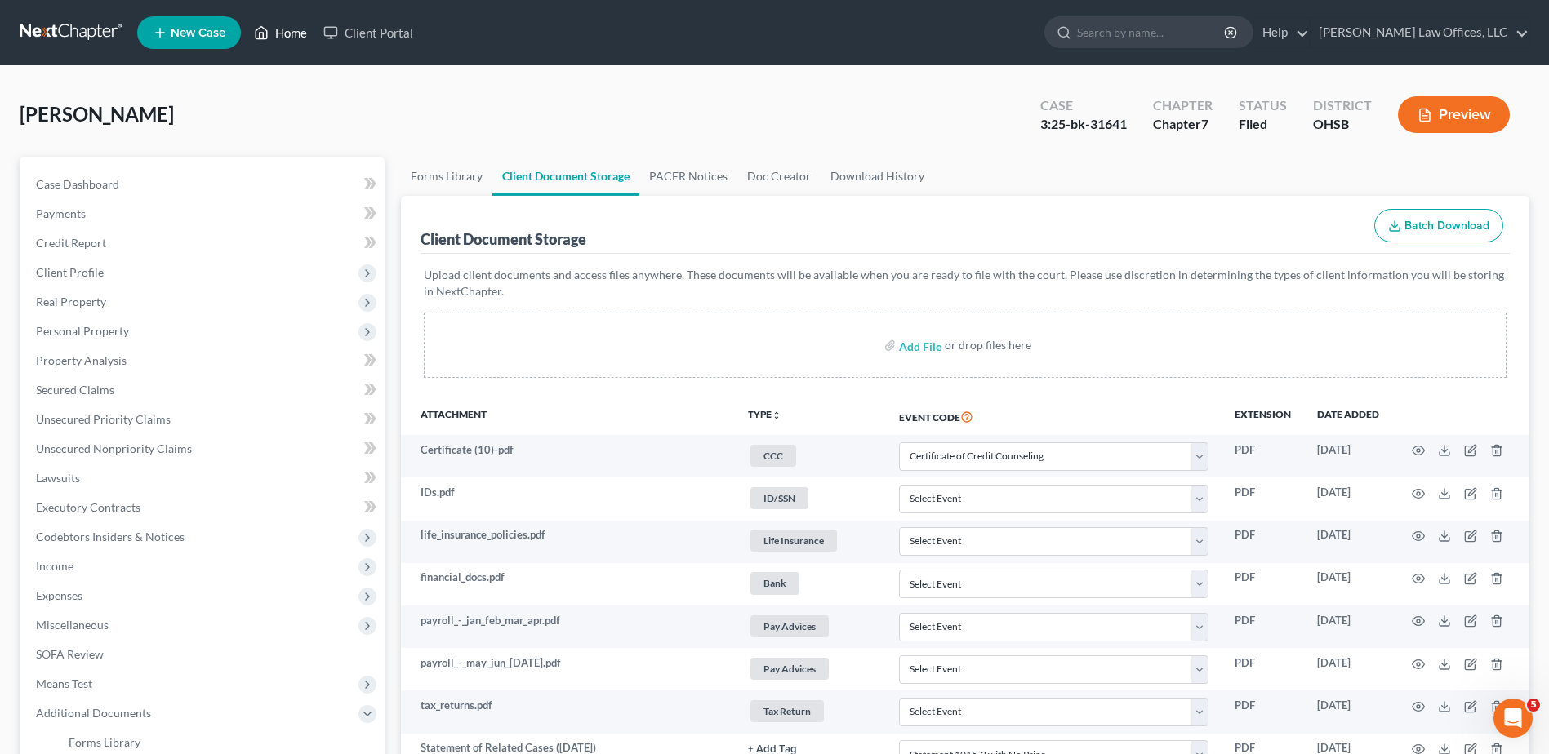
click at [295, 32] on link "Home" at bounding box center [280, 32] width 69 height 29
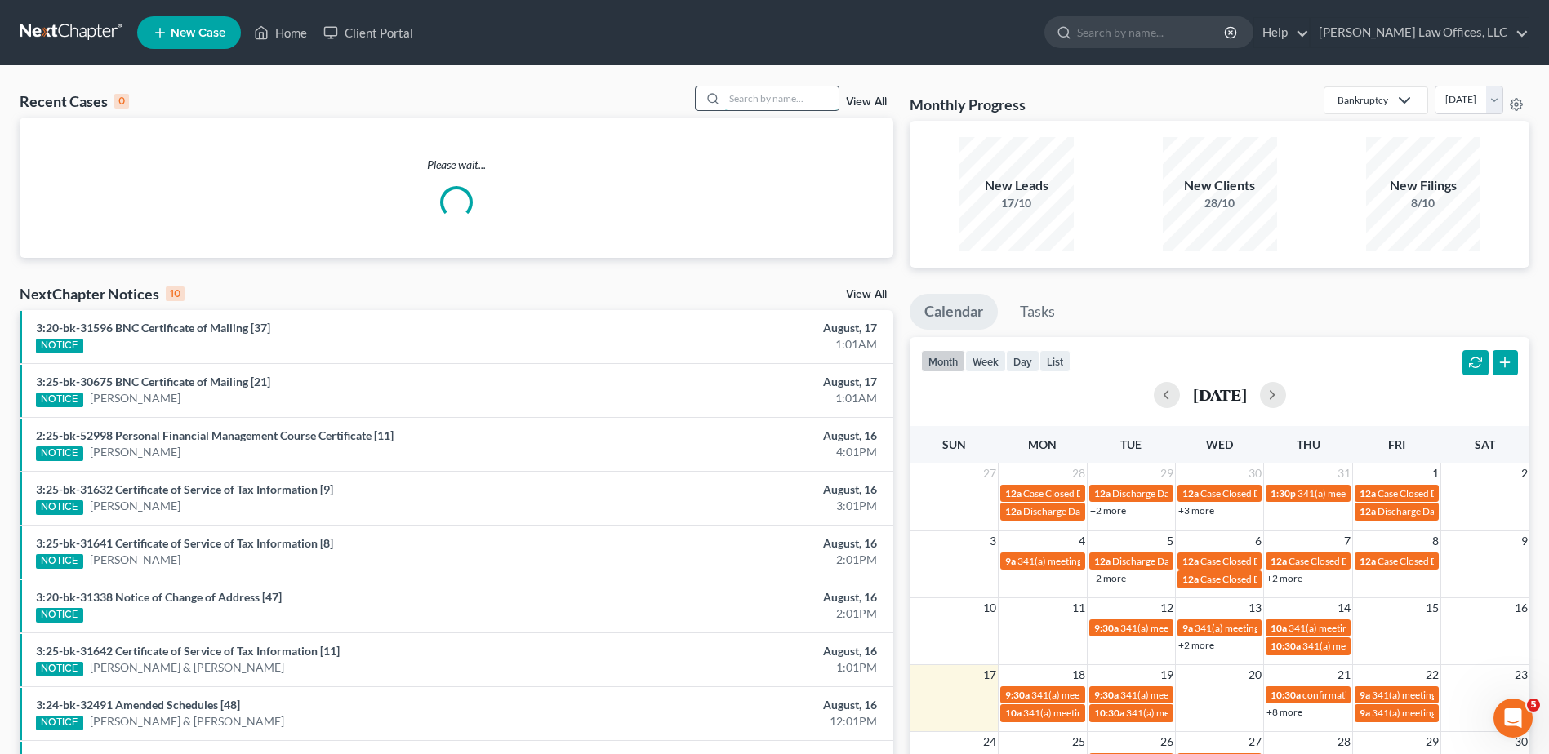
click at [812, 94] on input "search" at bounding box center [781, 99] width 114 height 24
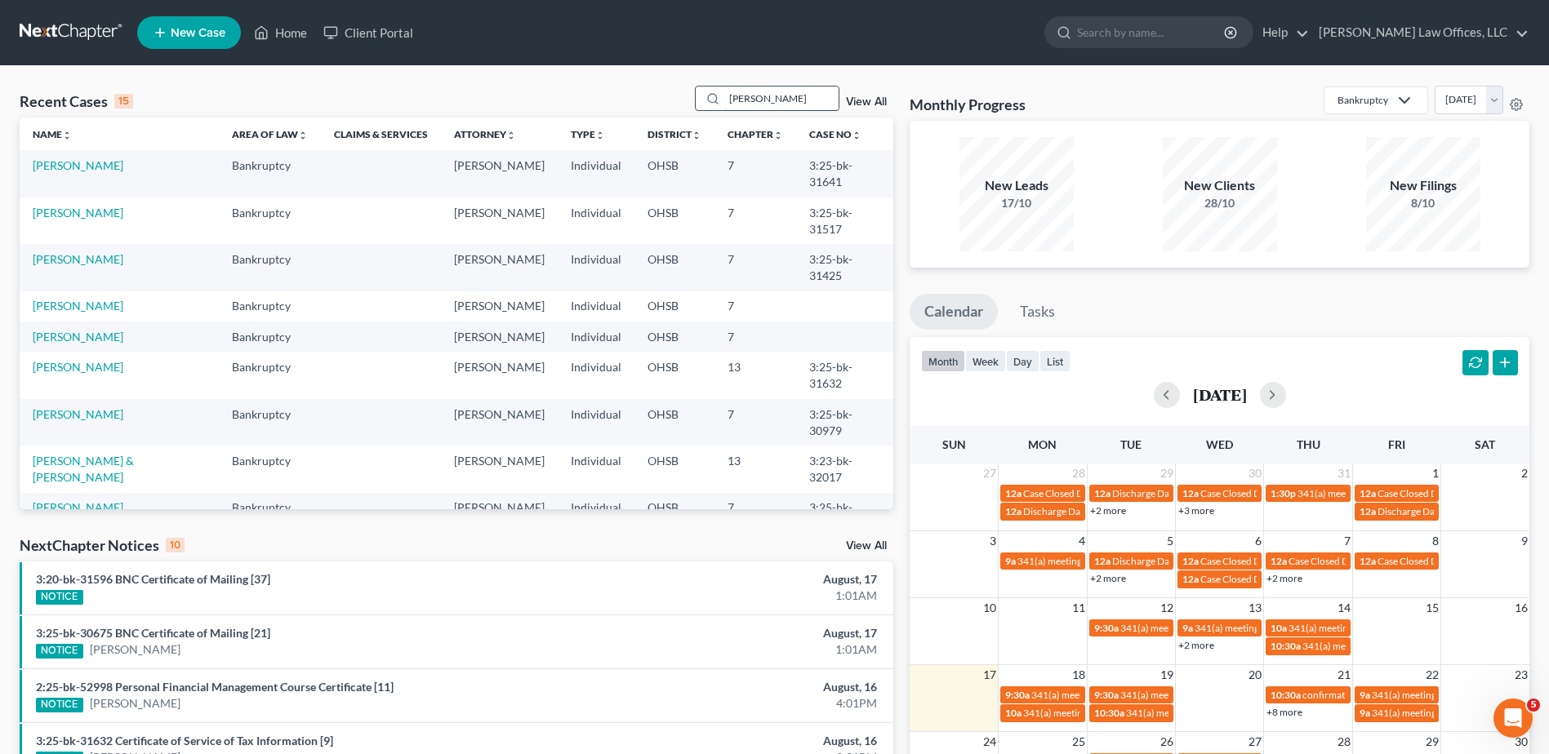
type input "newton"
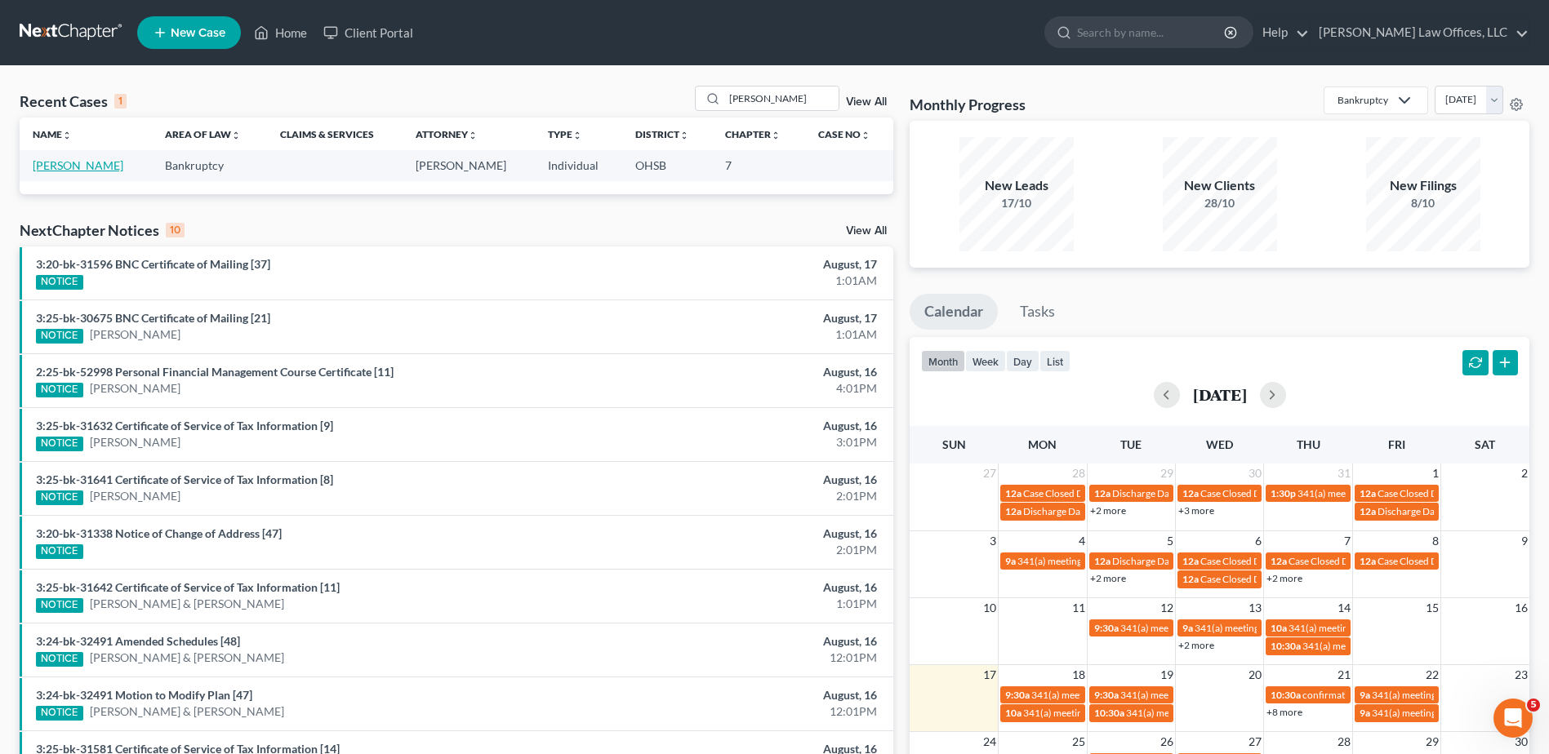
click at [61, 162] on link "Newton, Amber" at bounding box center [78, 165] width 91 height 14
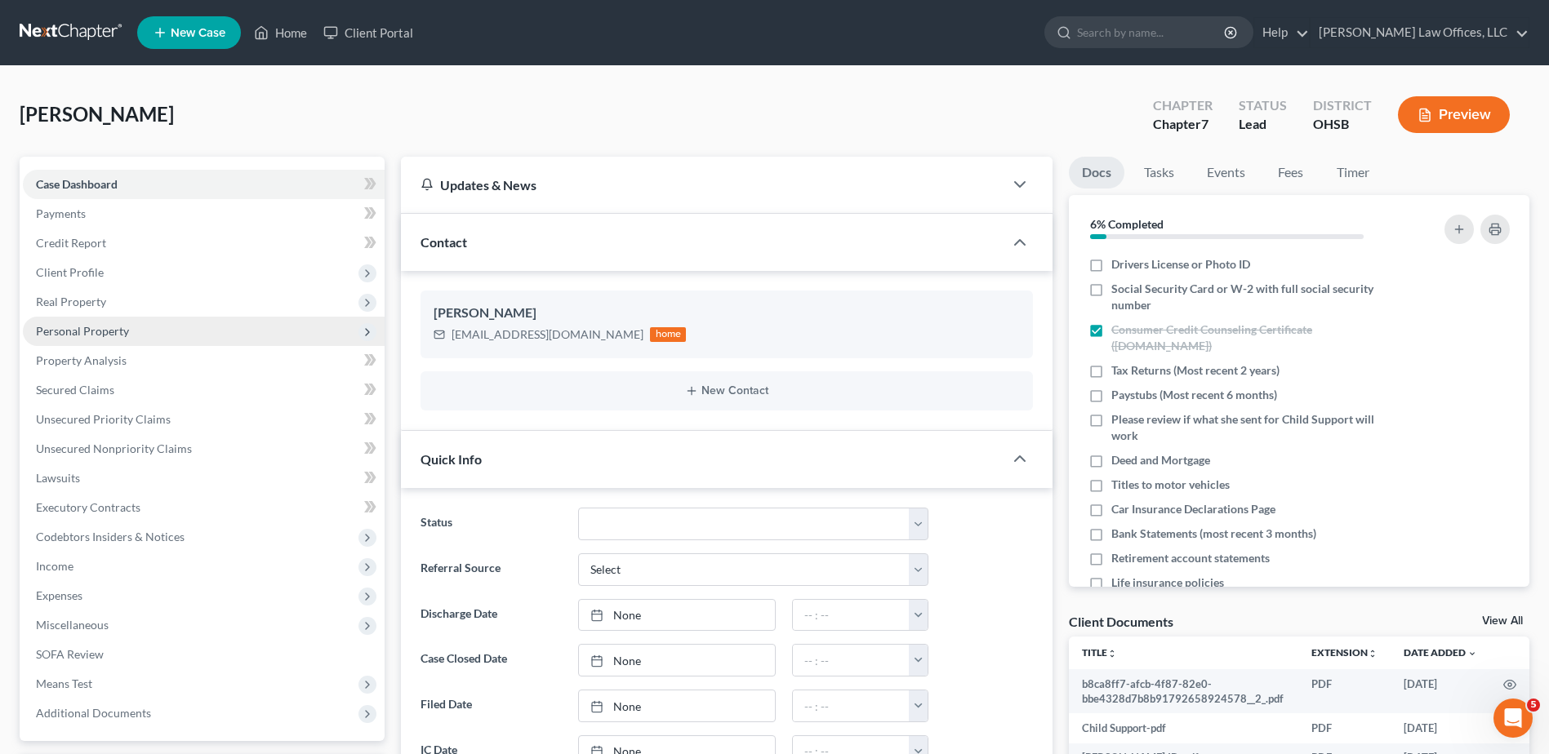
scroll to position [327, 0]
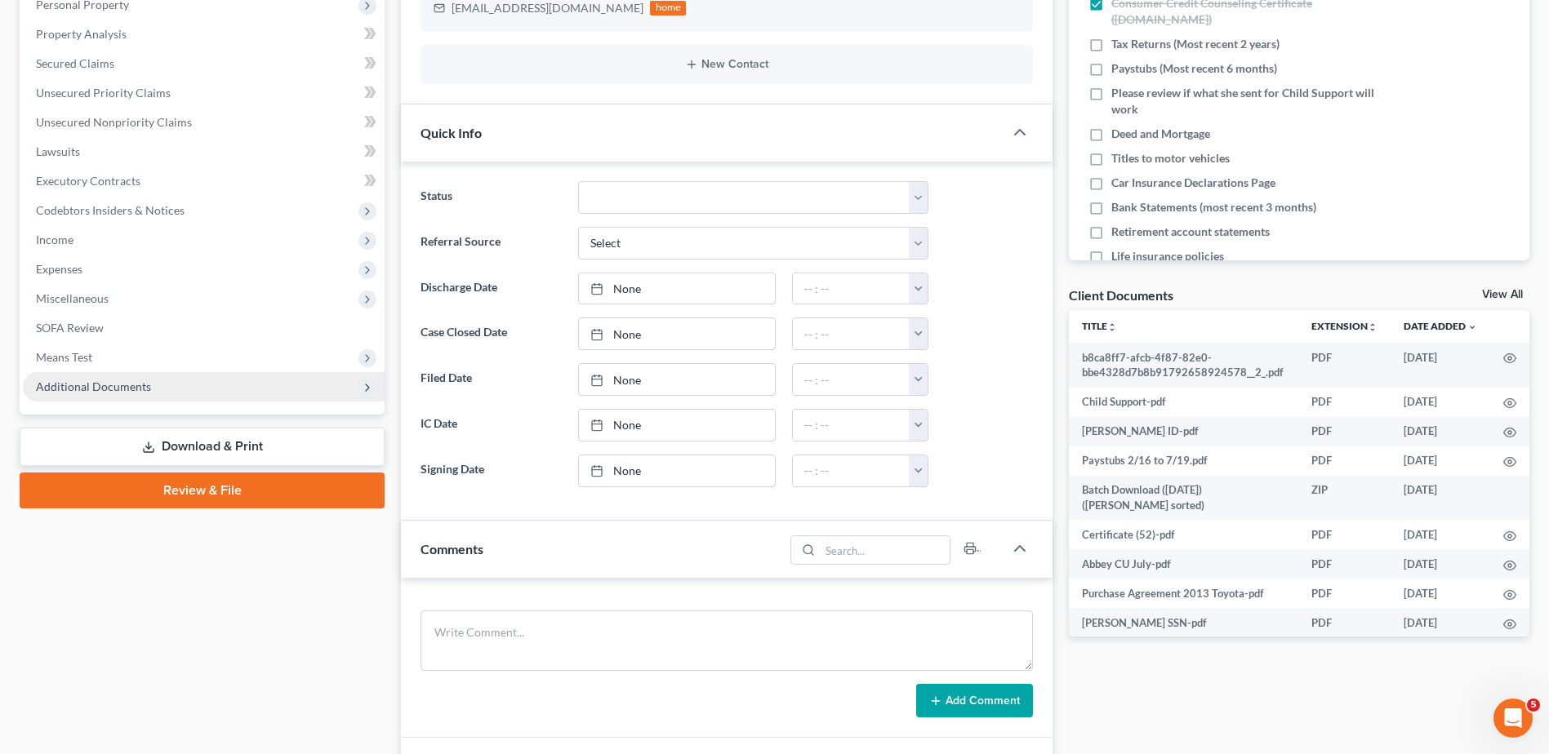
click at [67, 389] on span "Additional Documents" at bounding box center [93, 387] width 115 height 14
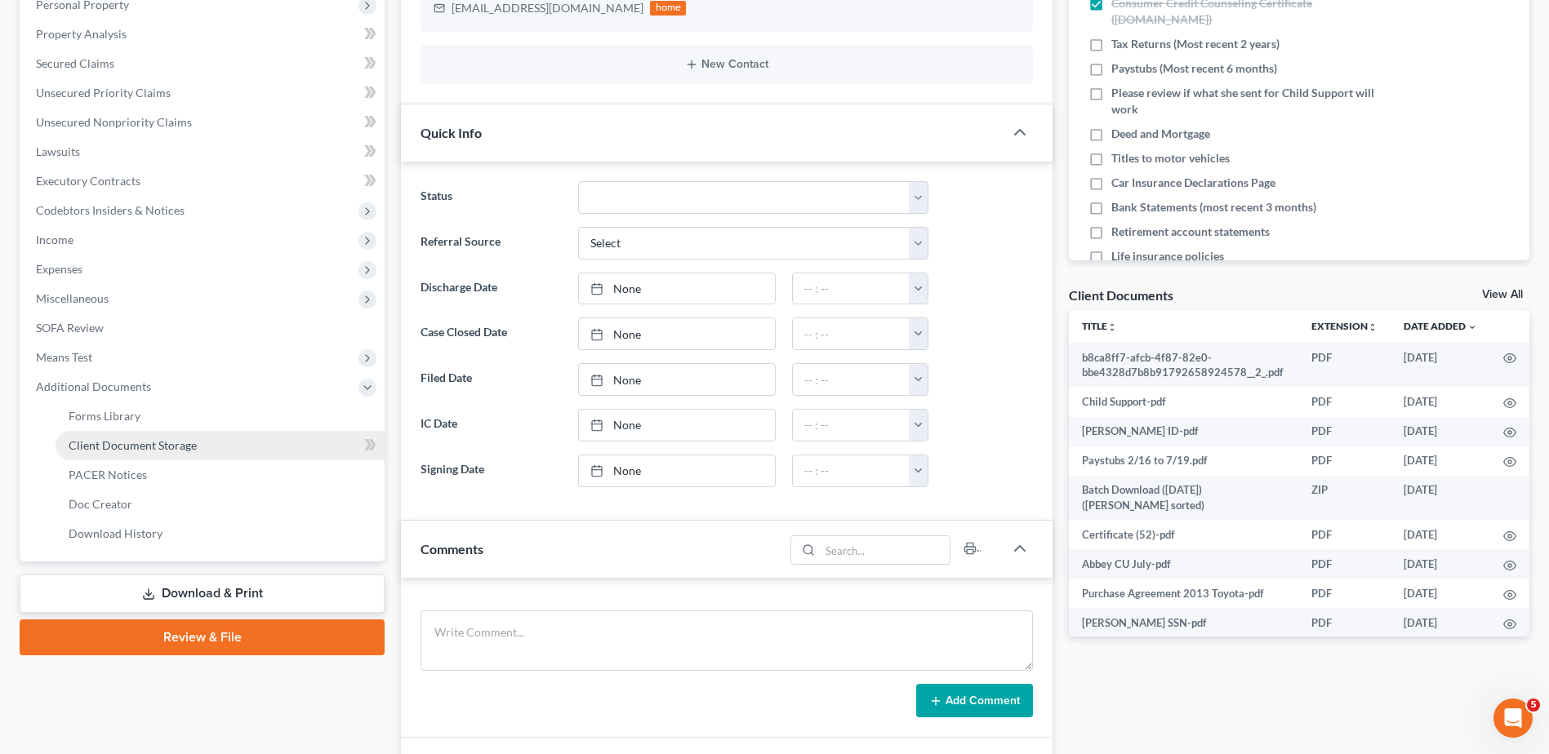
click at [114, 443] on span "Client Document Storage" at bounding box center [133, 445] width 128 height 14
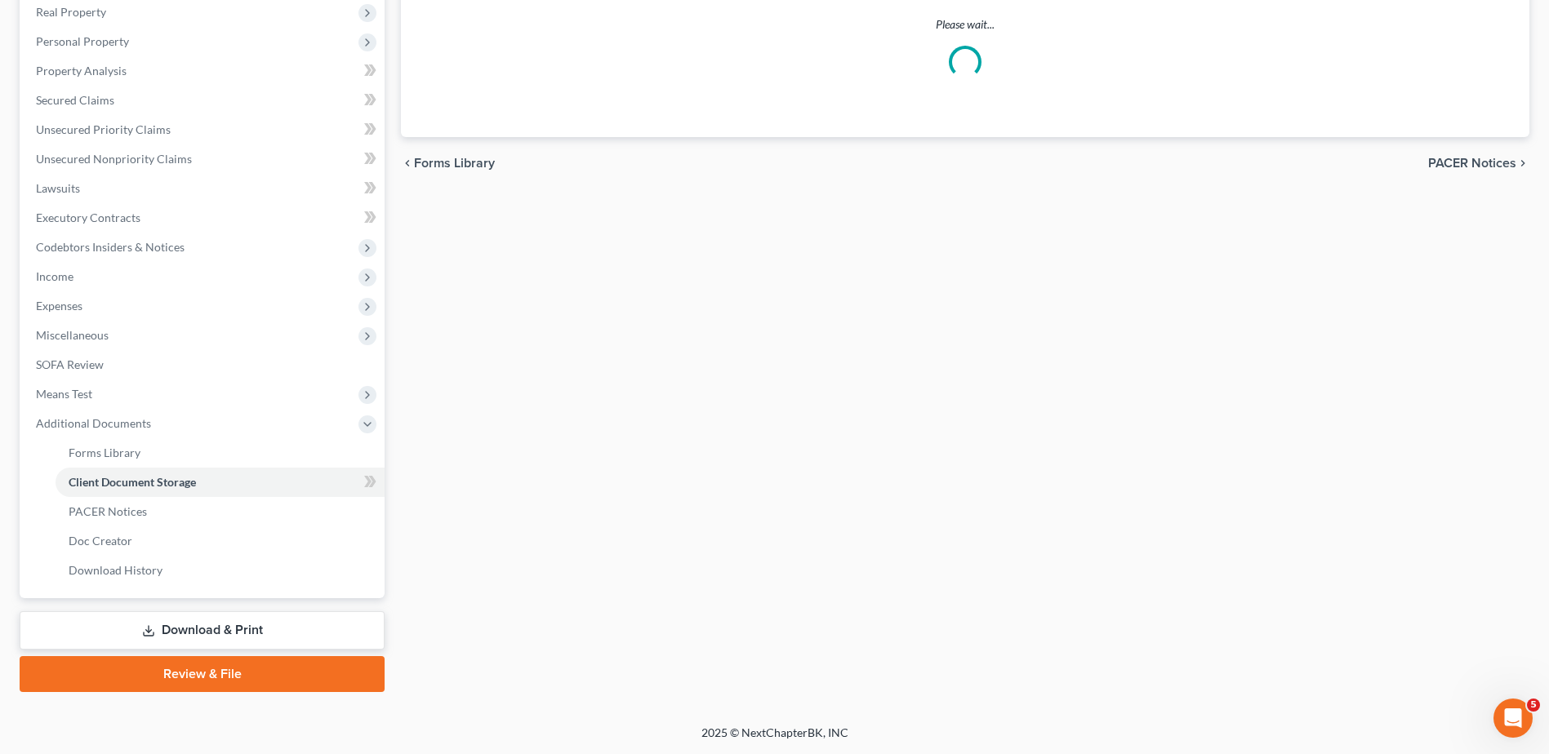
scroll to position [288, 0]
select select "7"
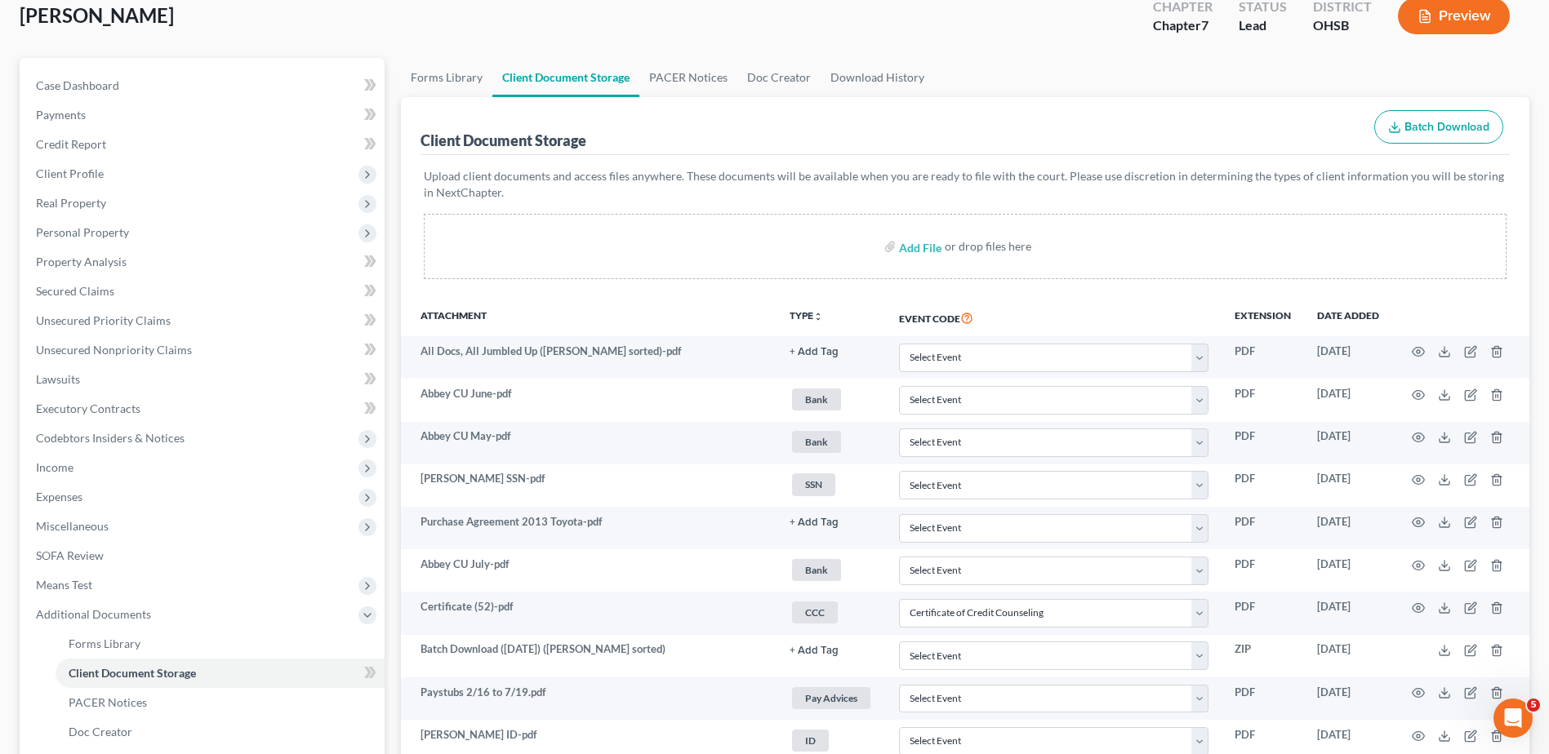
scroll to position [320, 0]
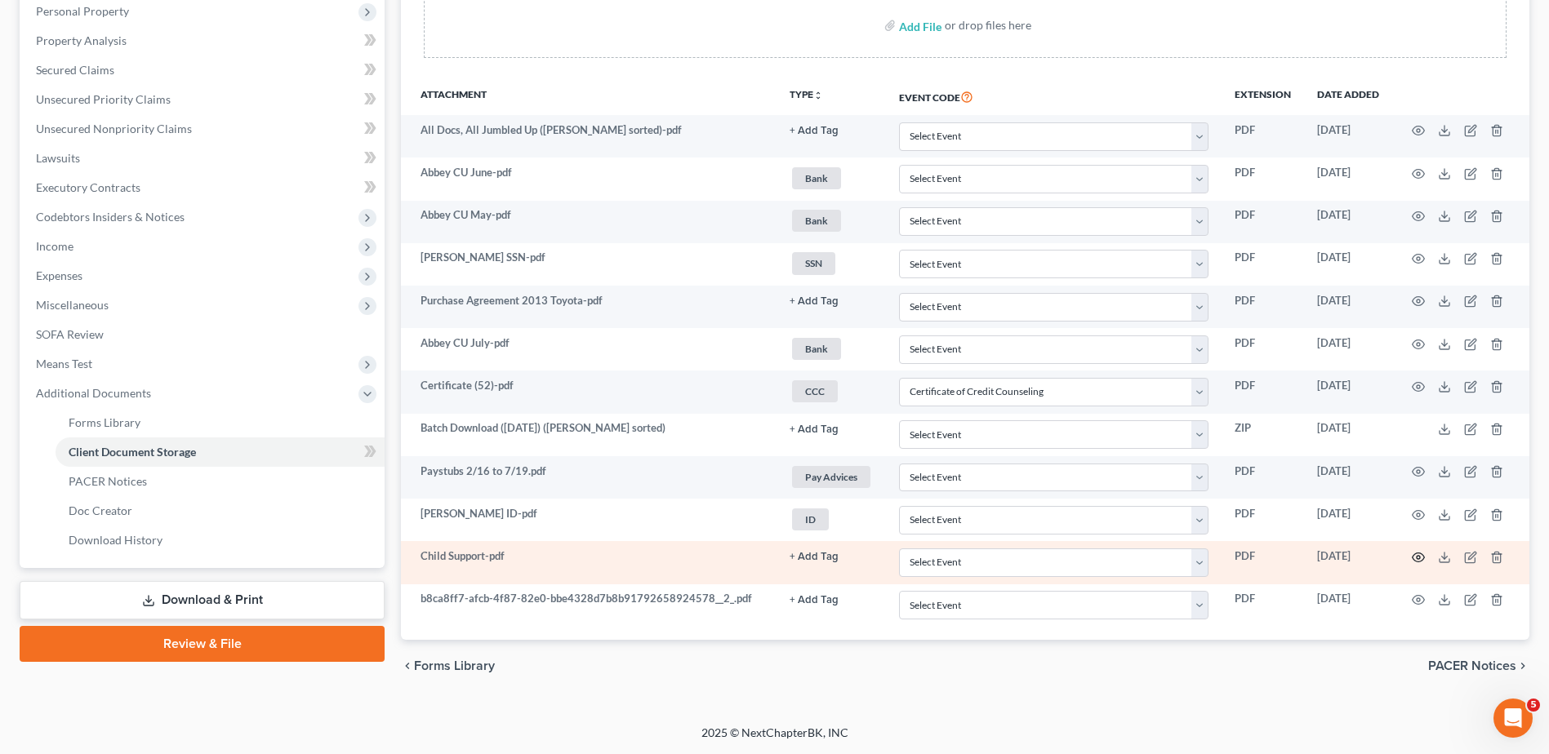
click at [857, 559] on circle "button" at bounding box center [1418, 557] width 3 height 3
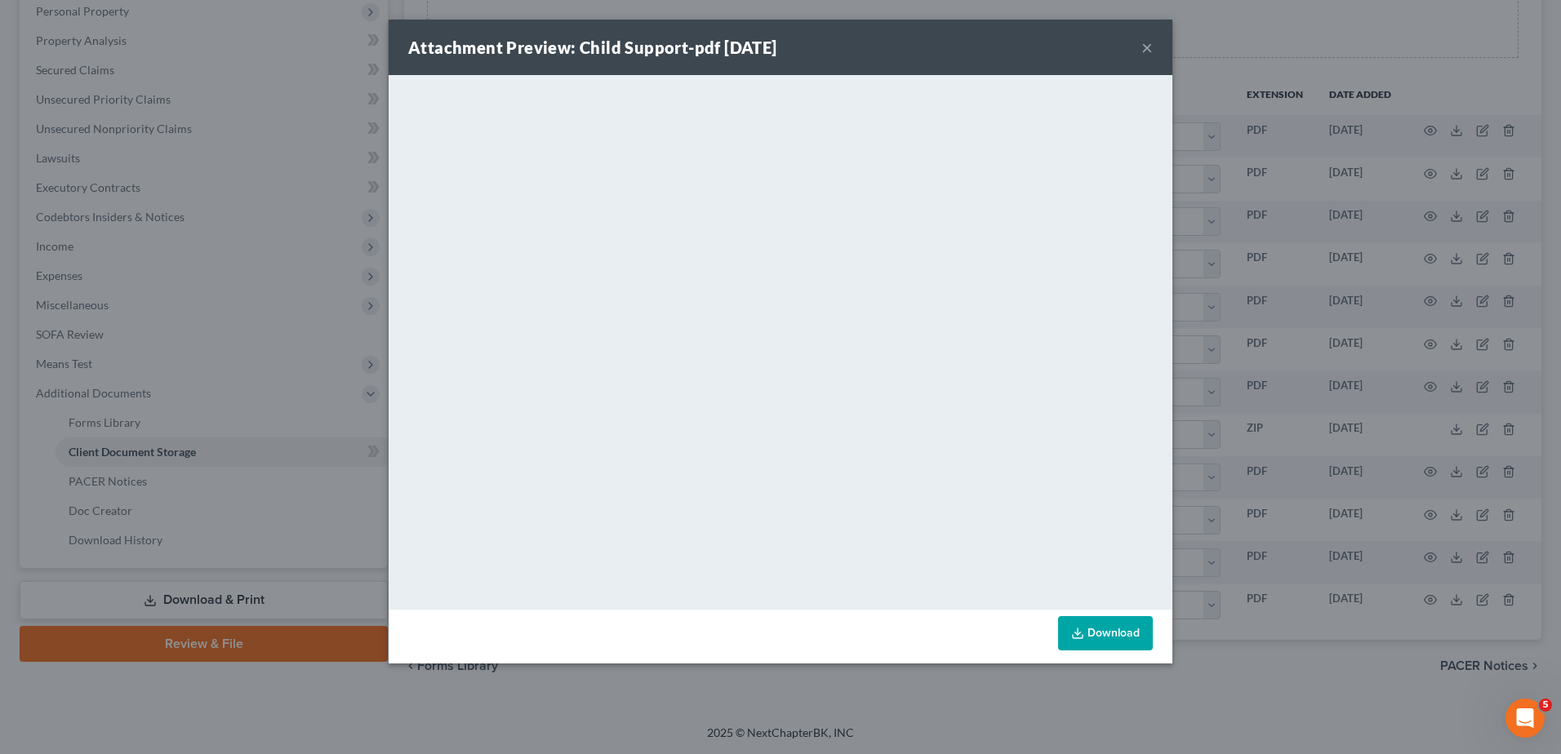
click at [857, 47] on button "×" at bounding box center [1147, 48] width 11 height 20
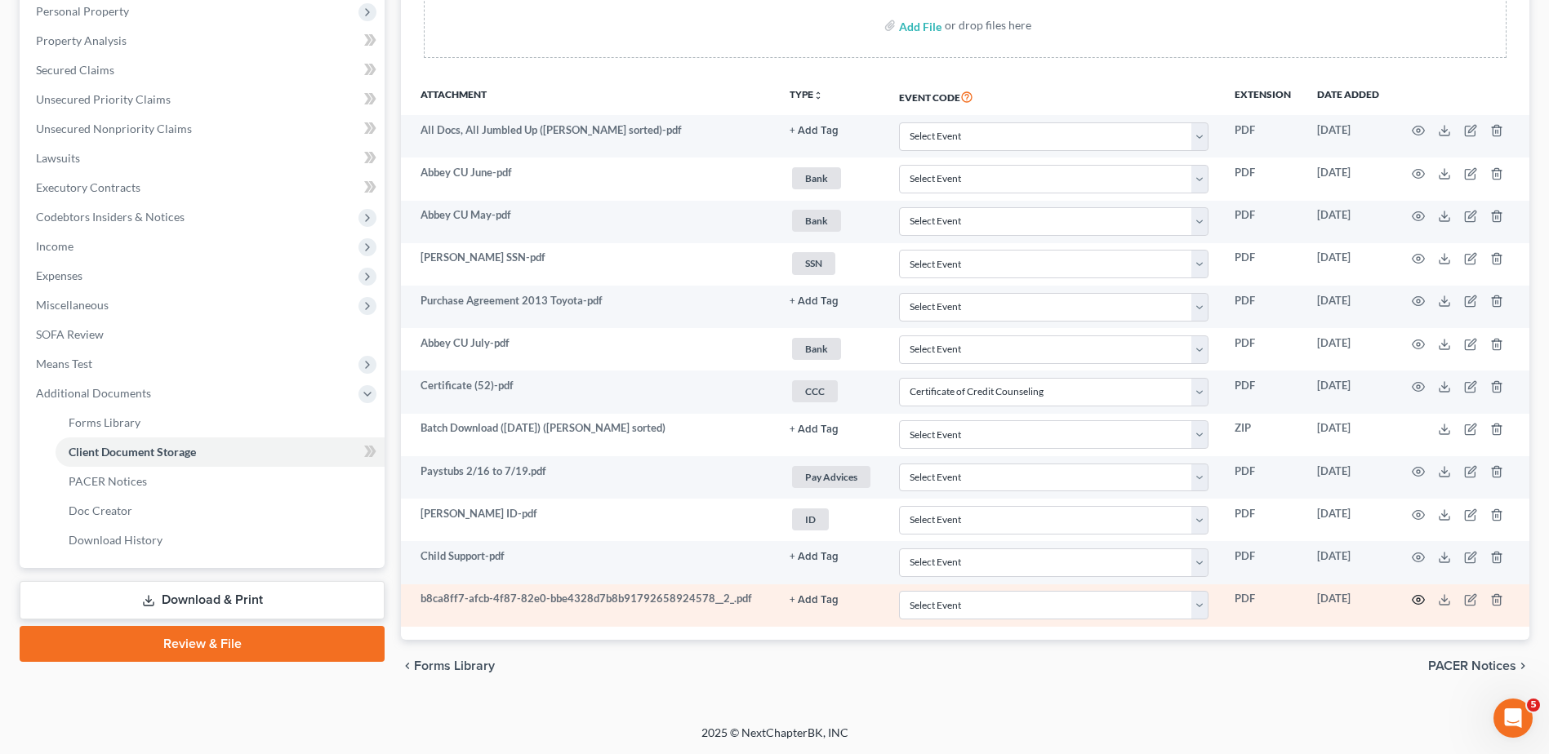
click at [857, 599] on circle "button" at bounding box center [1418, 600] width 3 height 3
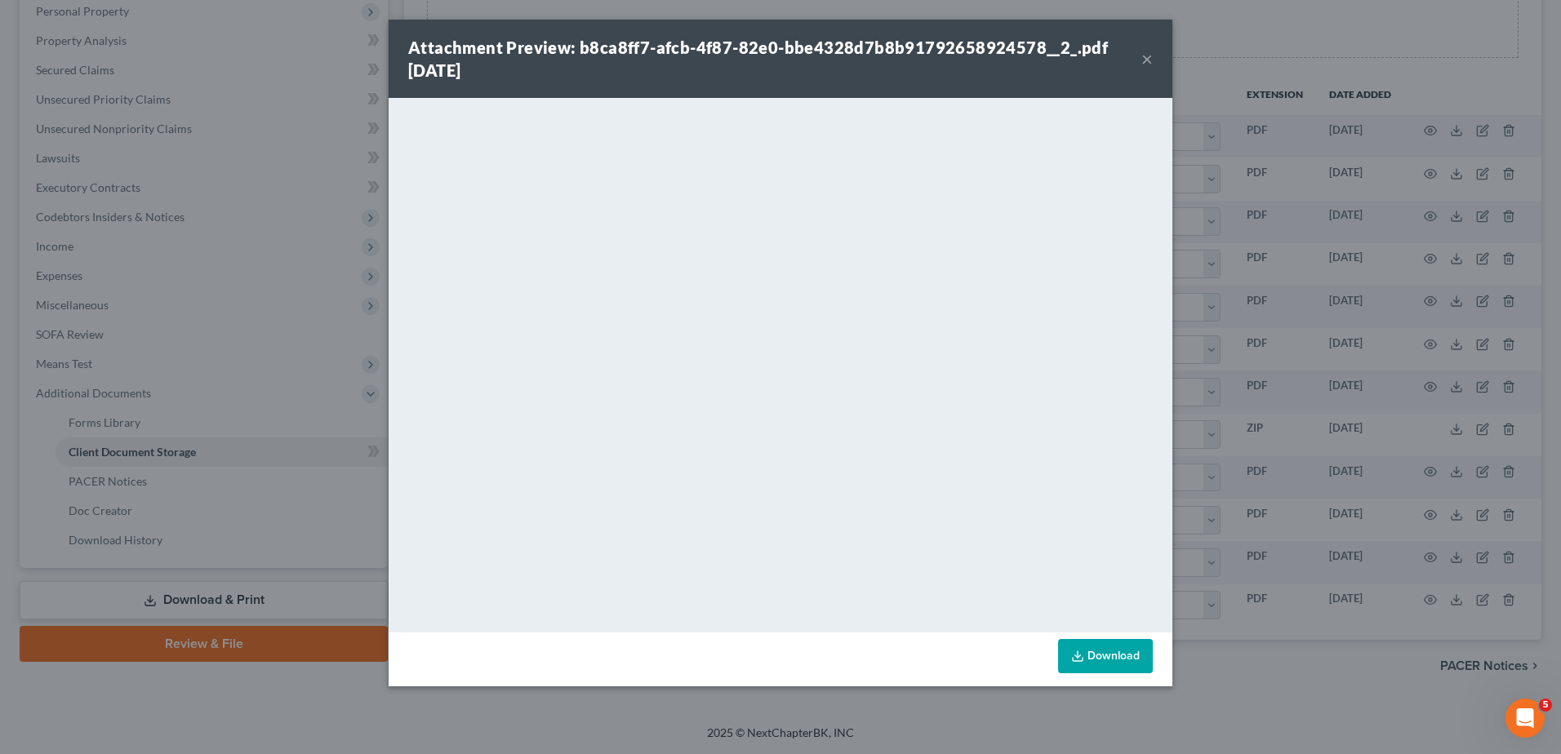
click at [857, 61] on button "×" at bounding box center [1147, 59] width 11 height 20
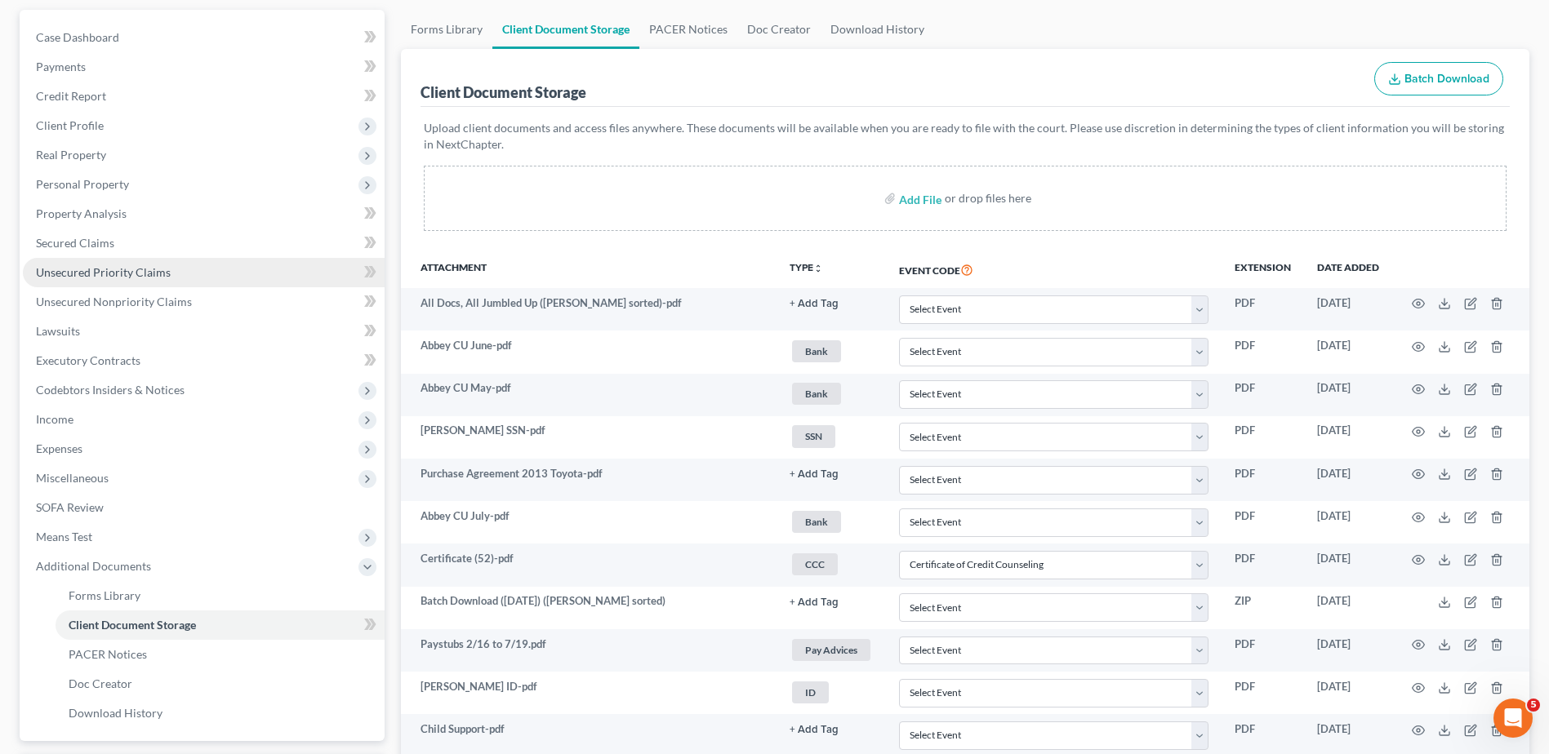
scroll to position [0, 0]
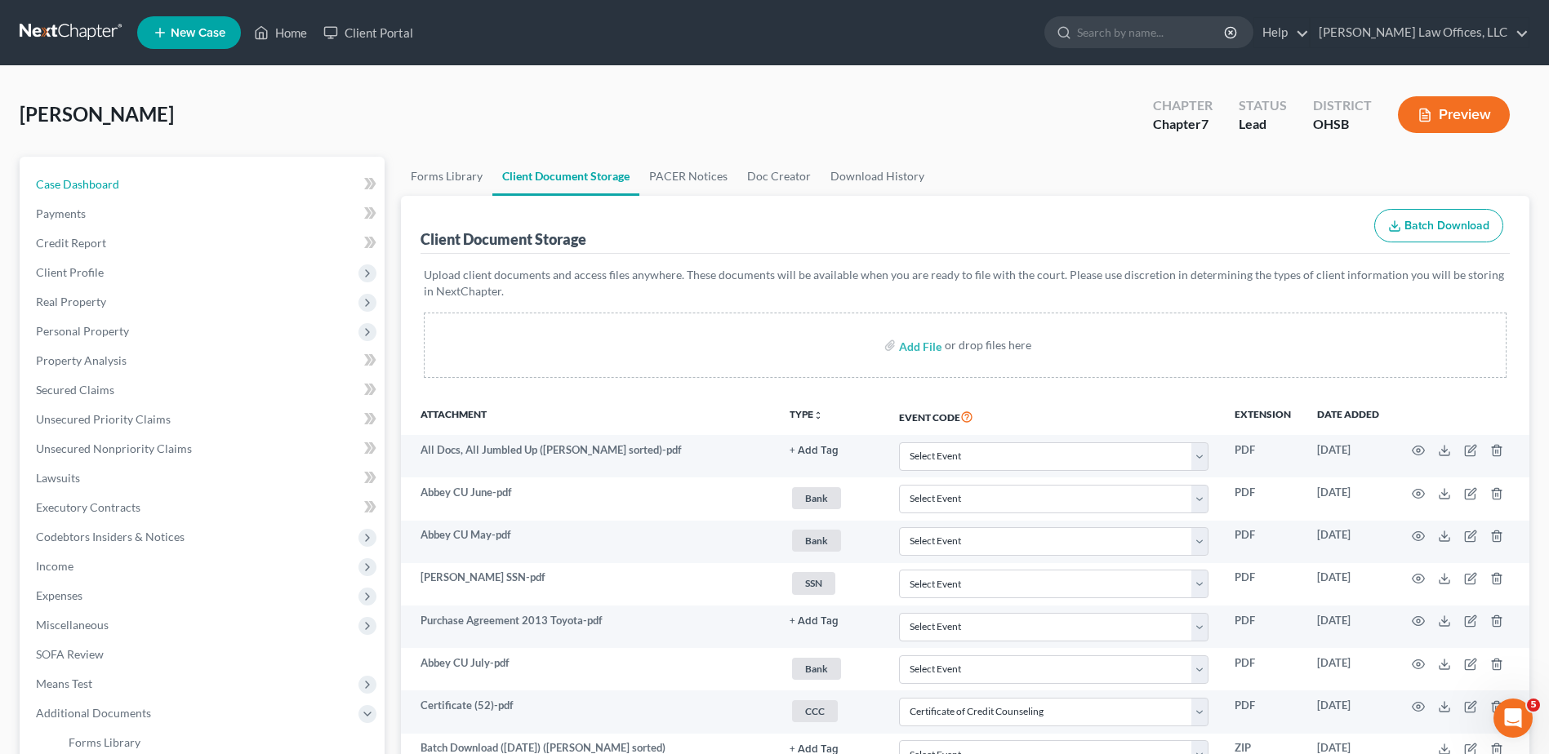
drag, startPoint x: 89, startPoint y: 178, endPoint x: 732, endPoint y: 402, distance: 681.2
click at [89, 178] on span "Case Dashboard" at bounding box center [77, 184] width 83 height 14
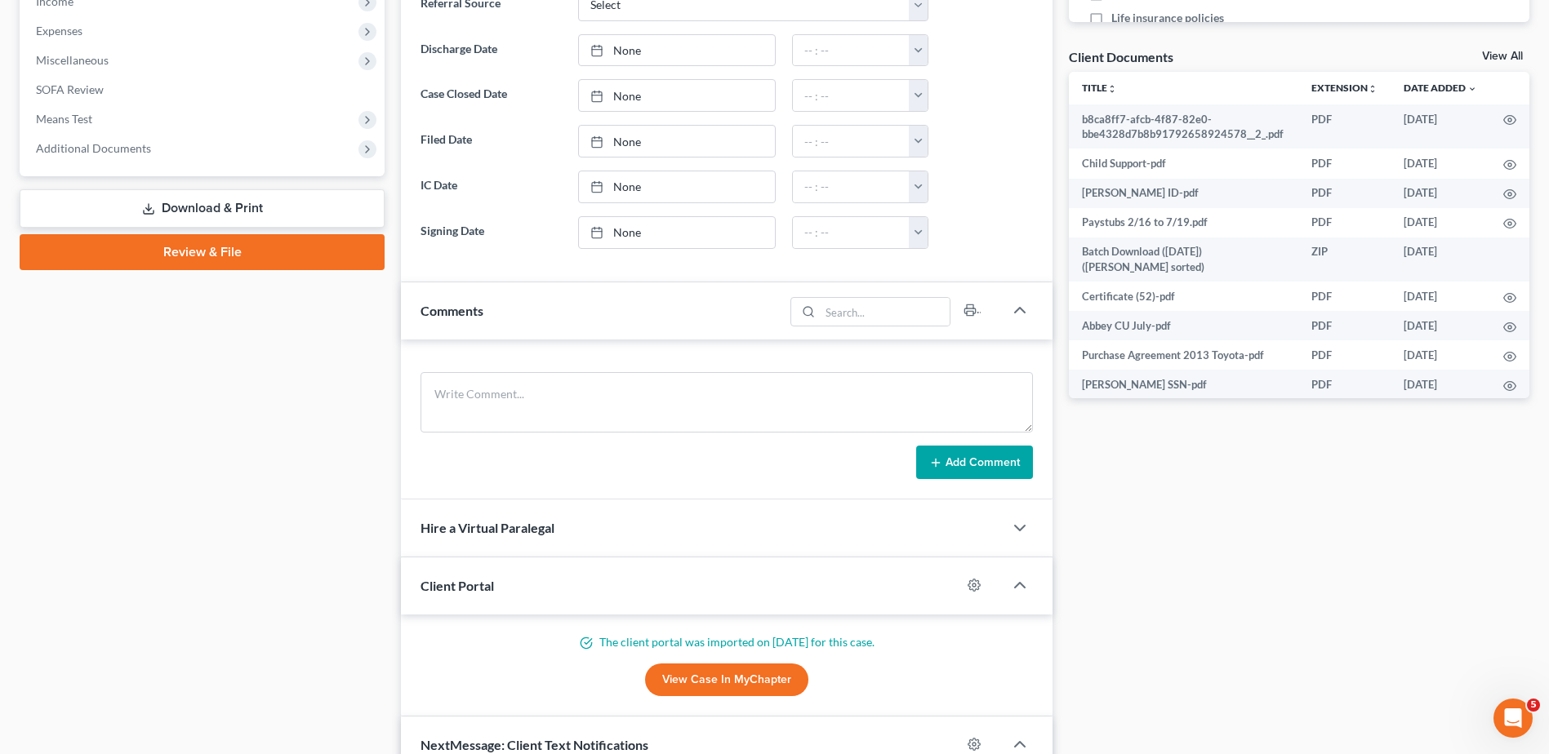
scroll to position [572, 0]
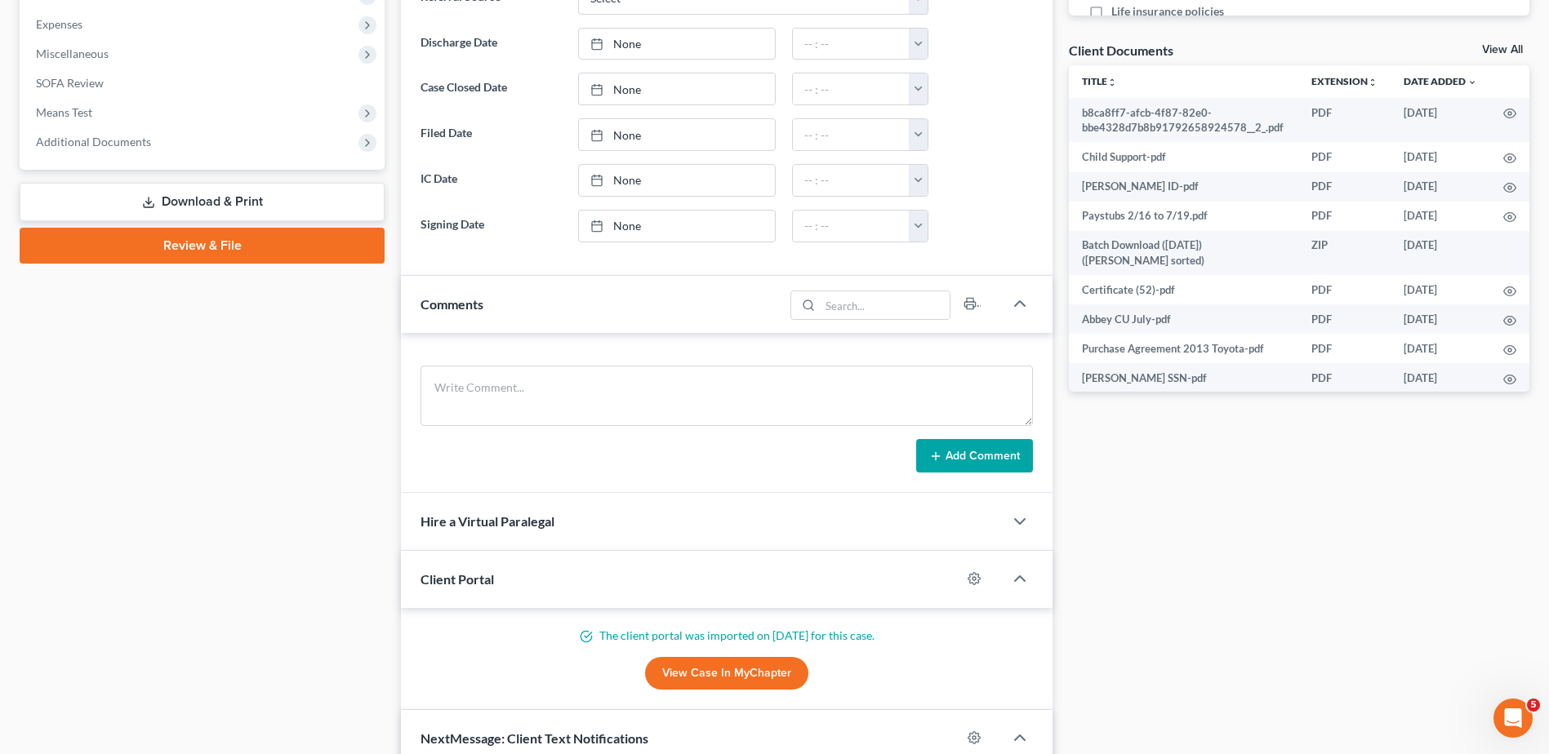
click at [741, 663] on link "View Case in MyChapter" at bounding box center [726, 673] width 163 height 33
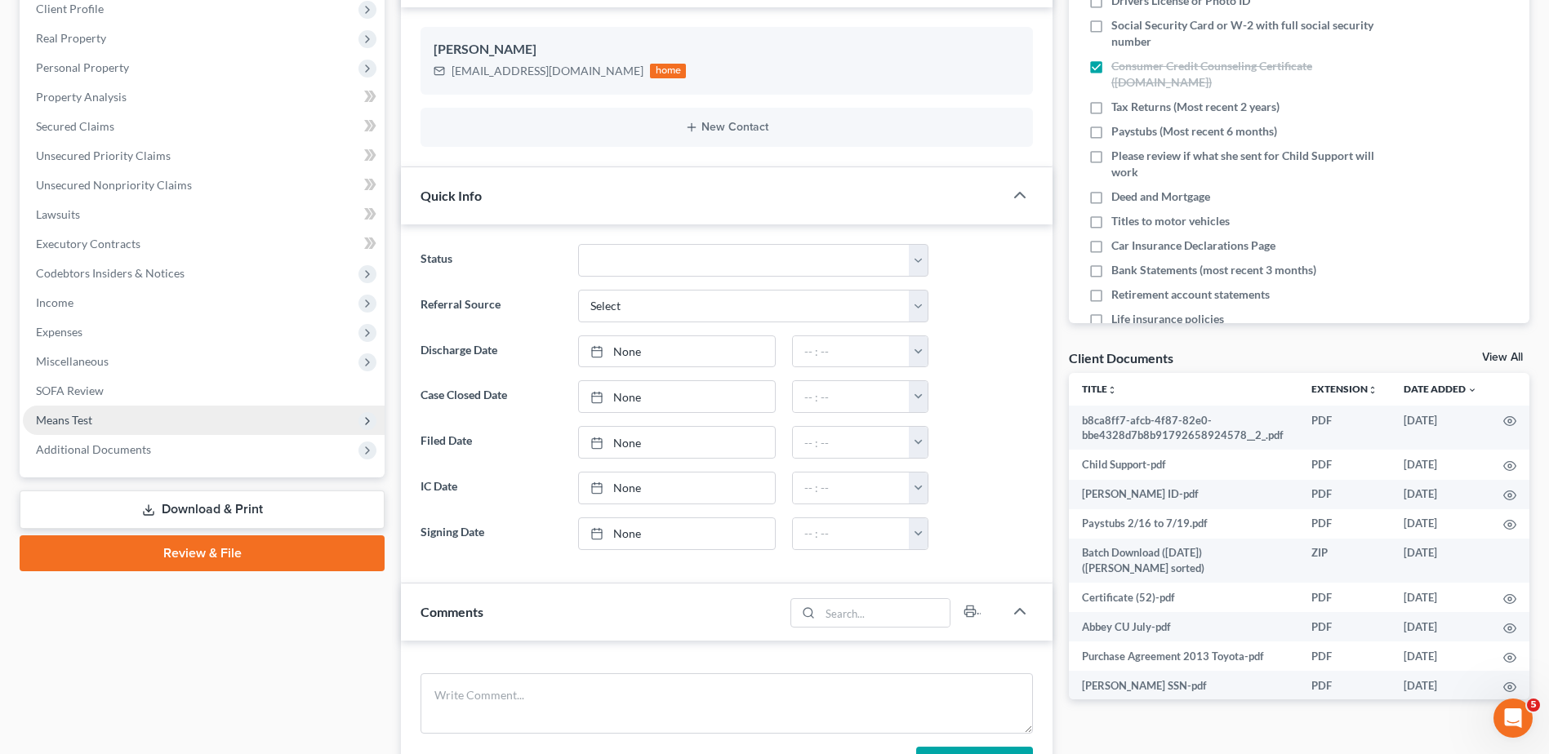
scroll to position [245, 0]
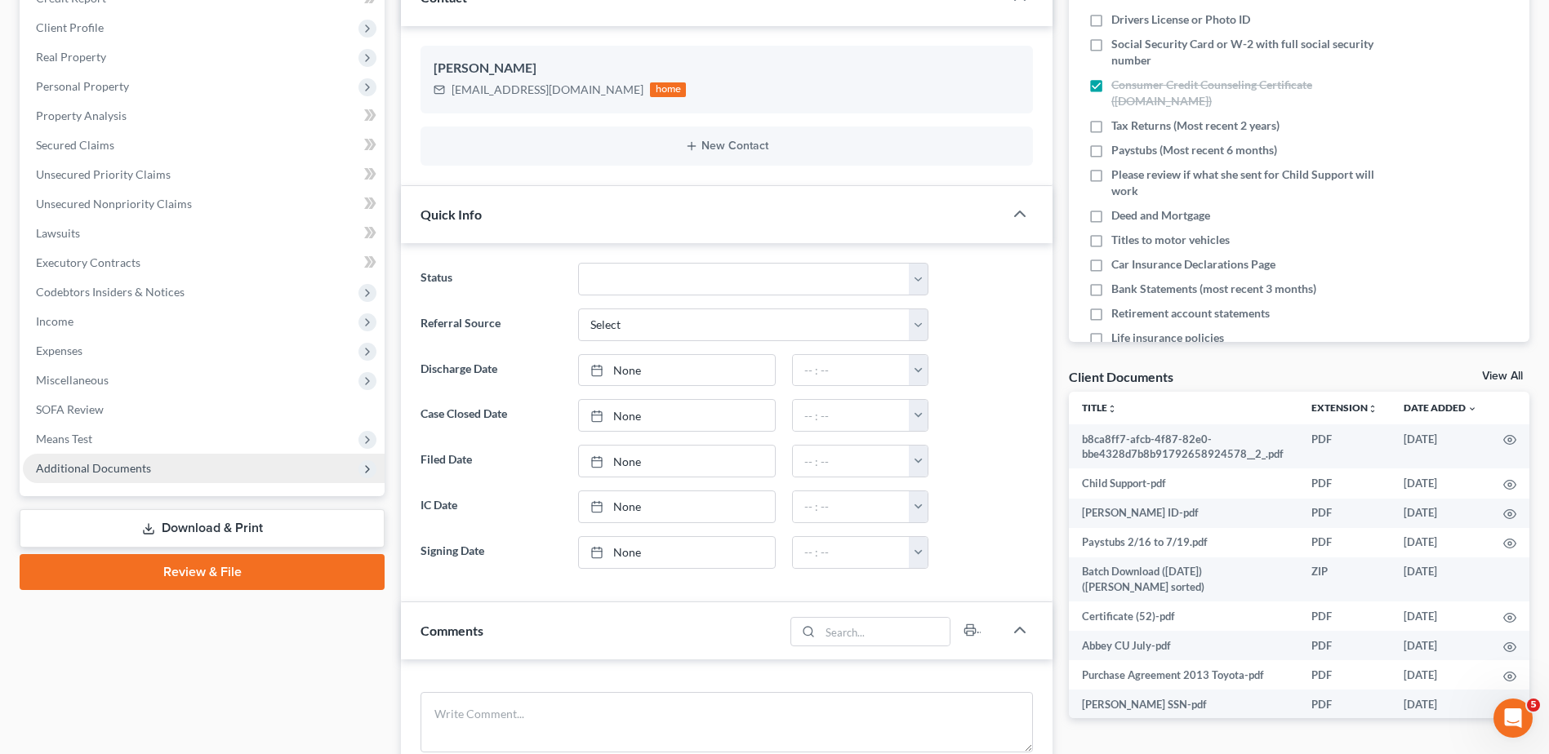
click at [113, 474] on span "Additional Documents" at bounding box center [93, 468] width 115 height 14
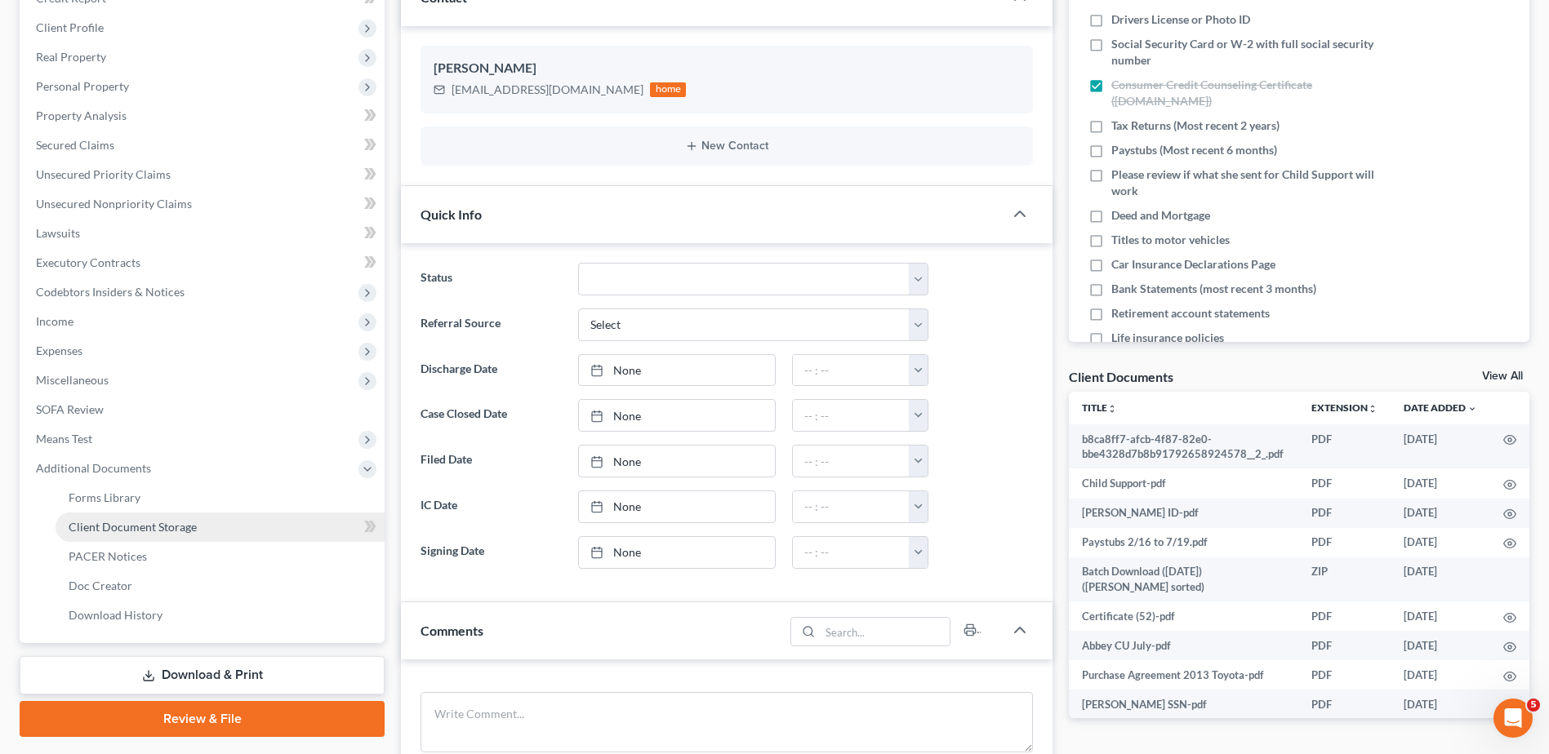
click at [136, 529] on span "Client Document Storage" at bounding box center [133, 527] width 128 height 14
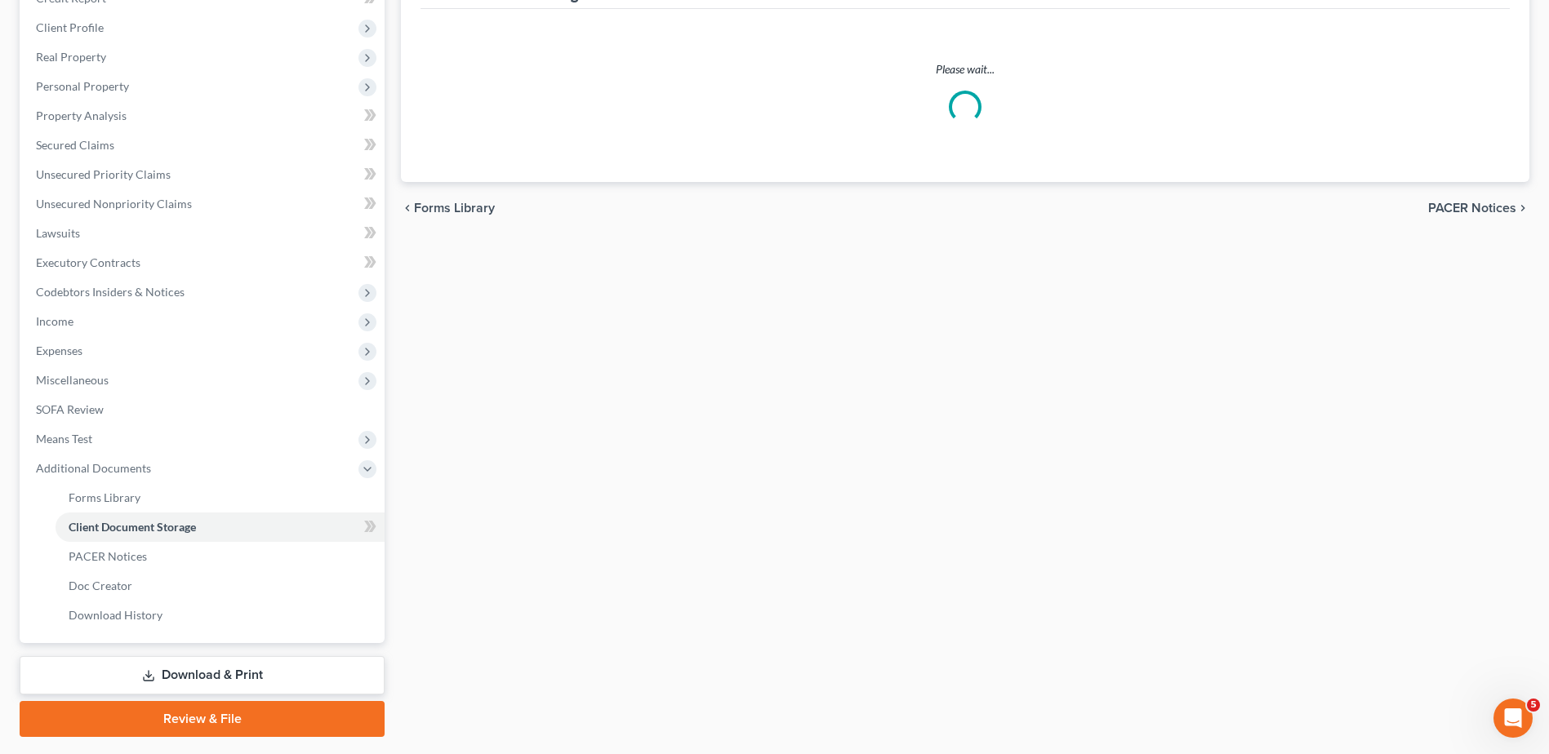
scroll to position [243, 0]
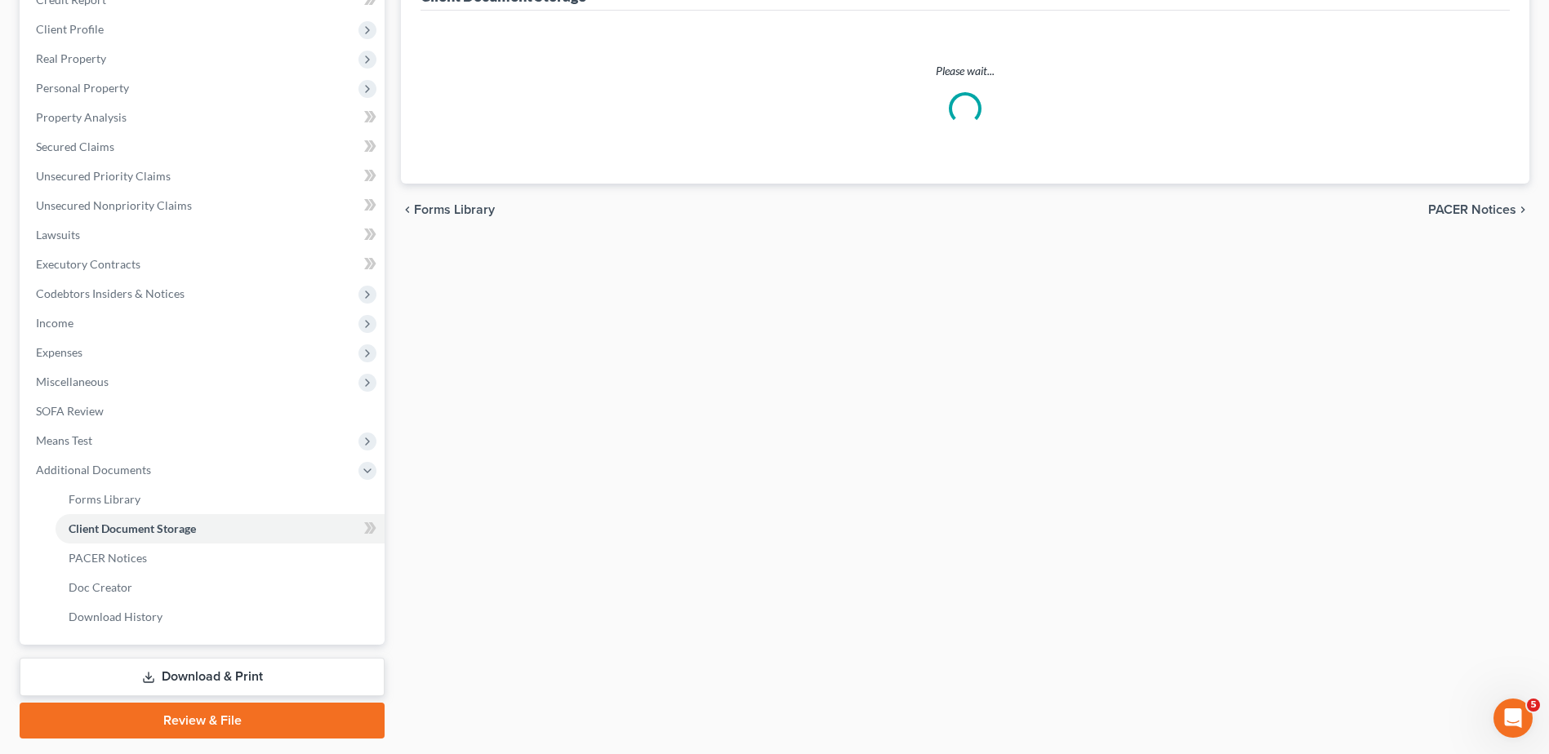
select select "7"
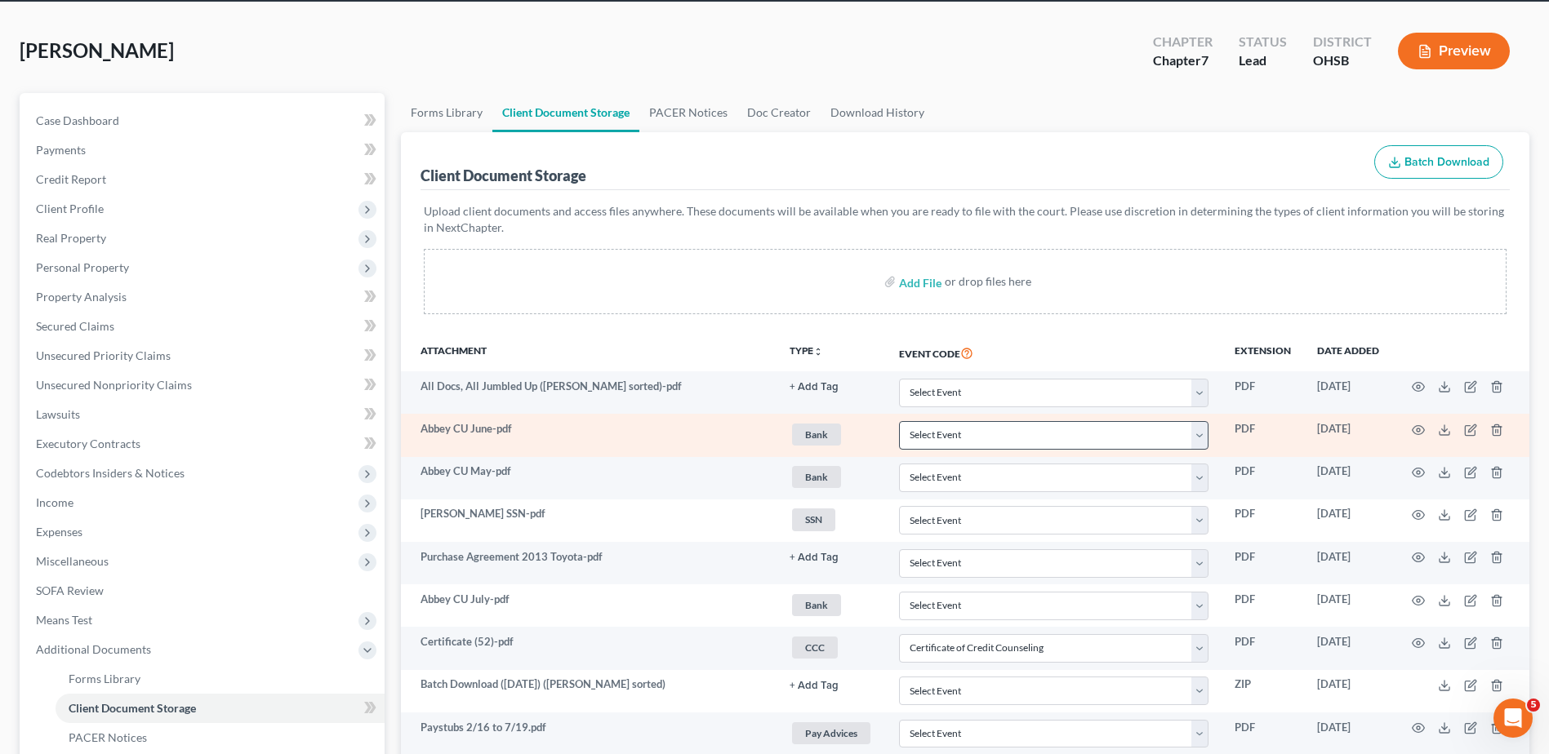
scroll to position [320, 0]
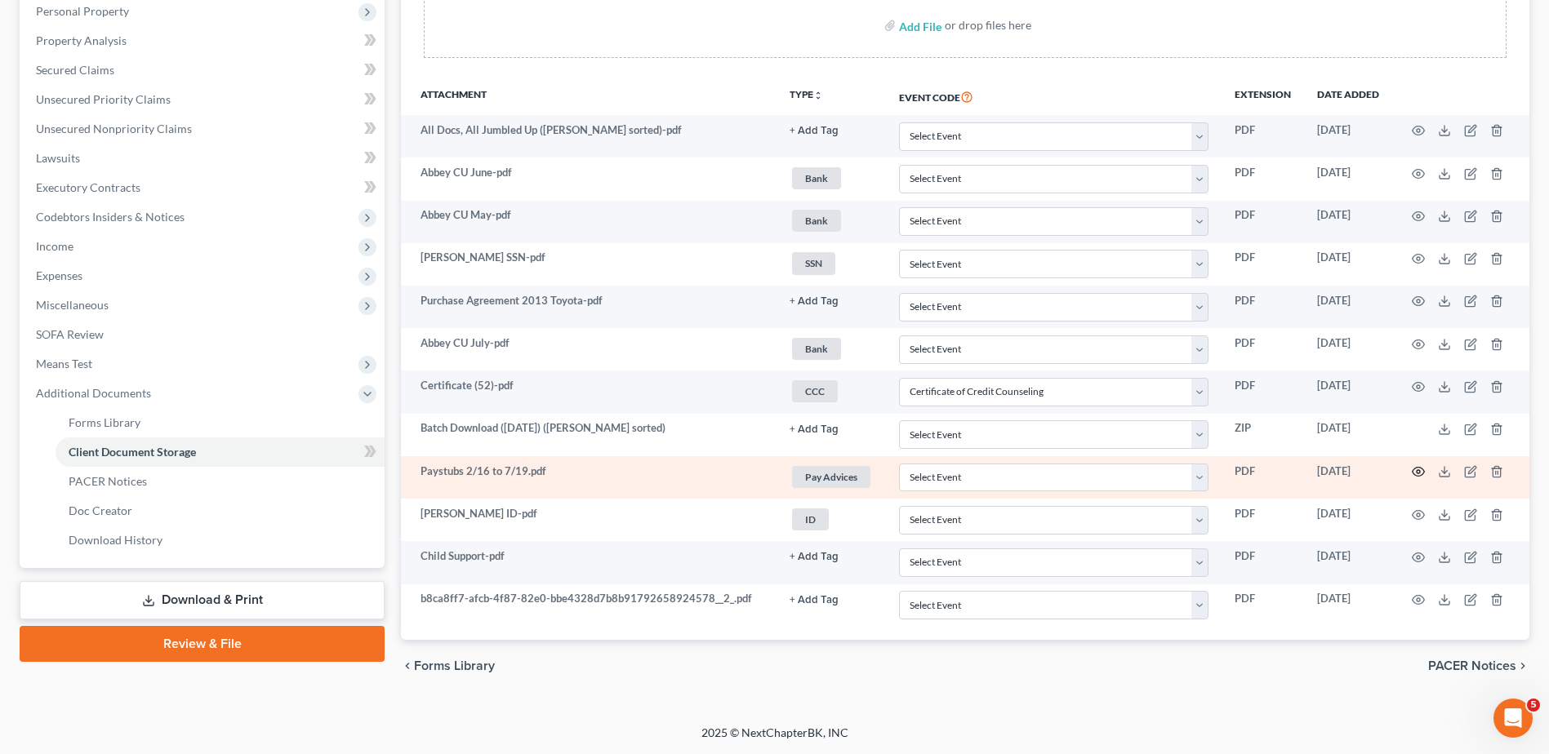
click at [857, 471] on icon "button" at bounding box center [1418, 471] width 13 height 13
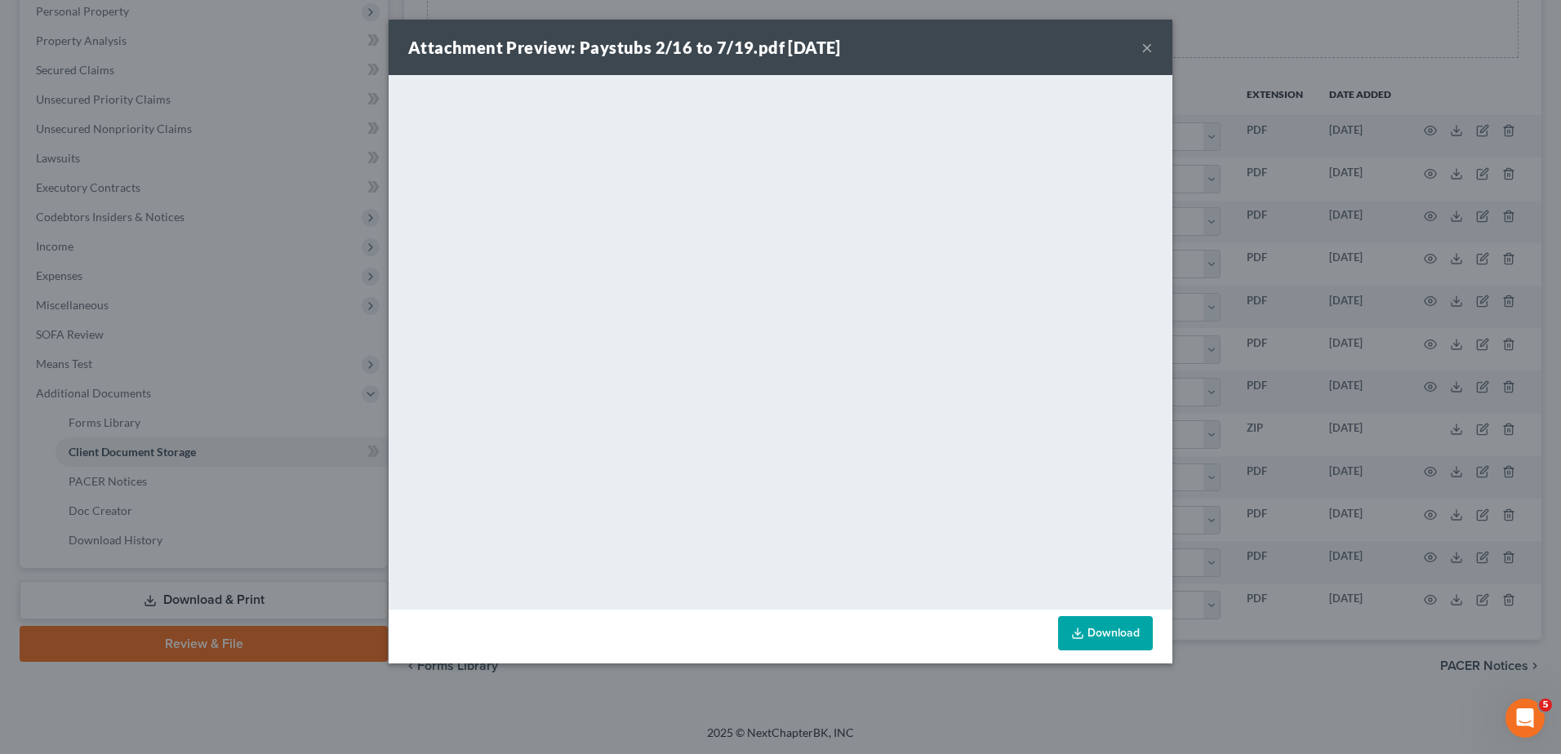
click at [857, 47] on button "×" at bounding box center [1147, 48] width 11 height 20
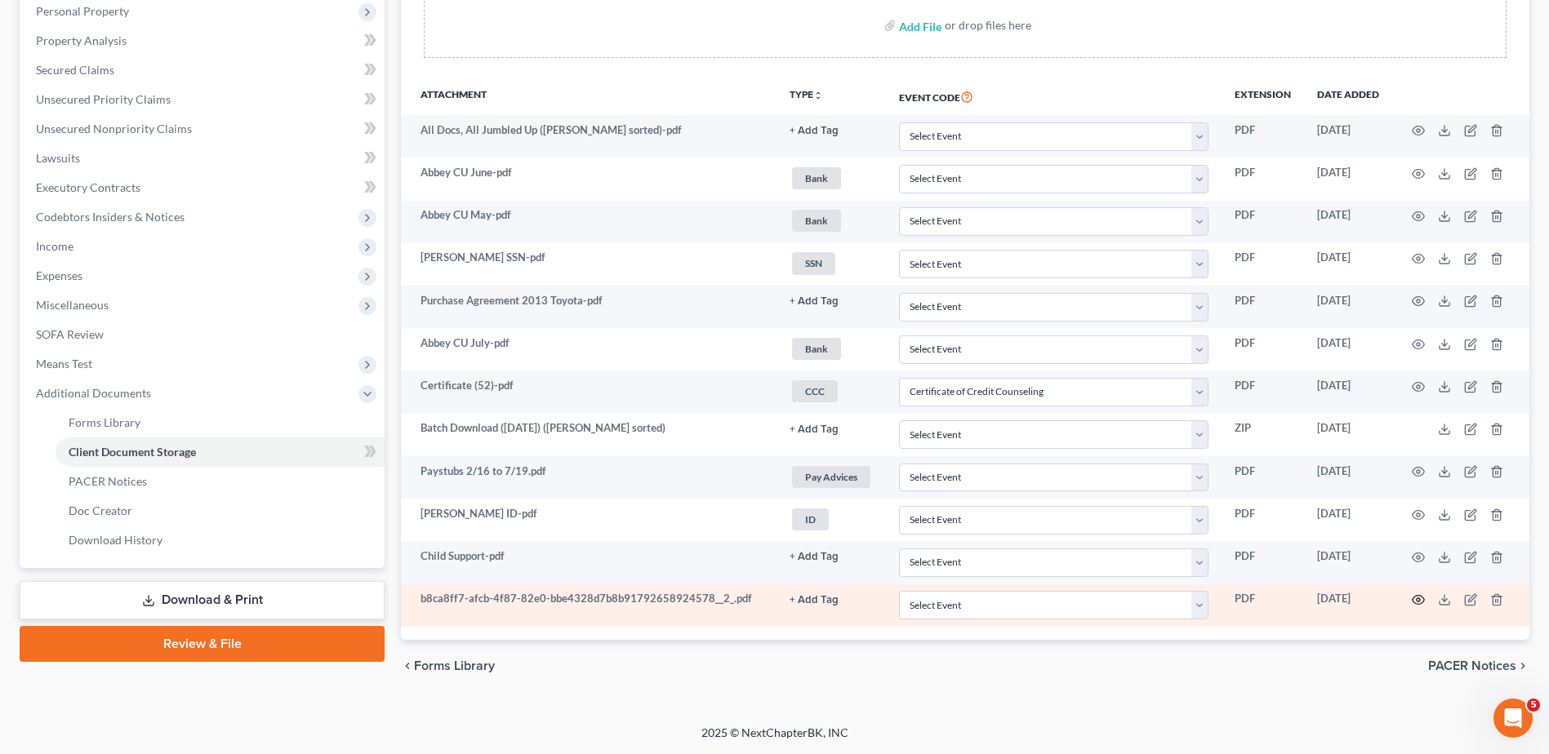
click at [857, 601] on icon "button" at bounding box center [1418, 600] width 13 height 13
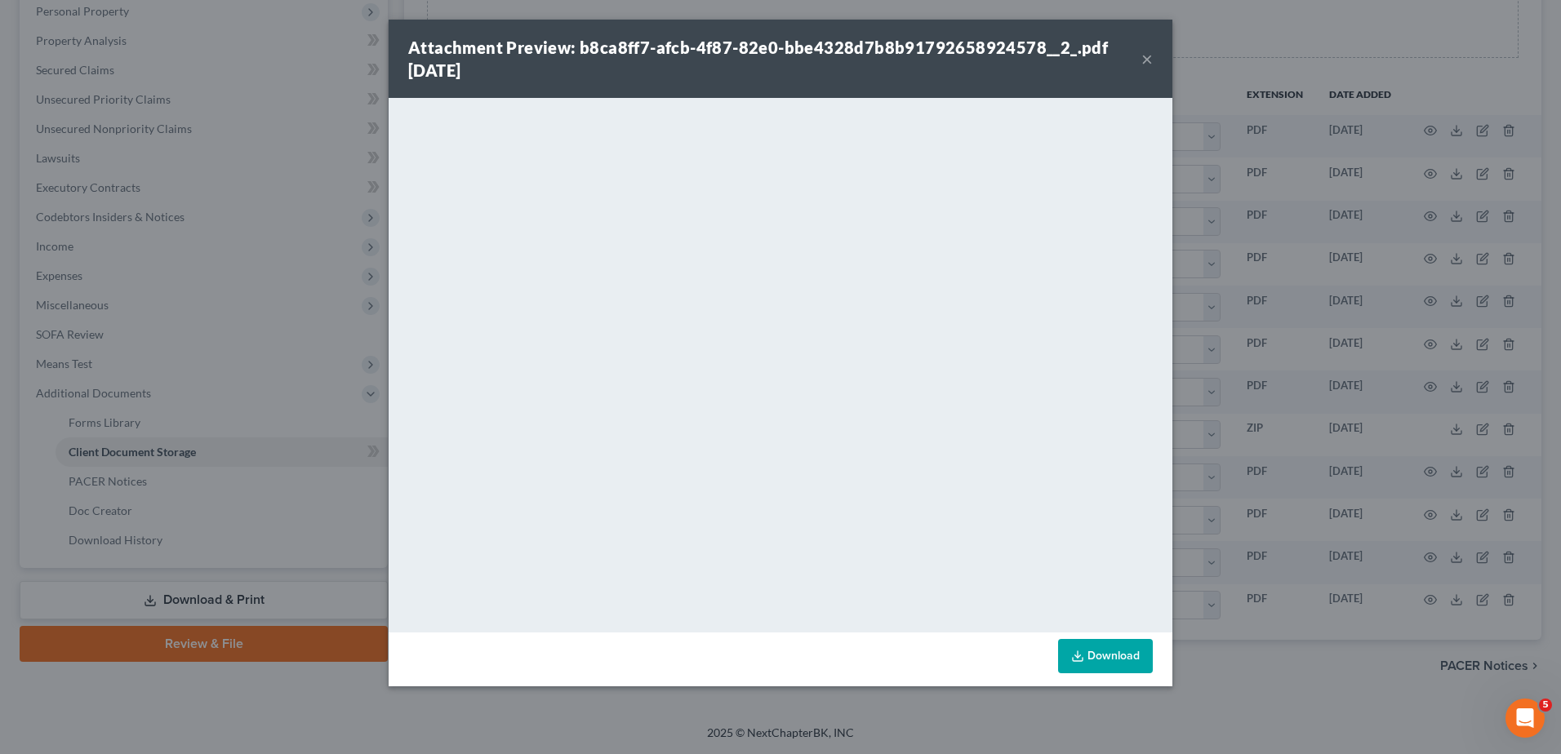
click at [857, 56] on button "×" at bounding box center [1147, 59] width 11 height 20
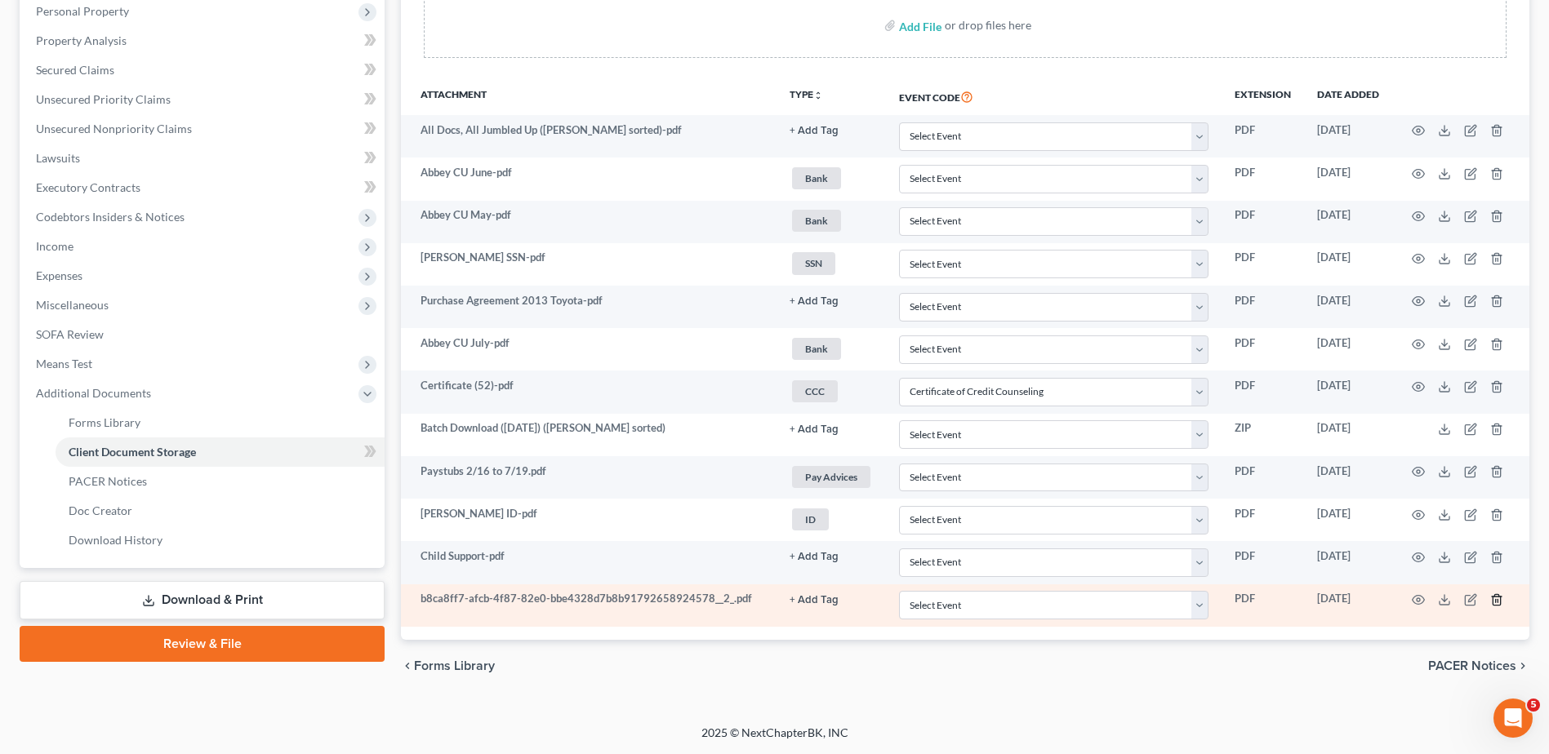
click at [857, 600] on line "button" at bounding box center [1496, 600] width 0 height 3
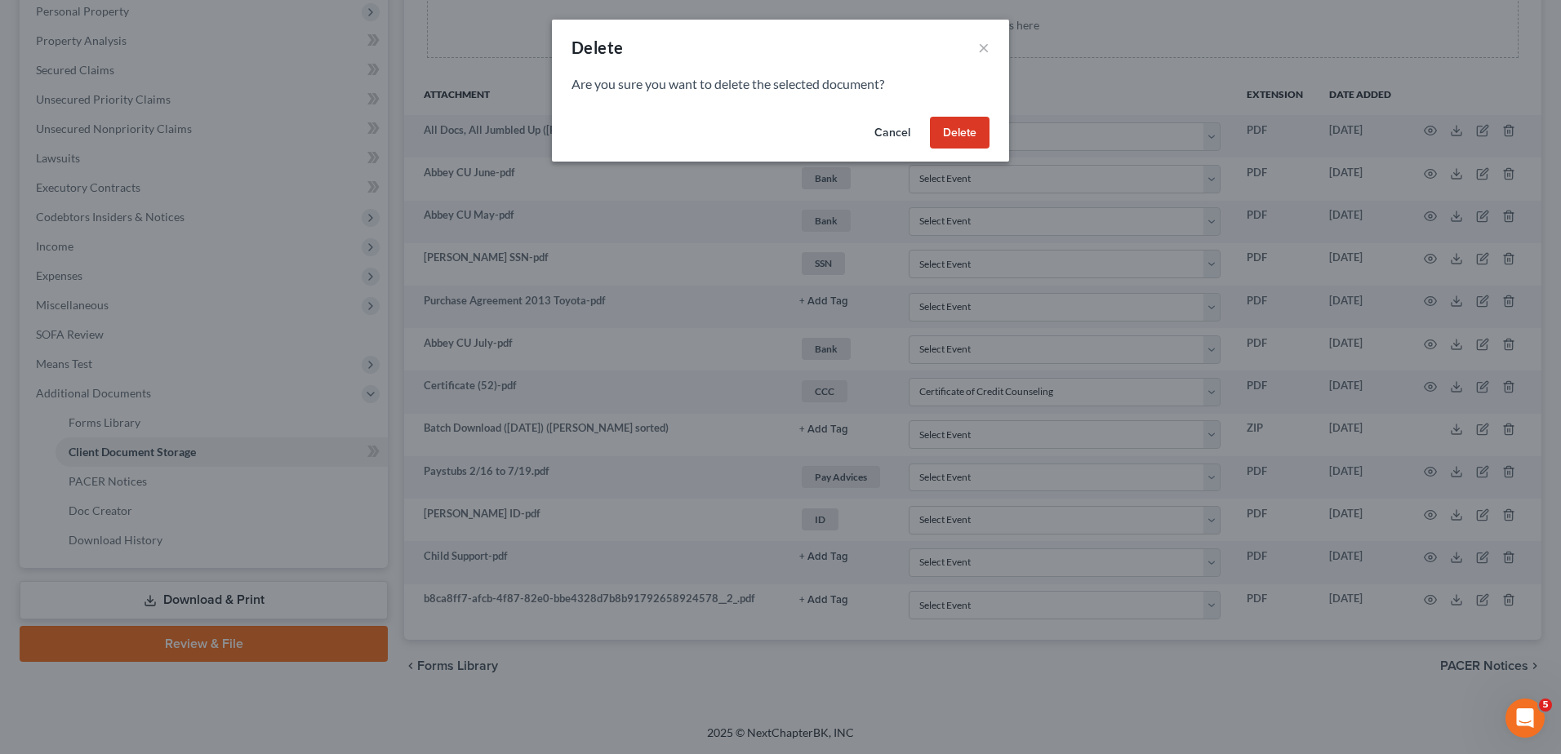
click at [857, 135] on button "Delete" at bounding box center [960, 133] width 60 height 33
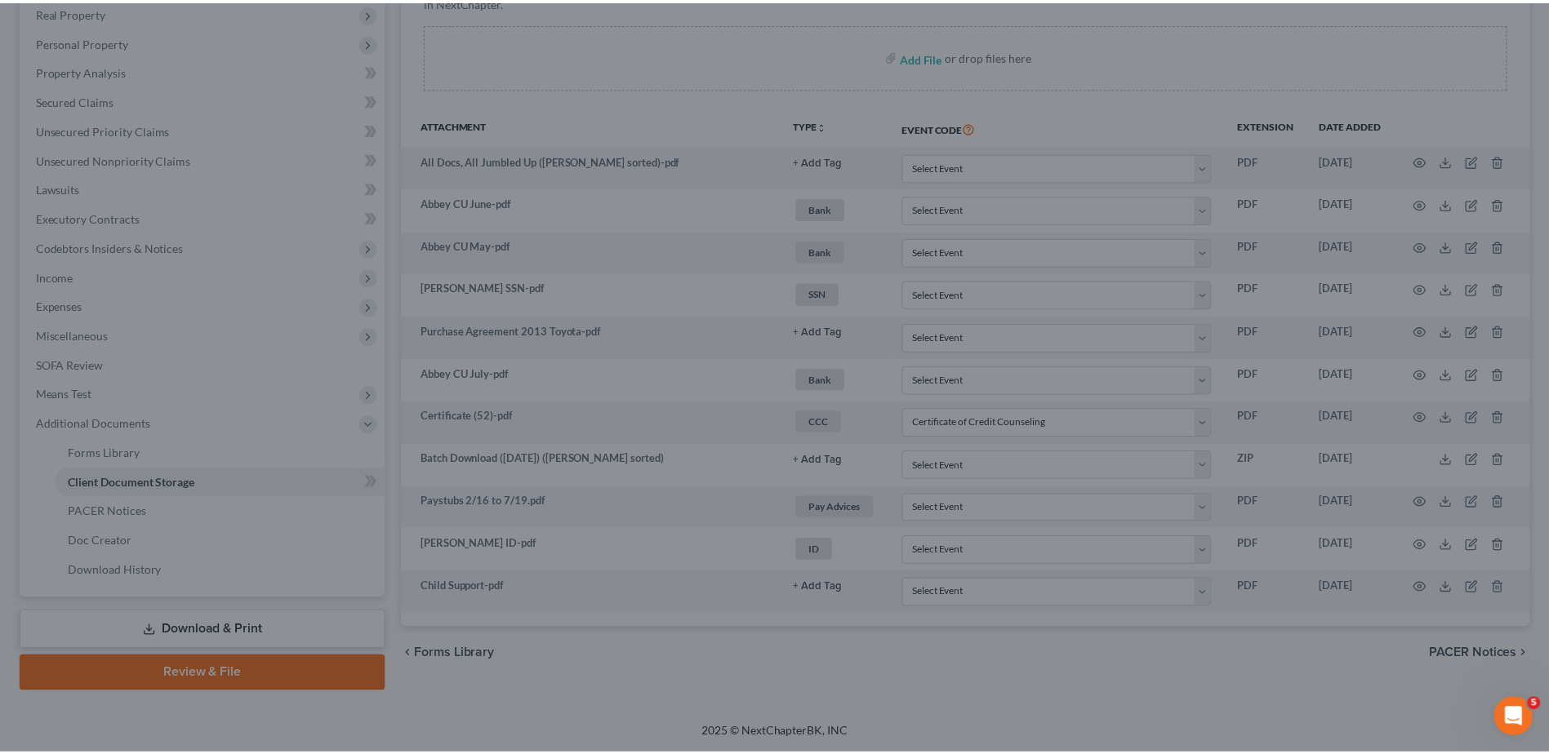
scroll to position [290, 0]
